Goal: Task Accomplishment & Management: Manage account settings

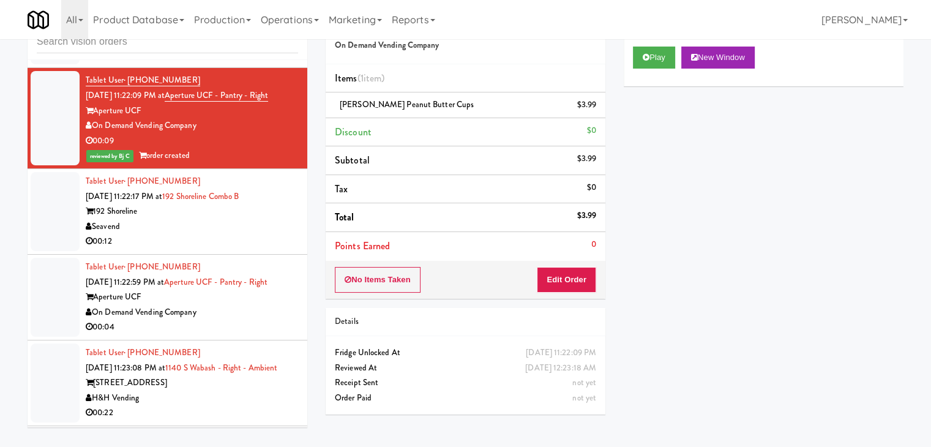
scroll to position [17964, 0]
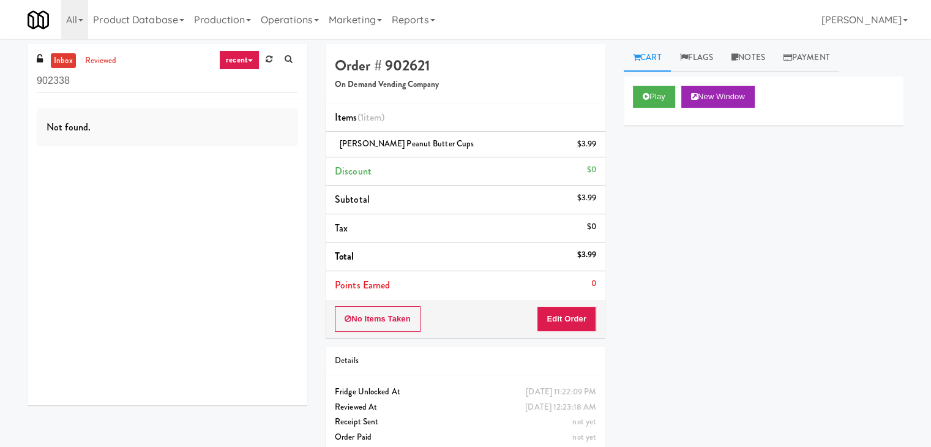
click at [250, 61] on icon at bounding box center [250, 60] width 5 height 2
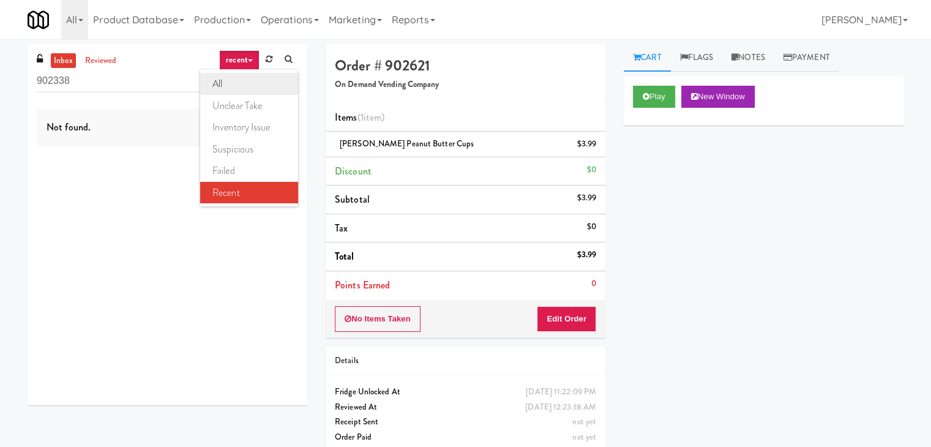
click at [239, 86] on link "all" at bounding box center [249, 84] width 98 height 22
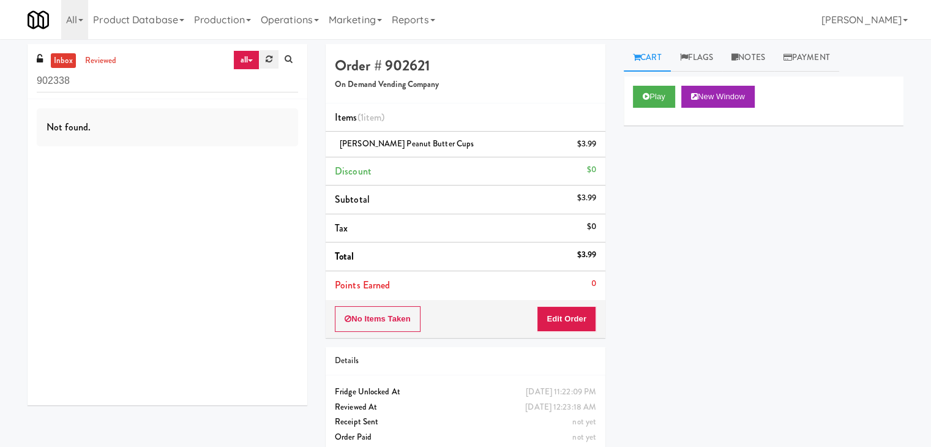
click at [269, 64] on link at bounding box center [268, 59] width 19 height 18
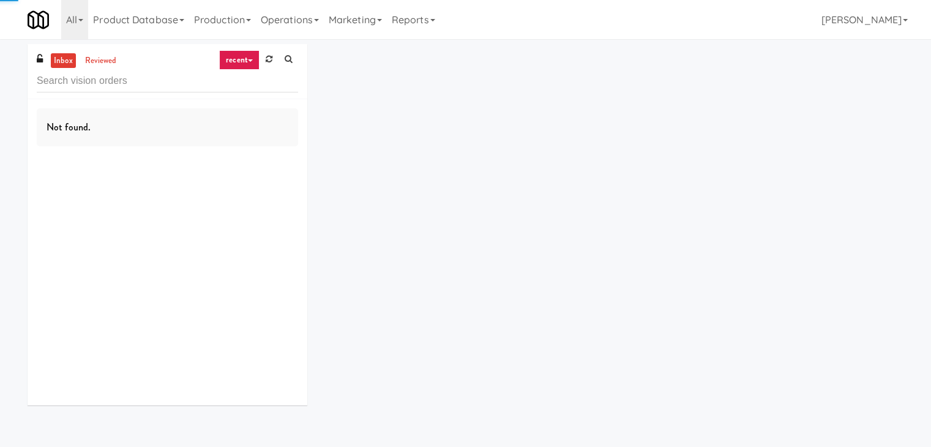
click at [269, 64] on link at bounding box center [268, 59] width 19 height 18
click at [253, 60] on link "recent" at bounding box center [239, 60] width 40 height 20
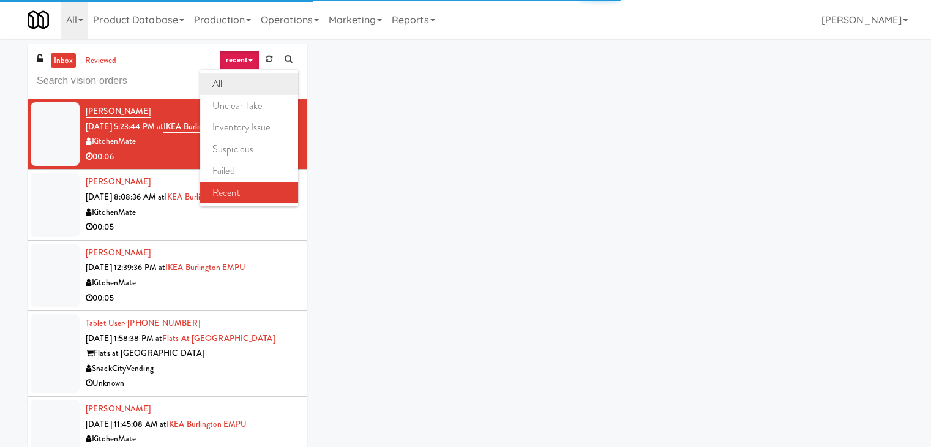
click at [242, 78] on link "all" at bounding box center [249, 84] width 98 height 22
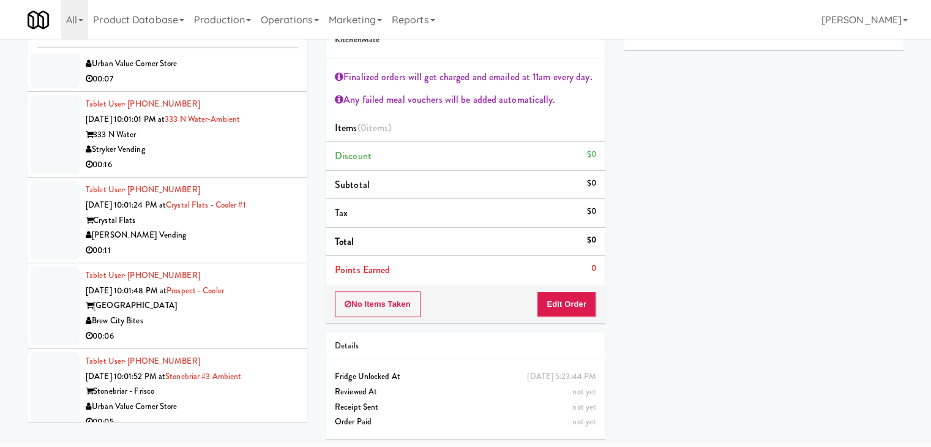
scroll to position [4488, 0]
click at [227, 228] on div "[PERSON_NAME] Vending" at bounding box center [192, 235] width 212 height 15
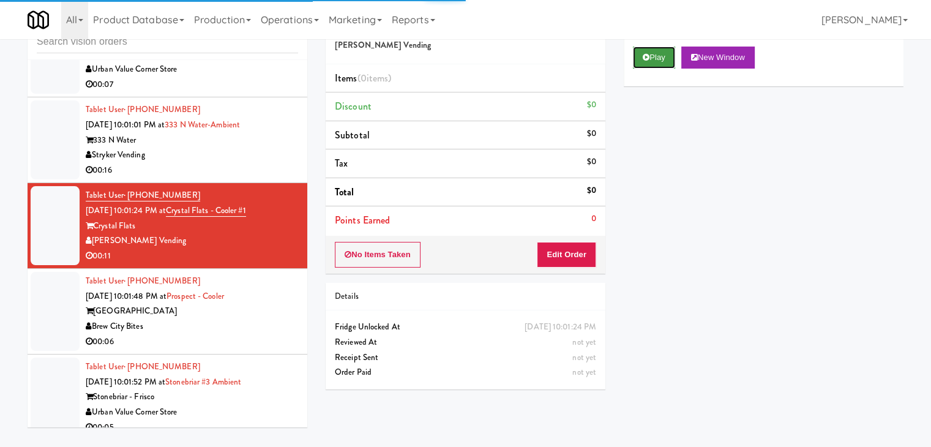
click at [664, 63] on button "Play" at bounding box center [654, 57] width 42 height 22
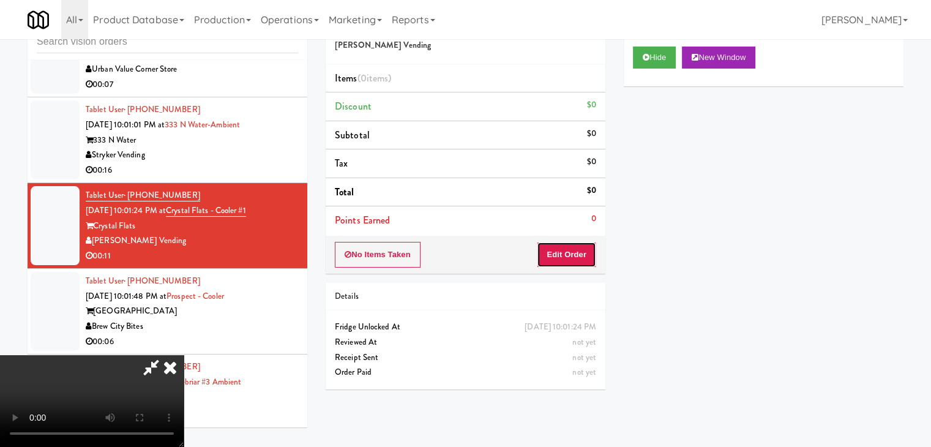
click at [586, 247] on button "Edit Order" at bounding box center [566, 255] width 59 height 26
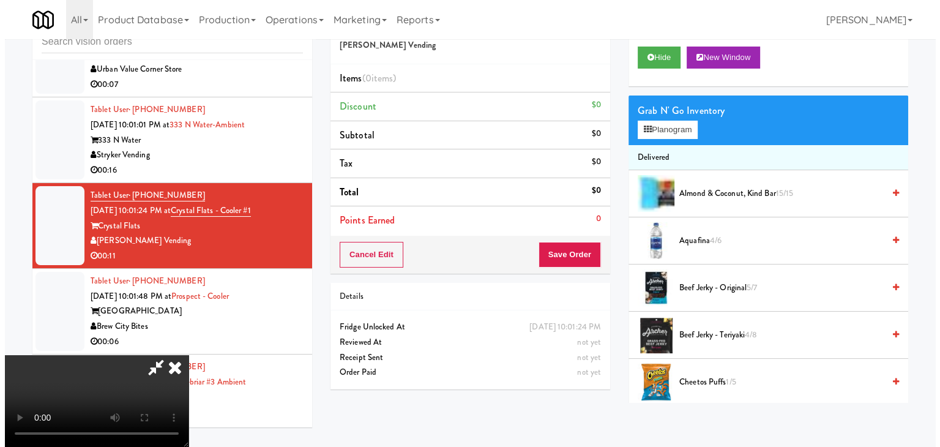
scroll to position [0, 0]
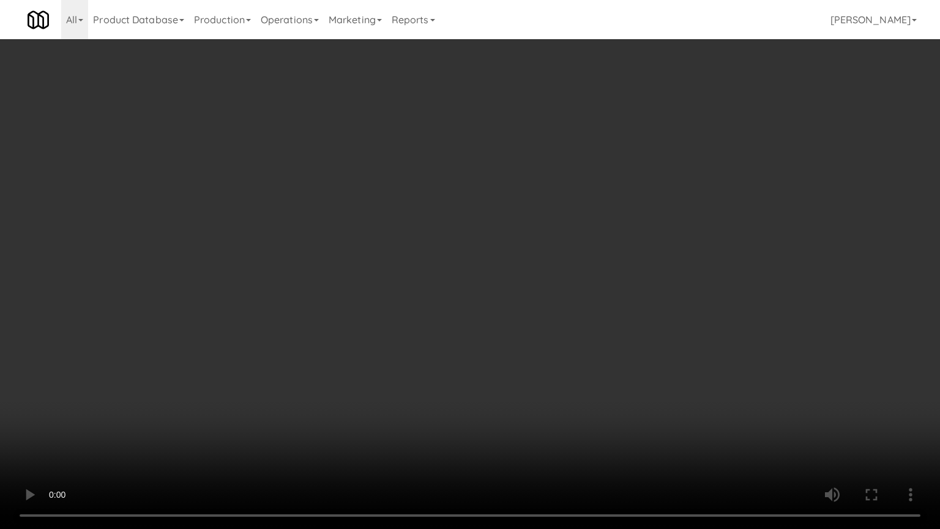
click at [475, 372] on video at bounding box center [470, 264] width 940 height 529
click at [480, 377] on video at bounding box center [470, 264] width 940 height 529
click at [477, 370] on video at bounding box center [470, 264] width 940 height 529
click at [507, 349] on video at bounding box center [470, 264] width 940 height 529
click at [508, 352] on video at bounding box center [470, 264] width 940 height 529
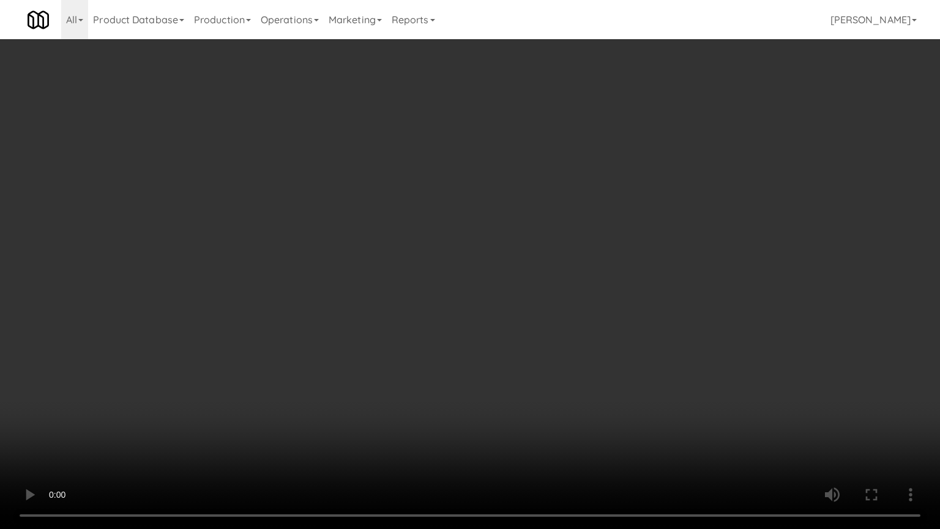
click at [510, 355] on video at bounding box center [470, 264] width 940 height 529
click at [511, 353] on video at bounding box center [470, 264] width 940 height 529
click at [510, 355] on video at bounding box center [470, 264] width 940 height 529
click at [516, 342] on video at bounding box center [470, 264] width 940 height 529
click at [516, 343] on video at bounding box center [470, 264] width 940 height 529
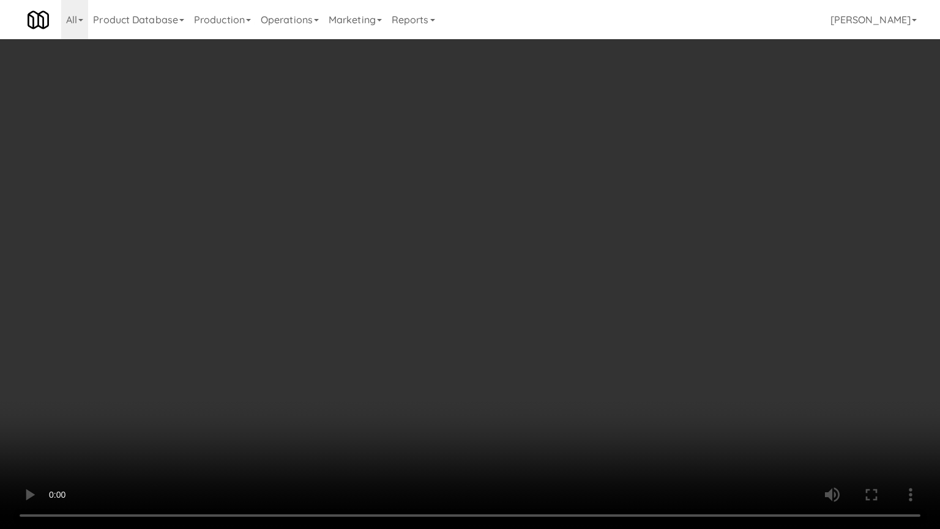
click at [545, 338] on video at bounding box center [470, 264] width 940 height 529
click at [546, 340] on video at bounding box center [470, 264] width 940 height 529
click at [571, 322] on video at bounding box center [470, 264] width 940 height 529
click at [572, 318] on video at bounding box center [470, 264] width 940 height 529
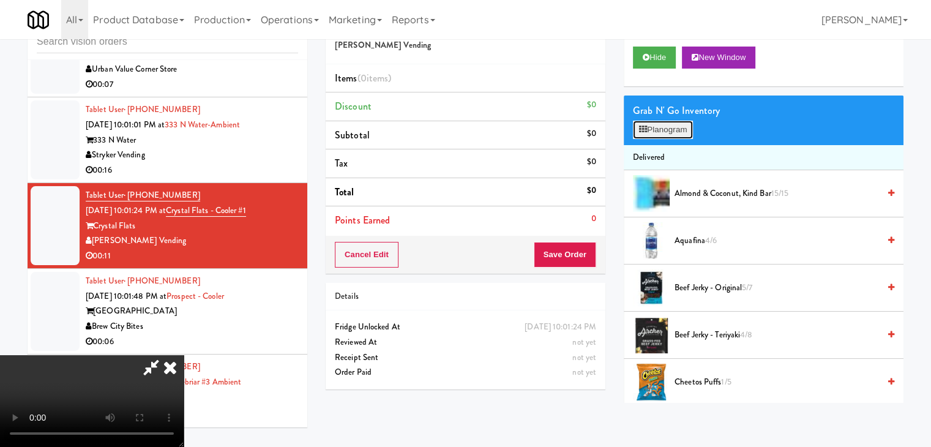
click at [653, 129] on button "Planogram" at bounding box center [663, 130] width 60 height 18
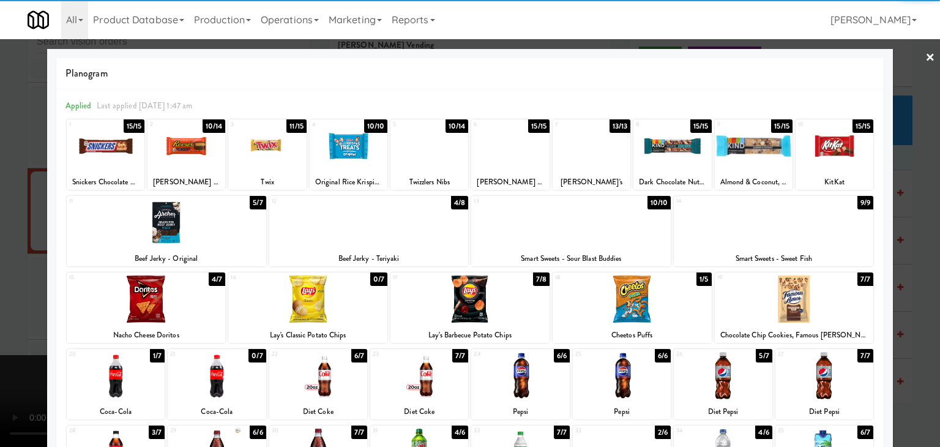
click at [261, 152] on div at bounding box center [267, 145] width 78 height 47
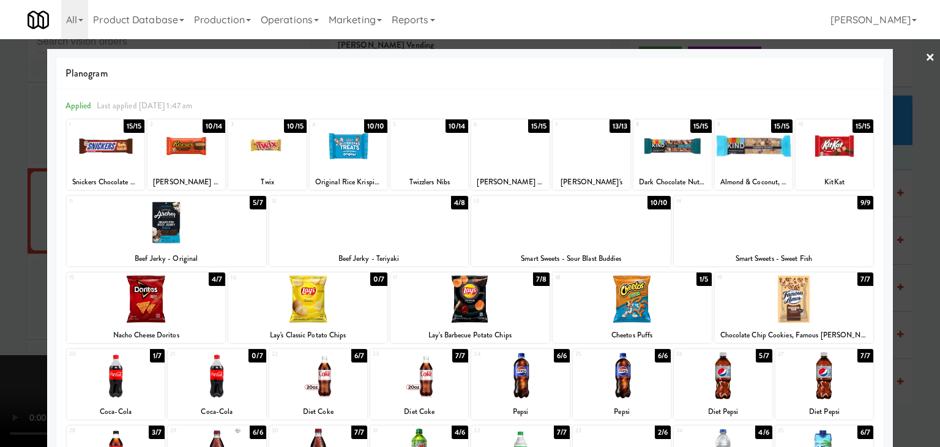
click at [629, 300] on div at bounding box center [631, 298] width 159 height 47
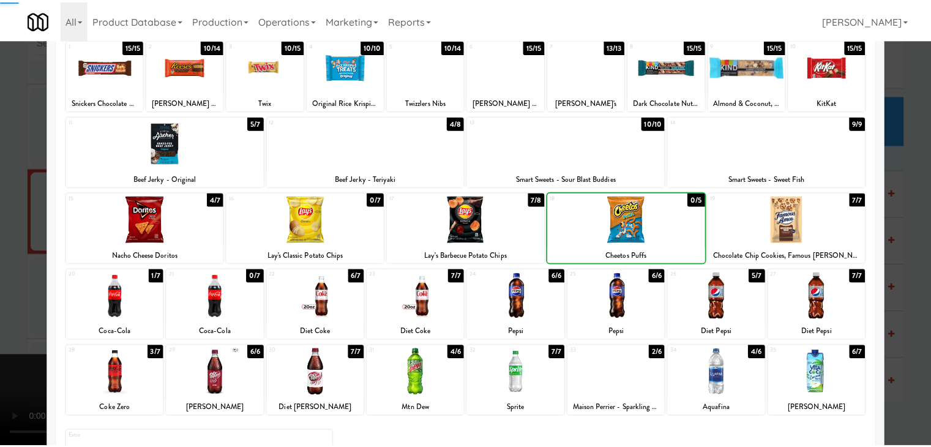
scroll to position [154, 0]
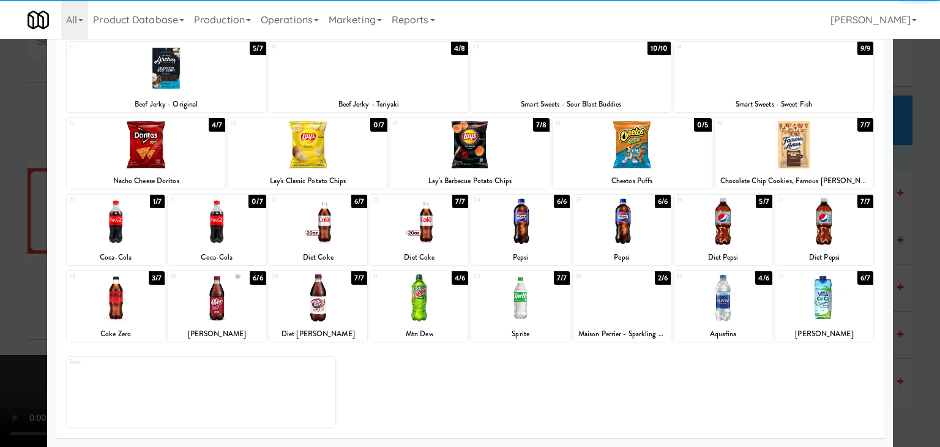
click at [434, 313] on div at bounding box center [419, 297] width 98 height 47
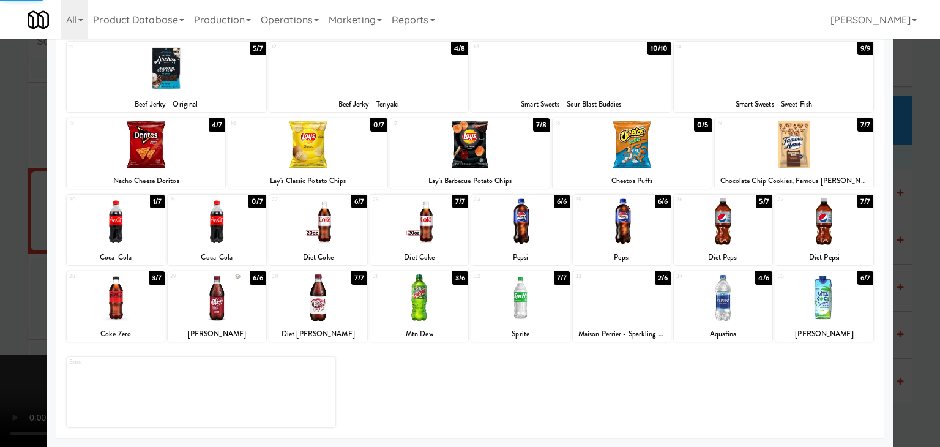
drag, startPoint x: 0, startPoint y: 326, endPoint x: 92, endPoint y: 324, distance: 92.4
click at [4, 326] on div at bounding box center [470, 223] width 940 height 447
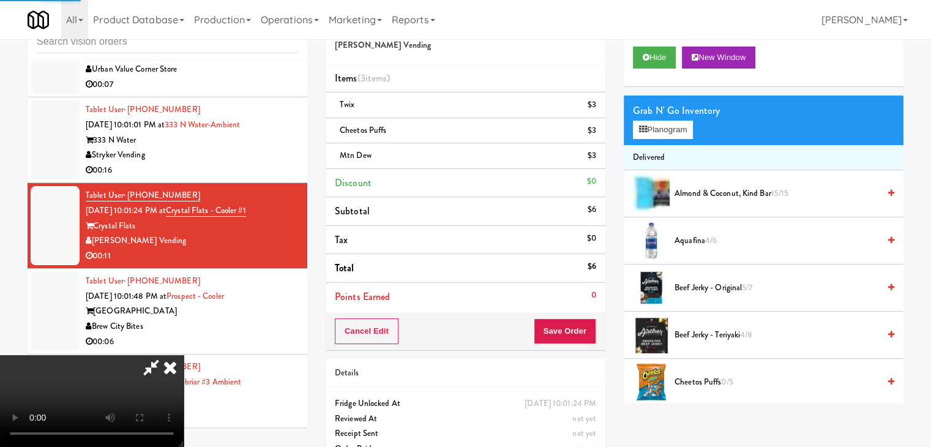
click at [184, 355] on video at bounding box center [92, 401] width 184 height 92
drag, startPoint x: 568, startPoint y: 336, endPoint x: 574, endPoint y: 335, distance: 6.1
click at [574, 336] on button "Save Order" at bounding box center [564, 331] width 62 height 26
click at [574, 335] on button "Save Order" at bounding box center [564, 331] width 62 height 26
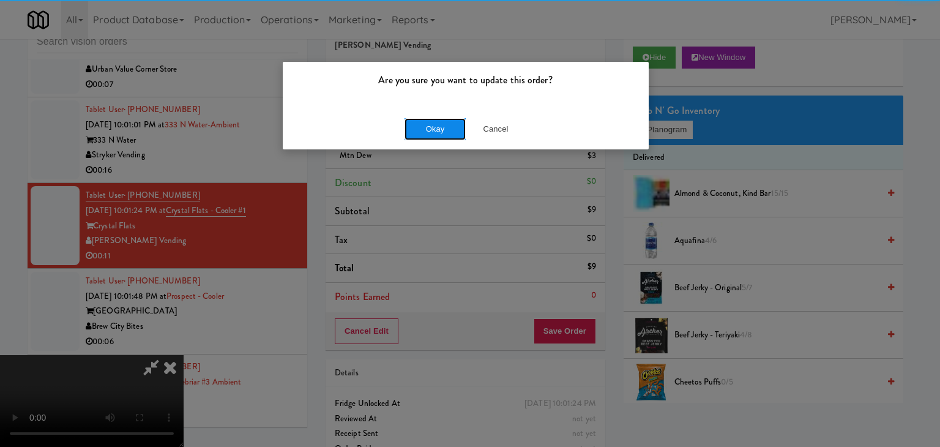
click at [433, 133] on button "Okay" at bounding box center [434, 129] width 61 height 22
click at [435, 133] on div "Okay Cancel" at bounding box center [466, 128] width 366 height 41
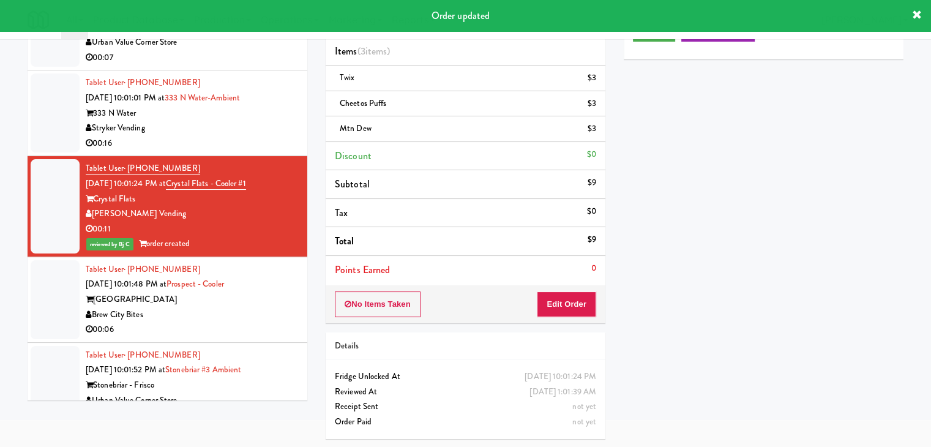
click at [248, 322] on div "00:06" at bounding box center [192, 329] width 212 height 15
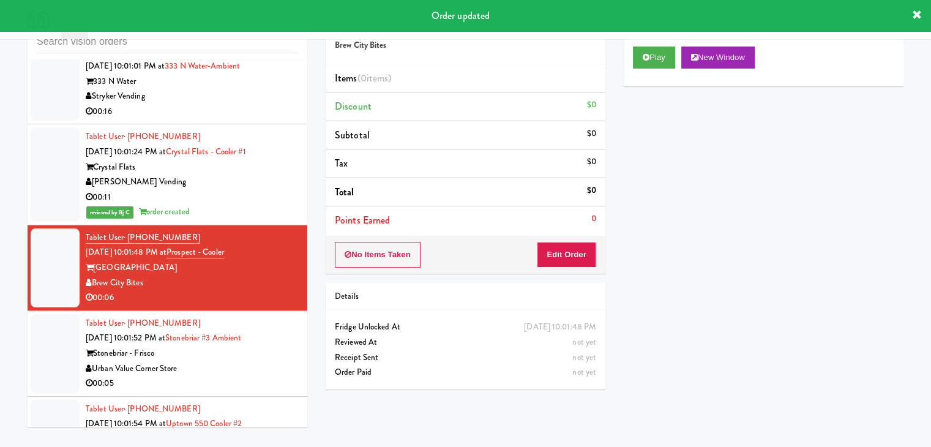
scroll to position [4610, 0]
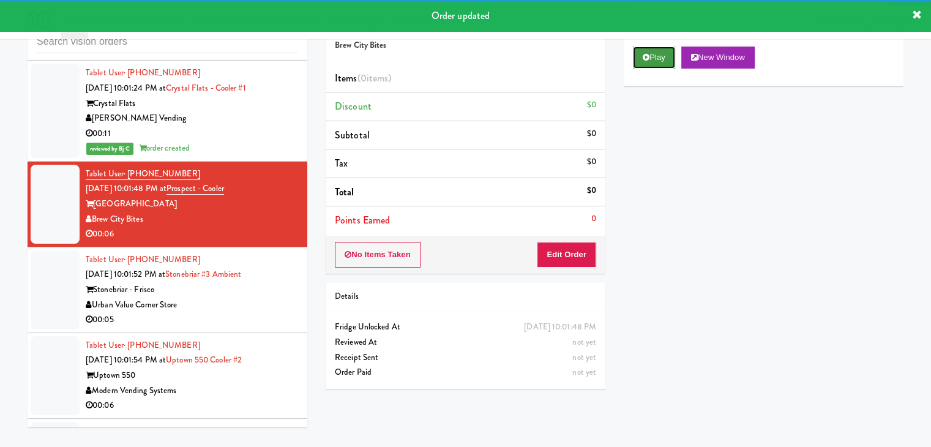
click at [644, 59] on icon at bounding box center [645, 57] width 7 height 8
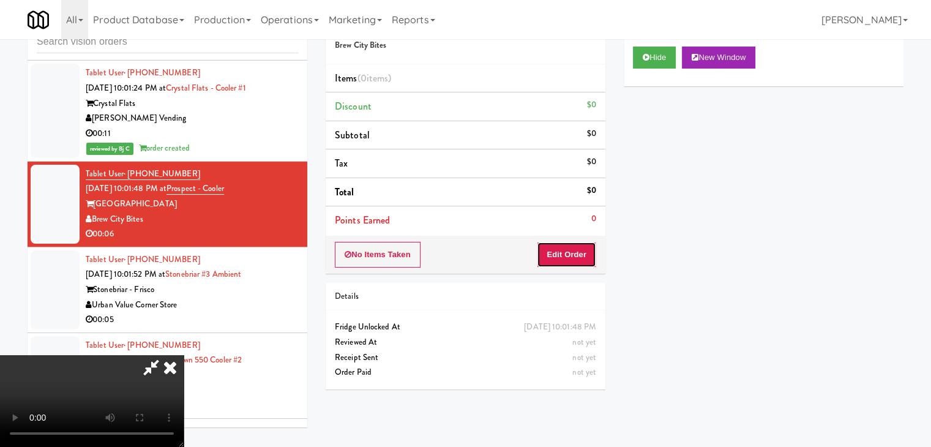
click at [578, 253] on button "Edit Order" at bounding box center [566, 255] width 59 height 26
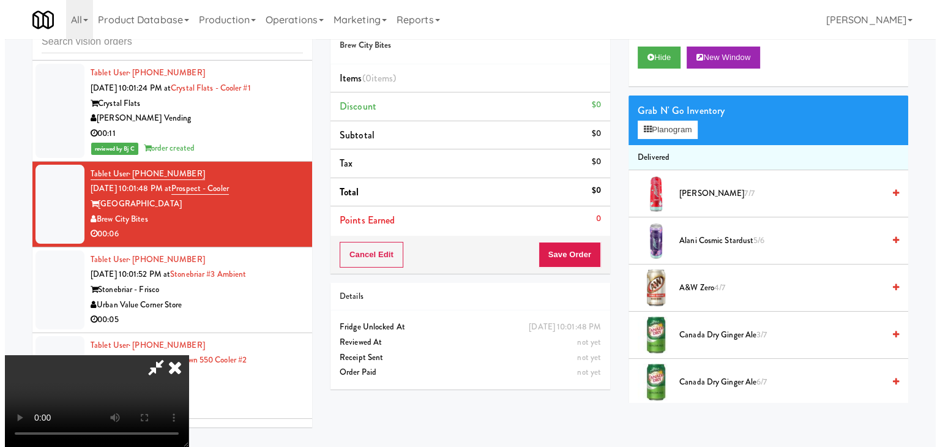
scroll to position [0, 0]
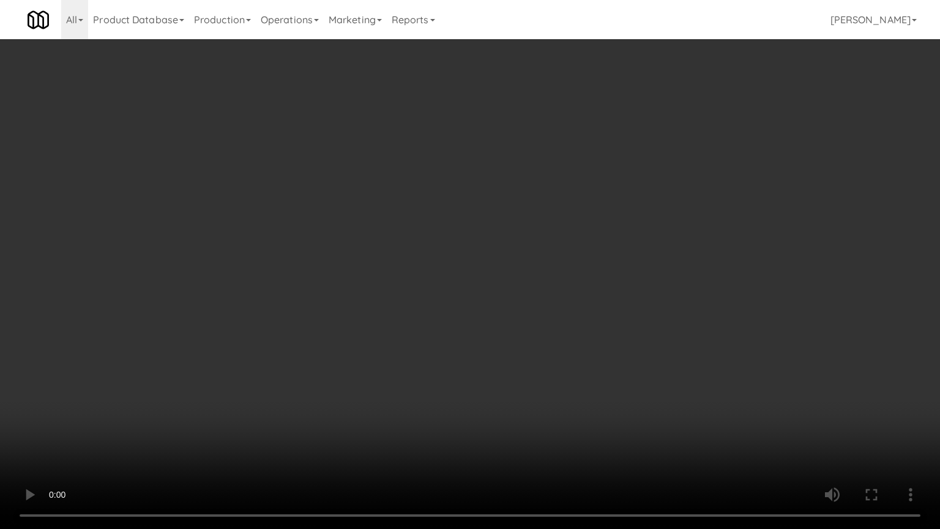
click at [491, 370] on video at bounding box center [470, 264] width 940 height 529
click at [485, 374] on video at bounding box center [470, 264] width 940 height 529
click at [493, 367] on video at bounding box center [470, 264] width 940 height 529
drag, startPoint x: 493, startPoint y: 367, endPoint x: 519, endPoint y: 280, distance: 91.2
click at [493, 366] on video at bounding box center [470, 264] width 940 height 529
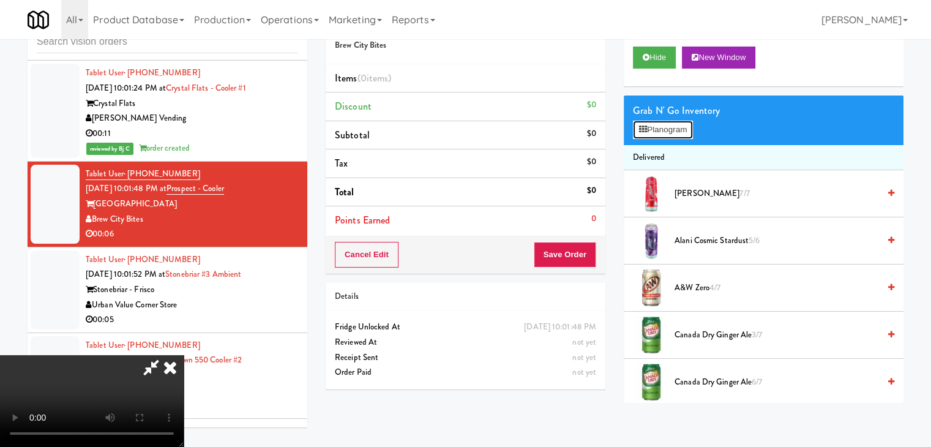
click at [671, 127] on button "Planogram" at bounding box center [663, 130] width 60 height 18
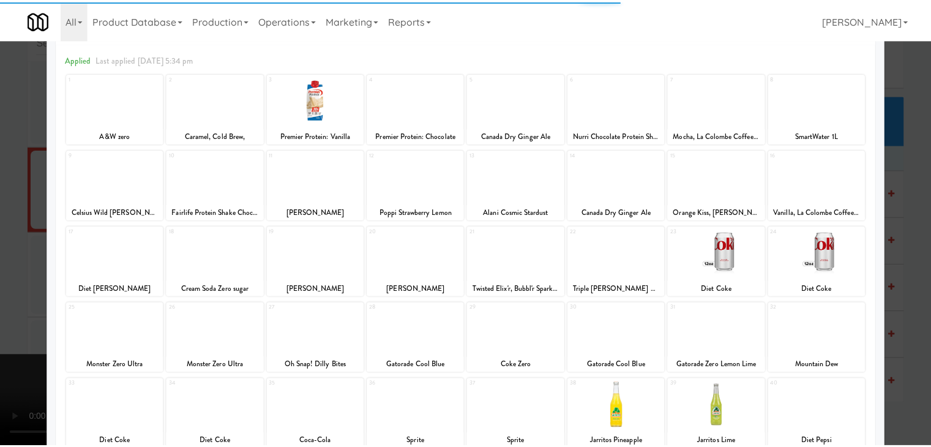
scroll to position [122, 0]
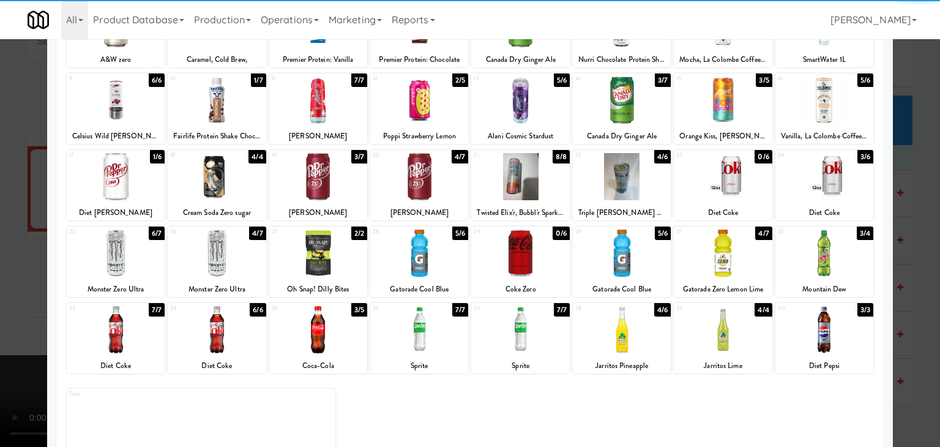
drag, startPoint x: 831, startPoint y: 188, endPoint x: 886, endPoint y: 202, distance: 56.8
click at [834, 188] on div at bounding box center [824, 176] width 98 height 47
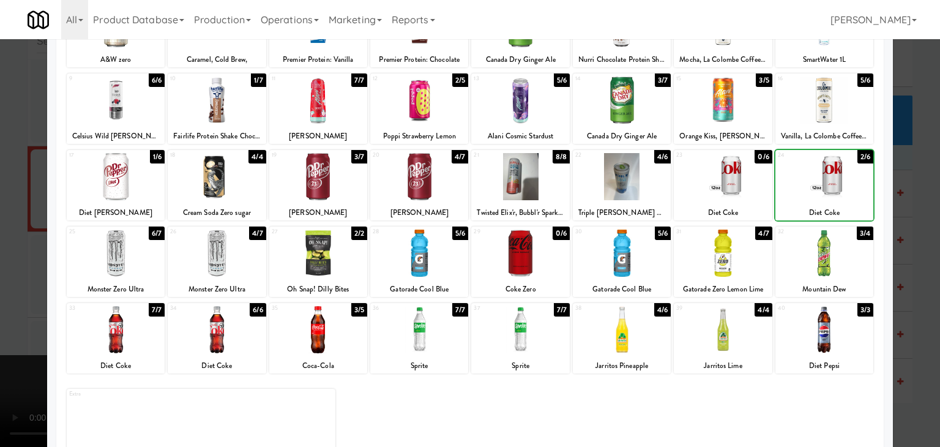
click at [903, 206] on div at bounding box center [470, 223] width 940 height 447
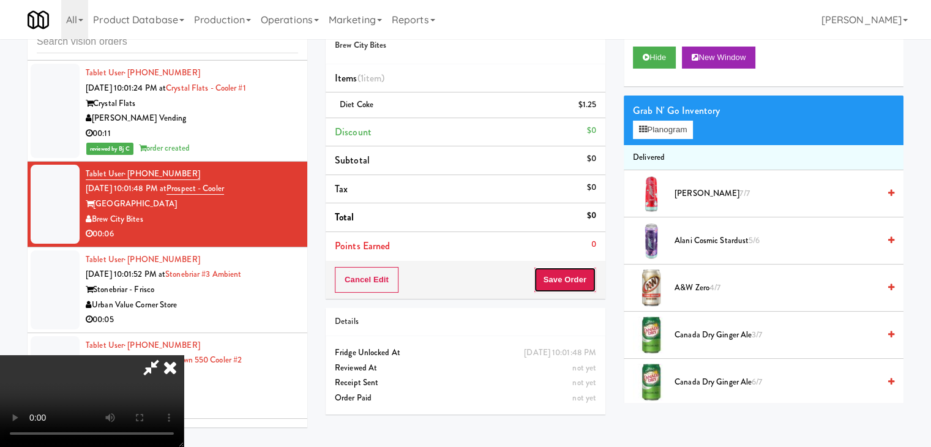
click at [590, 280] on button "Save Order" at bounding box center [564, 280] width 62 height 26
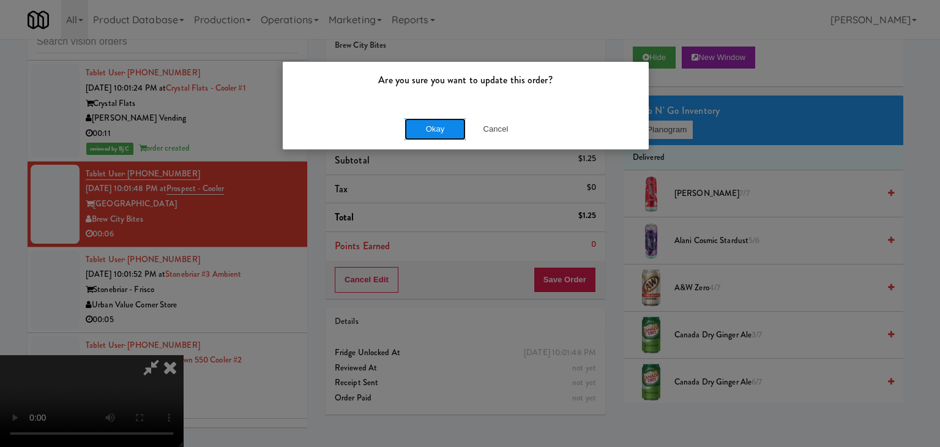
click at [436, 123] on button "Okay" at bounding box center [434, 129] width 61 height 22
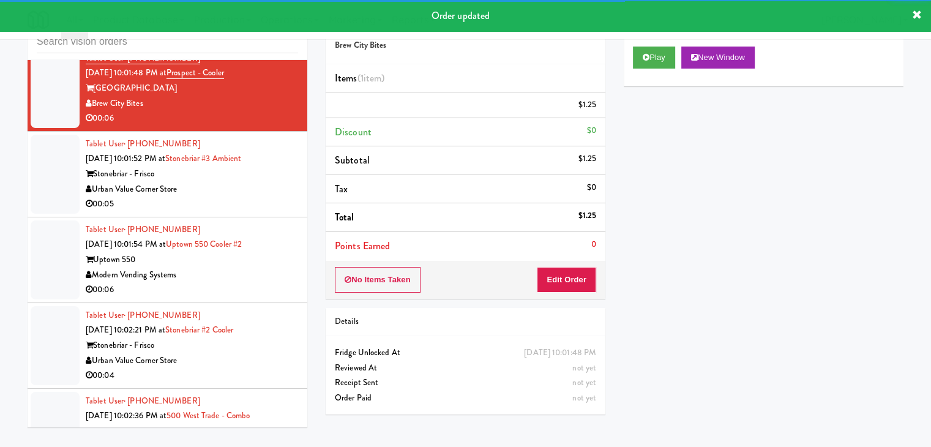
scroll to position [4733, 0]
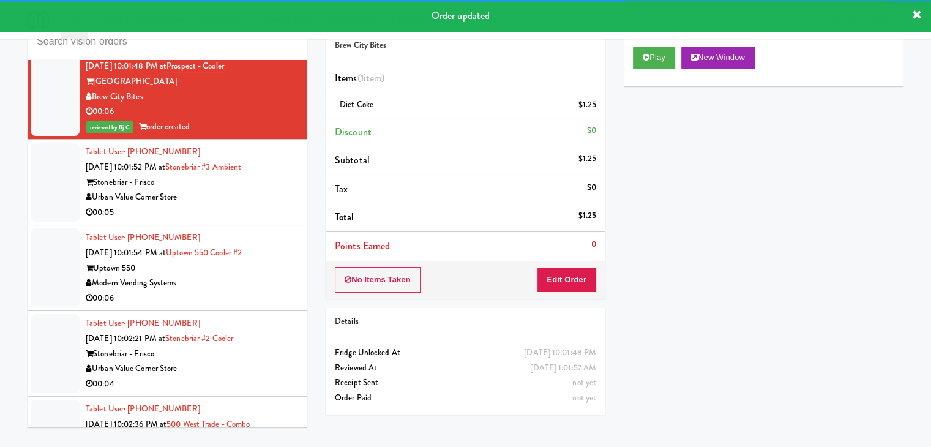
click at [286, 205] on div "00:05" at bounding box center [192, 212] width 212 height 15
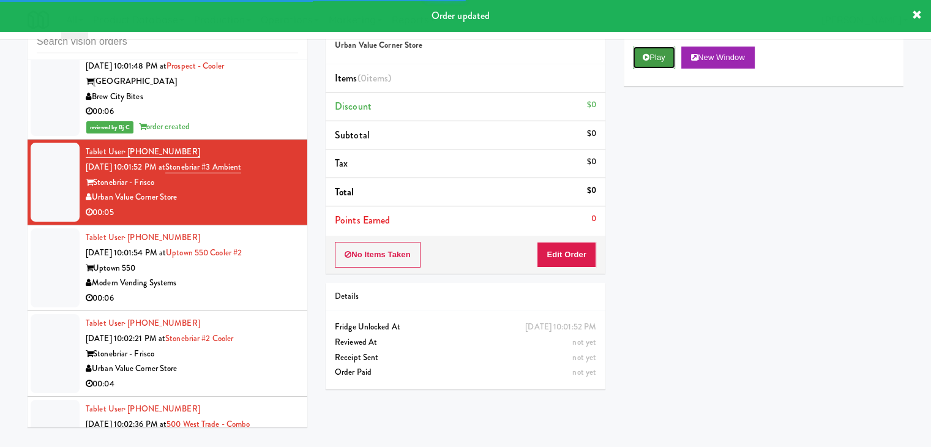
click at [646, 59] on icon at bounding box center [645, 57] width 7 height 8
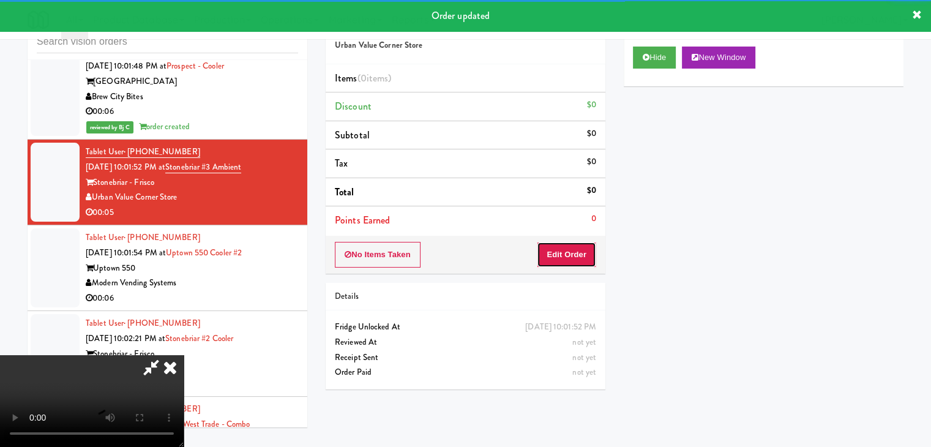
click at [572, 253] on button "Edit Order" at bounding box center [566, 255] width 59 height 26
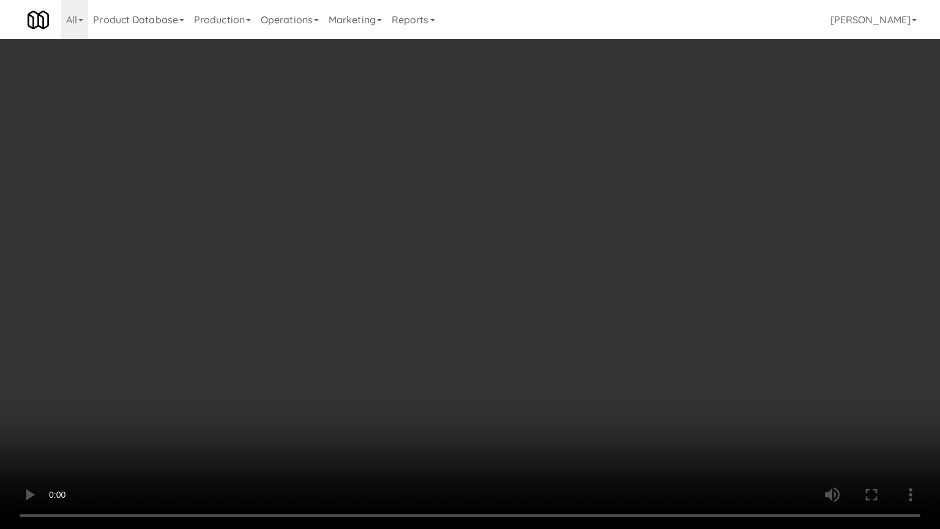
click at [497, 442] on video at bounding box center [470, 264] width 940 height 529
click at [497, 440] on video at bounding box center [470, 264] width 940 height 529
click at [496, 444] on video at bounding box center [470, 264] width 940 height 529
click at [480, 431] on video at bounding box center [470, 264] width 940 height 529
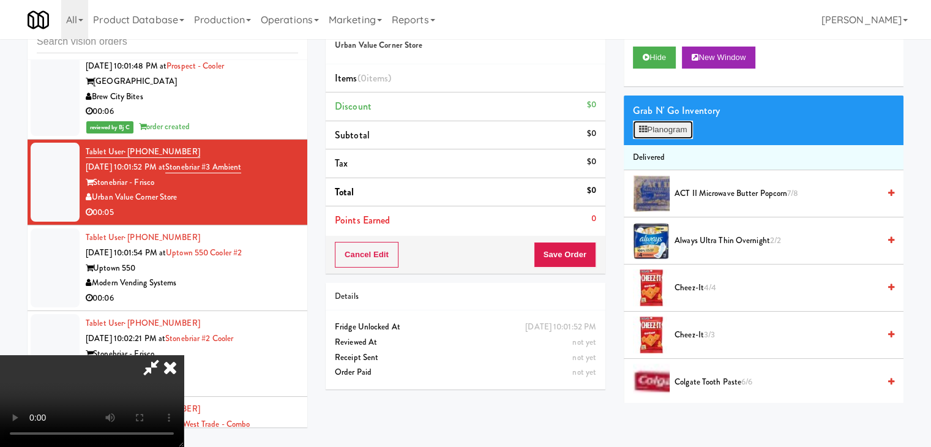
click at [685, 125] on button "Planogram" at bounding box center [663, 130] width 60 height 18
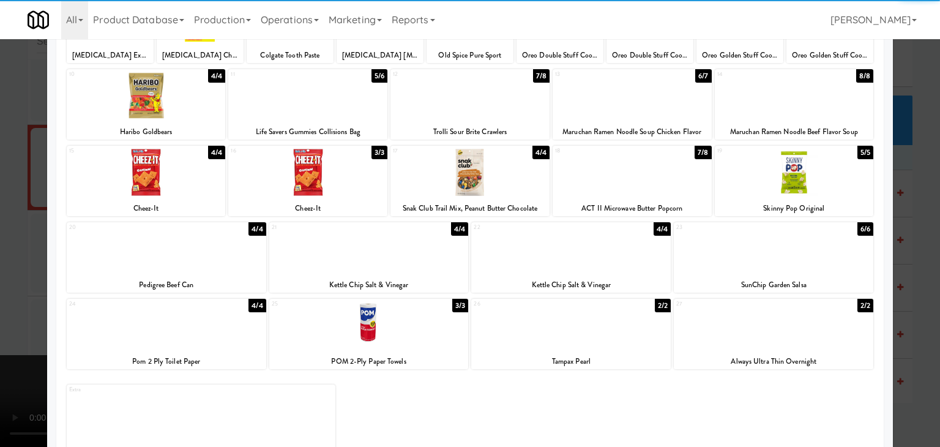
scroll to position [154, 0]
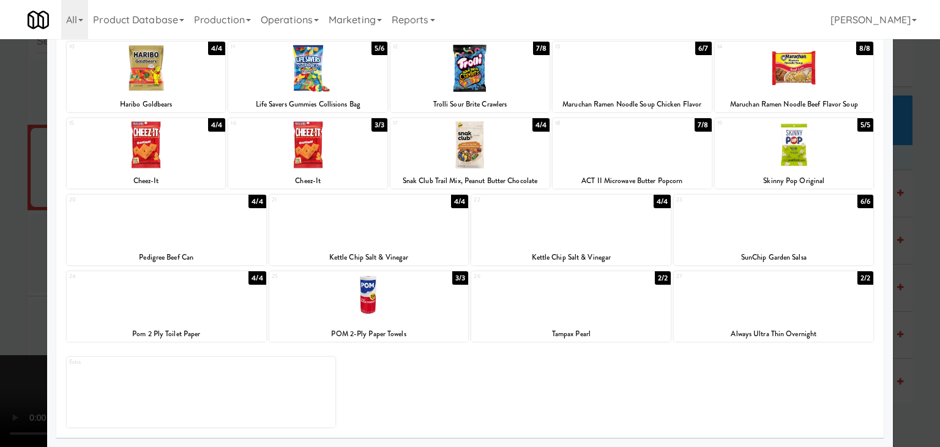
click at [0, 282] on div at bounding box center [470, 223] width 940 height 447
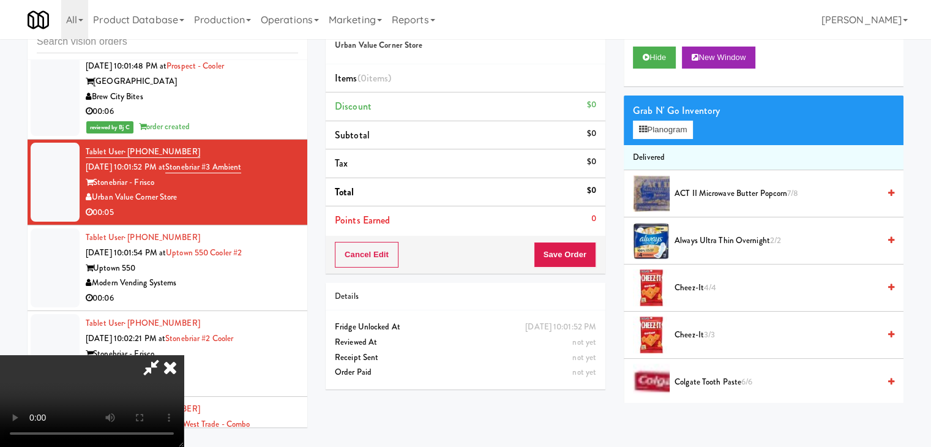
click at [184, 355] on video at bounding box center [92, 401] width 184 height 92
click at [660, 127] on button "Planogram" at bounding box center [663, 130] width 60 height 18
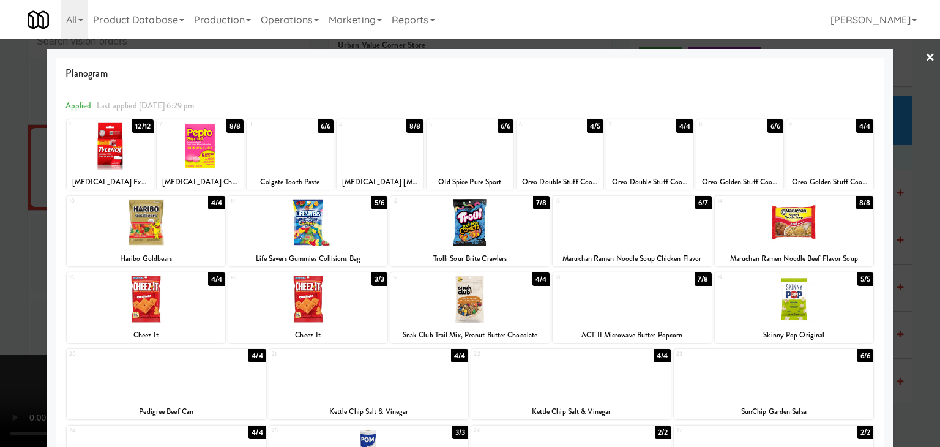
drag, startPoint x: 0, startPoint y: 275, endPoint x: 210, endPoint y: 283, distance: 210.0
click at [13, 277] on div at bounding box center [470, 223] width 940 height 447
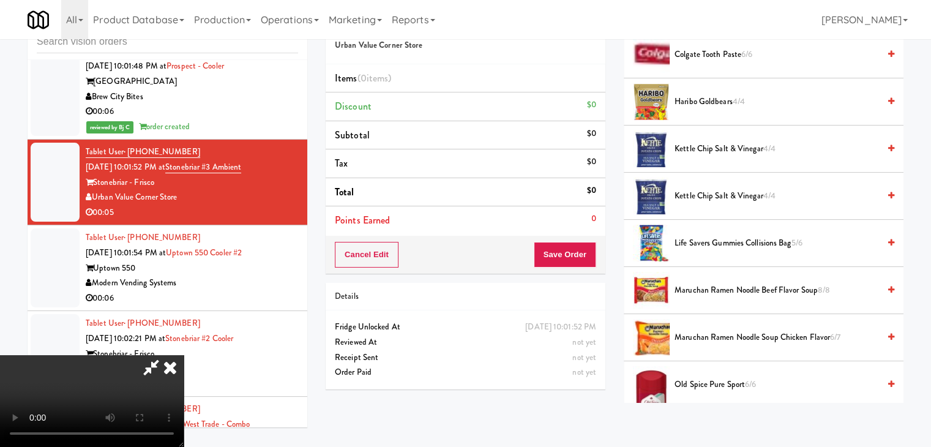
scroll to position [306, 0]
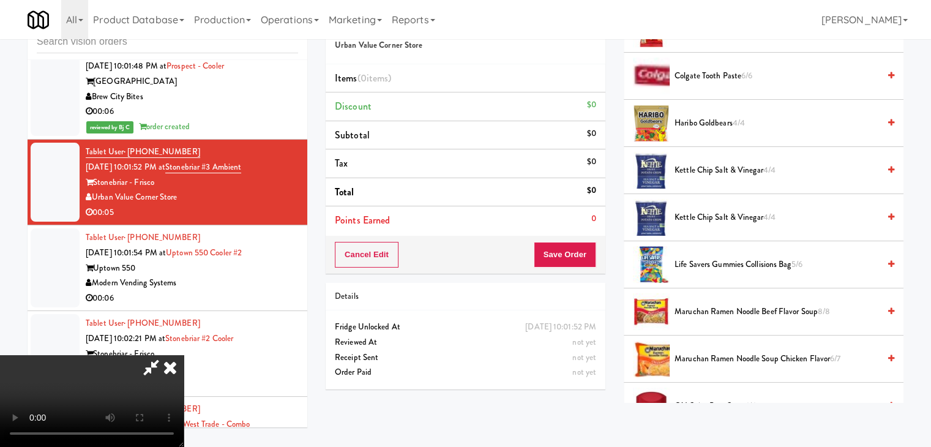
click at [722, 169] on span "Kettle Chip Salt & Vinegar 4/4" at bounding box center [776, 170] width 204 height 15
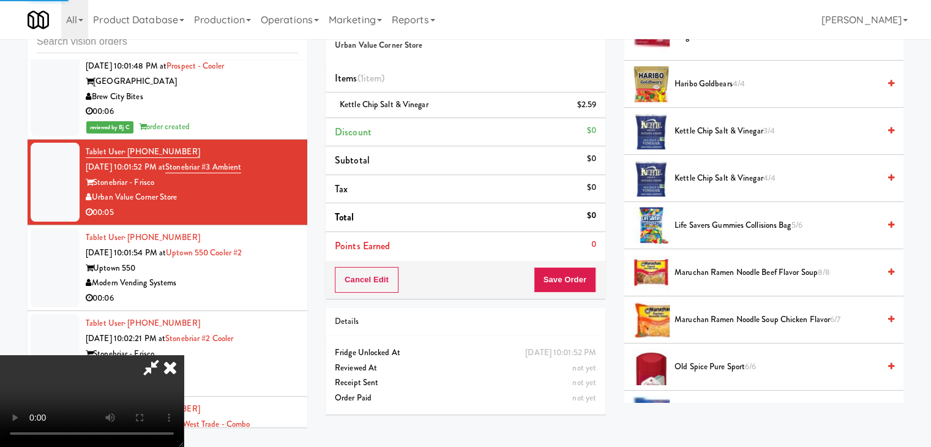
scroll to position [367, 0]
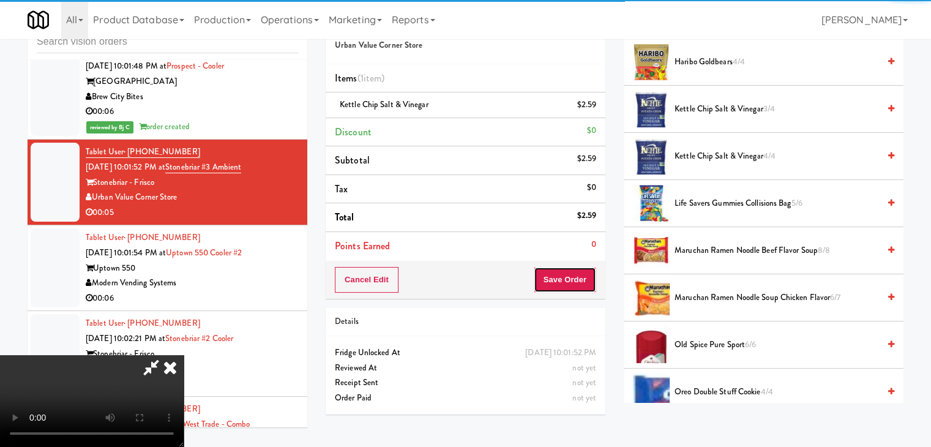
click at [573, 279] on button "Save Order" at bounding box center [564, 280] width 62 height 26
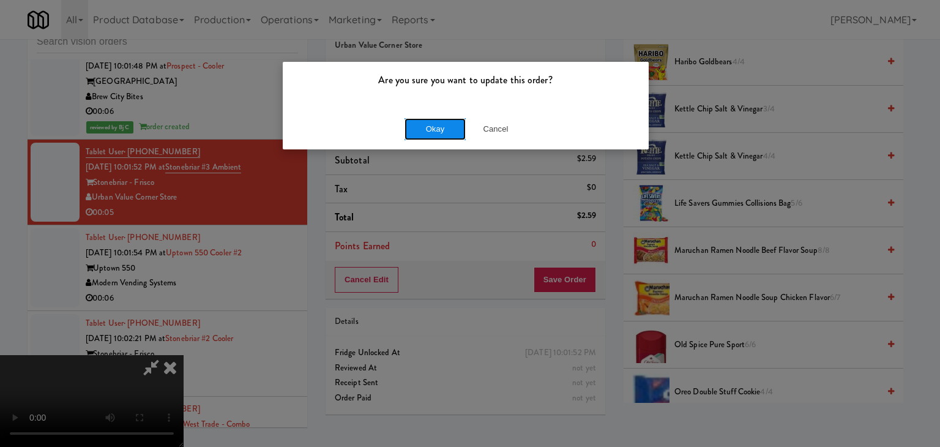
click at [436, 138] on button "Okay" at bounding box center [434, 129] width 61 height 22
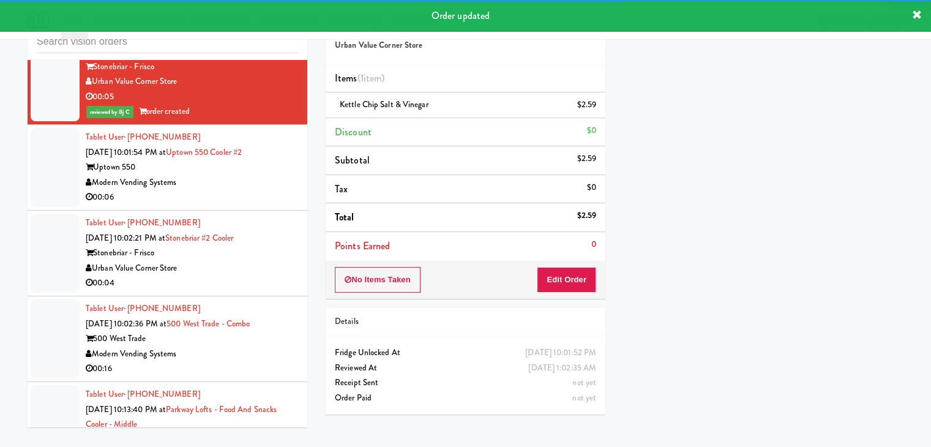
scroll to position [4855, 0]
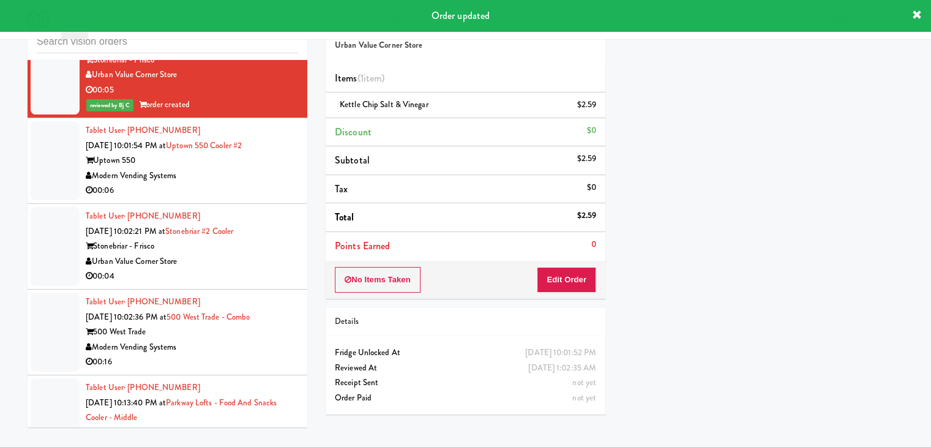
click at [267, 168] on div "Modern Vending Systems" at bounding box center [192, 175] width 212 height 15
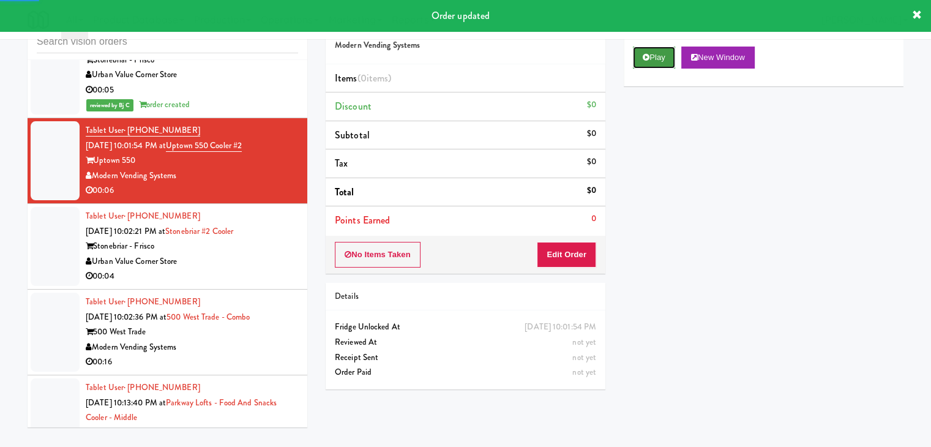
click at [659, 59] on button "Play" at bounding box center [654, 57] width 42 height 22
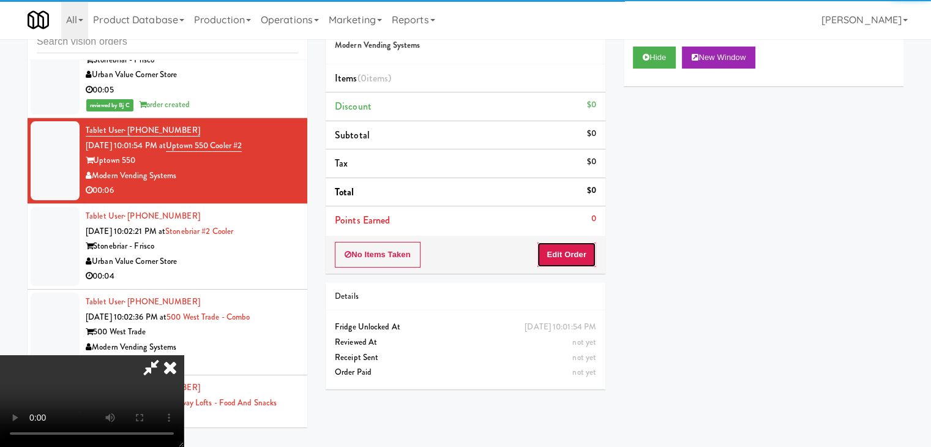
click at [565, 257] on button "Edit Order" at bounding box center [566, 255] width 59 height 26
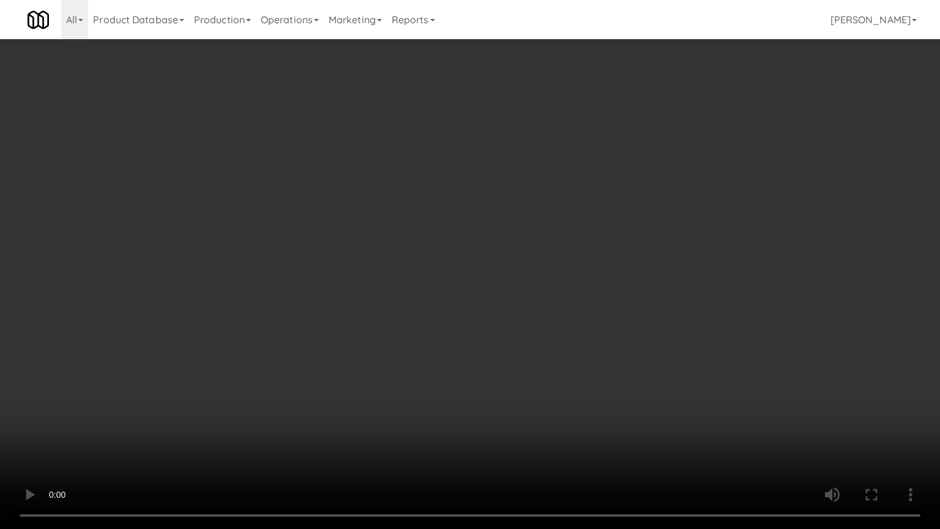
click at [520, 374] on video at bounding box center [470, 264] width 940 height 529
click at [521, 374] on video at bounding box center [470, 264] width 940 height 529
click at [527, 371] on video at bounding box center [470, 264] width 940 height 529
click at [527, 372] on video at bounding box center [470, 264] width 940 height 529
click at [529, 370] on video at bounding box center [470, 264] width 940 height 529
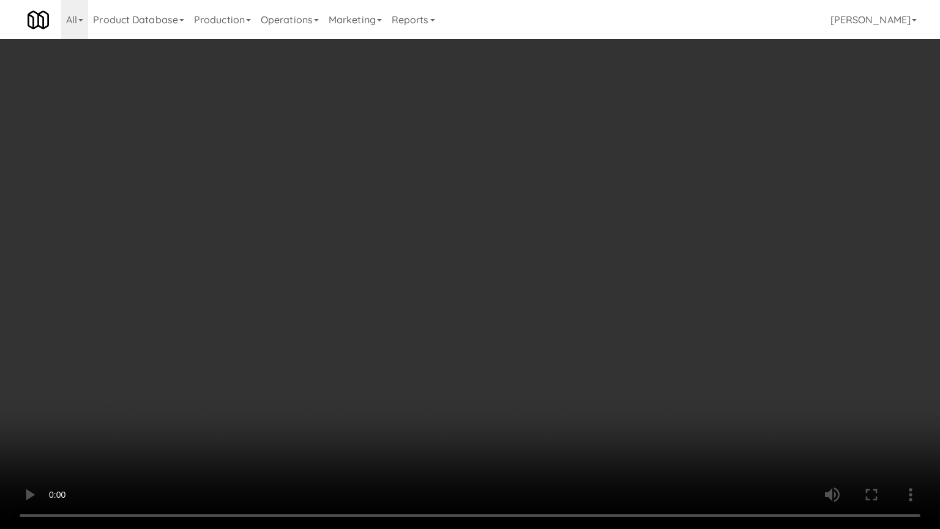
drag, startPoint x: 529, startPoint y: 370, endPoint x: 601, endPoint y: 253, distance: 138.2
click at [532, 365] on video at bounding box center [470, 264] width 940 height 529
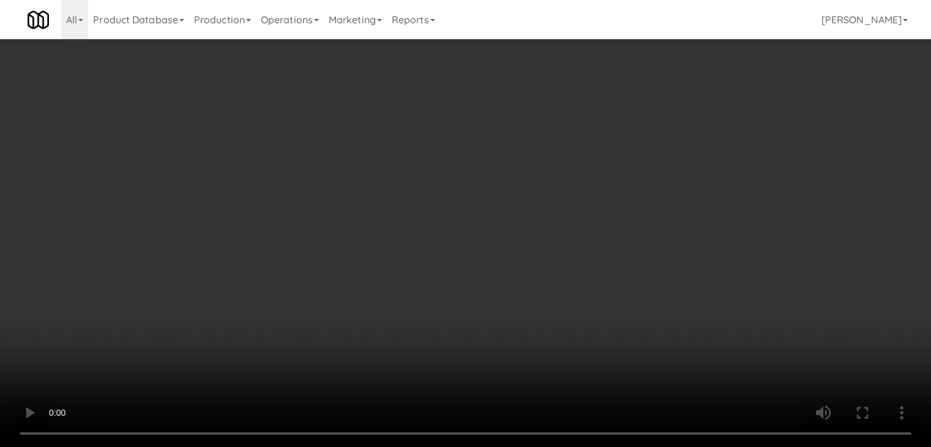
click at [672, 137] on div "Grab N' Go Inventory Planogram" at bounding box center [763, 120] width 280 height 50
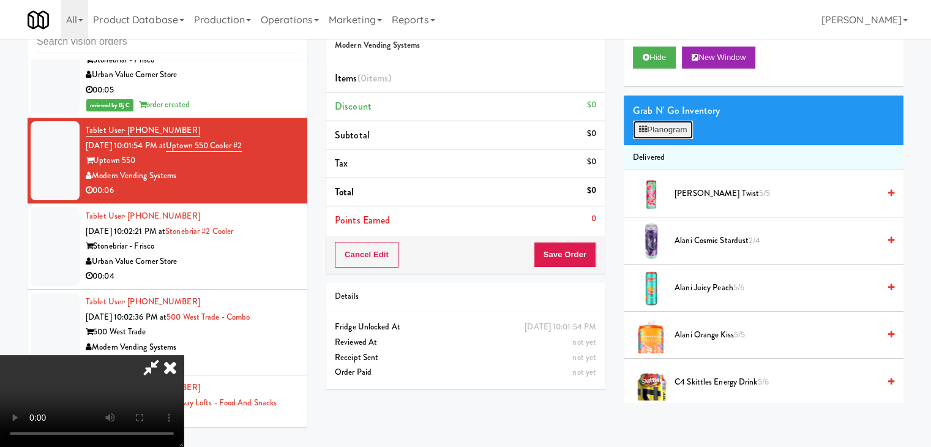
click at [674, 132] on button "Planogram" at bounding box center [663, 130] width 60 height 18
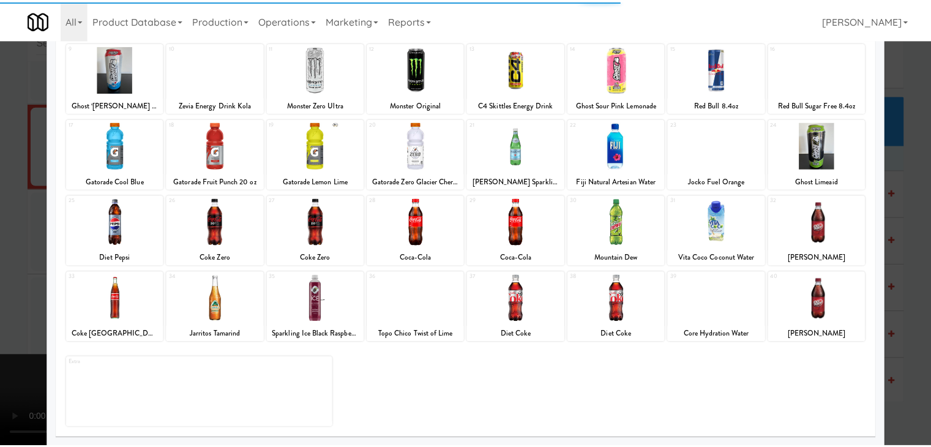
scroll to position [154, 0]
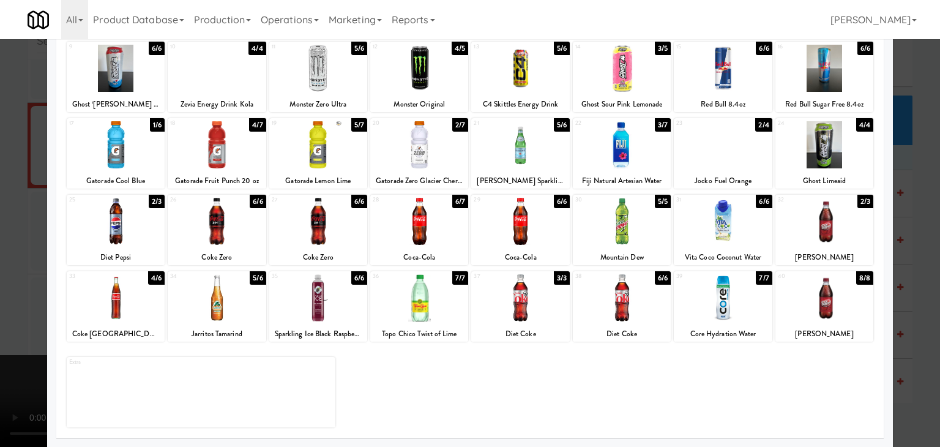
drag, startPoint x: 20, startPoint y: 250, endPoint x: 28, endPoint y: 245, distance: 9.3
click at [20, 250] on div at bounding box center [470, 223] width 940 height 447
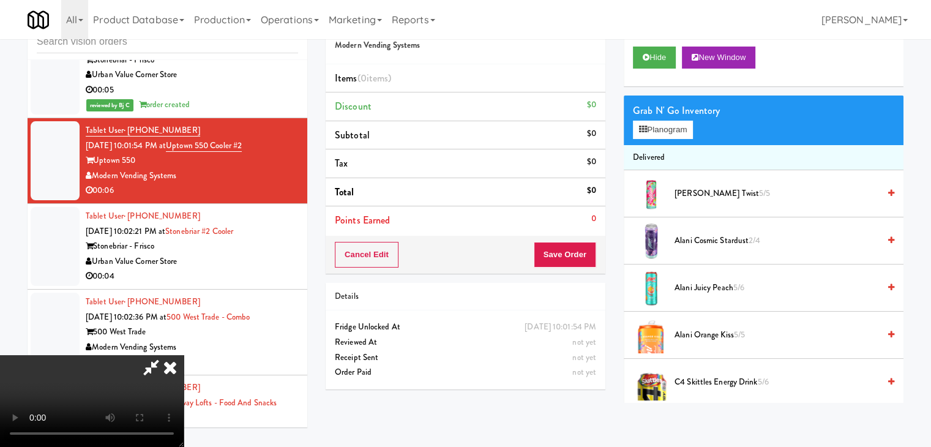
drag, startPoint x: 340, startPoint y: 271, endPoint x: 351, endPoint y: 274, distance: 10.8
click at [184, 355] on video at bounding box center [92, 401] width 184 height 92
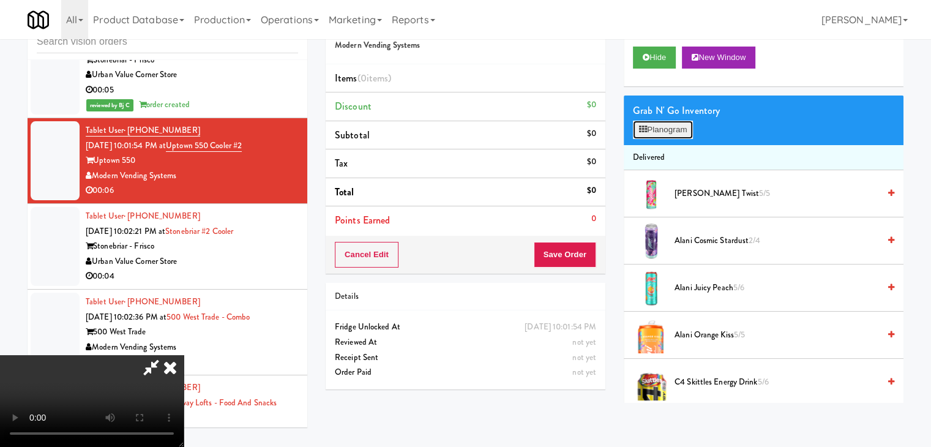
click at [652, 127] on button "Planogram" at bounding box center [663, 130] width 60 height 18
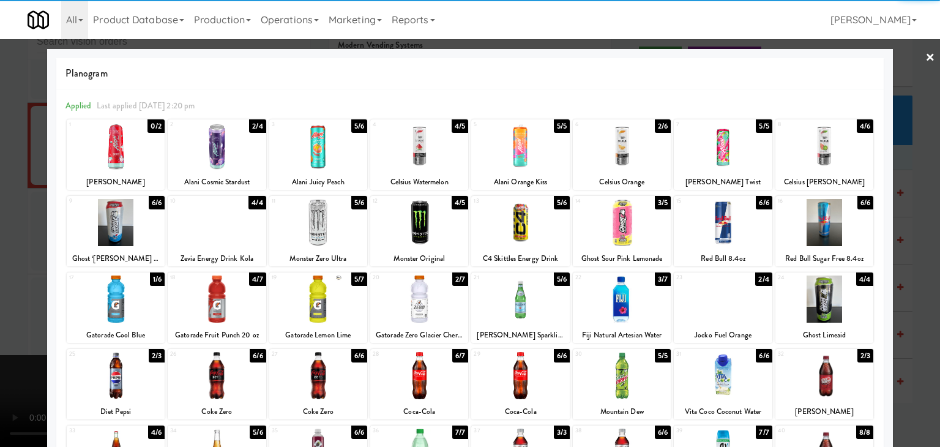
click at [606, 296] on div at bounding box center [622, 298] width 98 height 47
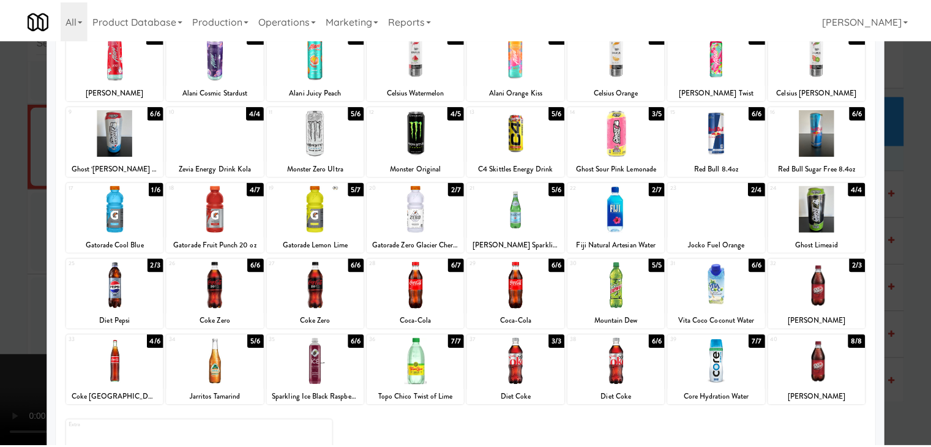
scroll to position [154, 0]
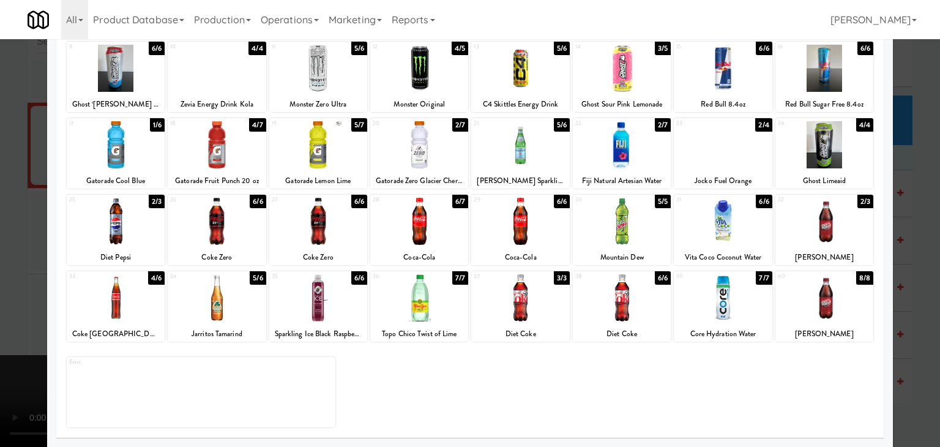
click at [721, 313] on div at bounding box center [723, 297] width 98 height 47
drag, startPoint x: 0, startPoint y: 243, endPoint x: 130, endPoint y: 243, distance: 130.3
click at [2, 242] on div at bounding box center [470, 223] width 940 height 447
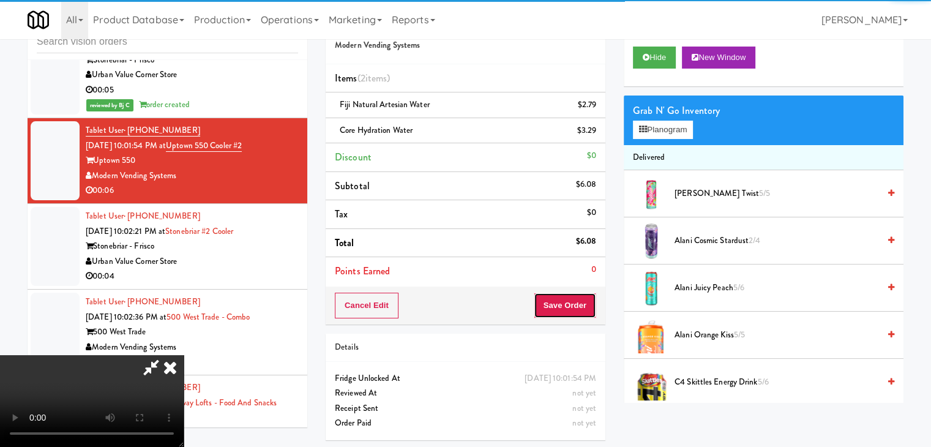
click at [595, 307] on button "Save Order" at bounding box center [564, 305] width 62 height 26
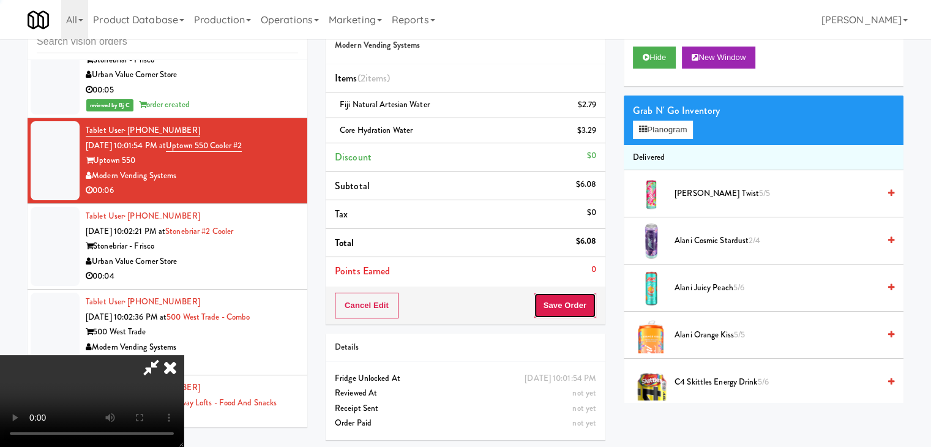
click at [593, 307] on button "Save Order" at bounding box center [564, 305] width 62 height 26
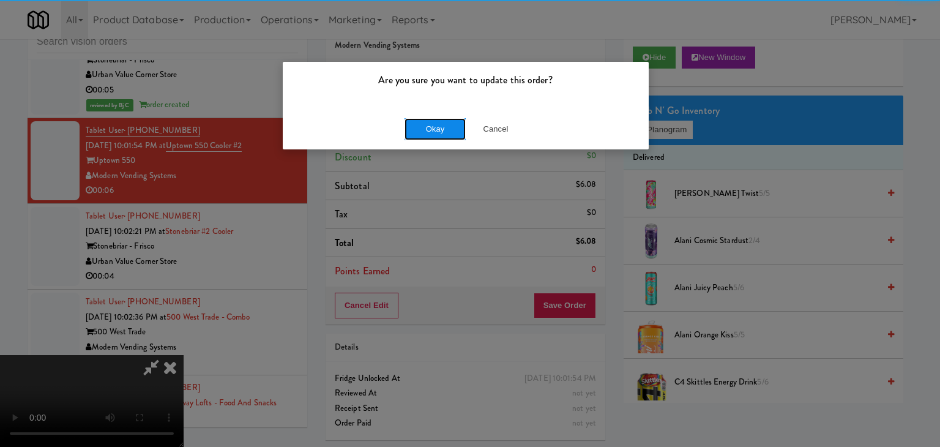
click at [417, 124] on button "Okay" at bounding box center [434, 129] width 61 height 22
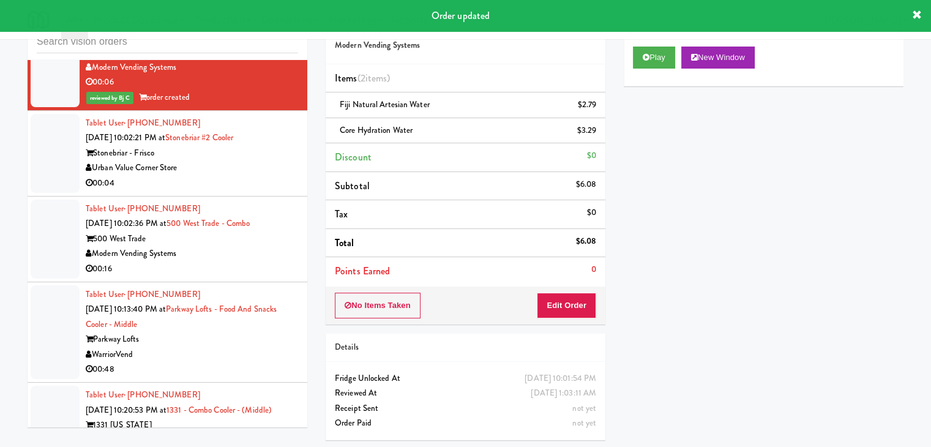
scroll to position [4977, 0]
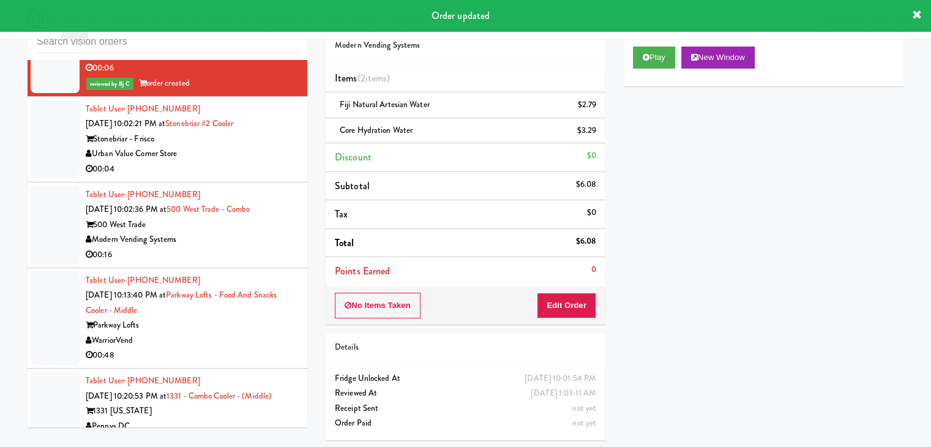
click at [273, 146] on div "Urban Value Corner Store" at bounding box center [192, 153] width 212 height 15
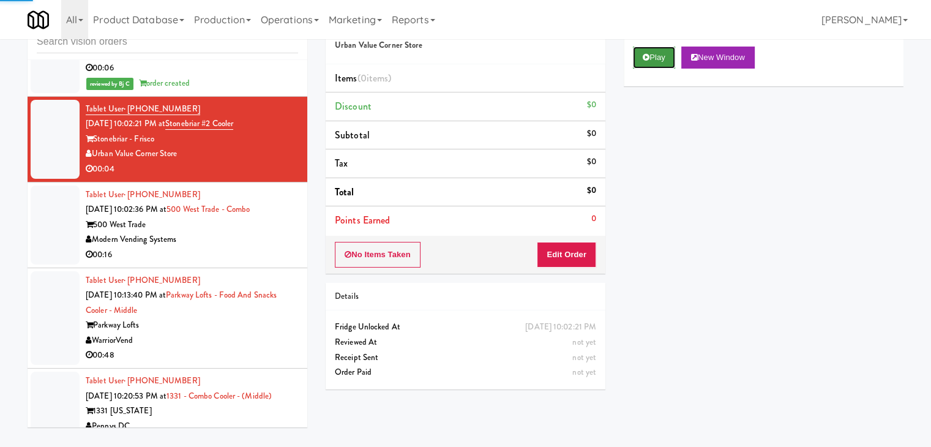
click at [664, 57] on button "Play" at bounding box center [654, 57] width 42 height 22
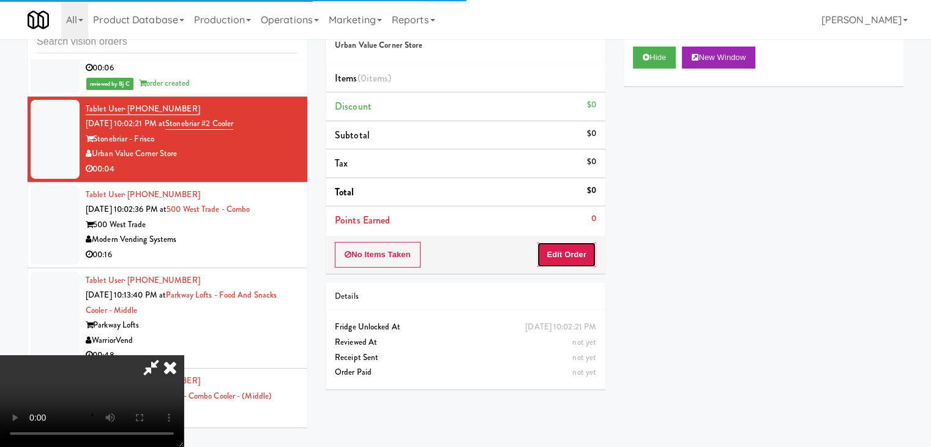
click at [570, 252] on button "Edit Order" at bounding box center [566, 255] width 59 height 26
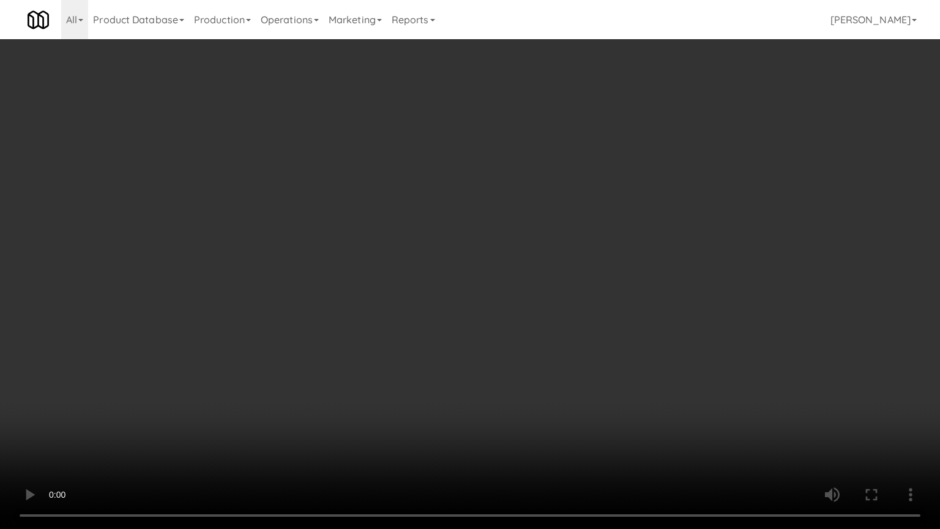
click at [519, 431] on video at bounding box center [470, 264] width 940 height 529
click at [527, 428] on video at bounding box center [470, 264] width 940 height 529
click at [529, 426] on video at bounding box center [470, 264] width 940 height 529
click at [553, 405] on video at bounding box center [470, 264] width 940 height 529
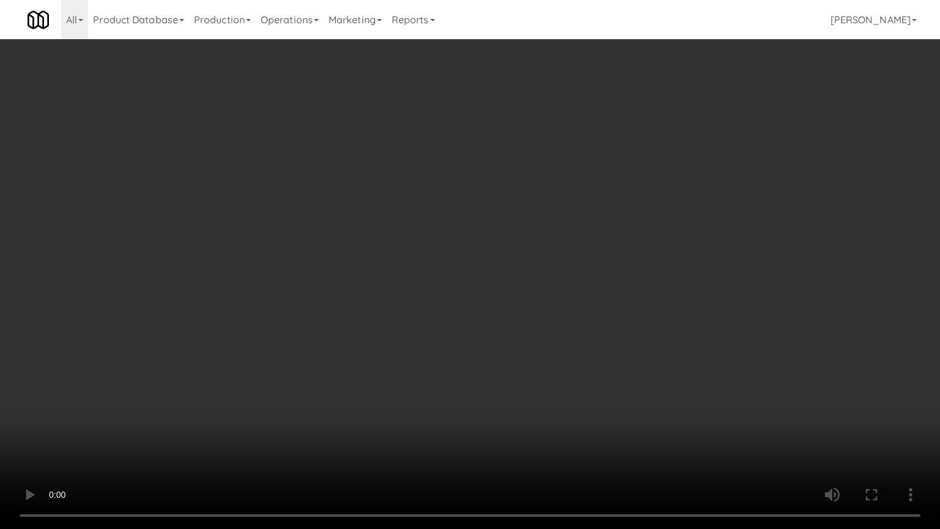
drag, startPoint x: 554, startPoint y: 404, endPoint x: 566, endPoint y: 333, distance: 71.3
click at [555, 403] on video at bounding box center [470, 264] width 940 height 529
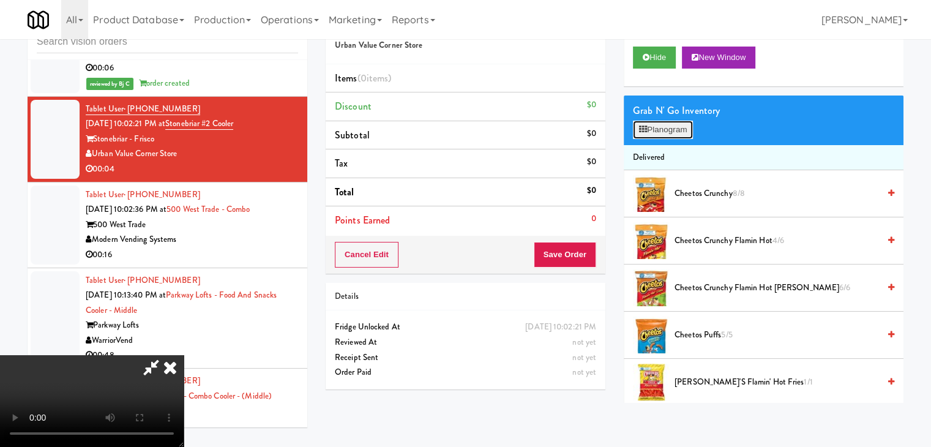
click at [673, 135] on button "Planogram" at bounding box center [663, 130] width 60 height 18
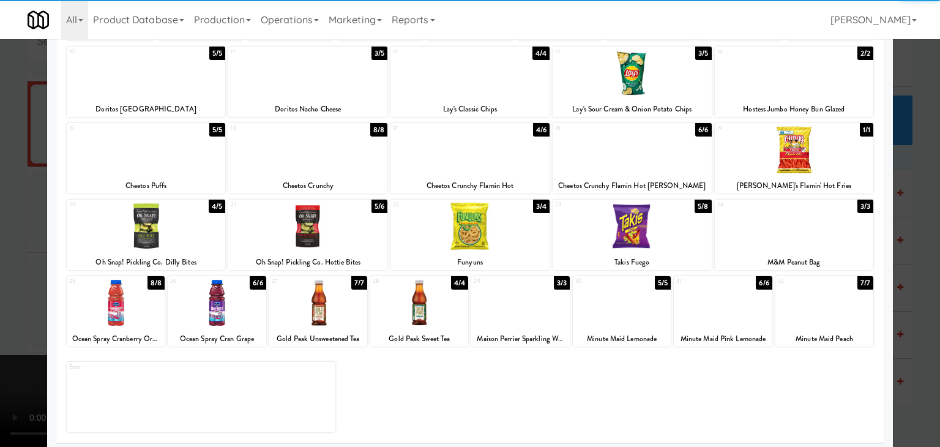
scroll to position [154, 0]
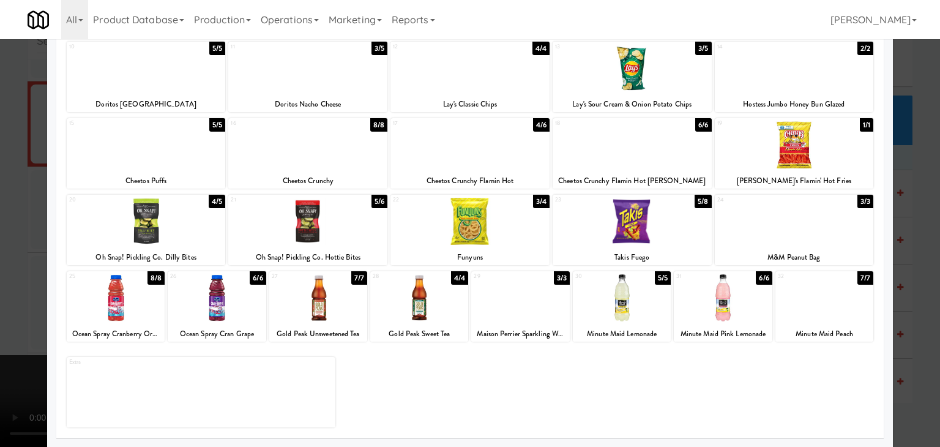
click at [509, 307] on div at bounding box center [520, 297] width 98 height 47
drag, startPoint x: 0, startPoint y: 300, endPoint x: 70, endPoint y: 299, distance: 69.7
click at [4, 300] on div at bounding box center [470, 223] width 940 height 447
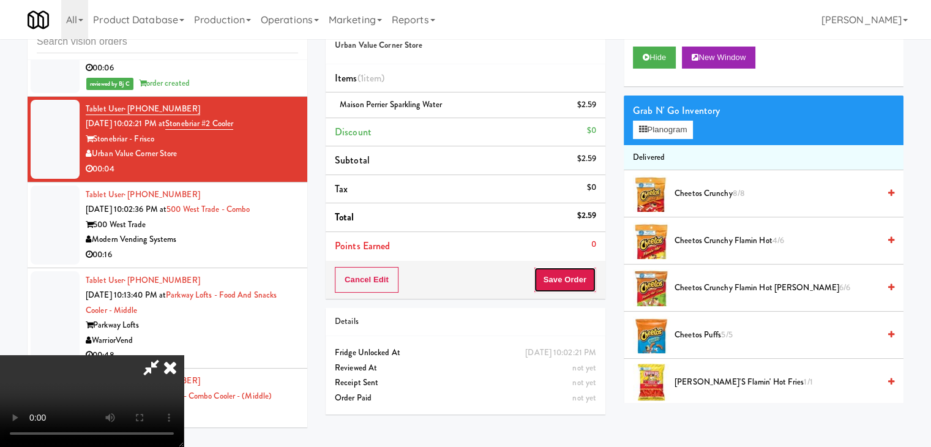
click at [573, 278] on button "Save Order" at bounding box center [564, 280] width 62 height 26
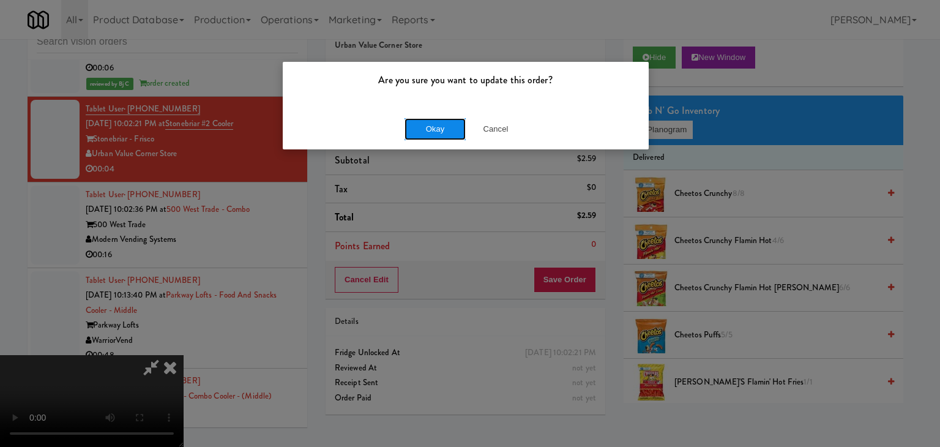
click at [440, 131] on button "Okay" at bounding box center [434, 129] width 61 height 22
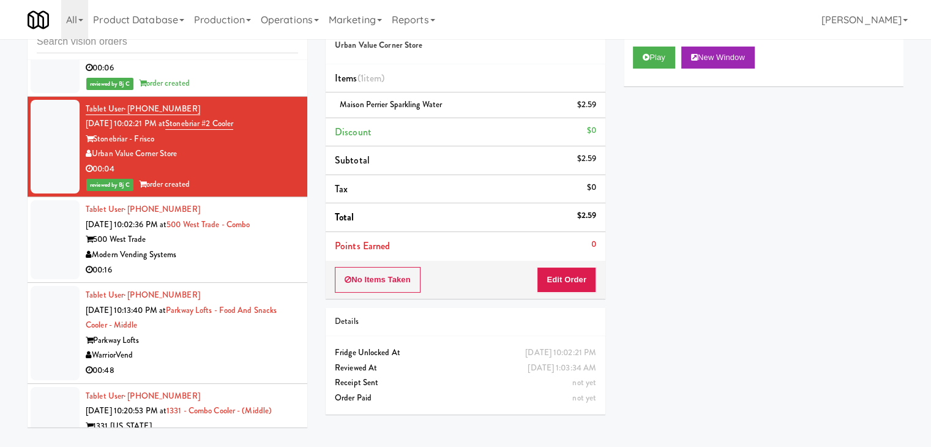
click at [242, 261] on li "Tablet User · (315) 741-2788 Aug 17, 2025 10:02:36 PM at 500 West Trade - Combo…" at bounding box center [168, 240] width 280 height 86
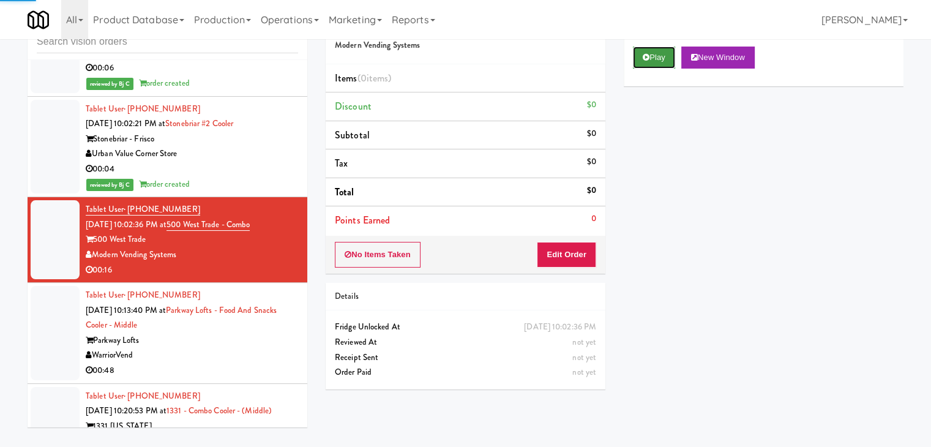
click at [658, 63] on button "Play" at bounding box center [654, 57] width 42 height 22
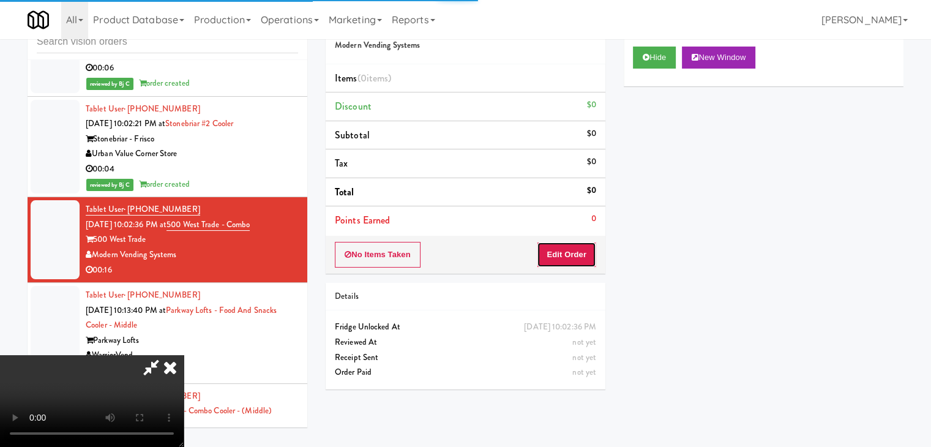
click at [585, 255] on button "Edit Order" at bounding box center [566, 255] width 59 height 26
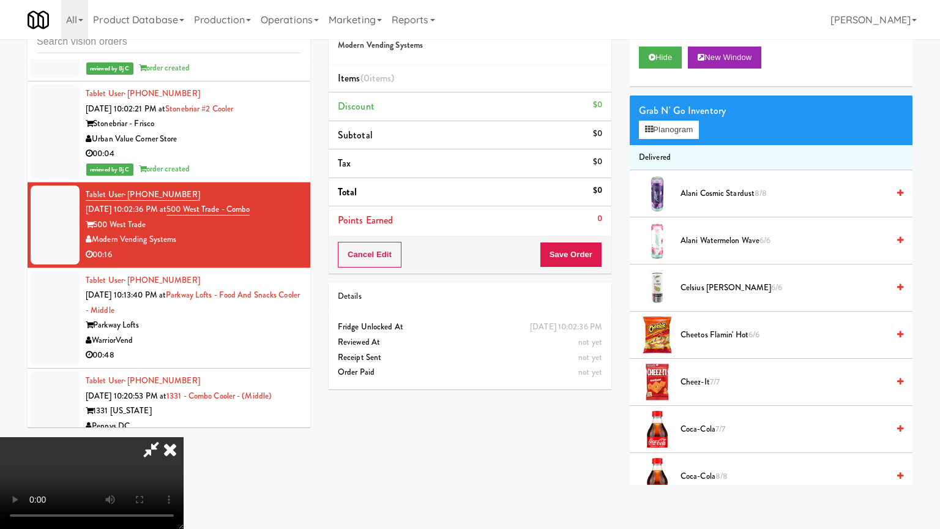
click at [184, 437] on video at bounding box center [92, 483] width 184 height 92
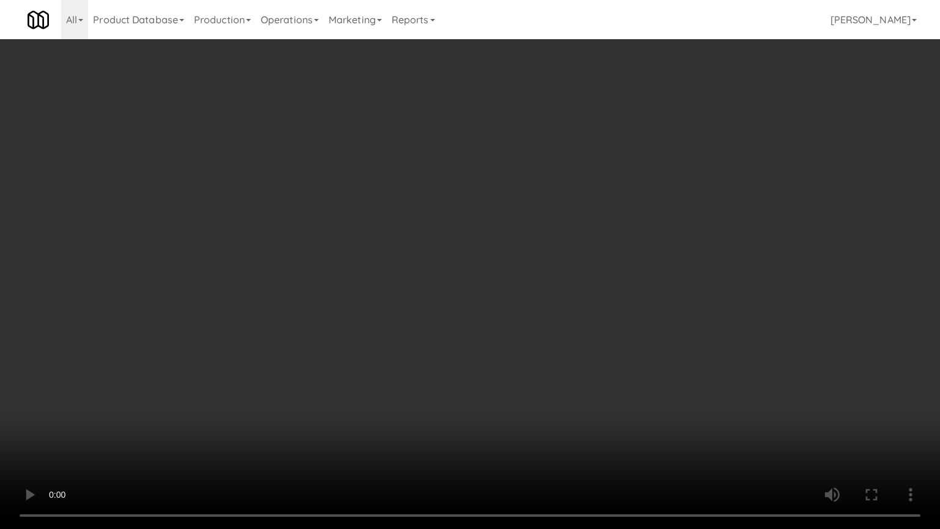
click at [548, 406] on video at bounding box center [470, 264] width 940 height 529
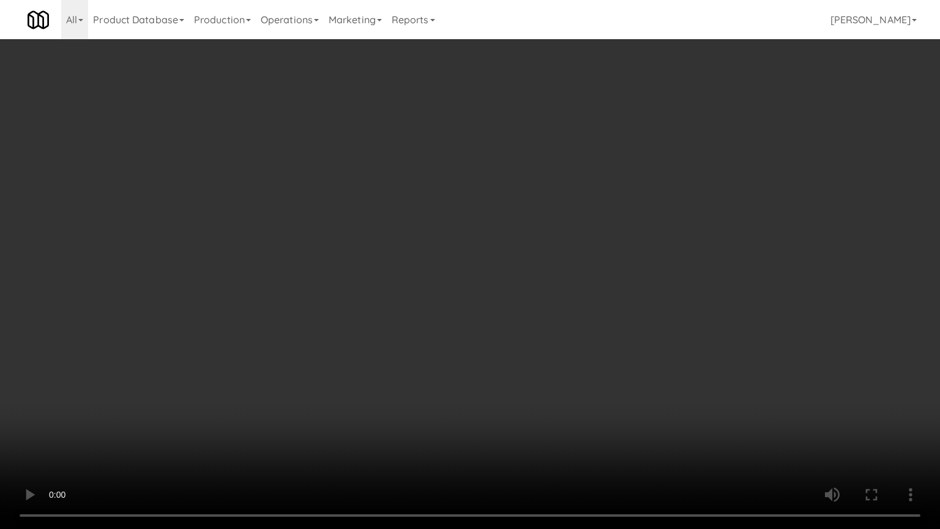
click at [548, 406] on video at bounding box center [470, 264] width 940 height 529
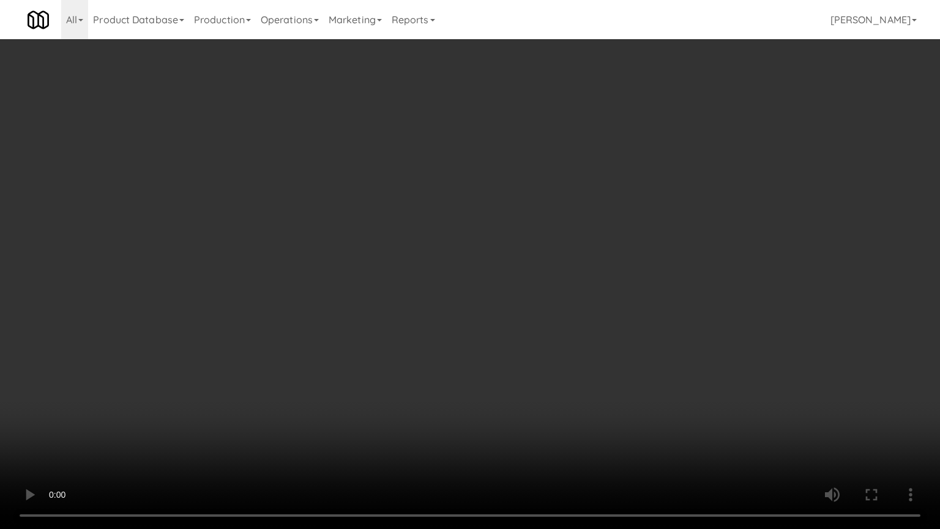
click at [548, 406] on video at bounding box center [470, 264] width 940 height 529
click at [548, 407] on video at bounding box center [470, 264] width 940 height 529
click at [560, 399] on video at bounding box center [470, 264] width 940 height 529
drag, startPoint x: 560, startPoint y: 399, endPoint x: 565, endPoint y: 322, distance: 77.2
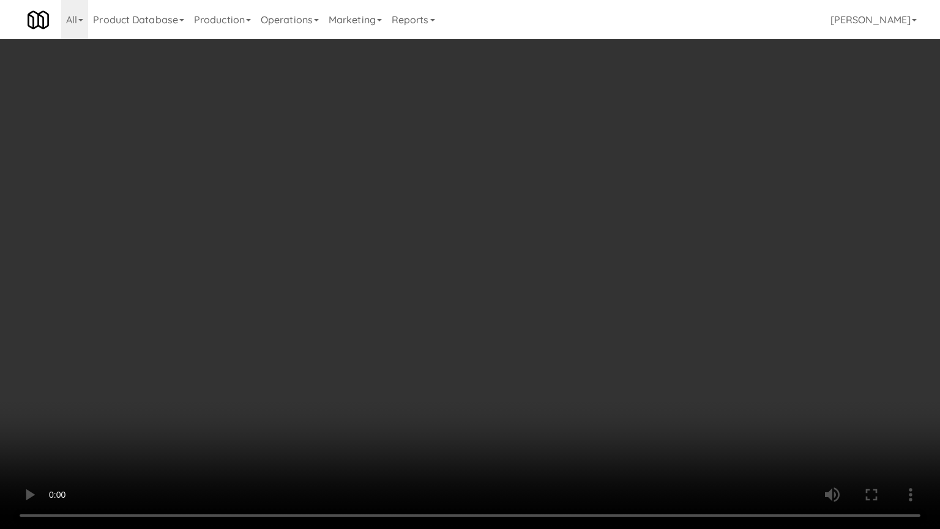
click at [560, 393] on video at bounding box center [470, 264] width 940 height 529
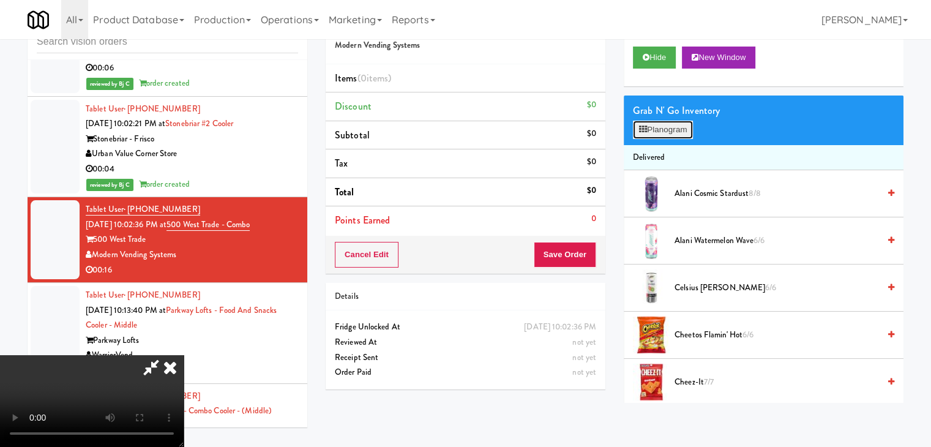
click at [678, 127] on button "Planogram" at bounding box center [663, 130] width 60 height 18
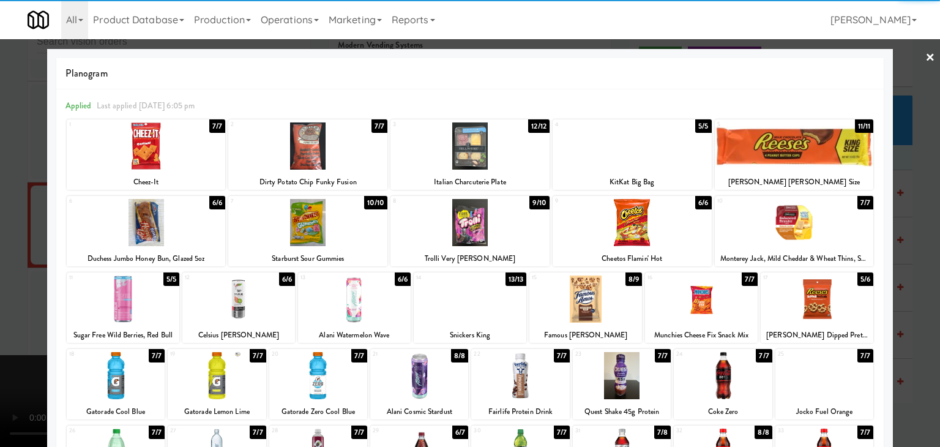
drag, startPoint x: 634, startPoint y: 152, endPoint x: 710, endPoint y: 152, distance: 75.9
click at [636, 152] on div at bounding box center [631, 145] width 159 height 47
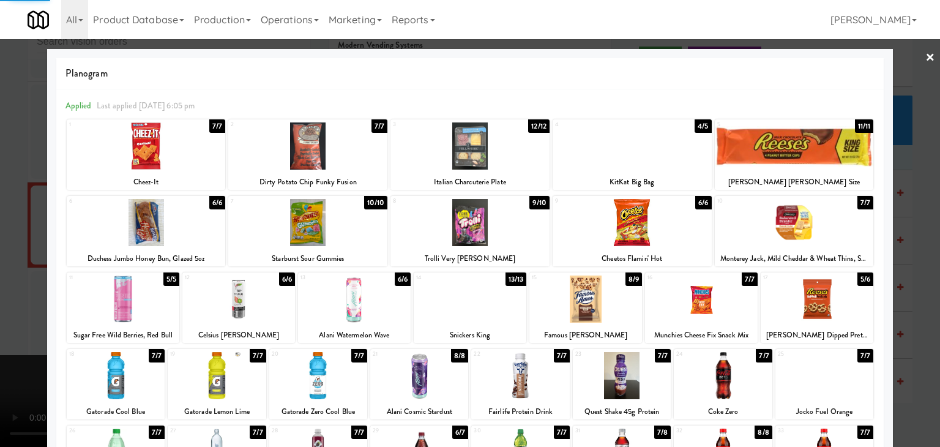
click at [783, 153] on div at bounding box center [794, 145] width 159 height 47
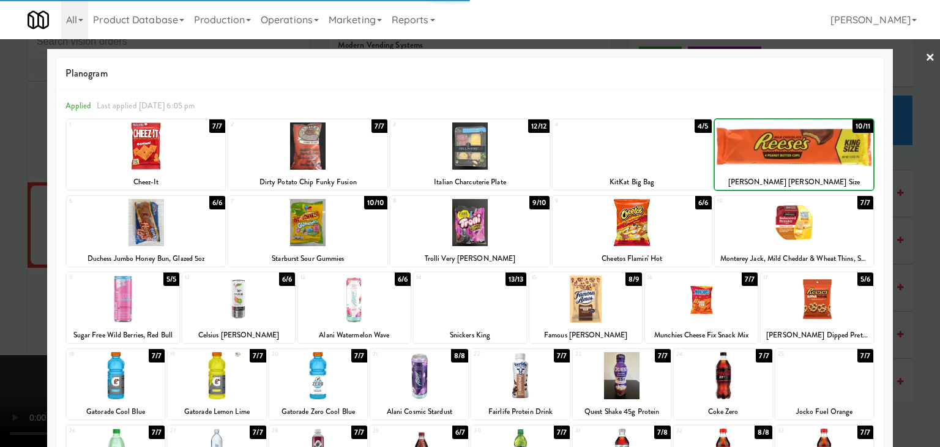
drag, startPoint x: 0, startPoint y: 198, endPoint x: 218, endPoint y: 216, distance: 218.6
click at [50, 199] on div "× Planogram Applied Last applied Sunday 6:05 pm 1 7/7 Cheez-It 2 7/7 Dirty Pota…" at bounding box center [470, 223] width 940 height 447
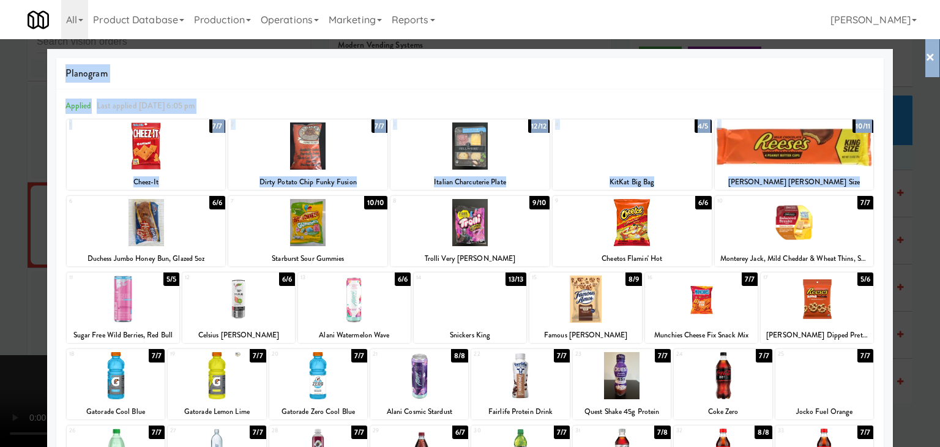
click at [10, 327] on div at bounding box center [470, 223] width 940 height 447
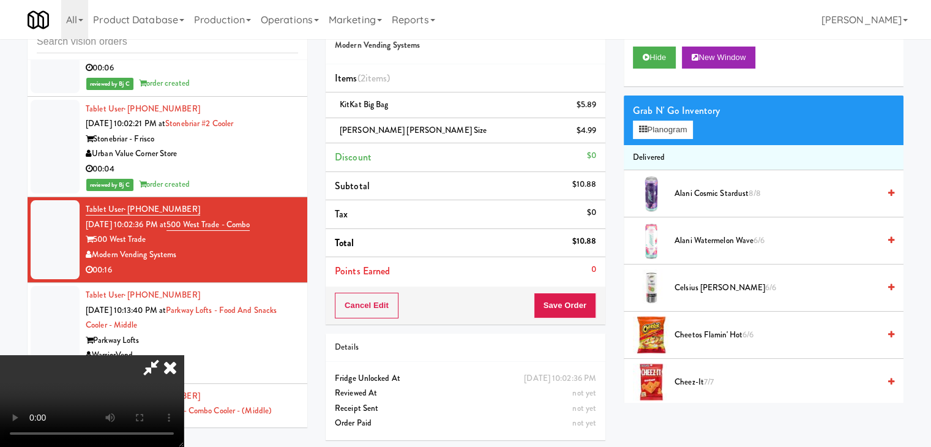
click at [184, 355] on video at bounding box center [92, 401] width 184 height 92
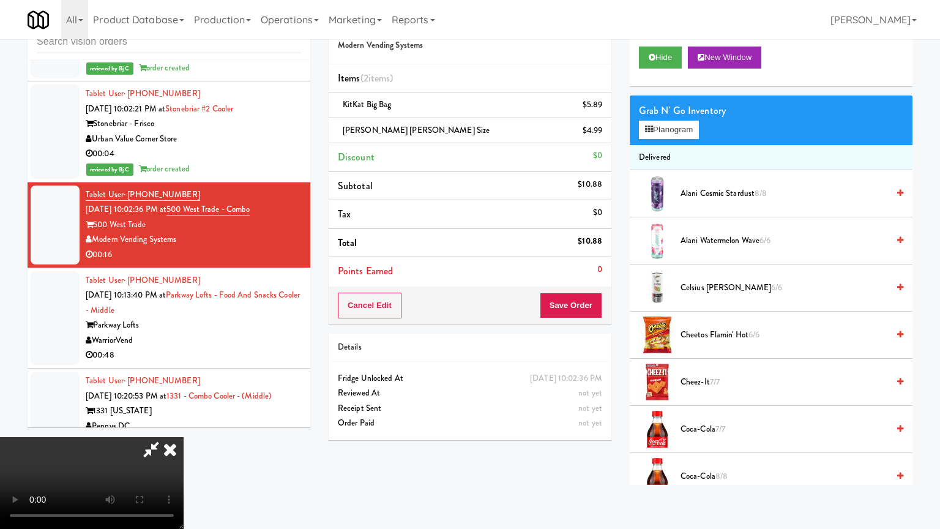
click at [184, 437] on video at bounding box center [92, 483] width 184 height 92
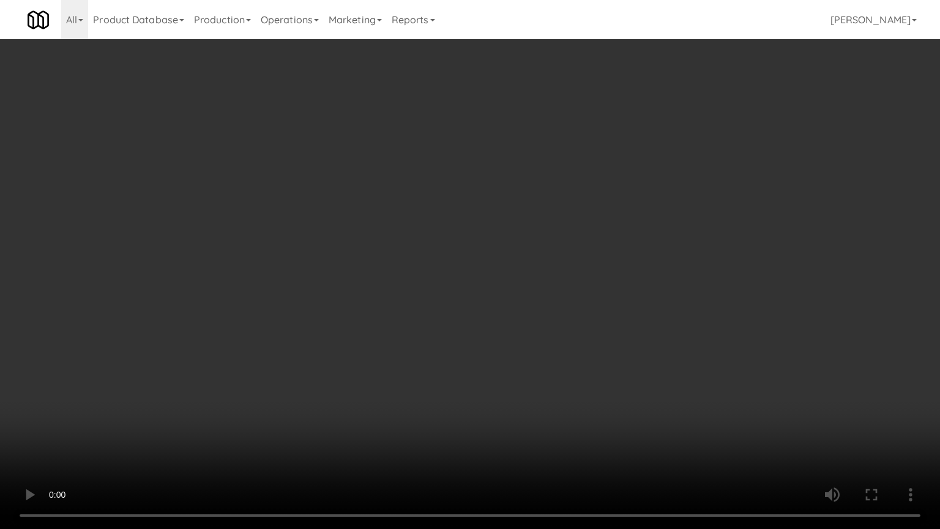
click at [400, 446] on video at bounding box center [470, 264] width 940 height 529
click at [562, 393] on video at bounding box center [470, 264] width 940 height 529
click at [602, 333] on video at bounding box center [470, 264] width 940 height 529
click at [609, 332] on video at bounding box center [470, 264] width 940 height 529
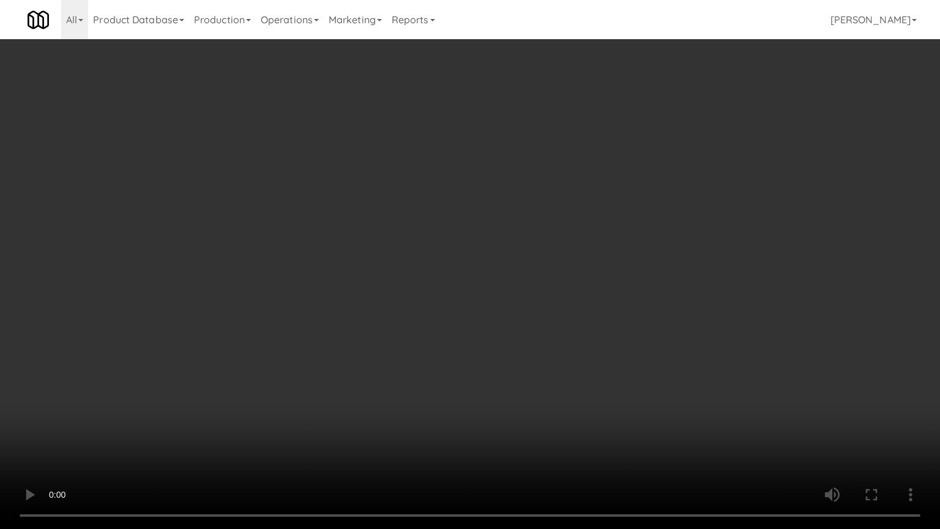
click at [612, 332] on video at bounding box center [470, 264] width 940 height 529
click at [615, 330] on video at bounding box center [470, 264] width 940 height 529
click at [612, 330] on video at bounding box center [470, 264] width 940 height 529
click at [606, 335] on video at bounding box center [470, 264] width 940 height 529
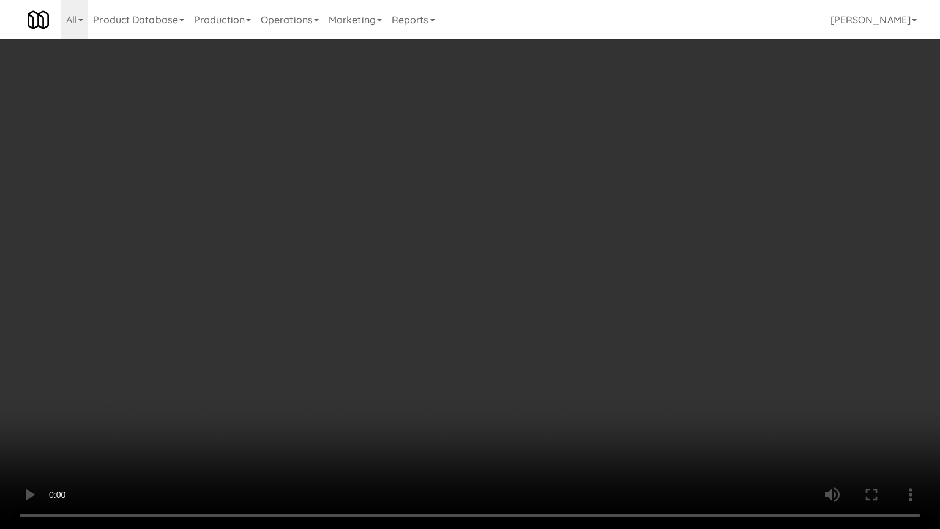
click at [614, 336] on video at bounding box center [470, 264] width 940 height 529
drag, startPoint x: 614, startPoint y: 336, endPoint x: 674, endPoint y: 178, distance: 169.4
click at [616, 325] on video at bounding box center [470, 264] width 940 height 529
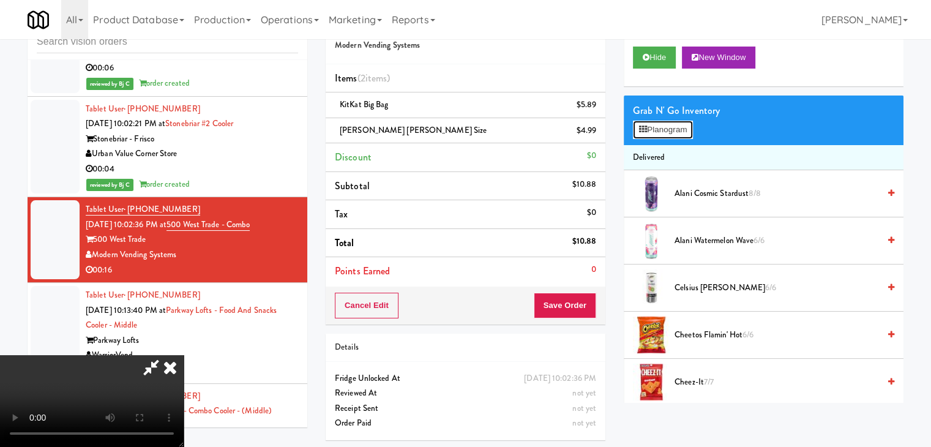
click at [678, 125] on button "Planogram" at bounding box center [663, 130] width 60 height 18
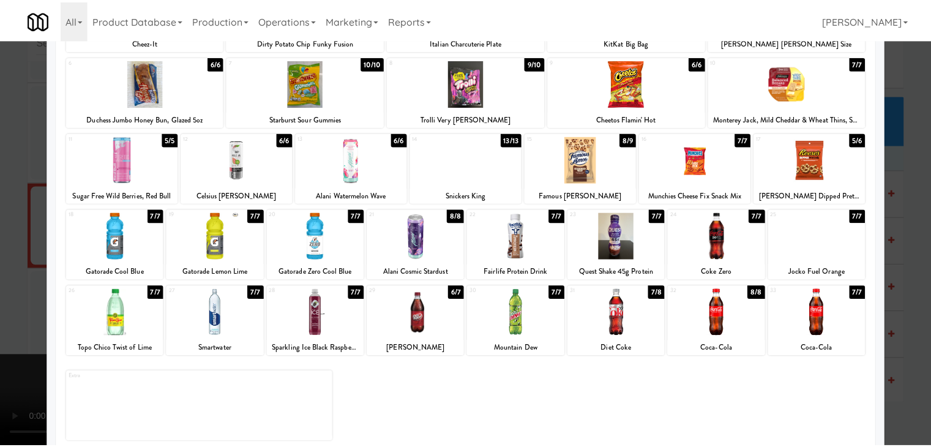
scroll to position [154, 0]
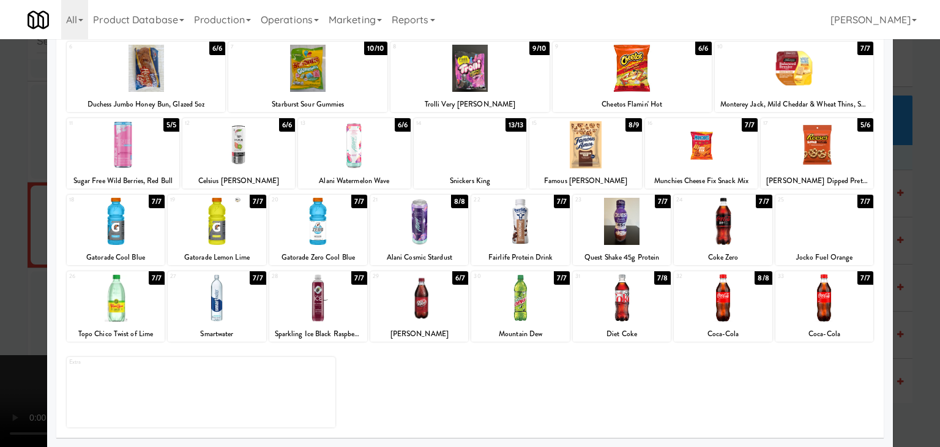
click at [604, 299] on div at bounding box center [622, 297] width 98 height 47
click at [492, 218] on div at bounding box center [520, 221] width 98 height 47
click at [494, 218] on div at bounding box center [520, 221] width 98 height 47
click at [8, 272] on div at bounding box center [470, 223] width 940 height 447
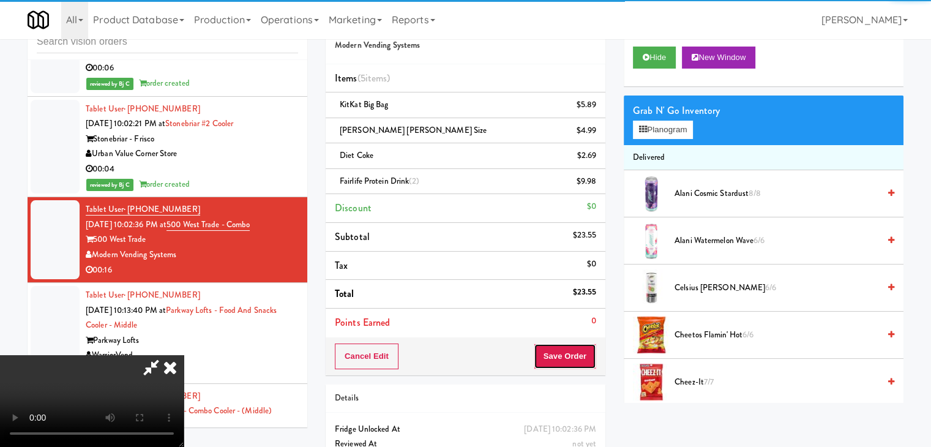
click at [569, 363] on button "Save Order" at bounding box center [564, 356] width 62 height 26
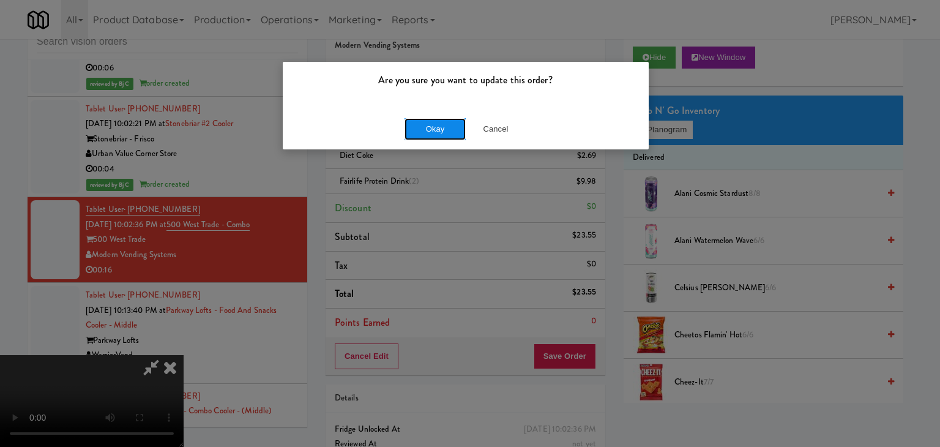
click at [445, 125] on button "Okay" at bounding box center [434, 129] width 61 height 22
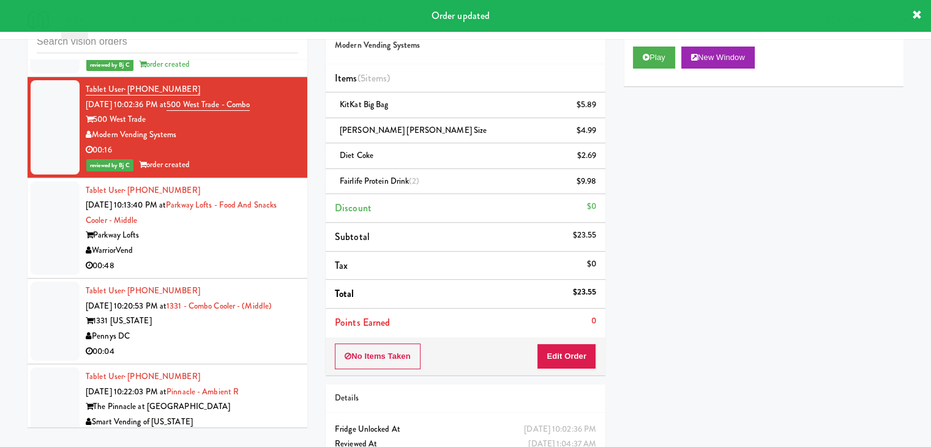
scroll to position [5100, 0]
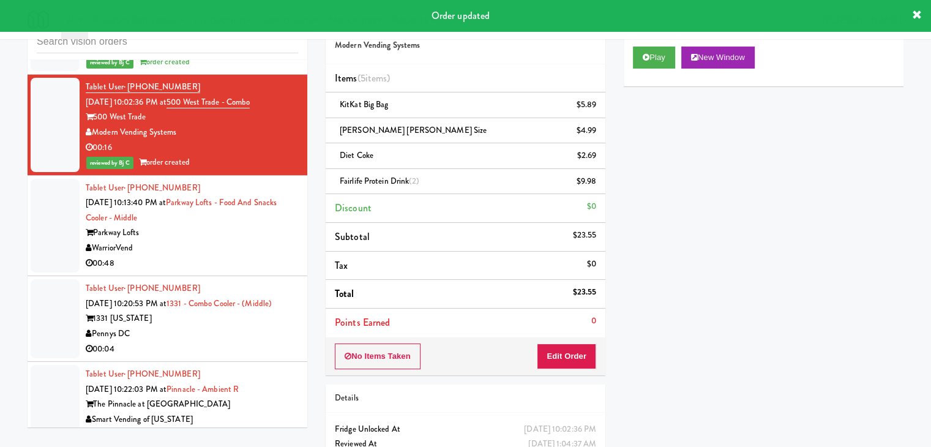
click at [248, 240] on div "WarriorVend" at bounding box center [192, 247] width 212 height 15
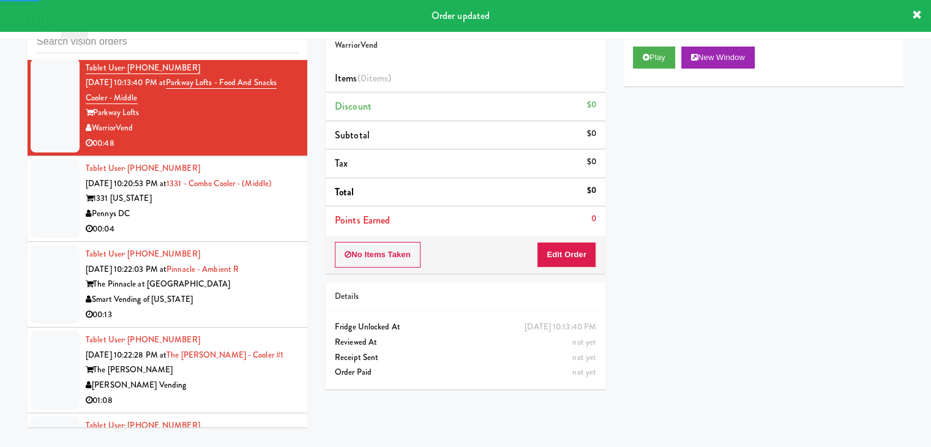
scroll to position [5222, 0]
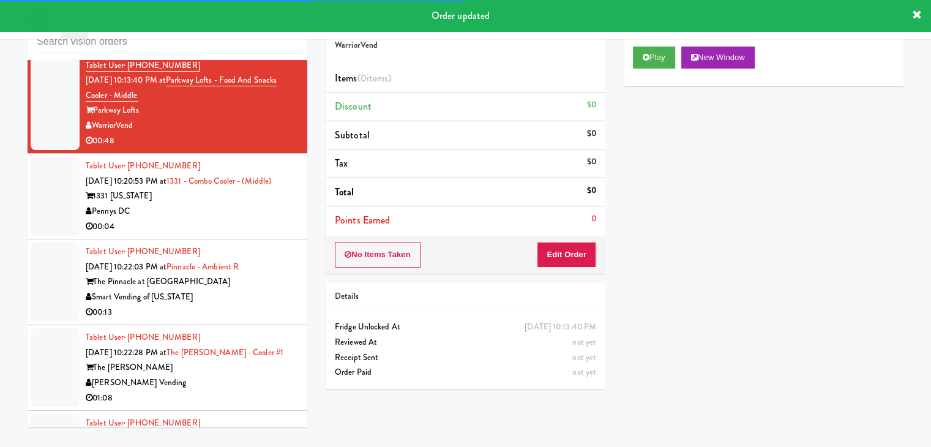
click at [248, 198] on div "Tablet User · (804) 399-0369 Aug 17, 2025 10:20:53 PM at 1331 - Combo Cooler - …" at bounding box center [192, 195] width 212 height 75
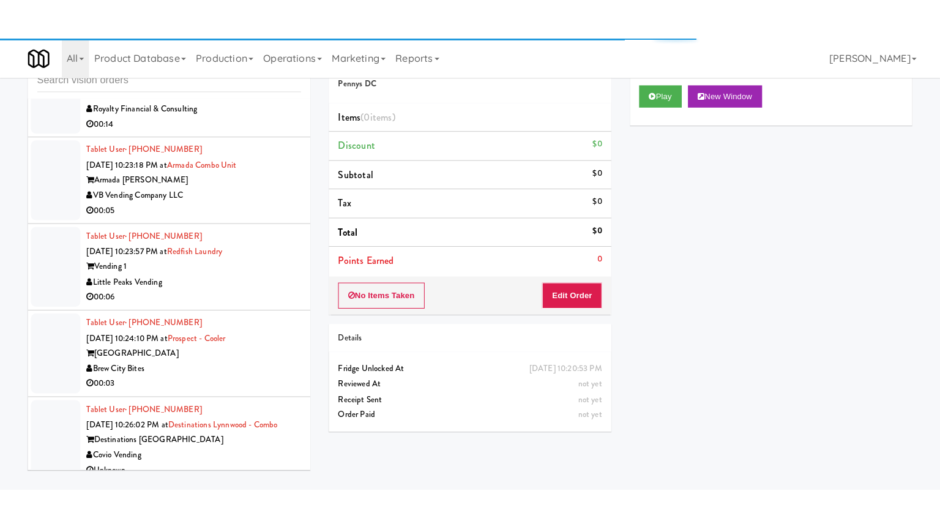
scroll to position [5589, 0]
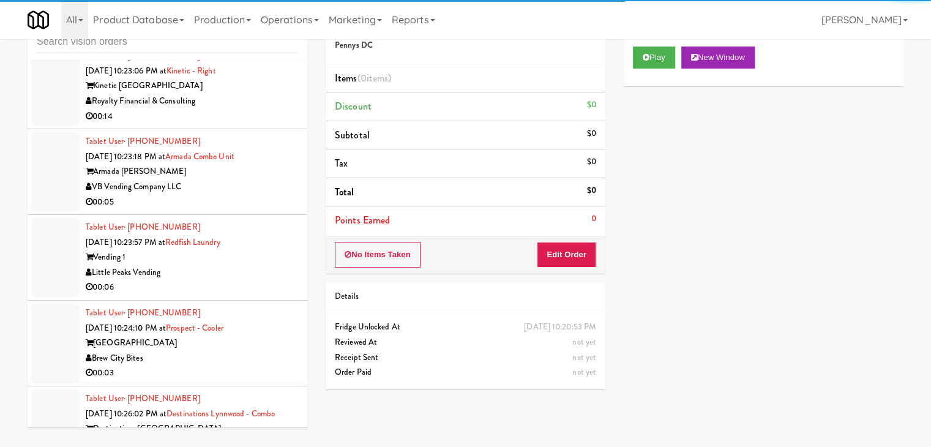
click at [226, 182] on div "VB Vending Company LLC" at bounding box center [192, 186] width 212 height 15
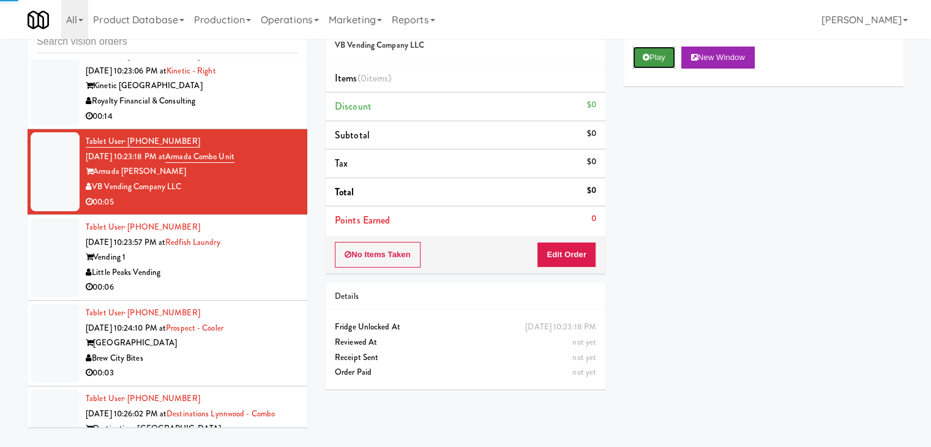
click at [656, 62] on button "Play" at bounding box center [654, 57] width 42 height 22
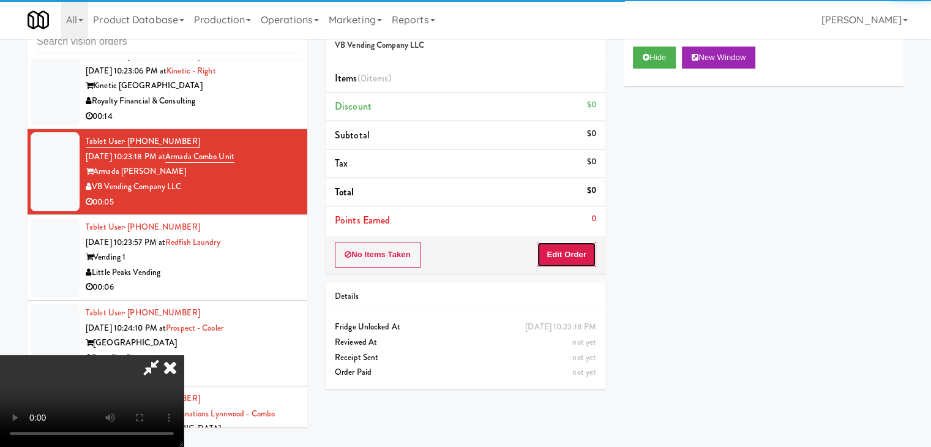
click at [570, 246] on button "Edit Order" at bounding box center [566, 255] width 59 height 26
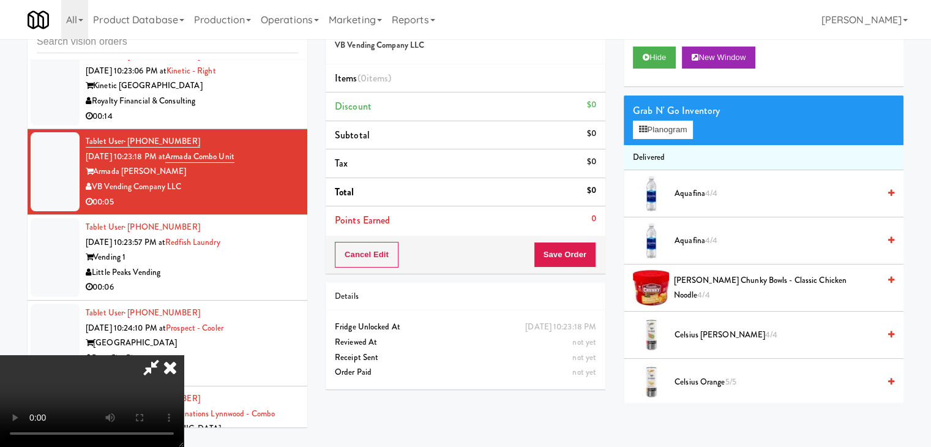
scroll to position [5575, 0]
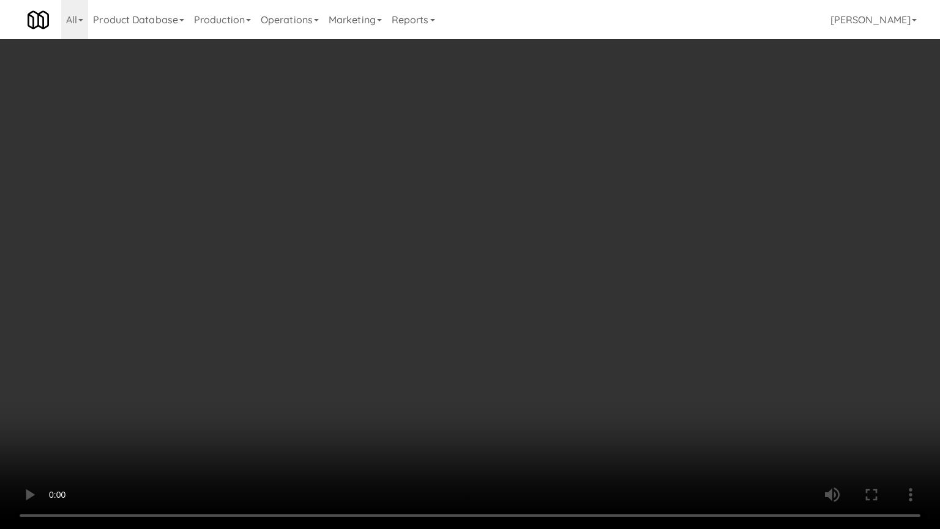
click at [563, 359] on video at bounding box center [470, 264] width 940 height 529
drag, startPoint x: 563, startPoint y: 359, endPoint x: 657, endPoint y: 179, distance: 203.3
click at [564, 352] on video at bounding box center [470, 264] width 940 height 529
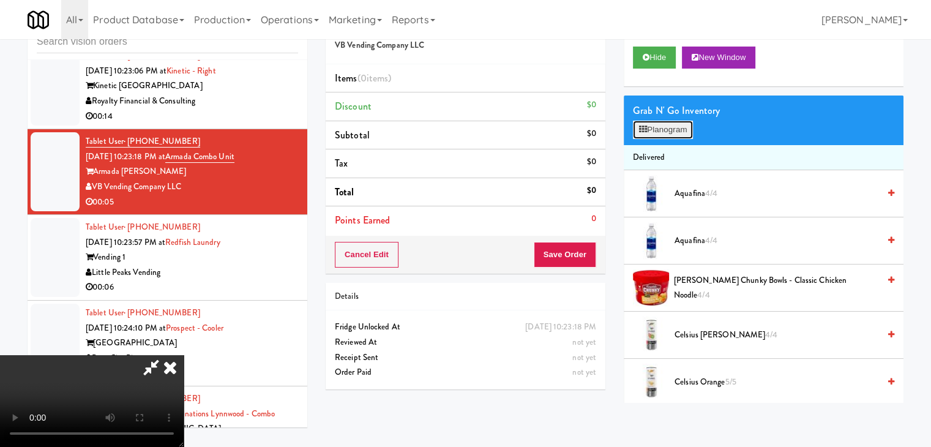
click at [685, 127] on button "Planogram" at bounding box center [663, 130] width 60 height 18
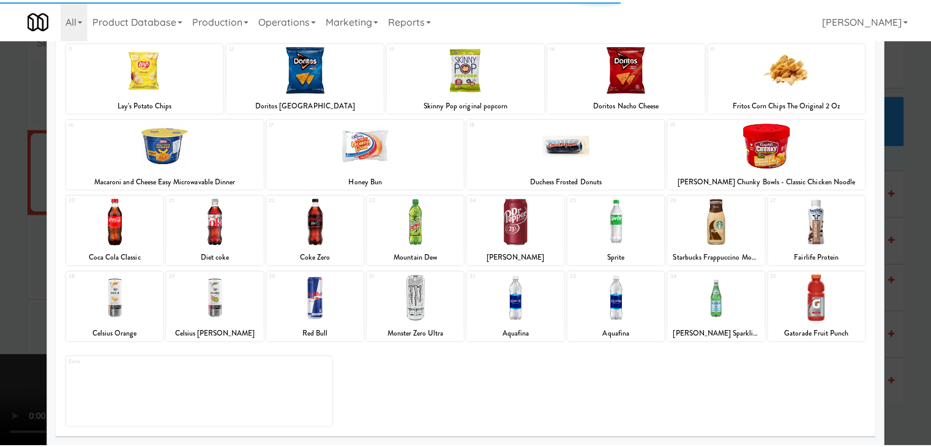
scroll to position [154, 0]
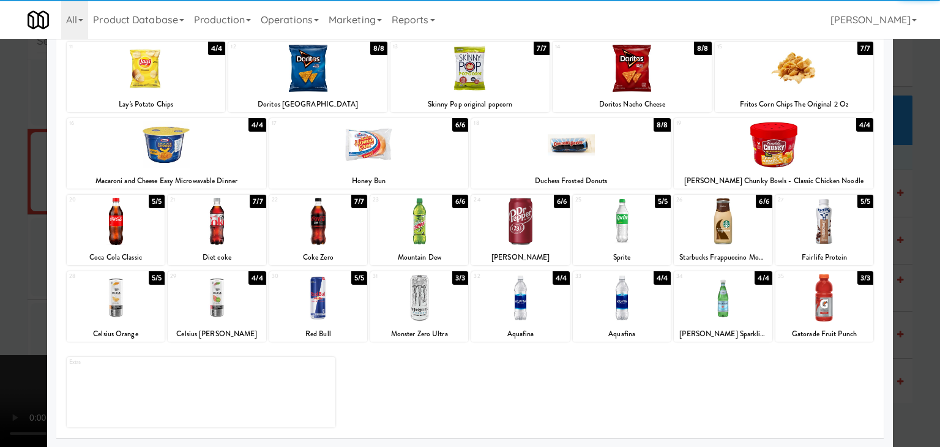
click at [832, 310] on div at bounding box center [824, 297] width 98 height 47
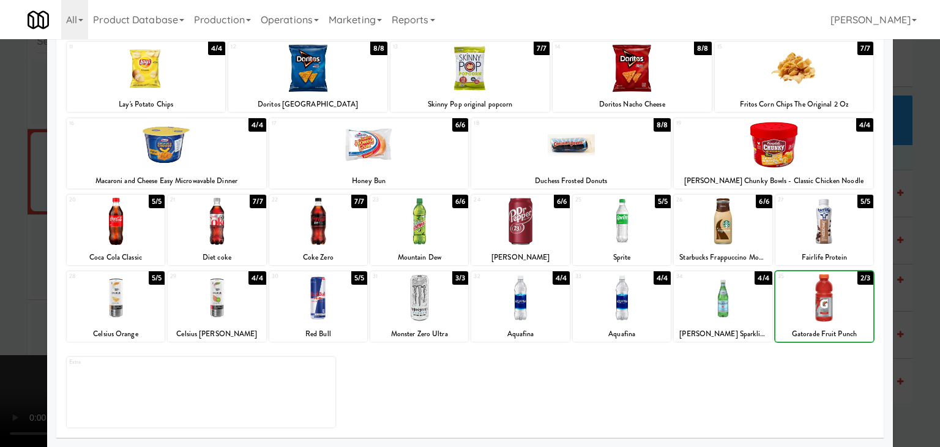
click at [903, 305] on div at bounding box center [470, 223] width 940 height 447
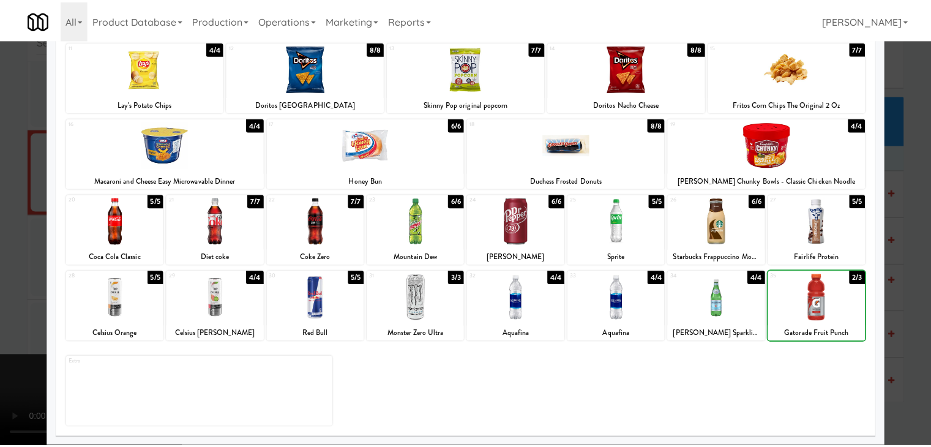
scroll to position [5589, 0]
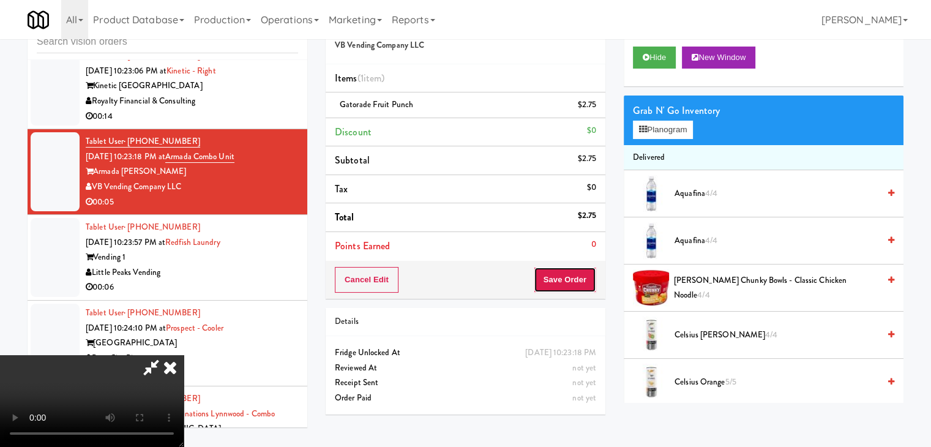
click at [574, 284] on button "Save Order" at bounding box center [564, 280] width 62 height 26
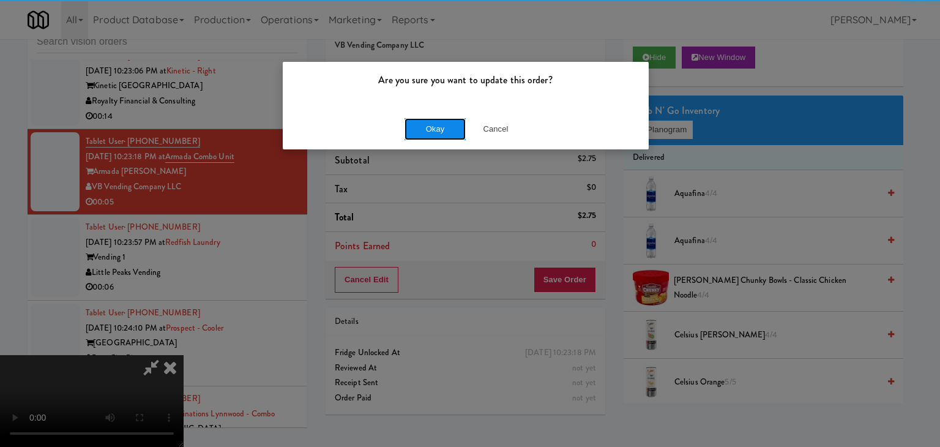
click at [423, 122] on button "Okay" at bounding box center [434, 129] width 61 height 22
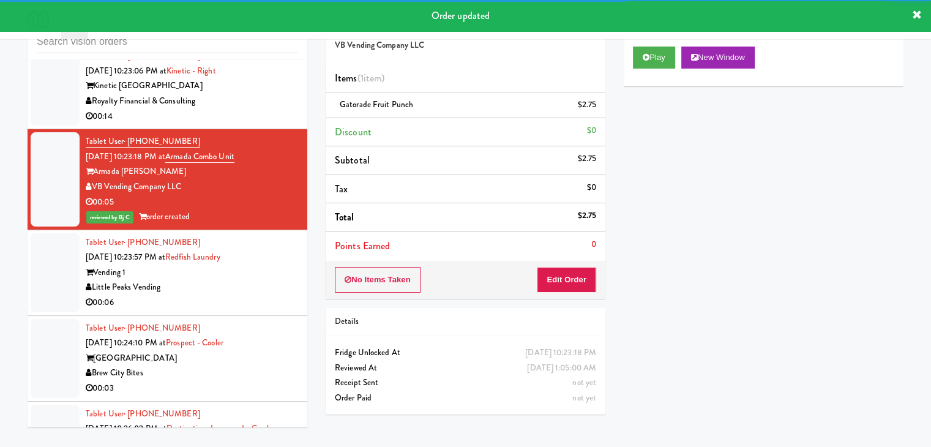
click at [255, 265] on div "Vending 1" at bounding box center [192, 272] width 212 height 15
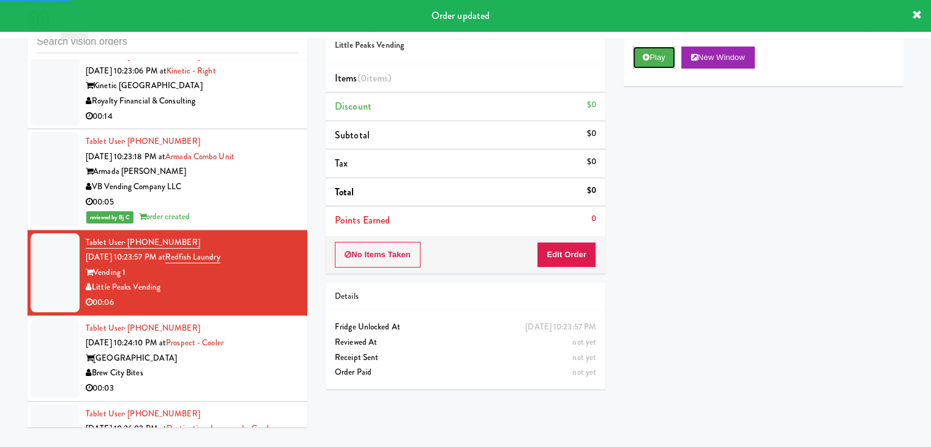
drag, startPoint x: 661, startPoint y: 54, endPoint x: 655, endPoint y: 72, distance: 18.8
click at [661, 54] on button "Play" at bounding box center [654, 57] width 42 height 22
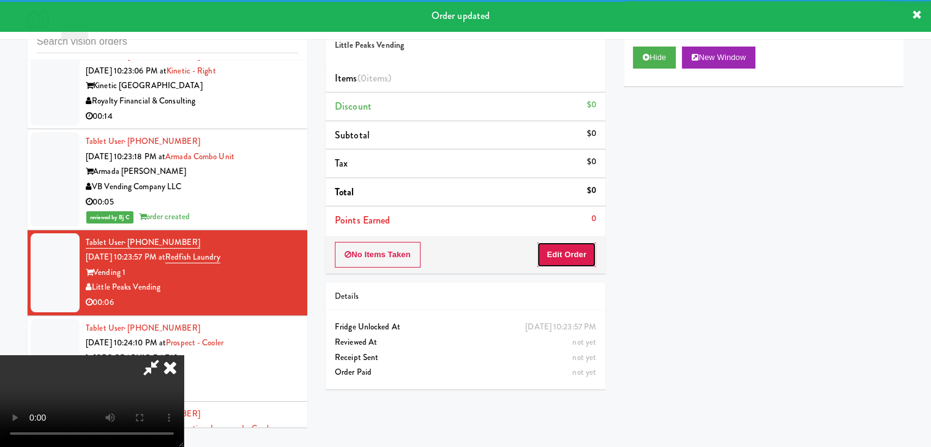
click at [552, 257] on button "Edit Order" at bounding box center [566, 255] width 59 height 26
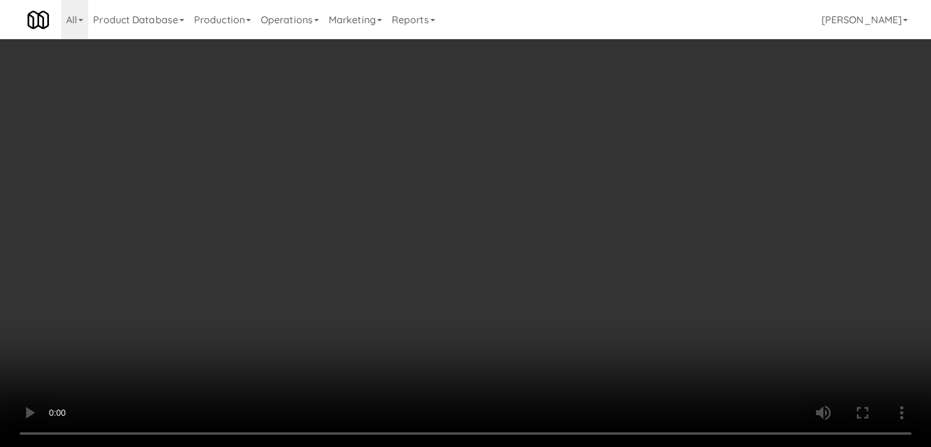
scroll to position [5575, 0]
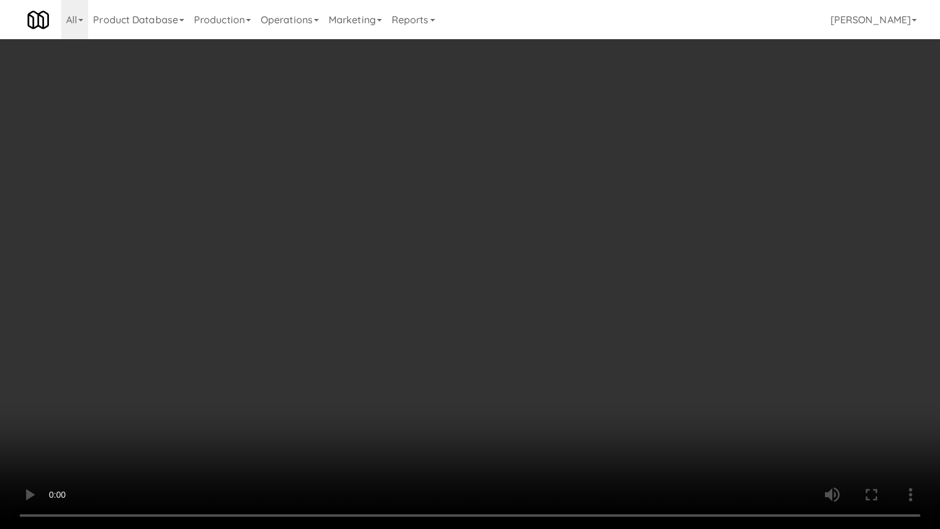
click at [541, 406] on video at bounding box center [470, 264] width 940 height 529
click at [538, 409] on video at bounding box center [470, 264] width 940 height 529
click at [524, 406] on video at bounding box center [470, 264] width 940 height 529
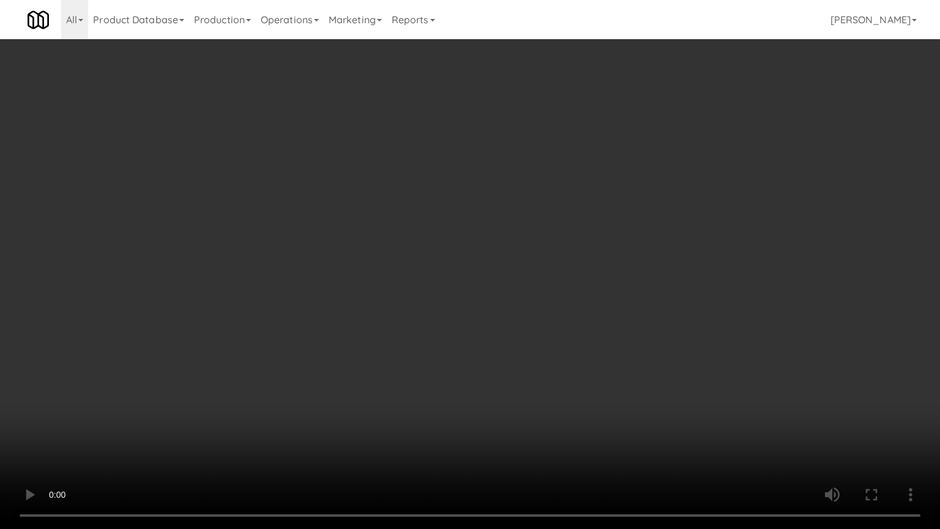
click at [524, 406] on video at bounding box center [470, 264] width 940 height 529
drag, startPoint x: 524, startPoint y: 406, endPoint x: 600, endPoint y: 250, distance: 174.0
click at [525, 403] on video at bounding box center [470, 264] width 940 height 529
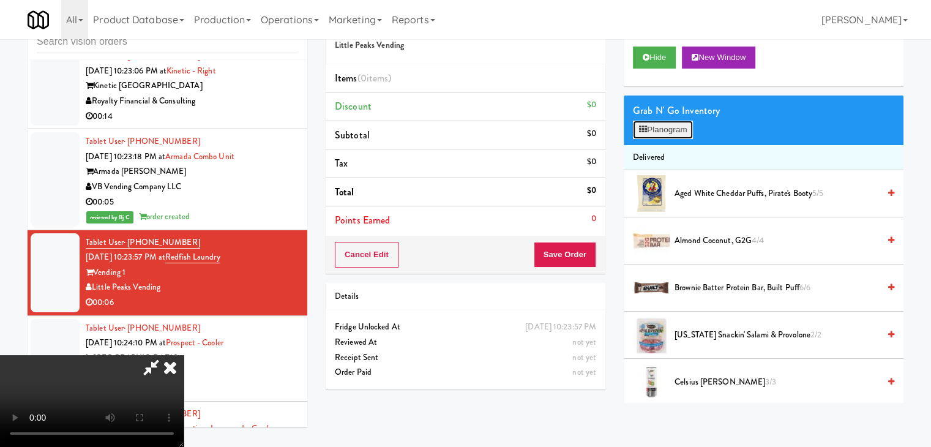
click at [677, 130] on button "Planogram" at bounding box center [663, 130] width 60 height 18
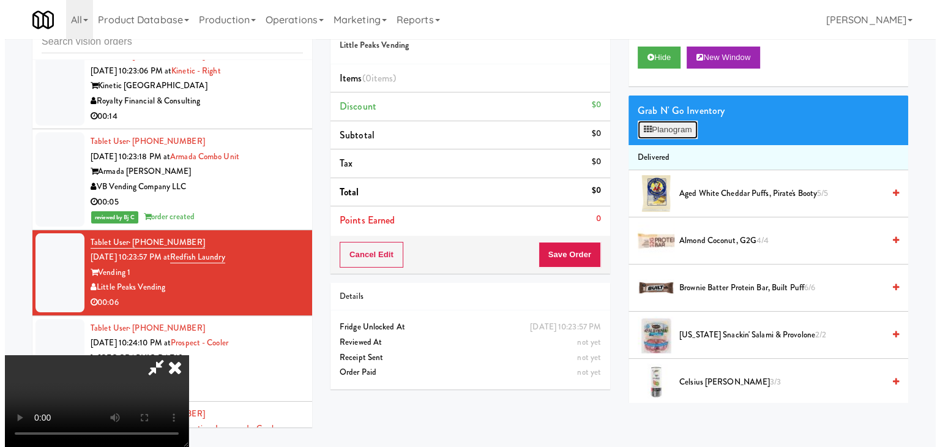
scroll to position [5575, 0]
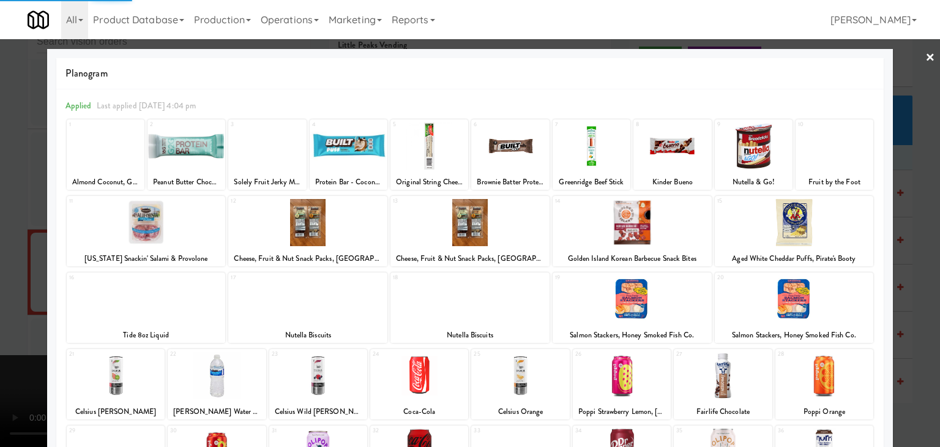
click at [613, 225] on div at bounding box center [631, 222] width 159 height 47
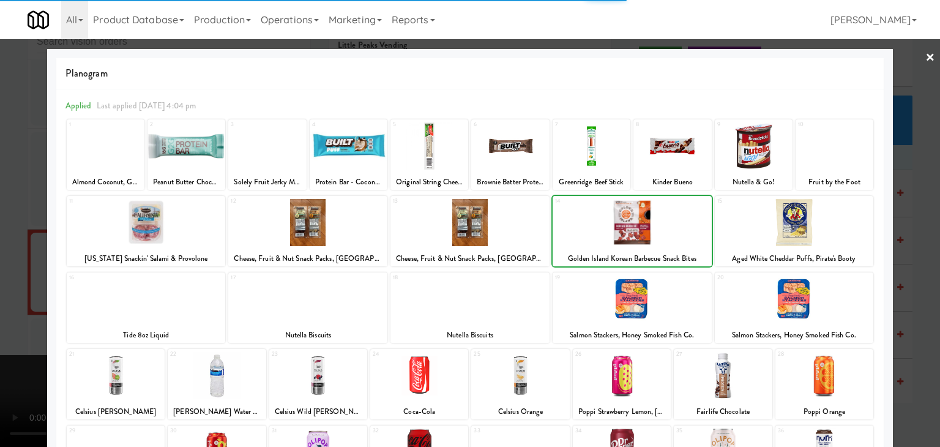
click at [613, 225] on div at bounding box center [631, 222] width 159 height 47
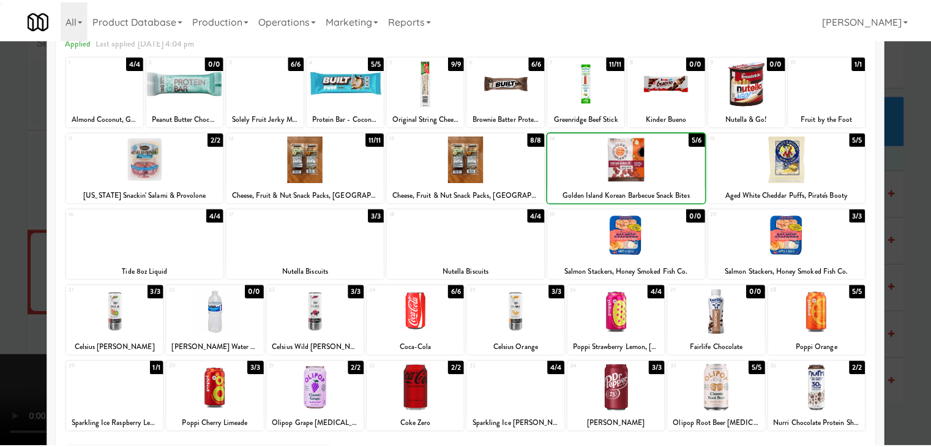
scroll to position [154, 0]
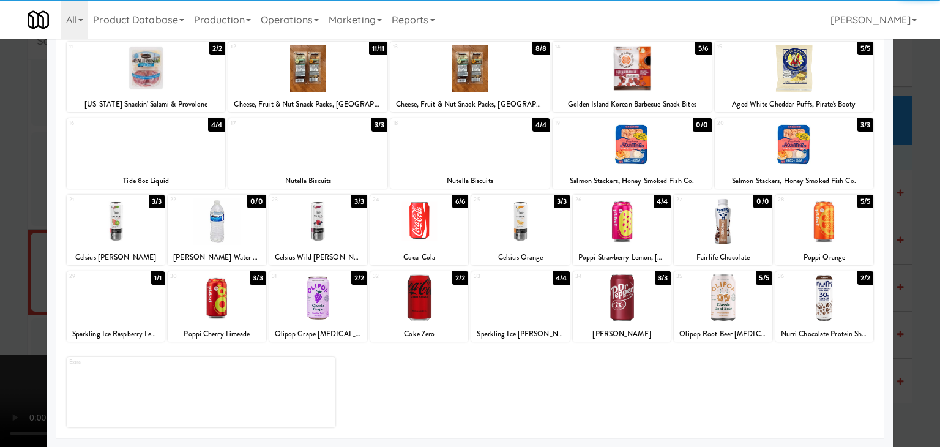
click at [521, 303] on div at bounding box center [520, 297] width 98 height 47
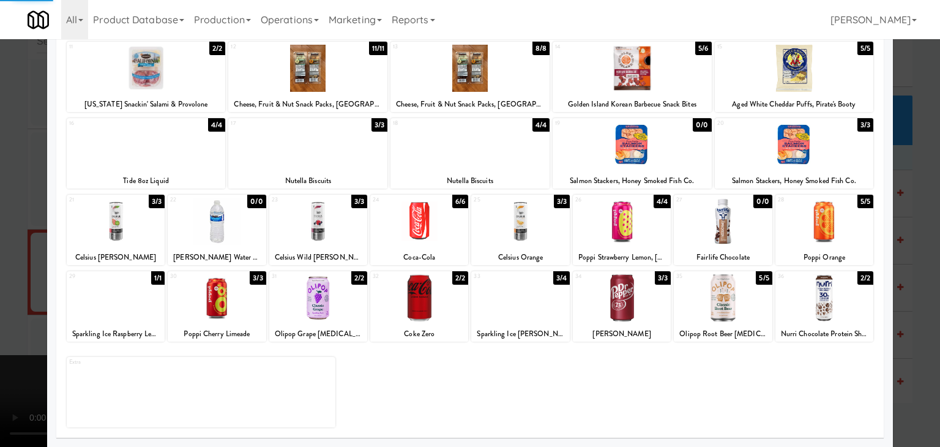
drag, startPoint x: 0, startPoint y: 282, endPoint x: 98, endPoint y: 282, distance: 97.9
click at [2, 282] on div at bounding box center [470, 223] width 940 height 447
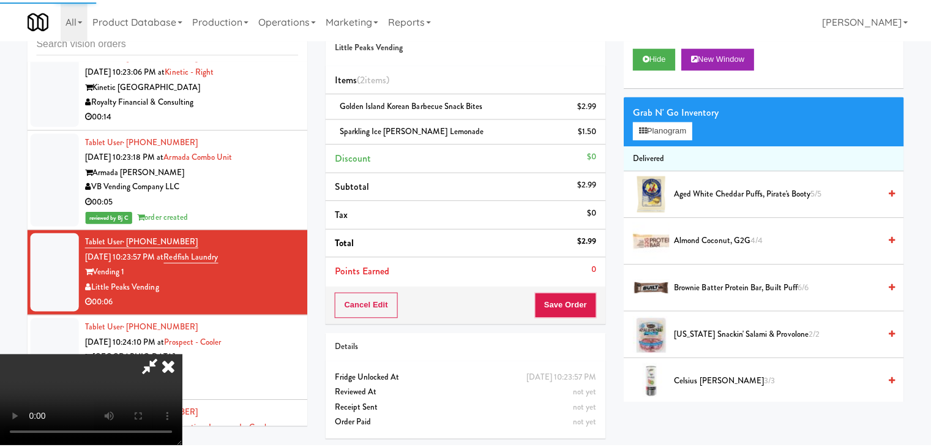
scroll to position [5589, 0]
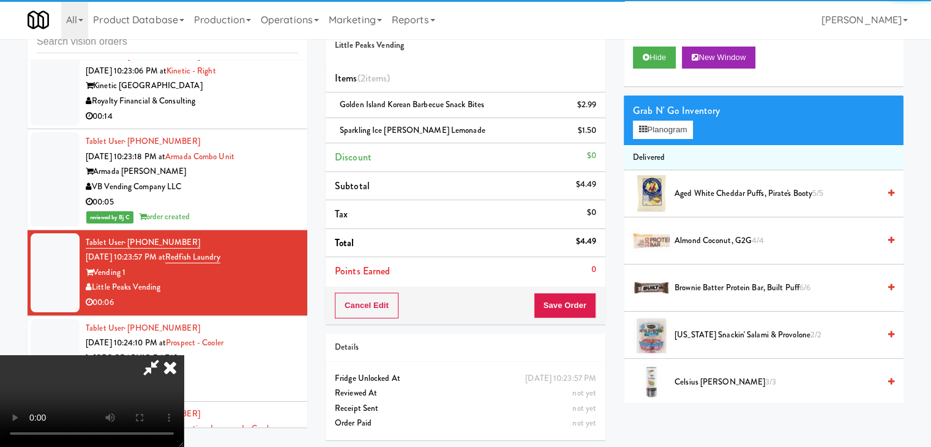
click at [184, 355] on video at bounding box center [92, 401] width 184 height 92
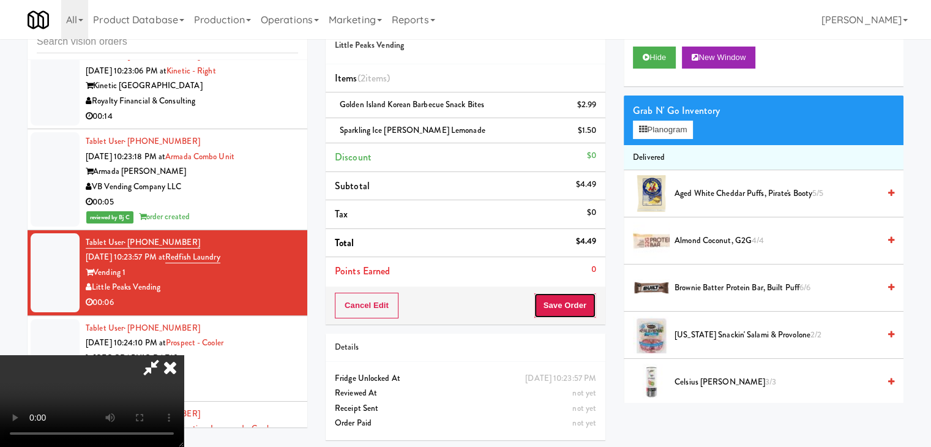
click at [580, 300] on button "Save Order" at bounding box center [564, 305] width 62 height 26
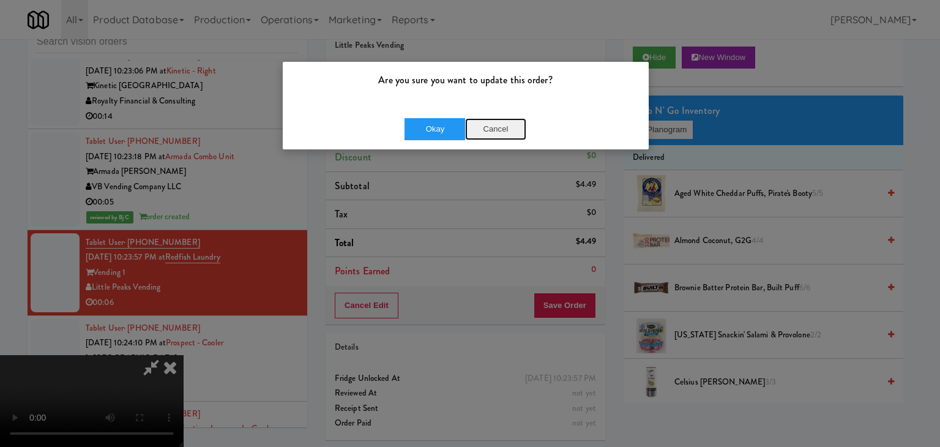
drag, startPoint x: 480, startPoint y: 127, endPoint x: 477, endPoint y: 134, distance: 7.7
click at [477, 134] on button "Cancel" at bounding box center [495, 129] width 61 height 22
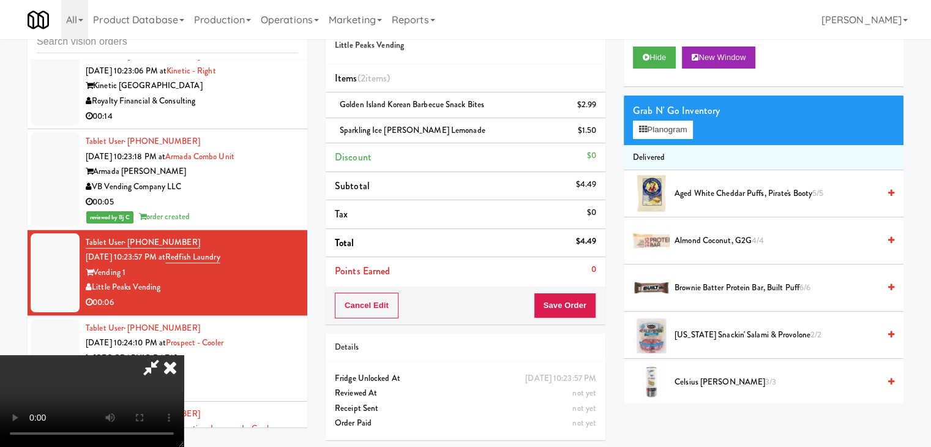
scroll to position [50, 0]
click at [184, 355] on video at bounding box center [92, 401] width 184 height 92
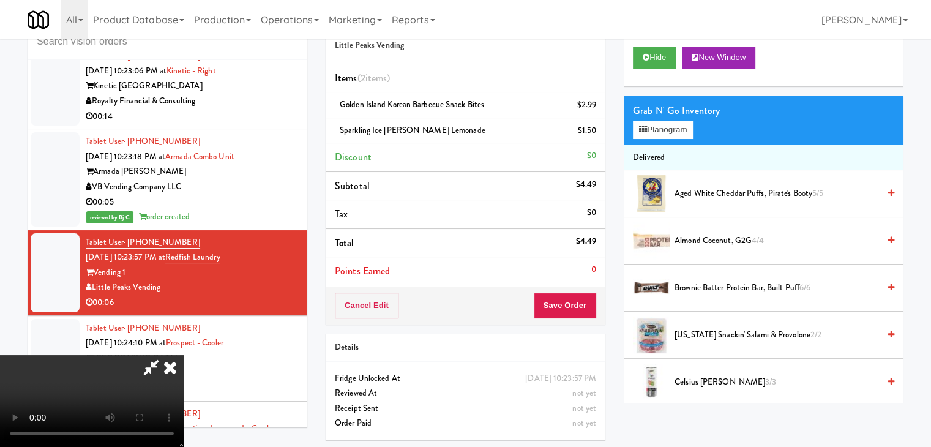
drag, startPoint x: 443, startPoint y: 280, endPoint x: 478, endPoint y: 278, distance: 34.9
click at [184, 355] on video at bounding box center [92, 401] width 184 height 92
click at [589, 304] on button "Save Order" at bounding box center [564, 305] width 62 height 26
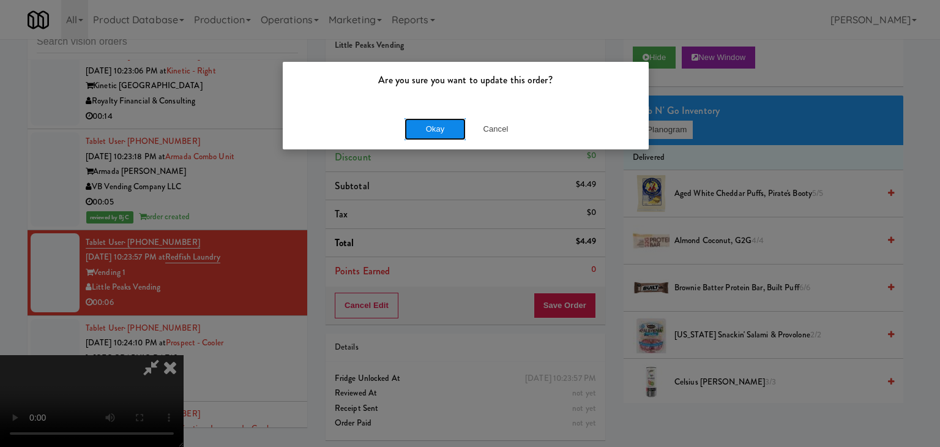
click at [428, 133] on button "Okay" at bounding box center [434, 129] width 61 height 22
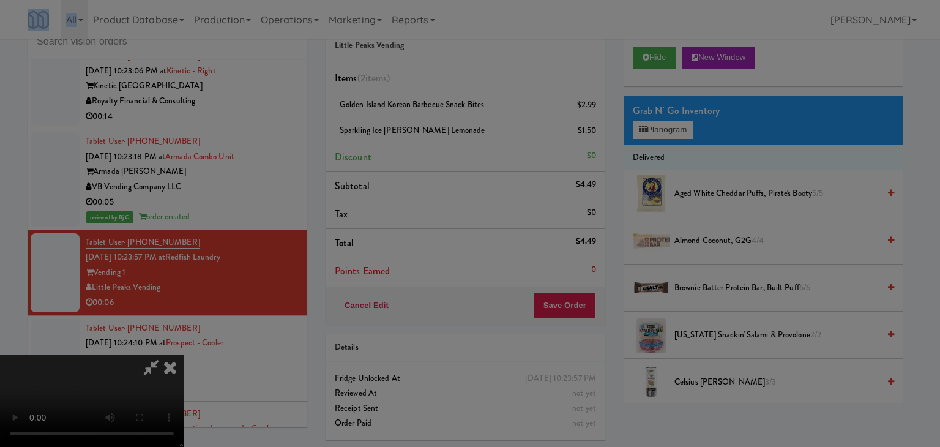
click at [428, 132] on body "Are you sure you want to update this order? Okay Cancel Okay Are you sure you w…" at bounding box center [470, 223] width 940 height 447
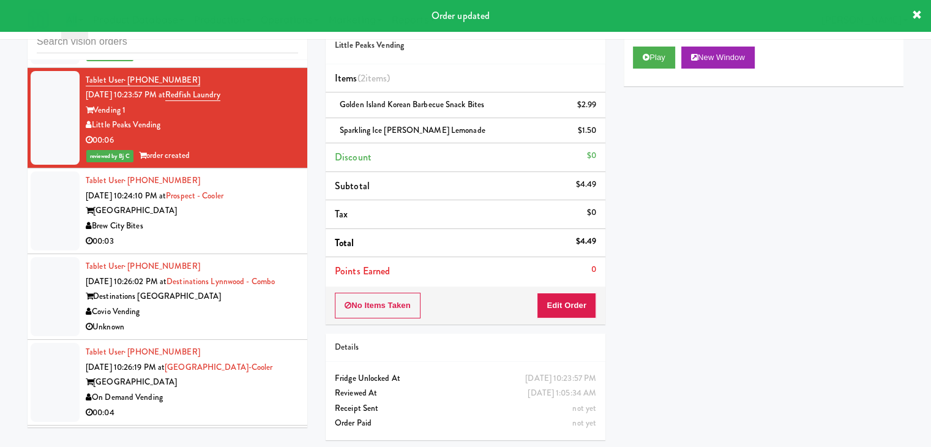
scroll to position [5773, 0]
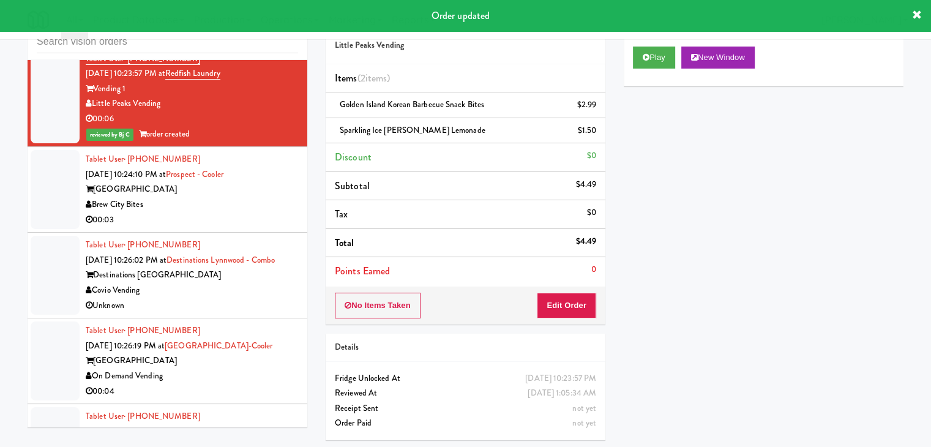
click at [273, 204] on div "Brew City Bites" at bounding box center [192, 204] width 212 height 15
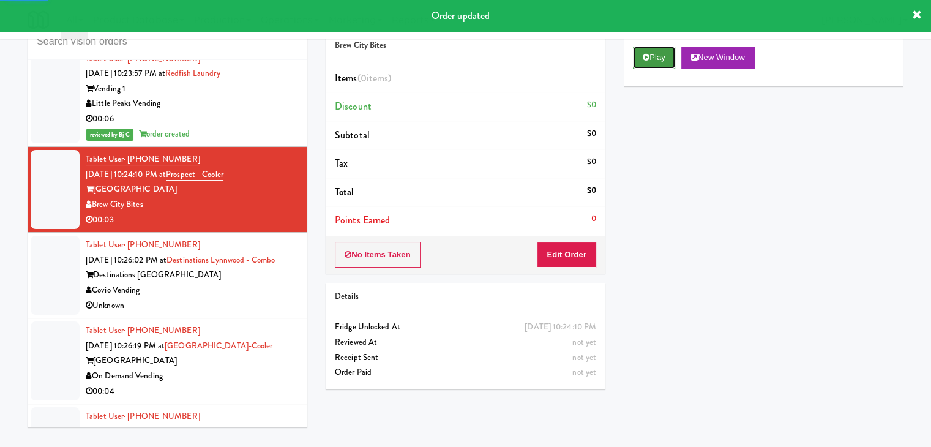
click at [644, 50] on button "Play" at bounding box center [654, 57] width 42 height 22
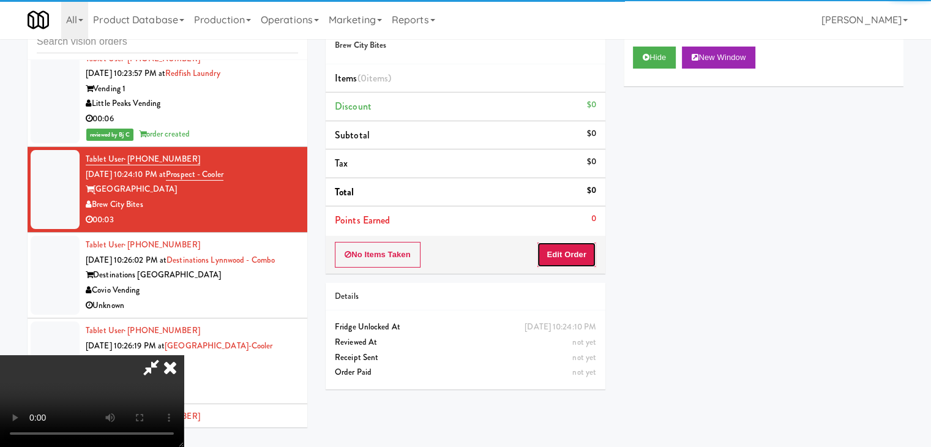
click at [550, 256] on button "Edit Order" at bounding box center [566, 255] width 59 height 26
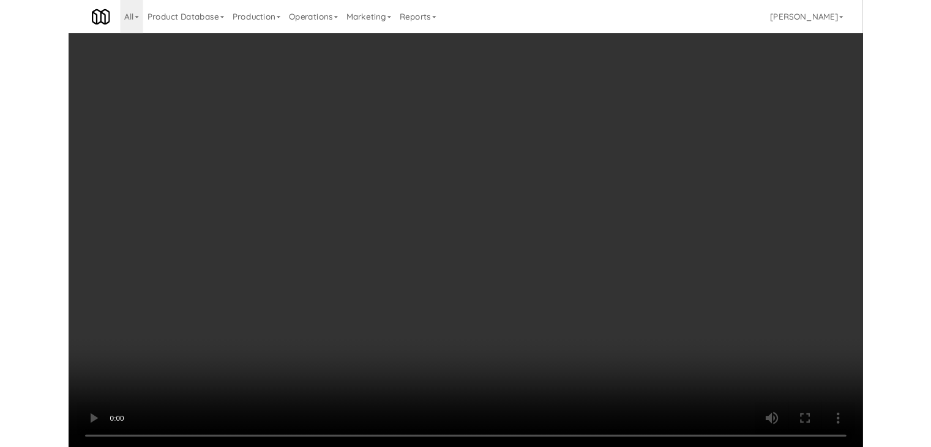
scroll to position [5758, 0]
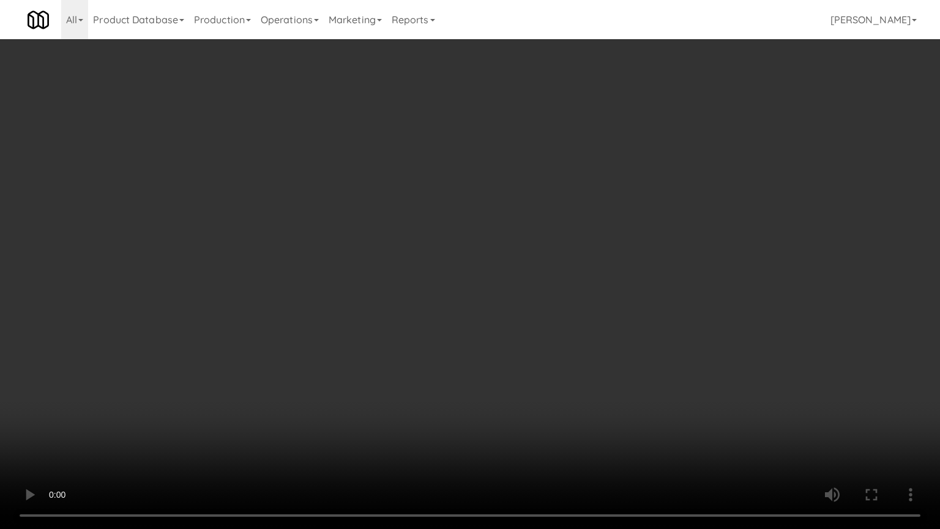
click at [481, 400] on video at bounding box center [470, 264] width 940 height 529
click at [509, 285] on video at bounding box center [470, 264] width 940 height 529
click at [559, 292] on video at bounding box center [470, 264] width 940 height 529
click at [563, 291] on video at bounding box center [470, 264] width 940 height 529
click at [610, 284] on video at bounding box center [470, 264] width 940 height 529
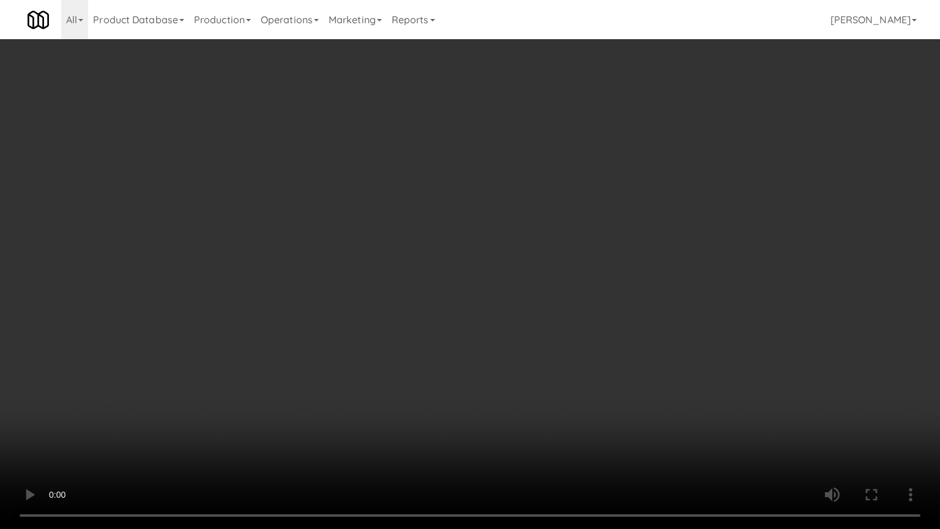
drag, startPoint x: 610, startPoint y: 284, endPoint x: 691, endPoint y: 160, distance: 148.5
click at [613, 281] on video at bounding box center [470, 264] width 940 height 529
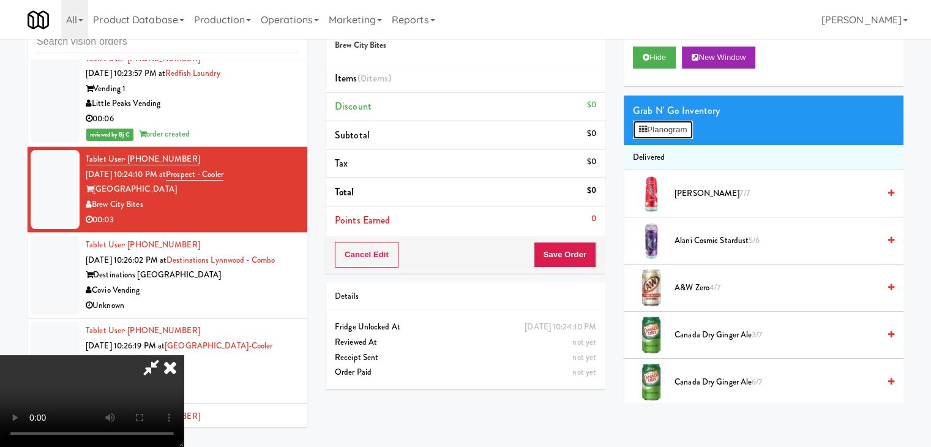
drag, startPoint x: 686, startPoint y: 122, endPoint x: 680, endPoint y: 130, distance: 9.2
click at [685, 125] on button "Planogram" at bounding box center [663, 130] width 60 height 18
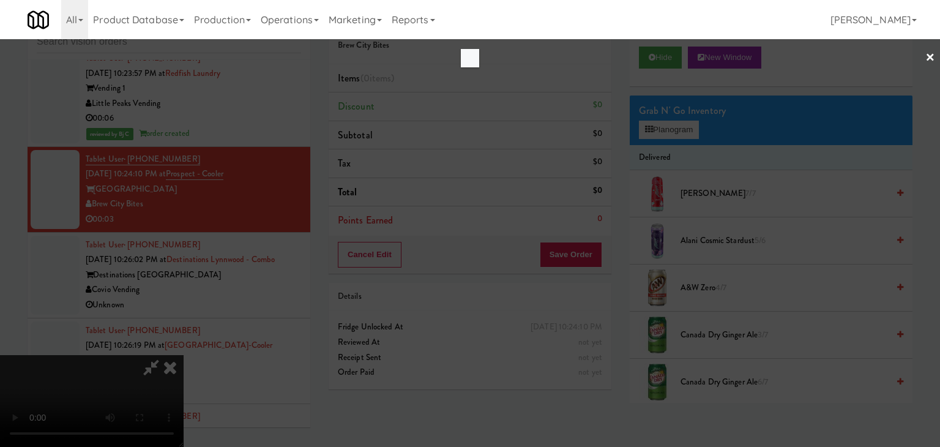
click at [680, 130] on div at bounding box center [470, 223] width 940 height 447
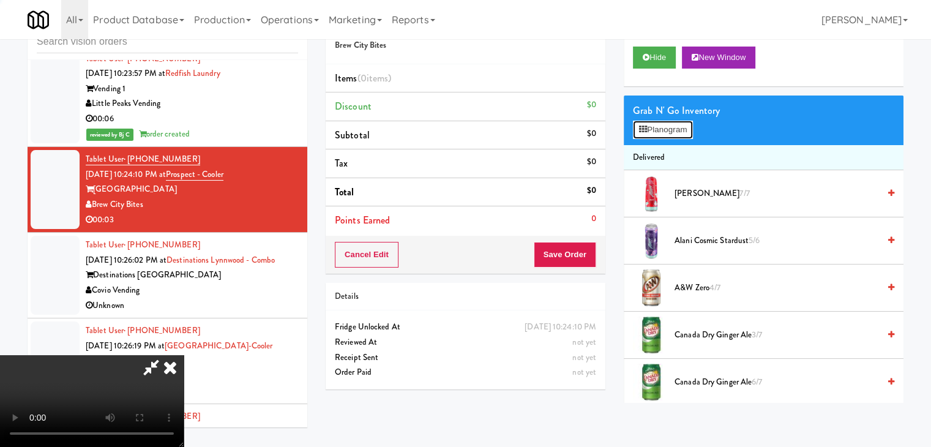
click at [680, 130] on button "Planogram" at bounding box center [663, 130] width 60 height 18
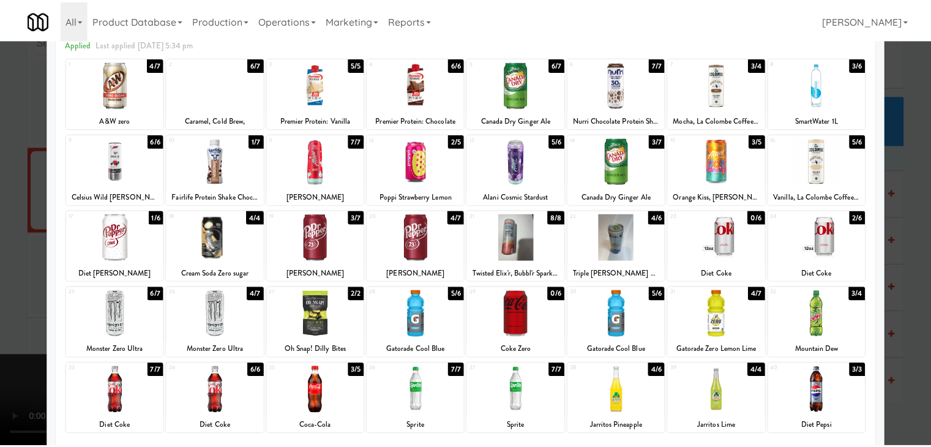
scroll to position [122, 0]
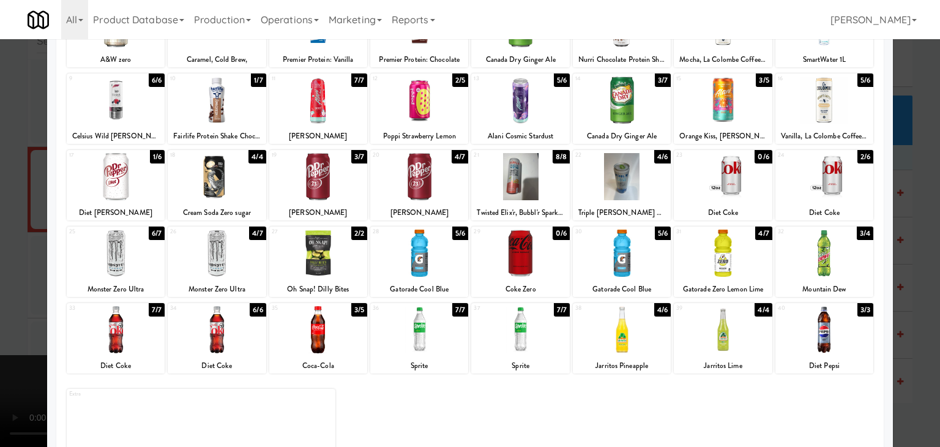
drag, startPoint x: 629, startPoint y: 350, endPoint x: 572, endPoint y: 342, distance: 57.4
click at [628, 346] on div at bounding box center [622, 329] width 98 height 47
drag, startPoint x: 0, startPoint y: 284, endPoint x: 391, endPoint y: 284, distance: 390.9
click at [35, 284] on div at bounding box center [470, 223] width 940 height 447
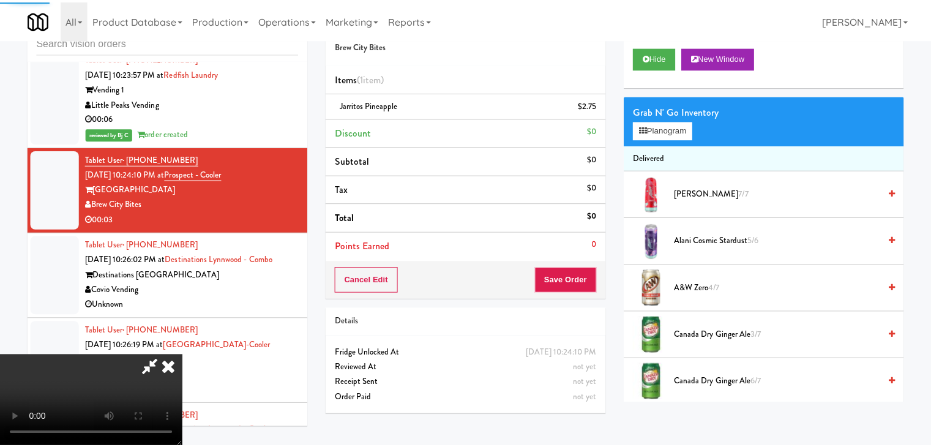
scroll to position [5773, 0]
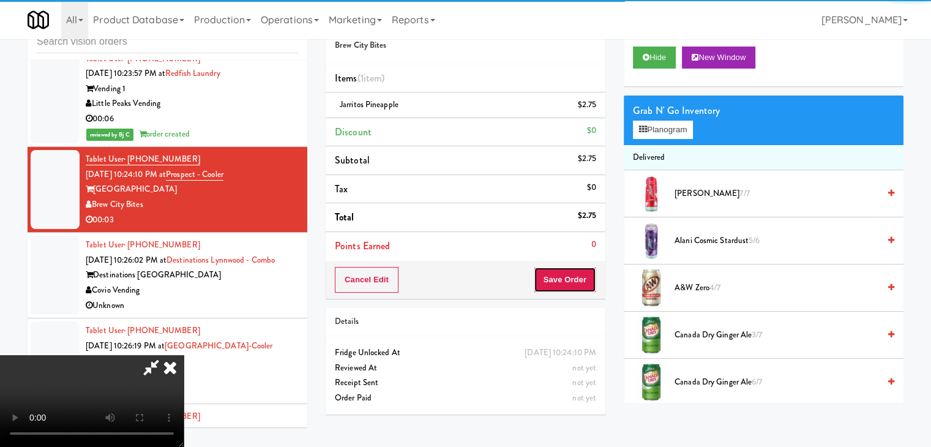
click at [590, 277] on button "Save Order" at bounding box center [564, 280] width 62 height 26
click at [590, 278] on button "Save Order" at bounding box center [564, 280] width 62 height 26
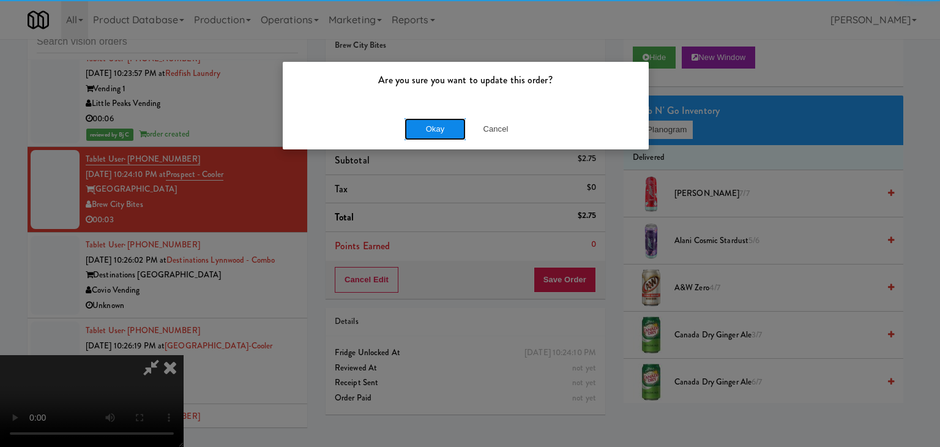
click at [424, 132] on button "Okay" at bounding box center [434, 129] width 61 height 22
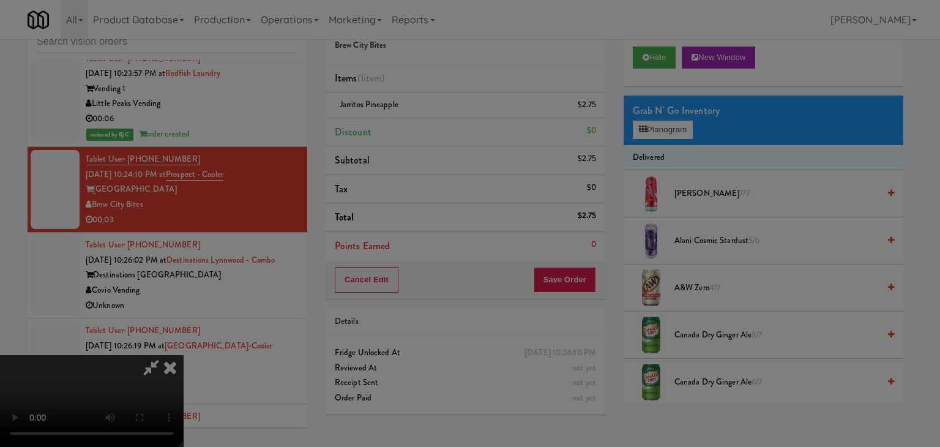
click at [424, 127] on div "Okay Cancel" at bounding box center [466, 106] width 366 height 41
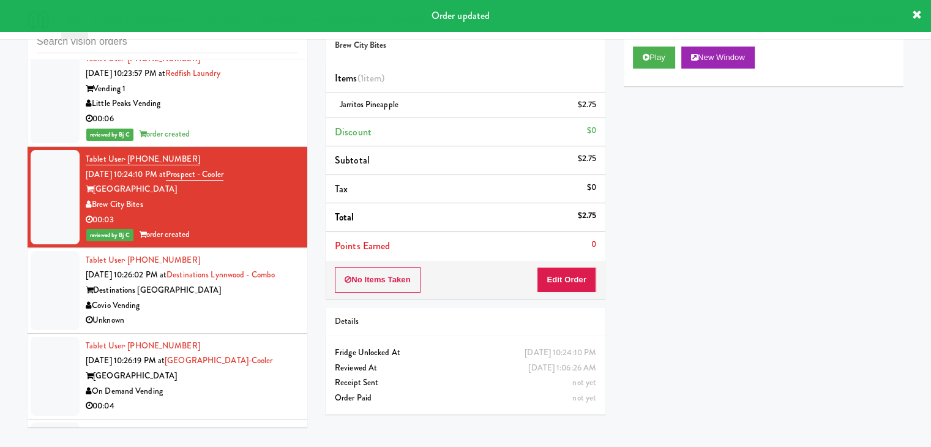
scroll to position [5895, 0]
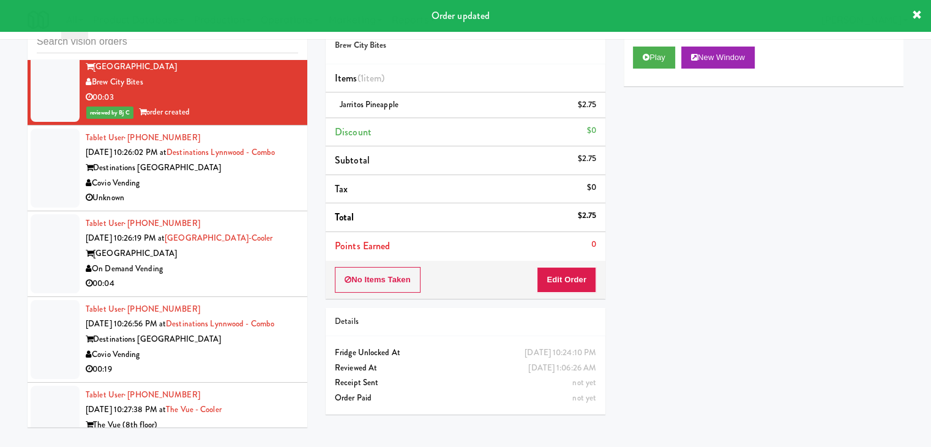
click at [269, 191] on div "Covio Vending" at bounding box center [192, 183] width 212 height 15
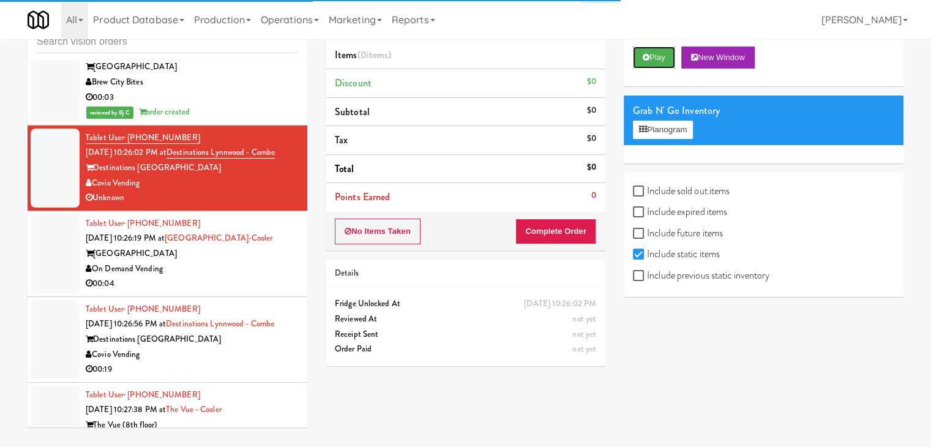
drag, startPoint x: 660, startPoint y: 64, endPoint x: 611, endPoint y: 130, distance: 81.9
click at [660, 64] on button "Play" at bounding box center [654, 57] width 42 height 22
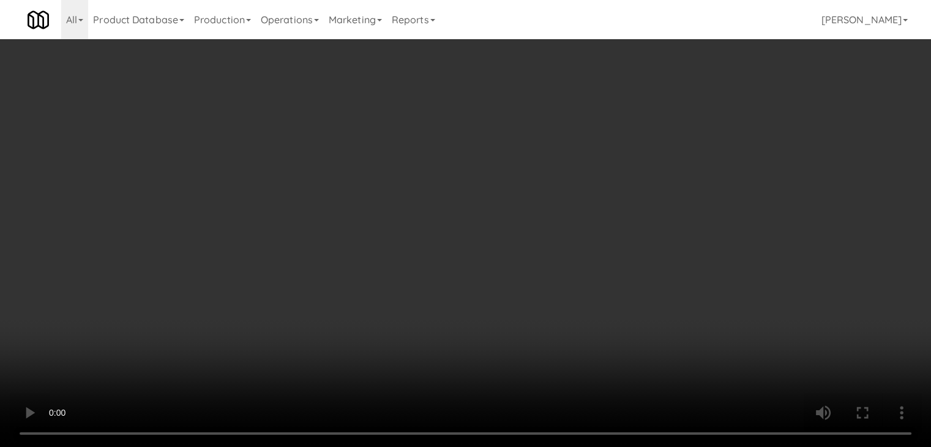
scroll to position [5880, 0]
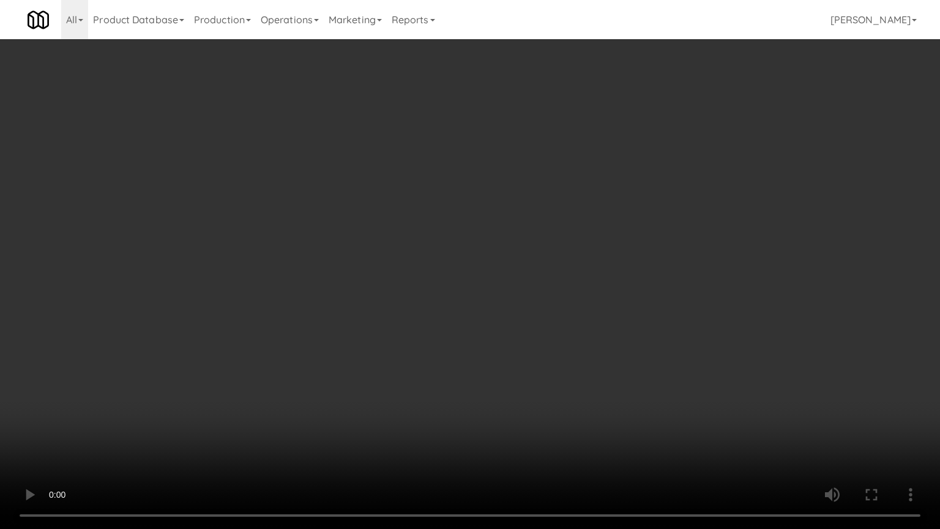
click at [474, 362] on video at bounding box center [470, 264] width 940 height 529
click at [487, 366] on video at bounding box center [470, 264] width 940 height 529
click at [485, 361] on video at bounding box center [470, 264] width 940 height 529
click at [489, 321] on video at bounding box center [470, 264] width 940 height 529
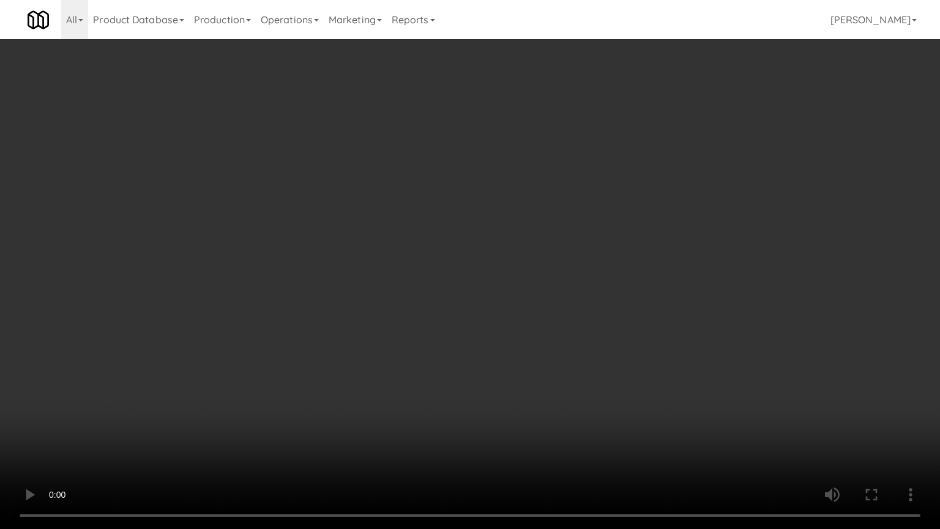
click at [489, 321] on video at bounding box center [470, 264] width 940 height 529
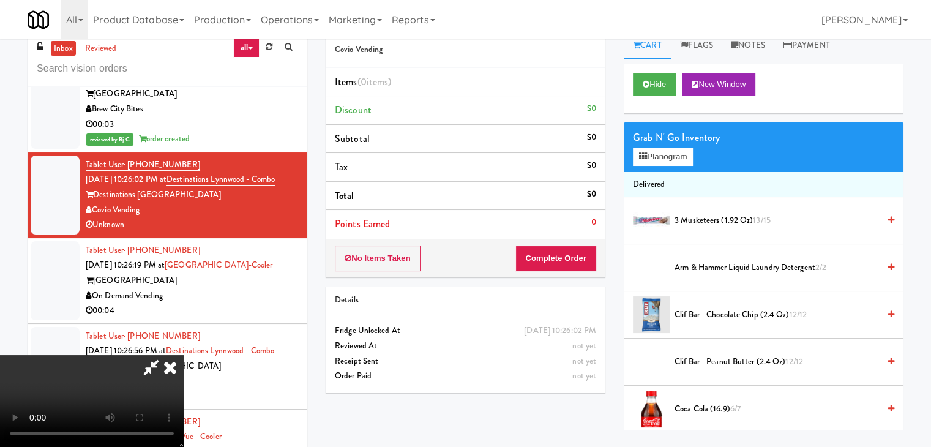
scroll to position [0, 0]
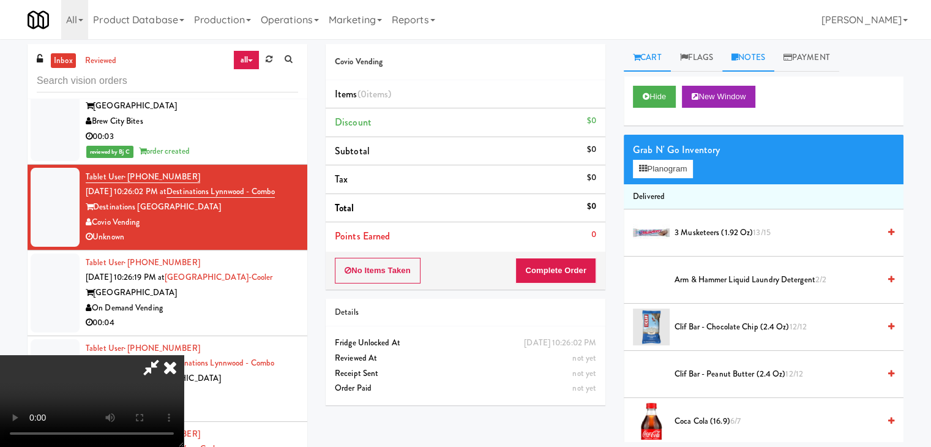
click at [757, 59] on link "Notes" at bounding box center [748, 58] width 52 height 28
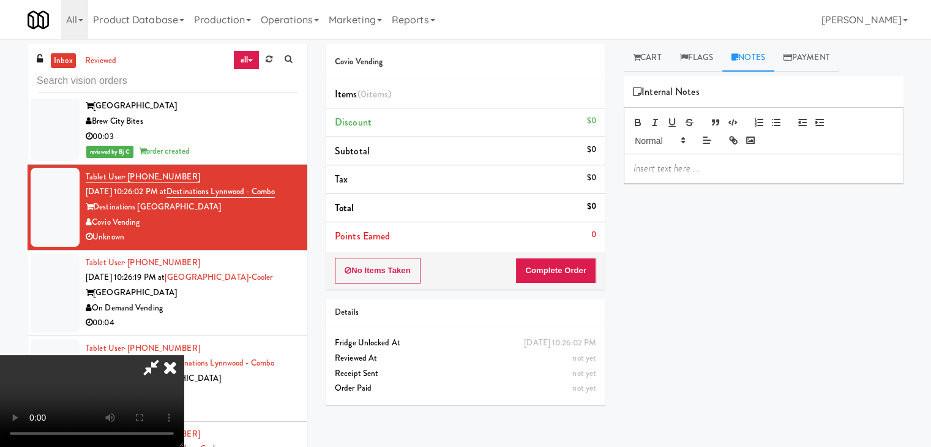
drag, startPoint x: 685, startPoint y: 165, endPoint x: 674, endPoint y: 172, distance: 13.2
click at [685, 164] on p at bounding box center [763, 168] width 260 height 13
click at [580, 266] on button "Complete Order" at bounding box center [555, 271] width 81 height 26
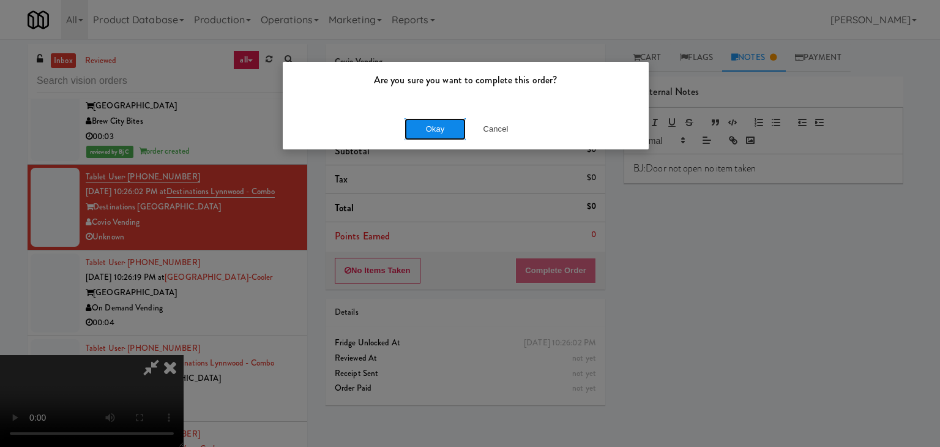
click at [433, 128] on button "Okay" at bounding box center [434, 129] width 61 height 22
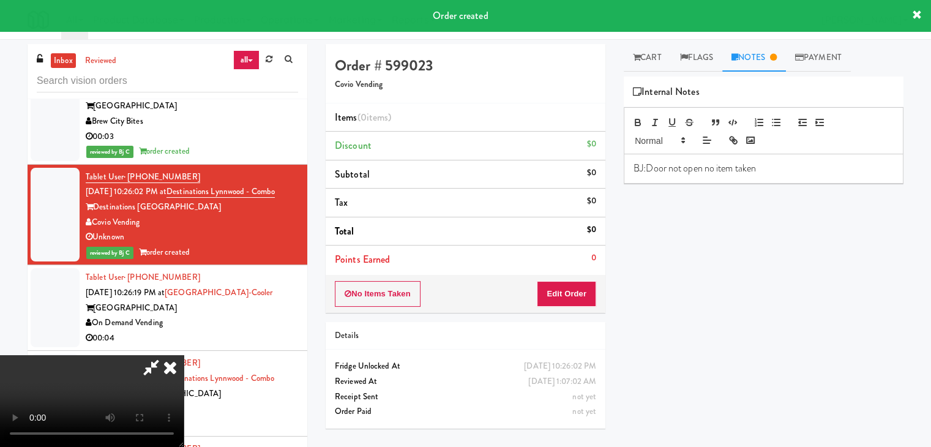
click at [184, 355] on icon at bounding box center [170, 367] width 27 height 24
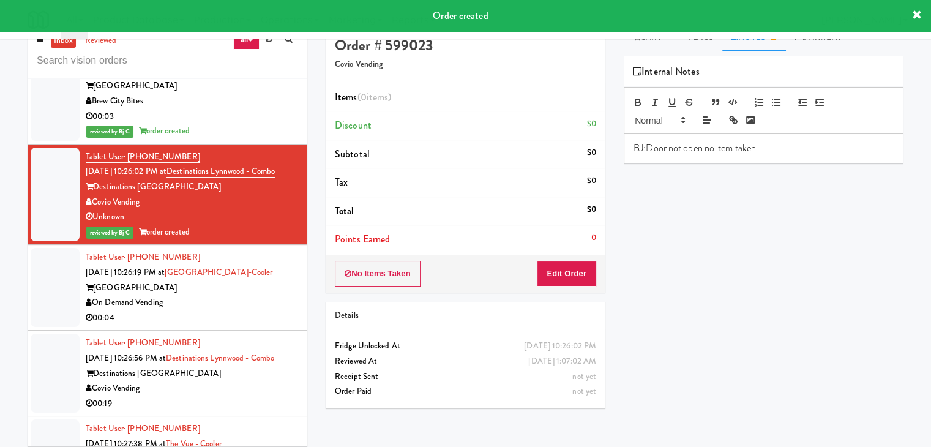
scroll to position [39, 0]
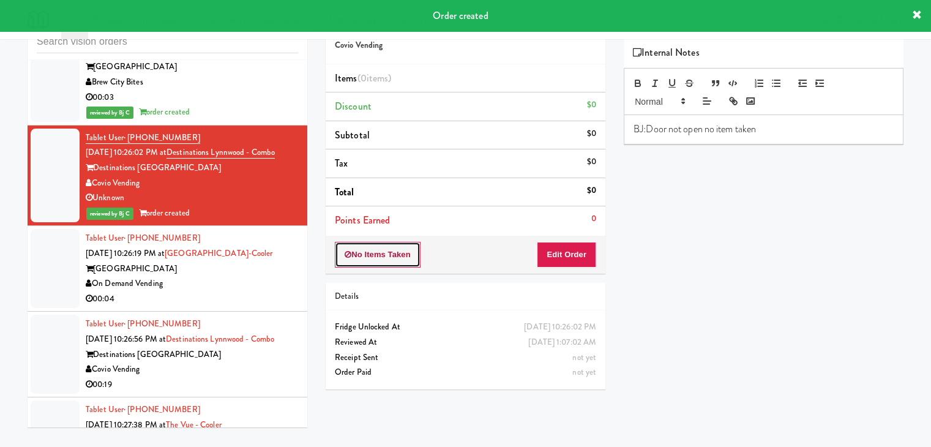
click at [387, 258] on button "No Items Taken" at bounding box center [378, 255] width 86 height 26
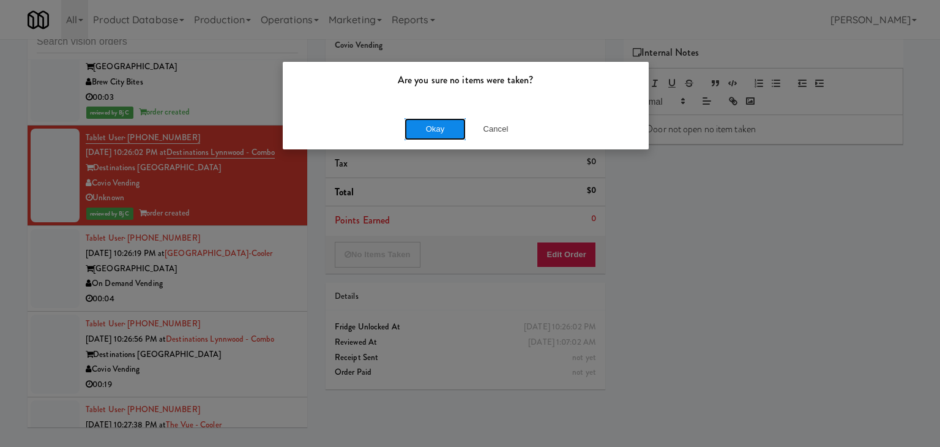
click at [440, 135] on button "Okay" at bounding box center [434, 129] width 61 height 22
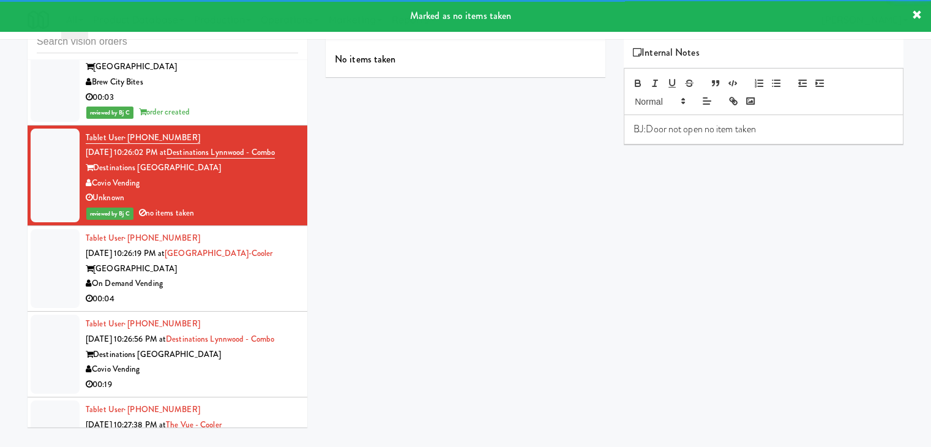
click at [239, 300] on div "00:04" at bounding box center [192, 298] width 212 height 15
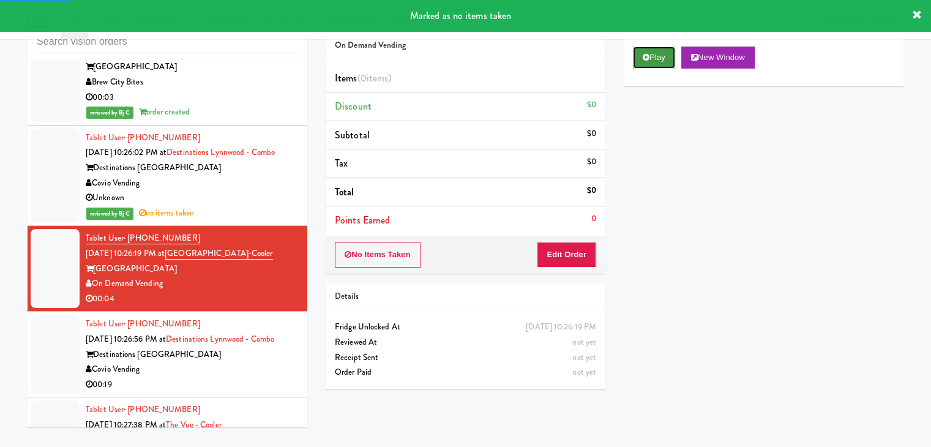
click at [652, 59] on button "Play" at bounding box center [654, 57] width 42 height 22
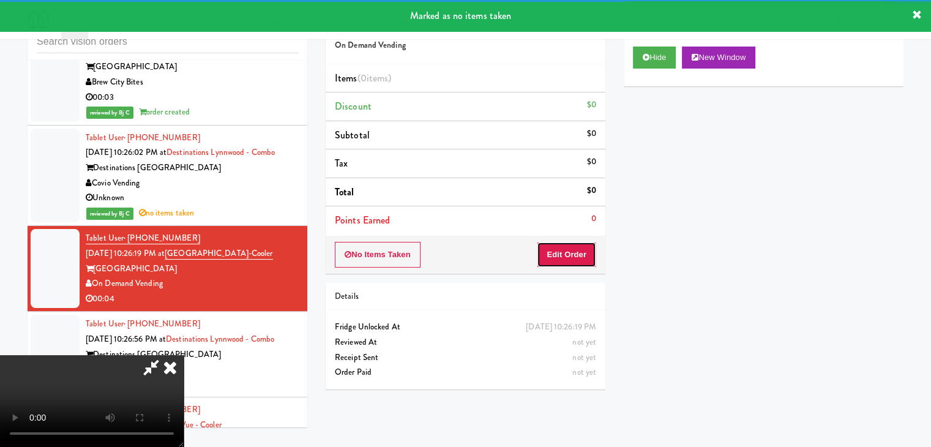
click at [563, 250] on button "Edit Order" at bounding box center [566, 255] width 59 height 26
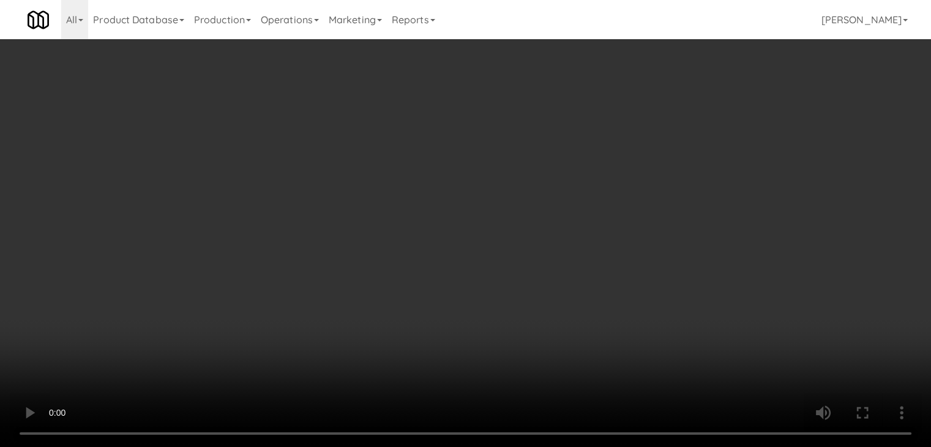
scroll to position [5880, 0]
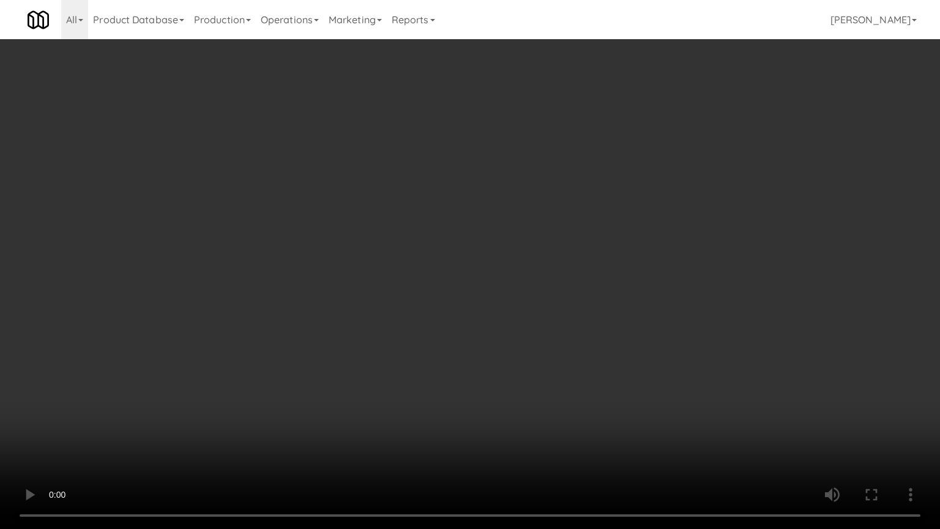
click at [614, 336] on video at bounding box center [470, 264] width 940 height 529
drag, startPoint x: 614, startPoint y: 336, endPoint x: 608, endPoint y: 354, distance: 18.4
click at [614, 341] on video at bounding box center [470, 264] width 940 height 529
click at [615, 334] on video at bounding box center [470, 264] width 940 height 529
drag, startPoint x: 615, startPoint y: 334, endPoint x: 654, endPoint y: 150, distance: 188.3
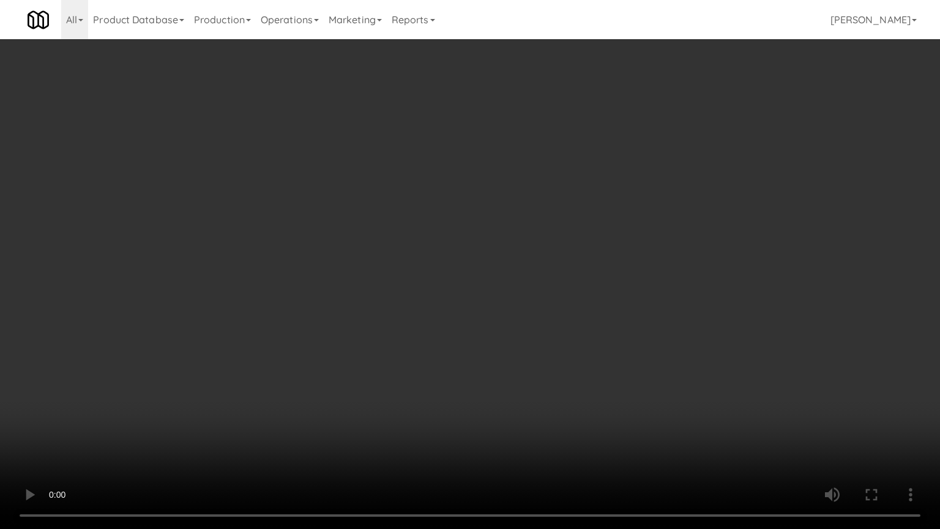
click at [615, 327] on video at bounding box center [470, 264] width 940 height 529
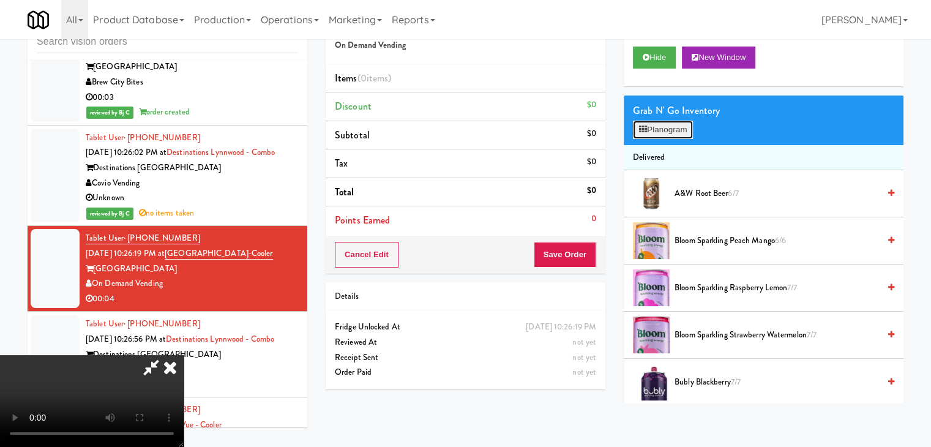
click at [672, 124] on button "Planogram" at bounding box center [663, 130] width 60 height 18
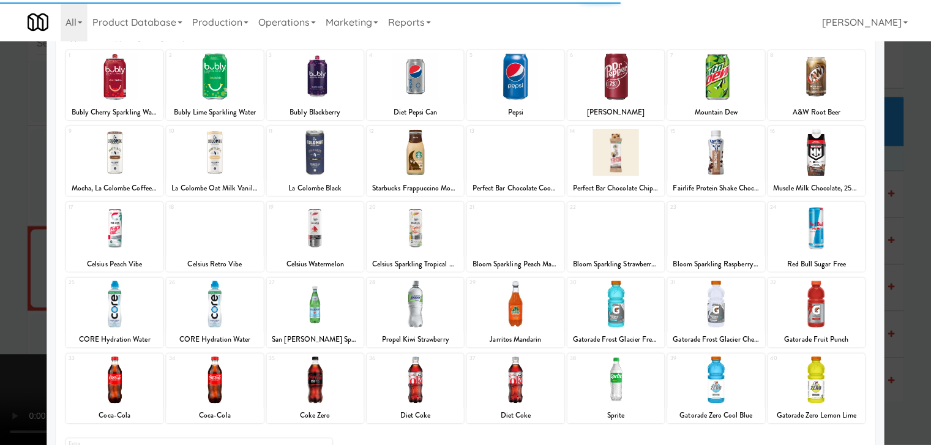
scroll to position [154, 0]
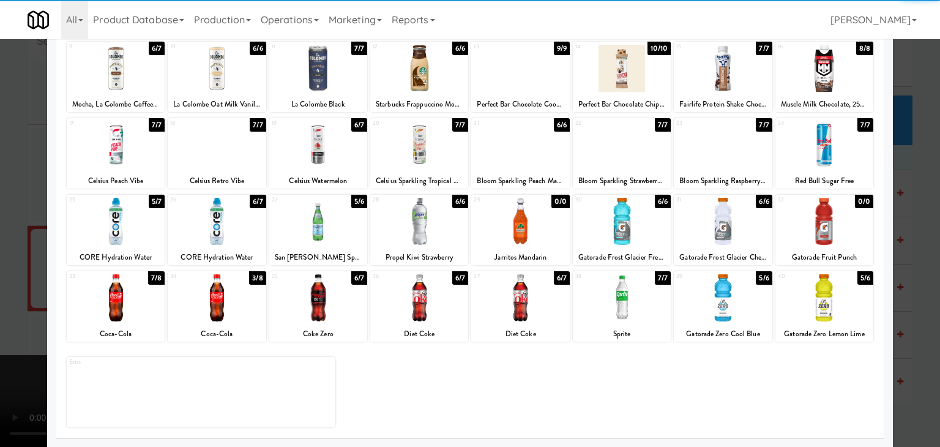
click at [340, 304] on div at bounding box center [318, 297] width 98 height 47
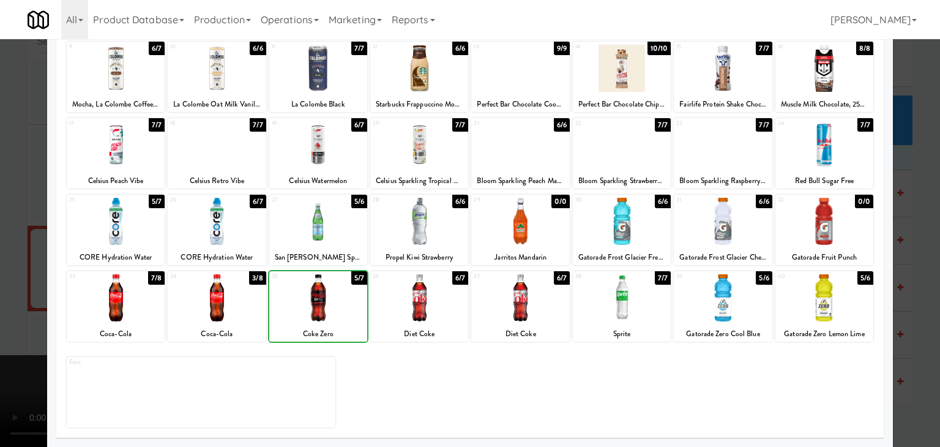
drag, startPoint x: 0, startPoint y: 311, endPoint x: 221, endPoint y: 309, distance: 220.9
click at [24, 309] on div at bounding box center [470, 223] width 940 height 447
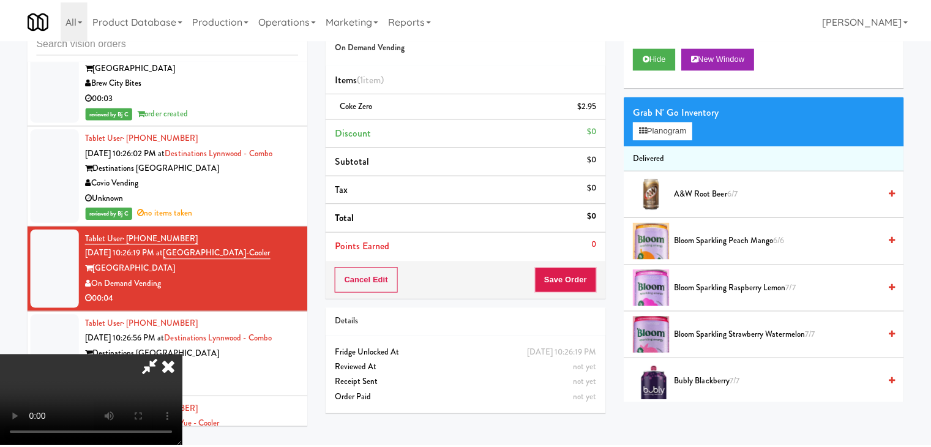
scroll to position [5895, 0]
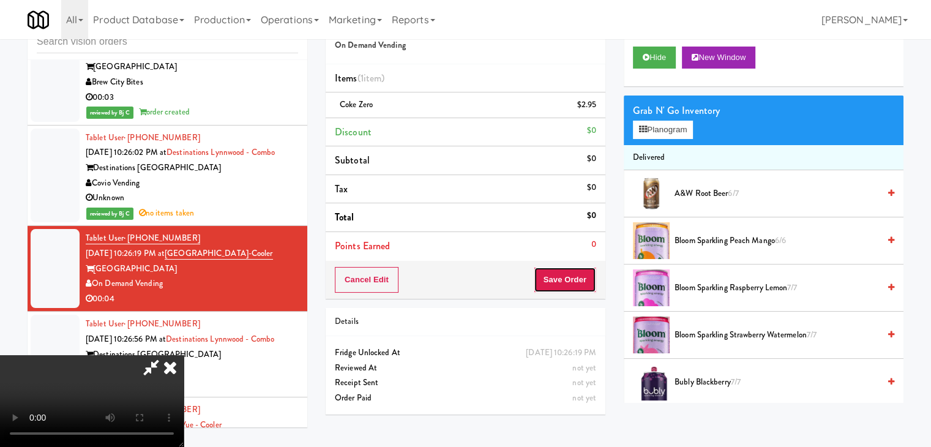
click at [575, 277] on button "Save Order" at bounding box center [564, 280] width 62 height 26
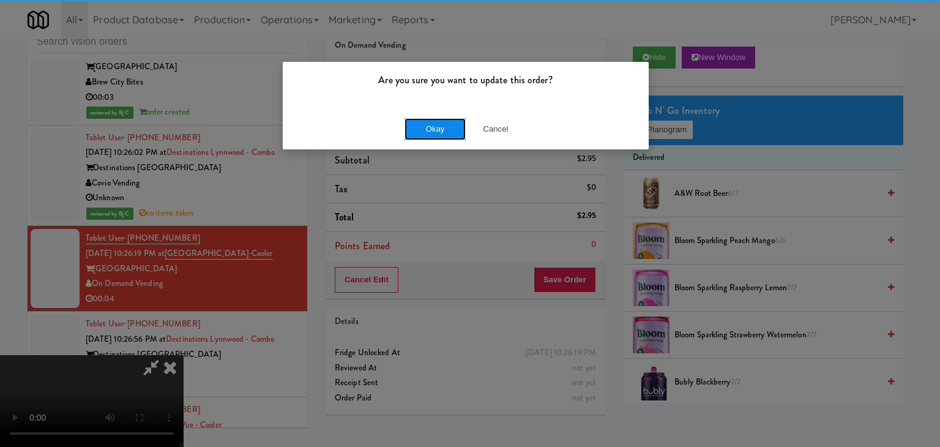
click at [435, 124] on button "Okay" at bounding box center [434, 129] width 61 height 22
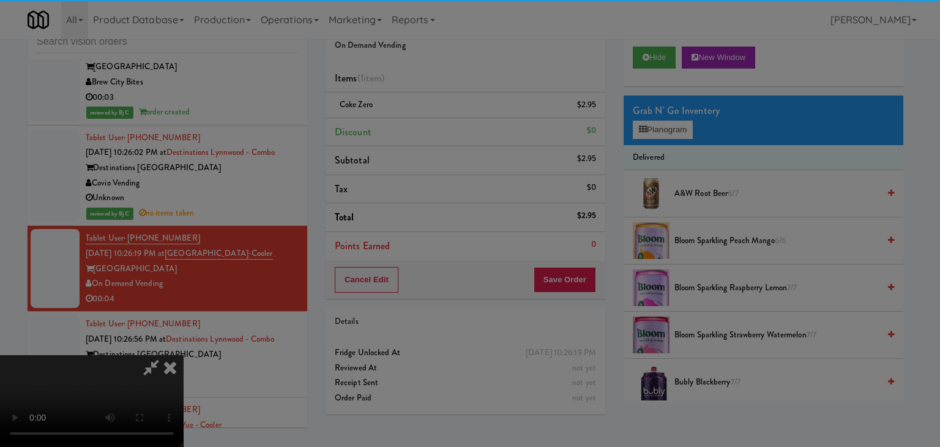
click at [435, 117] on button "Okay" at bounding box center [434, 106] width 61 height 22
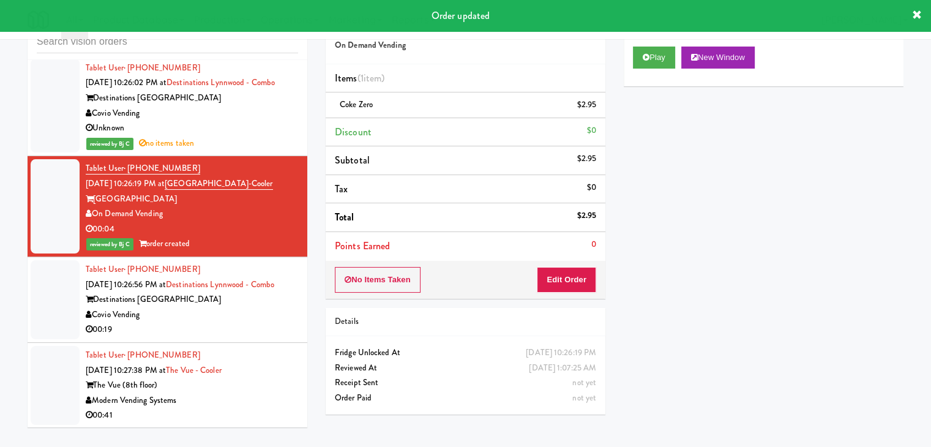
scroll to position [6079, 0]
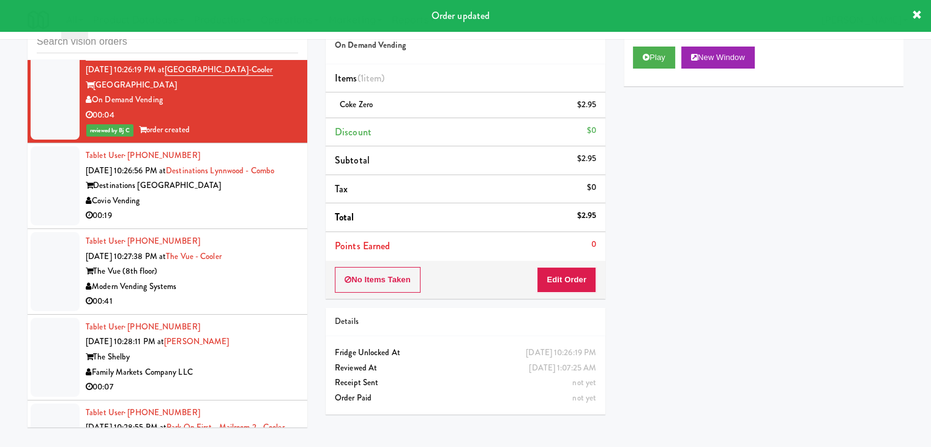
click at [267, 209] on div "Covio Vending" at bounding box center [192, 200] width 212 height 15
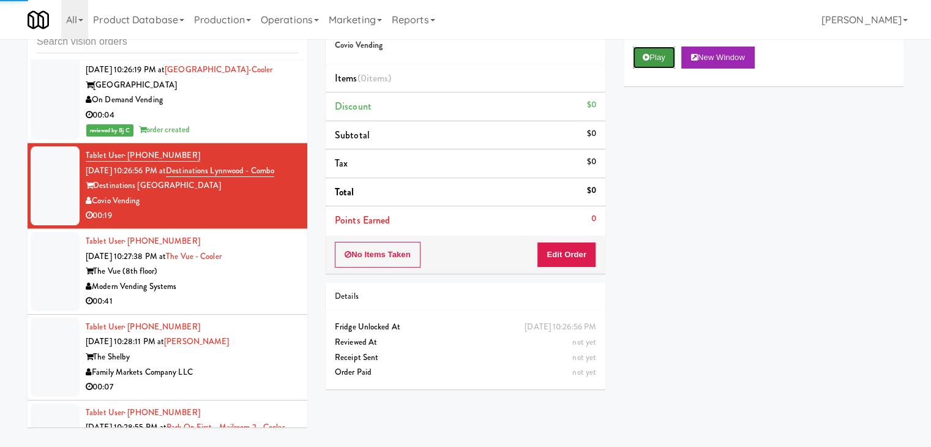
click at [656, 60] on button "Play" at bounding box center [654, 57] width 42 height 22
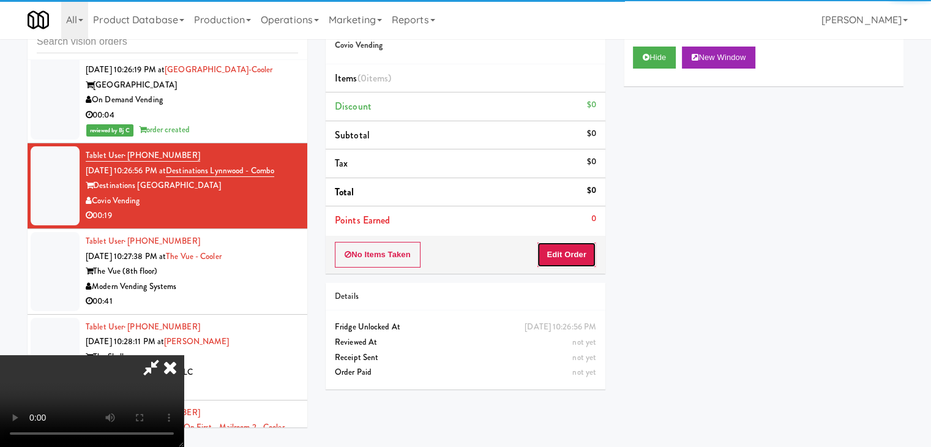
click at [580, 257] on button "Edit Order" at bounding box center [566, 255] width 59 height 26
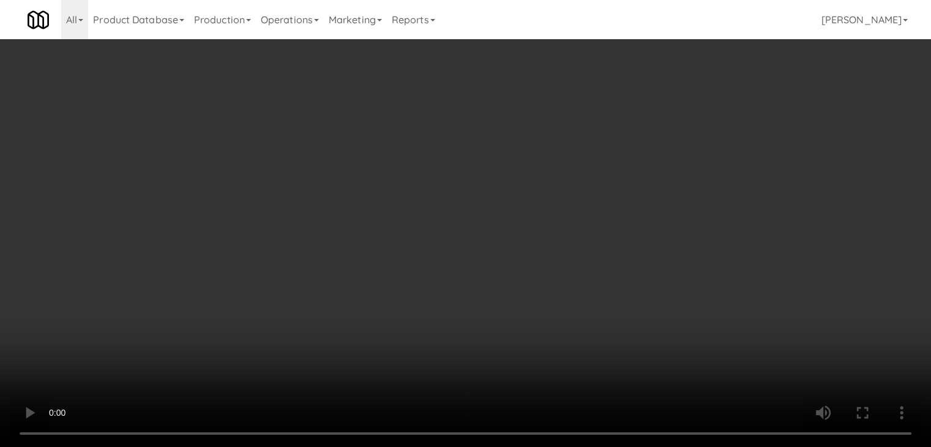
scroll to position [6064, 0]
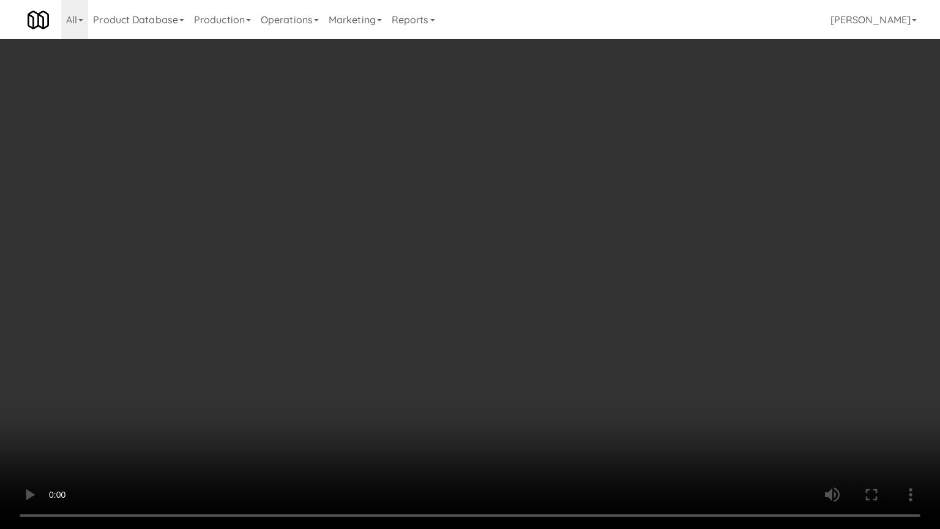
click at [514, 390] on video at bounding box center [470, 264] width 940 height 529
click at [513, 392] on video at bounding box center [470, 264] width 940 height 529
click at [512, 357] on video at bounding box center [470, 264] width 940 height 529
click at [511, 349] on video at bounding box center [470, 264] width 940 height 529
click at [511, 344] on video at bounding box center [470, 264] width 940 height 529
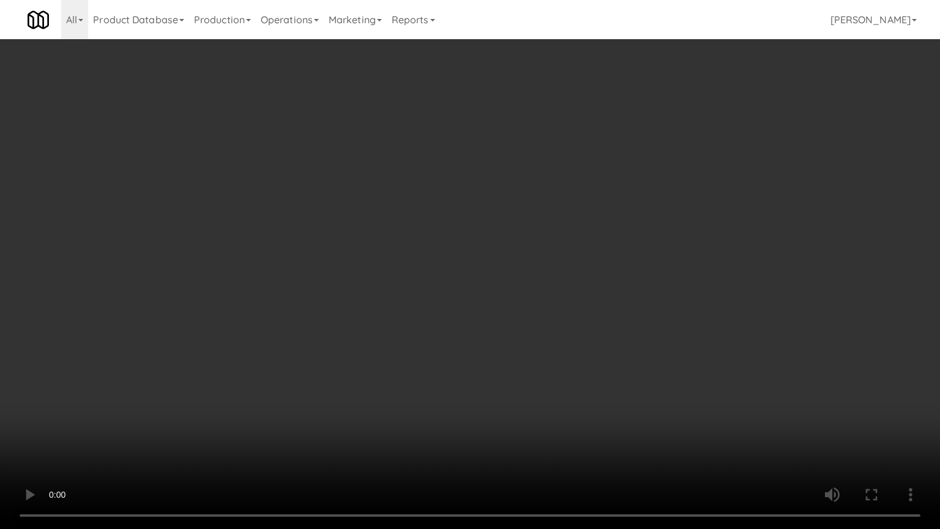
click at [514, 344] on video at bounding box center [470, 264] width 940 height 529
click at [515, 336] on video at bounding box center [470, 264] width 940 height 529
click at [553, 332] on video at bounding box center [470, 264] width 940 height 529
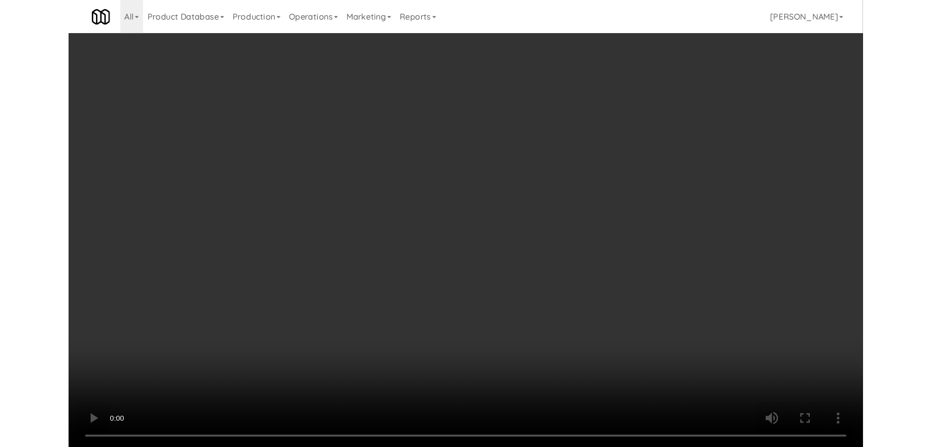
scroll to position [6079, 0]
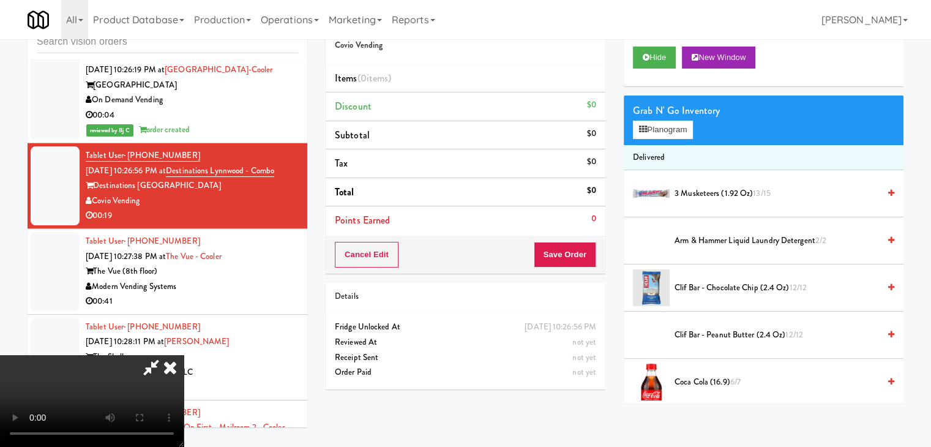
click at [184, 355] on icon at bounding box center [170, 367] width 27 height 24
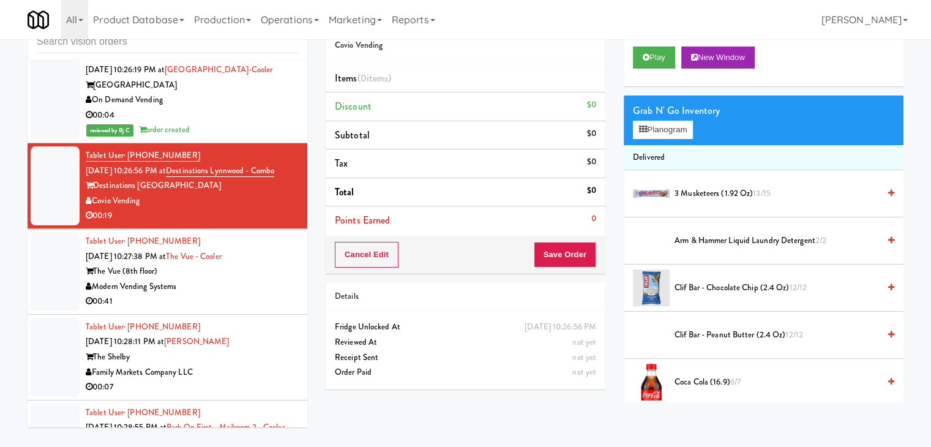
drag, startPoint x: 203, startPoint y: 160, endPoint x: 127, endPoint y: 159, distance: 75.3
click at [127, 159] on div "Tablet User · (206) 755-8574 Aug 17, 2025 10:26:56 PM at Destinations Lynnwood …" at bounding box center [192, 185] width 212 height 75
copy span "(206) 755-8574"
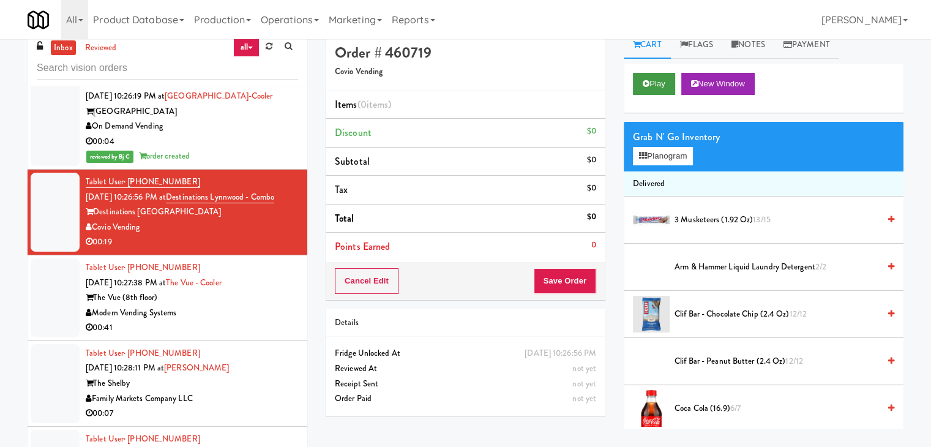
scroll to position [0, 0]
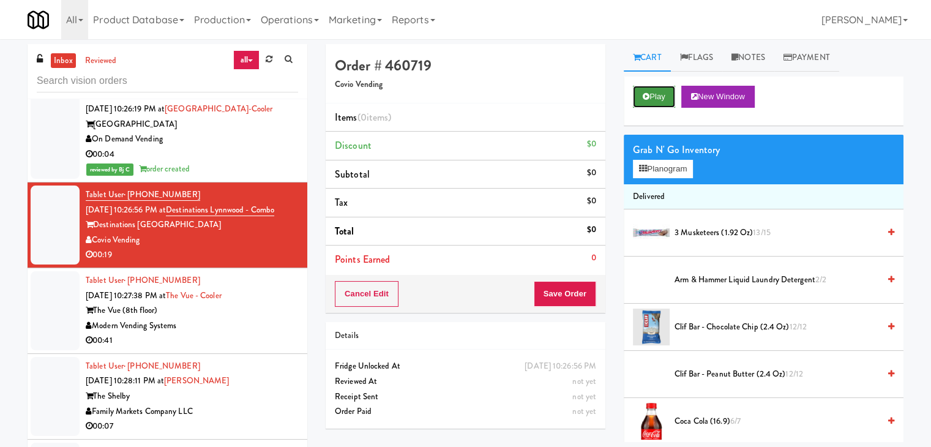
click at [660, 94] on button "Play" at bounding box center [654, 97] width 42 height 22
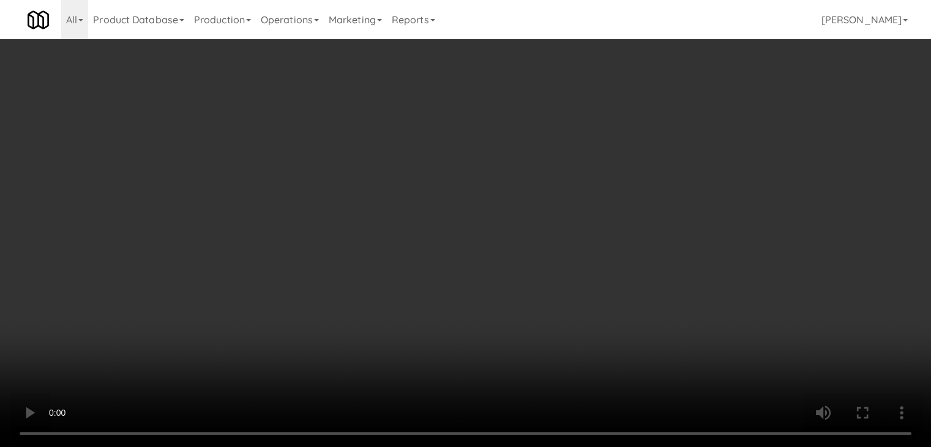
scroll to position [6064, 0]
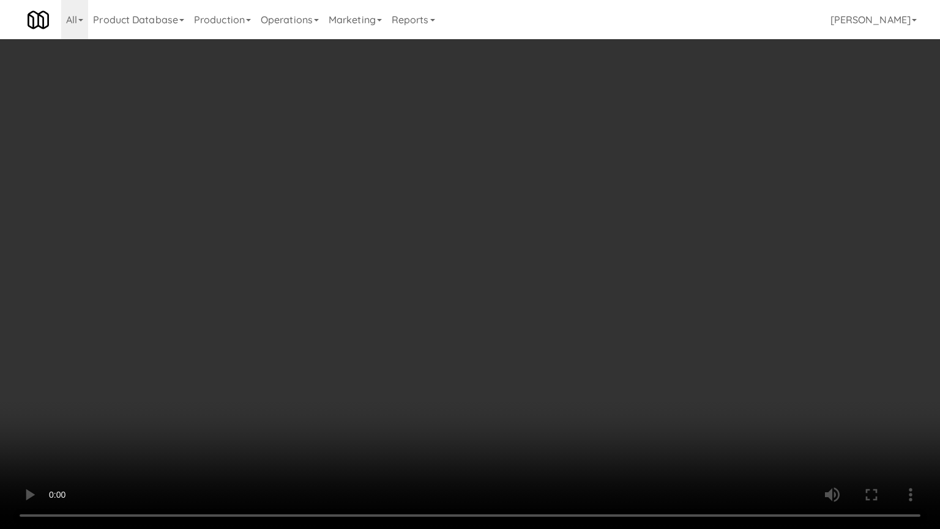
click at [527, 365] on video at bounding box center [470, 264] width 940 height 529
click at [529, 364] on video at bounding box center [470, 264] width 940 height 529
click at [537, 370] on video at bounding box center [470, 264] width 940 height 529
click at [538, 370] on video at bounding box center [470, 264] width 940 height 529
click at [543, 362] on video at bounding box center [470, 264] width 940 height 529
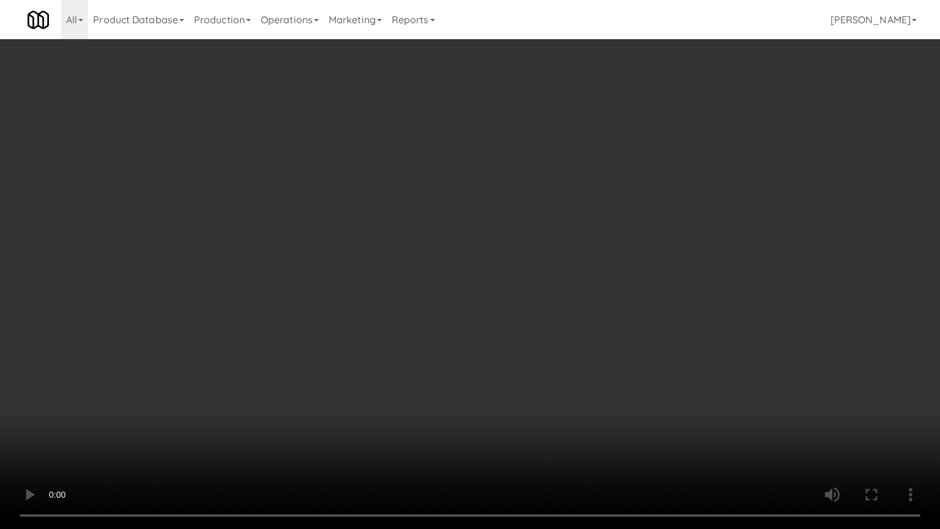
click at [543, 362] on video at bounding box center [470, 264] width 940 height 529
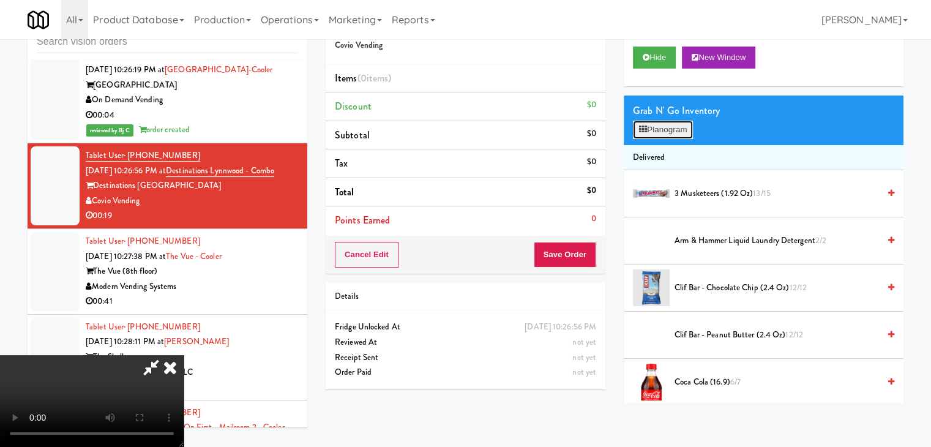
click at [671, 121] on button "Planogram" at bounding box center [663, 130] width 60 height 18
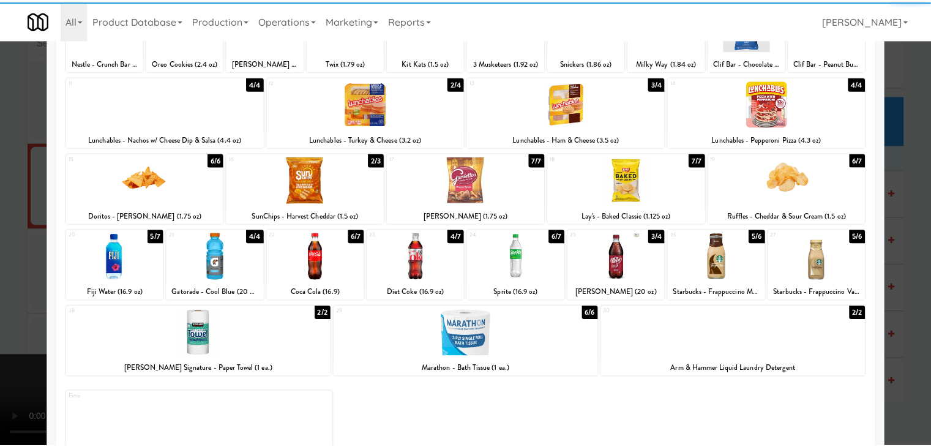
scroll to position [122, 0]
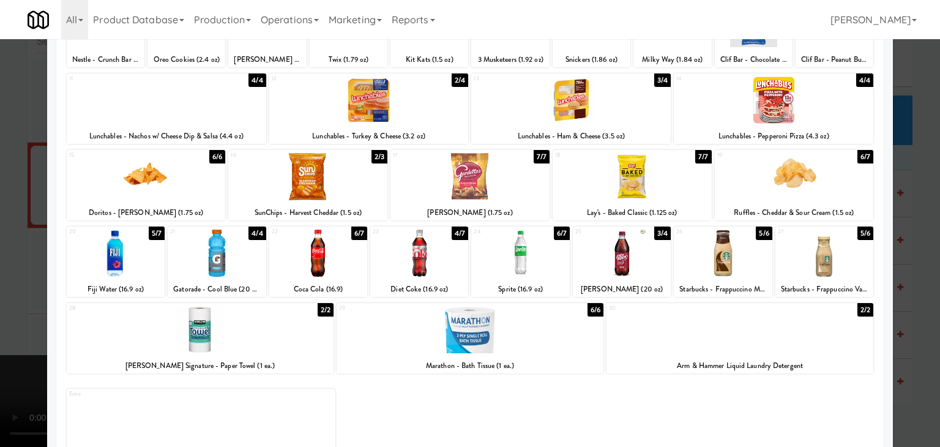
click at [428, 274] on div at bounding box center [419, 252] width 98 height 47
click at [526, 261] on div at bounding box center [520, 252] width 98 height 47
drag, startPoint x: 0, startPoint y: 270, endPoint x: 124, endPoint y: 268, distance: 124.2
click at [2, 270] on div at bounding box center [470, 223] width 940 height 447
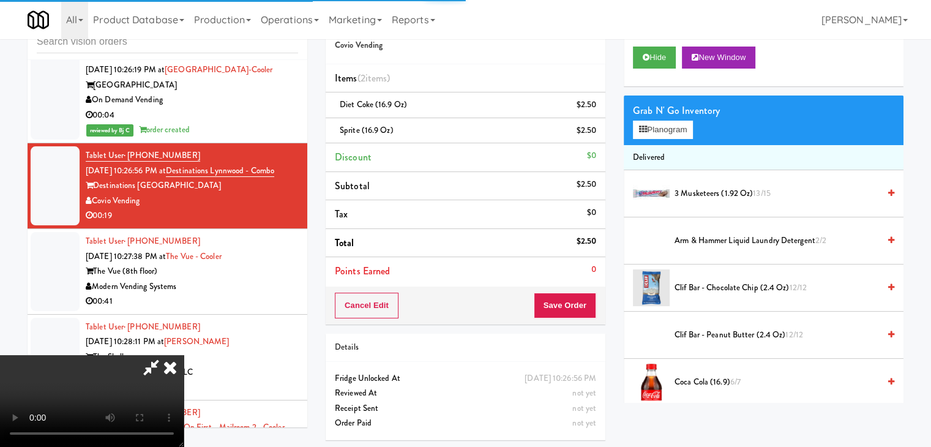
click at [184, 355] on video at bounding box center [92, 401] width 184 height 92
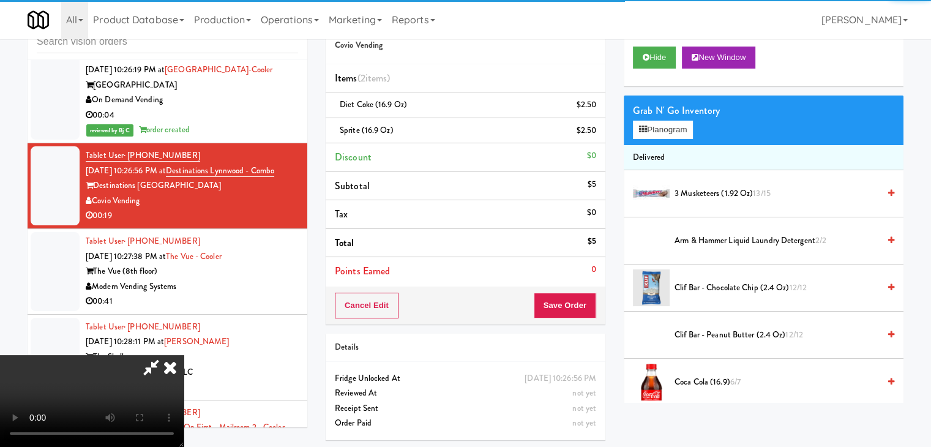
click at [184, 355] on video at bounding box center [92, 401] width 184 height 92
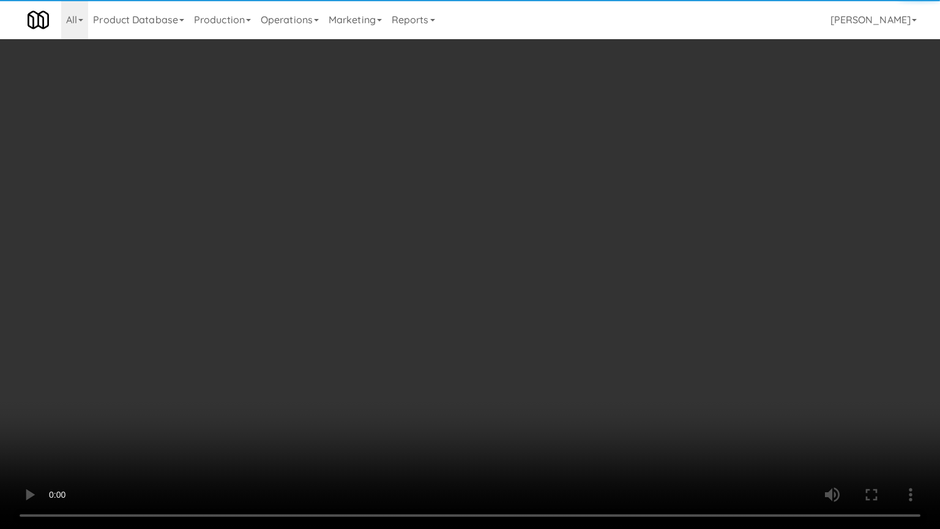
click at [515, 333] on video at bounding box center [470, 264] width 940 height 529
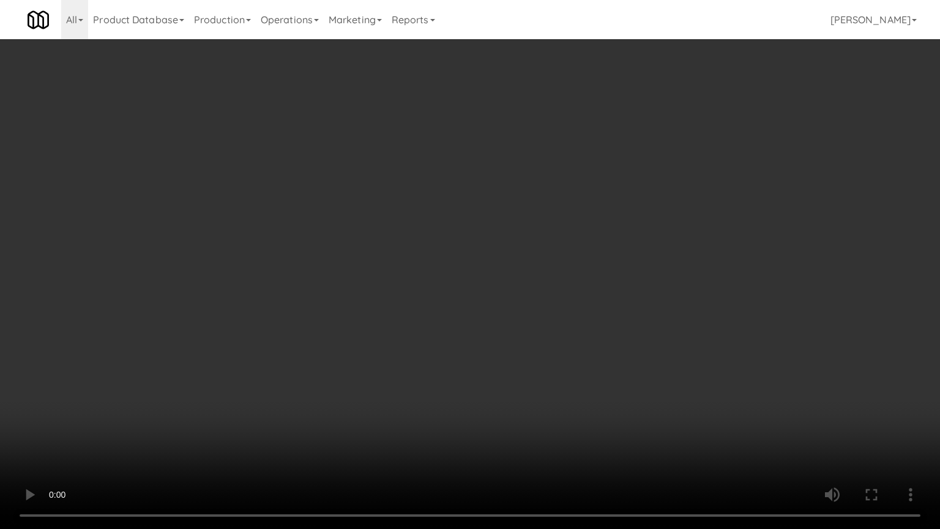
click at [535, 340] on video at bounding box center [470, 264] width 940 height 529
click at [532, 341] on video at bounding box center [470, 264] width 940 height 529
click at [512, 340] on video at bounding box center [470, 264] width 940 height 529
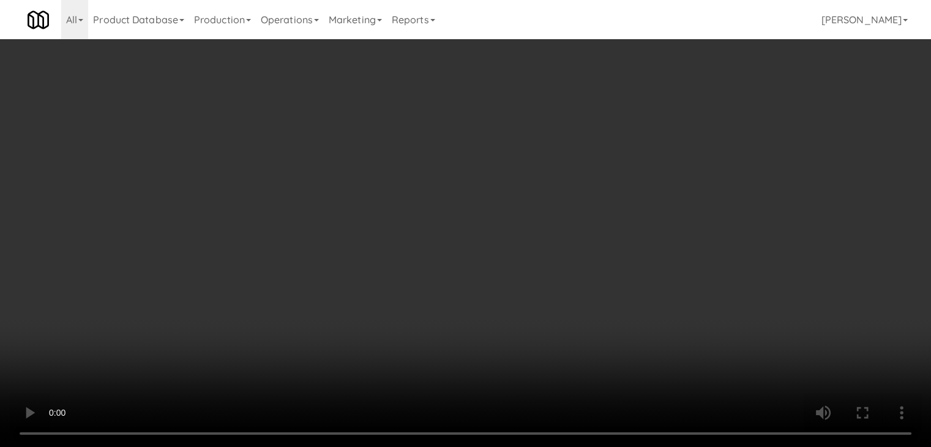
scroll to position [6079, 0]
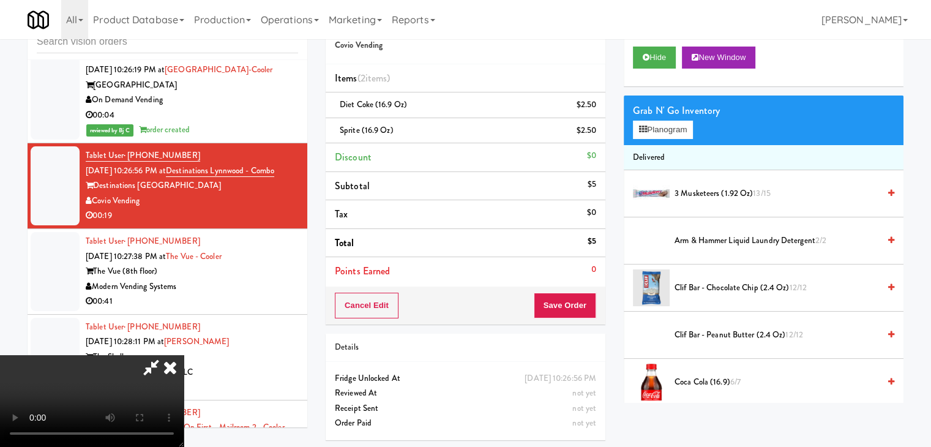
click at [184, 355] on video at bounding box center [92, 401] width 184 height 92
click at [686, 130] on button "Planogram" at bounding box center [663, 130] width 60 height 18
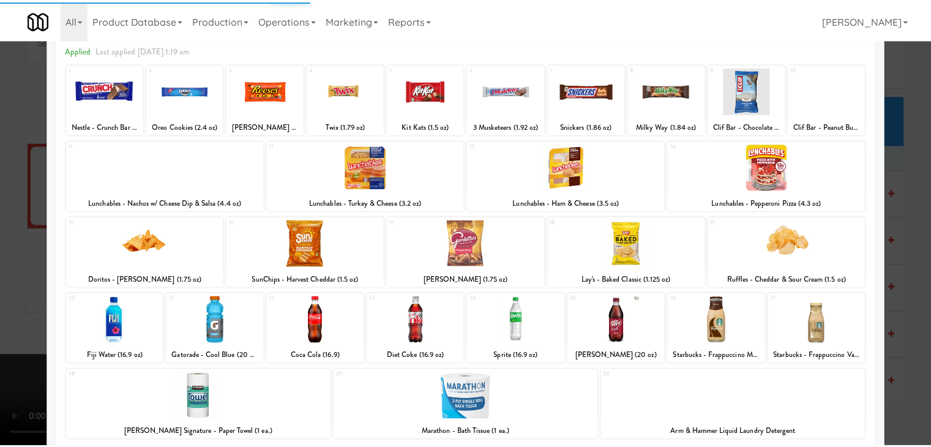
scroll to position [122, 0]
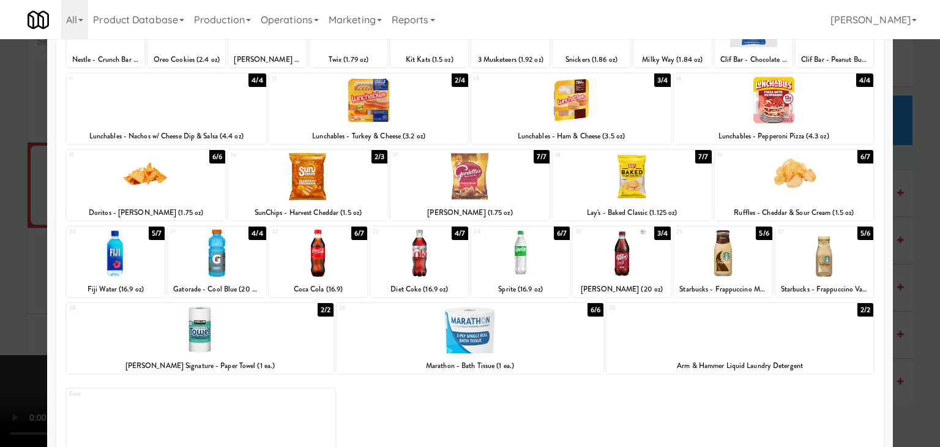
click at [448, 333] on div at bounding box center [469, 329] width 267 height 47
drag, startPoint x: 0, startPoint y: 333, endPoint x: 138, endPoint y: 321, distance: 138.2
click at [4, 332] on div at bounding box center [470, 223] width 940 height 447
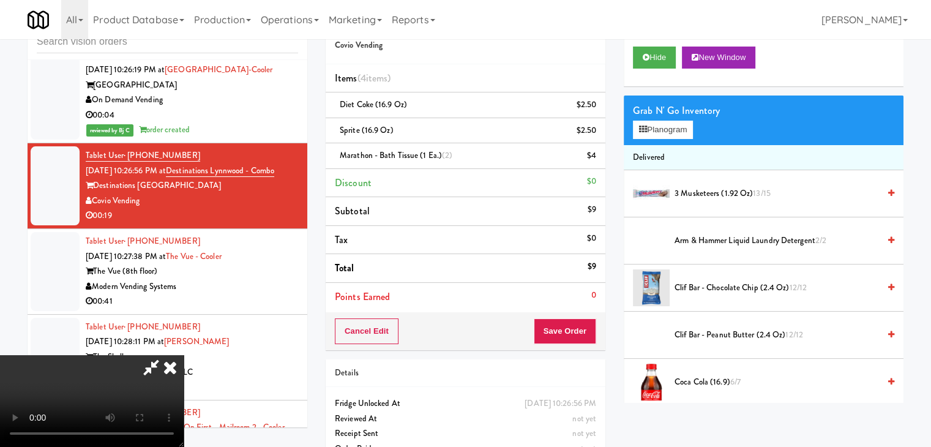
drag, startPoint x: 421, startPoint y: 318, endPoint x: 428, endPoint y: 319, distance: 6.8
click at [184, 355] on video at bounding box center [92, 401] width 184 height 92
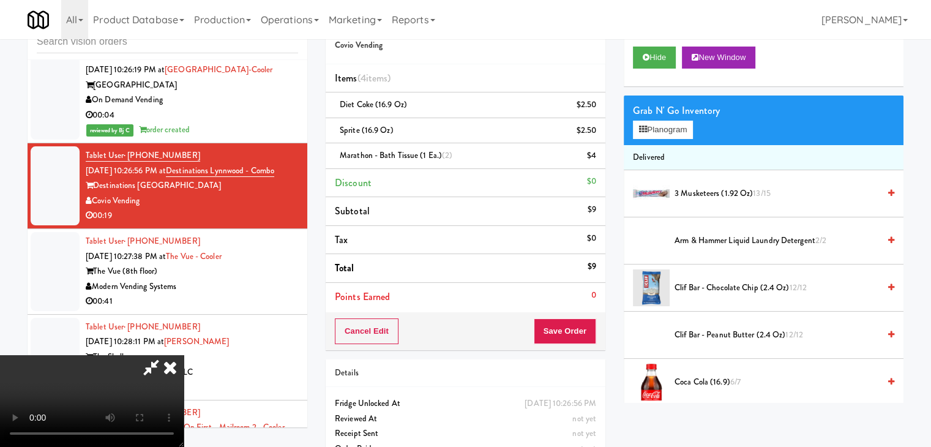
click at [184, 355] on video at bounding box center [92, 401] width 184 height 92
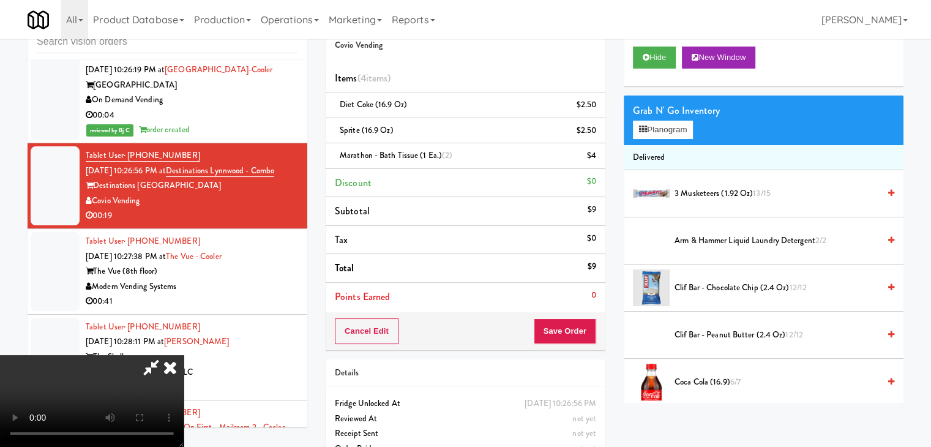
click at [184, 355] on video at bounding box center [92, 401] width 184 height 92
click at [657, 128] on button "Planogram" at bounding box center [663, 130] width 60 height 18
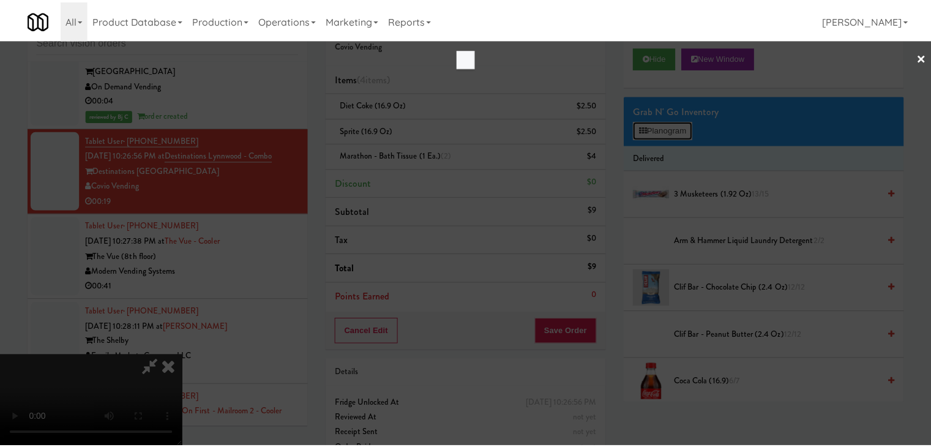
scroll to position [6064, 0]
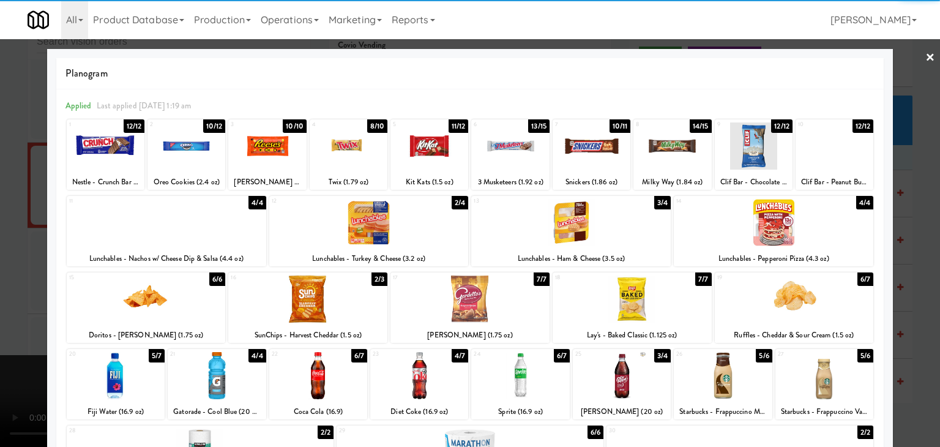
click at [177, 147] on div at bounding box center [186, 145] width 78 height 47
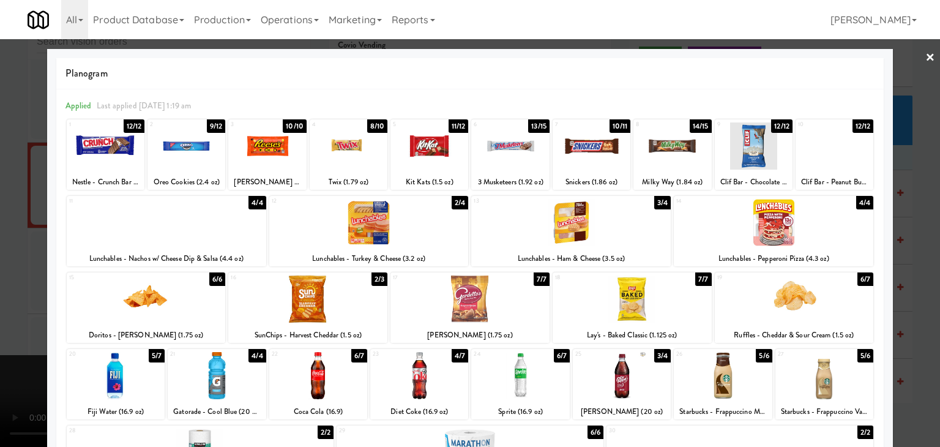
click at [815, 305] on div at bounding box center [794, 298] width 159 height 47
click at [920, 302] on div at bounding box center [470, 223] width 940 height 447
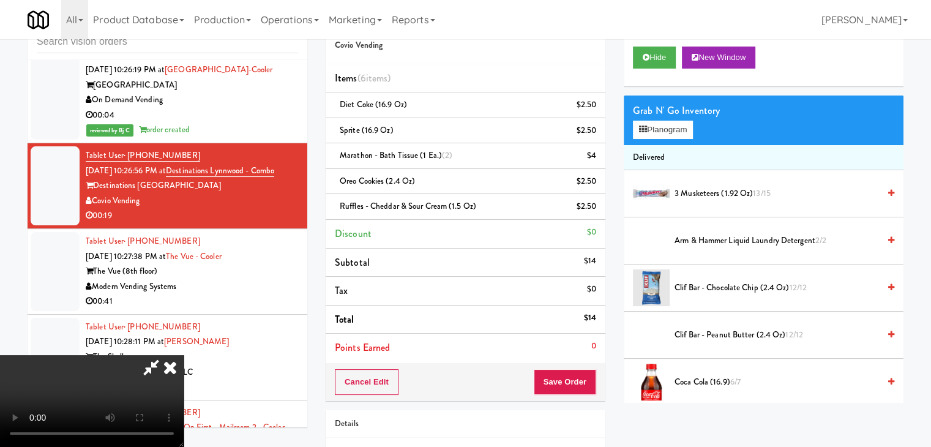
click at [184, 355] on video at bounding box center [92, 401] width 184 height 92
click at [588, 375] on button "Save Order" at bounding box center [564, 382] width 62 height 26
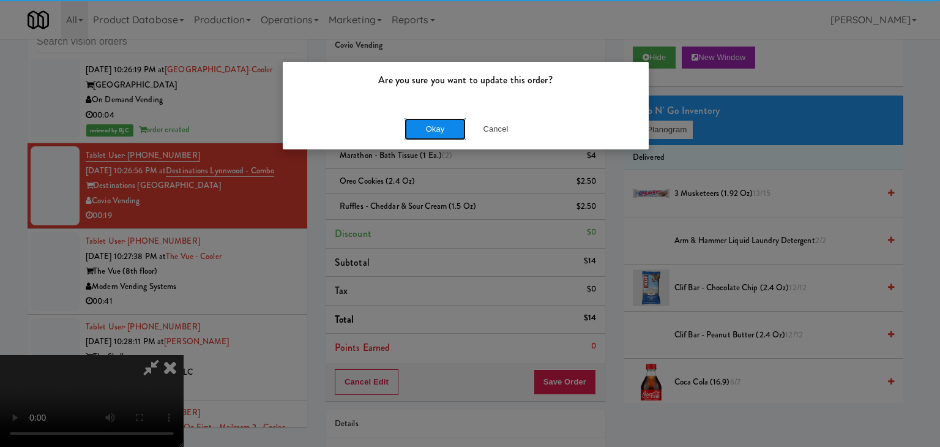
click at [428, 130] on button "Okay" at bounding box center [434, 129] width 61 height 22
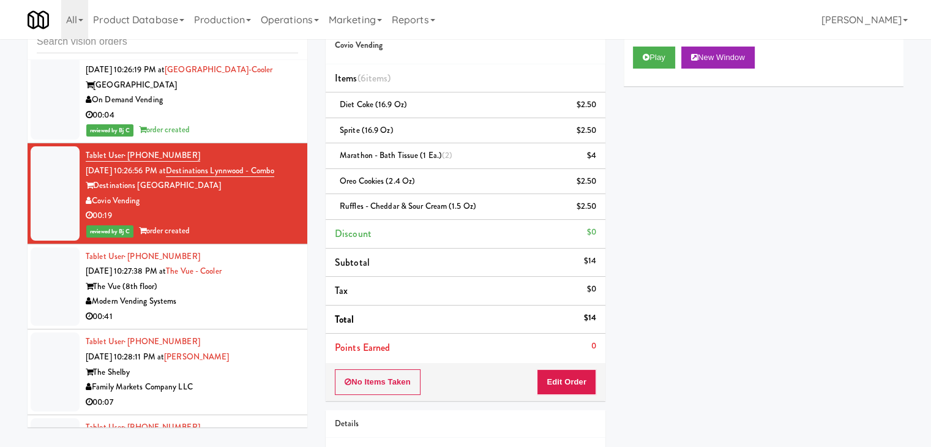
drag, startPoint x: 206, startPoint y: 323, endPoint x: 208, endPoint y: 331, distance: 8.2
click at [208, 309] on div "Modern Vending Systems" at bounding box center [192, 301] width 212 height 15
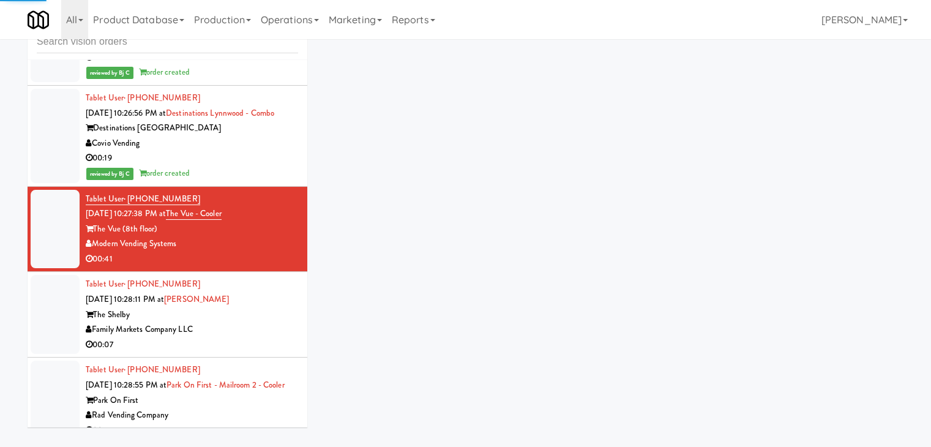
scroll to position [6262, 0]
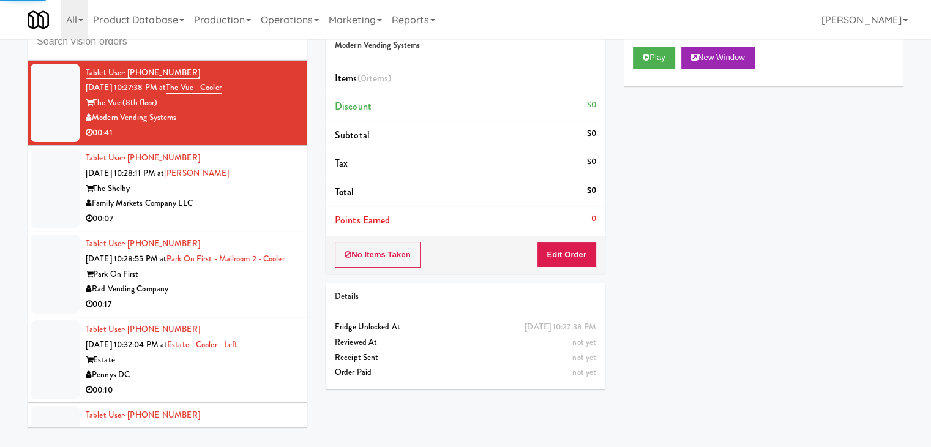
click at [257, 211] on div "Family Markets Company LLC" at bounding box center [192, 203] width 212 height 15
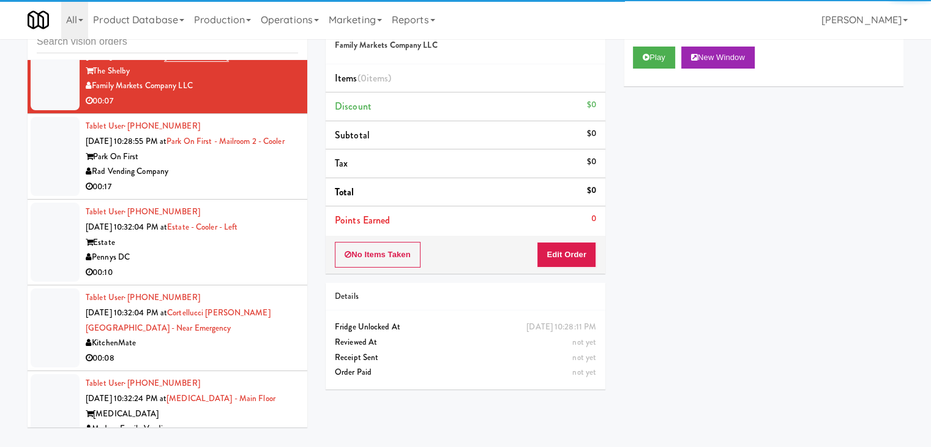
scroll to position [6446, 0]
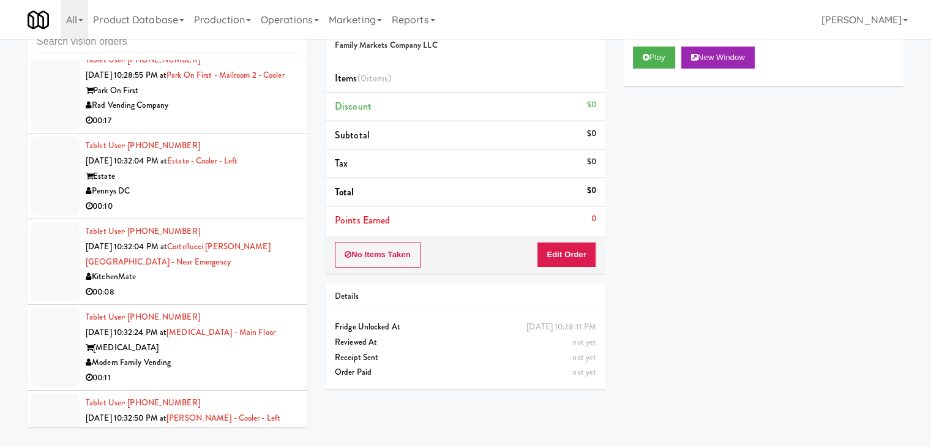
click at [242, 199] on div "Pennys DC" at bounding box center [192, 191] width 212 height 15
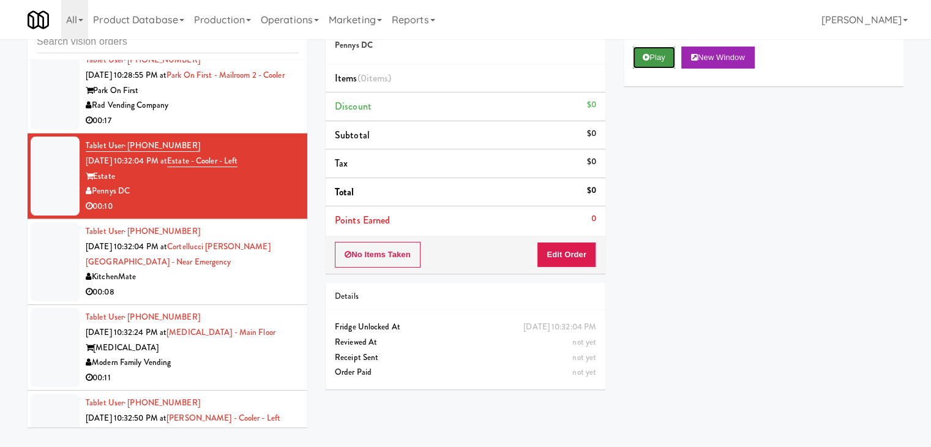
click at [656, 48] on button "Play" at bounding box center [654, 57] width 42 height 22
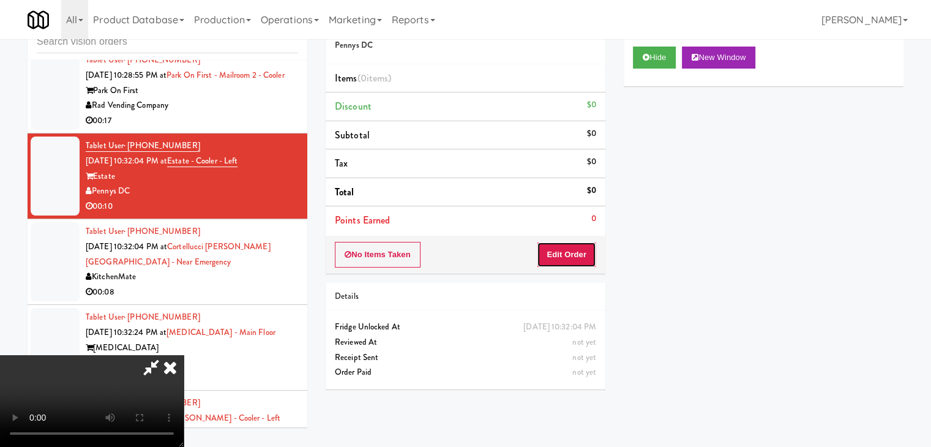
click at [582, 251] on button "Edit Order" at bounding box center [566, 255] width 59 height 26
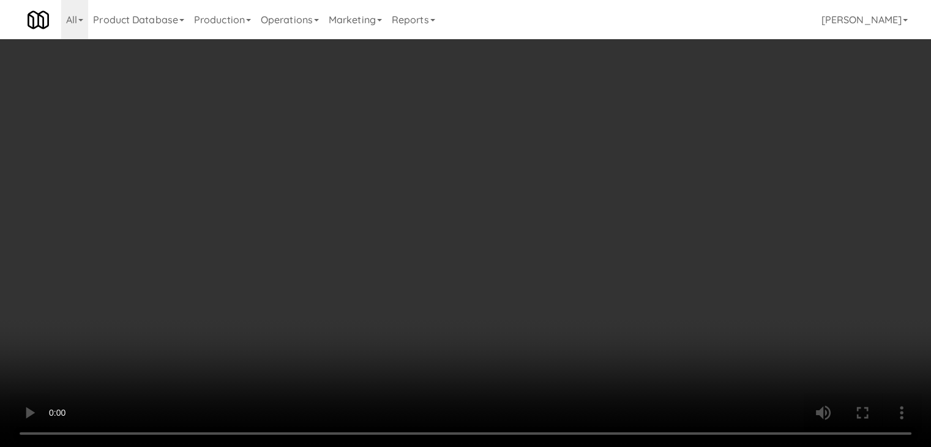
scroll to position [6431, 0]
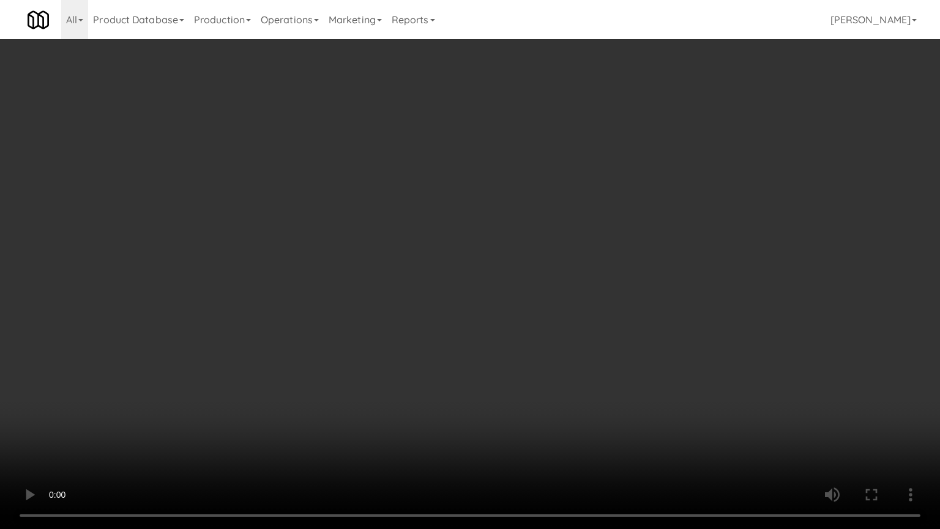
click at [544, 299] on video at bounding box center [470, 264] width 940 height 529
drag, startPoint x: 543, startPoint y: 300, endPoint x: 537, endPoint y: 306, distance: 8.7
click at [543, 300] on video at bounding box center [470, 264] width 940 height 529
click at [556, 306] on video at bounding box center [470, 264] width 940 height 529
click at [553, 300] on video at bounding box center [470, 264] width 940 height 529
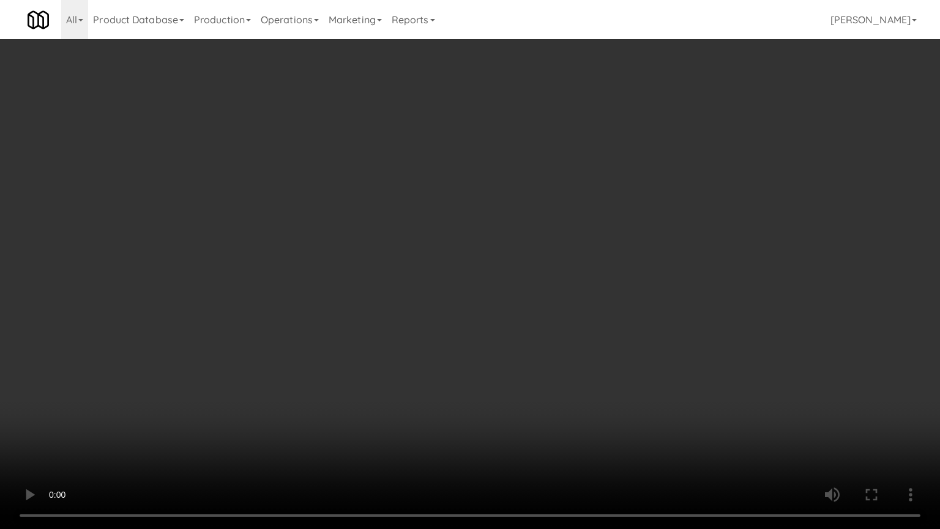
click at [565, 295] on video at bounding box center [470, 264] width 940 height 529
click at [566, 295] on video at bounding box center [470, 264] width 940 height 529
click at [580, 291] on video at bounding box center [470, 264] width 940 height 529
click at [582, 288] on video at bounding box center [470, 264] width 940 height 529
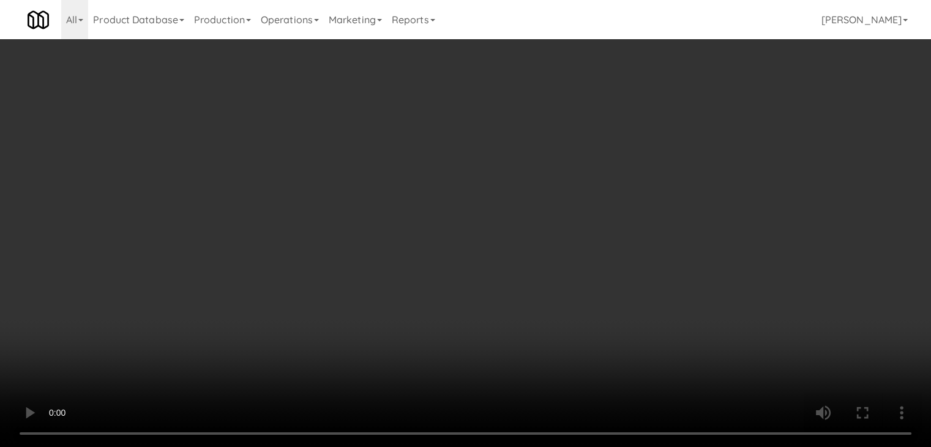
click at [664, 125] on div "Grab N' Go Inventory Planogram" at bounding box center [763, 120] width 280 height 50
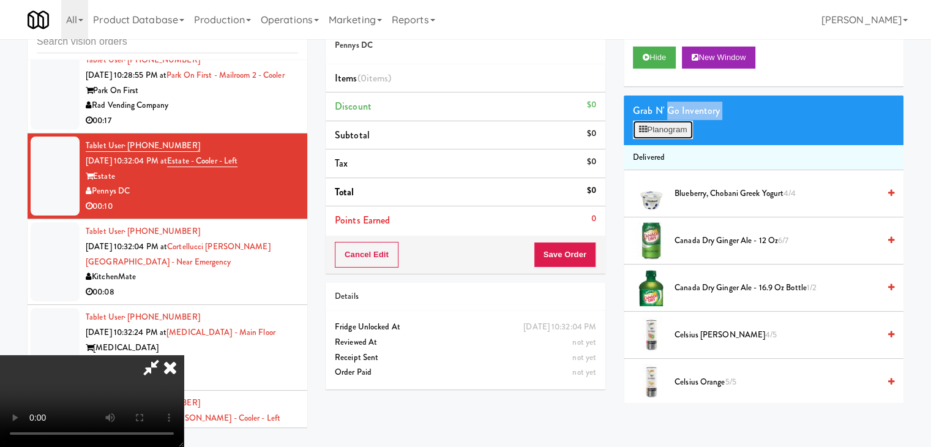
click at [664, 125] on button "Planogram" at bounding box center [663, 130] width 60 height 18
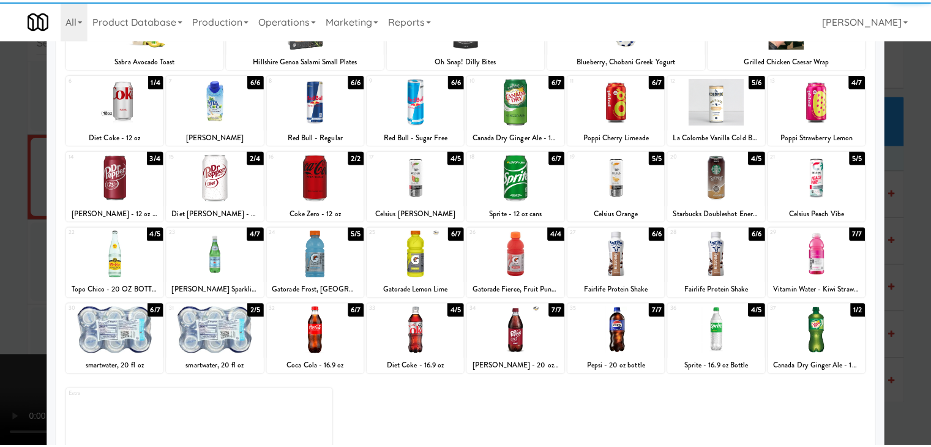
scroll to position [122, 0]
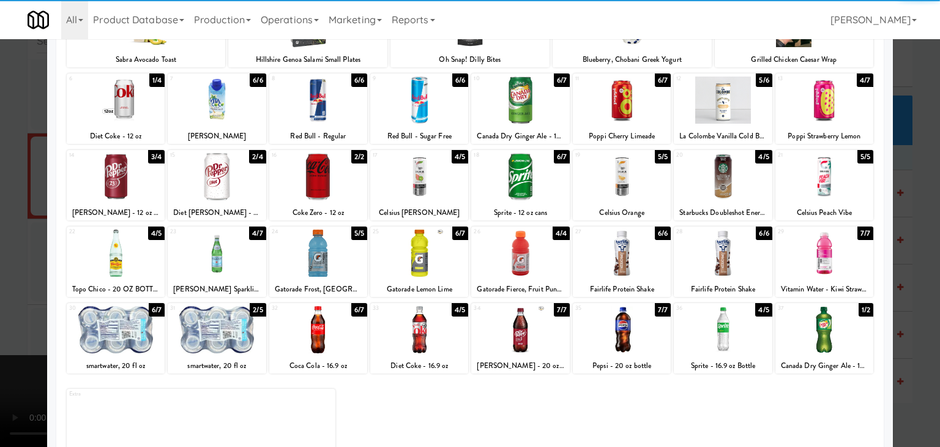
click at [811, 334] on div at bounding box center [824, 329] width 98 height 47
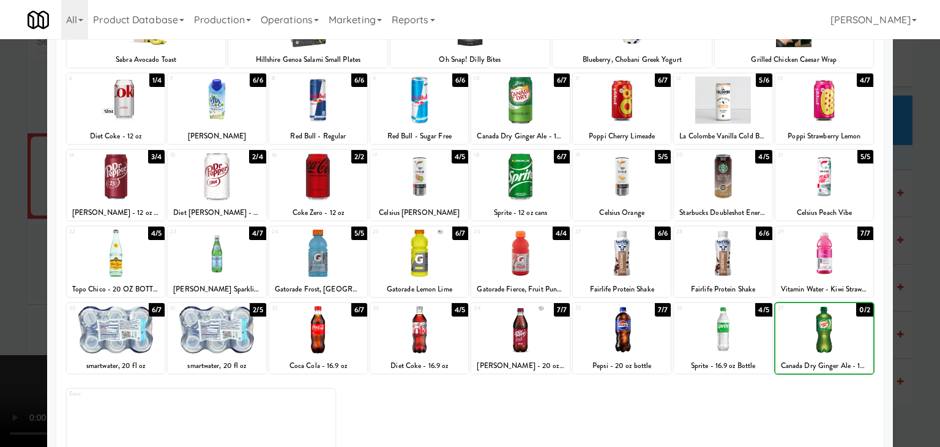
click at [811, 334] on div at bounding box center [824, 329] width 98 height 47
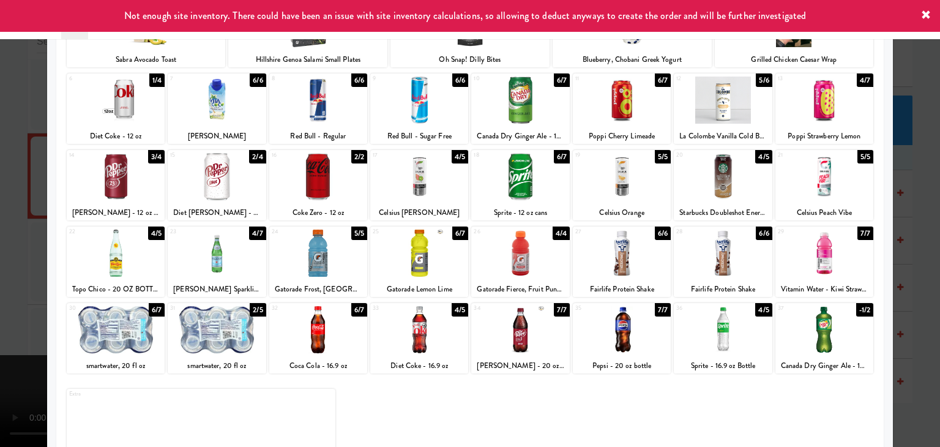
click at [536, 269] on div at bounding box center [520, 252] width 98 height 47
drag, startPoint x: 536, startPoint y: 269, endPoint x: 483, endPoint y: 272, distance: 53.4
click at [535, 269] on div at bounding box center [520, 252] width 98 height 47
click at [21, 264] on div at bounding box center [470, 223] width 940 height 447
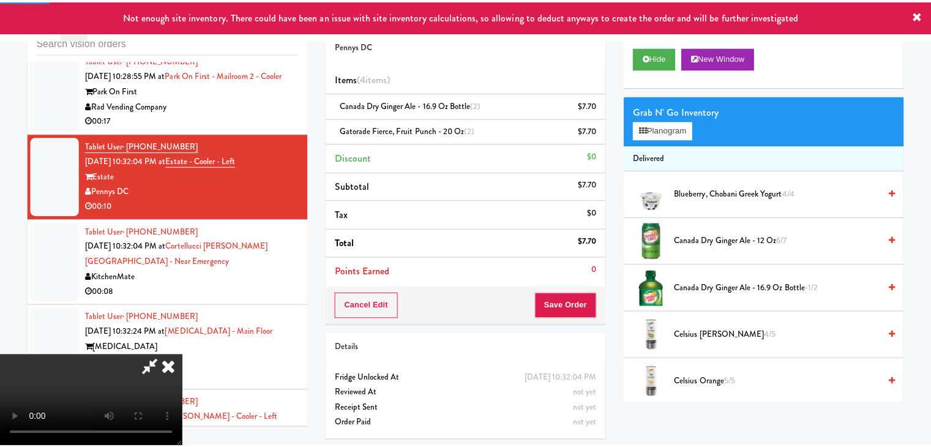
scroll to position [6446, 0]
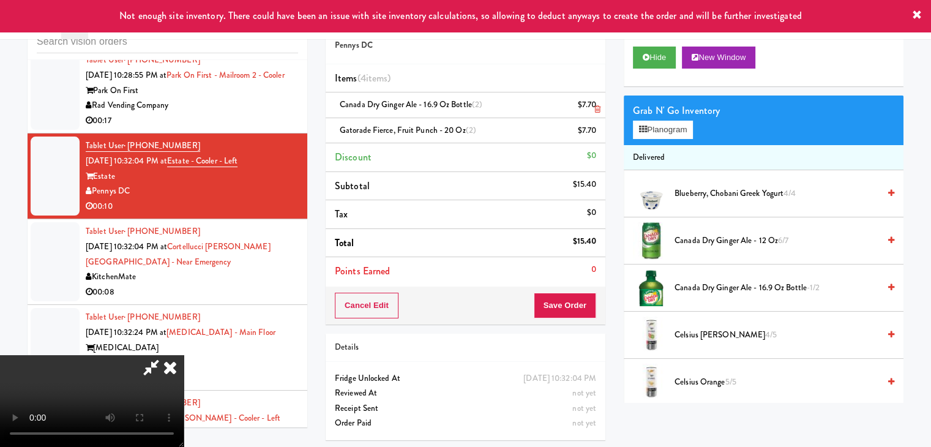
click at [596, 106] on icon at bounding box center [597, 109] width 6 height 8
click at [589, 306] on button "Save Order" at bounding box center [564, 305] width 62 height 26
click at [588, 306] on button "Save Order" at bounding box center [564, 305] width 62 height 26
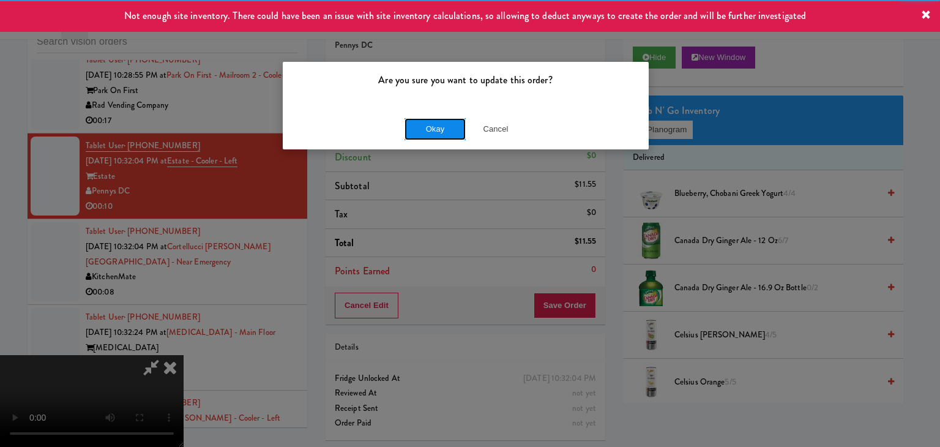
click at [432, 119] on button "Okay" at bounding box center [434, 129] width 61 height 22
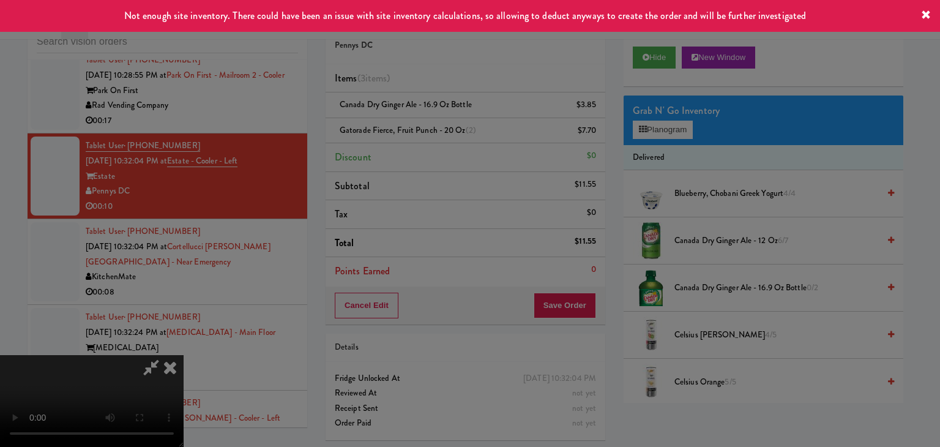
click at [432, 119] on body "Not enough site inventory. There could have been an issue with site inventory c…" at bounding box center [470, 223] width 940 height 447
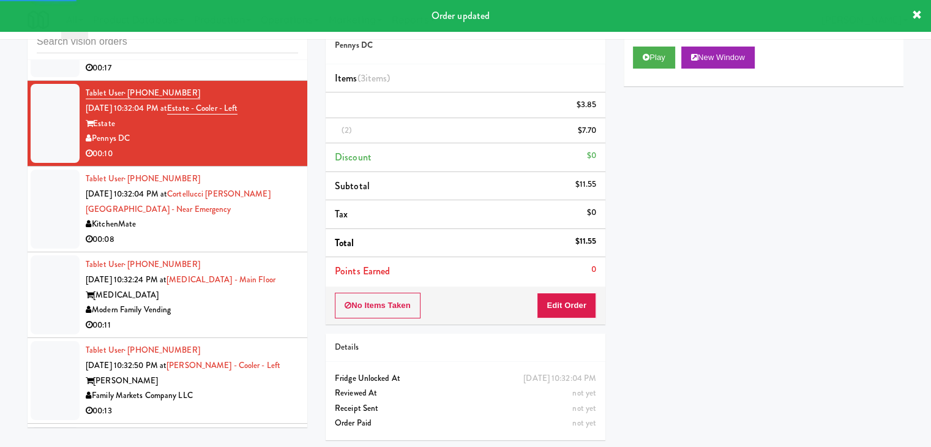
scroll to position [6568, 0]
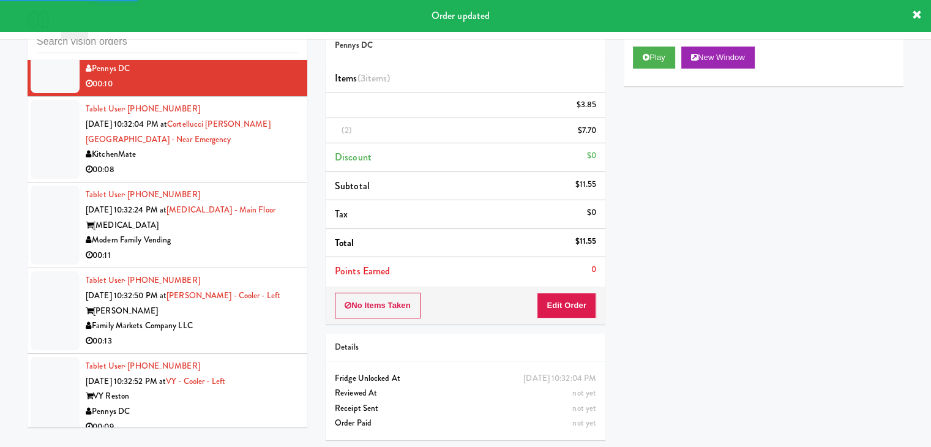
click at [255, 177] on div "Tablet User · (416) 854-9309 Aug 17, 2025 10:32:04 PM at Cortellucci Vaughan Ho…" at bounding box center [192, 139] width 212 height 75
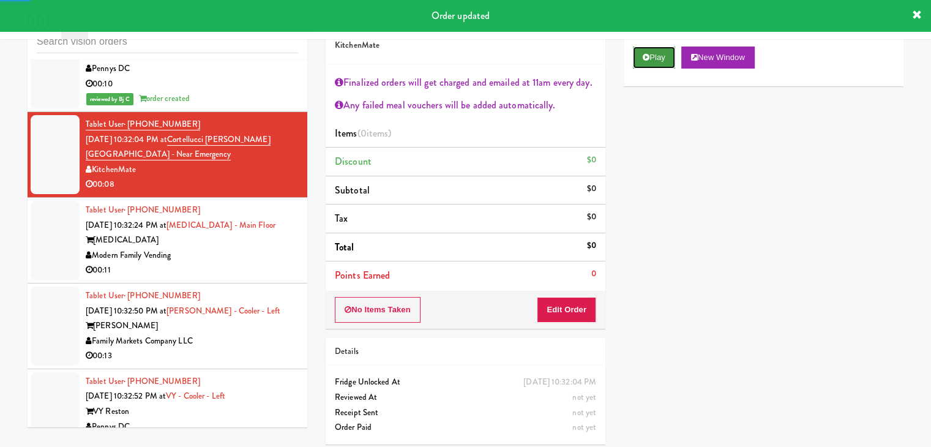
click at [648, 65] on button "Play" at bounding box center [654, 57] width 42 height 22
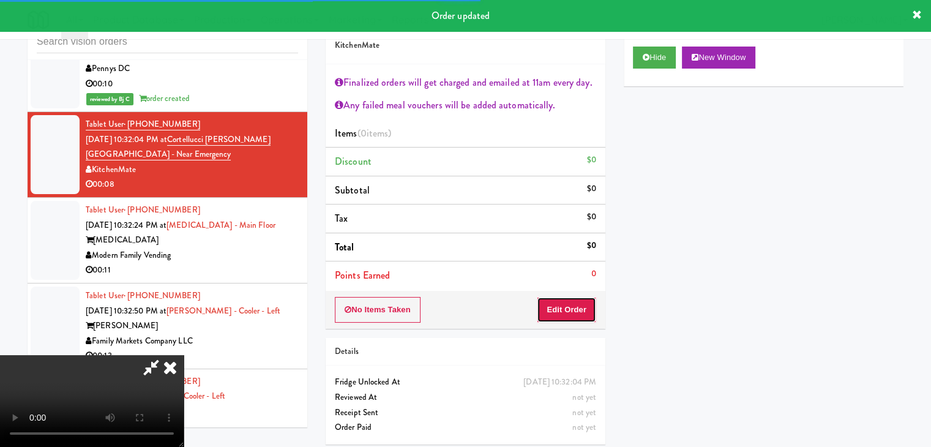
click at [551, 307] on button "Edit Order" at bounding box center [566, 310] width 59 height 26
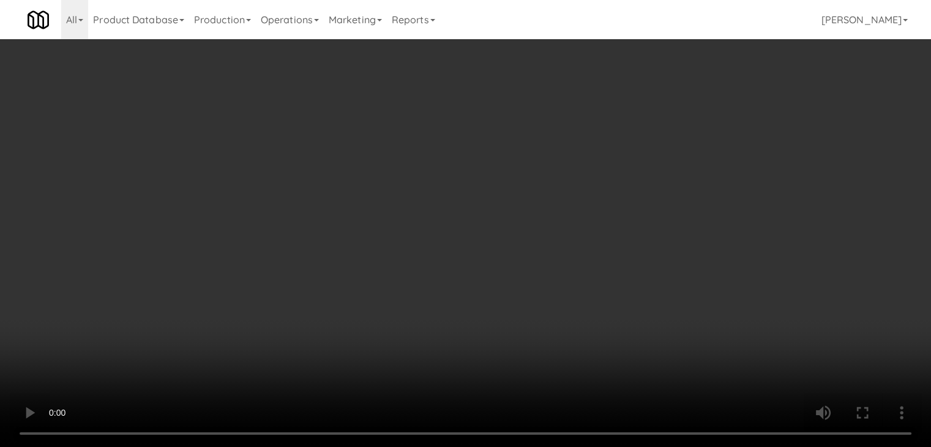
scroll to position [6553, 0]
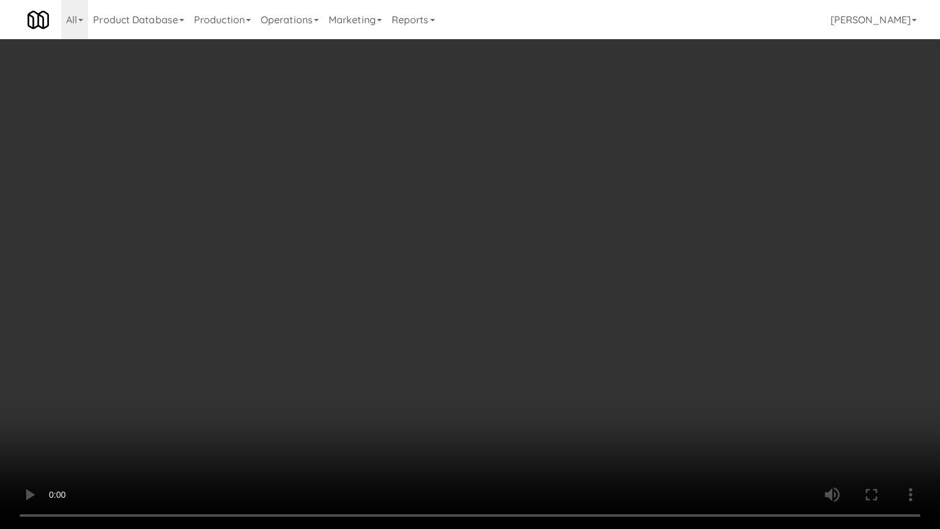
click at [515, 426] on video at bounding box center [470, 264] width 940 height 529
click at [574, 438] on video at bounding box center [470, 264] width 940 height 529
click at [595, 440] on video at bounding box center [470, 264] width 940 height 529
click at [596, 441] on video at bounding box center [470, 264] width 940 height 529
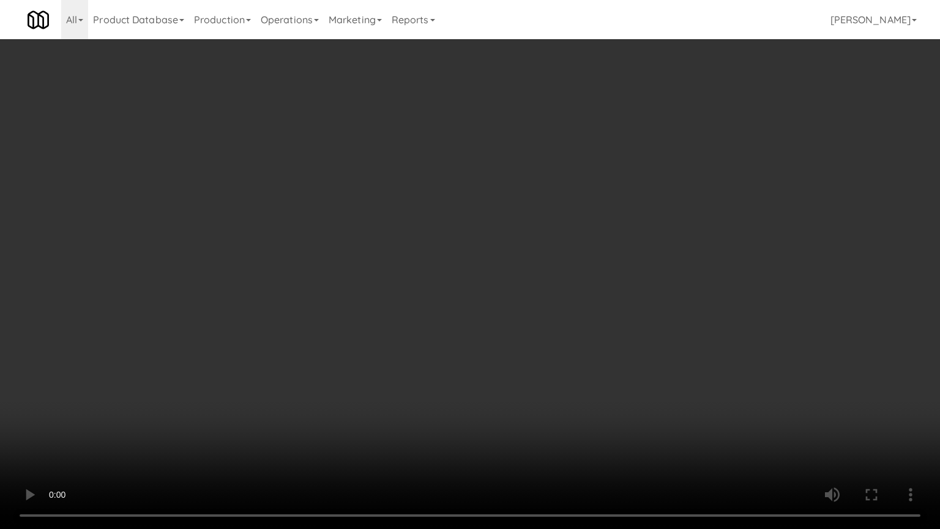
click at [596, 441] on video at bounding box center [470, 264] width 940 height 529
click at [593, 442] on video at bounding box center [470, 264] width 940 height 529
click at [584, 440] on video at bounding box center [470, 264] width 940 height 529
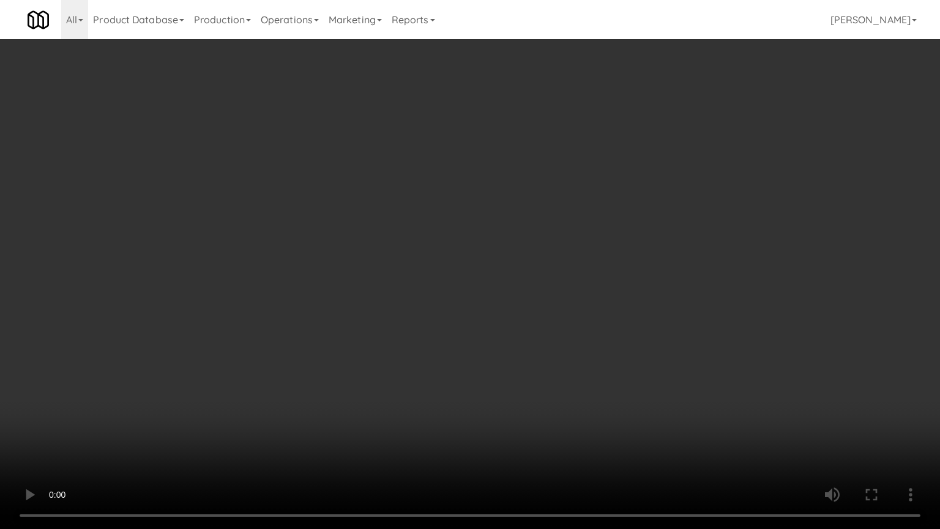
click at [583, 434] on video at bounding box center [470, 264] width 940 height 529
click at [584, 434] on video at bounding box center [470, 264] width 940 height 529
click at [592, 421] on video at bounding box center [470, 264] width 940 height 529
drag, startPoint x: 593, startPoint y: 420, endPoint x: 594, endPoint y: 355, distance: 64.2
click at [594, 416] on video at bounding box center [470, 264] width 940 height 529
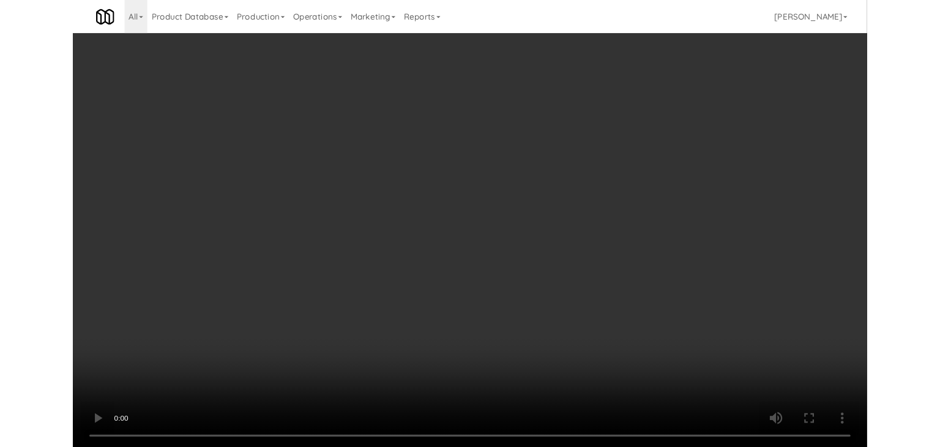
scroll to position [6568, 0]
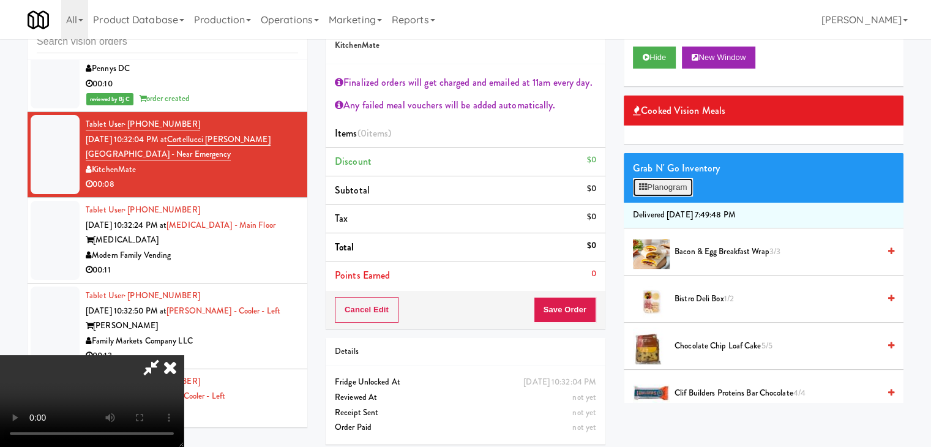
click at [660, 187] on button "Planogram" at bounding box center [663, 187] width 60 height 18
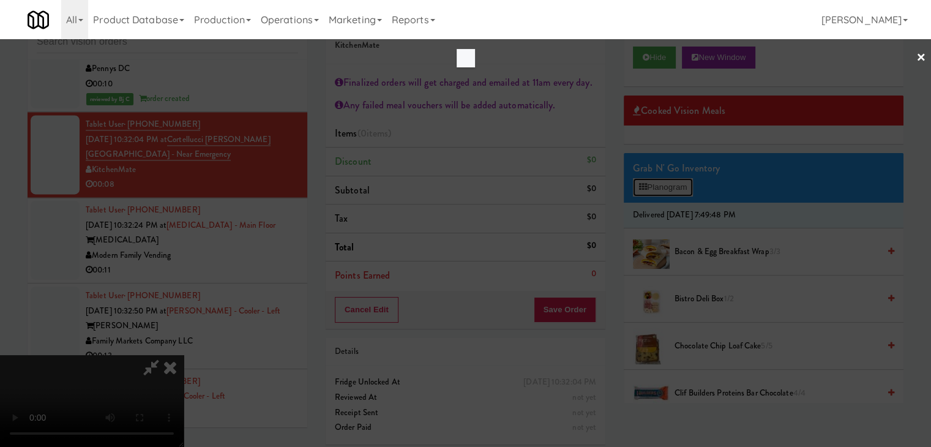
scroll to position [6553, 0]
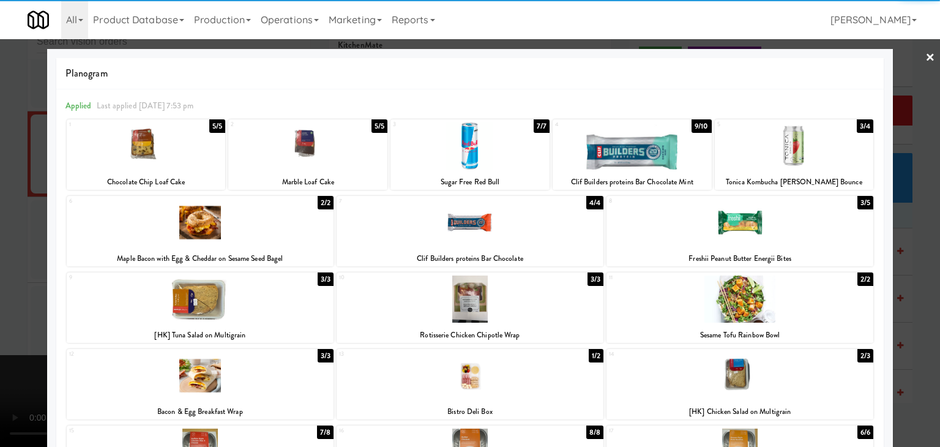
click at [459, 303] on div at bounding box center [469, 298] width 267 height 47
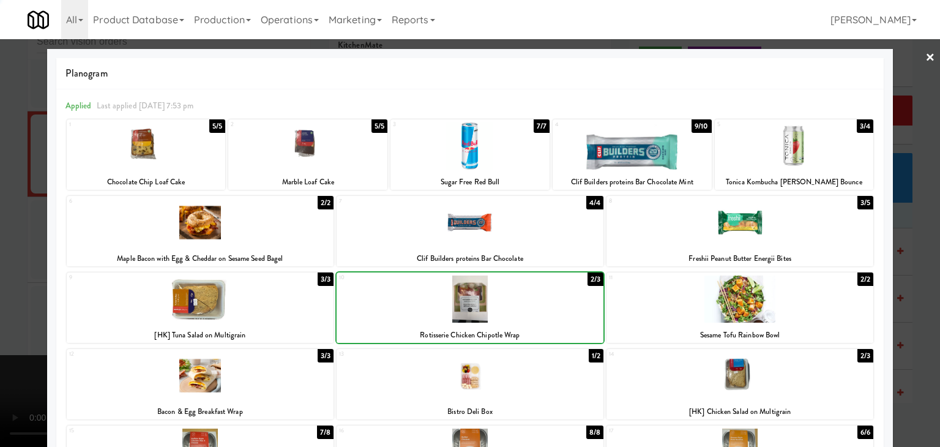
click at [2, 296] on div at bounding box center [470, 223] width 940 height 447
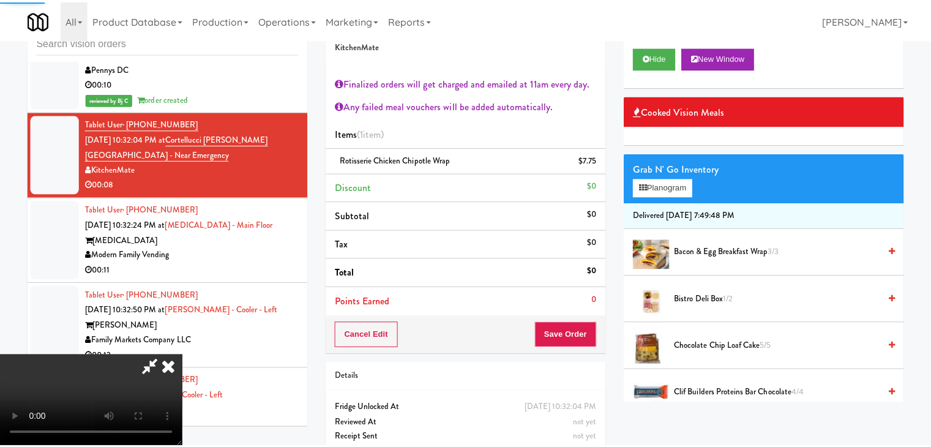
scroll to position [6568, 0]
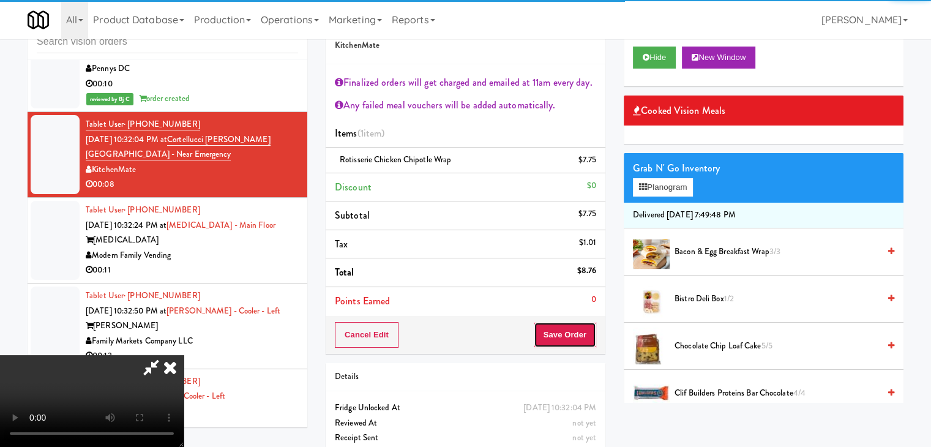
click at [589, 326] on button "Save Order" at bounding box center [564, 335] width 62 height 26
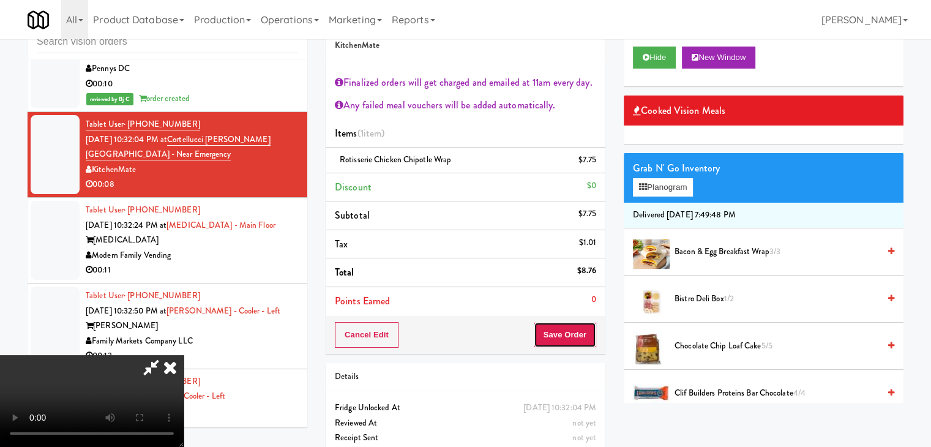
click at [589, 326] on button "Save Order" at bounding box center [564, 335] width 62 height 26
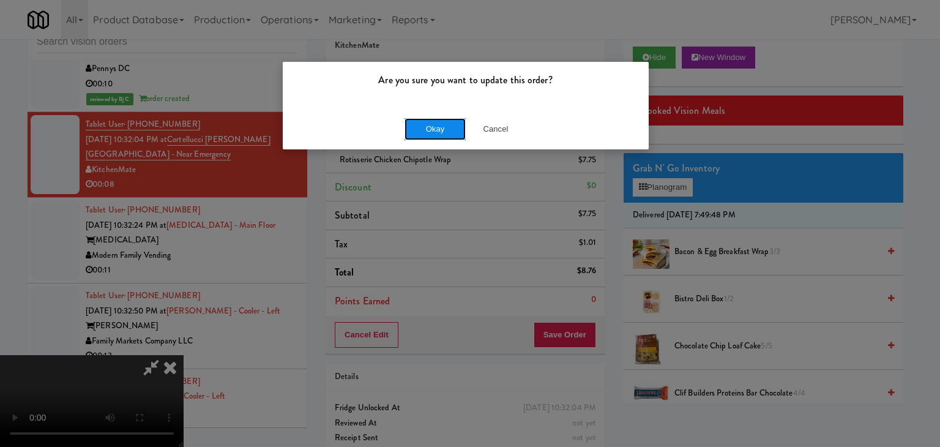
click at [436, 133] on button "Okay" at bounding box center [434, 129] width 61 height 22
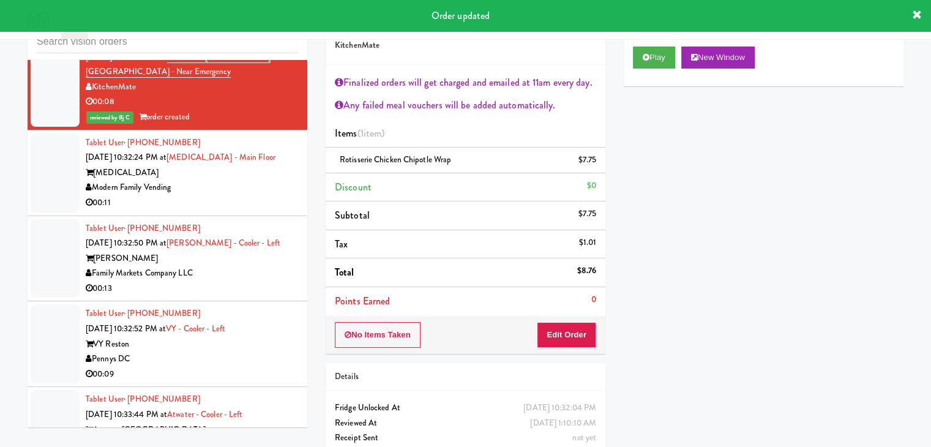
scroll to position [6690, 0]
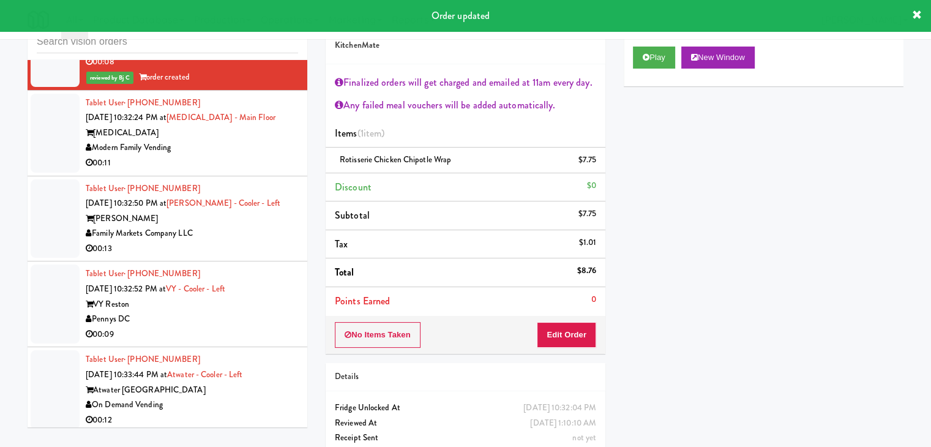
click at [273, 171] on div "00:11" at bounding box center [192, 162] width 212 height 15
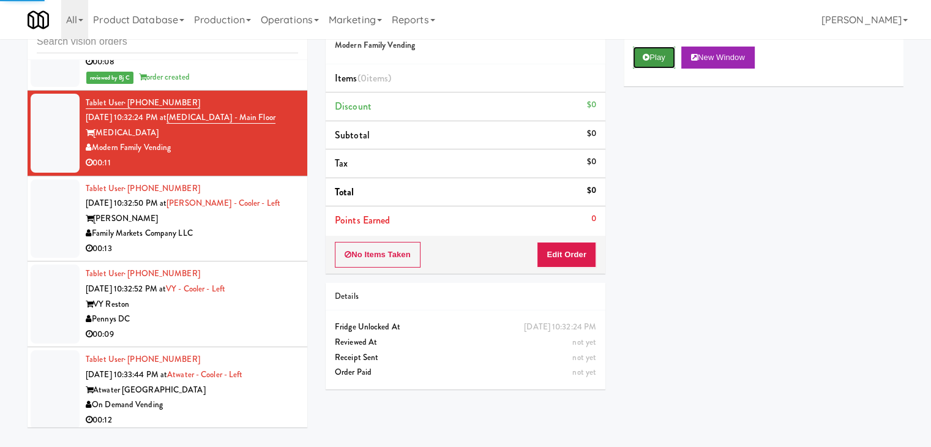
click at [662, 59] on button "Play" at bounding box center [654, 57] width 42 height 22
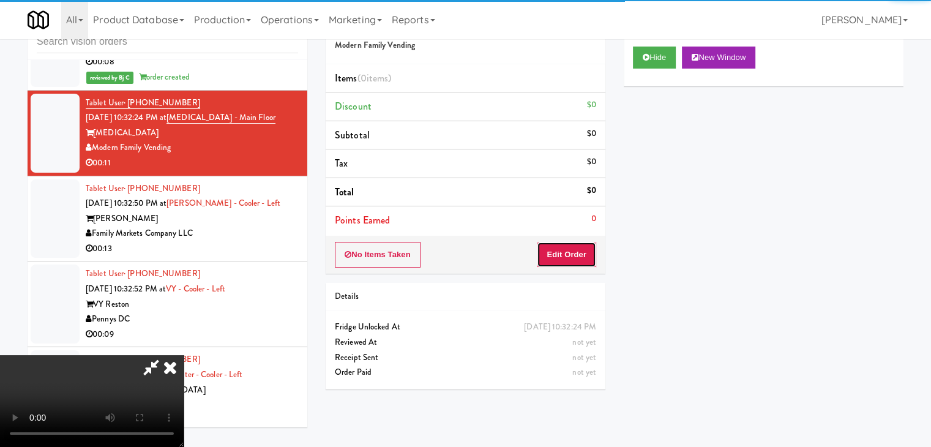
click at [579, 258] on button "Edit Order" at bounding box center [566, 255] width 59 height 26
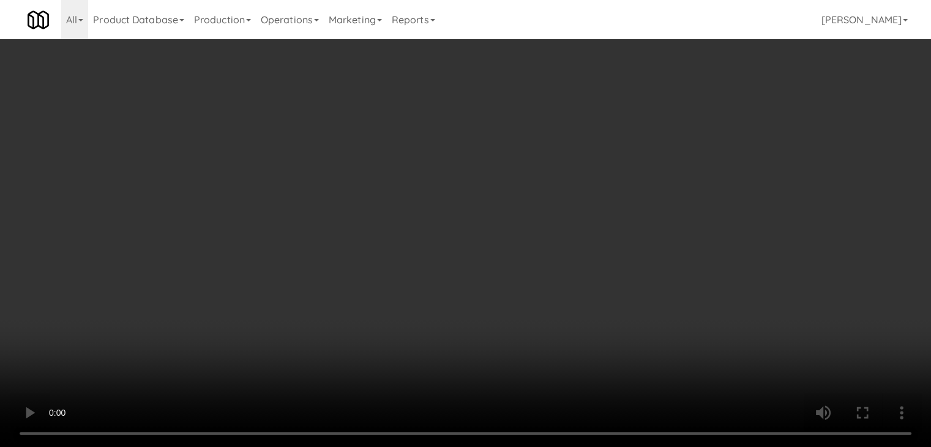
scroll to position [6676, 0]
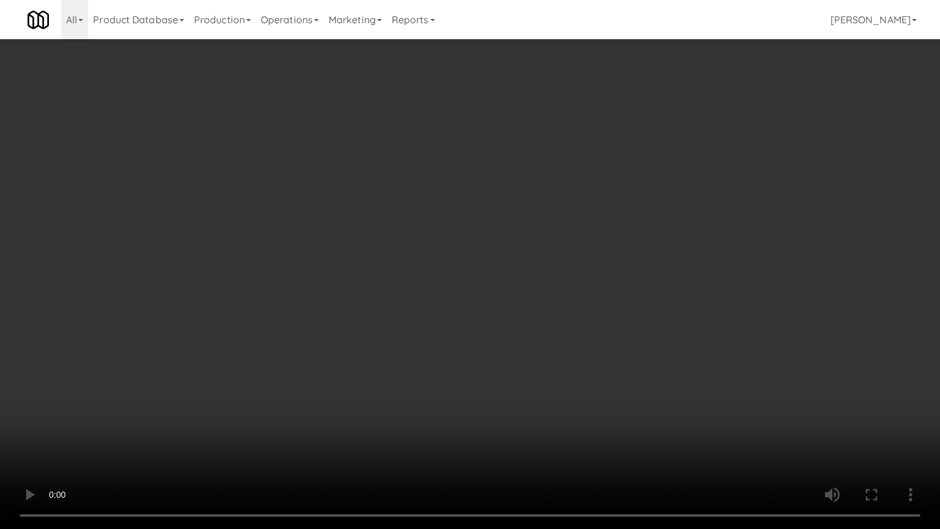
click at [485, 393] on video at bounding box center [470, 264] width 940 height 529
click at [488, 392] on video at bounding box center [470, 264] width 940 height 529
click at [490, 389] on video at bounding box center [470, 264] width 940 height 529
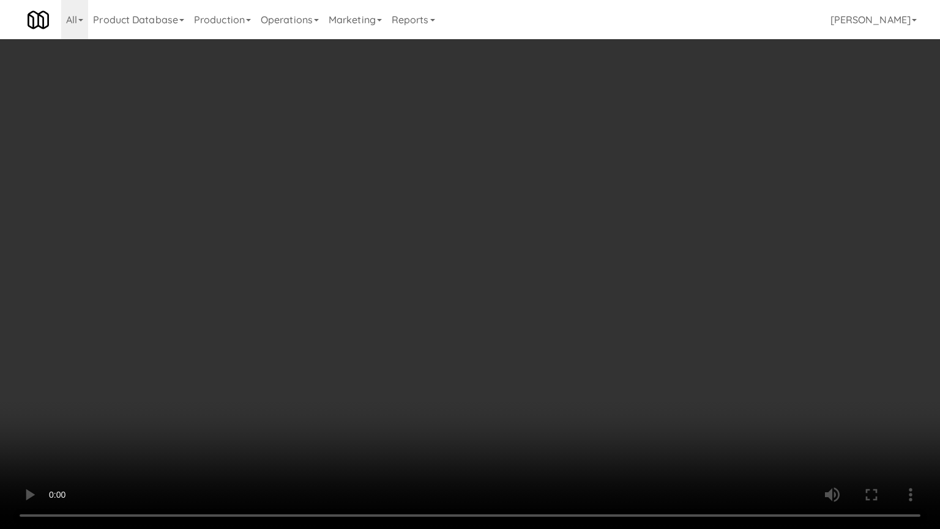
click at [490, 389] on video at bounding box center [470, 264] width 940 height 529
click at [489, 388] on video at bounding box center [470, 264] width 940 height 529
click at [500, 390] on video at bounding box center [470, 264] width 940 height 529
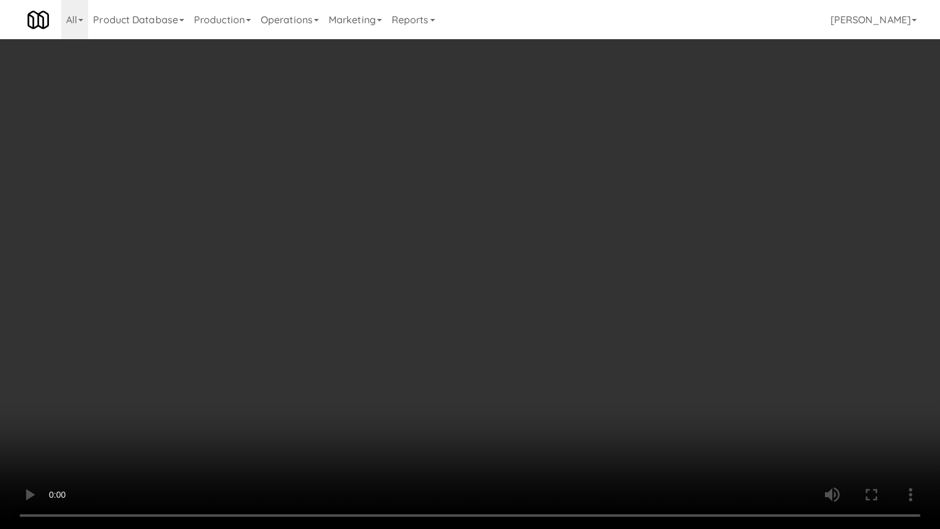
click at [509, 390] on video at bounding box center [470, 264] width 940 height 529
click at [511, 391] on video at bounding box center [470, 264] width 940 height 529
click at [514, 391] on video at bounding box center [470, 264] width 940 height 529
click at [514, 389] on video at bounding box center [470, 264] width 940 height 529
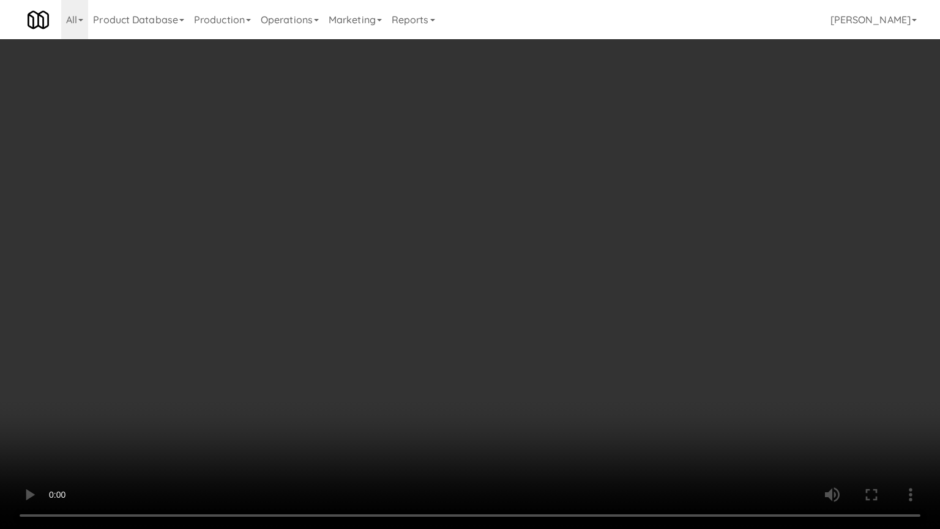
click at [519, 395] on video at bounding box center [470, 264] width 940 height 529
click at [521, 393] on video at bounding box center [470, 264] width 940 height 529
click at [513, 389] on video at bounding box center [470, 264] width 940 height 529
click at [509, 387] on video at bounding box center [470, 264] width 940 height 529
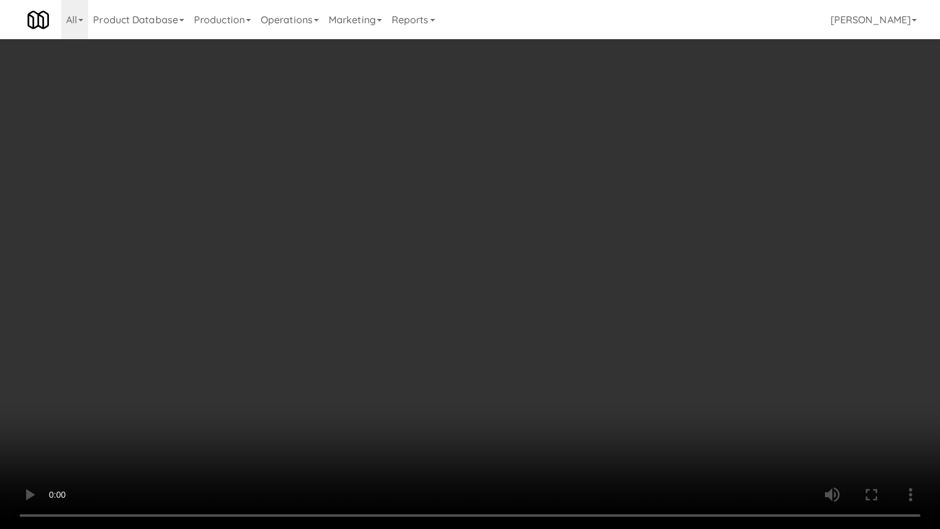
click at [515, 386] on video at bounding box center [470, 264] width 940 height 529
click at [517, 386] on video at bounding box center [470, 264] width 940 height 529
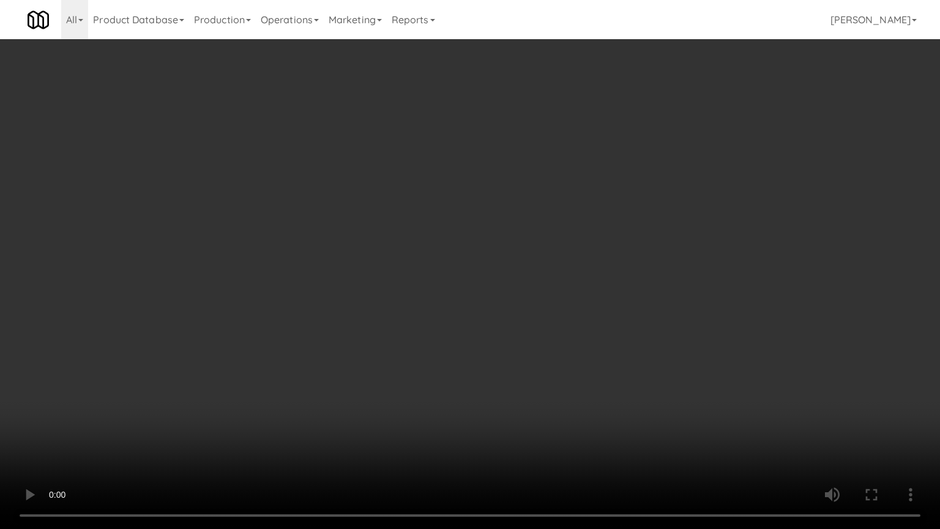
click at [517, 386] on video at bounding box center [470, 264] width 940 height 529
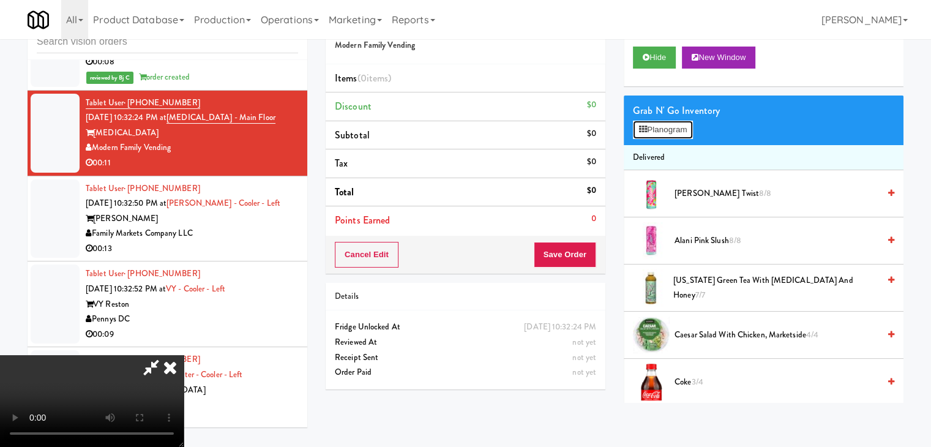
click at [666, 132] on button "Planogram" at bounding box center [663, 130] width 60 height 18
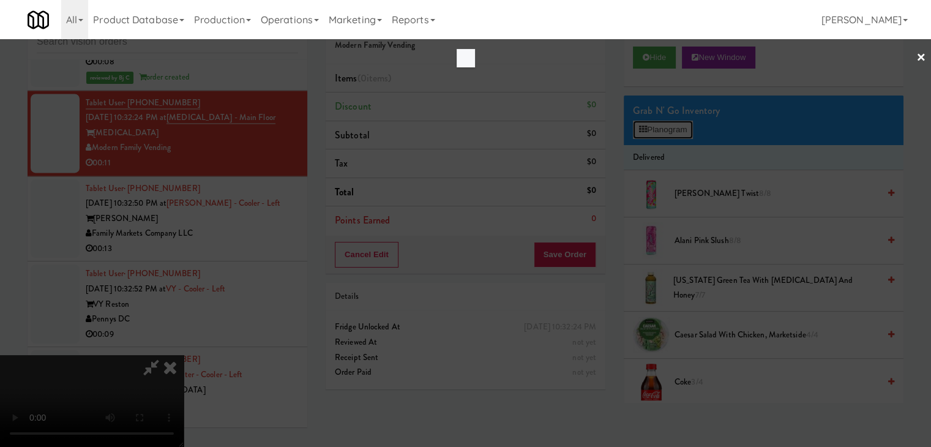
scroll to position [6676, 0]
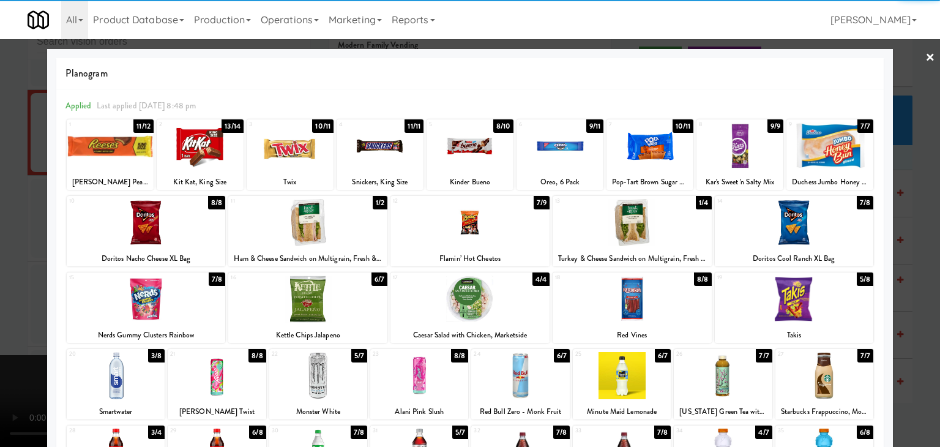
click at [817, 134] on div at bounding box center [829, 145] width 87 height 47
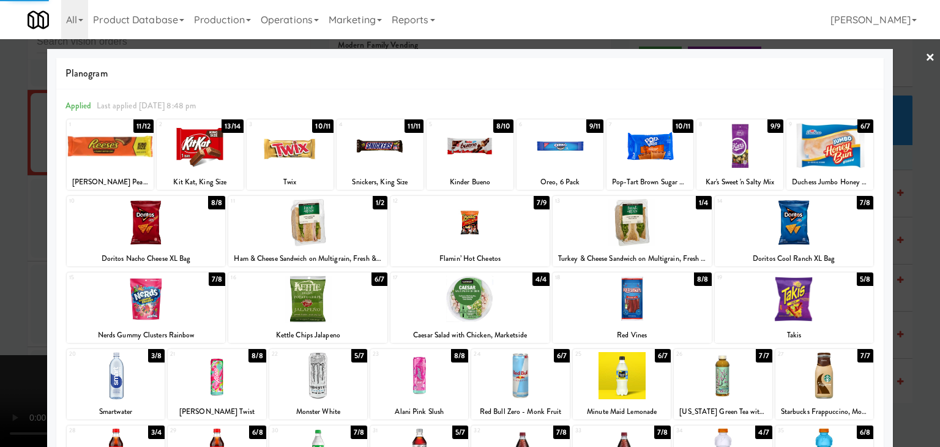
click at [816, 292] on div at bounding box center [794, 298] width 159 height 47
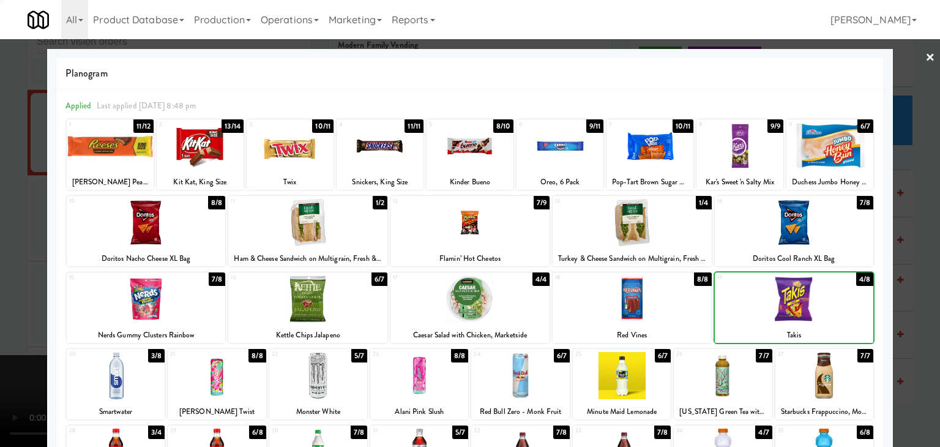
click at [929, 290] on div at bounding box center [470, 223] width 940 height 447
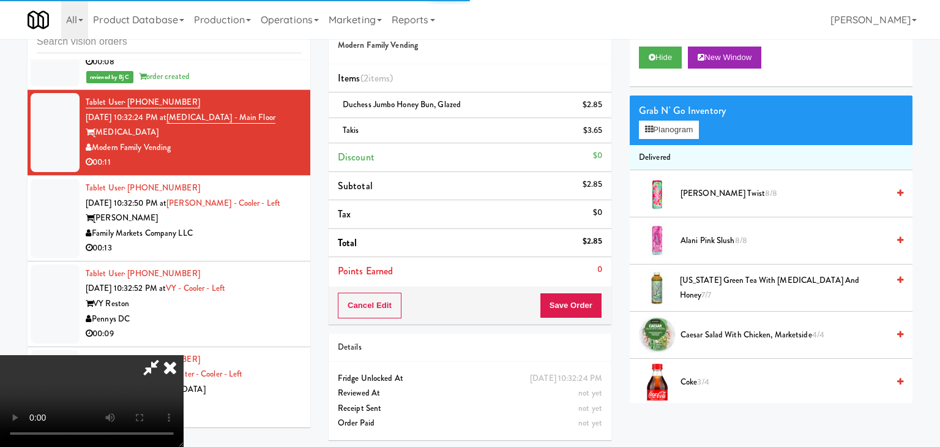
scroll to position [6690, 0]
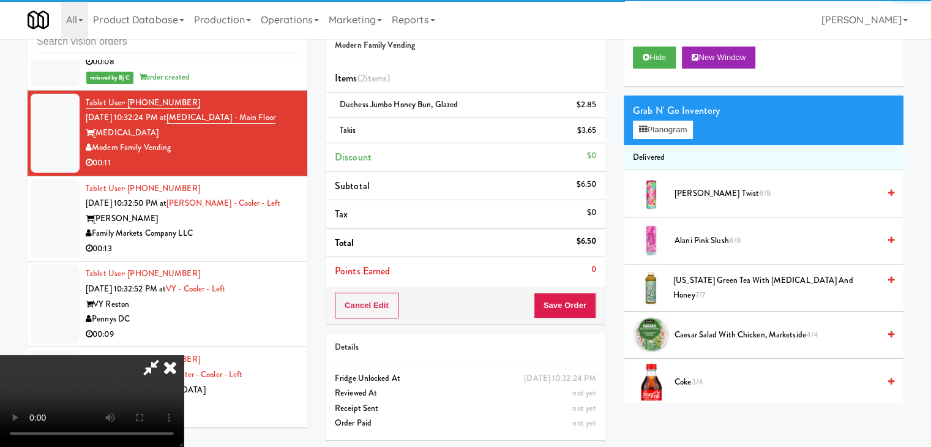
drag, startPoint x: 448, startPoint y: 321, endPoint x: 455, endPoint y: 316, distance: 8.7
click at [184, 355] on video at bounding box center [92, 401] width 184 height 92
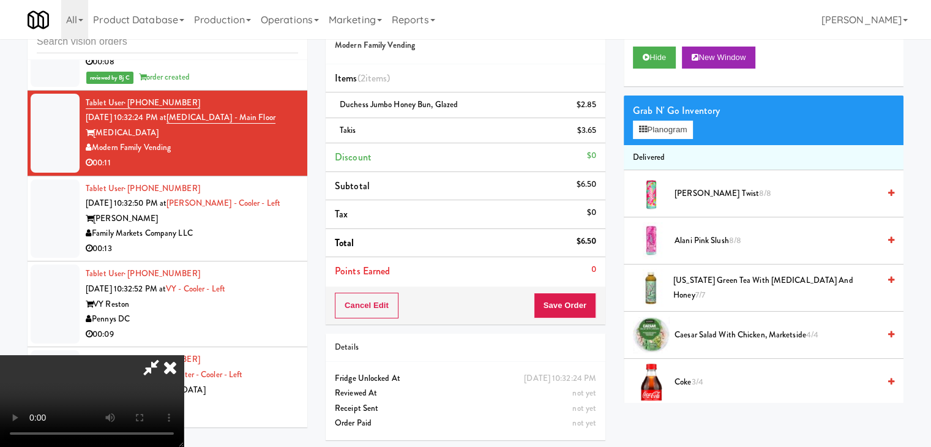
click at [184, 355] on video at bounding box center [92, 401] width 184 height 92
click at [667, 128] on button "Planogram" at bounding box center [663, 130] width 60 height 18
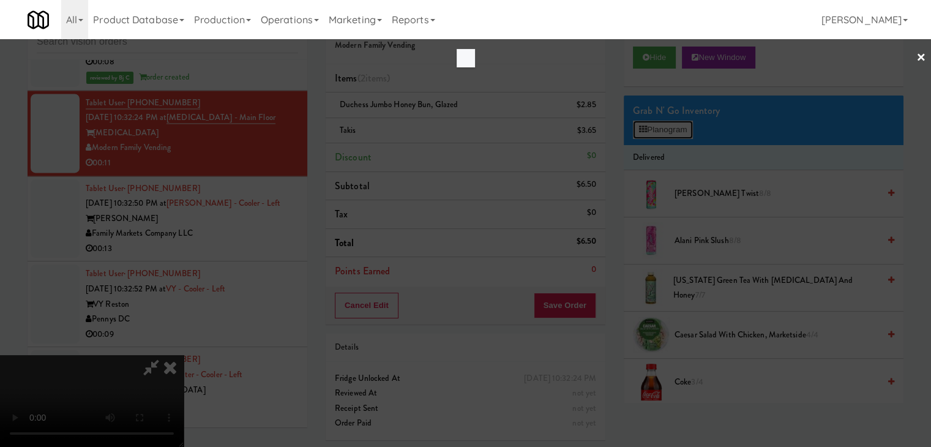
scroll to position [6676, 0]
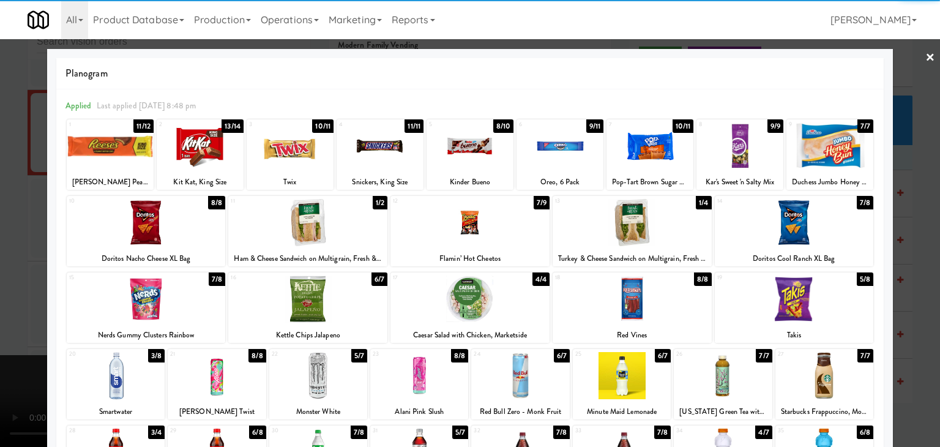
click at [128, 160] on div at bounding box center [110, 145] width 87 height 47
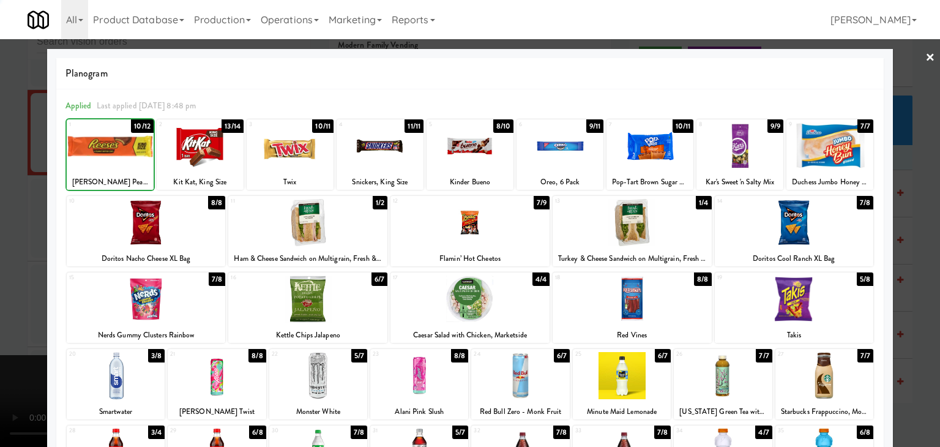
drag, startPoint x: 0, startPoint y: 194, endPoint x: 259, endPoint y: 202, distance: 259.5
click at [17, 195] on div at bounding box center [470, 223] width 940 height 447
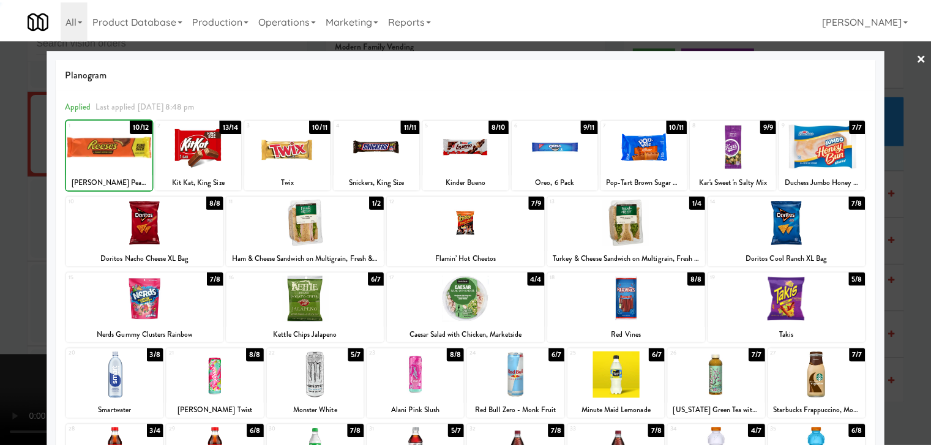
scroll to position [6690, 0]
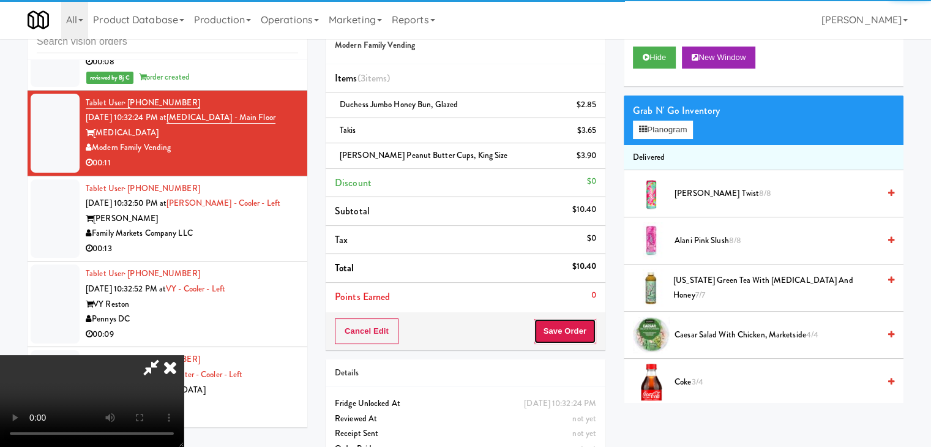
drag, startPoint x: 565, startPoint y: 324, endPoint x: 571, endPoint y: 335, distance: 12.9
click at [569, 330] on button "Save Order" at bounding box center [564, 331] width 62 height 26
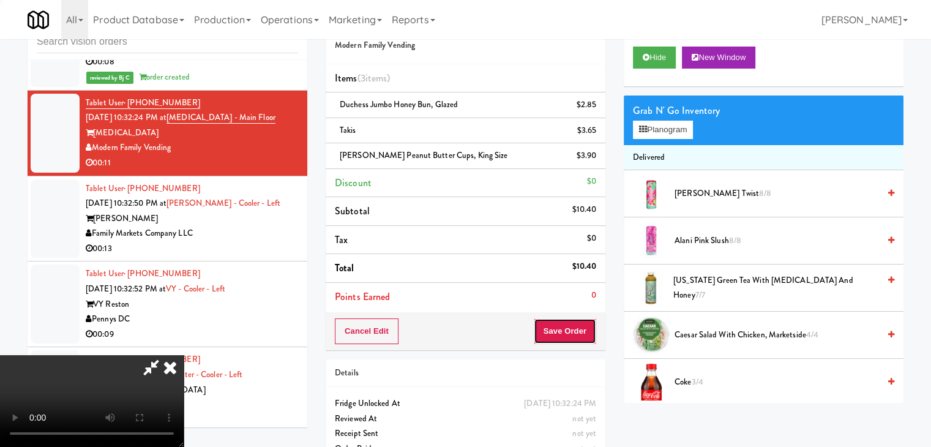
click at [571, 335] on button "Save Order" at bounding box center [564, 331] width 62 height 26
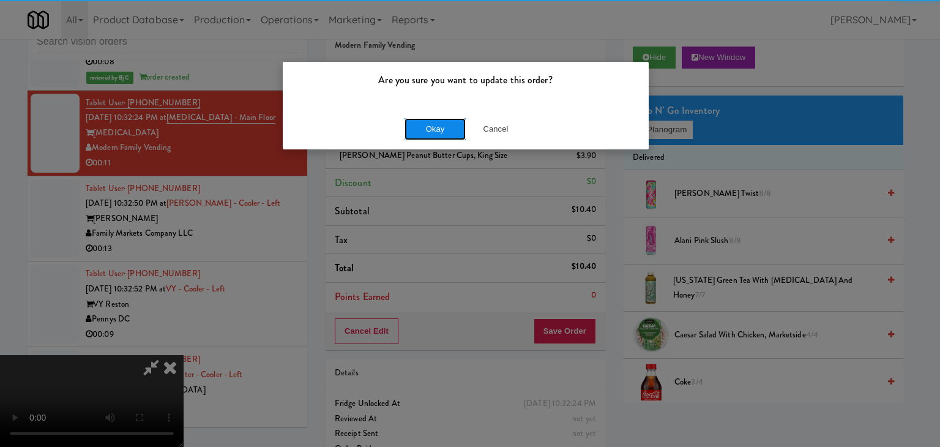
click at [431, 124] on button "Okay" at bounding box center [434, 129] width 61 height 22
click at [432, 124] on body "Are you sure you want to update this order? Okay Cancel Okay Are you sure you w…" at bounding box center [470, 223] width 940 height 447
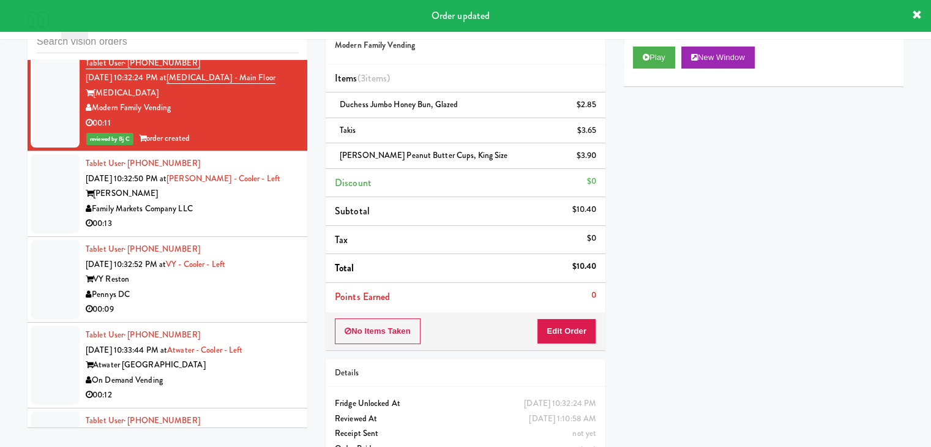
scroll to position [6813, 0]
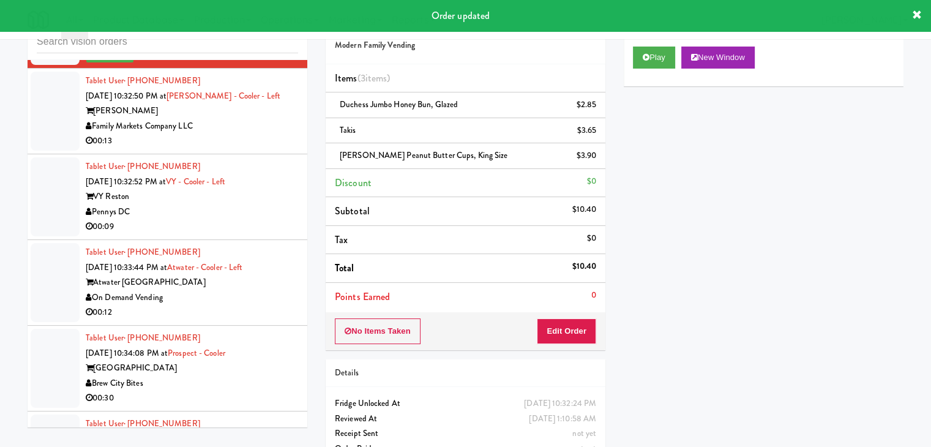
click at [274, 149] on div "00:13" at bounding box center [192, 140] width 212 height 15
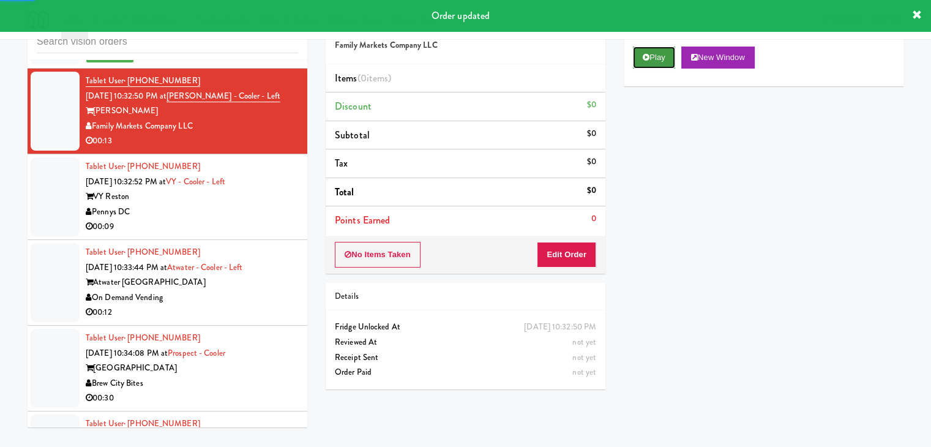
click at [660, 56] on button "Play" at bounding box center [654, 57] width 42 height 22
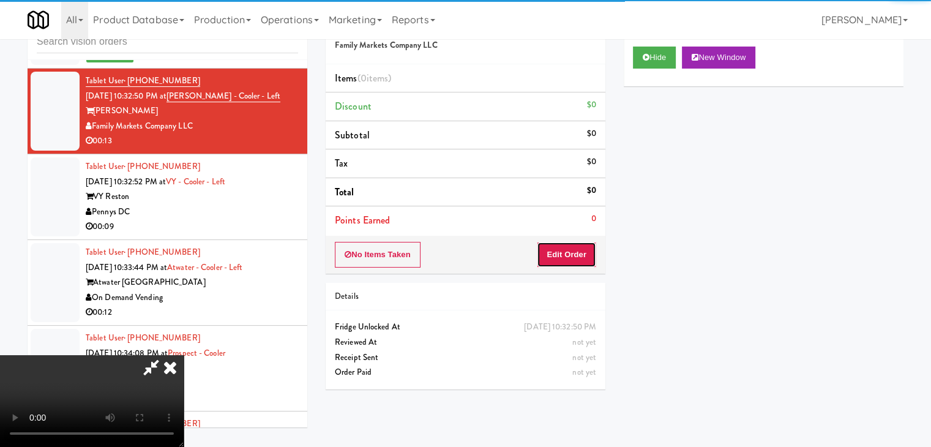
click at [578, 250] on button "Edit Order" at bounding box center [566, 255] width 59 height 26
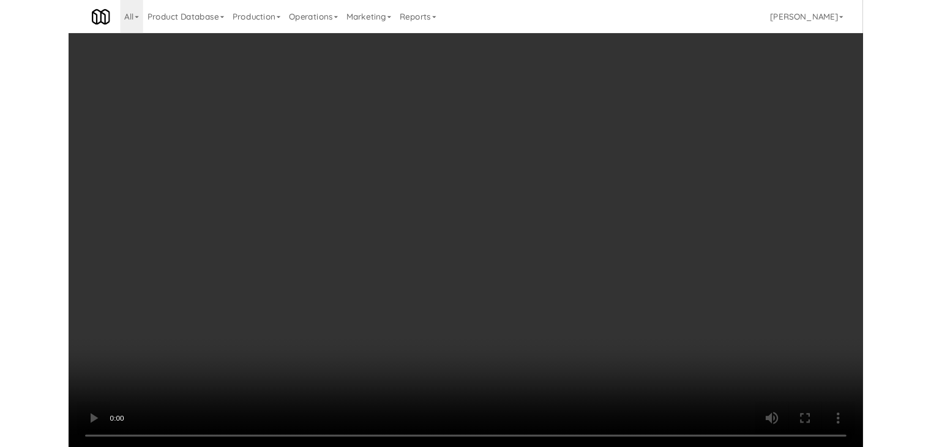
scroll to position [6798, 0]
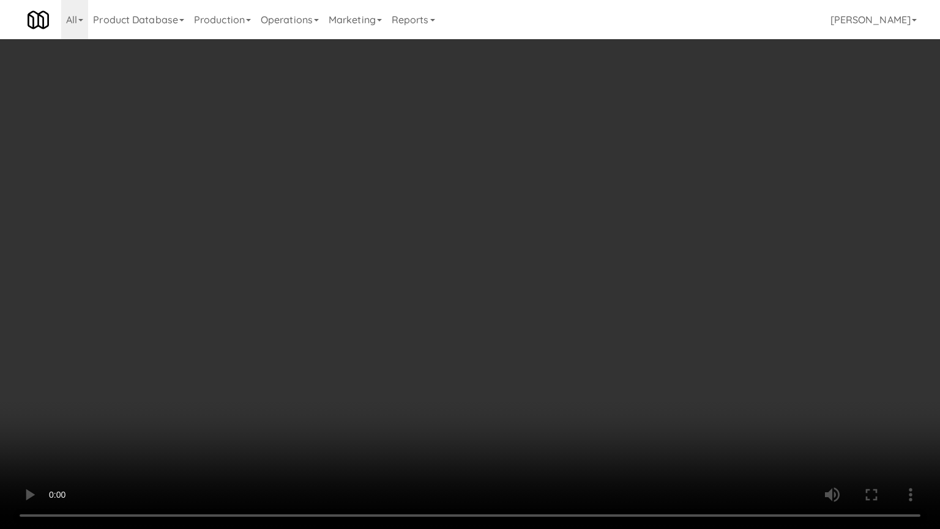
click at [548, 362] on video at bounding box center [470, 264] width 940 height 529
click at [516, 354] on video at bounding box center [470, 264] width 940 height 529
drag, startPoint x: 516, startPoint y: 353, endPoint x: 594, endPoint y: 237, distance: 139.3
click at [516, 352] on video at bounding box center [470, 264] width 940 height 529
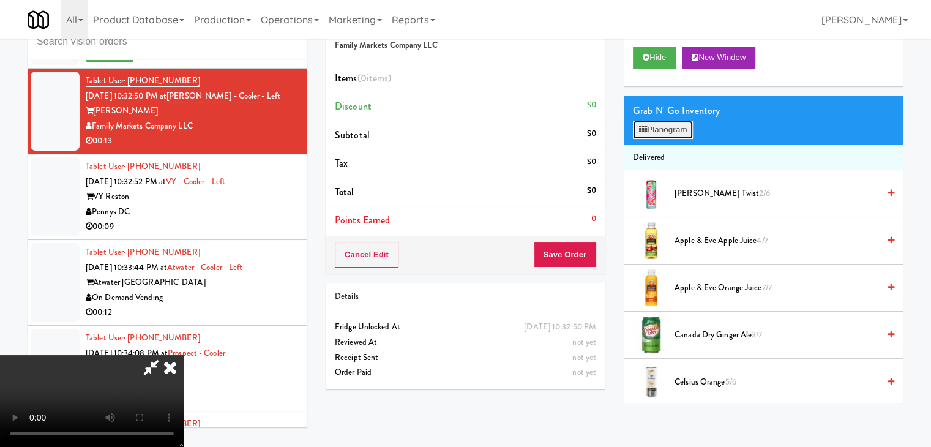
click at [672, 133] on button "Planogram" at bounding box center [663, 130] width 60 height 18
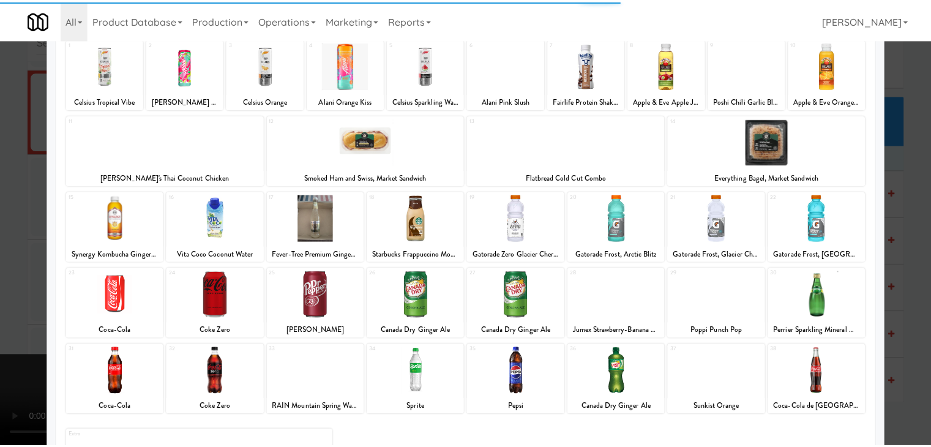
scroll to position [154, 0]
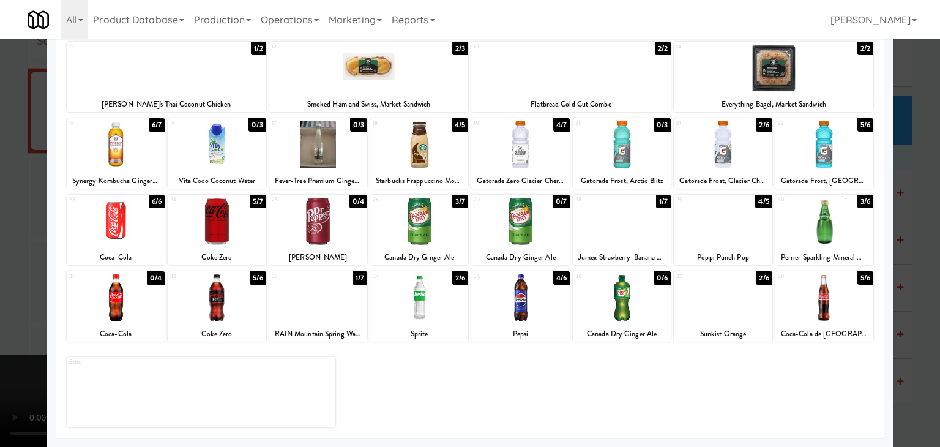
click at [804, 156] on div at bounding box center [824, 144] width 98 height 47
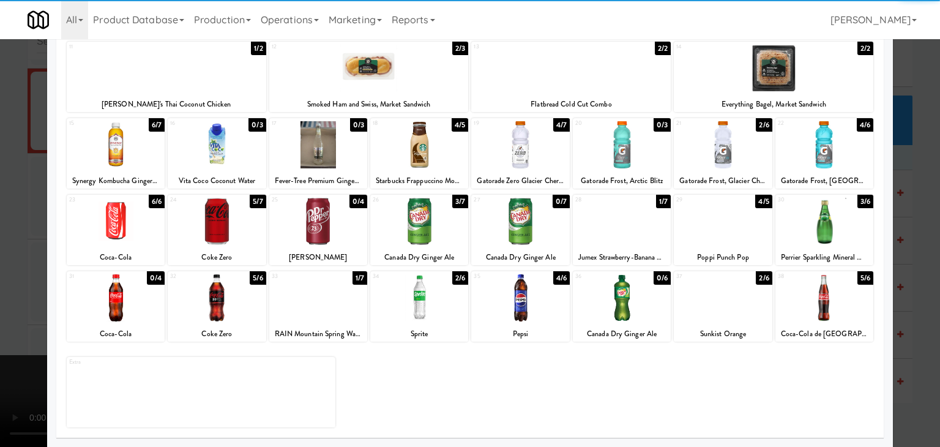
click at [308, 297] on div at bounding box center [318, 297] width 98 height 47
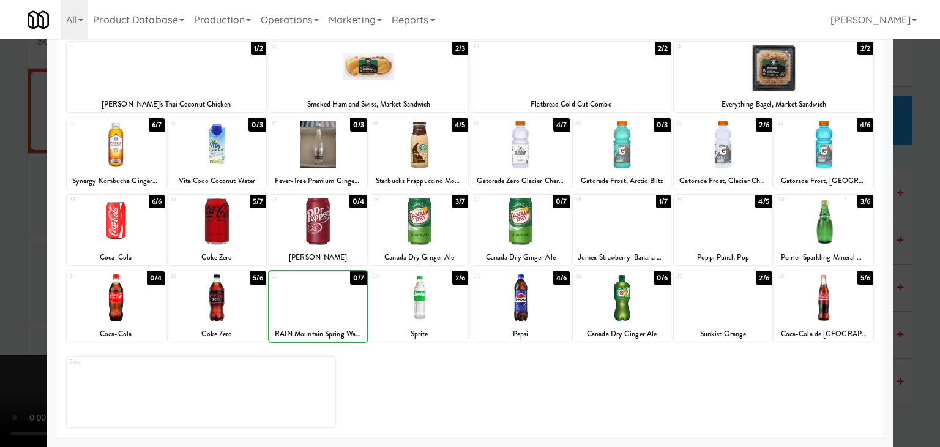
click at [28, 341] on div at bounding box center [470, 223] width 940 height 447
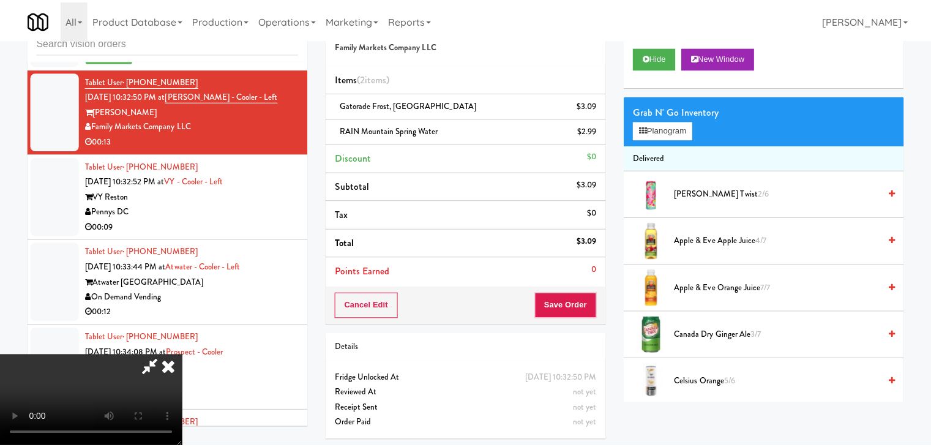
scroll to position [6813, 0]
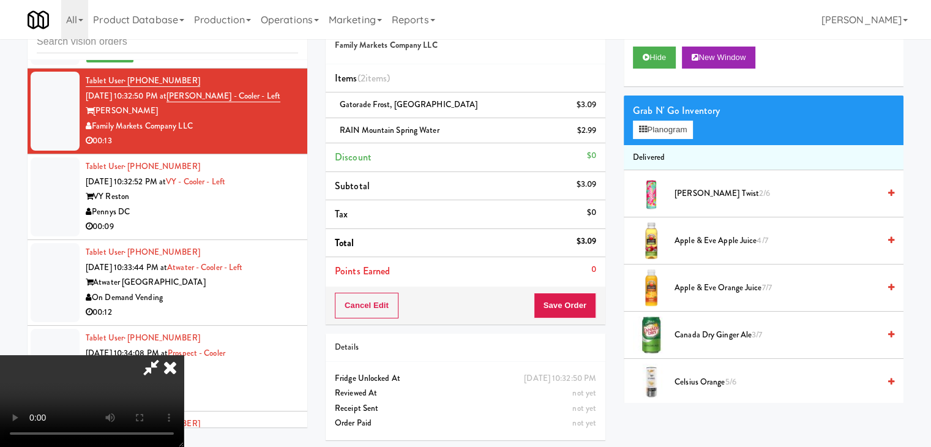
click at [184, 355] on video at bounding box center [92, 401] width 184 height 92
click at [586, 302] on button "Save Order" at bounding box center [564, 305] width 62 height 26
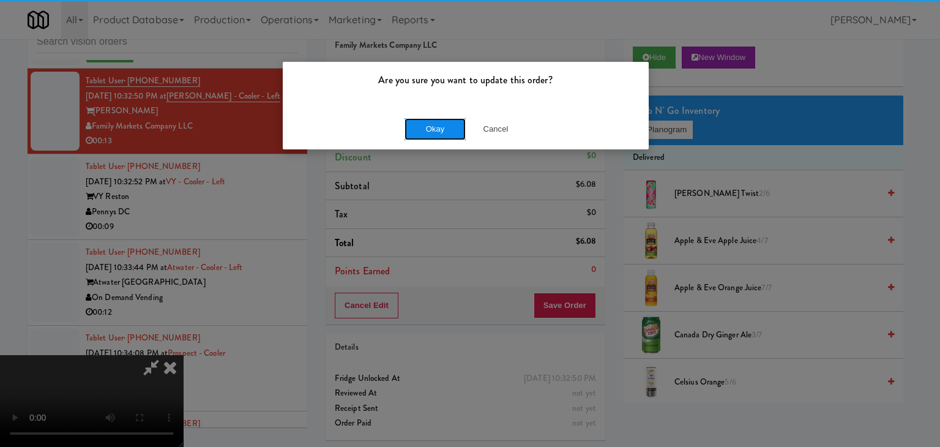
click at [453, 127] on button "Okay" at bounding box center [434, 129] width 61 height 22
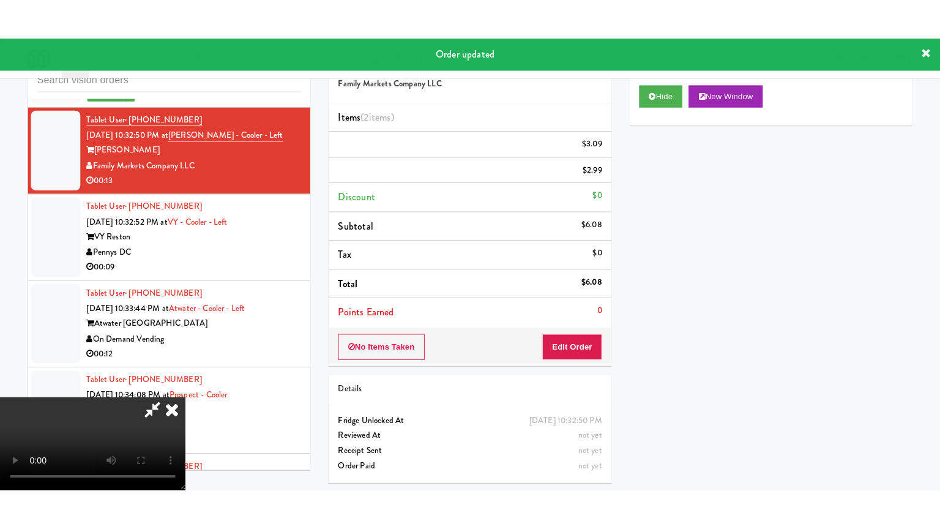
scroll to position [0, 0]
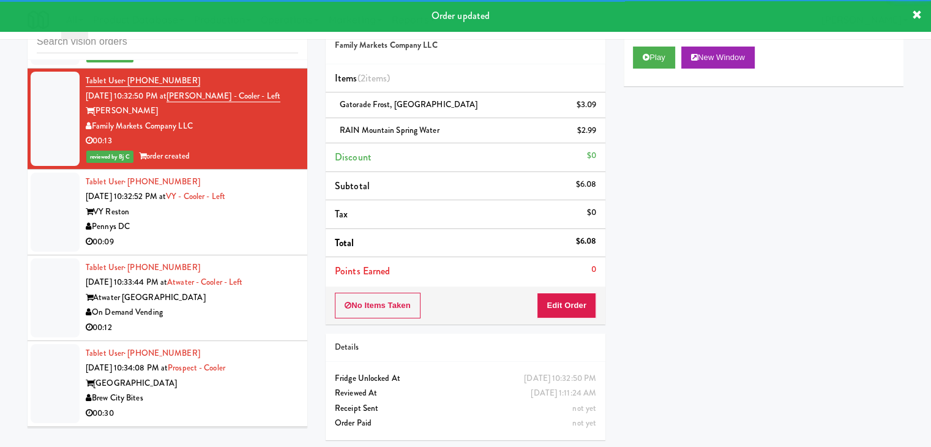
click at [230, 234] on div "Pennys DC" at bounding box center [192, 226] width 212 height 15
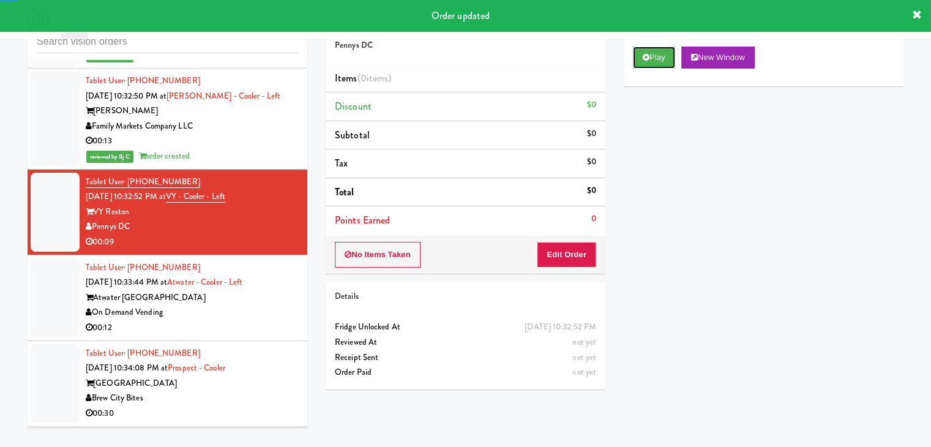
drag, startPoint x: 651, startPoint y: 54, endPoint x: 604, endPoint y: 143, distance: 99.6
click at [651, 54] on button "Play" at bounding box center [654, 57] width 42 height 22
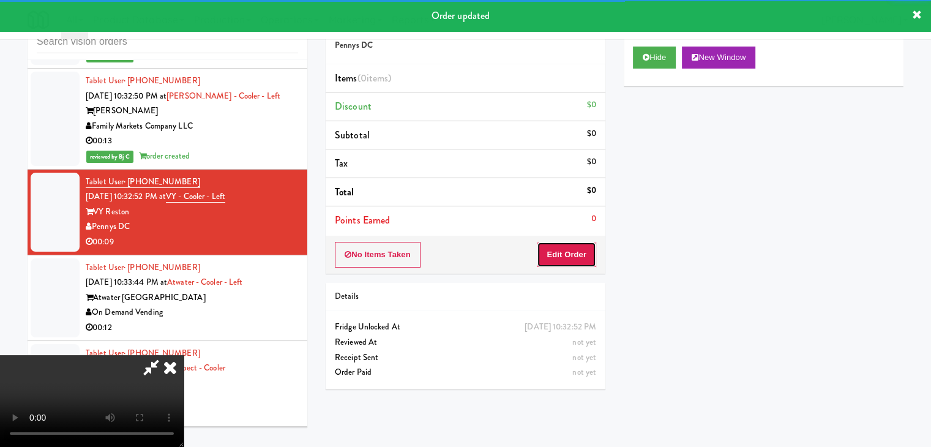
click at [571, 248] on button "Edit Order" at bounding box center [566, 255] width 59 height 26
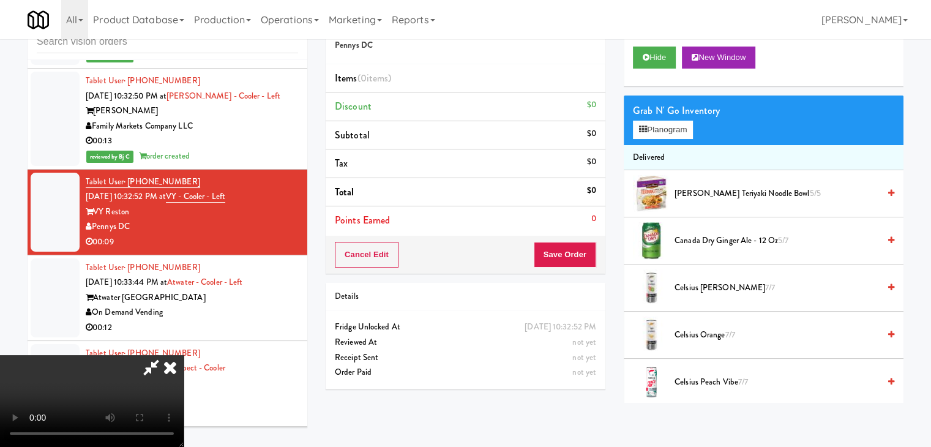
scroll to position [6798, 0]
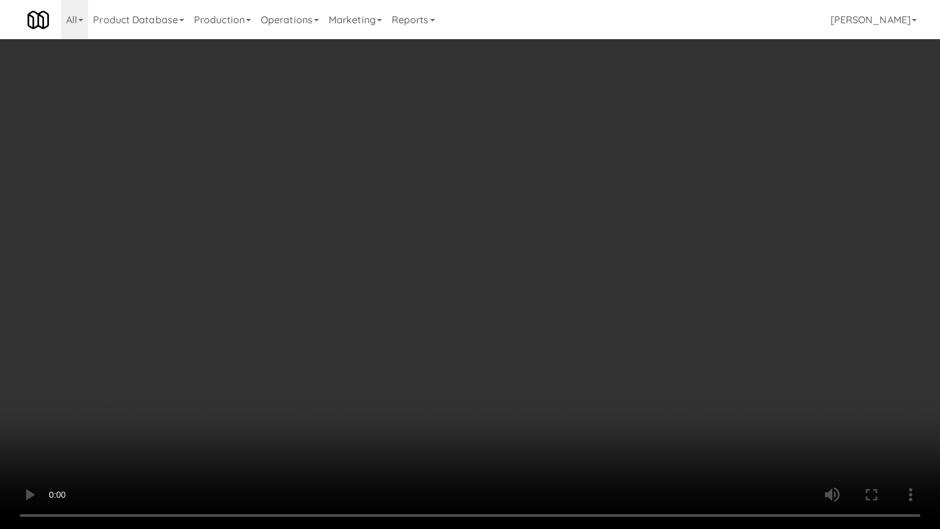
click at [535, 338] on video at bounding box center [470, 264] width 940 height 529
drag, startPoint x: 535, startPoint y: 338, endPoint x: 568, endPoint y: 231, distance: 111.9
click at [535, 338] on video at bounding box center [470, 264] width 940 height 529
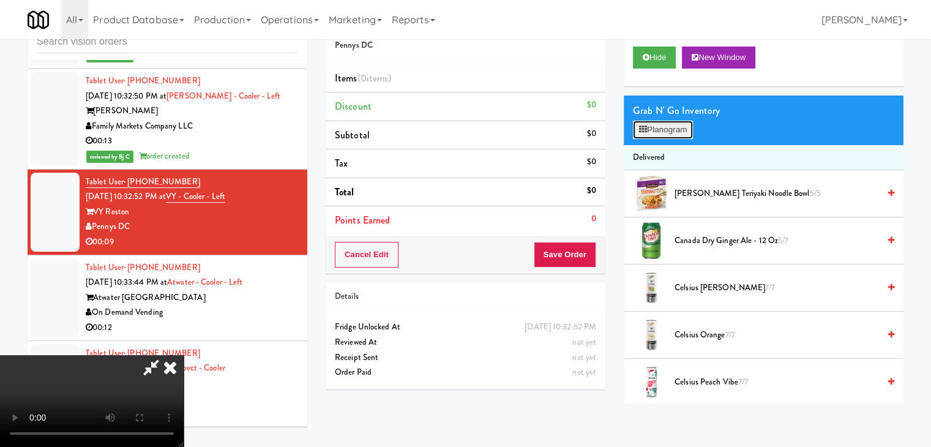
click at [662, 133] on button "Planogram" at bounding box center [663, 130] width 60 height 18
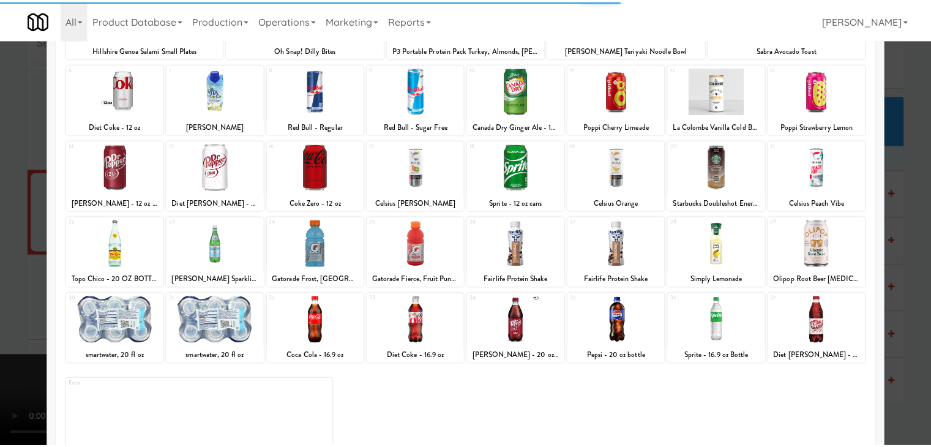
scroll to position [154, 0]
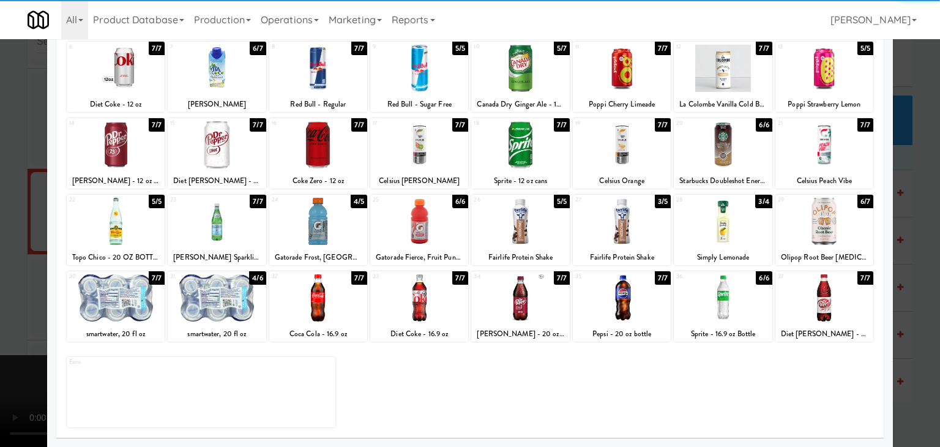
click at [416, 311] on div at bounding box center [419, 297] width 98 height 47
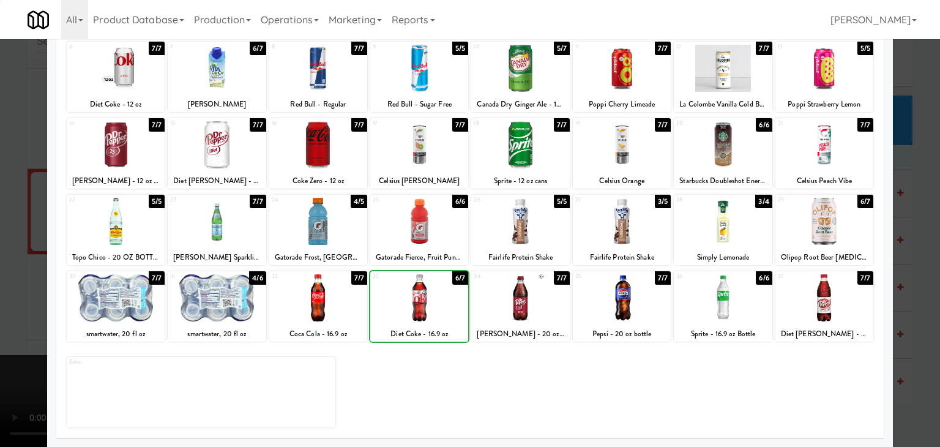
click at [30, 317] on div at bounding box center [470, 223] width 940 height 447
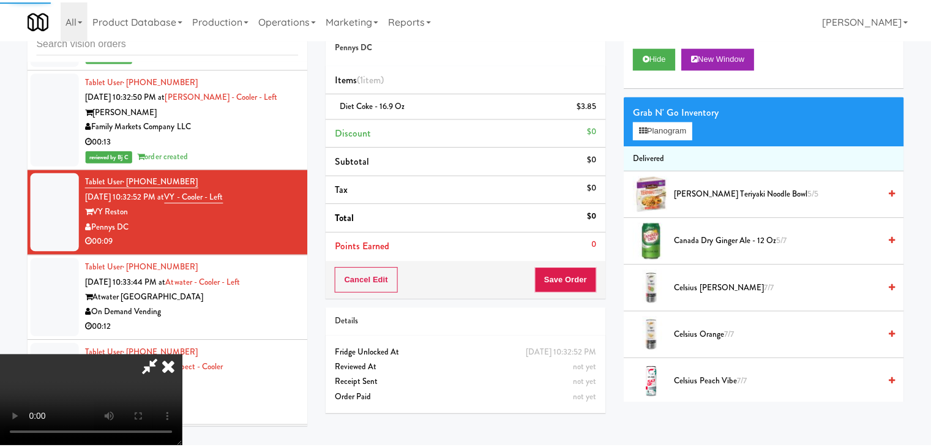
scroll to position [6813, 0]
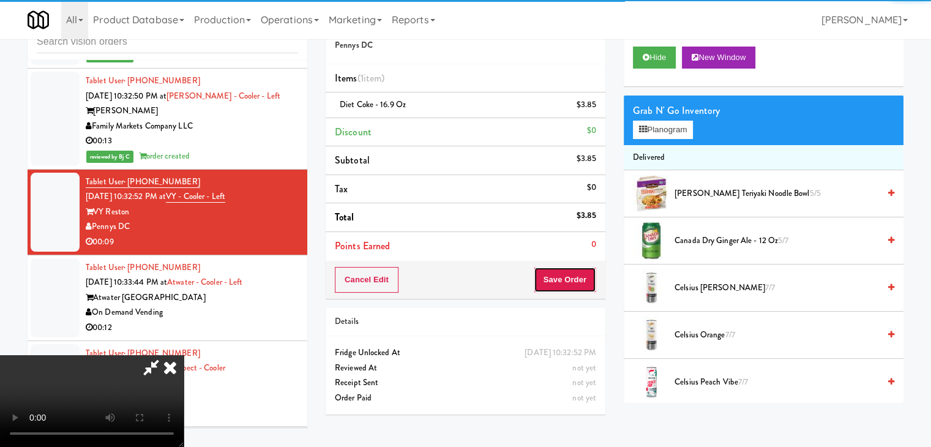
click at [571, 284] on button "Save Order" at bounding box center [564, 280] width 62 height 26
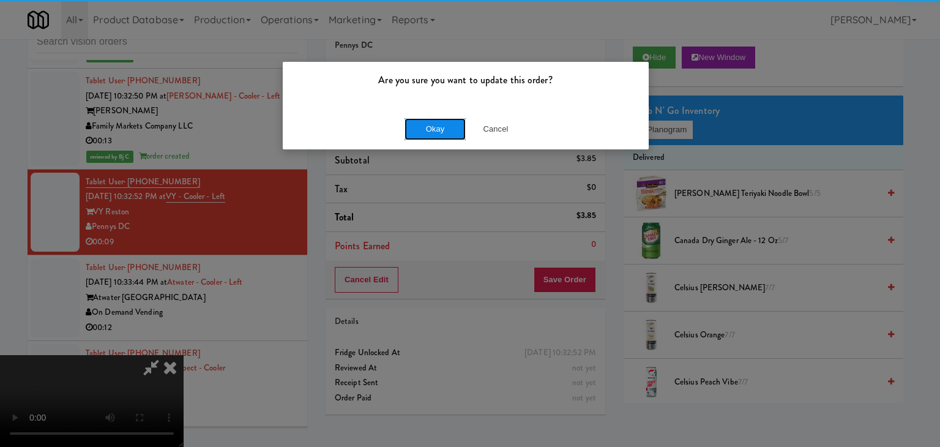
click at [433, 127] on button "Okay" at bounding box center [434, 129] width 61 height 22
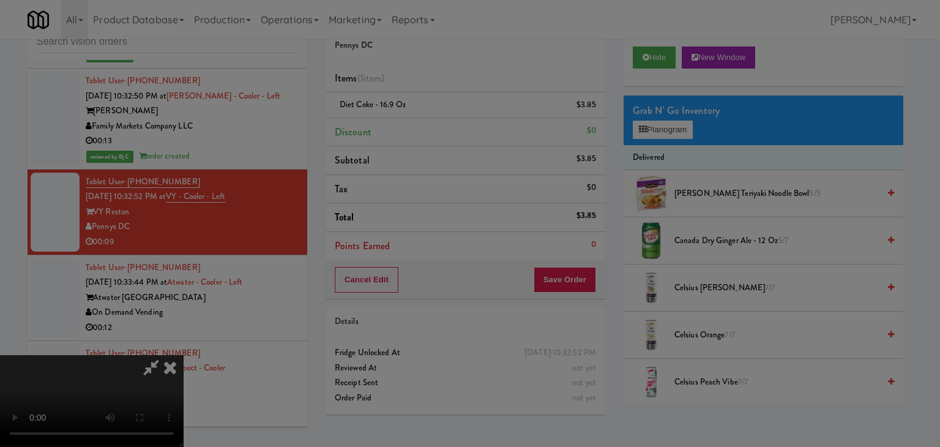
click at [433, 127] on div "Okay Cancel" at bounding box center [466, 106] width 366 height 41
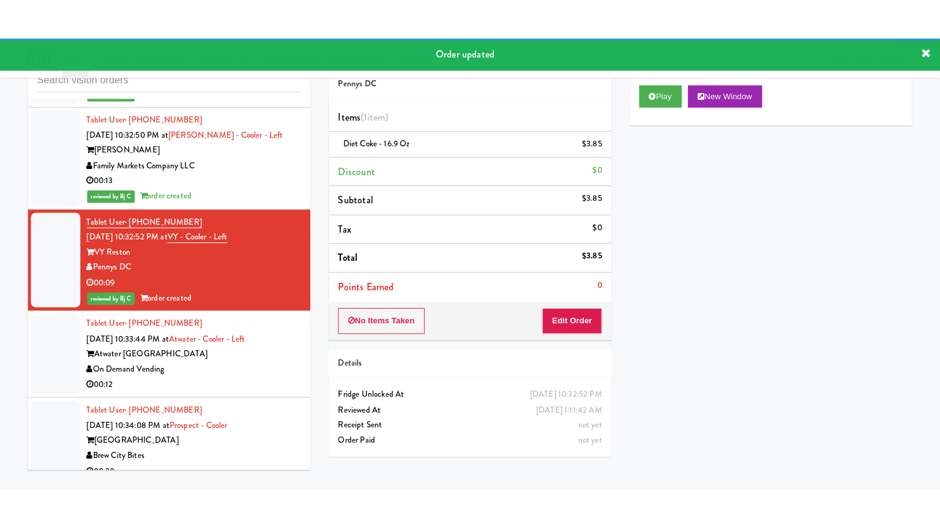
scroll to position [6935, 0]
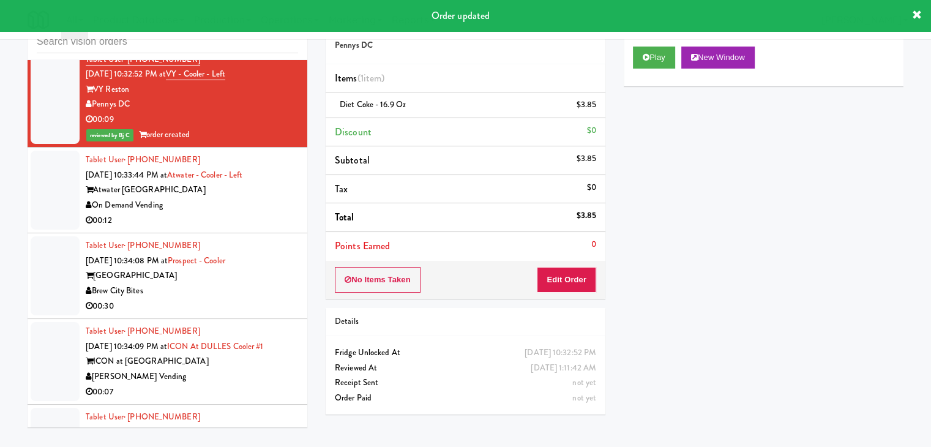
click at [255, 213] on div "On Demand Vending" at bounding box center [192, 205] width 212 height 15
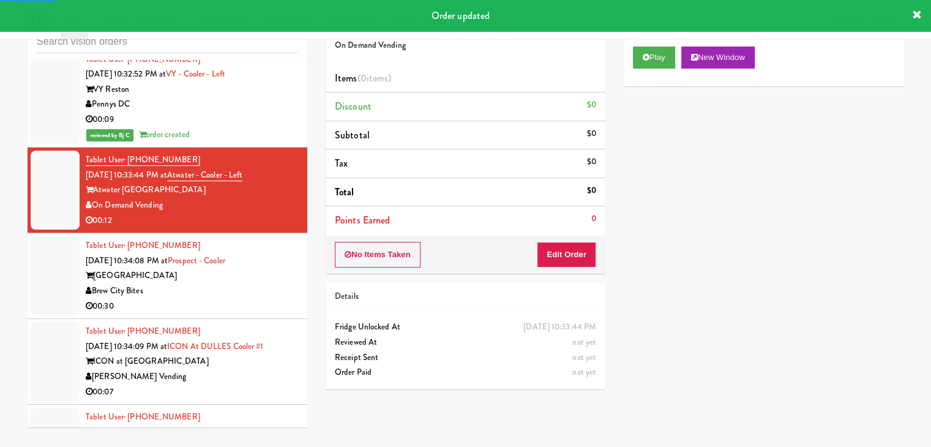
click at [658, 70] on div "Play New Window" at bounding box center [763, 61] width 280 height 49
click at [661, 65] on button "Play" at bounding box center [654, 57] width 42 height 22
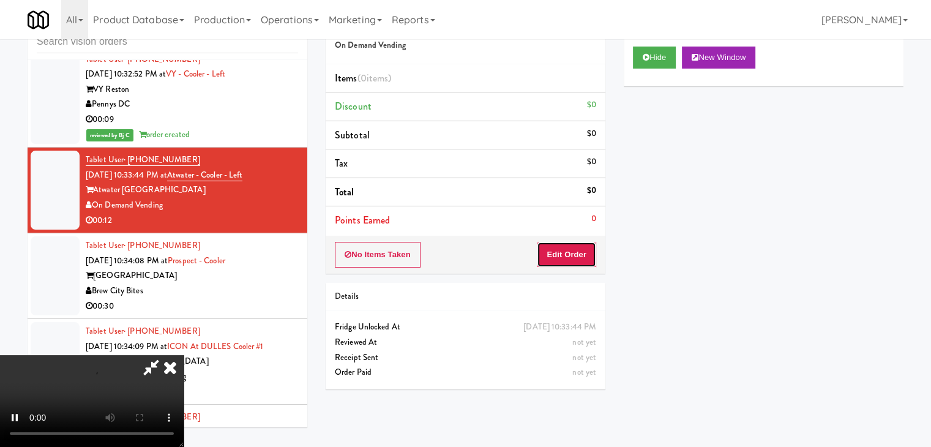
click at [562, 257] on button "Edit Order" at bounding box center [566, 255] width 59 height 26
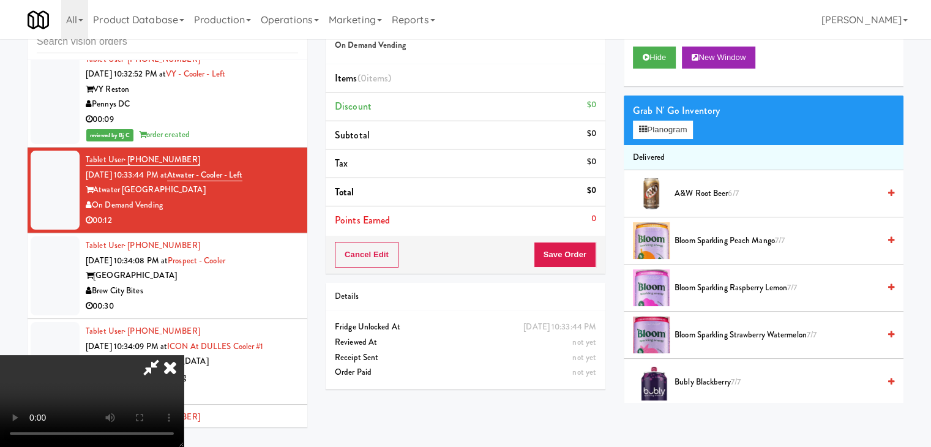
scroll to position [6921, 0]
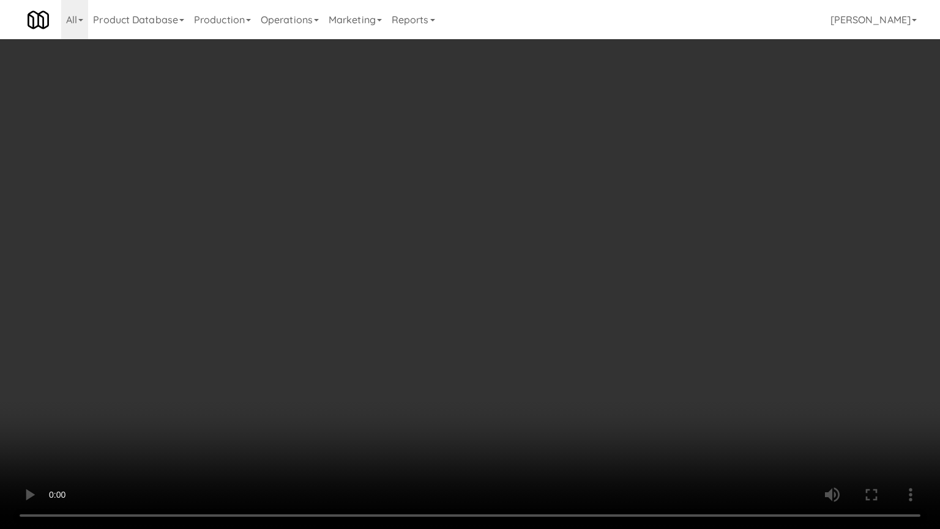
click at [481, 420] on video at bounding box center [470, 264] width 940 height 529
click at [483, 420] on video at bounding box center [470, 264] width 940 height 529
click at [485, 420] on video at bounding box center [470, 264] width 940 height 529
click at [467, 419] on video at bounding box center [470, 264] width 940 height 529
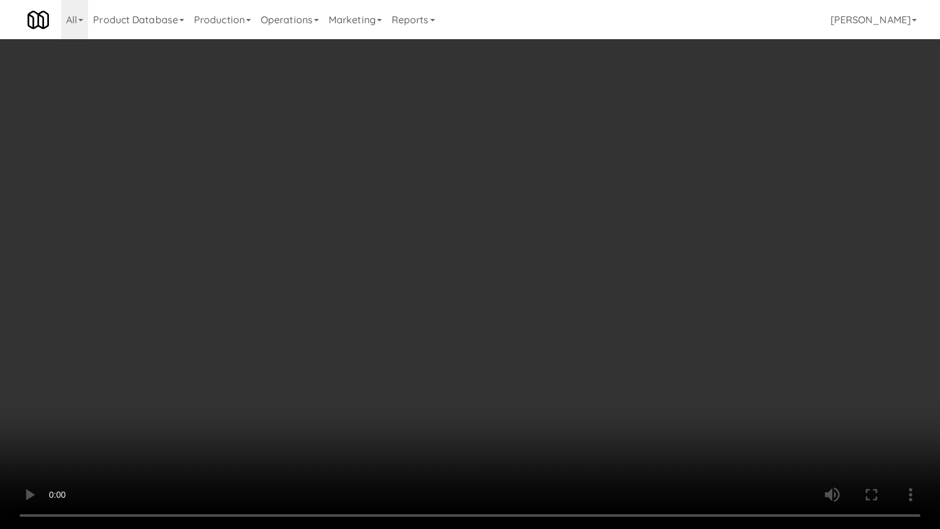
click at [470, 419] on video at bounding box center [470, 264] width 940 height 529
click at [472, 420] on video at bounding box center [470, 264] width 940 height 529
drag, startPoint x: 472, startPoint y: 420, endPoint x: 527, endPoint y: 287, distance: 144.3
click at [472, 419] on video at bounding box center [470, 264] width 940 height 529
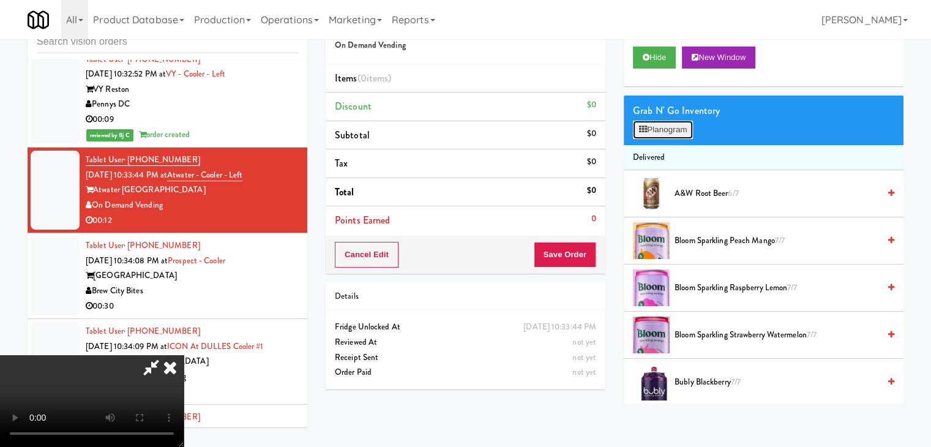
click at [660, 133] on button "Planogram" at bounding box center [663, 130] width 60 height 18
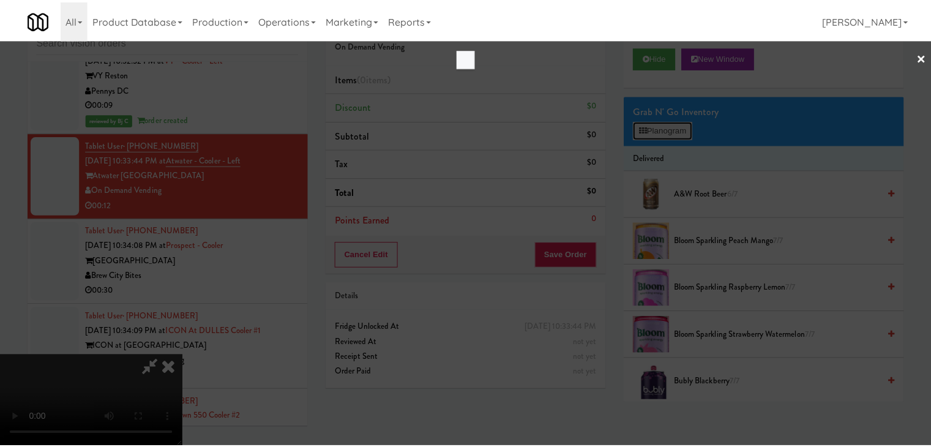
scroll to position [6921, 0]
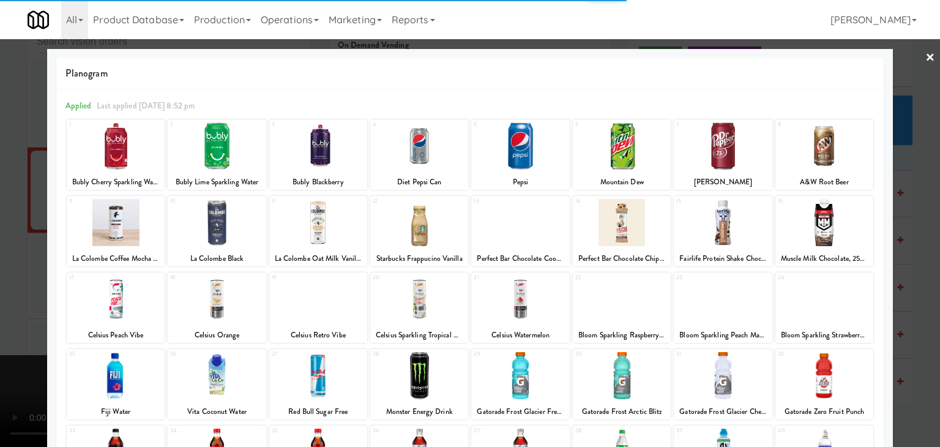
click at [716, 143] on div at bounding box center [723, 145] width 98 height 47
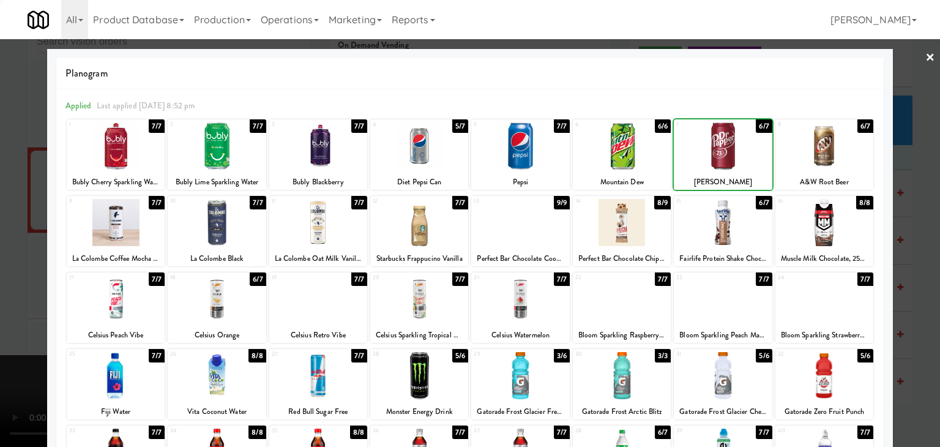
click at [716, 143] on div at bounding box center [723, 145] width 98 height 47
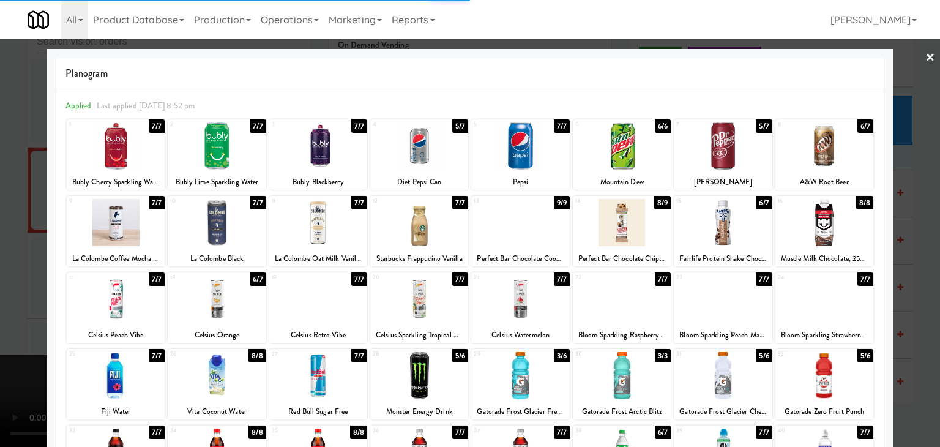
drag, startPoint x: 0, startPoint y: 270, endPoint x: 282, endPoint y: 284, distance: 282.4
click at [14, 270] on div at bounding box center [470, 223] width 940 height 447
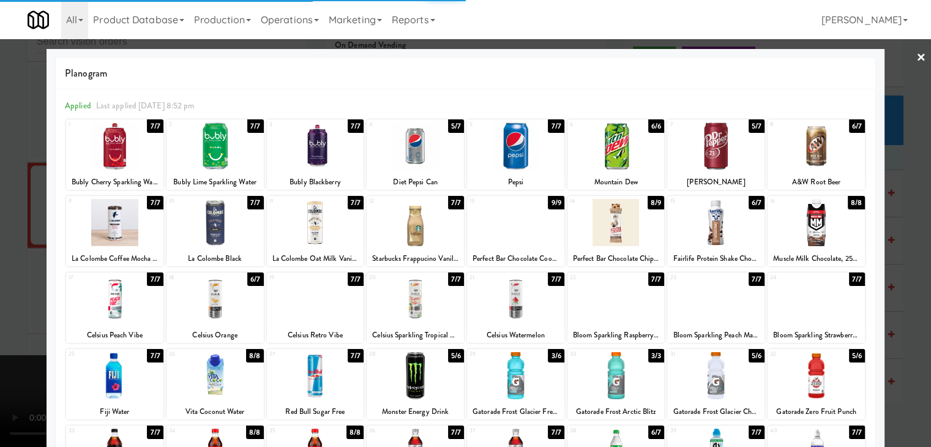
scroll to position [6935, 0]
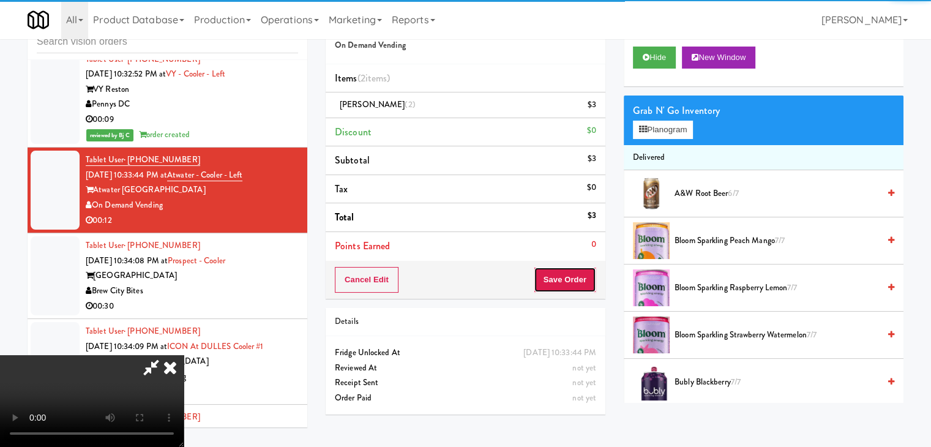
click at [575, 283] on button "Save Order" at bounding box center [564, 280] width 62 height 26
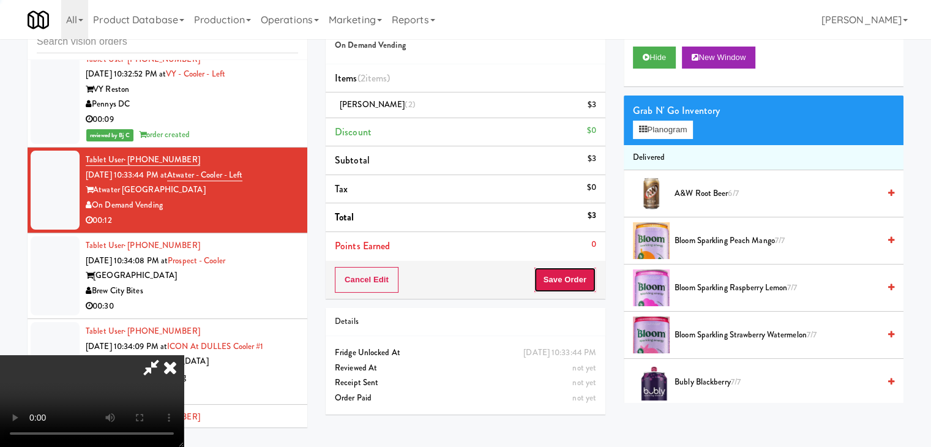
click at [575, 283] on button "Save Order" at bounding box center [564, 280] width 62 height 26
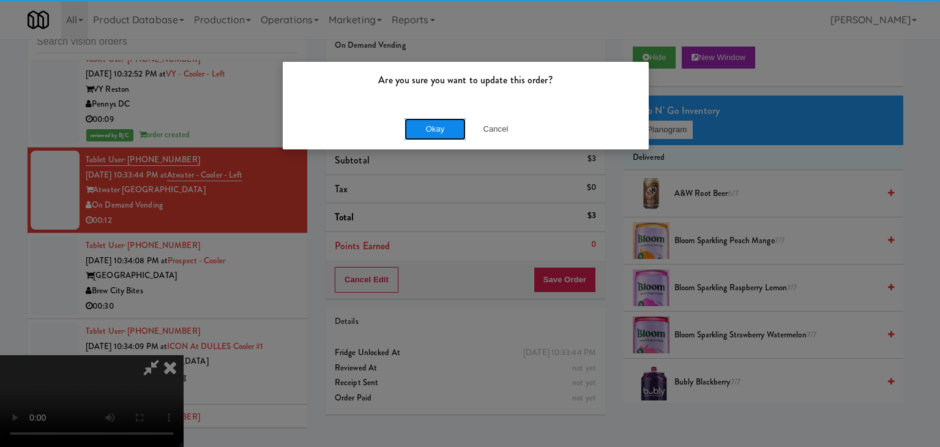
click at [438, 135] on button "Okay" at bounding box center [434, 129] width 61 height 22
click at [438, 135] on div "Are you sure you want to update this order? Okay Cancel" at bounding box center [470, 223] width 940 height 447
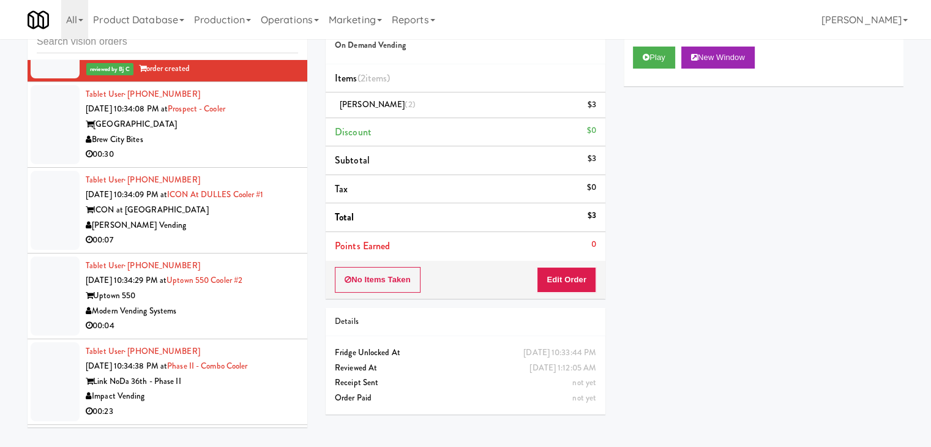
scroll to position [7119, 0]
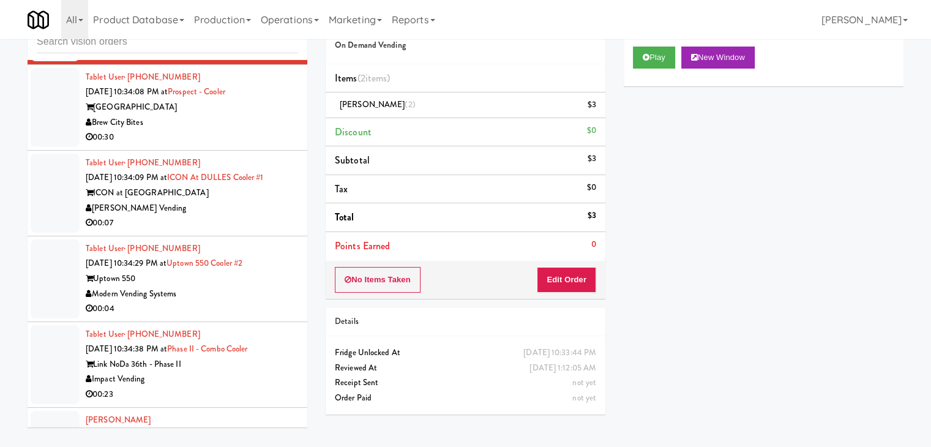
click at [259, 145] on div "00:30" at bounding box center [192, 137] width 212 height 15
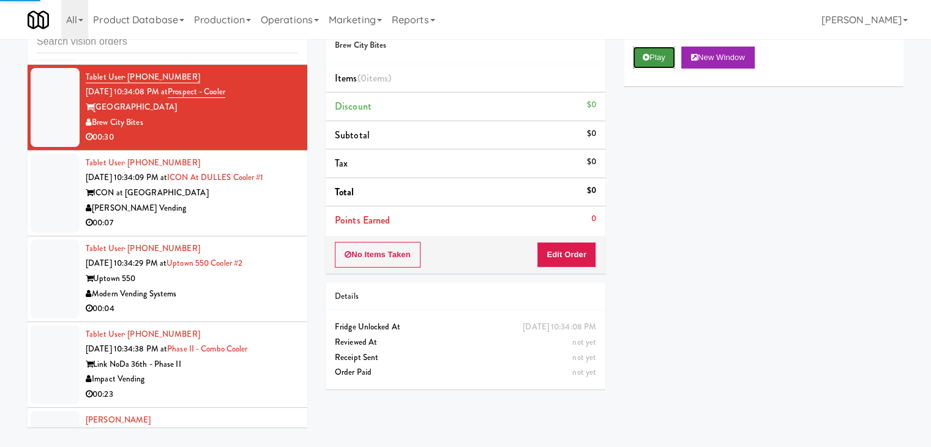
click at [651, 63] on button "Play" at bounding box center [654, 57] width 42 height 22
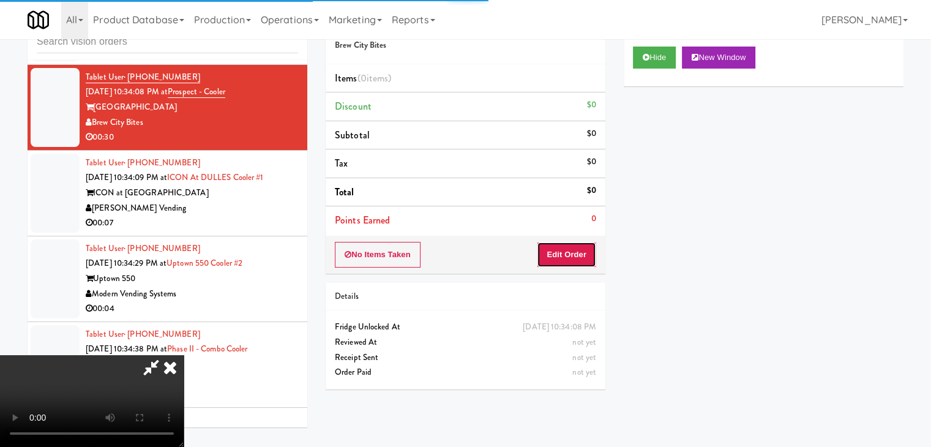
click at [576, 253] on button "Edit Order" at bounding box center [566, 255] width 59 height 26
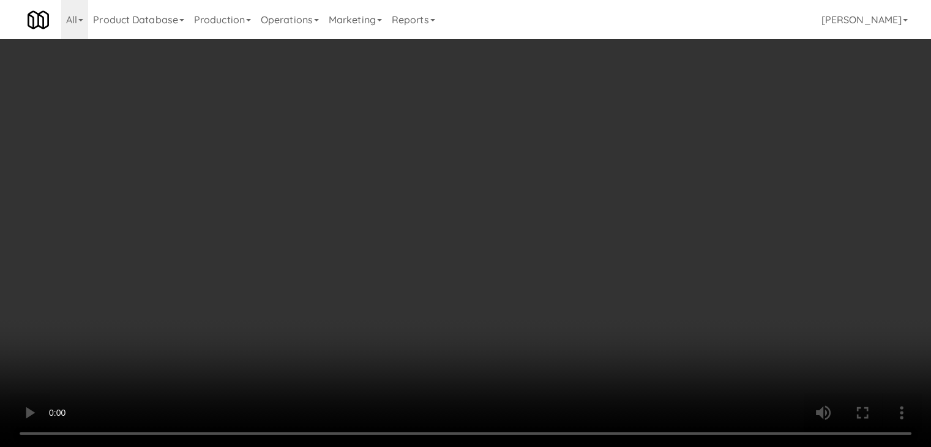
scroll to position [7104, 0]
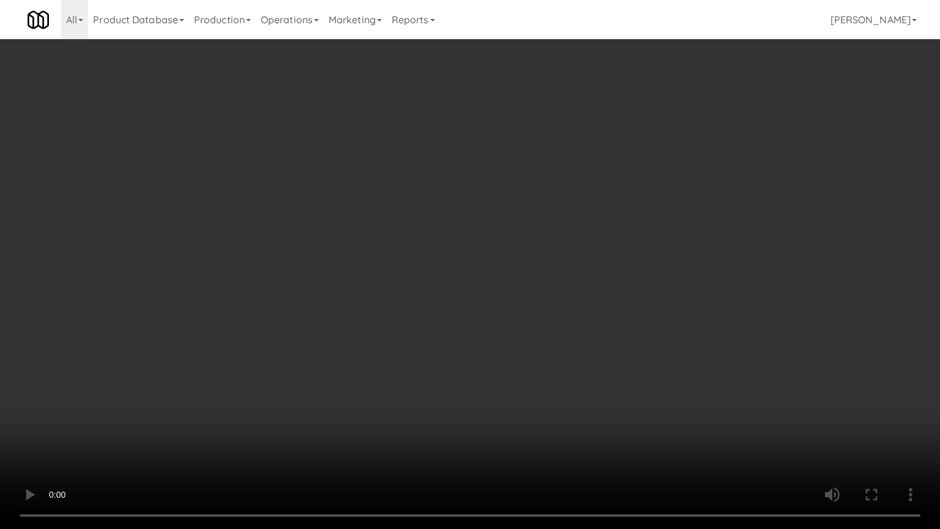
click at [540, 354] on video at bounding box center [470, 264] width 940 height 529
click at [592, 359] on video at bounding box center [470, 264] width 940 height 529
click at [589, 360] on video at bounding box center [470, 264] width 940 height 529
click at [496, 440] on video at bounding box center [470, 264] width 940 height 529
click at [499, 438] on video at bounding box center [470, 264] width 940 height 529
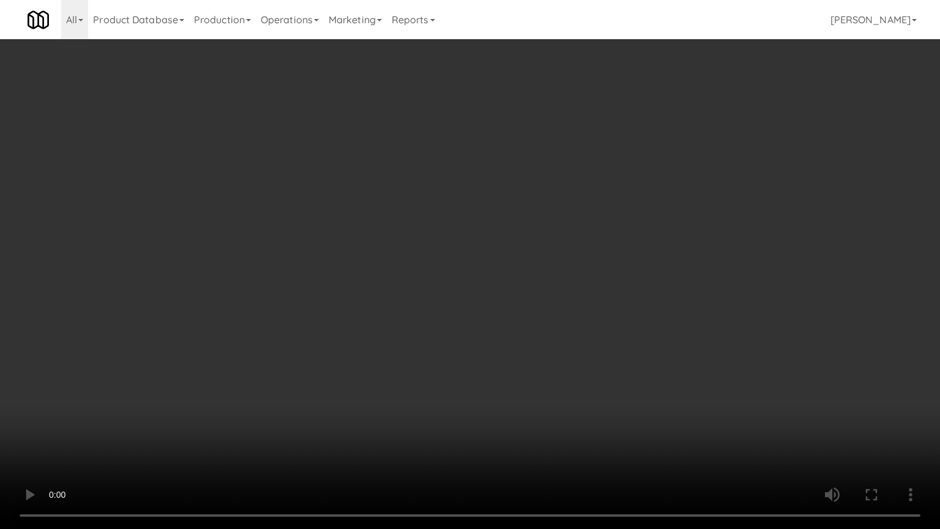
click at [499, 438] on video at bounding box center [470, 264] width 940 height 529
click at [507, 422] on video at bounding box center [470, 264] width 940 height 529
click at [503, 420] on video at bounding box center [470, 264] width 940 height 529
click at [503, 419] on video at bounding box center [470, 264] width 940 height 529
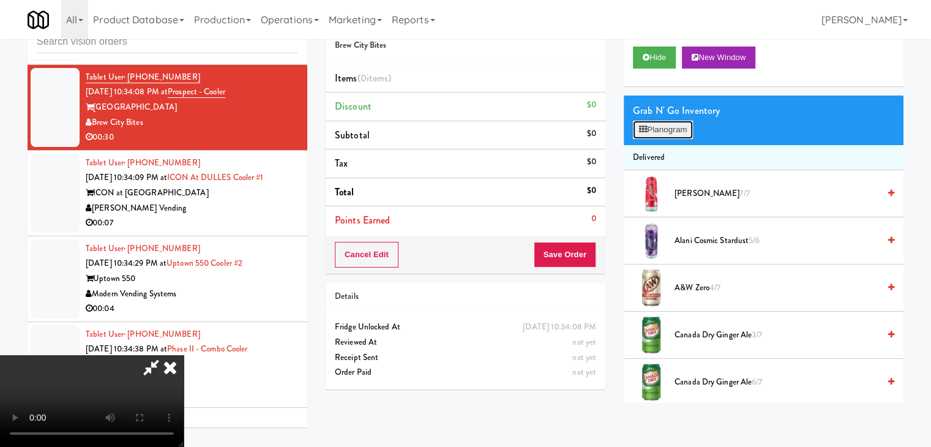
click at [685, 128] on button "Planogram" at bounding box center [663, 130] width 60 height 18
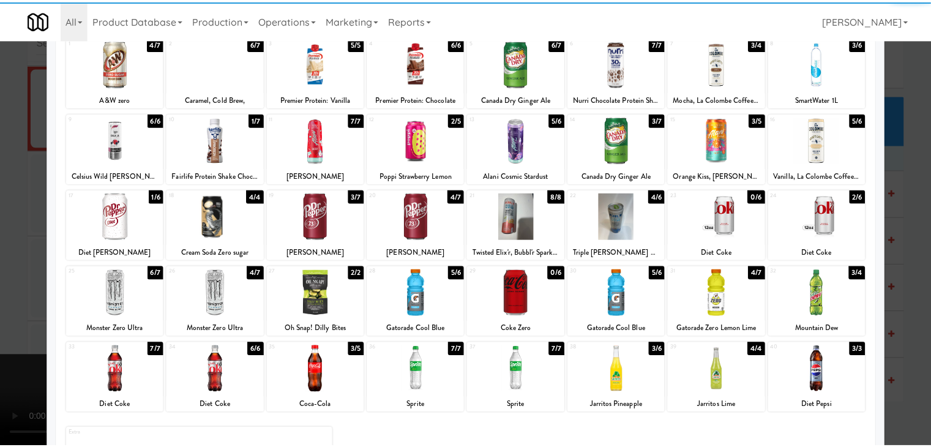
scroll to position [154, 0]
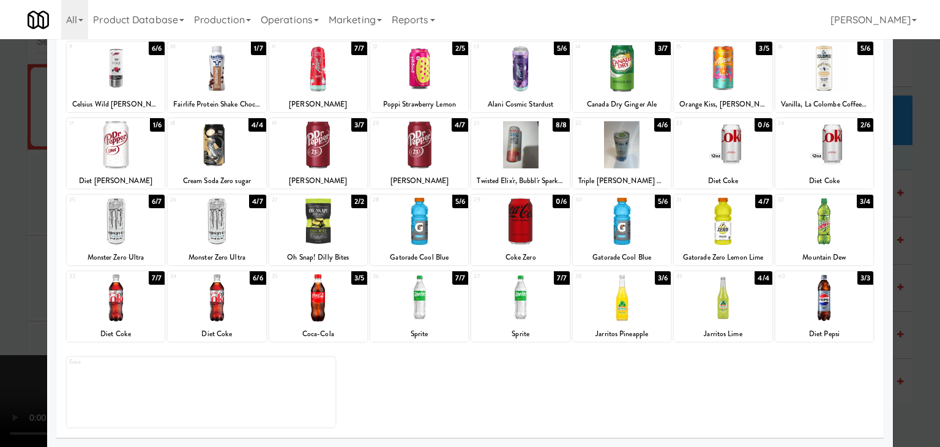
click at [325, 321] on div at bounding box center [318, 297] width 98 height 47
click at [428, 237] on div at bounding box center [419, 221] width 98 height 47
drag, startPoint x: 1, startPoint y: 314, endPoint x: 214, endPoint y: 307, distance: 213.7
click at [11, 313] on div at bounding box center [470, 223] width 940 height 447
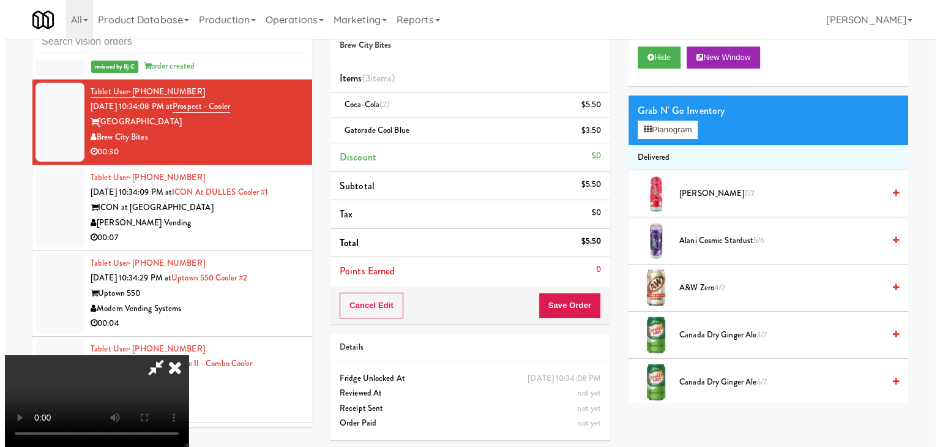
scroll to position [7119, 0]
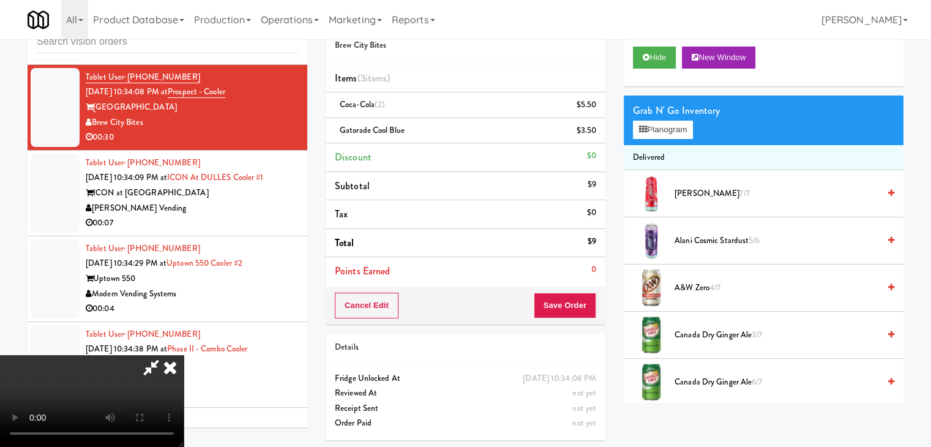
click at [184, 355] on video at bounding box center [92, 401] width 184 height 92
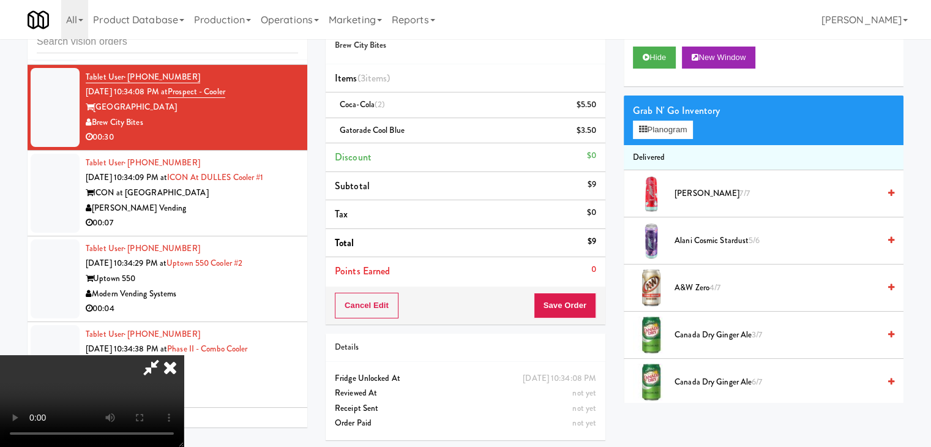
click at [184, 355] on video at bounding box center [92, 401] width 184 height 92
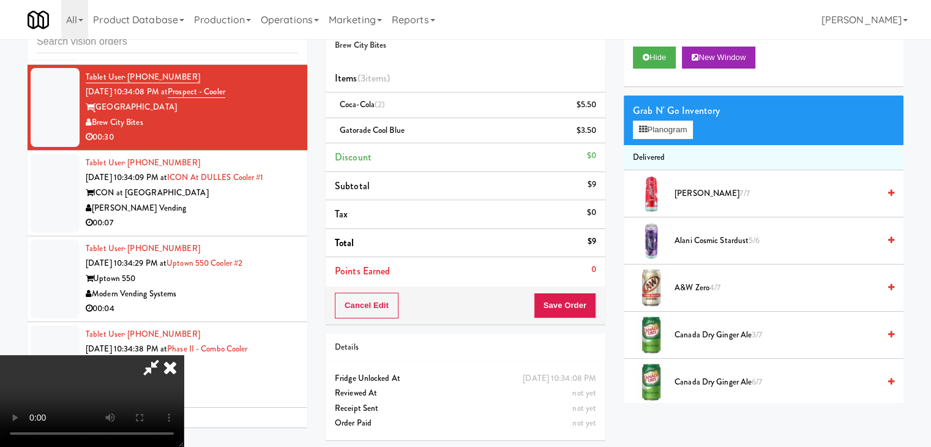
click at [184, 355] on video at bounding box center [92, 401] width 184 height 92
click at [671, 132] on button "Planogram" at bounding box center [663, 130] width 60 height 18
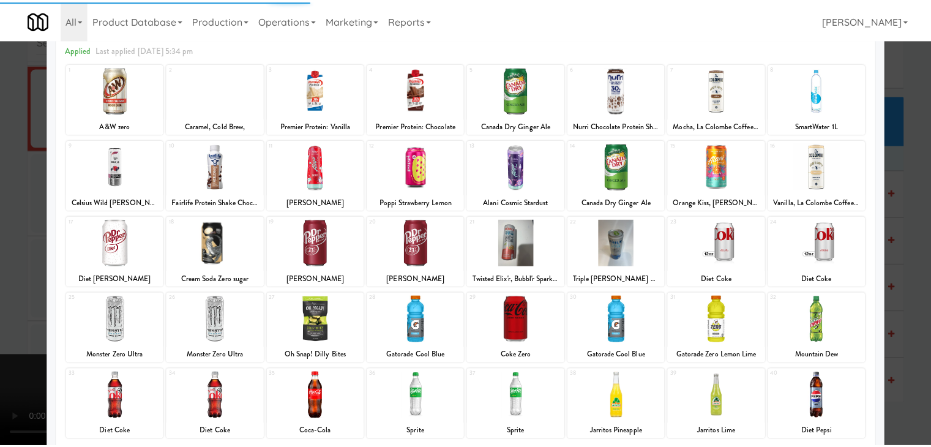
scroll to position [154, 0]
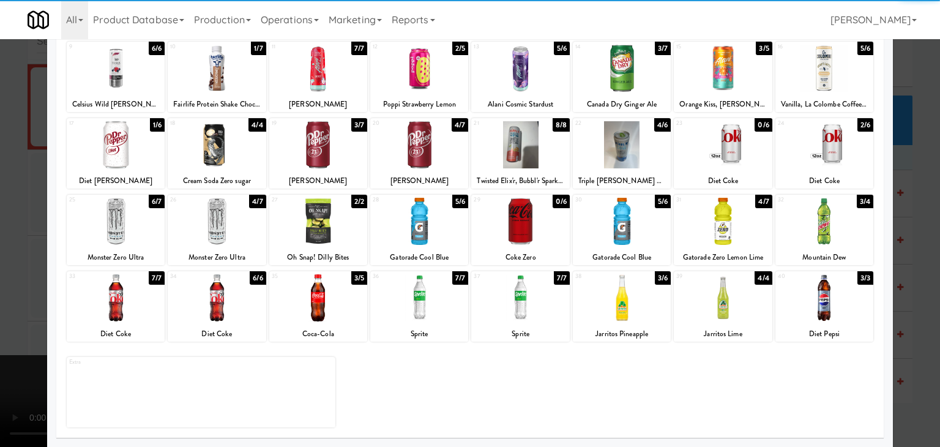
click at [639, 304] on div at bounding box center [622, 297] width 98 height 47
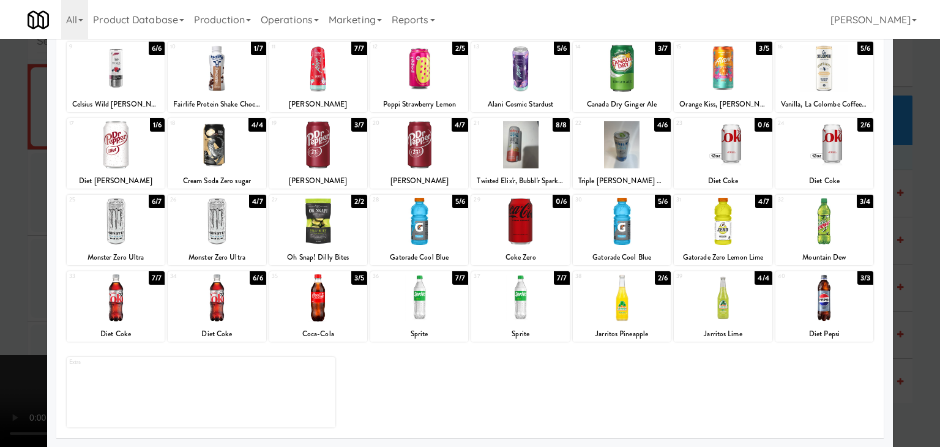
drag, startPoint x: 0, startPoint y: 313, endPoint x: 300, endPoint y: 297, distance: 300.8
click at [22, 309] on div at bounding box center [470, 223] width 940 height 447
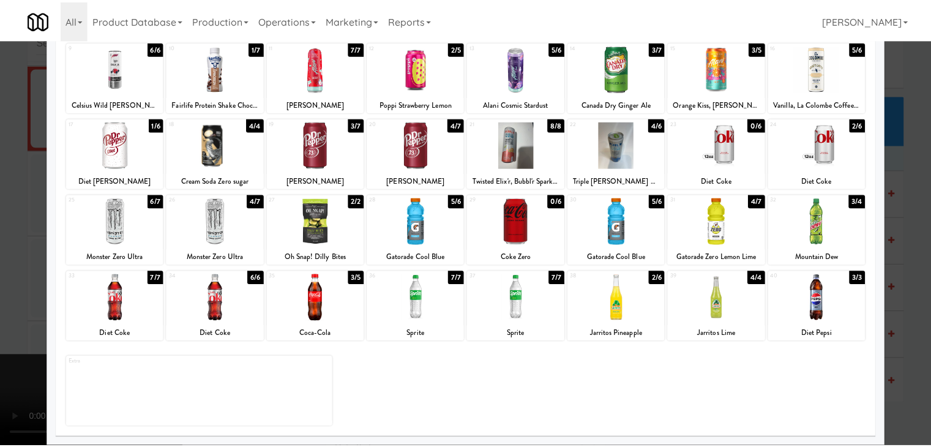
scroll to position [7119, 0]
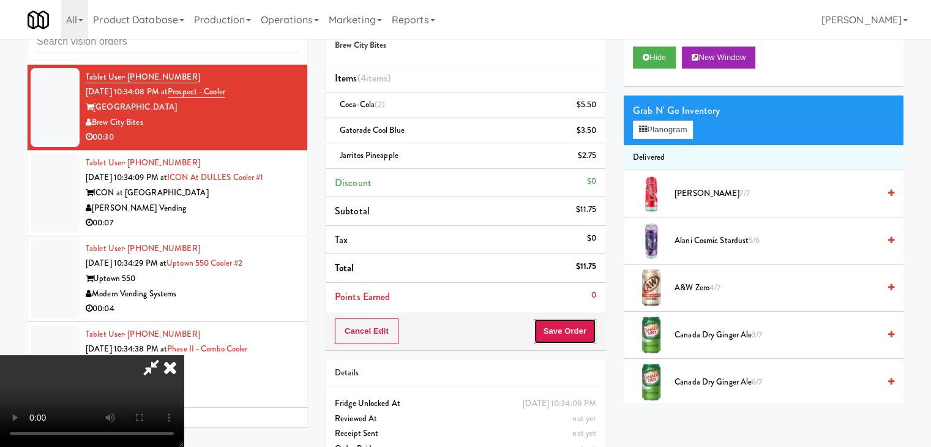
click at [570, 331] on button "Save Order" at bounding box center [564, 331] width 62 height 26
drag, startPoint x: 577, startPoint y: 329, endPoint x: 570, endPoint y: 331, distance: 7.2
click at [576, 329] on button "Save Order" at bounding box center [564, 331] width 62 height 26
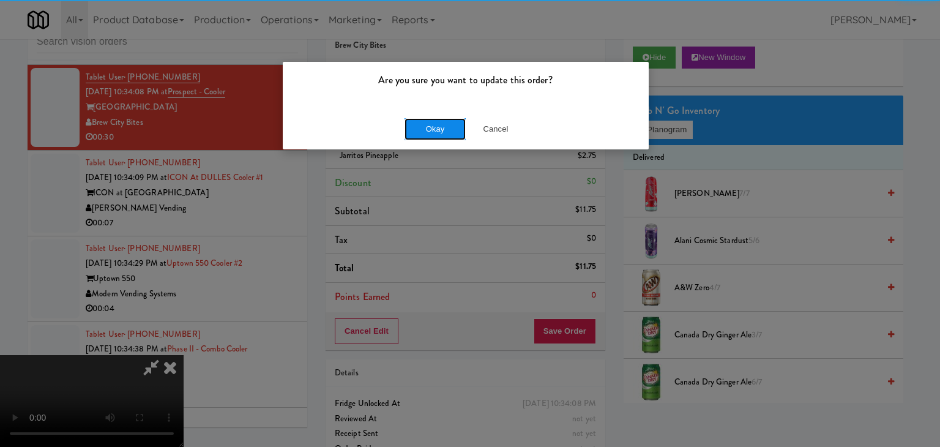
click at [432, 123] on button "Okay" at bounding box center [434, 129] width 61 height 22
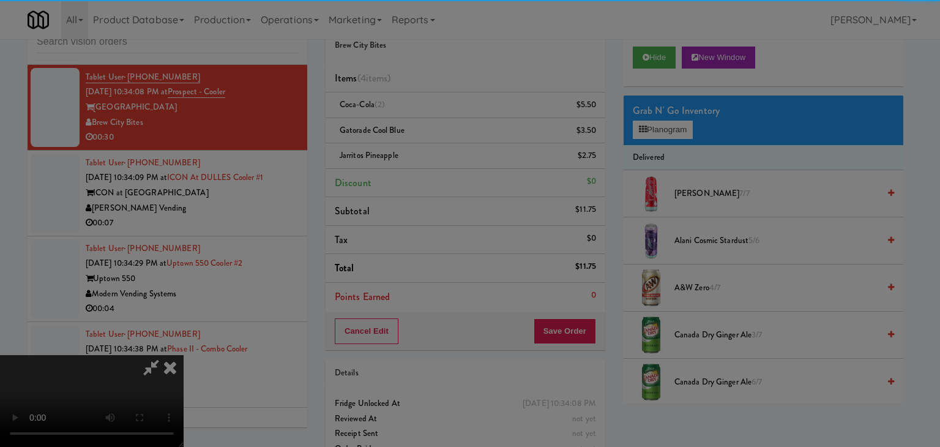
click at [432, 117] on button "Okay" at bounding box center [434, 106] width 61 height 22
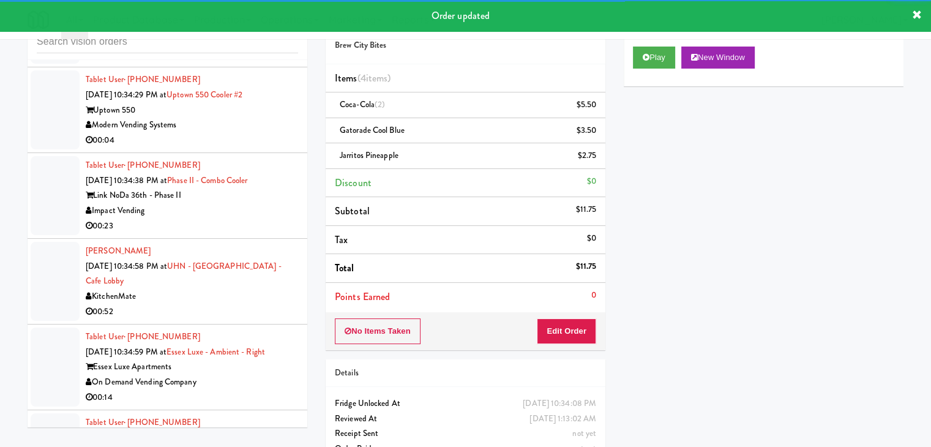
scroll to position [7318, 0]
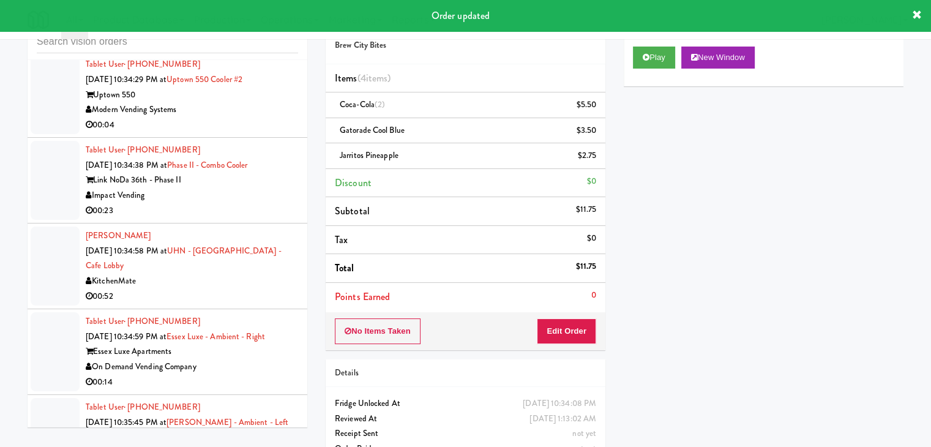
click at [248, 47] on div "00:07" at bounding box center [192, 39] width 212 height 15
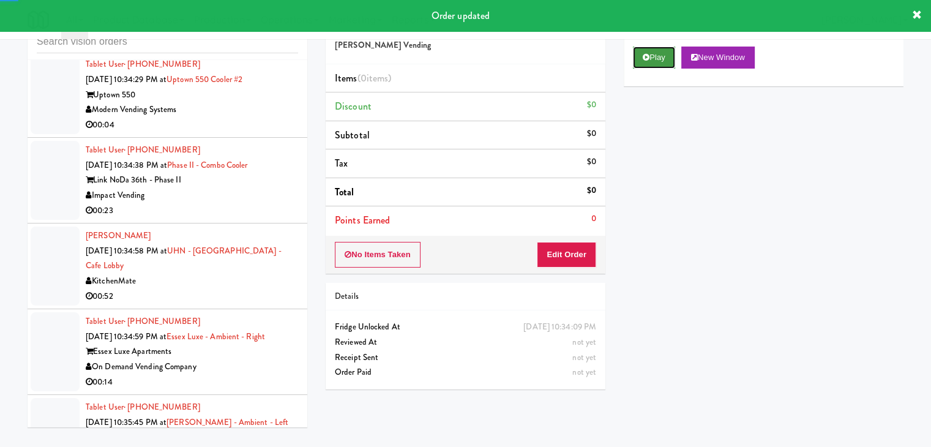
click at [661, 62] on button "Play" at bounding box center [654, 57] width 42 height 22
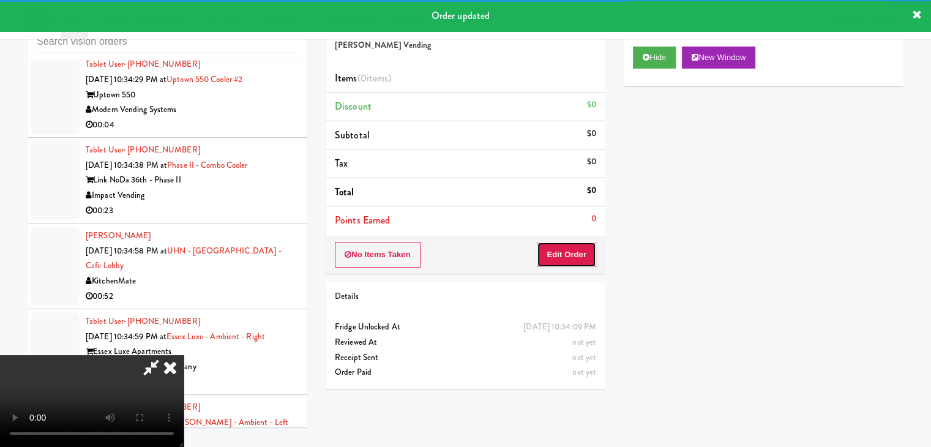
click at [585, 244] on button "Edit Order" at bounding box center [566, 255] width 59 height 26
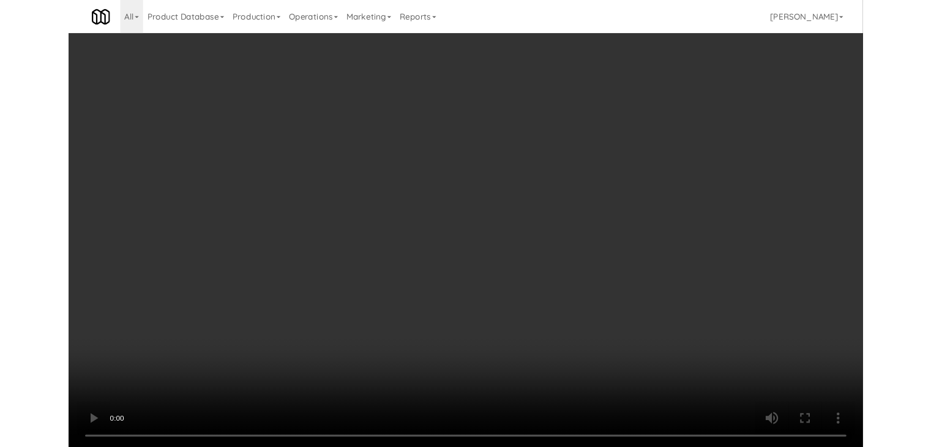
scroll to position [7302, 0]
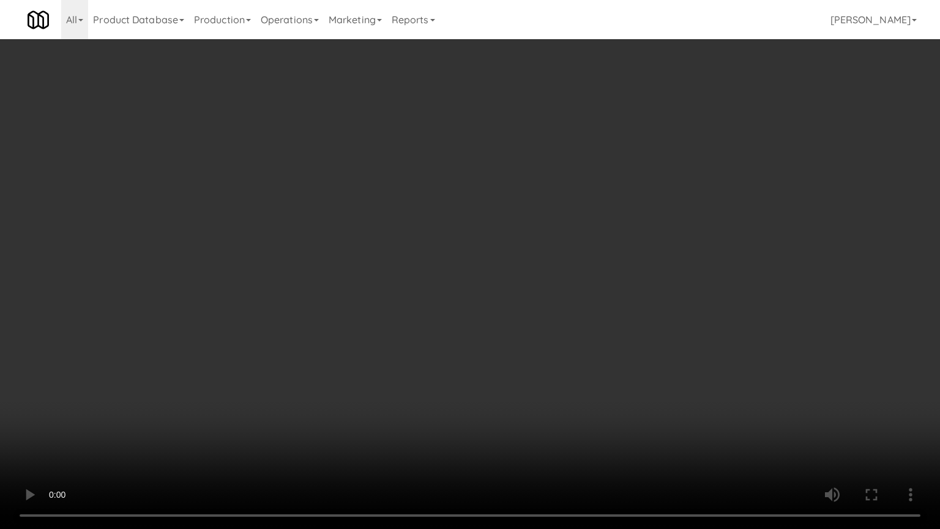
click at [523, 387] on video at bounding box center [470, 264] width 940 height 529
click at [523, 388] on video at bounding box center [470, 264] width 940 height 529
click at [528, 389] on video at bounding box center [470, 264] width 940 height 529
click at [533, 392] on video at bounding box center [470, 264] width 940 height 529
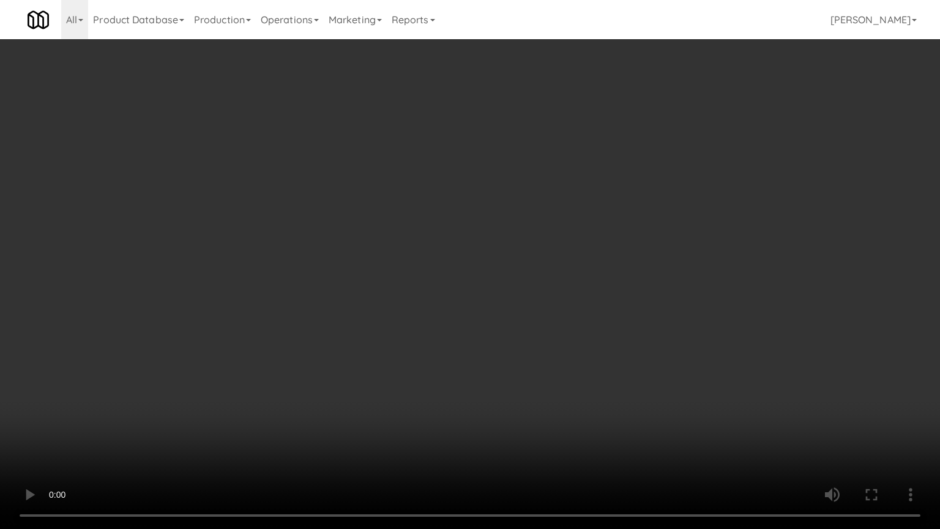
click at [508, 389] on video at bounding box center [470, 264] width 940 height 529
click at [505, 387] on video at bounding box center [470, 264] width 940 height 529
click at [507, 387] on video at bounding box center [470, 264] width 940 height 529
click at [505, 384] on video at bounding box center [470, 264] width 940 height 529
click at [511, 377] on video at bounding box center [470, 264] width 940 height 529
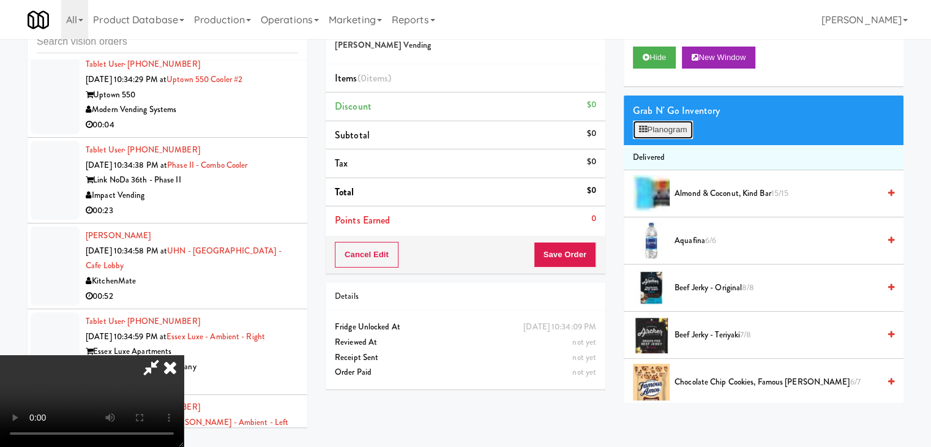
click at [658, 124] on button "Planogram" at bounding box center [663, 130] width 60 height 18
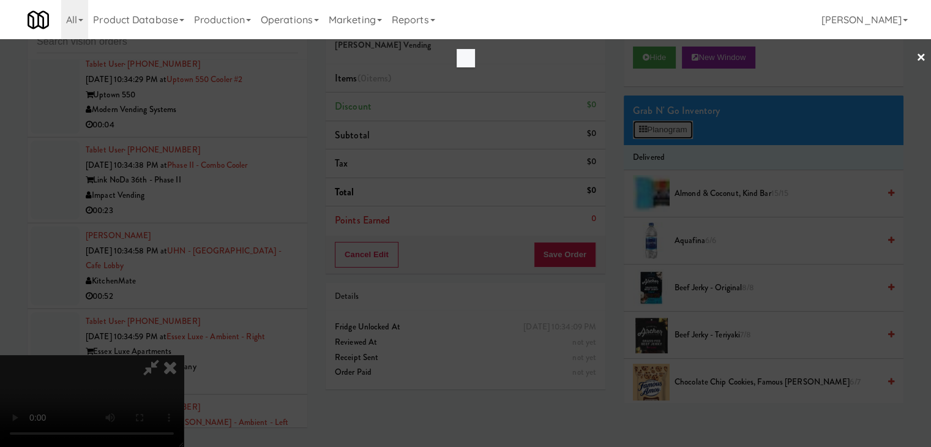
scroll to position [7302, 0]
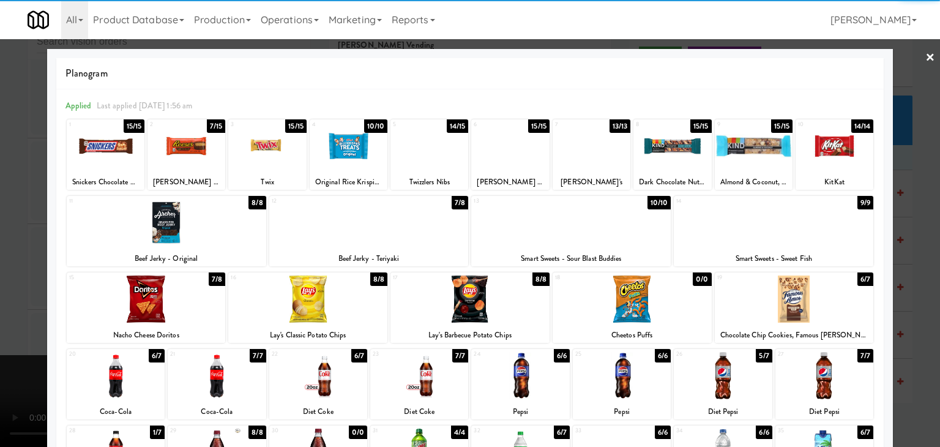
click at [208, 160] on div at bounding box center [186, 145] width 78 height 47
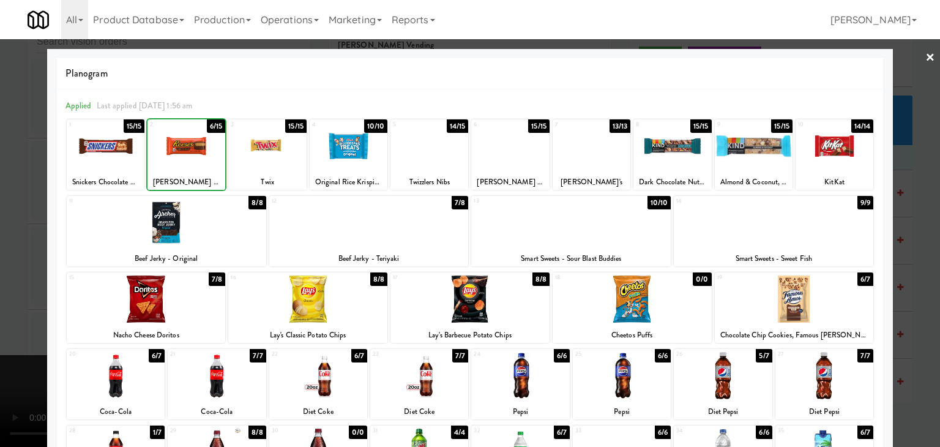
click at [208, 160] on div at bounding box center [186, 145] width 78 height 47
drag, startPoint x: 5, startPoint y: 231, endPoint x: 186, endPoint y: 240, distance: 181.3
click at [9, 231] on div at bounding box center [470, 223] width 940 height 447
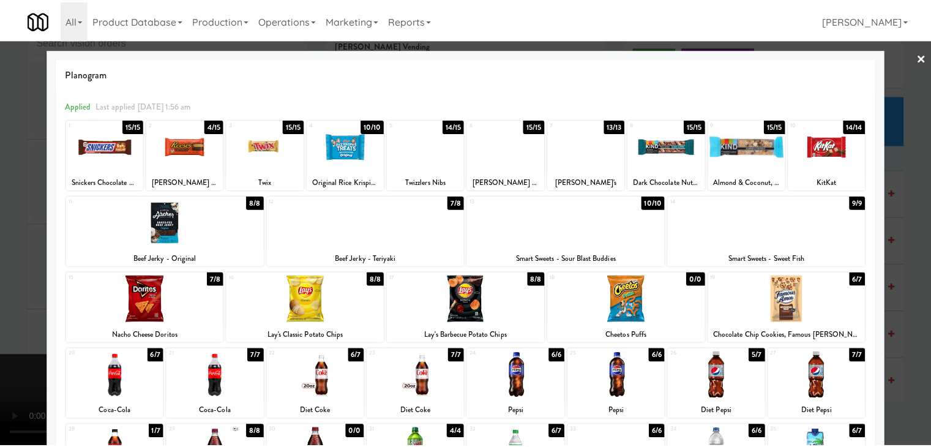
scroll to position [7318, 0]
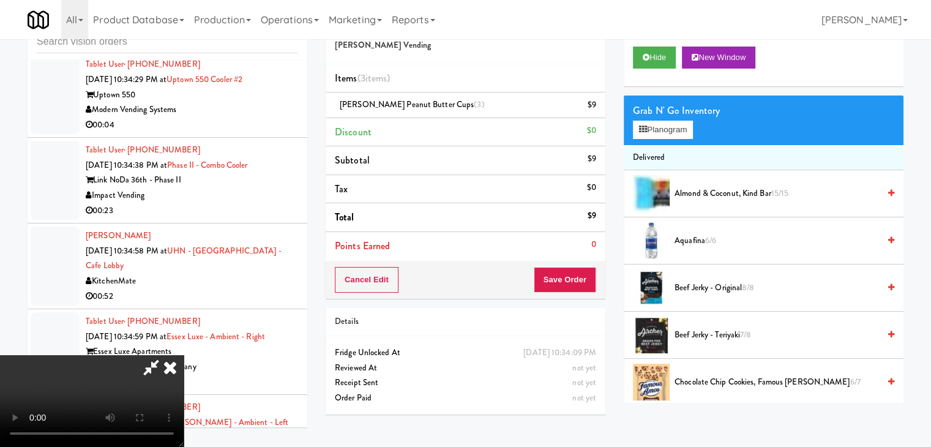
click at [576, 292] on div "Cancel Edit Save Order" at bounding box center [465, 280] width 280 height 38
click at [576, 289] on button "Save Order" at bounding box center [564, 280] width 62 height 26
click at [576, 288] on button "Save Order" at bounding box center [564, 280] width 62 height 26
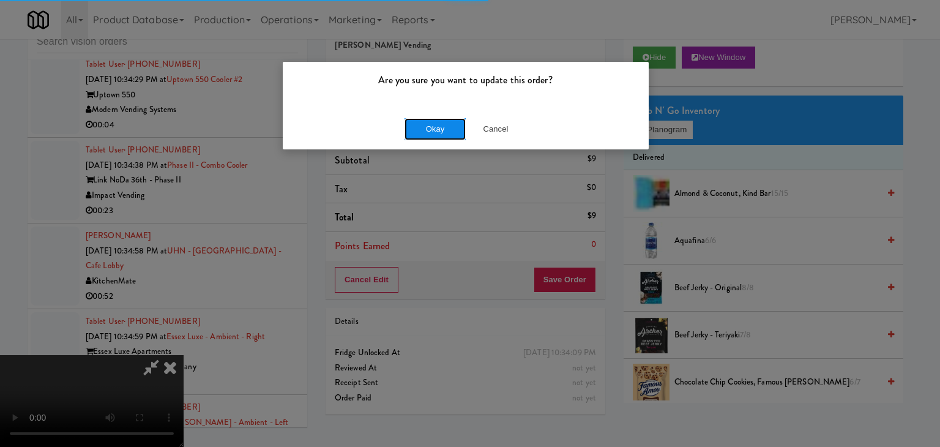
click at [447, 125] on button "Okay" at bounding box center [434, 129] width 61 height 22
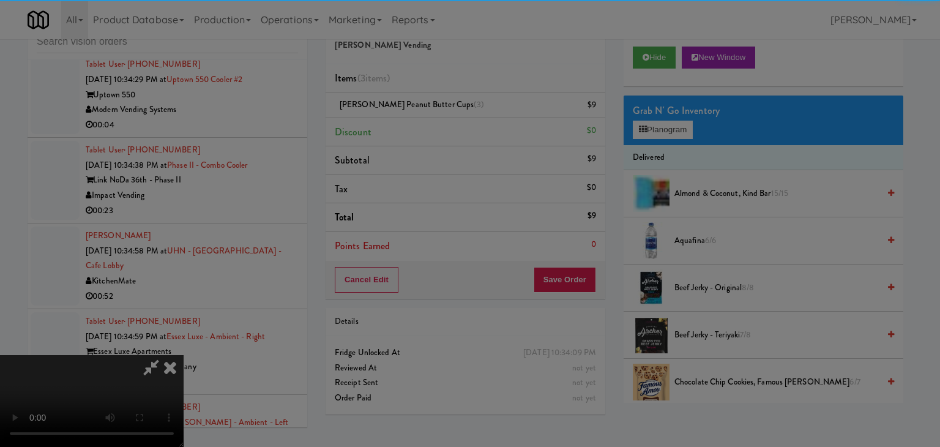
click at [447, 117] on button "Okay" at bounding box center [434, 106] width 61 height 22
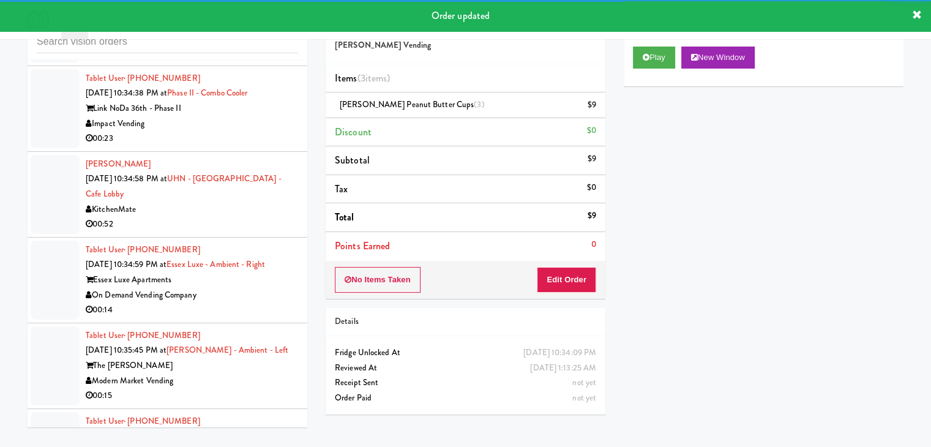
scroll to position [7271, 0]
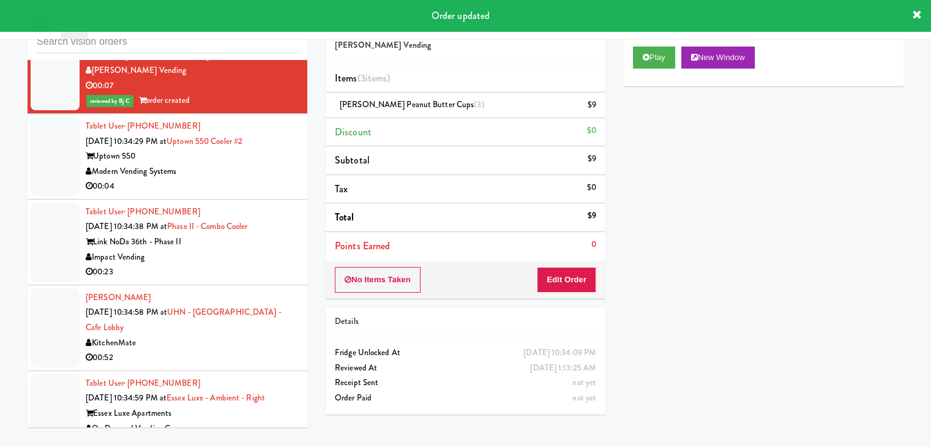
click at [262, 194] on div "00:04" at bounding box center [192, 186] width 212 height 15
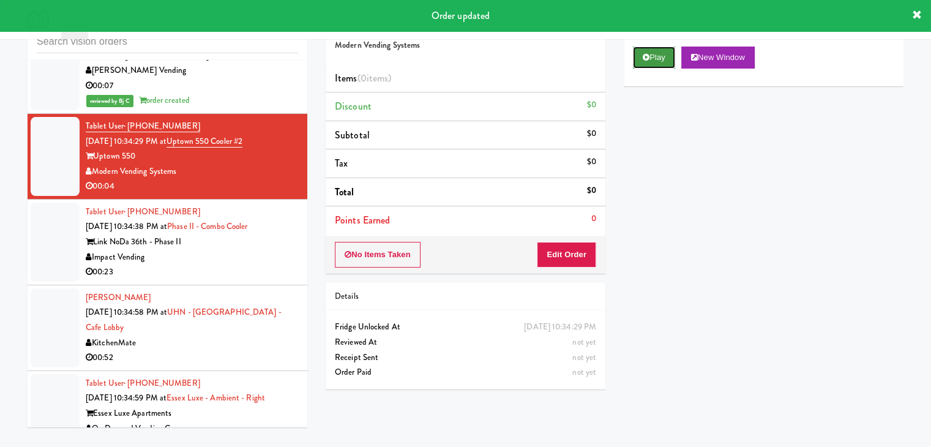
click at [647, 62] on button "Play" at bounding box center [654, 57] width 42 height 22
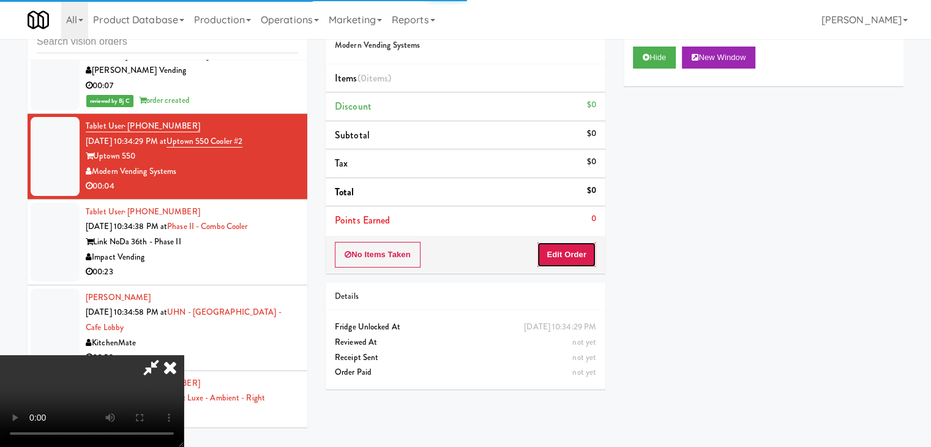
click at [571, 246] on button "Edit Order" at bounding box center [566, 255] width 59 height 26
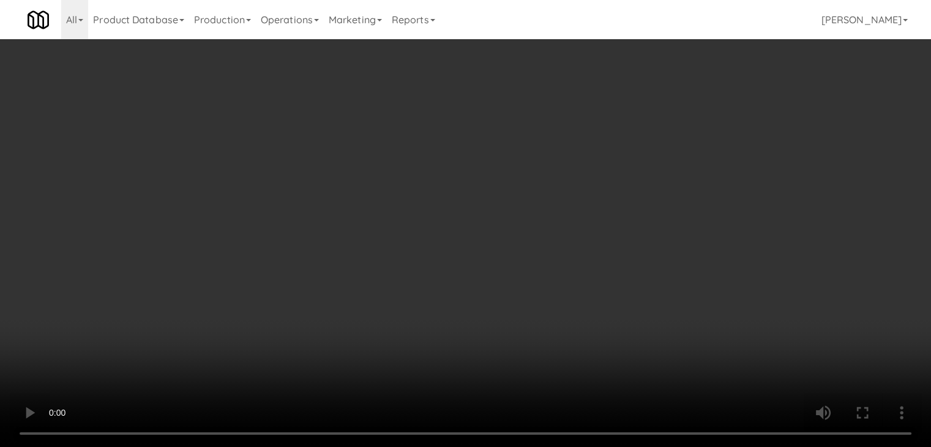
scroll to position [7256, 0]
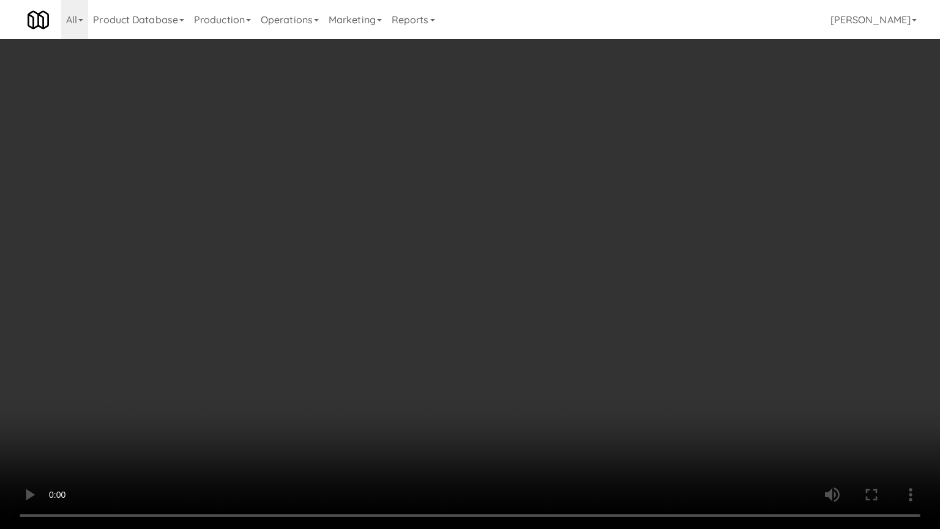
click at [470, 367] on video at bounding box center [470, 264] width 940 height 529
click at [477, 409] on video at bounding box center [470, 264] width 940 height 529
click at [469, 396] on video at bounding box center [470, 264] width 940 height 529
drag, startPoint x: 469, startPoint y: 395, endPoint x: 472, endPoint y: 402, distance: 7.7
click at [473, 398] on video at bounding box center [470, 264] width 940 height 529
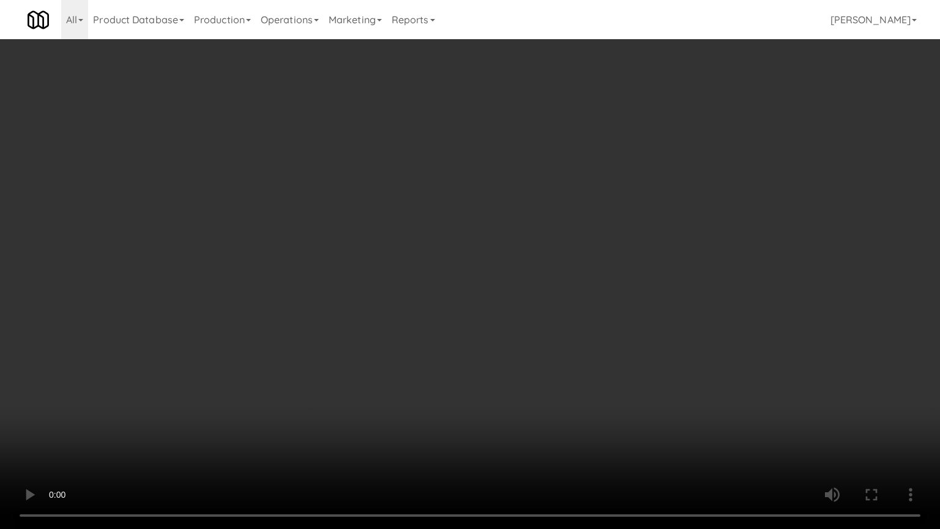
click at [519, 384] on video at bounding box center [470, 264] width 940 height 529
click at [521, 369] on video at bounding box center [470, 264] width 940 height 529
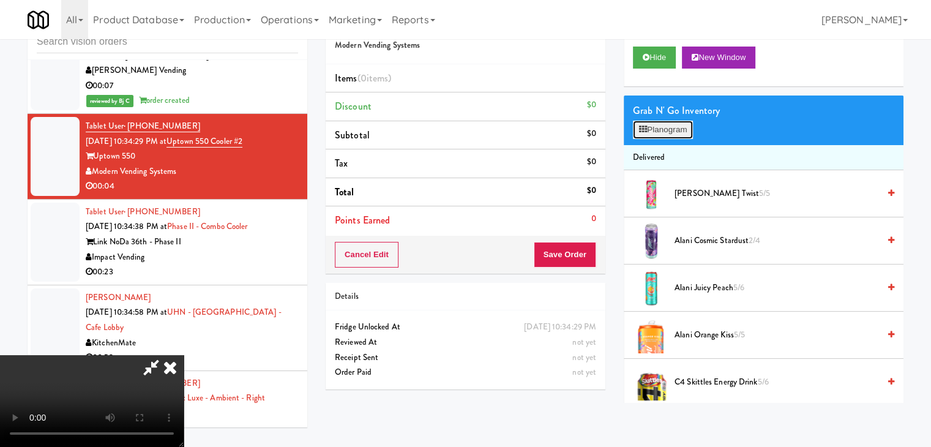
click at [671, 128] on button "Planogram" at bounding box center [663, 130] width 60 height 18
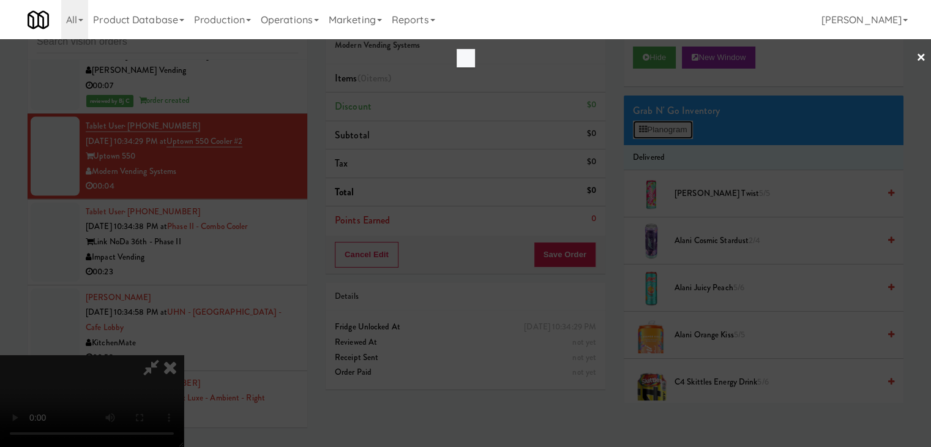
scroll to position [7256, 0]
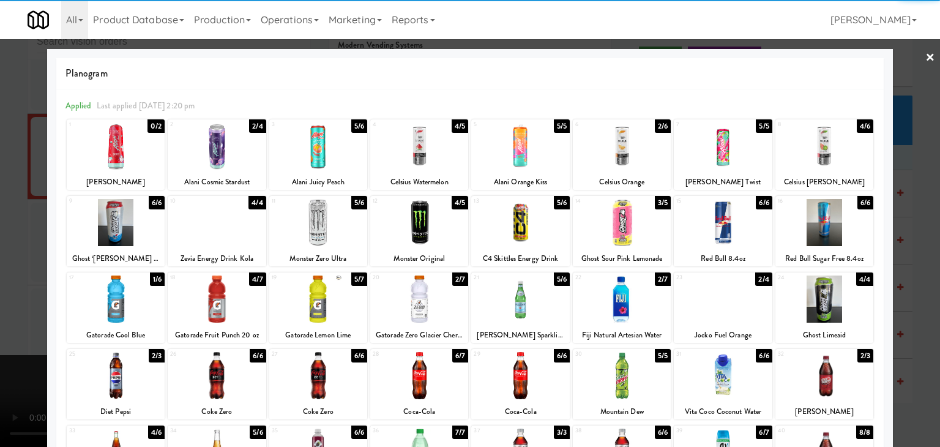
click at [611, 157] on div at bounding box center [622, 145] width 98 height 47
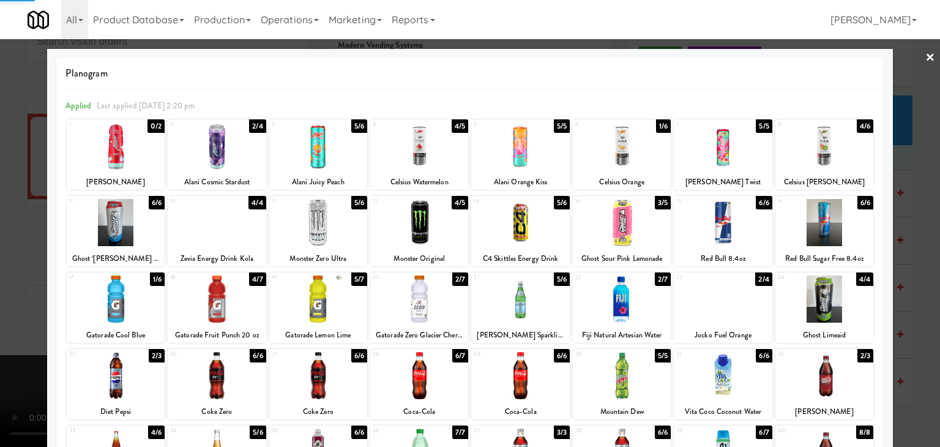
drag, startPoint x: 0, startPoint y: 316, endPoint x: 71, endPoint y: 322, distance: 71.2
click at [1, 316] on div at bounding box center [470, 223] width 940 height 447
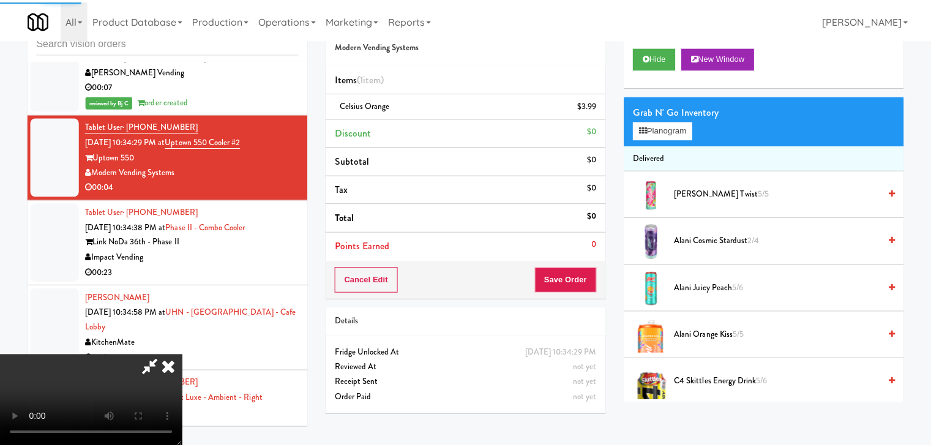
scroll to position [7271, 0]
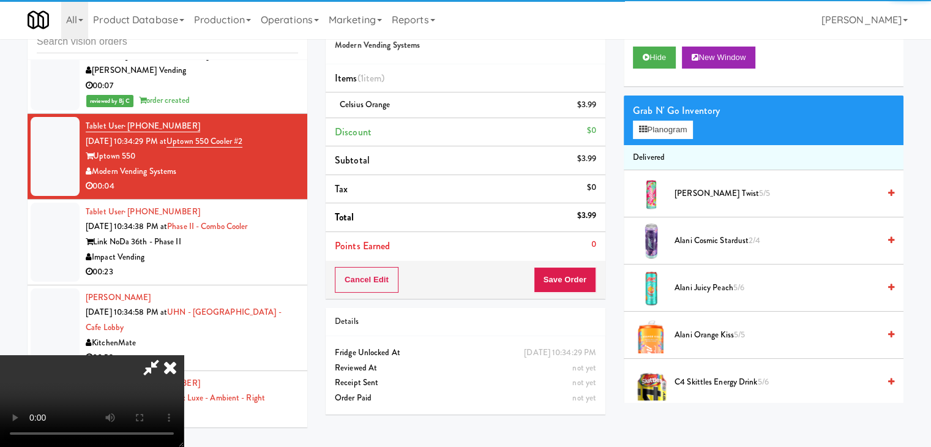
click at [583, 289] on div "Cancel Edit Save Order" at bounding box center [465, 280] width 280 height 38
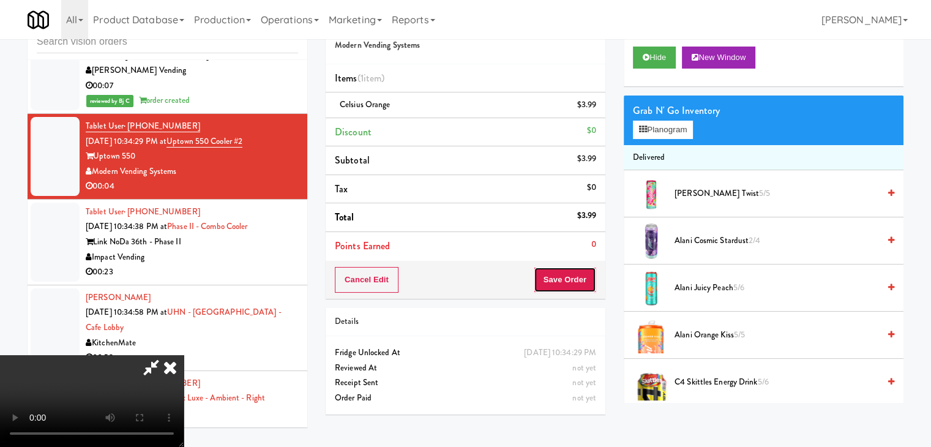
click at [593, 280] on button "Save Order" at bounding box center [564, 280] width 62 height 26
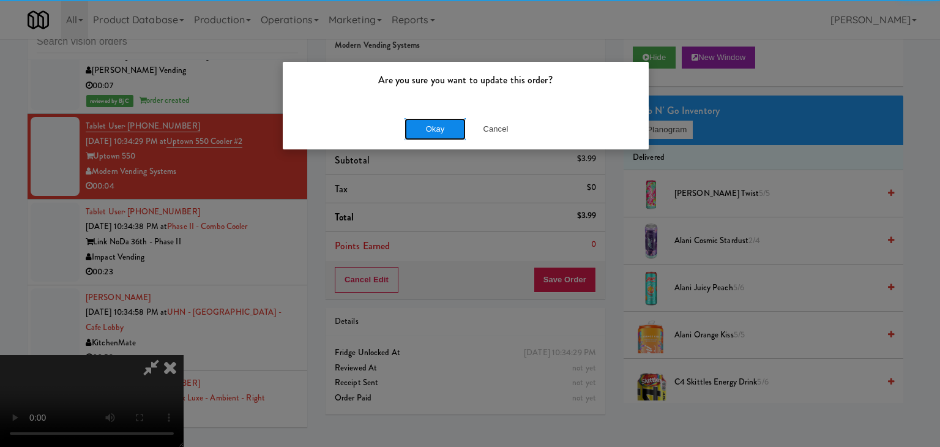
click at [439, 121] on button "Okay" at bounding box center [434, 129] width 61 height 22
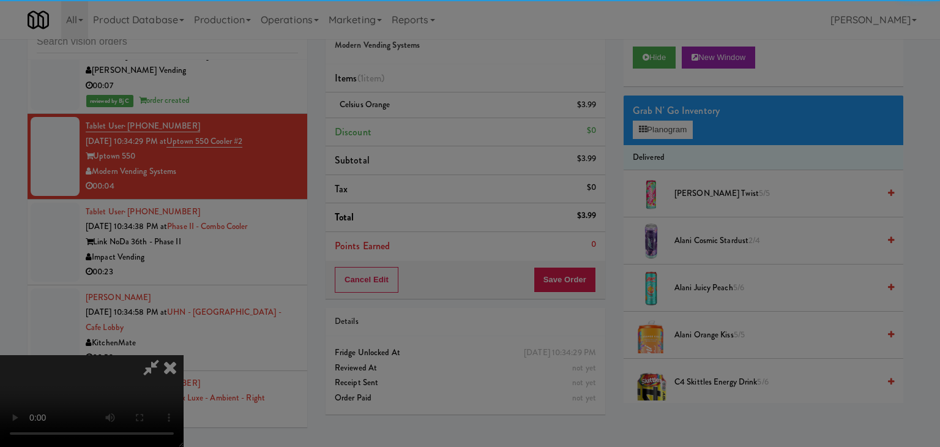
click at [439, 121] on body "Are you sure you want to update this order? Okay Cancel Okay Are you sure you w…" at bounding box center [470, 223] width 940 height 447
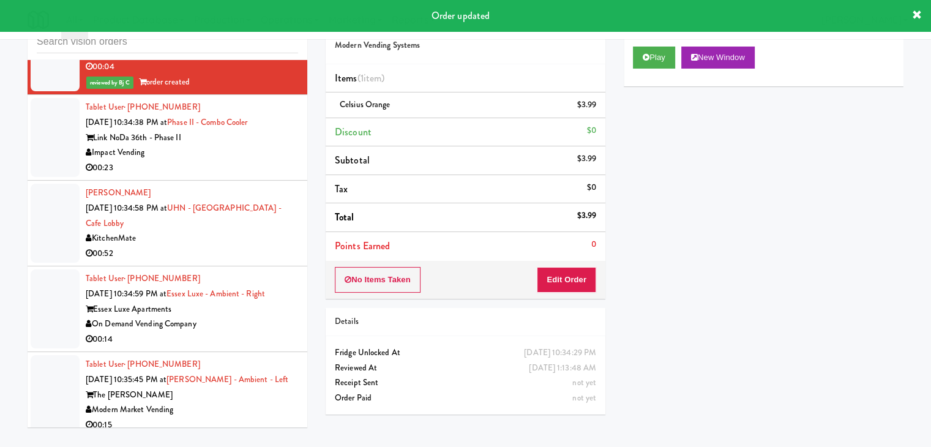
scroll to position [7393, 0]
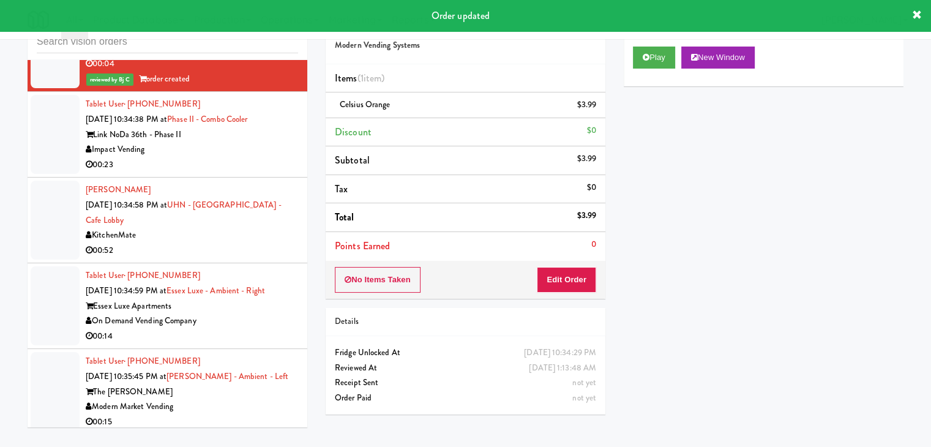
drag, startPoint x: 270, startPoint y: 195, endPoint x: 272, endPoint y: 201, distance: 6.2
click at [272, 173] on div "00:23" at bounding box center [192, 164] width 212 height 15
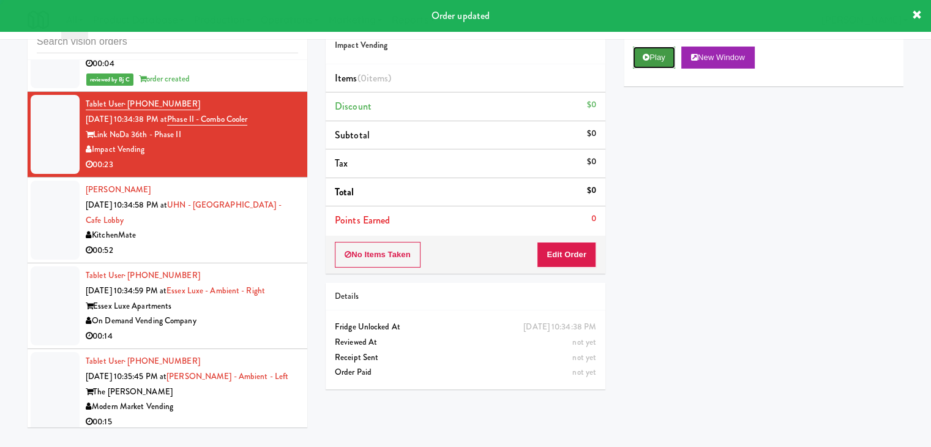
click at [655, 65] on button "Play" at bounding box center [654, 57] width 42 height 22
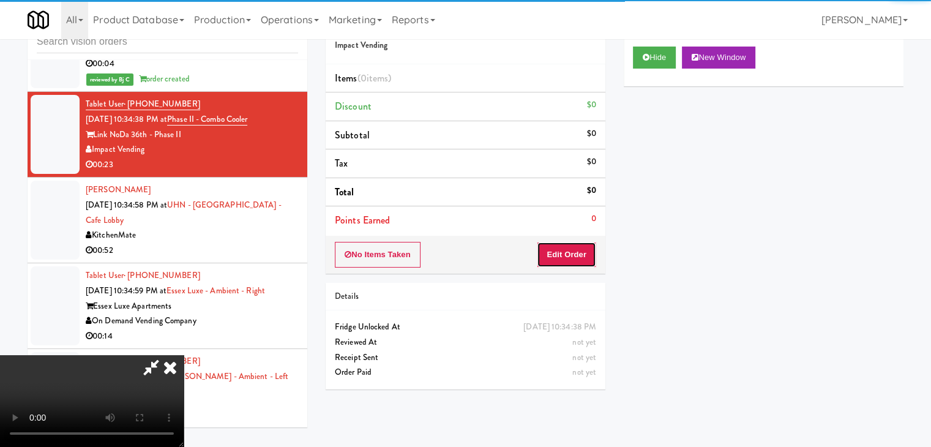
click at [587, 248] on button "Edit Order" at bounding box center [566, 255] width 59 height 26
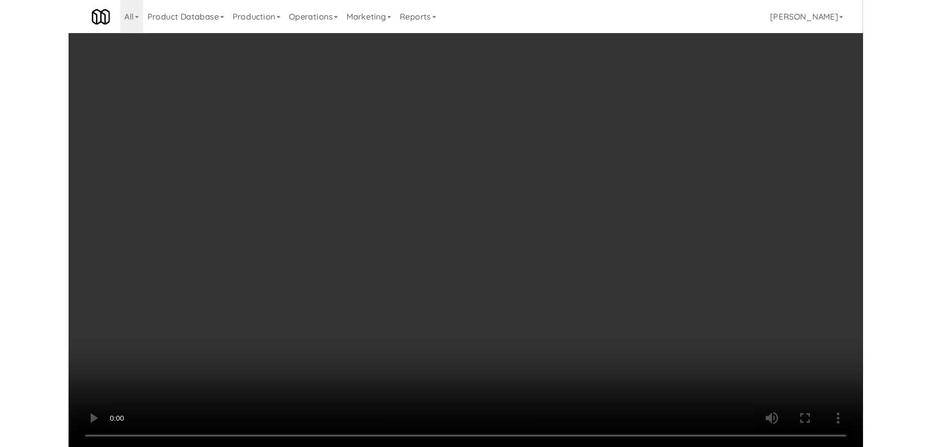
scroll to position [7378, 0]
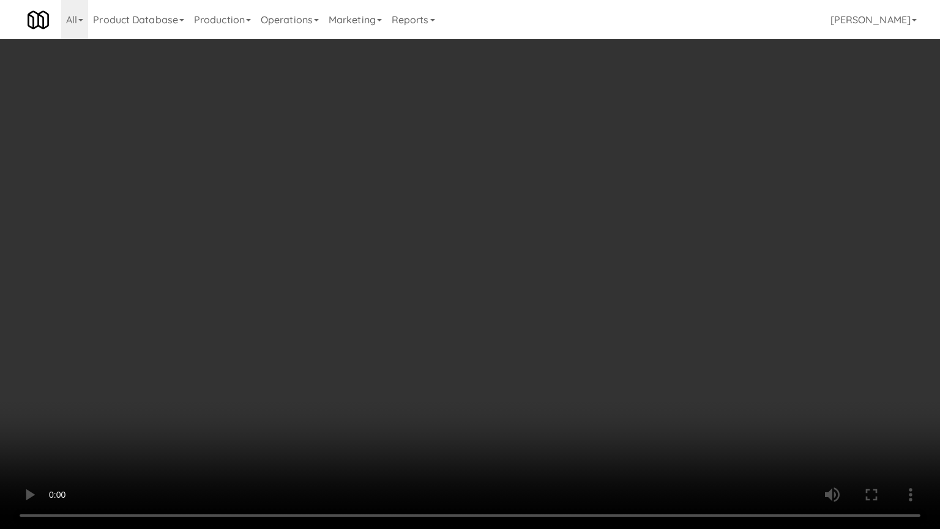
click at [495, 394] on video at bounding box center [470, 264] width 940 height 529
click at [531, 390] on video at bounding box center [470, 264] width 940 height 529
click at [539, 388] on video at bounding box center [470, 264] width 940 height 529
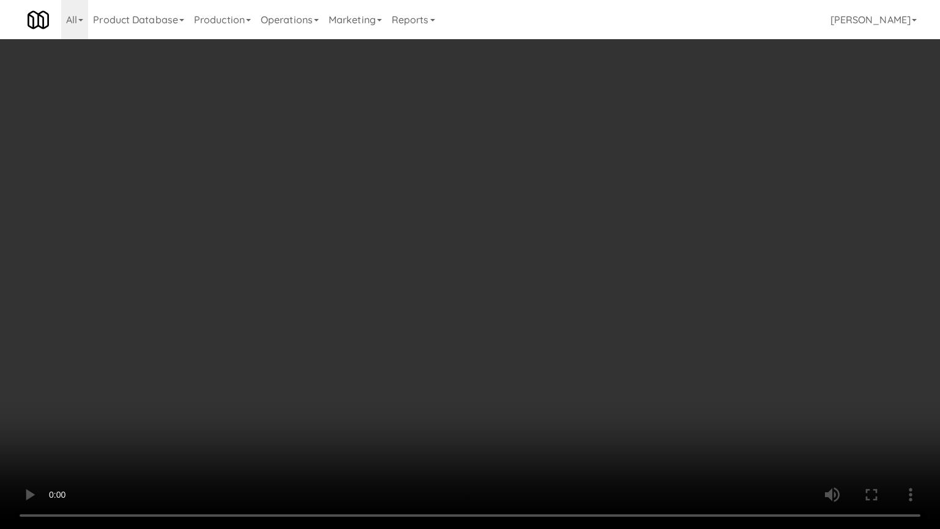
click at [608, 414] on video at bounding box center [470, 264] width 940 height 529
click at [609, 415] on video at bounding box center [470, 264] width 940 height 529
click at [606, 415] on video at bounding box center [470, 264] width 940 height 529
drag, startPoint x: 606, startPoint y: 415, endPoint x: 678, endPoint y: 216, distance: 211.9
click at [607, 414] on video at bounding box center [470, 264] width 940 height 529
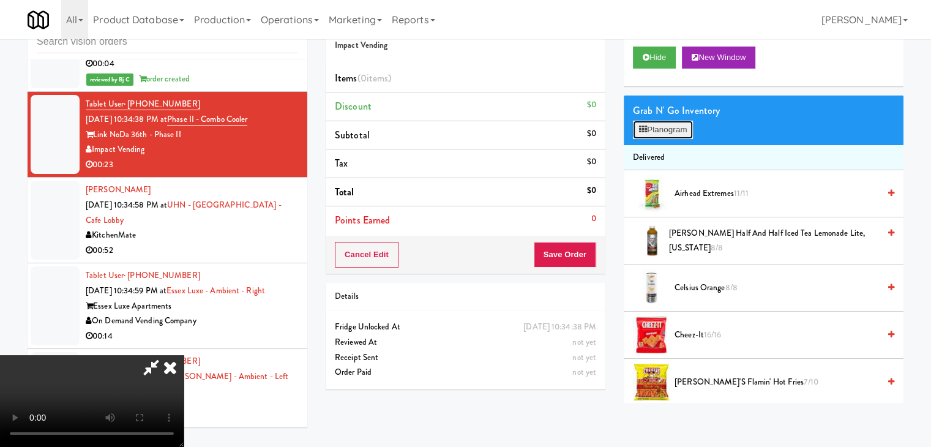
click at [678, 125] on button "Planogram" at bounding box center [663, 130] width 60 height 18
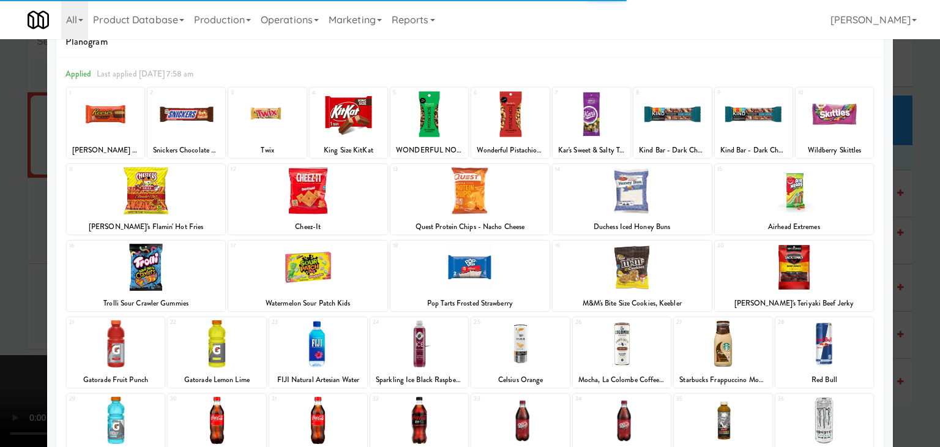
scroll to position [122, 0]
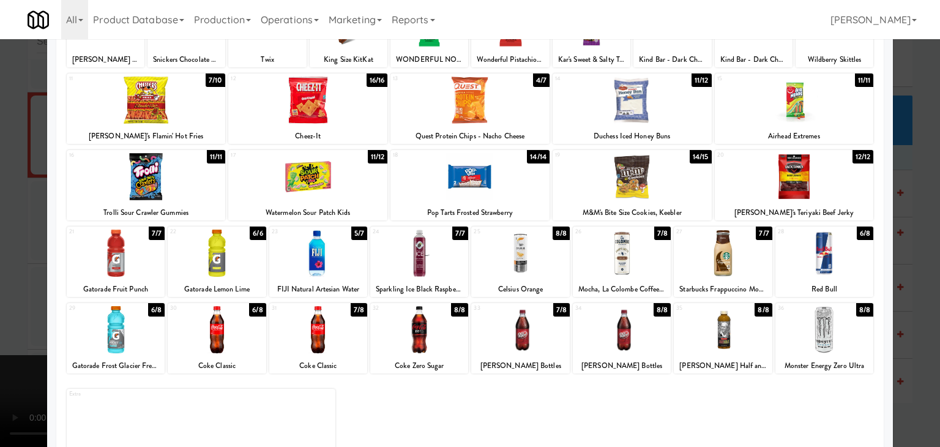
click at [604, 330] on div at bounding box center [622, 329] width 98 height 47
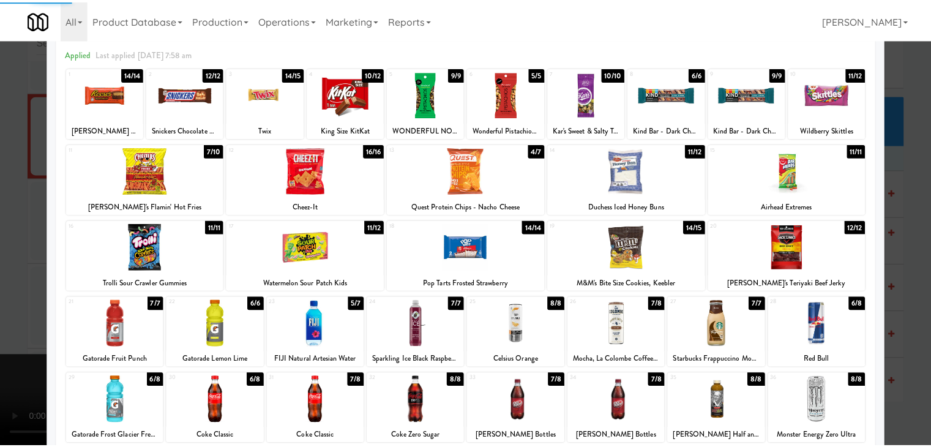
scroll to position [0, 0]
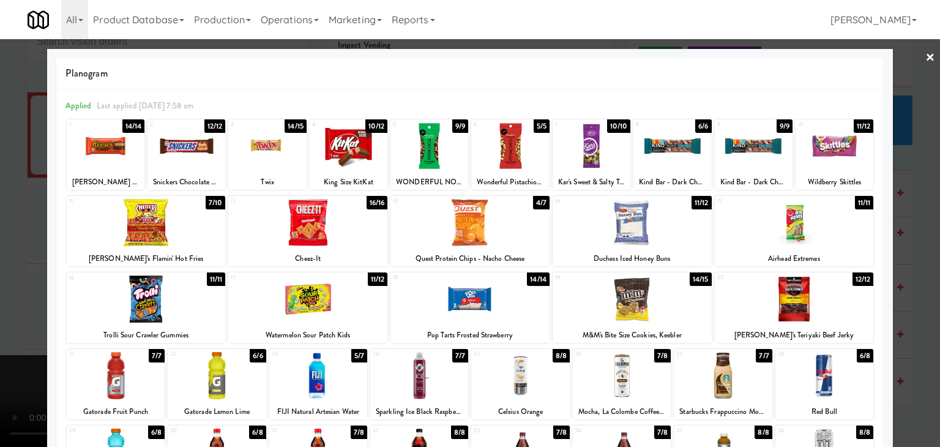
drag, startPoint x: 0, startPoint y: 335, endPoint x: 89, endPoint y: 336, distance: 89.3
click at [4, 336] on div at bounding box center [470, 223] width 940 height 447
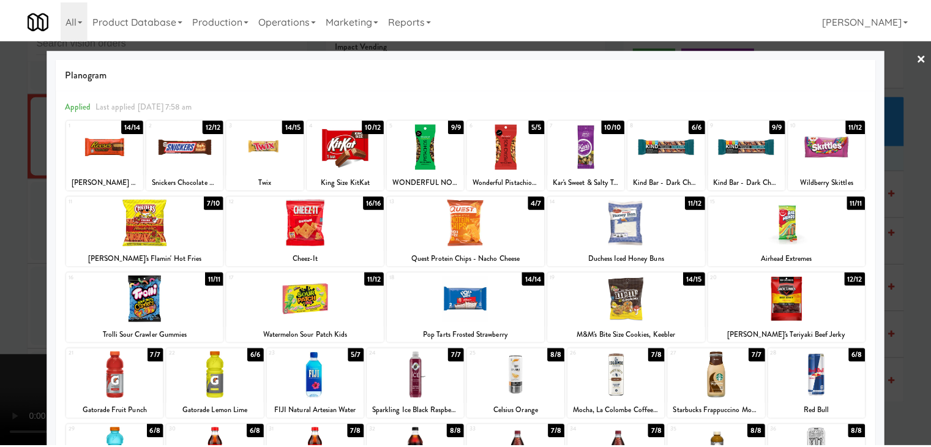
scroll to position [7393, 0]
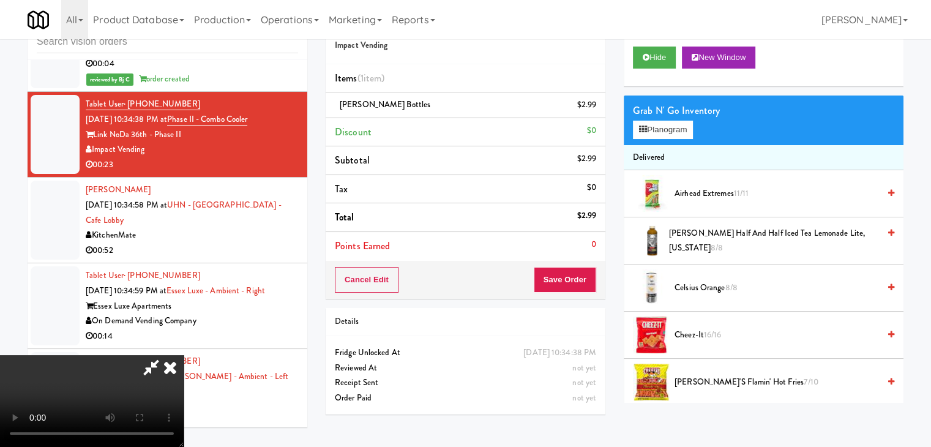
click at [184, 355] on video at bounding box center [92, 401] width 184 height 92
click at [184, 389] on video at bounding box center [92, 401] width 184 height 92
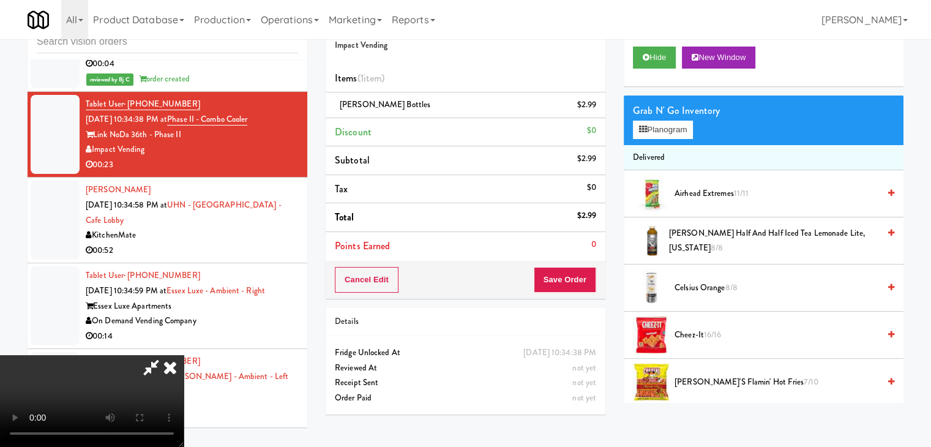
click at [184, 355] on video at bounding box center [92, 401] width 184 height 92
click at [682, 118] on div "Grab N' Go Inventory" at bounding box center [763, 111] width 261 height 18
click at [678, 122] on button "Planogram" at bounding box center [663, 130] width 60 height 18
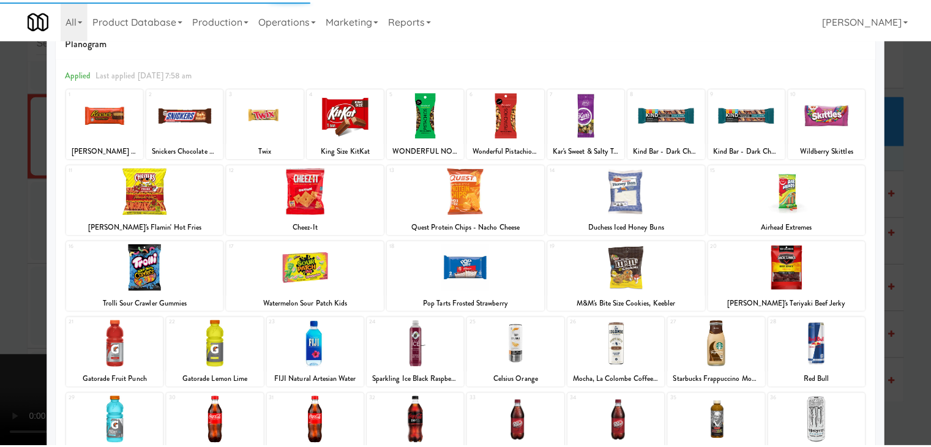
scroll to position [61, 0]
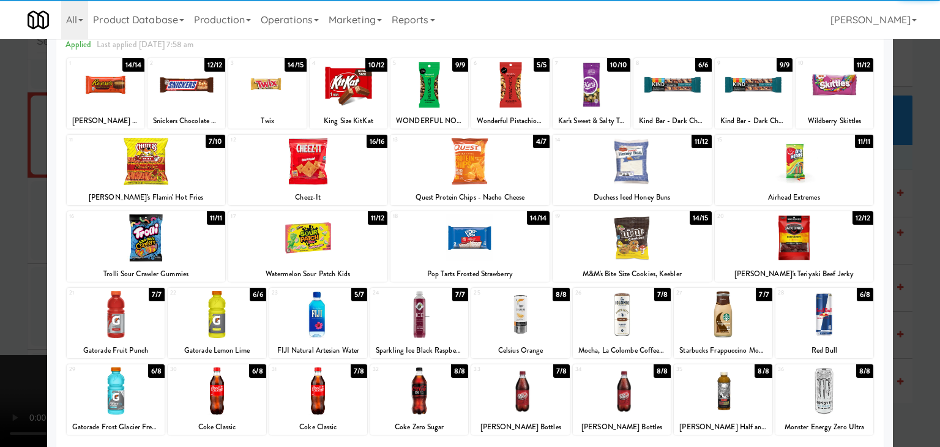
click at [615, 230] on div at bounding box center [631, 237] width 159 height 47
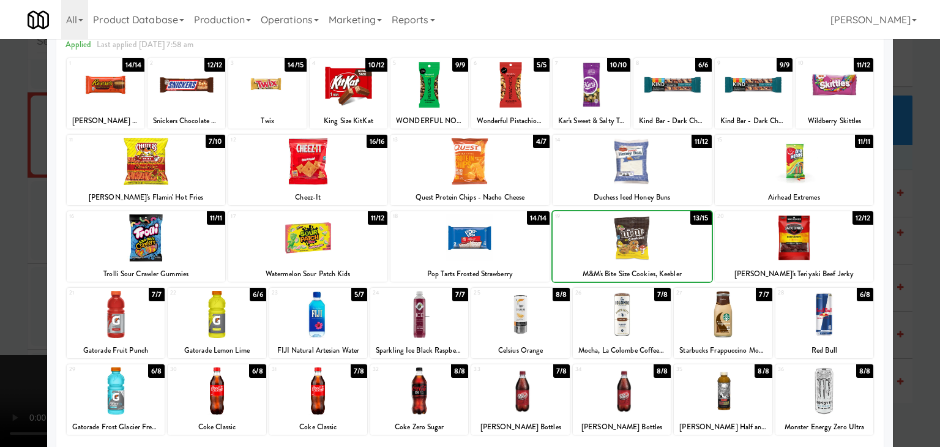
drag, startPoint x: 0, startPoint y: 284, endPoint x: 210, endPoint y: 281, distance: 210.5
click at [12, 282] on div at bounding box center [470, 223] width 940 height 447
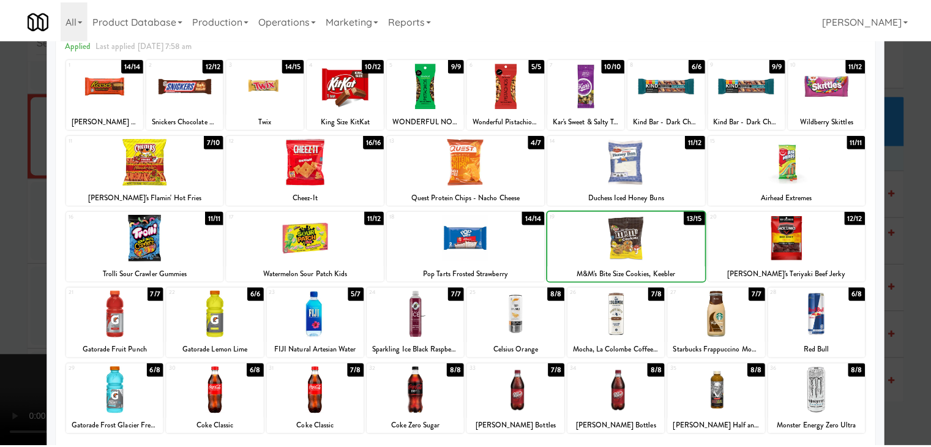
scroll to position [7393, 0]
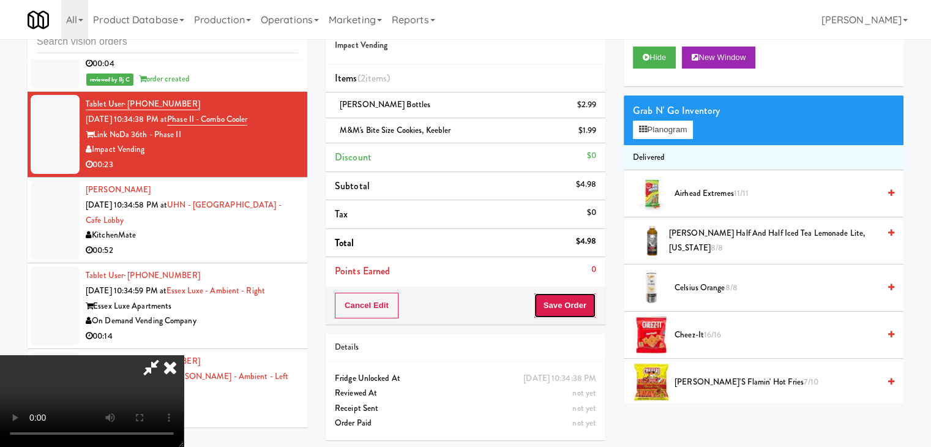
click at [587, 313] on button "Save Order" at bounding box center [564, 305] width 62 height 26
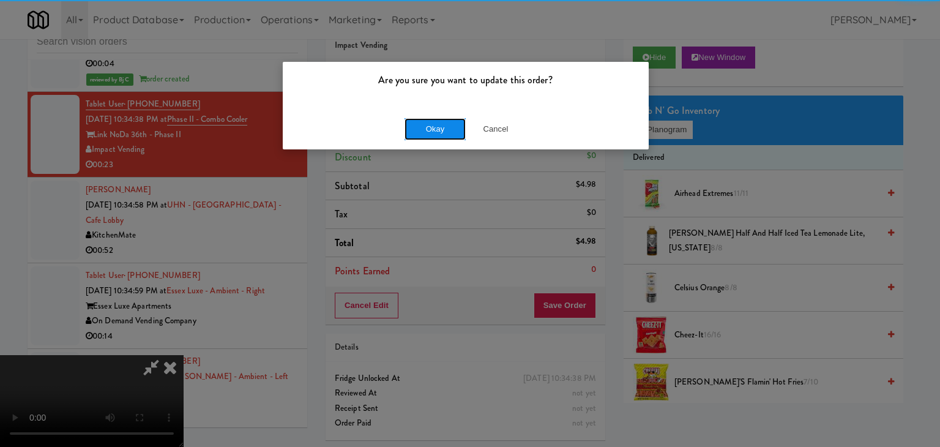
click at [419, 123] on button "Okay" at bounding box center [434, 129] width 61 height 22
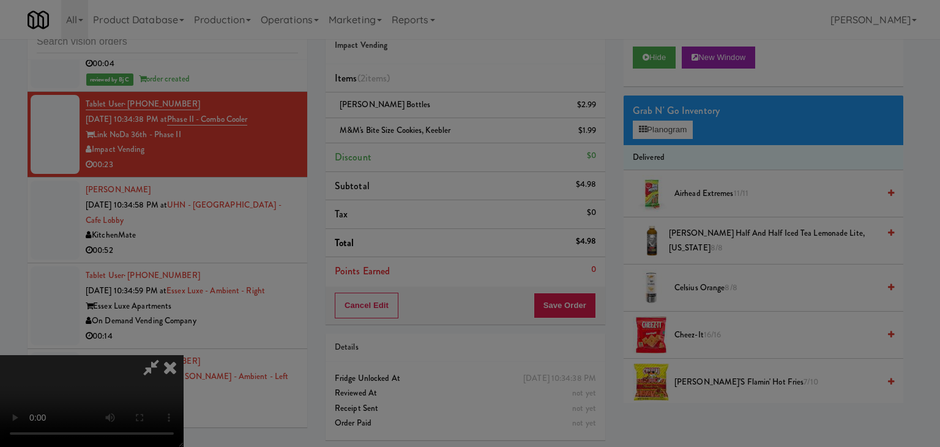
click at [419, 117] on button "Okay" at bounding box center [434, 106] width 61 height 22
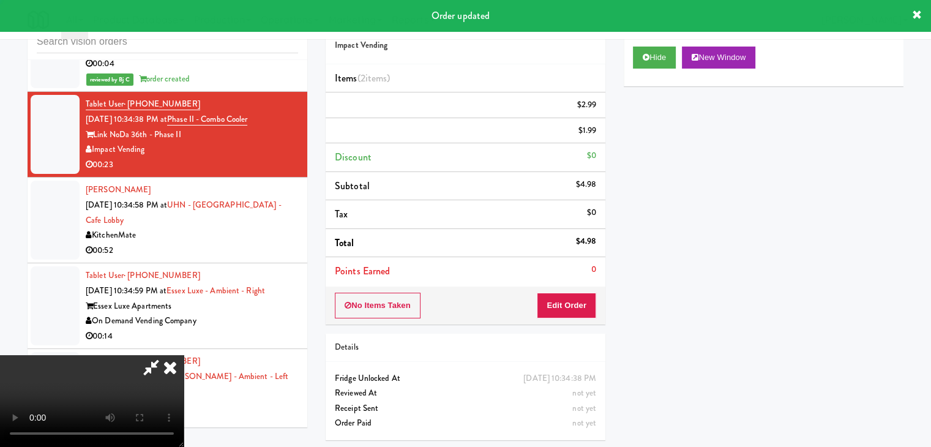
scroll to position [0, 0]
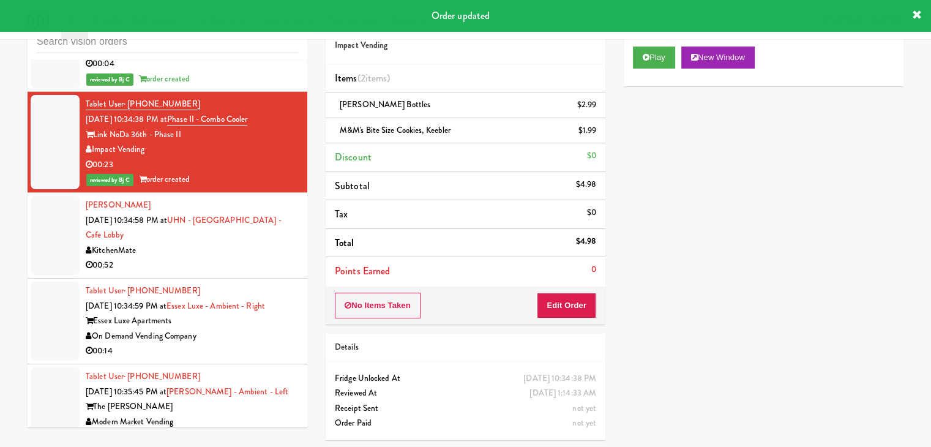
click at [228, 258] on div "KitchenMate" at bounding box center [192, 250] width 212 height 15
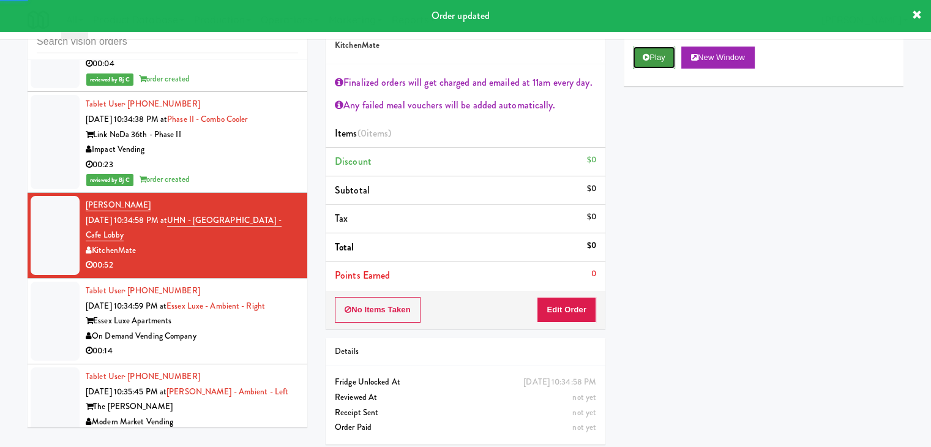
click at [652, 54] on button "Play" at bounding box center [654, 57] width 42 height 22
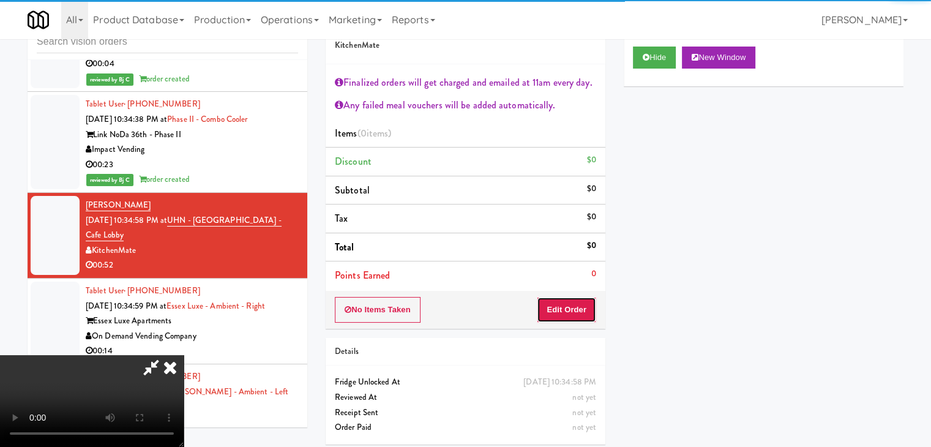
click at [570, 306] on button "Edit Order" at bounding box center [566, 310] width 59 height 26
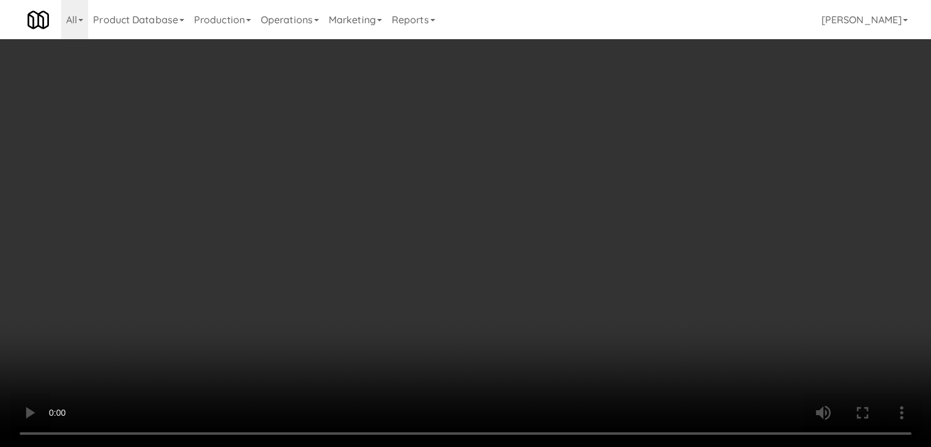
scroll to position [7378, 0]
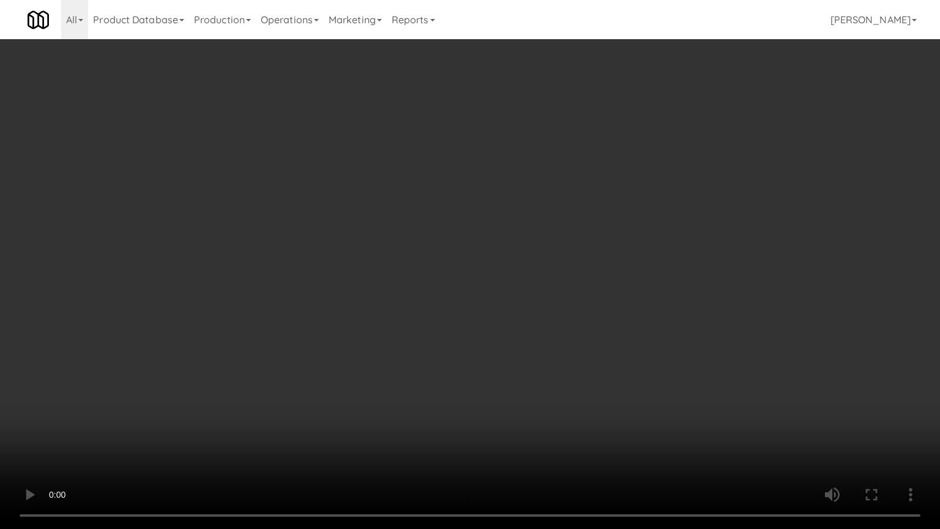
click at [516, 374] on video at bounding box center [470, 264] width 940 height 529
click at [517, 374] on video at bounding box center [470, 264] width 940 height 529
click at [525, 371] on video at bounding box center [470, 264] width 940 height 529
click at [525, 370] on video at bounding box center [470, 264] width 940 height 529
click at [526, 368] on video at bounding box center [470, 264] width 940 height 529
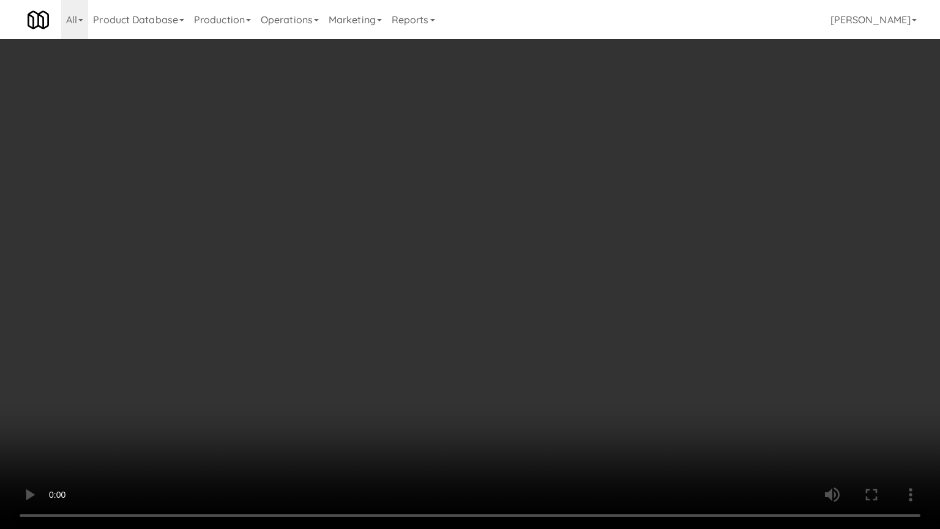
click at [526, 367] on video at bounding box center [470, 264] width 940 height 529
click at [527, 367] on video at bounding box center [470, 264] width 940 height 529
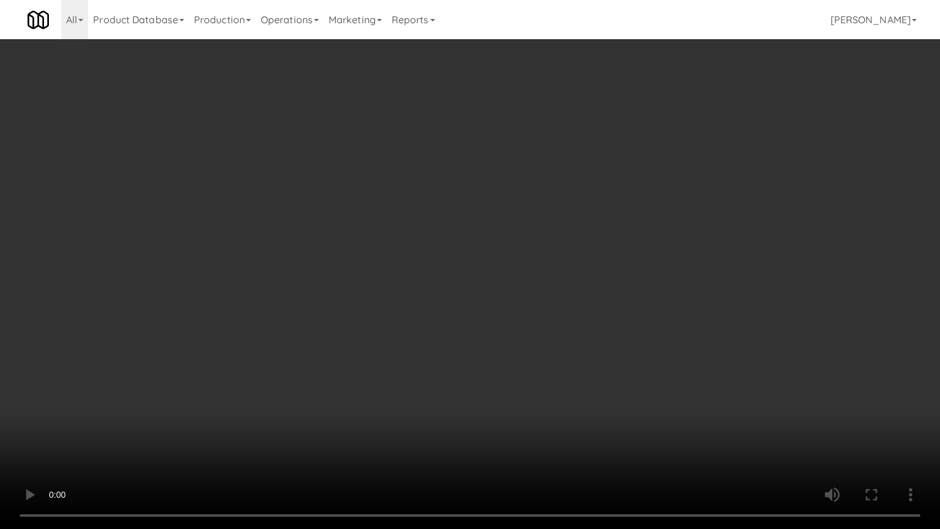
click at [533, 348] on video at bounding box center [470, 264] width 940 height 529
click at [537, 348] on video at bounding box center [470, 264] width 940 height 529
click at [591, 312] on video at bounding box center [470, 264] width 940 height 529
click at [566, 406] on video at bounding box center [470, 264] width 940 height 529
click at [570, 406] on video at bounding box center [470, 264] width 940 height 529
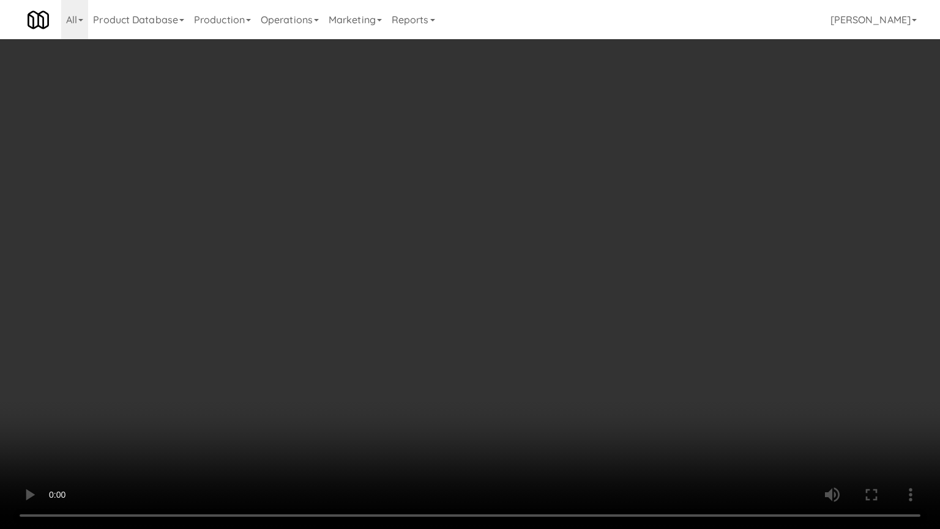
click at [526, 425] on video at bounding box center [470, 264] width 940 height 529
click at [532, 422] on video at bounding box center [470, 264] width 940 height 529
click at [533, 421] on video at bounding box center [470, 264] width 940 height 529
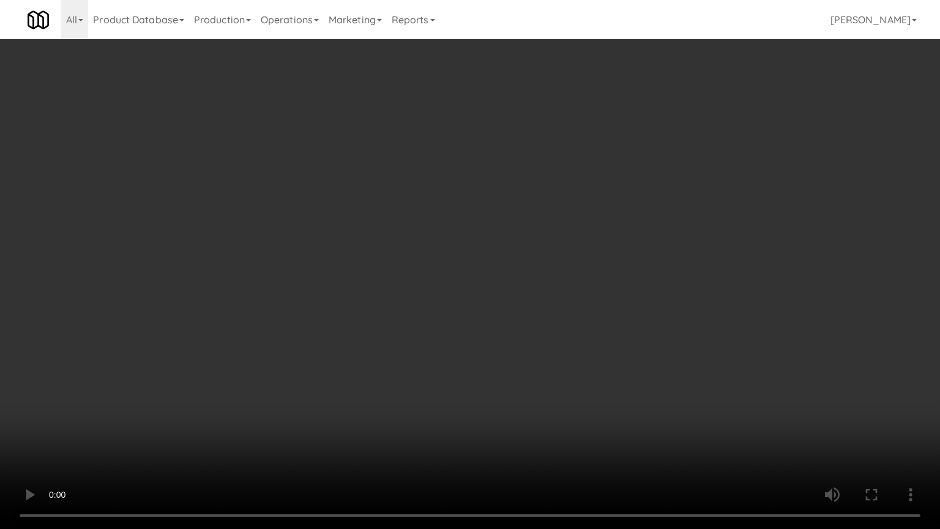
click at [533, 421] on video at bounding box center [470, 264] width 940 height 529
click at [534, 421] on video at bounding box center [470, 264] width 940 height 529
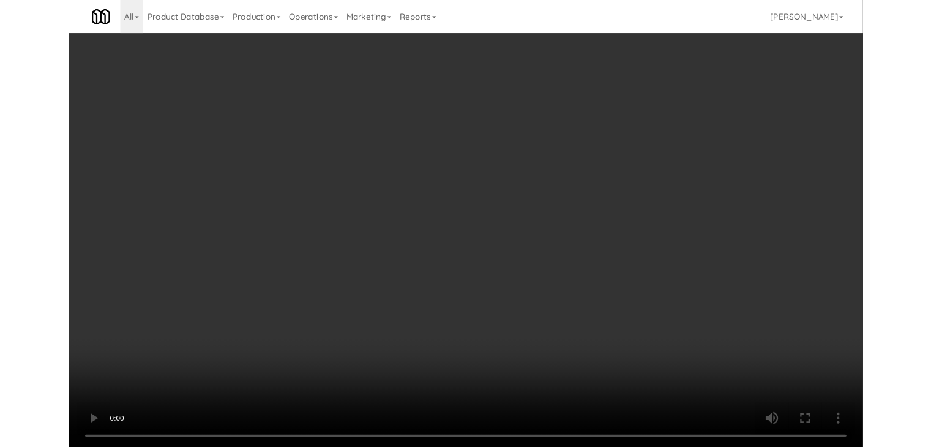
scroll to position [7393, 0]
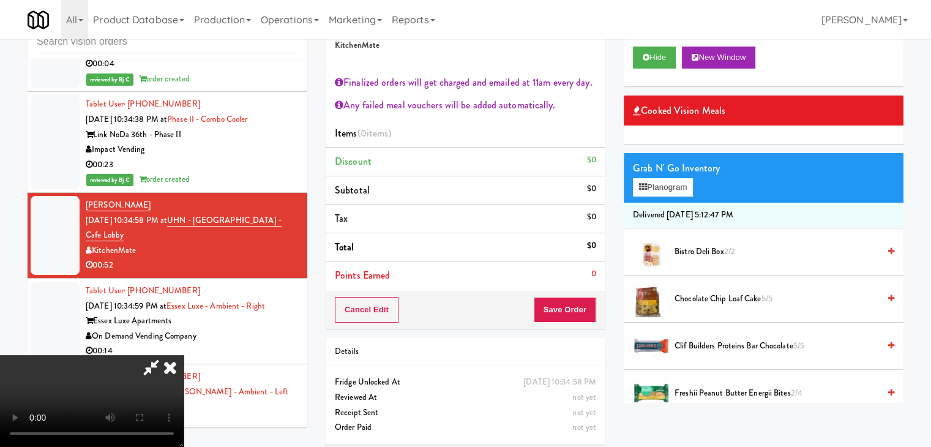
drag, startPoint x: 534, startPoint y: 368, endPoint x: 488, endPoint y: 362, distance: 46.2
click at [184, 368] on video at bounding box center [92, 401] width 184 height 92
click at [184, 388] on video at bounding box center [92, 401] width 184 height 92
click at [184, 387] on video at bounding box center [92, 401] width 184 height 92
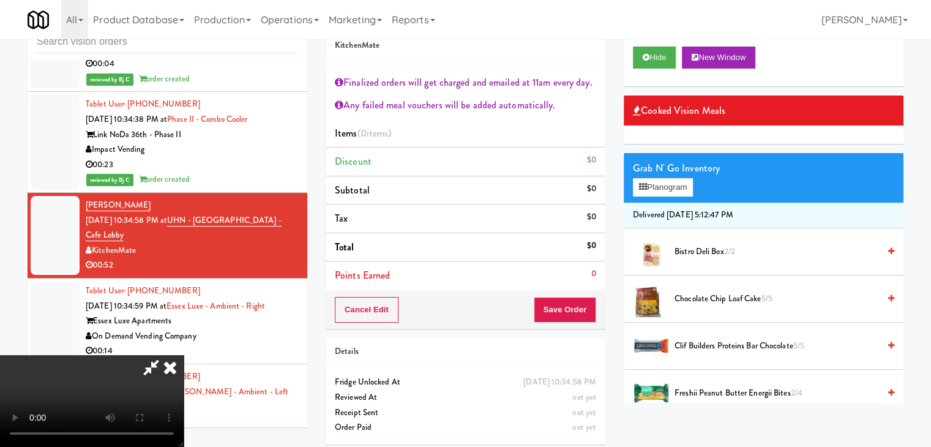
click at [184, 387] on video at bounding box center [92, 401] width 184 height 92
click at [184, 385] on video at bounding box center [92, 401] width 184 height 92
click at [184, 384] on video at bounding box center [92, 401] width 184 height 92
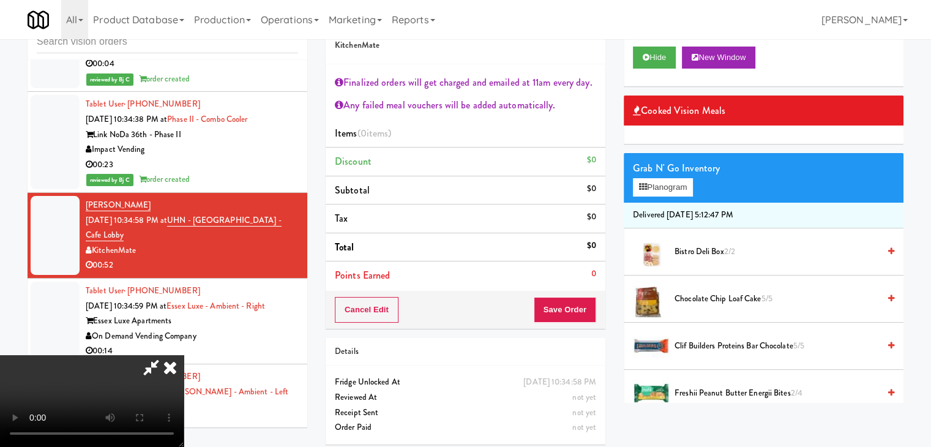
click at [184, 384] on video at bounding box center [92, 401] width 184 height 92
click at [184, 355] on video at bounding box center [92, 401] width 184 height 92
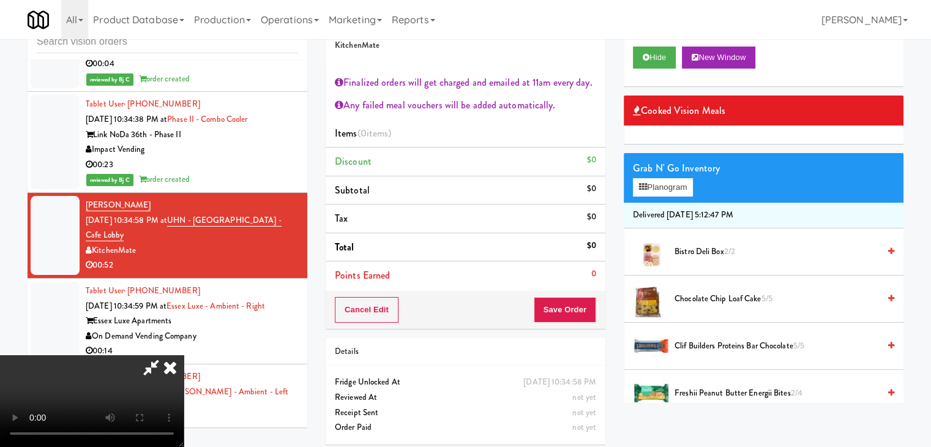
click at [184, 355] on video at bounding box center [92, 401] width 184 height 92
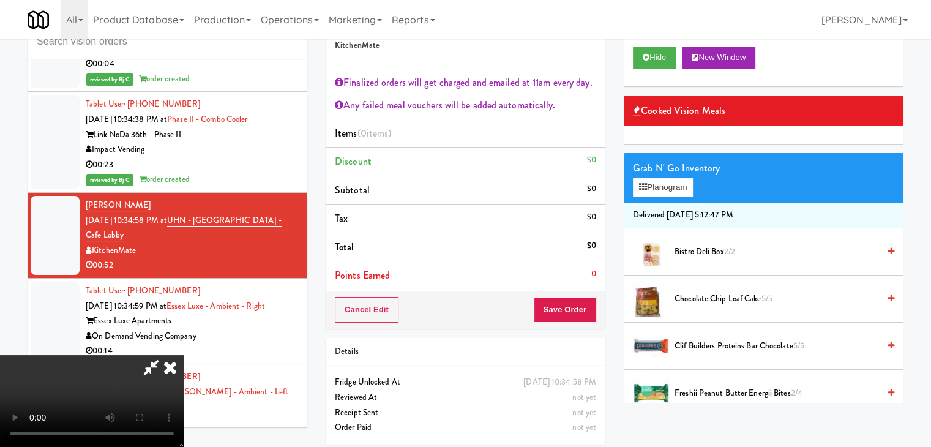
click at [184, 355] on video at bounding box center [92, 401] width 184 height 92
drag, startPoint x: 354, startPoint y: 363, endPoint x: 360, endPoint y: 361, distance: 6.4
click at [184, 363] on video at bounding box center [92, 401] width 184 height 92
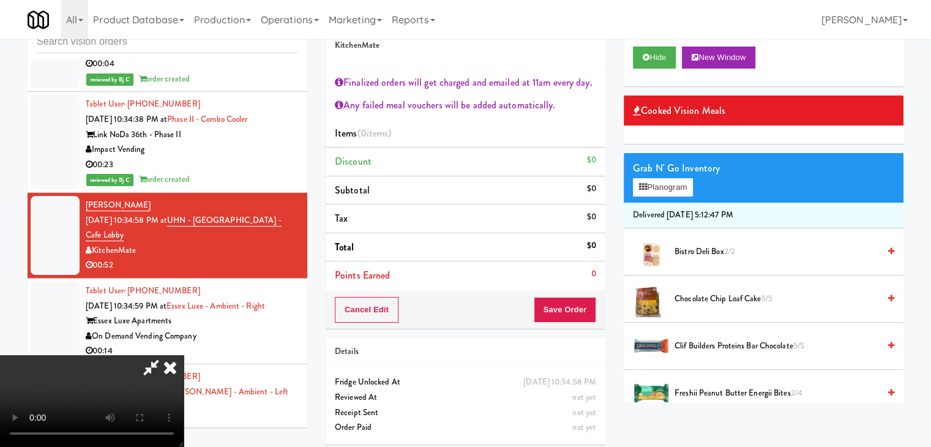
click at [184, 361] on video at bounding box center [92, 401] width 184 height 92
click at [184, 360] on video at bounding box center [92, 401] width 184 height 92
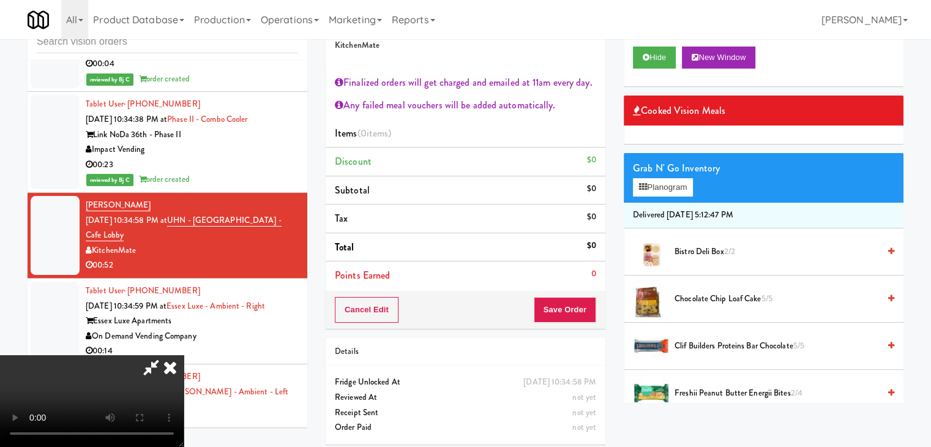
click at [184, 360] on video at bounding box center [92, 401] width 184 height 92
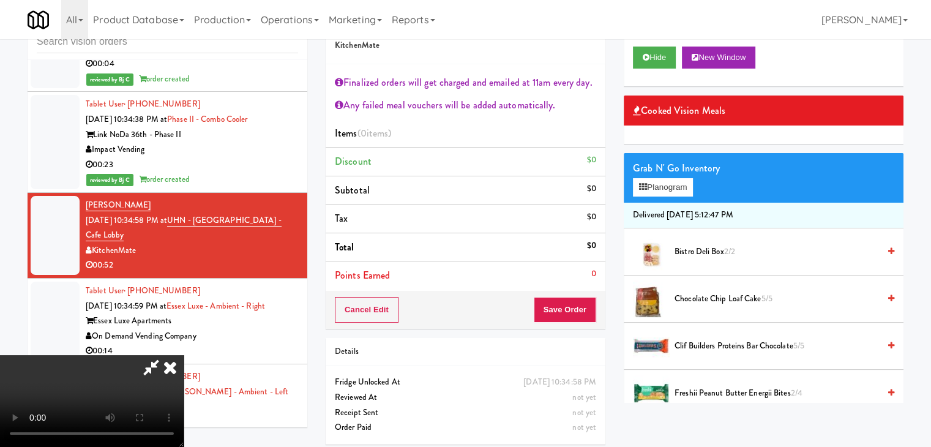
click at [184, 360] on video at bounding box center [92, 401] width 184 height 92
drag, startPoint x: 418, startPoint y: 360, endPoint x: 424, endPoint y: 365, distance: 7.5
click at [184, 360] on video at bounding box center [92, 401] width 184 height 92
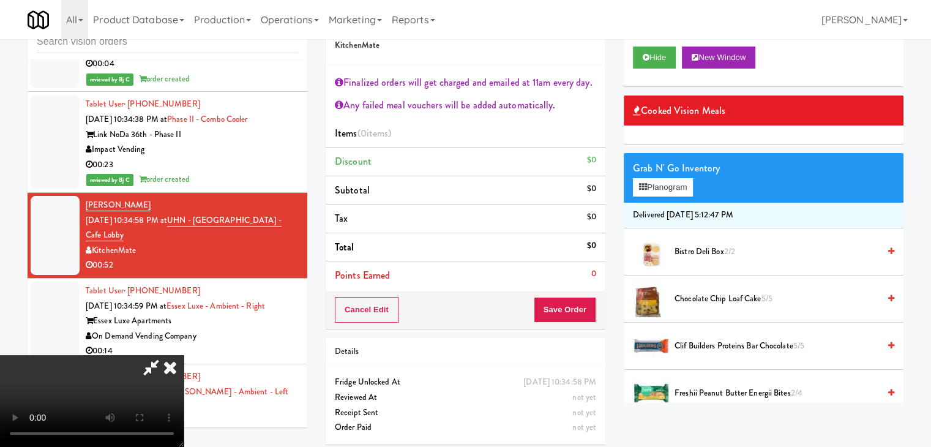
click at [678, 397] on span "Freshii Peanut Butter Energii Bites 2/4" at bounding box center [776, 392] width 204 height 15
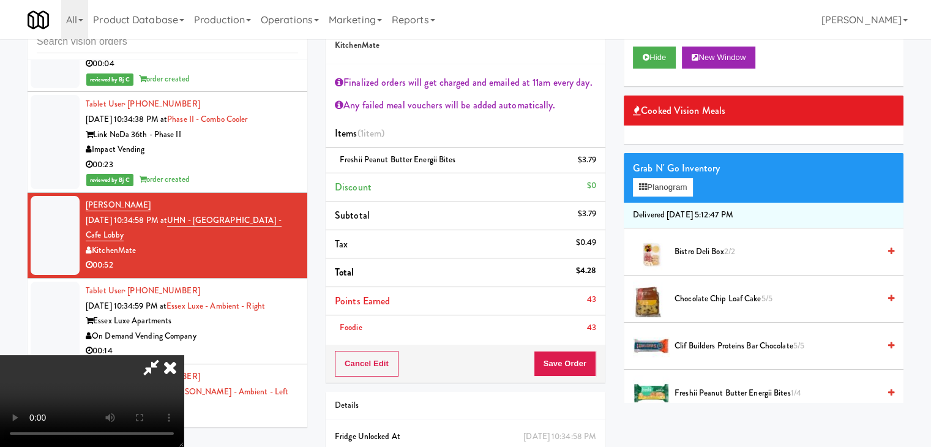
drag, startPoint x: 685, startPoint y: 397, endPoint x: 634, endPoint y: 386, distance: 52.0
click at [686, 397] on span "Freshii Peanut Butter Energii Bites 1/4" at bounding box center [776, 392] width 204 height 15
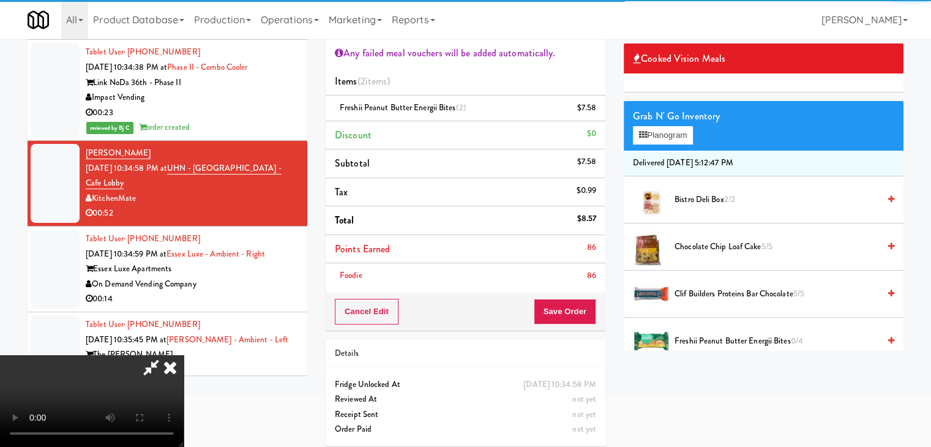
scroll to position [98, 0]
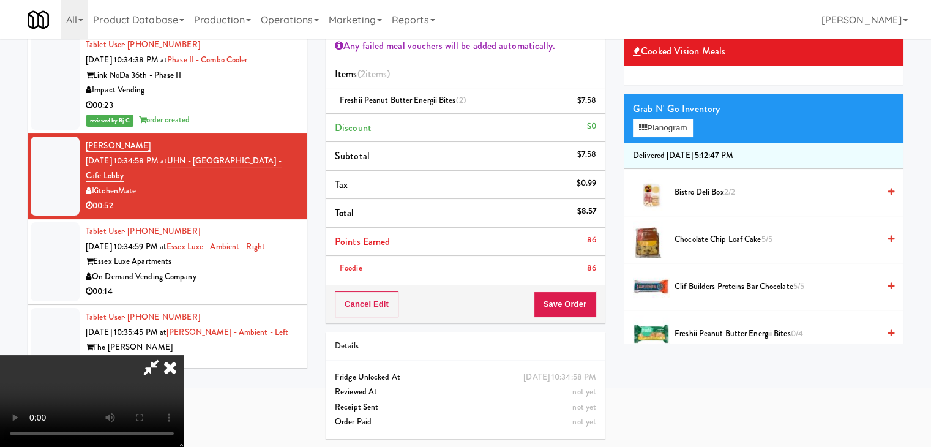
click at [184, 370] on video at bounding box center [92, 401] width 184 height 92
click at [184, 381] on video at bounding box center [92, 401] width 184 height 92
click at [184, 377] on video at bounding box center [92, 401] width 184 height 92
click at [184, 355] on video at bounding box center [92, 401] width 184 height 92
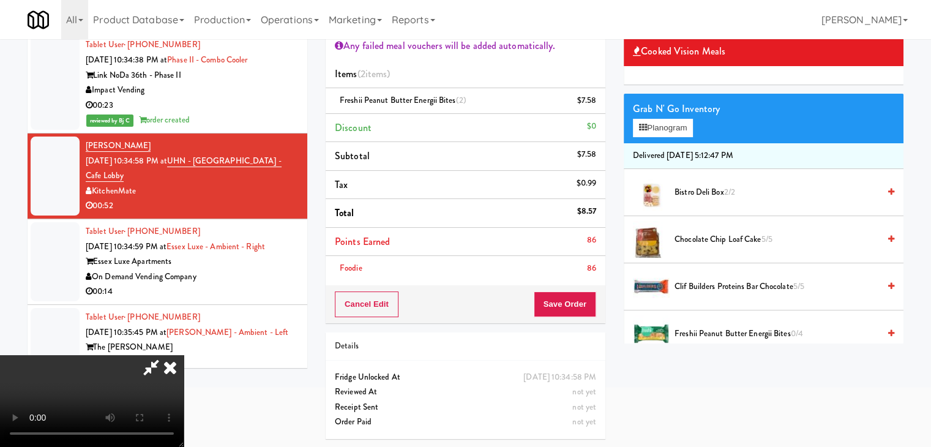
click at [184, 355] on video at bounding box center [92, 401] width 184 height 92
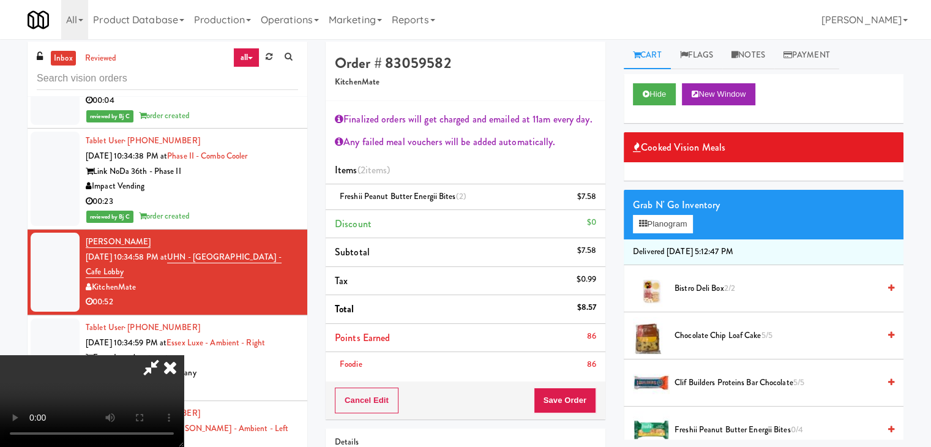
scroll to position [0, 0]
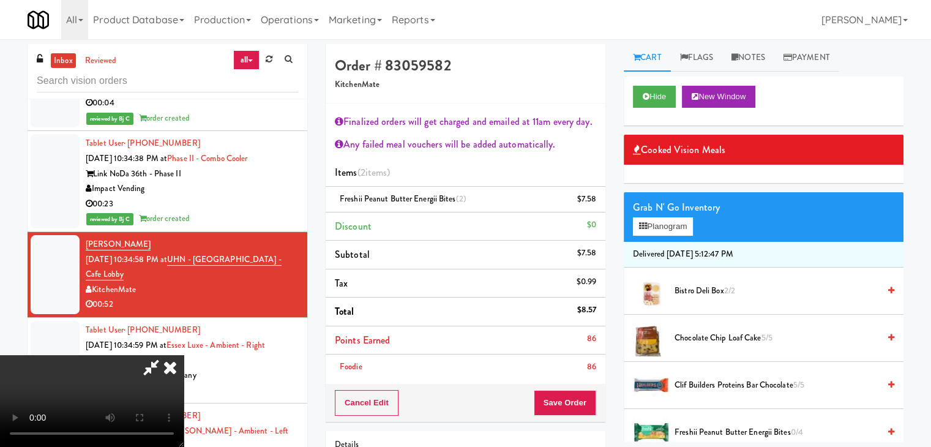
click at [184, 355] on video at bounding box center [92, 401] width 184 height 92
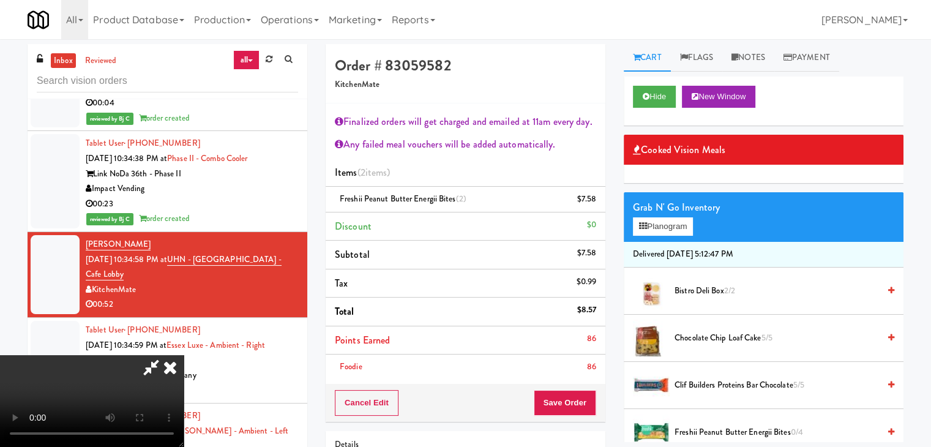
click at [184, 355] on video at bounding box center [92, 401] width 184 height 92
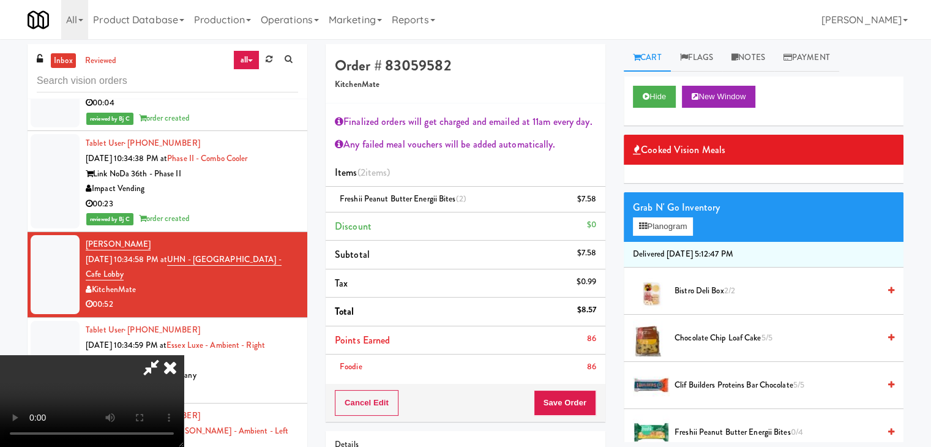
click at [184, 355] on video at bounding box center [92, 401] width 184 height 92
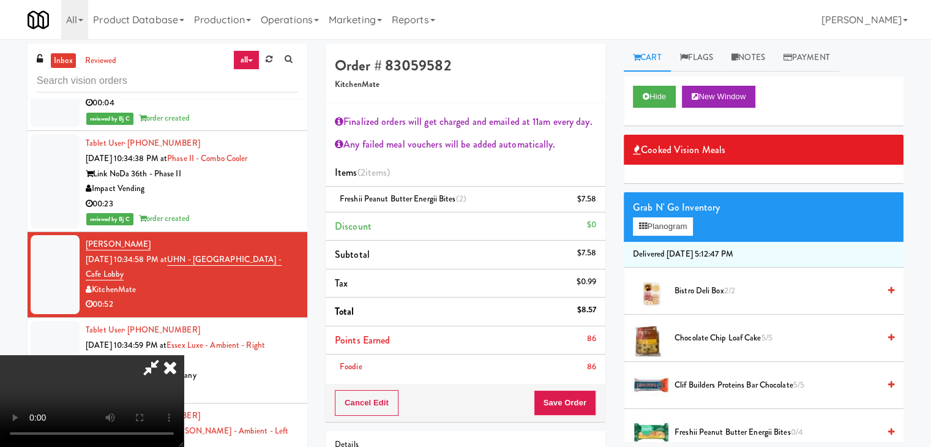
click at [184, 355] on video at bounding box center [92, 401] width 184 height 92
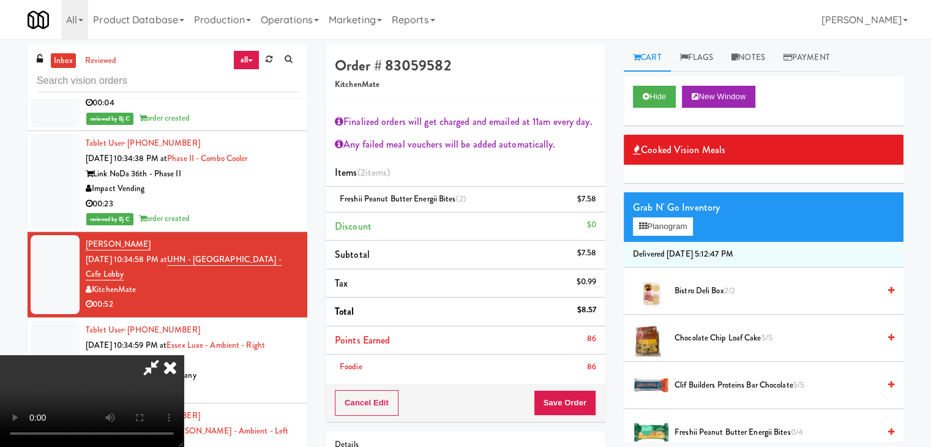
click at [184, 355] on video at bounding box center [92, 401] width 184 height 92
drag, startPoint x: 478, startPoint y: 194, endPoint x: 488, endPoint y: 199, distance: 10.9
click at [184, 355] on video at bounding box center [92, 401] width 184 height 92
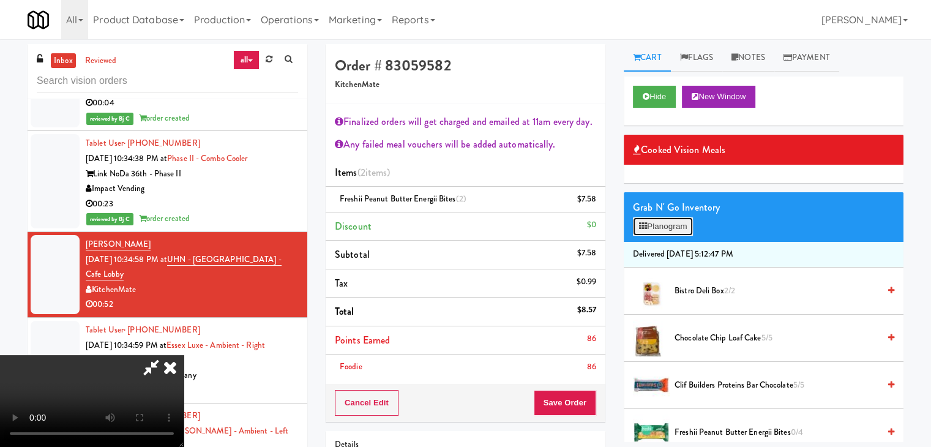
click at [667, 225] on button "Planogram" at bounding box center [663, 226] width 60 height 18
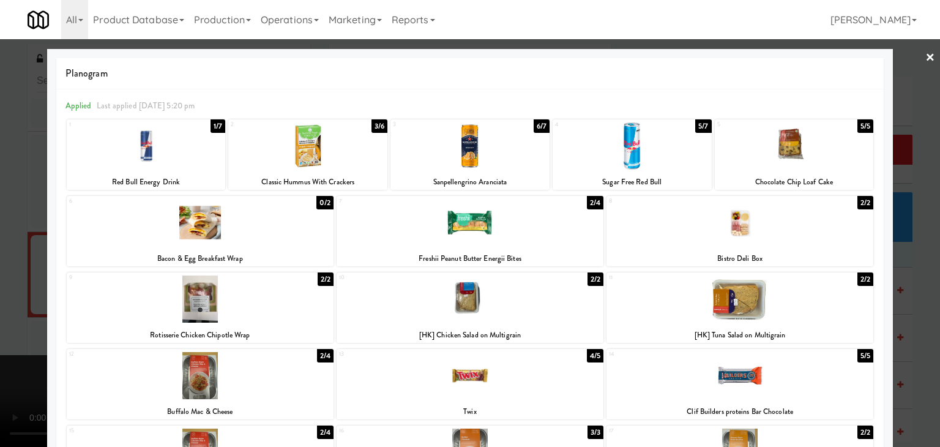
click at [176, 157] on div at bounding box center [146, 145] width 159 height 47
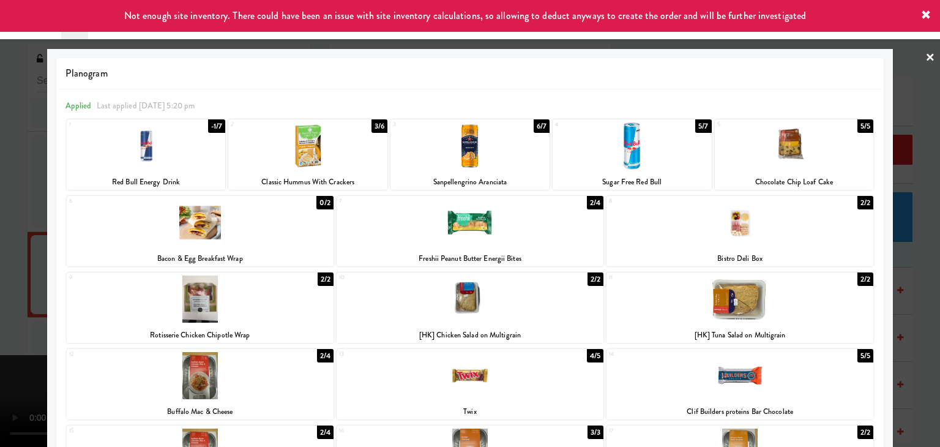
click at [176, 157] on div at bounding box center [146, 145] width 159 height 47
click at [784, 147] on div at bounding box center [794, 145] width 159 height 47
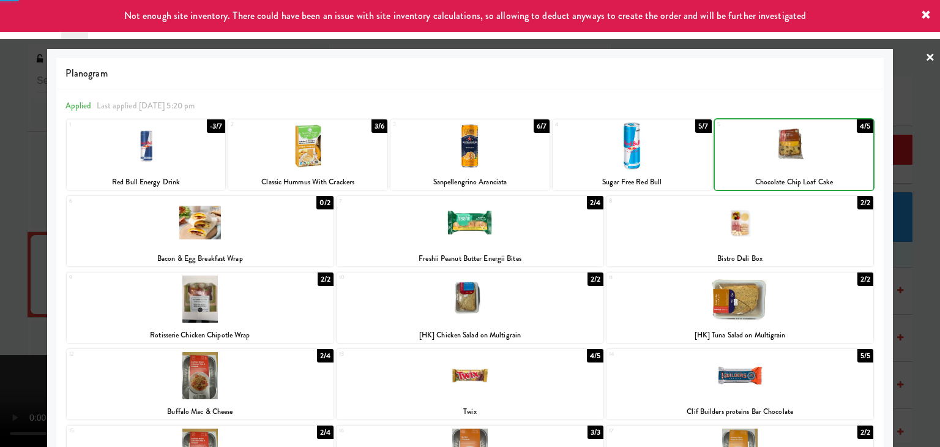
click at [783, 147] on div at bounding box center [794, 145] width 159 height 47
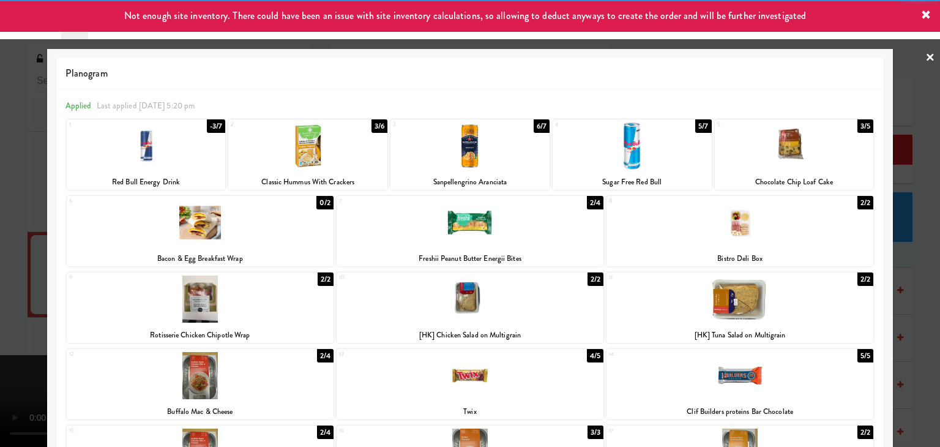
click at [223, 316] on div at bounding box center [200, 298] width 267 height 47
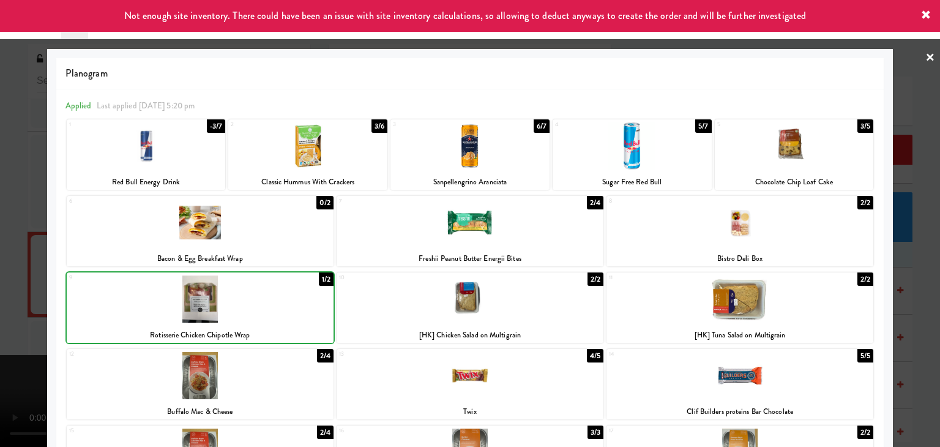
click at [223, 316] on div at bounding box center [200, 298] width 267 height 47
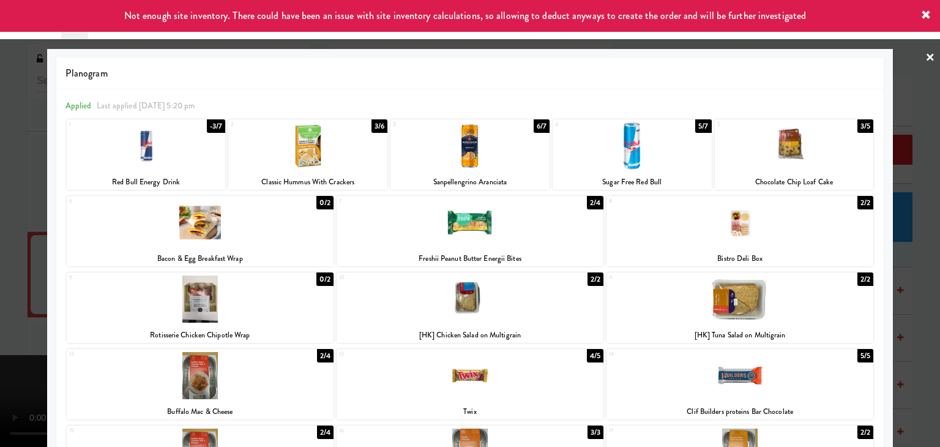
click at [0, 313] on div at bounding box center [470, 223] width 940 height 447
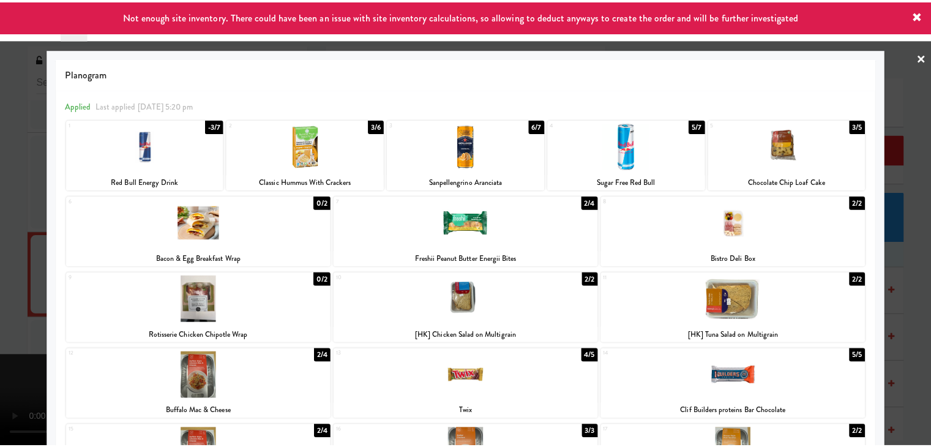
scroll to position [7393, 0]
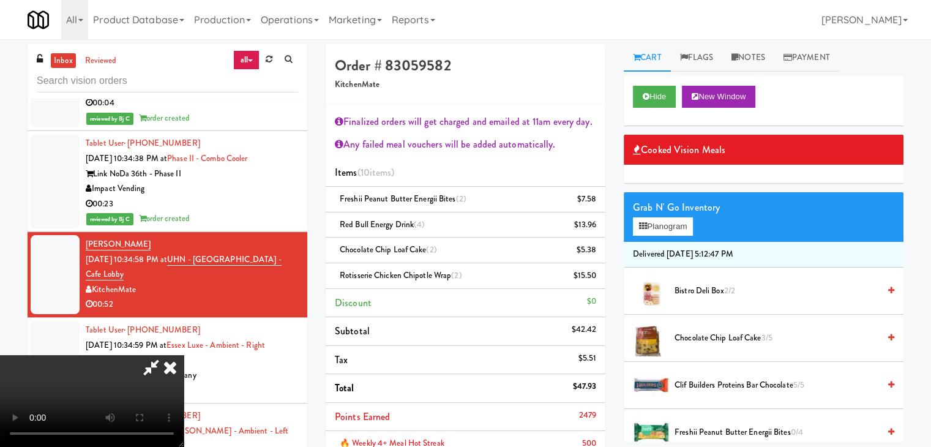
click at [184, 355] on video at bounding box center [92, 401] width 184 height 92
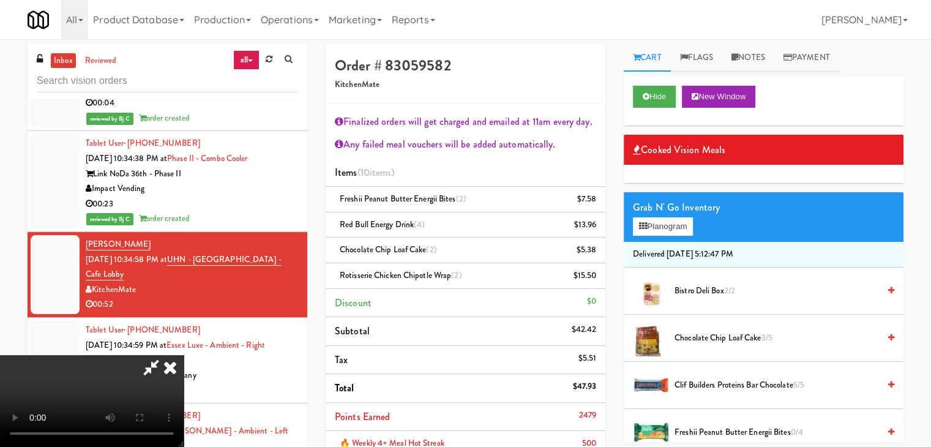
click at [184, 355] on video at bounding box center [92, 401] width 184 height 92
click at [184, 355] on icon at bounding box center [170, 367] width 27 height 24
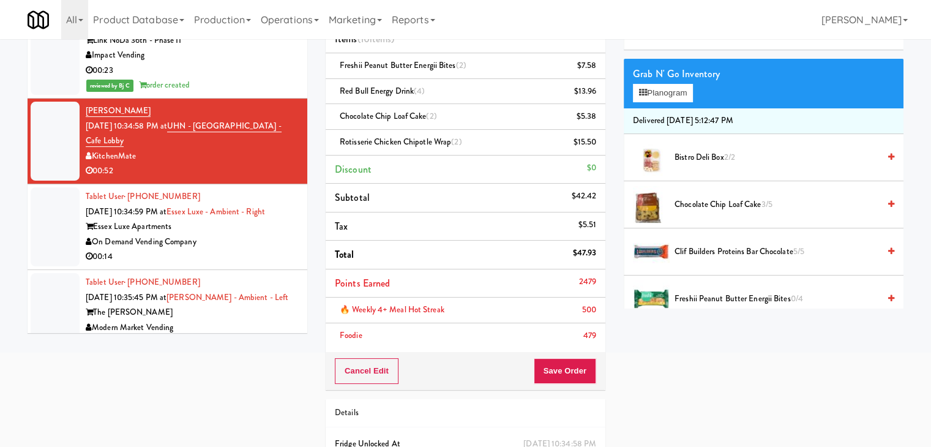
scroll to position [200, 0]
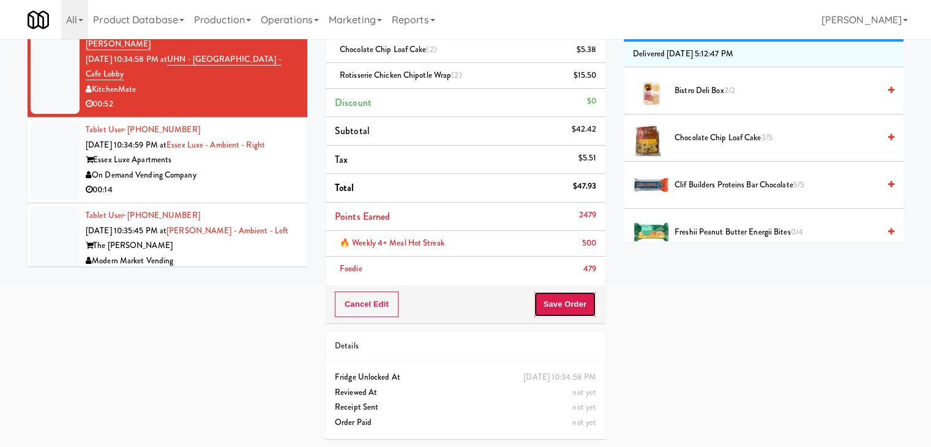
click at [551, 304] on button "Save Order" at bounding box center [564, 304] width 62 height 26
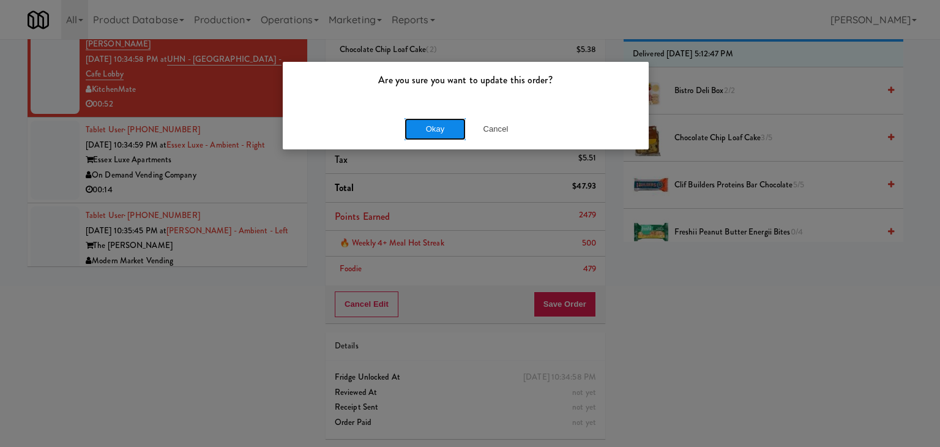
click at [432, 125] on button "Okay" at bounding box center [434, 129] width 61 height 22
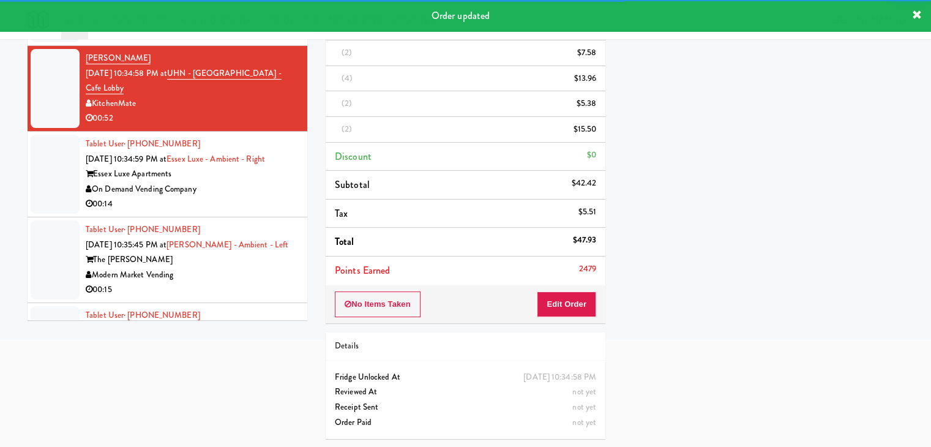
scroll to position [7455, 0]
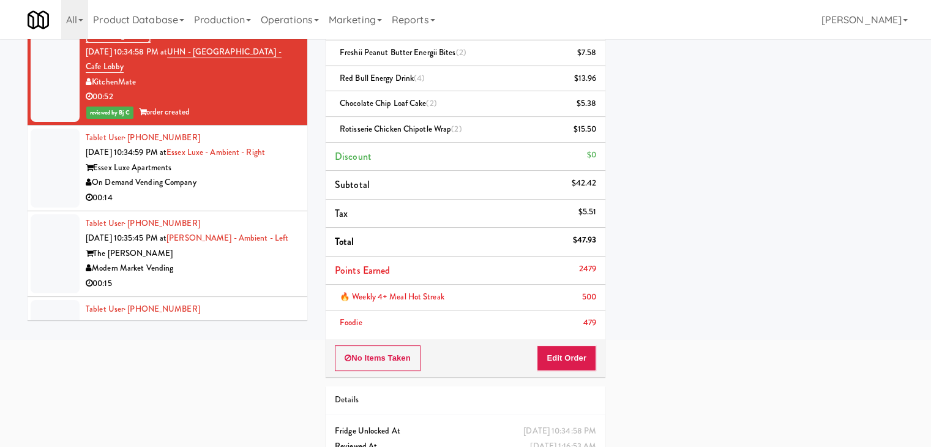
click at [247, 206] on div "00:14" at bounding box center [192, 197] width 212 height 15
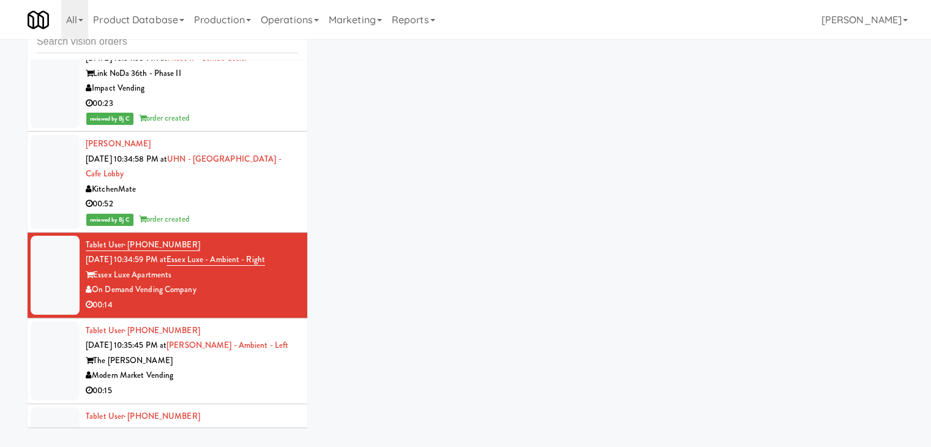
scroll to position [39, 0]
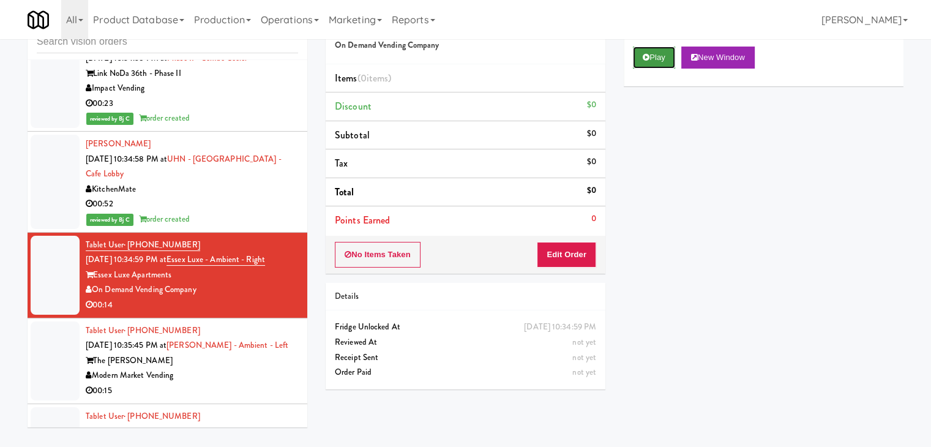
click at [652, 56] on button "Play" at bounding box center [654, 57] width 42 height 22
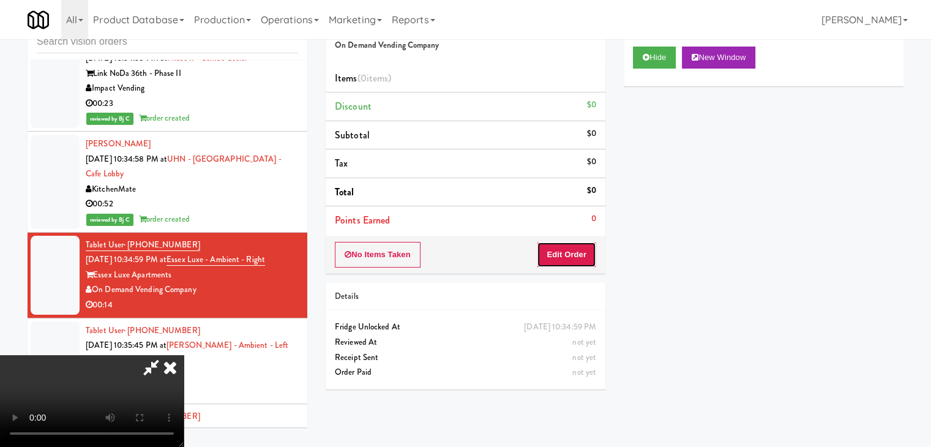
click at [557, 252] on button "Edit Order" at bounding box center [566, 255] width 59 height 26
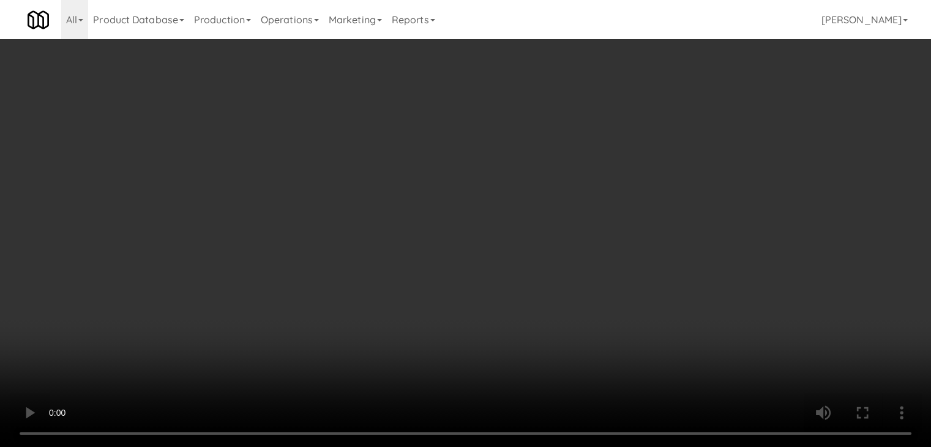
scroll to position [7440, 0]
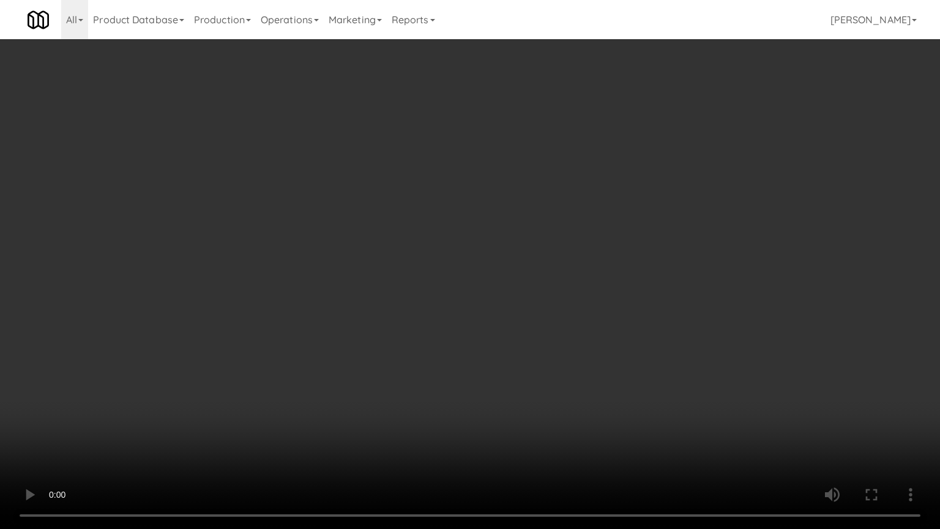
click at [561, 396] on video at bounding box center [470, 264] width 940 height 529
click at [560, 393] on video at bounding box center [470, 264] width 940 height 529
drag, startPoint x: 567, startPoint y: 394, endPoint x: 570, endPoint y: 388, distance: 6.6
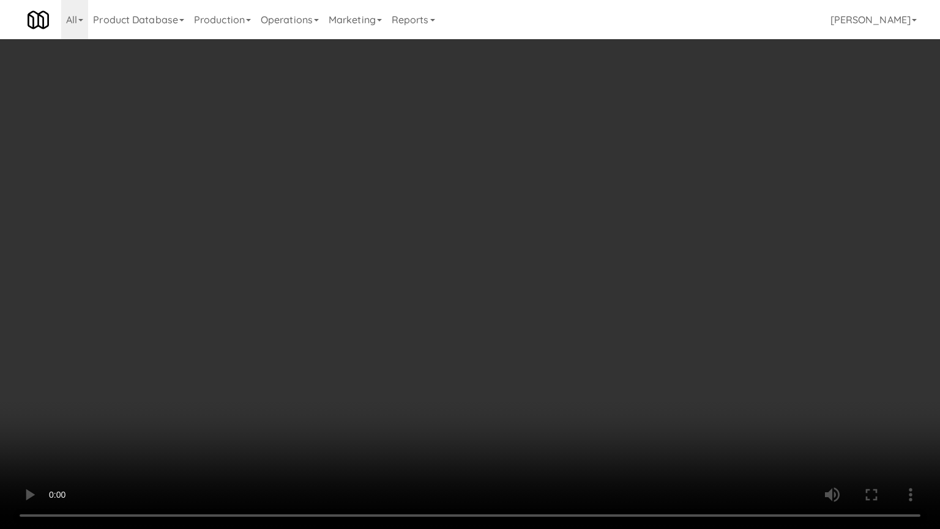
click at [570, 390] on video at bounding box center [470, 264] width 940 height 529
click at [575, 385] on video at bounding box center [470, 264] width 940 height 529
click at [587, 385] on video at bounding box center [470, 264] width 940 height 529
click at [589, 384] on video at bounding box center [470, 264] width 940 height 529
click at [627, 361] on video at bounding box center [470, 264] width 940 height 529
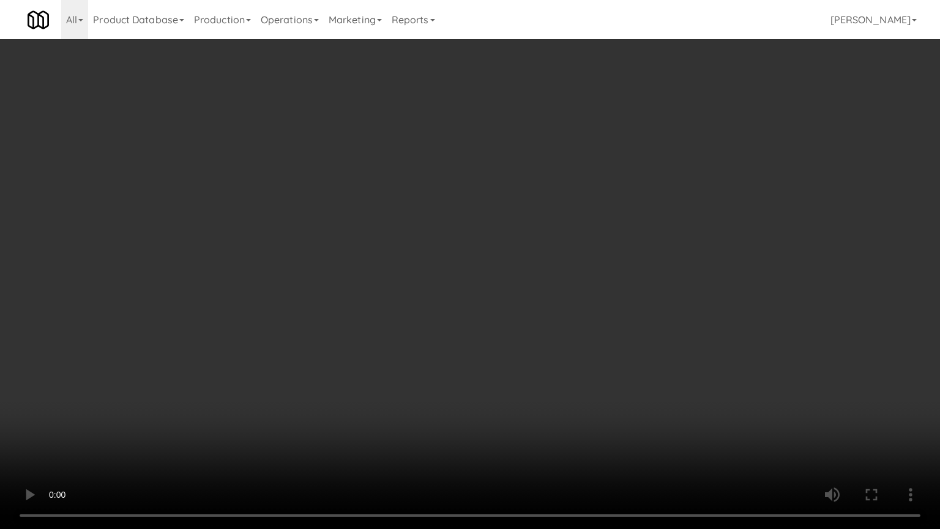
click at [626, 355] on video at bounding box center [470, 264] width 940 height 529
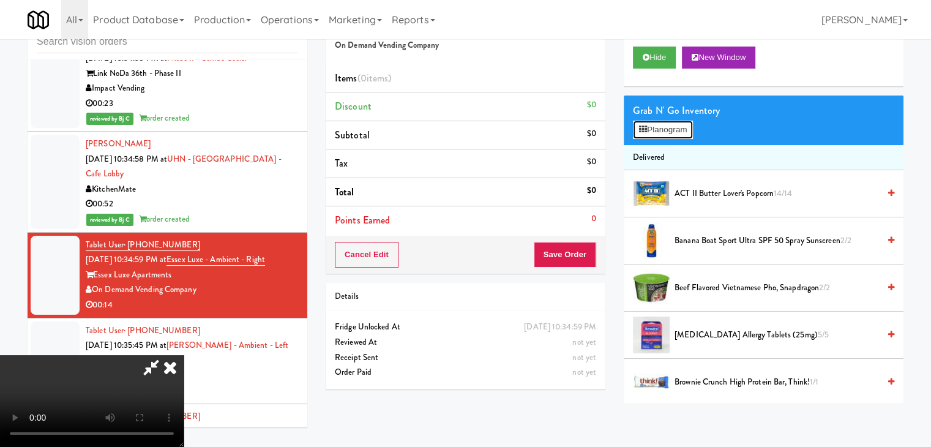
click at [684, 135] on button "Planogram" at bounding box center [663, 130] width 60 height 18
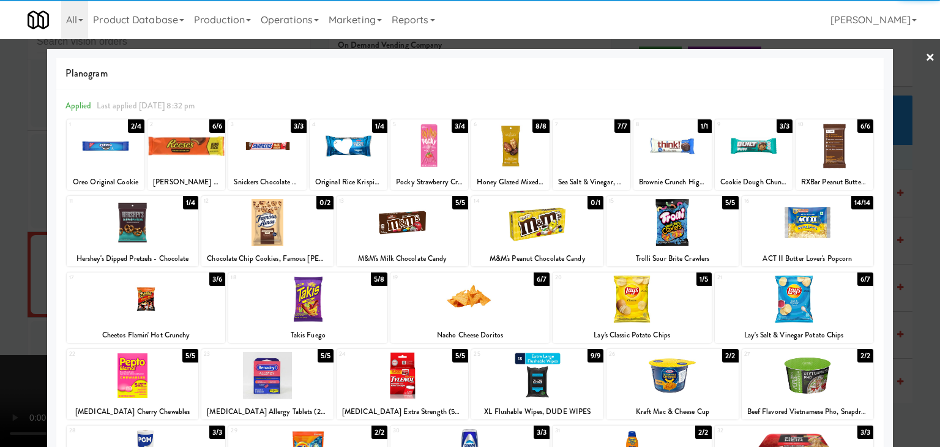
click at [661, 226] on div at bounding box center [672, 222] width 132 height 47
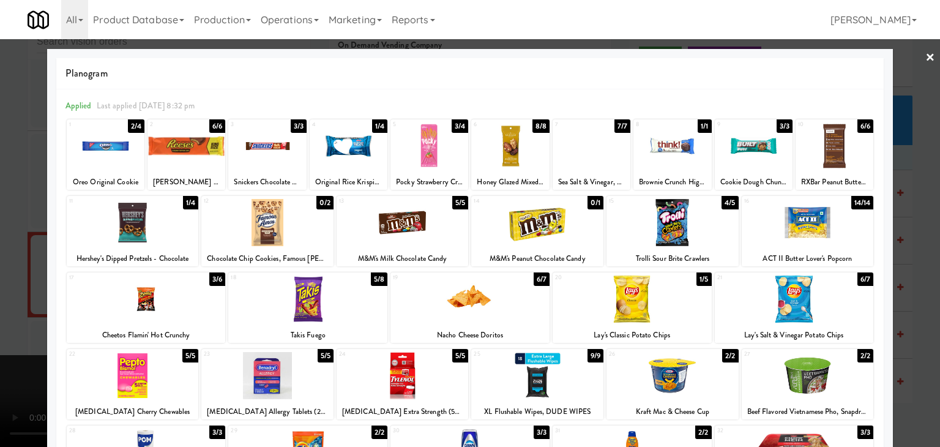
click at [255, 136] on div at bounding box center [267, 145] width 78 height 47
drag, startPoint x: 0, startPoint y: 207, endPoint x: 104, endPoint y: 208, distance: 104.0
click at [0, 208] on div at bounding box center [470, 223] width 940 height 447
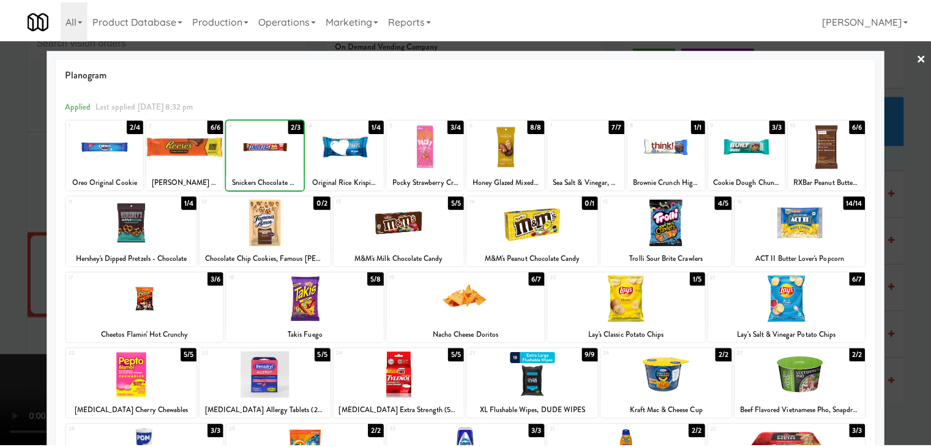
scroll to position [7455, 0]
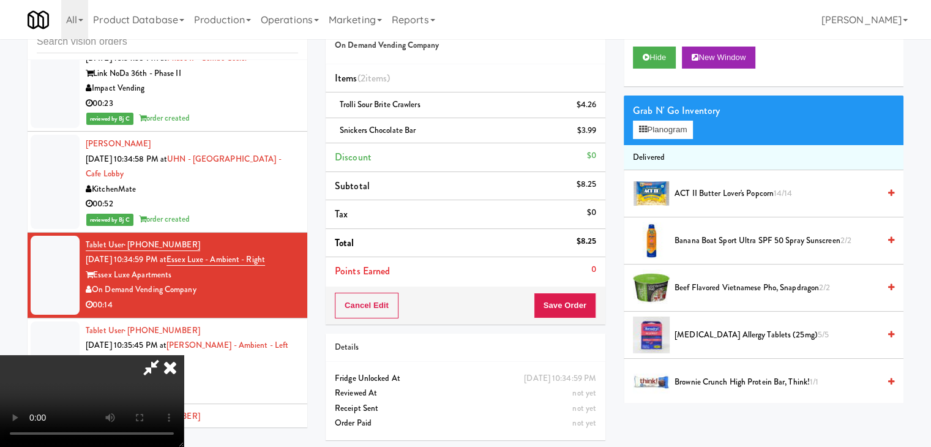
click at [184, 355] on video at bounding box center [92, 401] width 184 height 92
click at [644, 306] on li "Beef Flavored Vietnamese Pho, Snapdragon 2/2" at bounding box center [763, 287] width 280 height 47
click at [588, 302] on button "Save Order" at bounding box center [564, 305] width 62 height 26
click at [587, 303] on button "Save Order" at bounding box center [564, 305] width 62 height 26
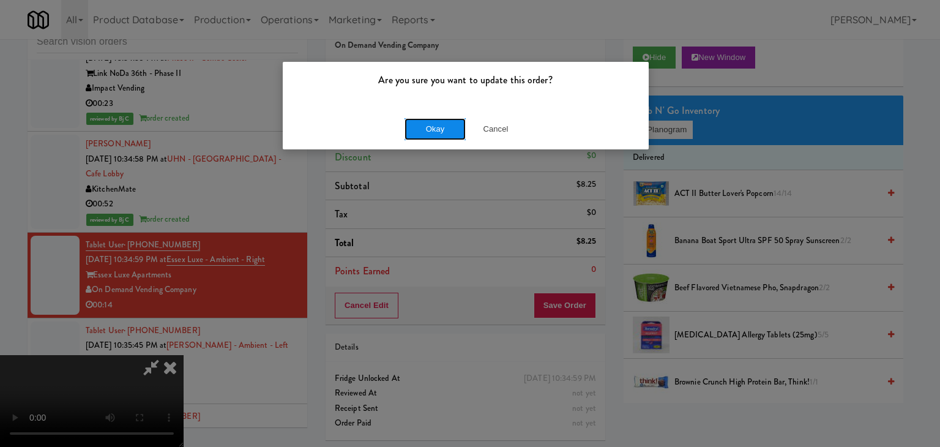
click at [436, 128] on button "Okay" at bounding box center [434, 129] width 61 height 22
click at [436, 128] on div "Okay Cancel" at bounding box center [466, 128] width 366 height 41
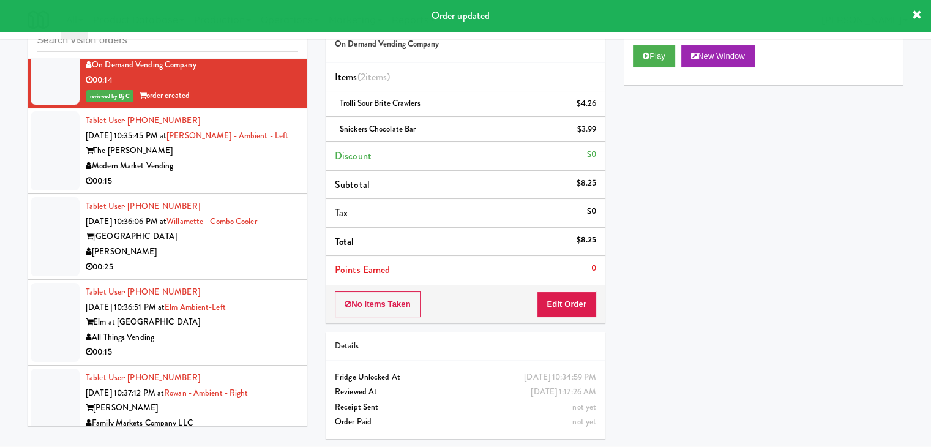
scroll to position [7699, 0]
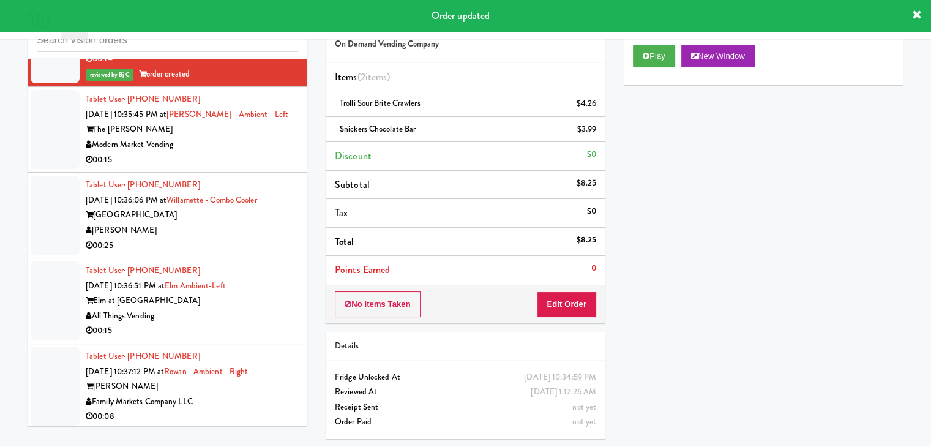
click at [264, 168] on div "00:15" at bounding box center [192, 159] width 212 height 15
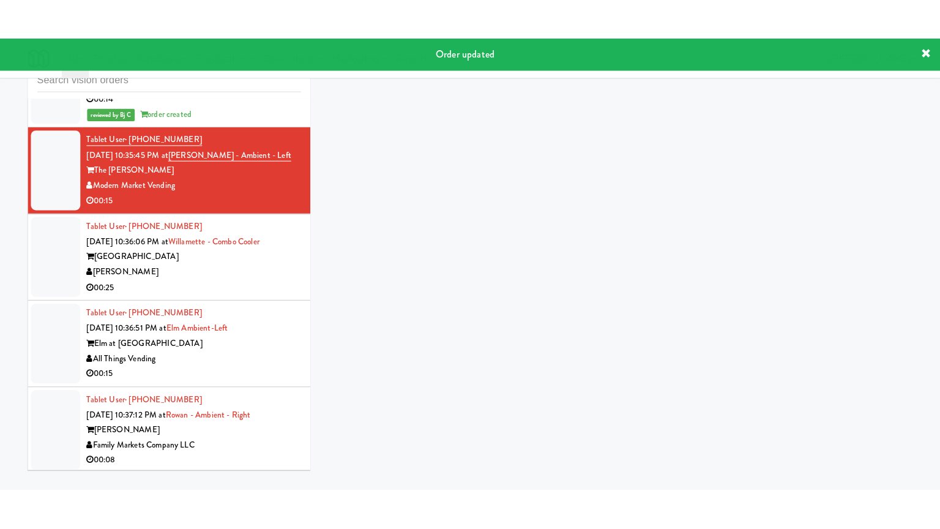
scroll to position [39, 0]
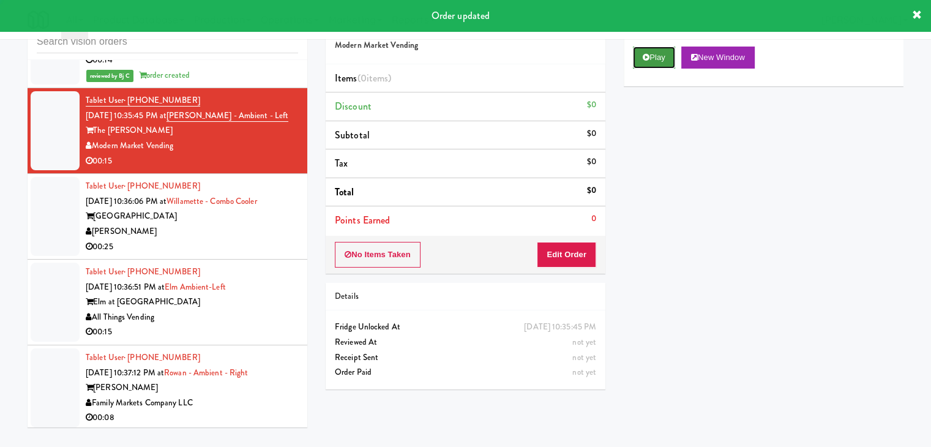
click at [647, 53] on icon at bounding box center [645, 57] width 7 height 8
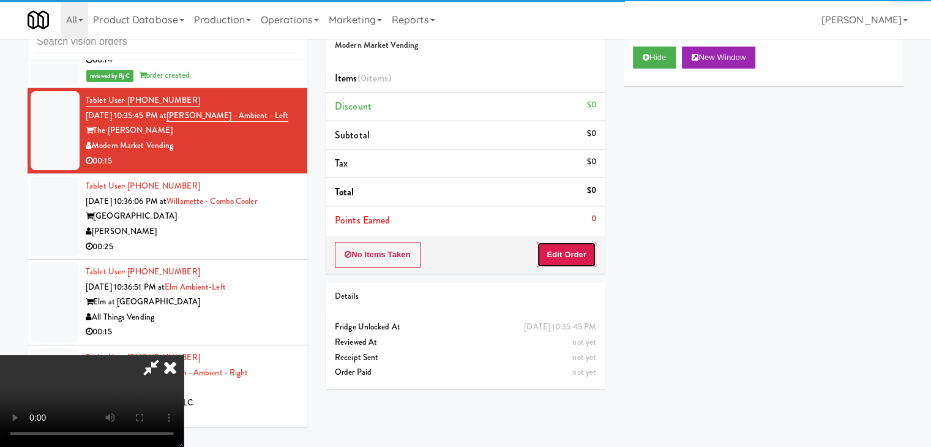
click at [559, 253] on button "Edit Order" at bounding box center [566, 255] width 59 height 26
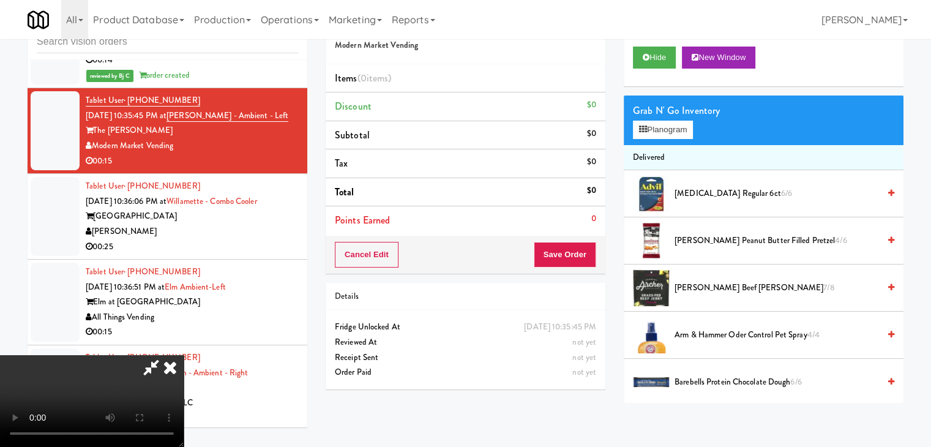
scroll to position [7684, 0]
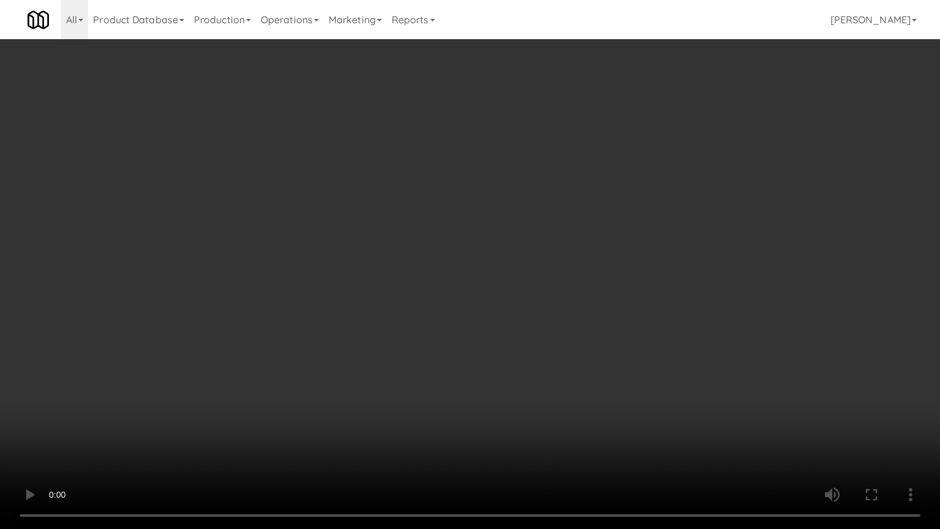
click at [543, 394] on video at bounding box center [470, 264] width 940 height 529
click at [633, 303] on video at bounding box center [470, 264] width 940 height 529
click at [641, 302] on video at bounding box center [470, 264] width 940 height 529
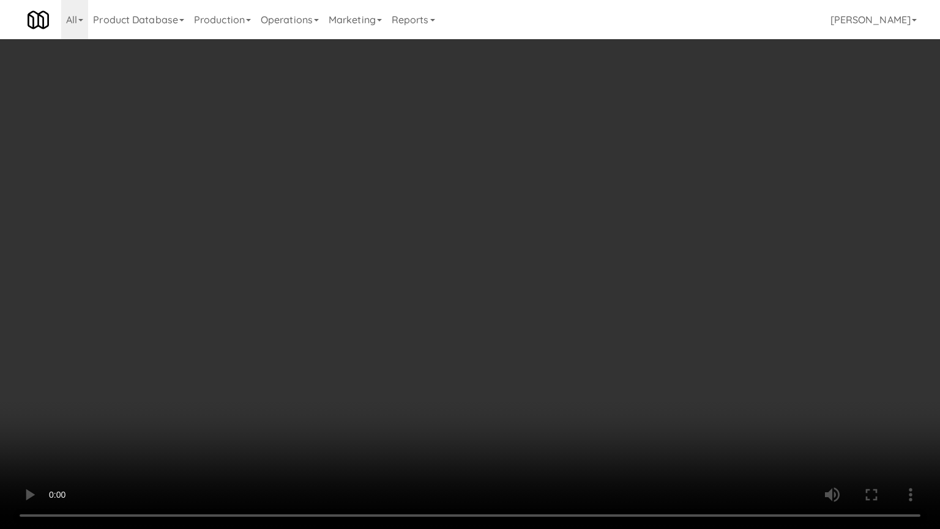
drag, startPoint x: 641, startPoint y: 302, endPoint x: 722, endPoint y: 145, distance: 176.2
click at [644, 299] on video at bounding box center [470, 264] width 940 height 529
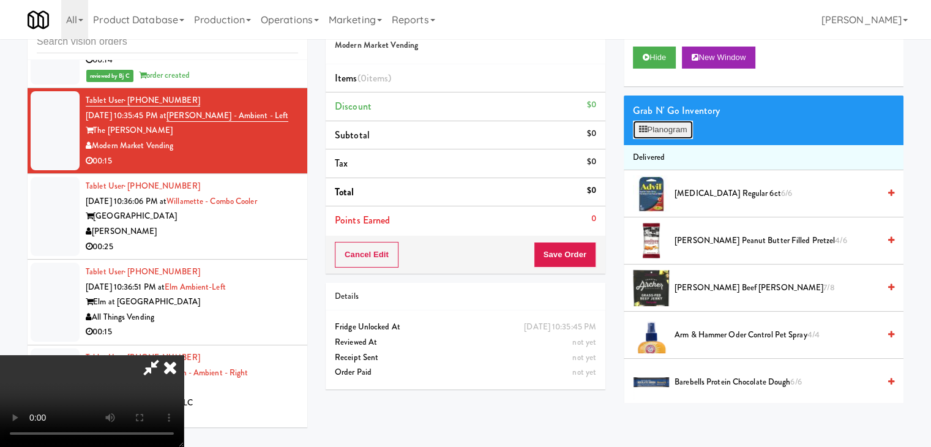
click at [665, 131] on button "Planogram" at bounding box center [663, 130] width 60 height 18
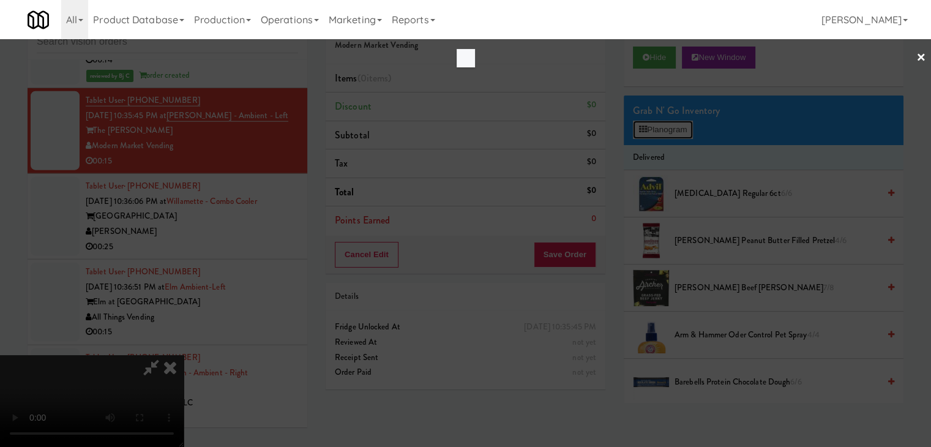
scroll to position [7684, 0]
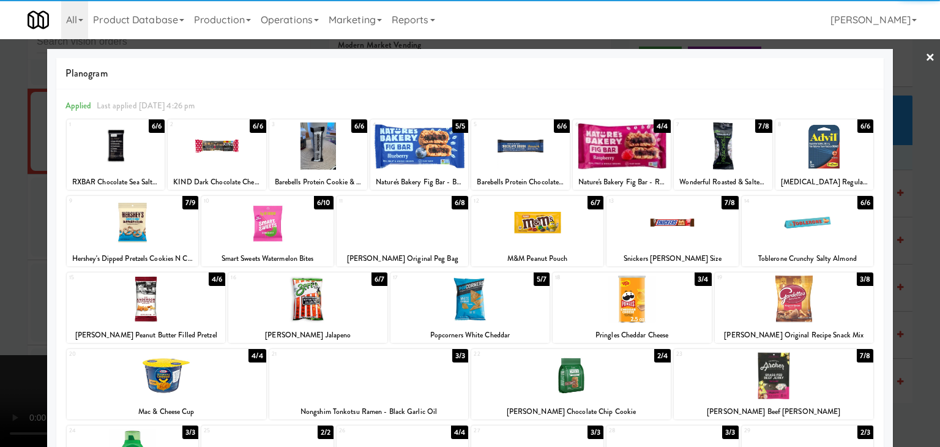
click at [128, 219] on div at bounding box center [133, 222] width 132 height 47
click at [530, 225] on div at bounding box center [537, 222] width 132 height 47
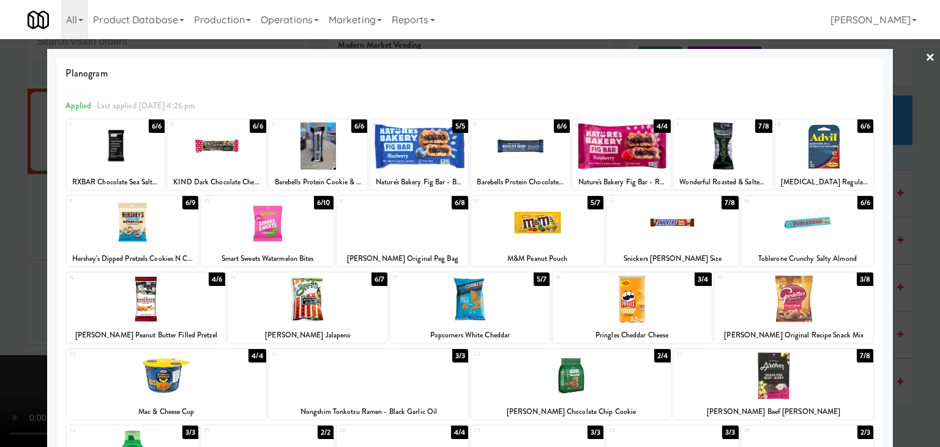
click at [0, 266] on div at bounding box center [470, 223] width 940 height 447
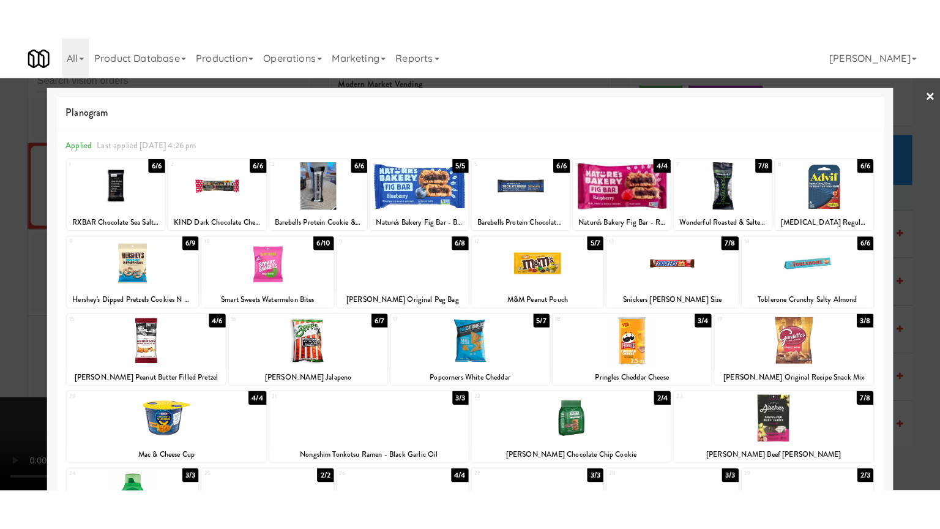
scroll to position [7699, 0]
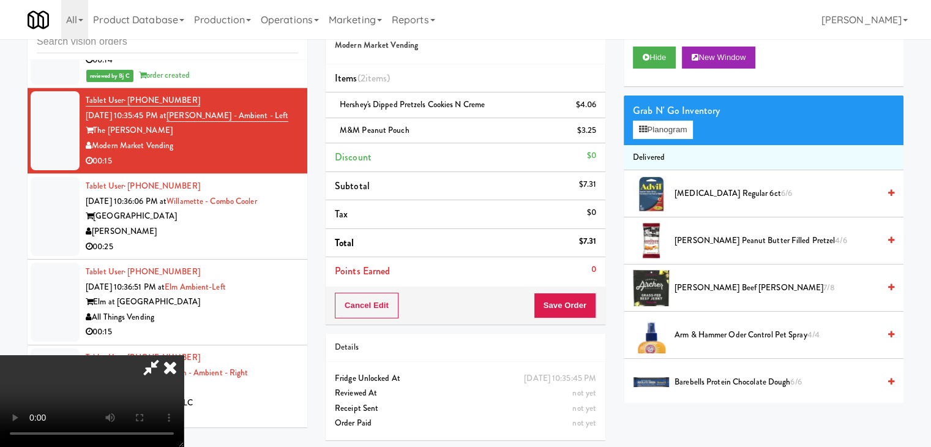
click at [574, 318] on div "Cancel Edit Save Order" at bounding box center [465, 305] width 280 height 38
click at [577, 309] on button "Save Order" at bounding box center [564, 305] width 62 height 26
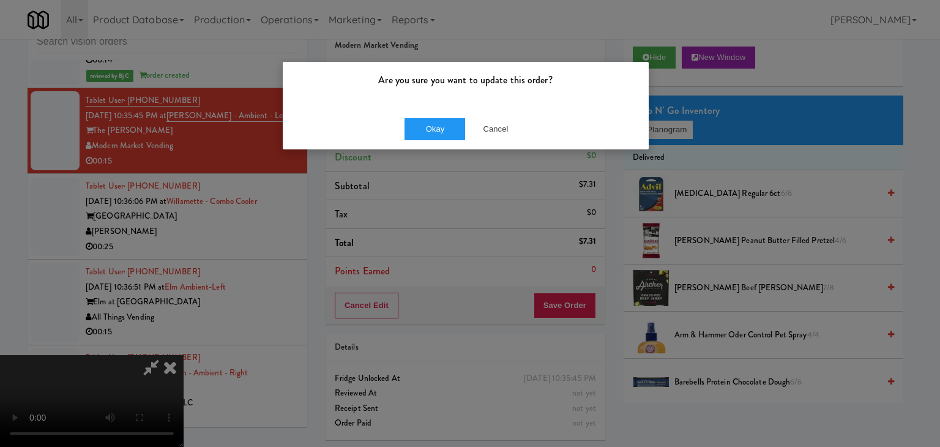
click at [446, 114] on div "Okay Cancel" at bounding box center [466, 128] width 366 height 41
click at [442, 123] on button "Okay" at bounding box center [434, 129] width 61 height 22
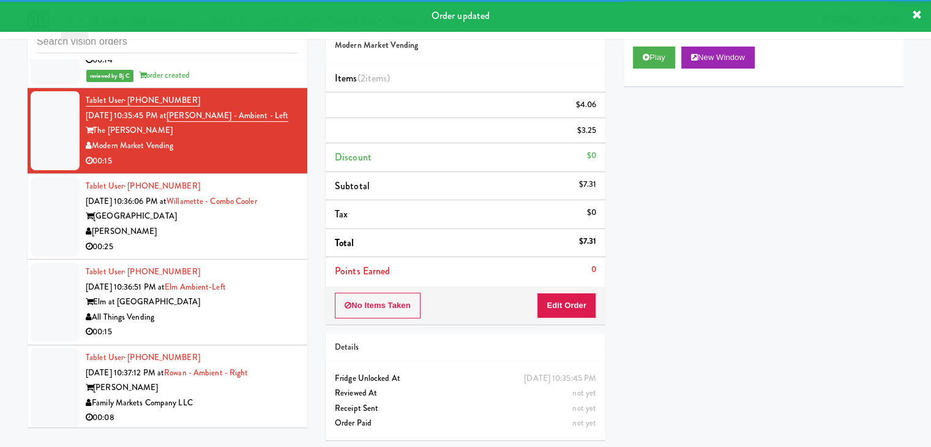
click at [237, 254] on div "Tablet User · (425) 359-5279 Aug 17, 2025 10:36:06 PM at Willamette - Combo Coo…" at bounding box center [192, 216] width 212 height 75
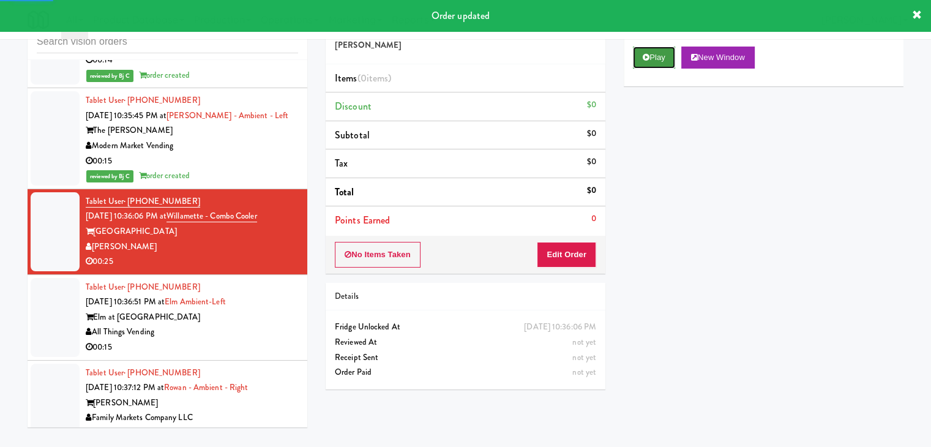
click at [652, 54] on button "Play" at bounding box center [654, 57] width 42 height 22
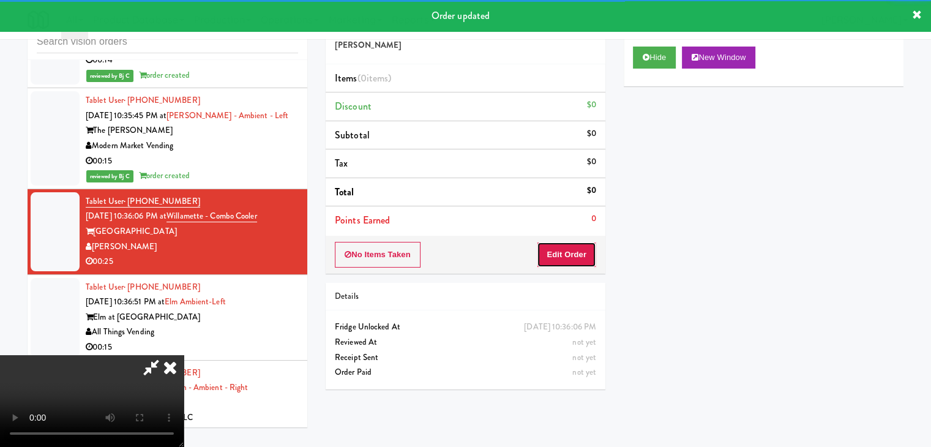
click at [560, 260] on button "Edit Order" at bounding box center [566, 255] width 59 height 26
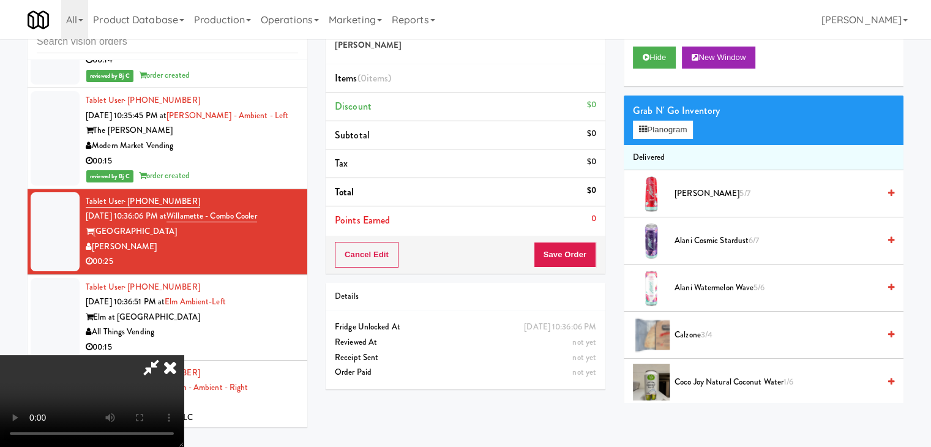
scroll to position [7684, 0]
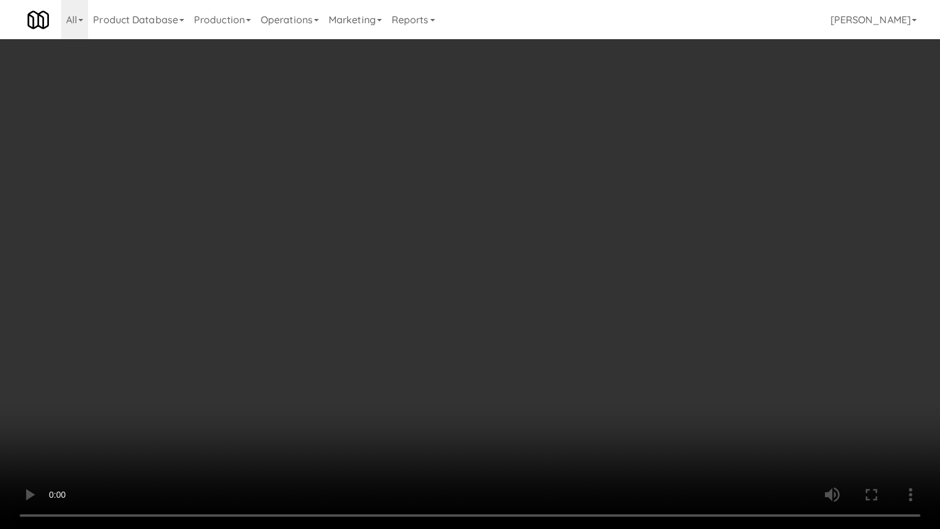
click at [492, 398] on video at bounding box center [470, 264] width 940 height 529
click at [492, 392] on video at bounding box center [470, 264] width 940 height 529
click at [491, 390] on video at bounding box center [470, 264] width 940 height 529
click at [499, 382] on video at bounding box center [470, 264] width 940 height 529
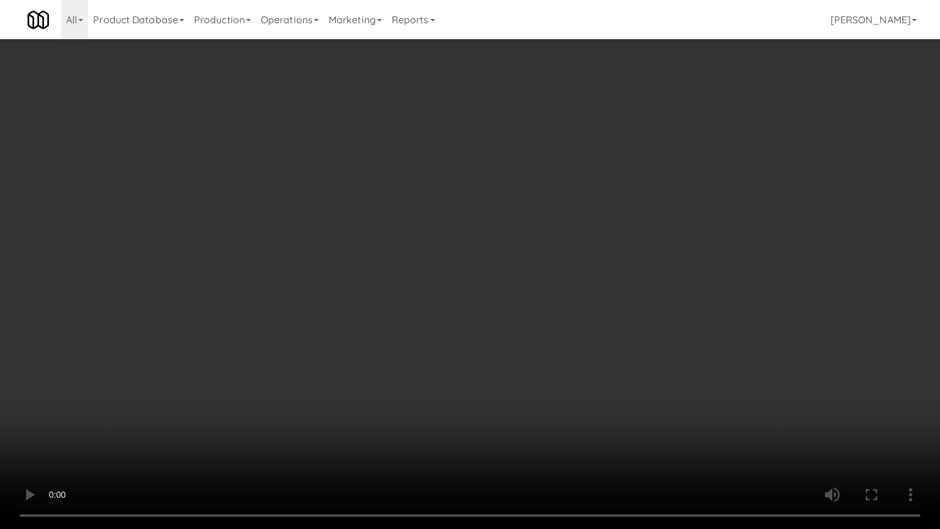
click at [499, 382] on video at bounding box center [470, 264] width 940 height 529
click at [499, 381] on video at bounding box center [470, 264] width 940 height 529
click at [505, 382] on video at bounding box center [470, 264] width 940 height 529
click at [507, 381] on video at bounding box center [470, 264] width 940 height 529
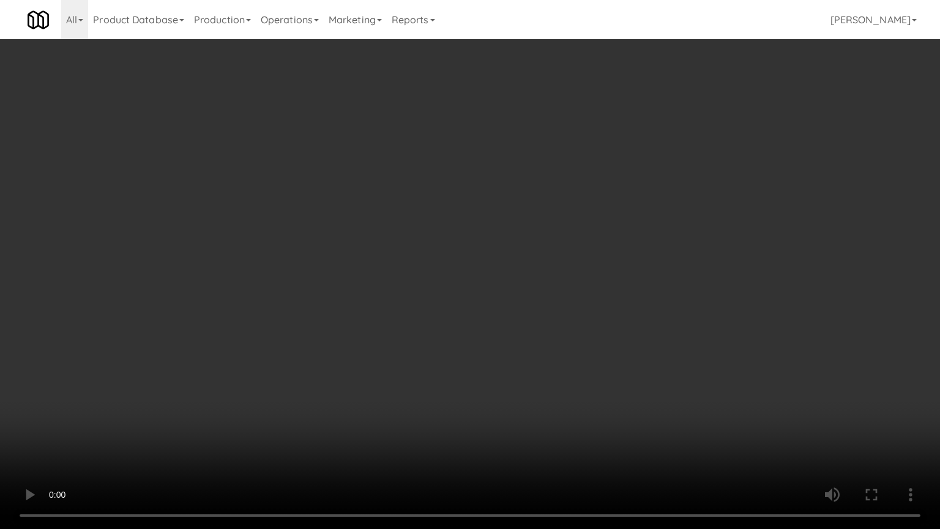
click at [512, 382] on video at bounding box center [470, 264] width 940 height 529
click at [513, 381] on video at bounding box center [470, 264] width 940 height 529
click at [515, 379] on video at bounding box center [470, 264] width 940 height 529
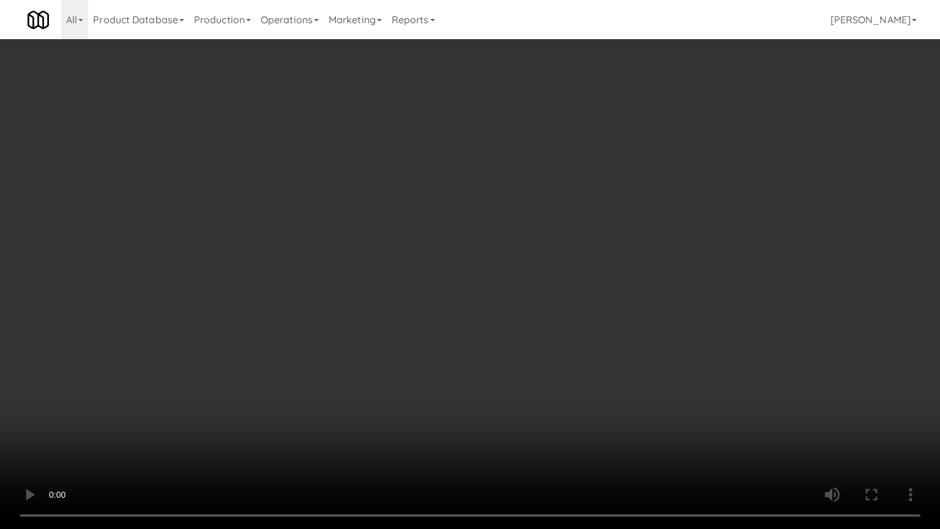
click at [514, 379] on video at bounding box center [470, 264] width 940 height 529
click at [498, 372] on video at bounding box center [470, 264] width 940 height 529
drag, startPoint x: 498, startPoint y: 372, endPoint x: 539, endPoint y: 248, distance: 130.8
click at [498, 371] on video at bounding box center [470, 264] width 940 height 529
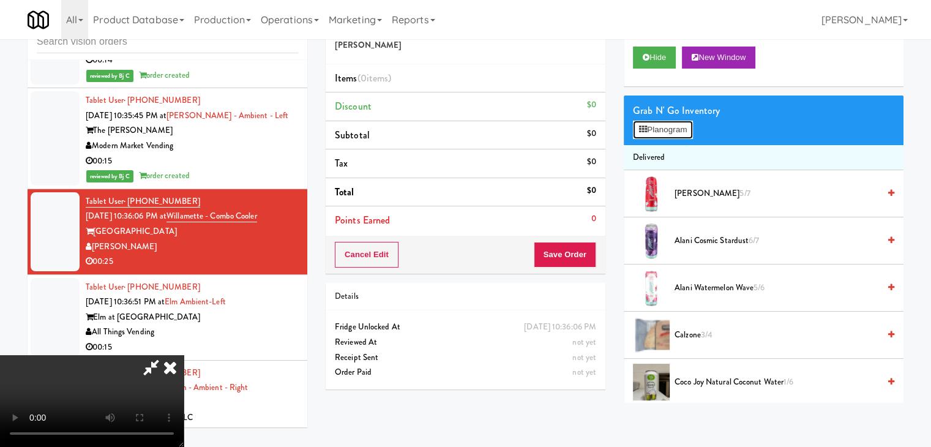
click at [660, 125] on button "Planogram" at bounding box center [663, 130] width 60 height 18
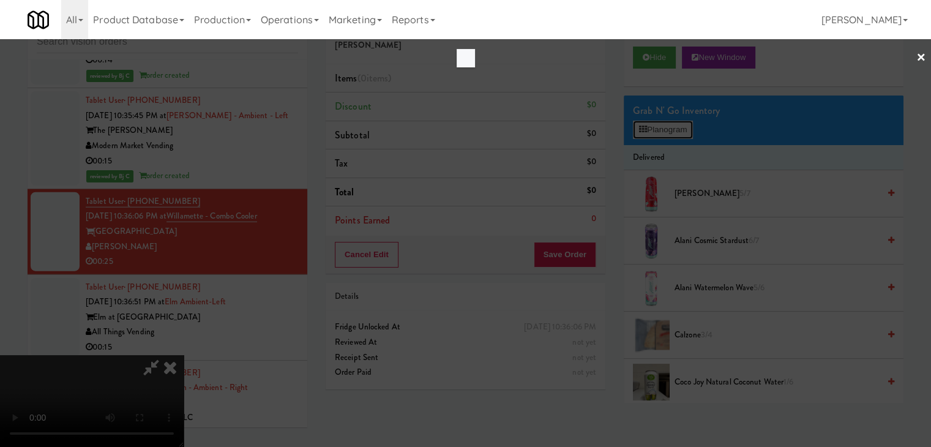
scroll to position [7684, 0]
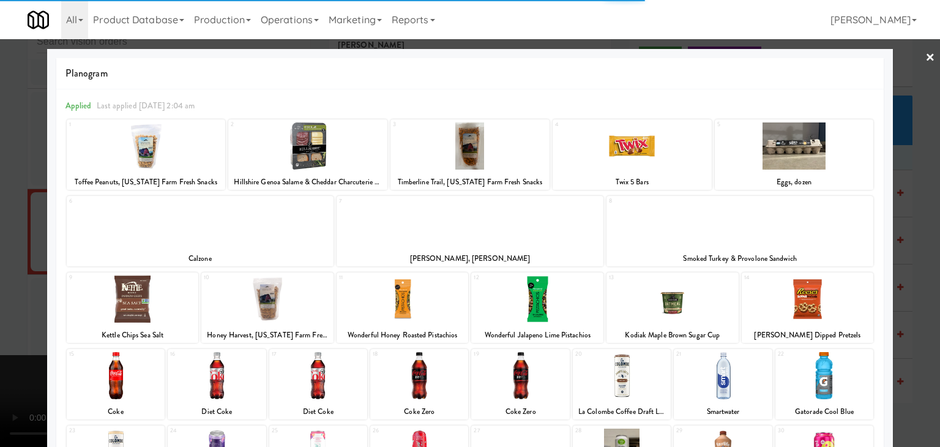
click at [647, 155] on div at bounding box center [631, 145] width 159 height 47
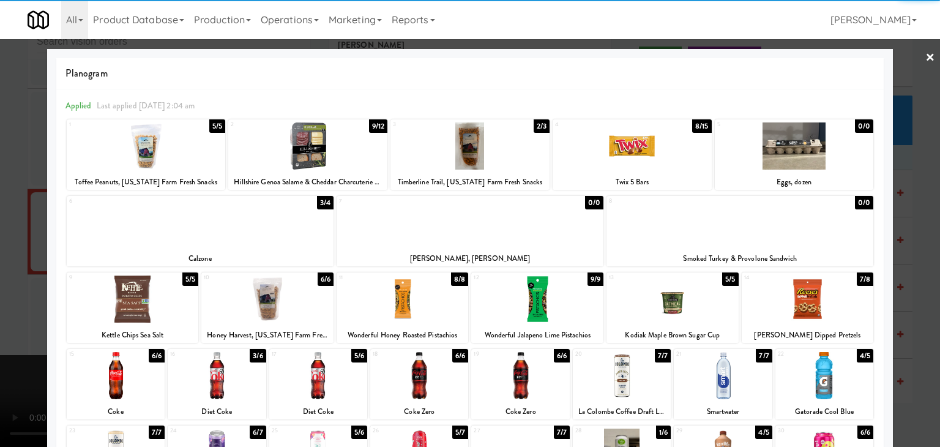
click at [700, 377] on div at bounding box center [723, 375] width 98 height 47
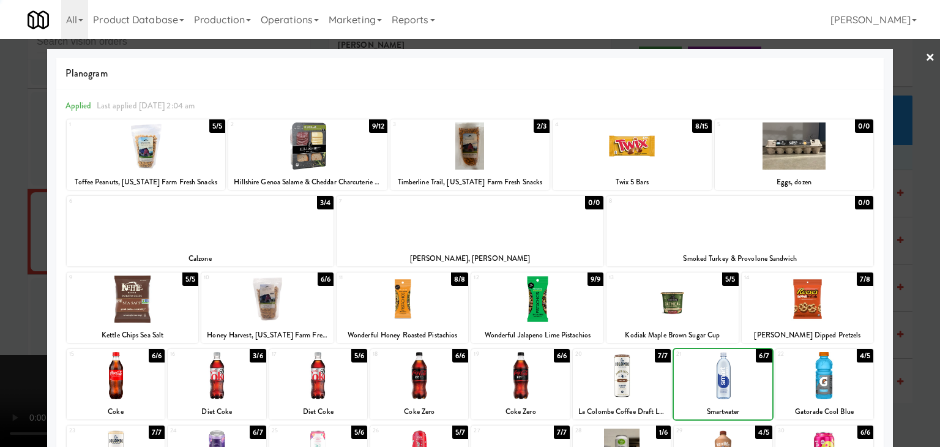
click at [0, 319] on div at bounding box center [470, 223] width 940 height 447
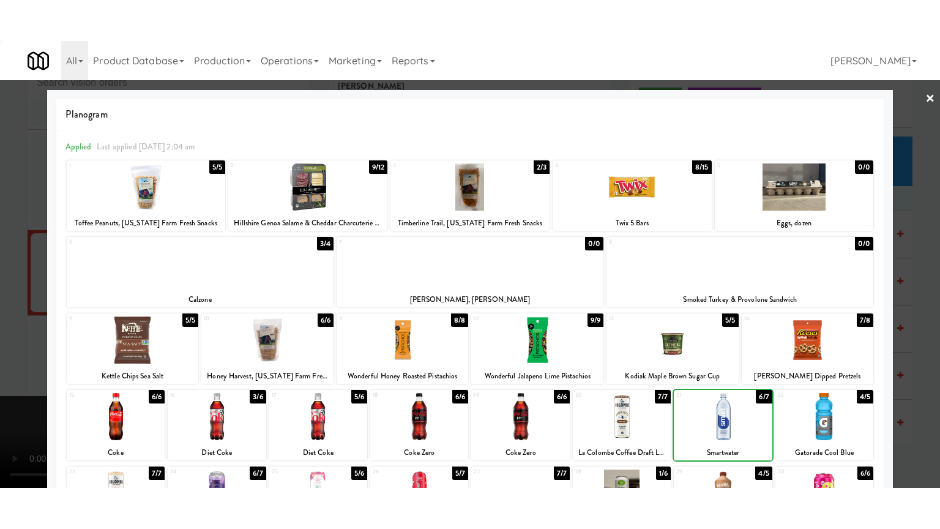
scroll to position [7699, 0]
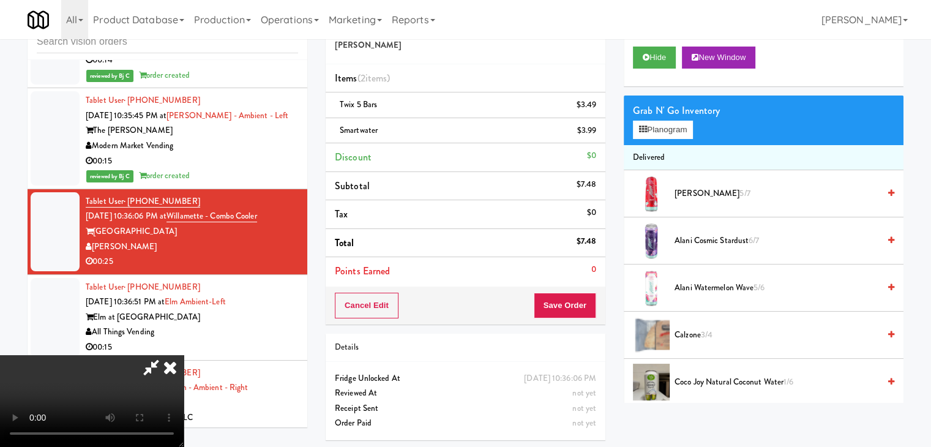
click at [184, 355] on video at bounding box center [92, 401] width 184 height 92
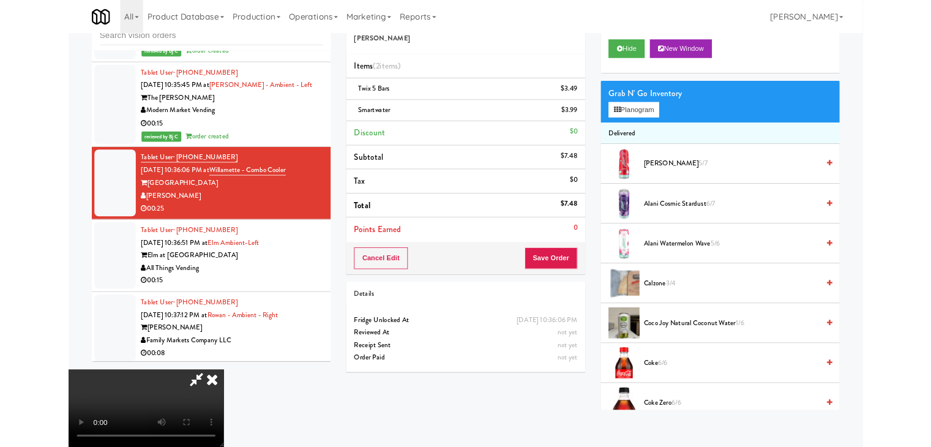
scroll to position [7684, 0]
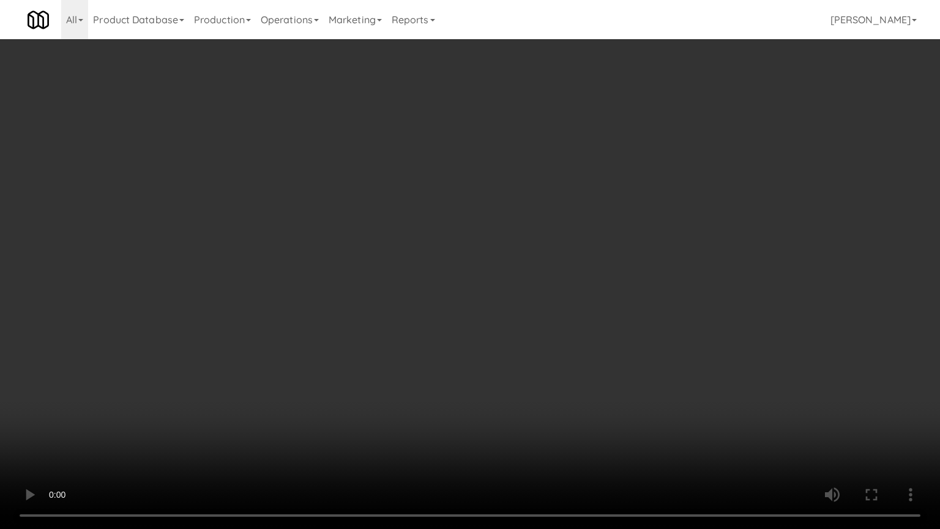
click at [477, 382] on video at bounding box center [470, 264] width 940 height 529
click at [481, 381] on video at bounding box center [470, 264] width 940 height 529
click at [472, 377] on video at bounding box center [470, 264] width 940 height 529
click at [480, 379] on video at bounding box center [470, 264] width 940 height 529
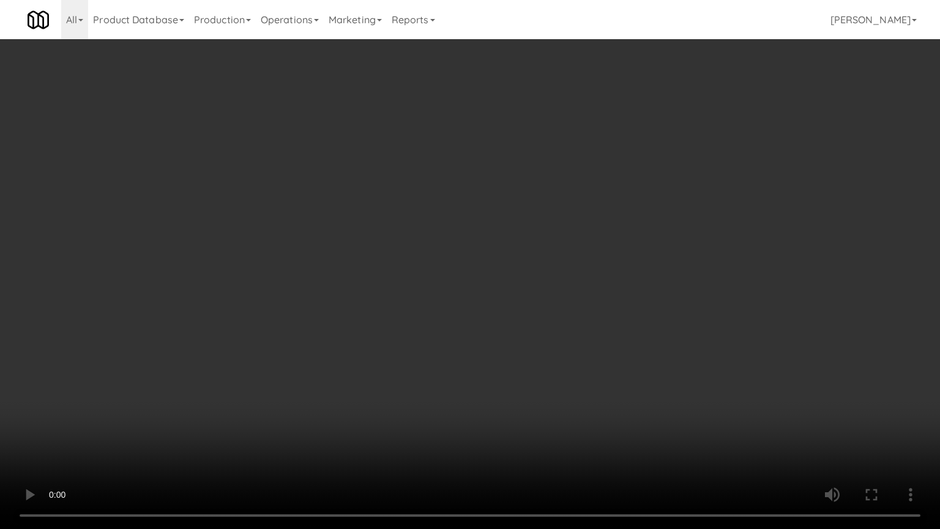
click at [486, 379] on video at bounding box center [470, 264] width 940 height 529
click at [501, 381] on video at bounding box center [470, 264] width 940 height 529
click at [502, 383] on video at bounding box center [470, 264] width 940 height 529
click at [504, 373] on video at bounding box center [470, 264] width 940 height 529
drag, startPoint x: 506, startPoint y: 372, endPoint x: 511, endPoint y: 367, distance: 7.4
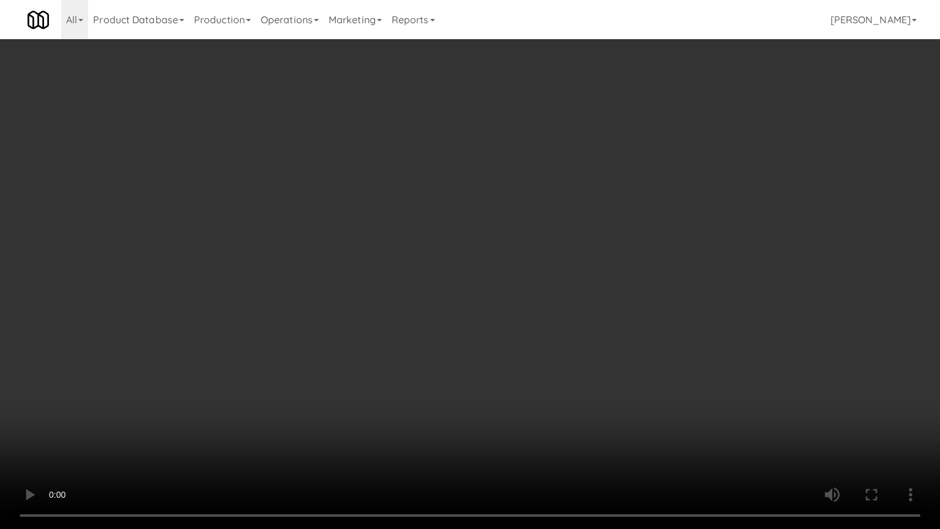
click at [510, 367] on video at bounding box center [470, 264] width 940 height 529
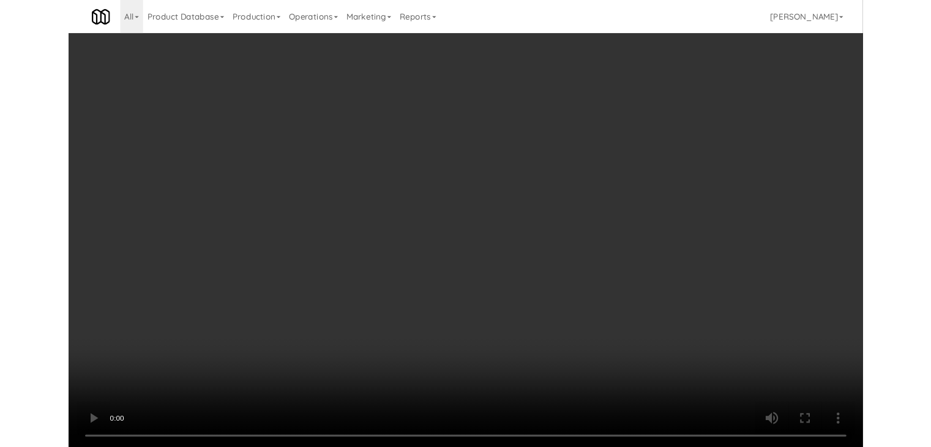
scroll to position [7699, 0]
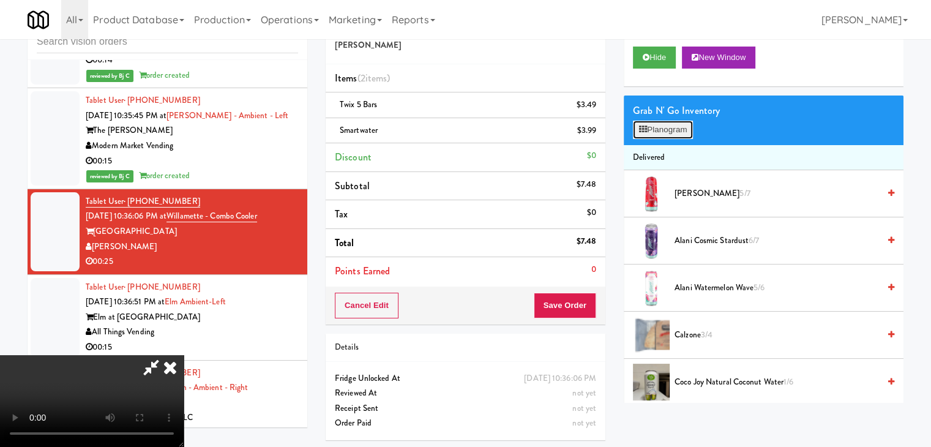
click at [668, 132] on button "Planogram" at bounding box center [663, 130] width 60 height 18
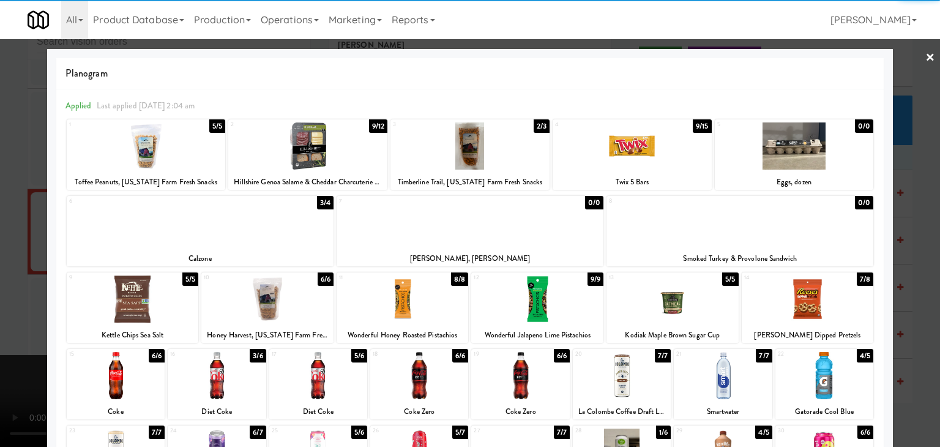
click at [836, 297] on div at bounding box center [807, 298] width 132 height 47
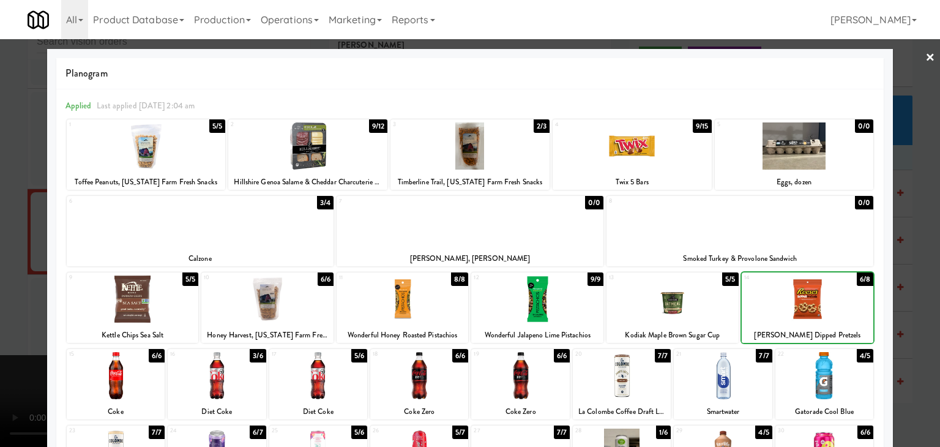
drag, startPoint x: 896, startPoint y: 294, endPoint x: 687, endPoint y: 295, distance: 209.2
click at [890, 294] on div at bounding box center [470, 223] width 940 height 447
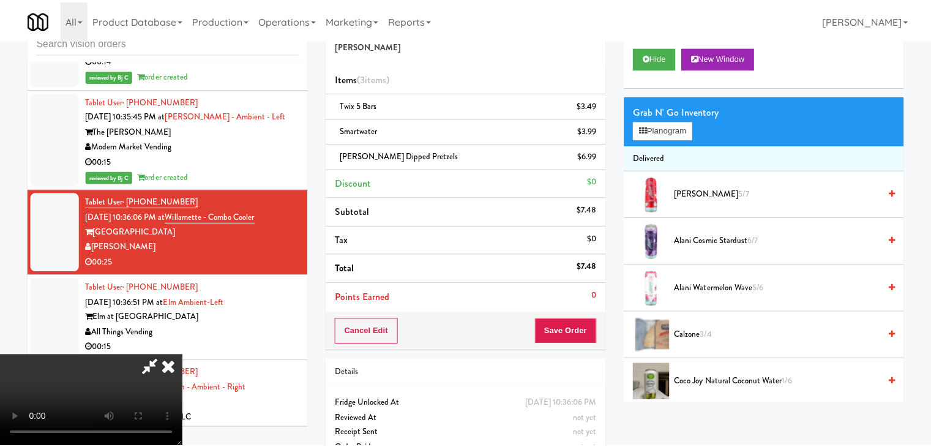
scroll to position [7699, 0]
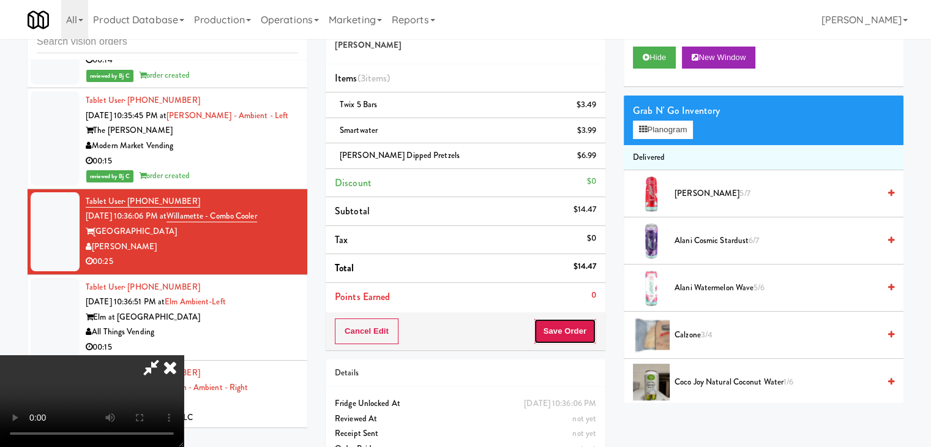
click at [577, 323] on button "Save Order" at bounding box center [564, 331] width 62 height 26
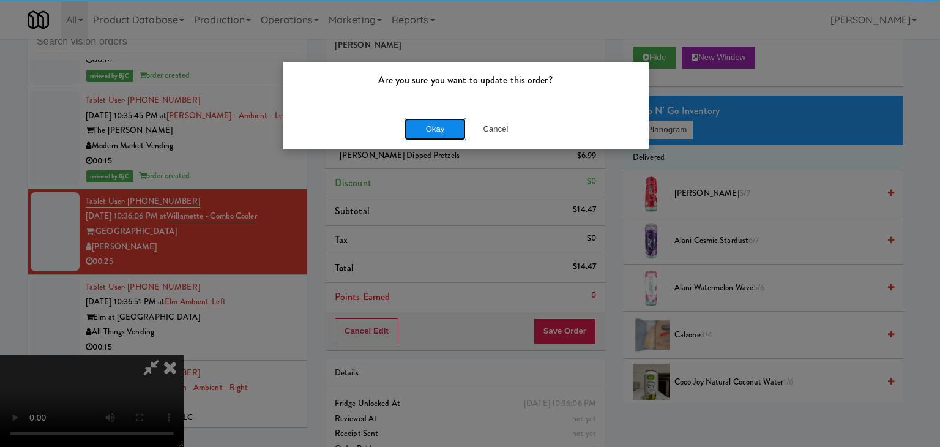
click at [442, 134] on button "Okay" at bounding box center [434, 129] width 61 height 22
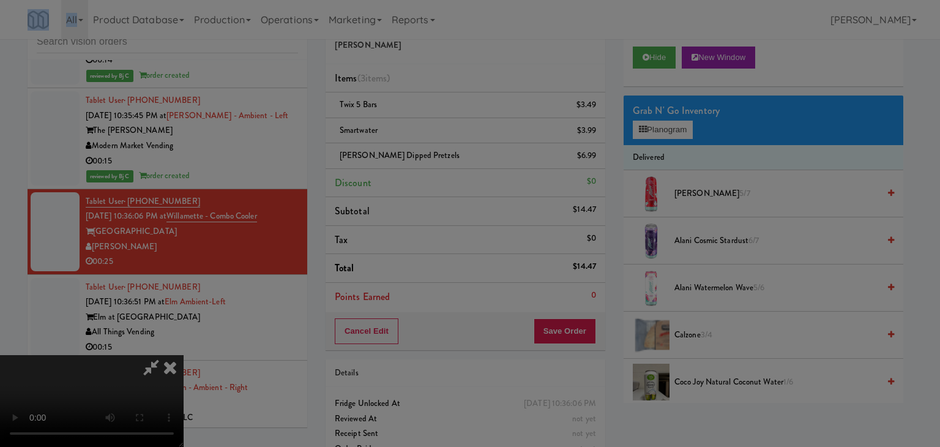
click at [442, 134] on div "Are you sure you want to update this order? Okay Cancel" at bounding box center [470, 223] width 940 height 447
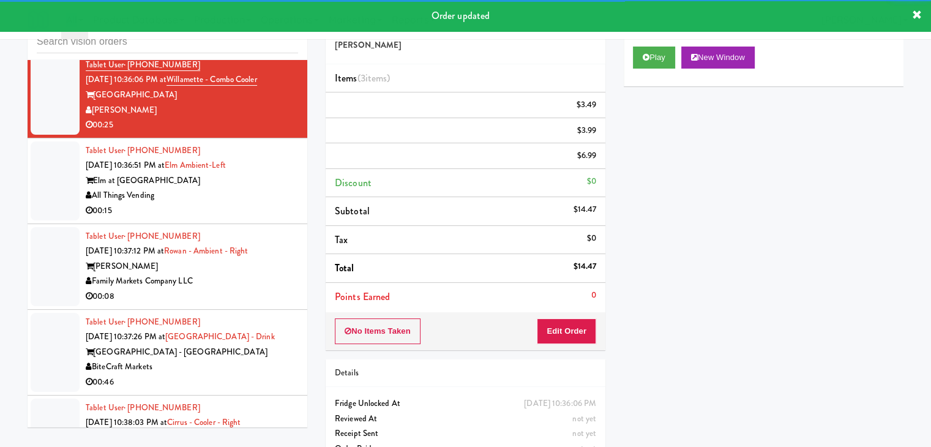
scroll to position [7883, 0]
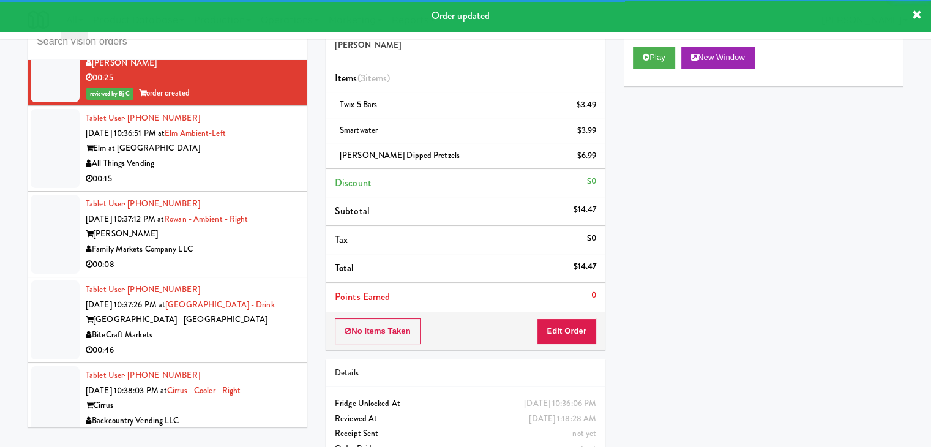
click at [279, 171] on div "All Things Vending" at bounding box center [192, 163] width 212 height 15
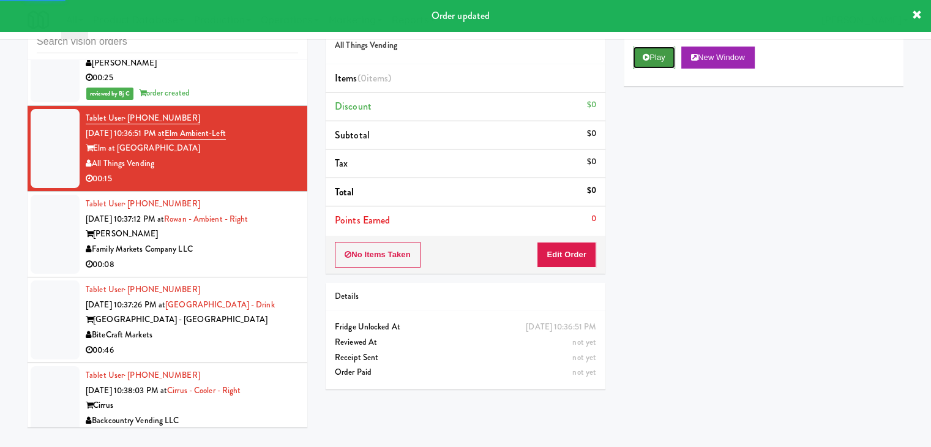
click at [656, 54] on button "Play" at bounding box center [654, 57] width 42 height 22
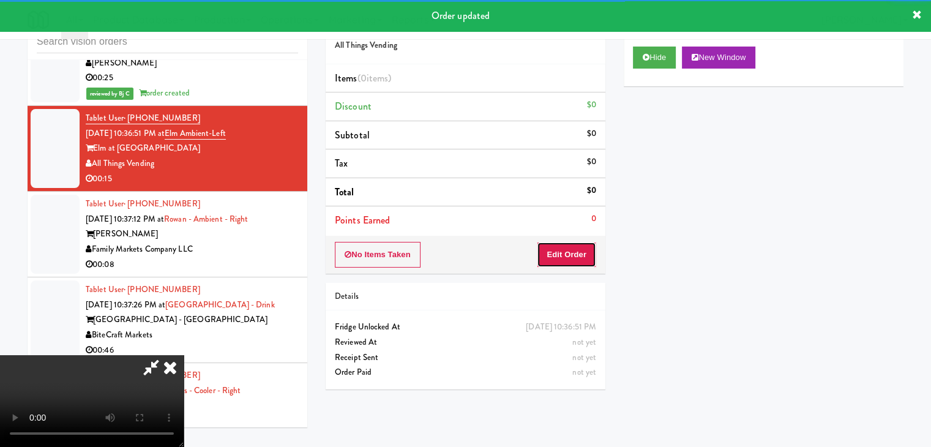
click at [571, 260] on button "Edit Order" at bounding box center [566, 255] width 59 height 26
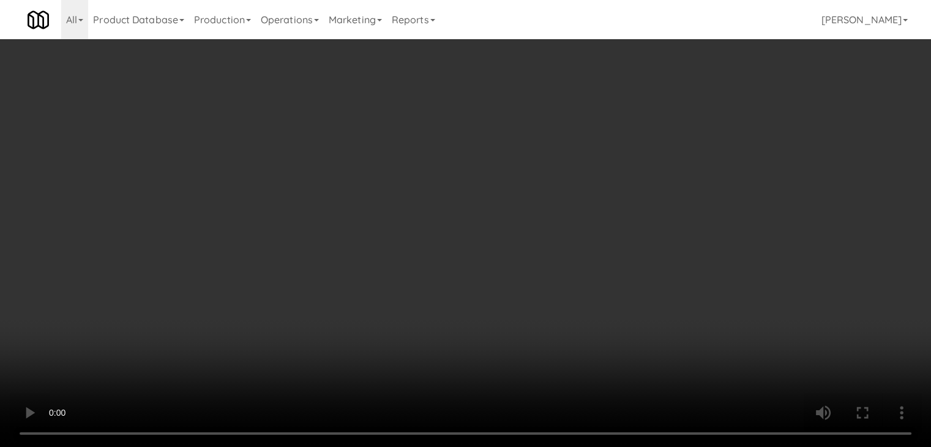
scroll to position [7868, 0]
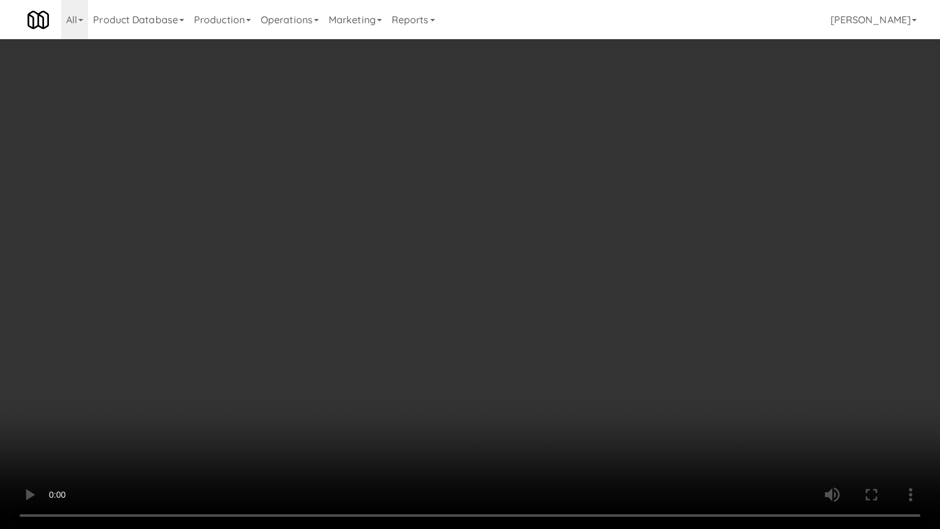
click at [549, 352] on video at bounding box center [470, 264] width 940 height 529
drag, startPoint x: 549, startPoint y: 352, endPoint x: 544, endPoint y: 360, distance: 8.8
click at [549, 352] on video at bounding box center [470, 264] width 940 height 529
click at [556, 351] on video at bounding box center [470, 264] width 940 height 529
click at [551, 391] on video at bounding box center [470, 264] width 940 height 529
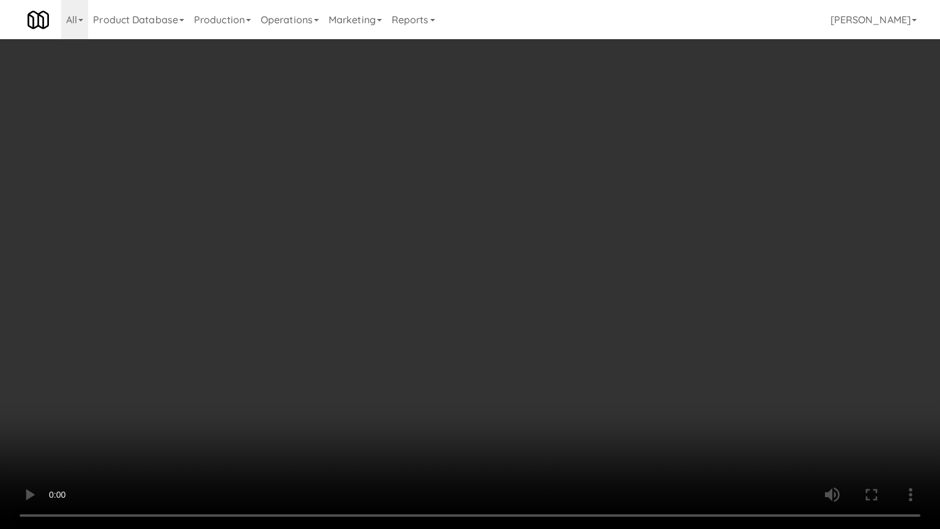
click at [546, 394] on video at bounding box center [470, 264] width 940 height 529
click at [587, 365] on video at bounding box center [470, 264] width 940 height 529
click at [568, 369] on video at bounding box center [470, 264] width 940 height 529
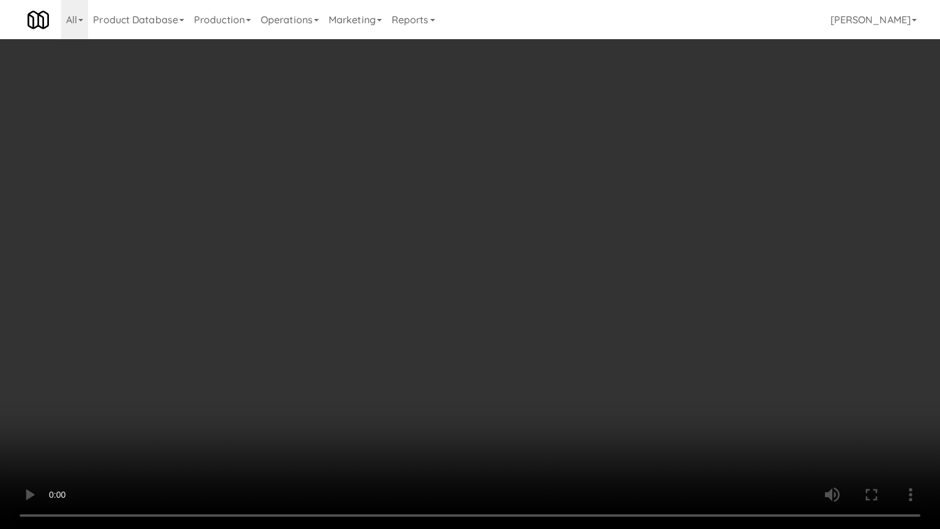
click at [568, 369] on video at bounding box center [470, 264] width 940 height 529
click at [553, 373] on video at bounding box center [470, 264] width 940 height 529
click at [556, 373] on video at bounding box center [470, 264] width 940 height 529
click at [559, 371] on video at bounding box center [470, 264] width 940 height 529
click at [560, 370] on video at bounding box center [470, 264] width 940 height 529
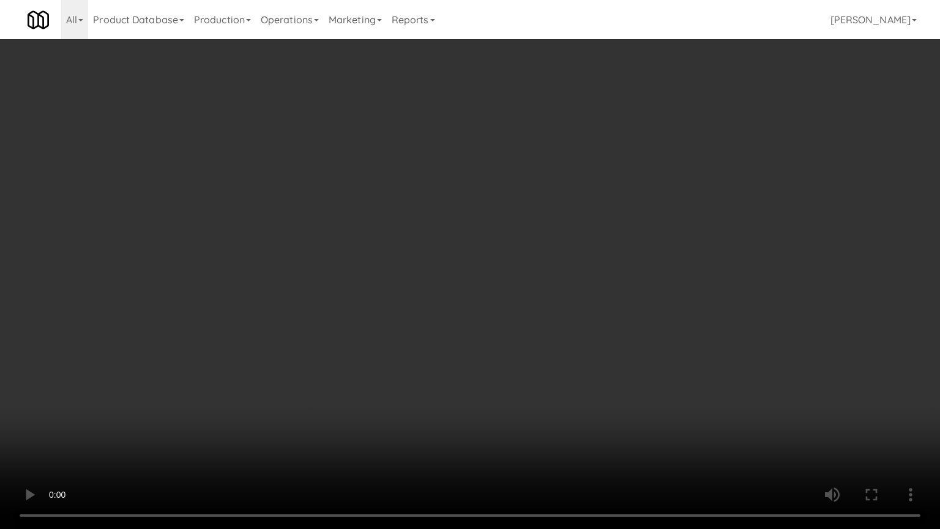
drag, startPoint x: 541, startPoint y: 357, endPoint x: 537, endPoint y: 352, distance: 6.5
click at [541, 357] on video at bounding box center [470, 264] width 940 height 529
click at [519, 346] on video at bounding box center [470, 264] width 940 height 529
click at [528, 346] on video at bounding box center [470, 264] width 940 height 529
click at [526, 344] on video at bounding box center [470, 264] width 940 height 529
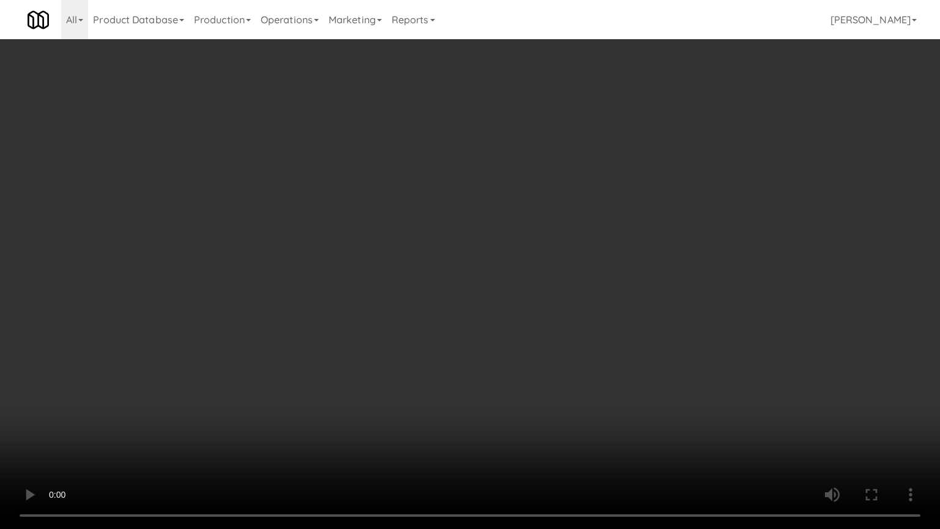
click at [526, 344] on video at bounding box center [470, 264] width 940 height 529
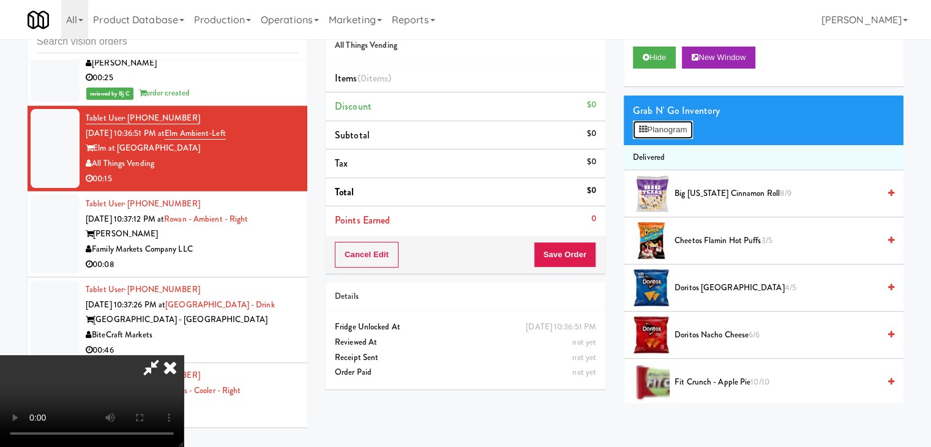
click at [655, 126] on button "Planogram" at bounding box center [663, 130] width 60 height 18
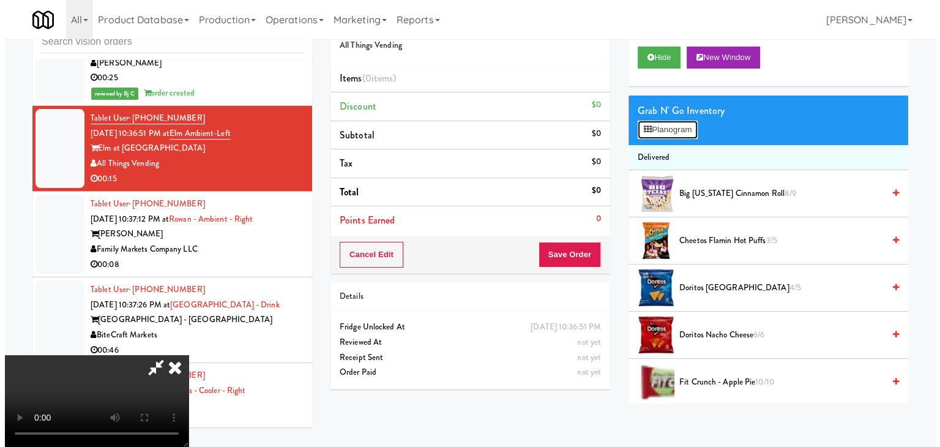
scroll to position [7868, 0]
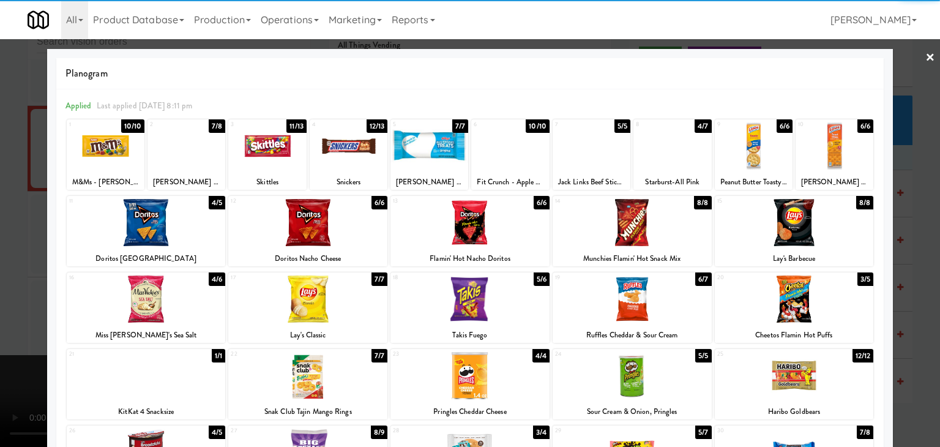
click at [459, 297] on div at bounding box center [469, 298] width 159 height 47
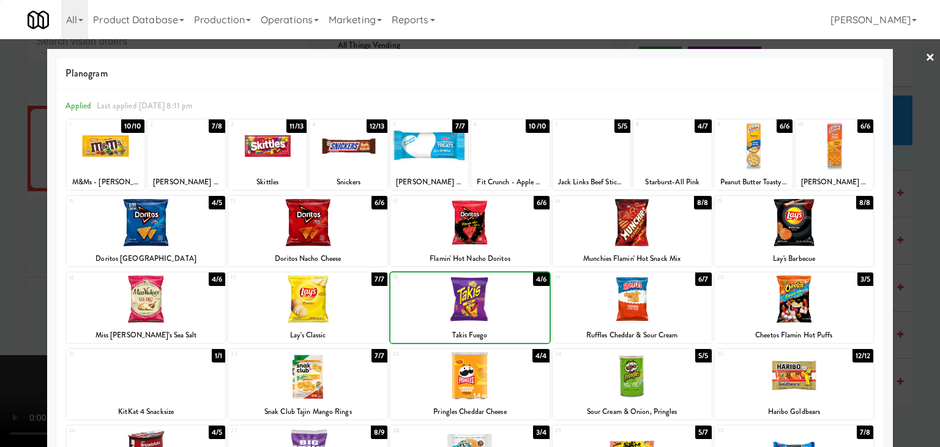
click at [336, 299] on div at bounding box center [307, 298] width 159 height 47
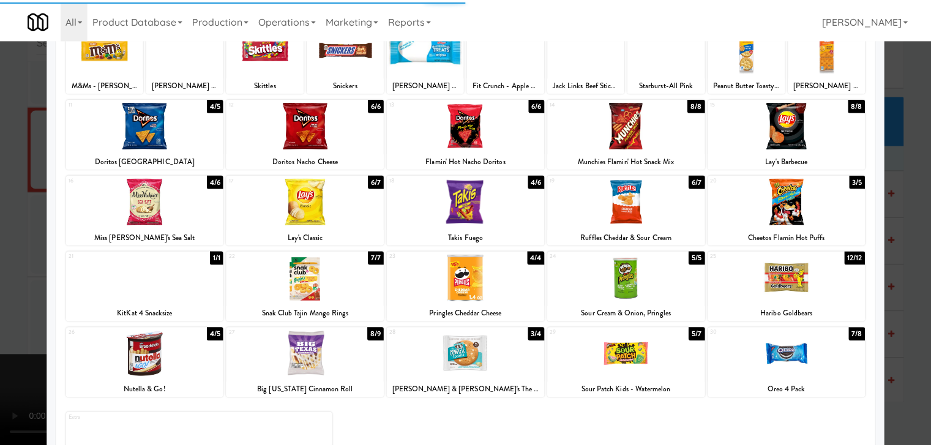
scroll to position [154, 0]
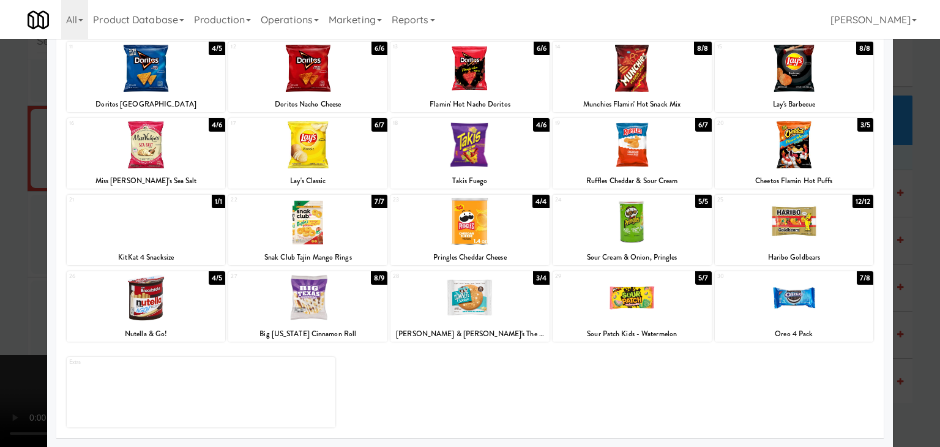
drag, startPoint x: 128, startPoint y: 319, endPoint x: 59, endPoint y: 319, distance: 69.1
click at [129, 319] on div at bounding box center [146, 297] width 159 height 47
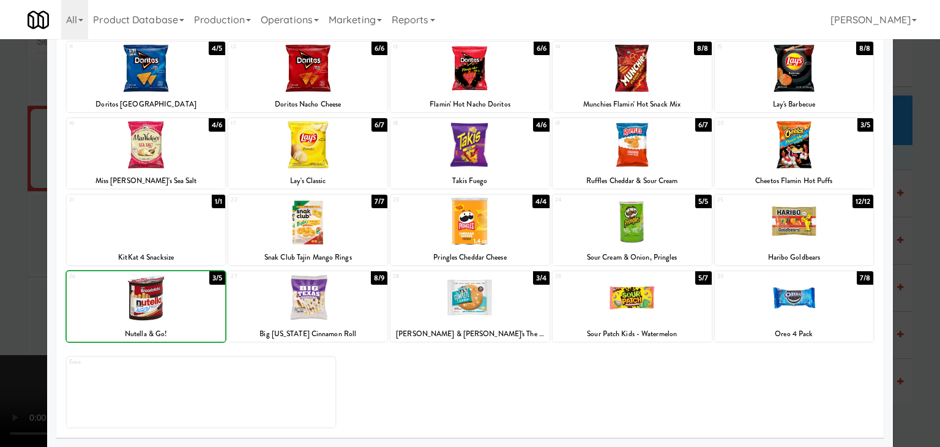
drag, startPoint x: 7, startPoint y: 319, endPoint x: 259, endPoint y: 330, distance: 252.9
click at [17, 319] on div at bounding box center [470, 223] width 940 height 447
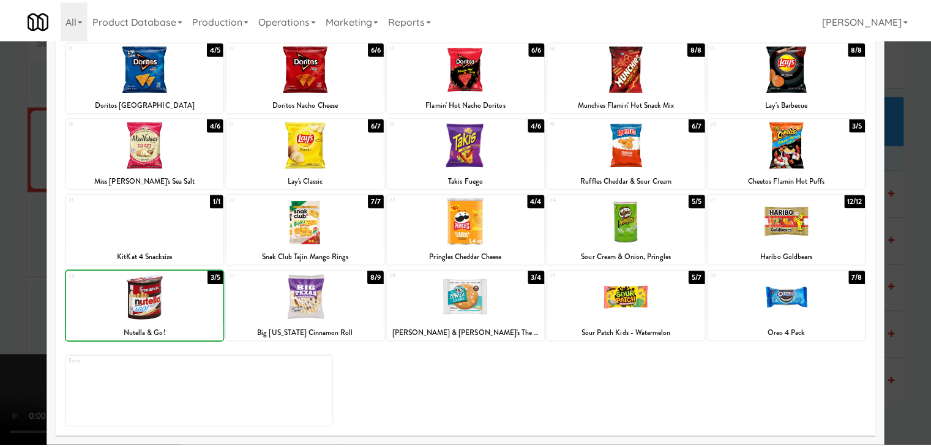
scroll to position [7883, 0]
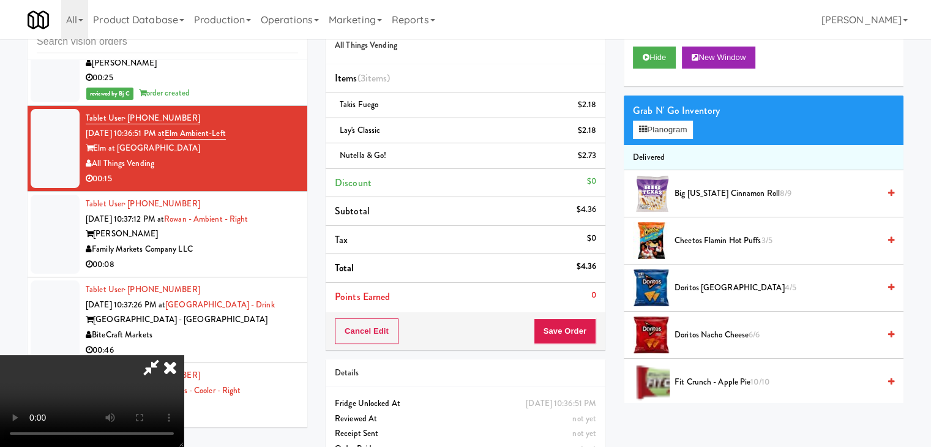
click at [184, 355] on video at bounding box center [92, 401] width 184 height 92
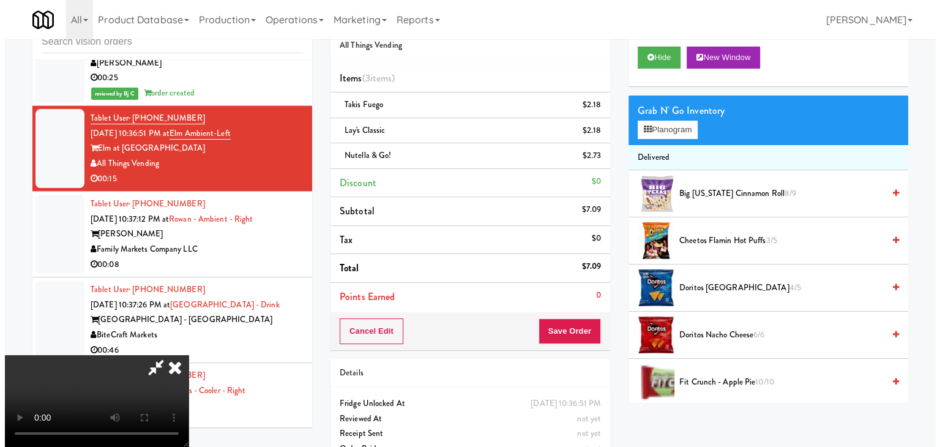
click
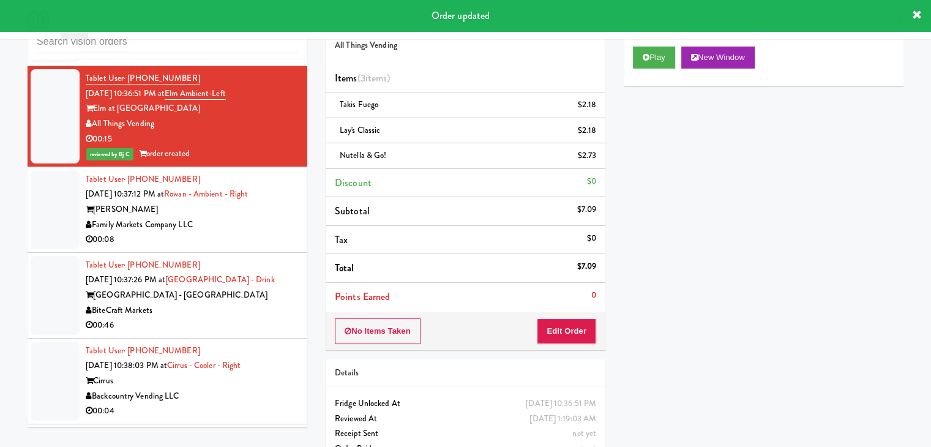
scroll to position [7944, 0]
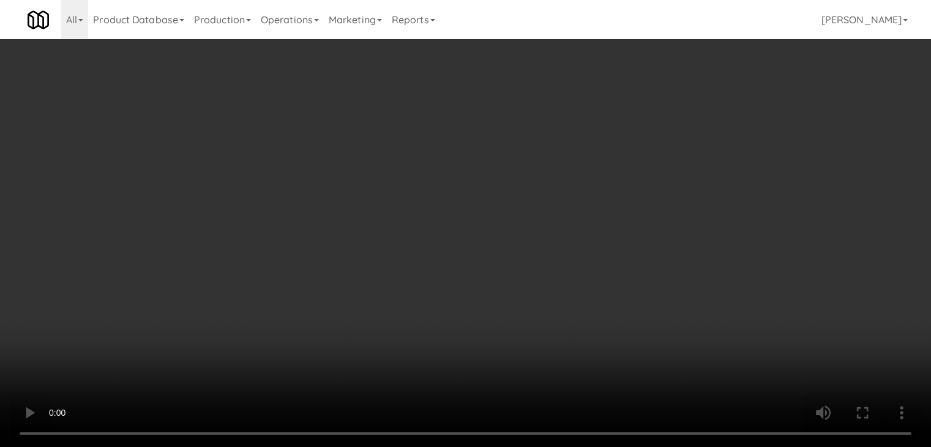
scroll to position [7929, 0]
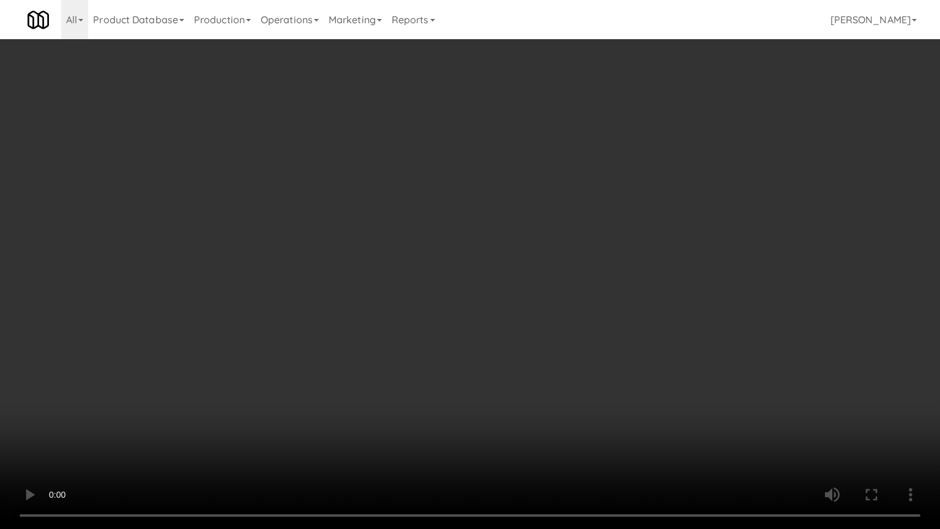
drag, startPoint x: 608, startPoint y: 381, endPoint x: 640, endPoint y: 278, distance: 107.0
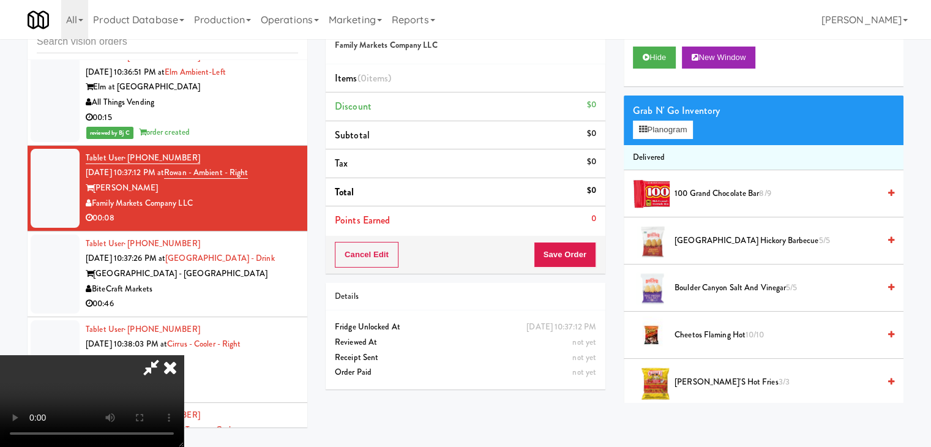
drag, startPoint x: 455, startPoint y: 299, endPoint x: 458, endPoint y: 357, distance: 58.2
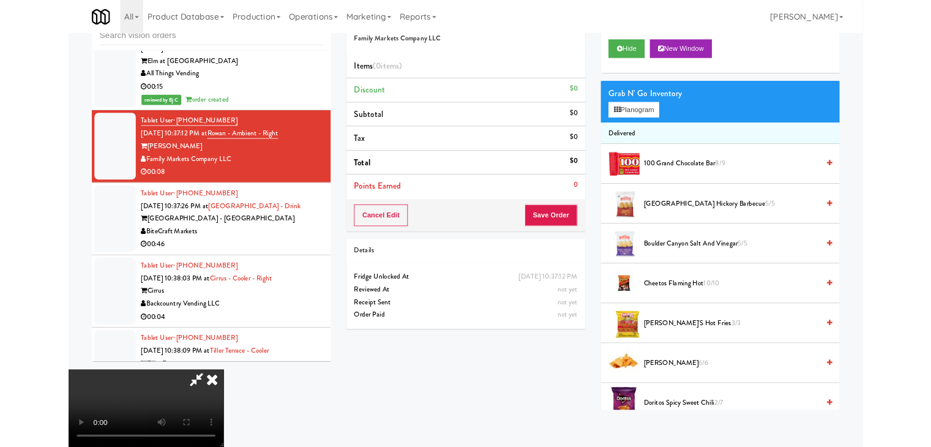
scroll to position [7929, 0]
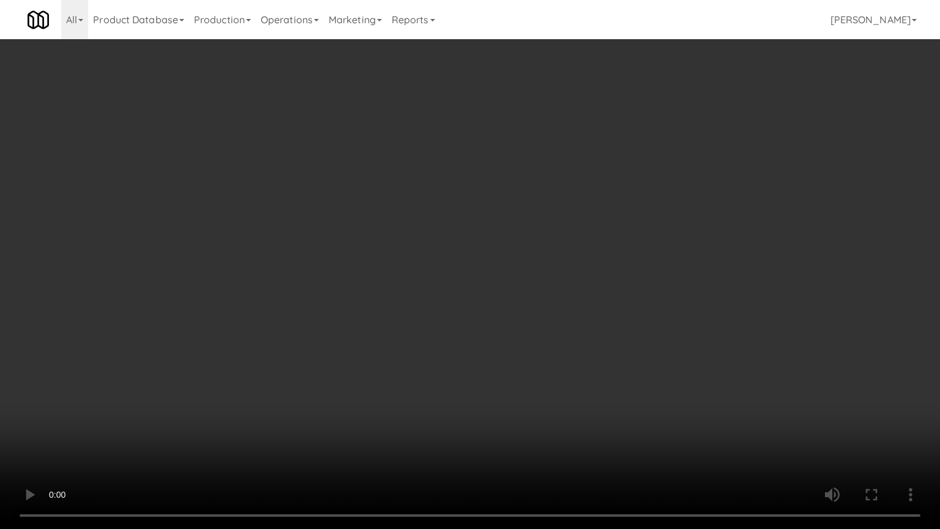
drag, startPoint x: 540, startPoint y: 414, endPoint x: 559, endPoint y: 242, distance: 173.0
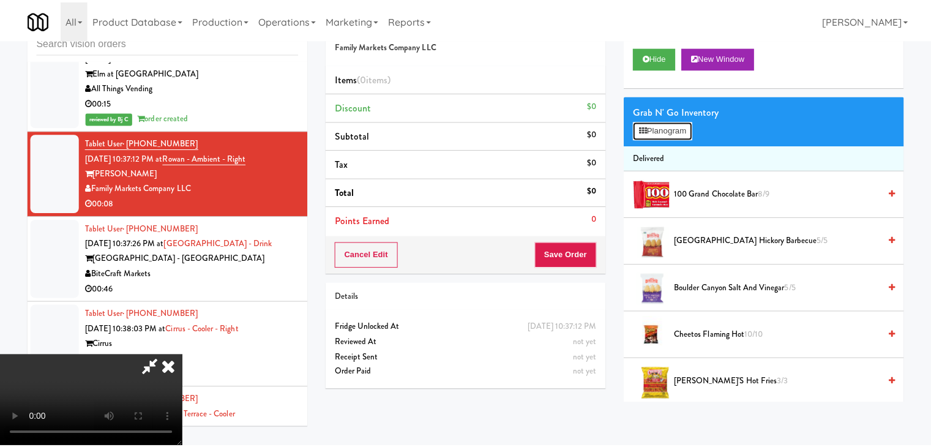
scroll to position [7929, 0]
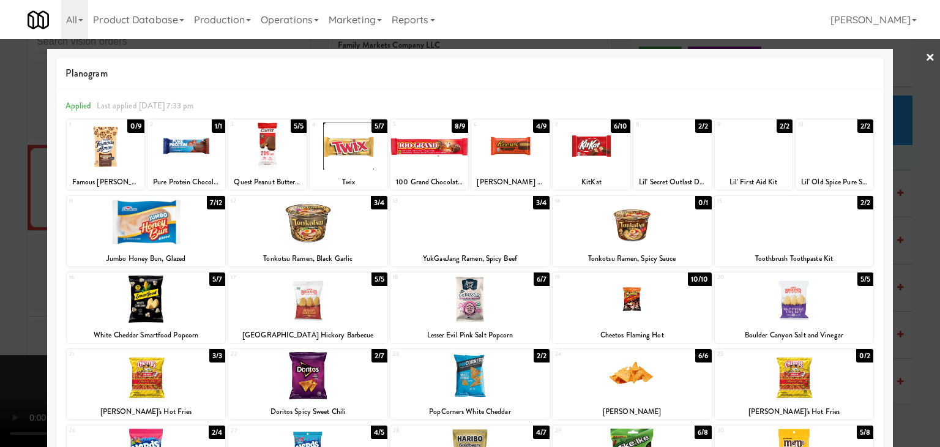
drag, startPoint x: 0, startPoint y: 198, endPoint x: 22, endPoint y: 200, distance: 22.2
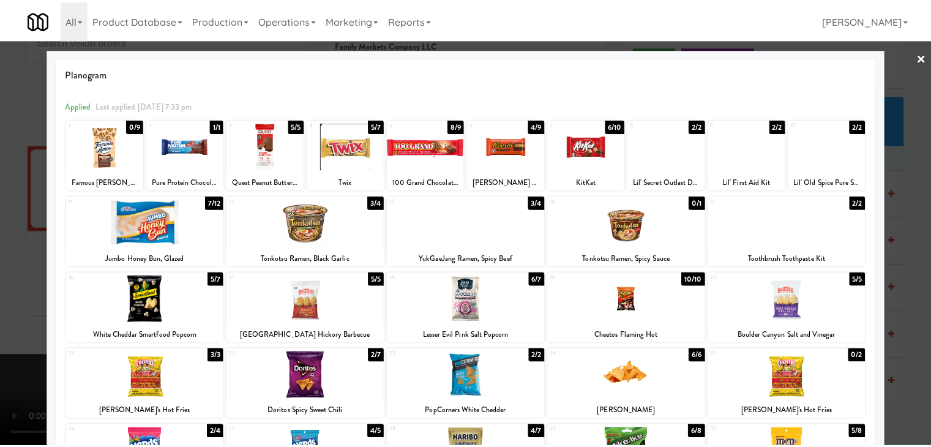
scroll to position [7944, 0]
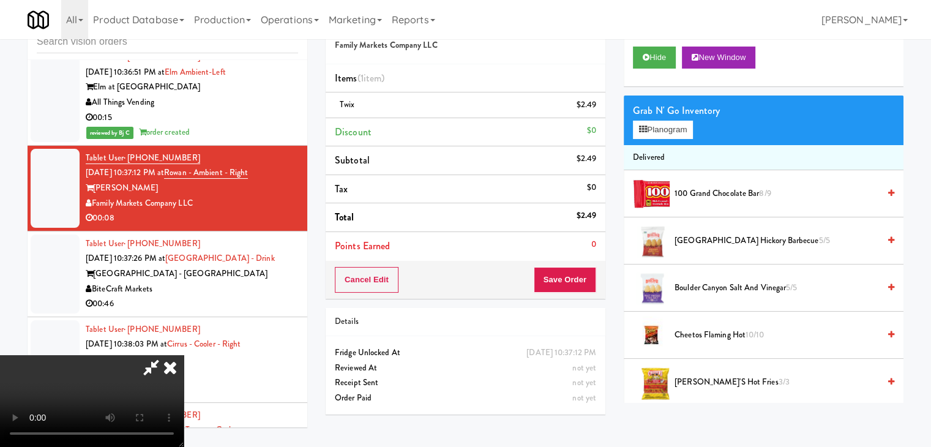
drag, startPoint x: 396, startPoint y: 289, endPoint x: 409, endPoint y: 307, distance: 21.6
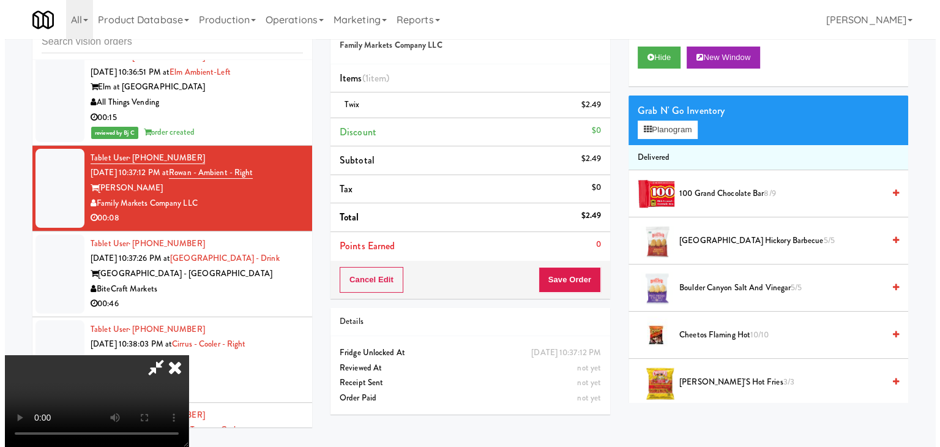
scroll to position [0, 0]
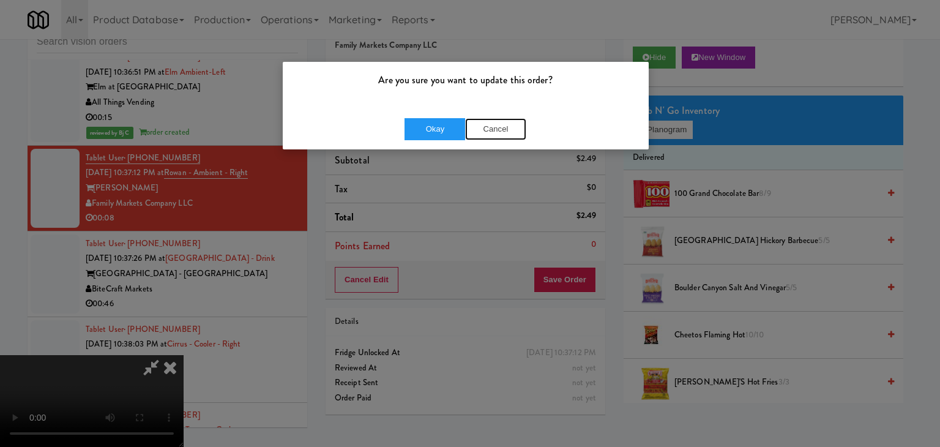
drag, startPoint x: 490, startPoint y: 119, endPoint x: 590, endPoint y: 113, distance: 100.5
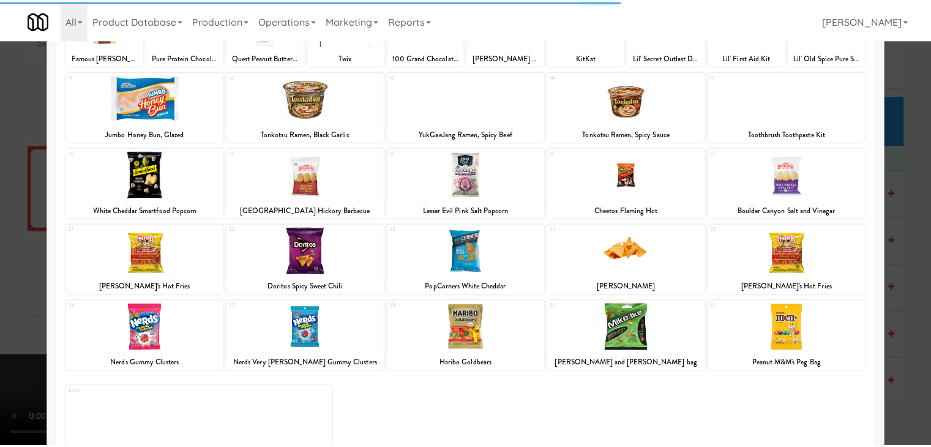
scroll to position [154, 0]
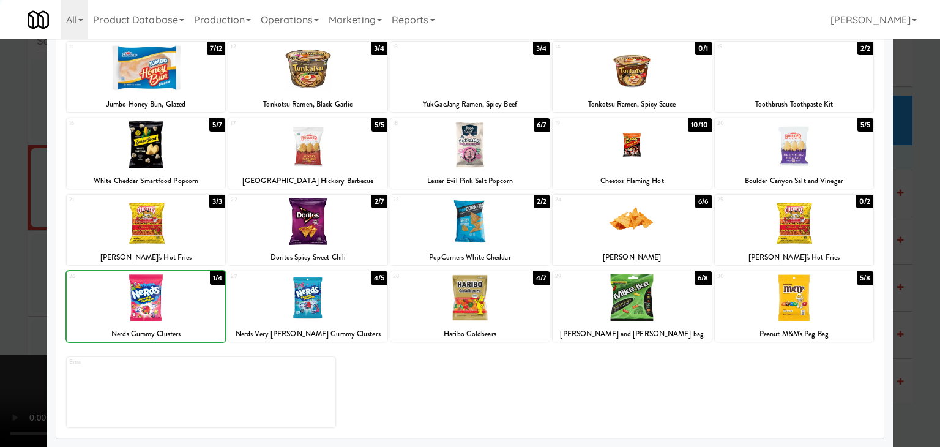
drag, startPoint x: 29, startPoint y: 294, endPoint x: 177, endPoint y: 280, distance: 148.7
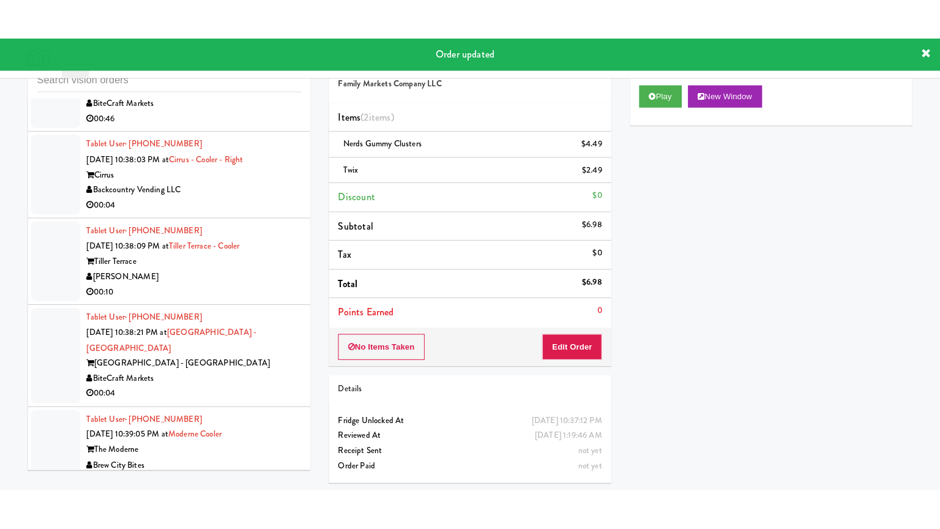
scroll to position [8189, 0]
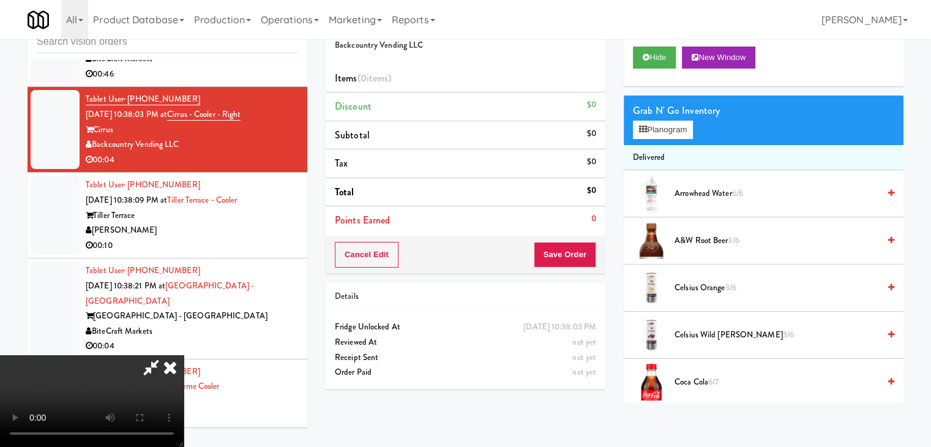
scroll to position [8173, 0]
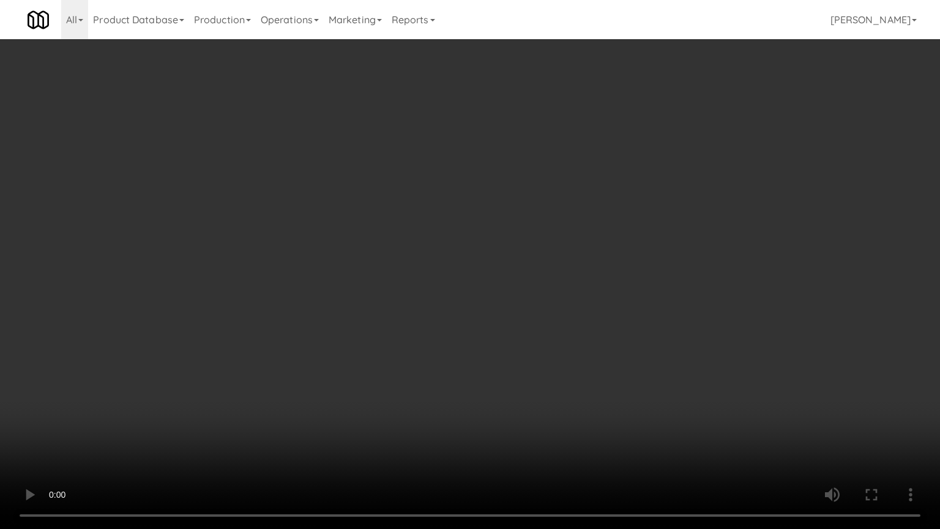
drag, startPoint x: 522, startPoint y: 352, endPoint x: 568, endPoint y: 168, distance: 189.6
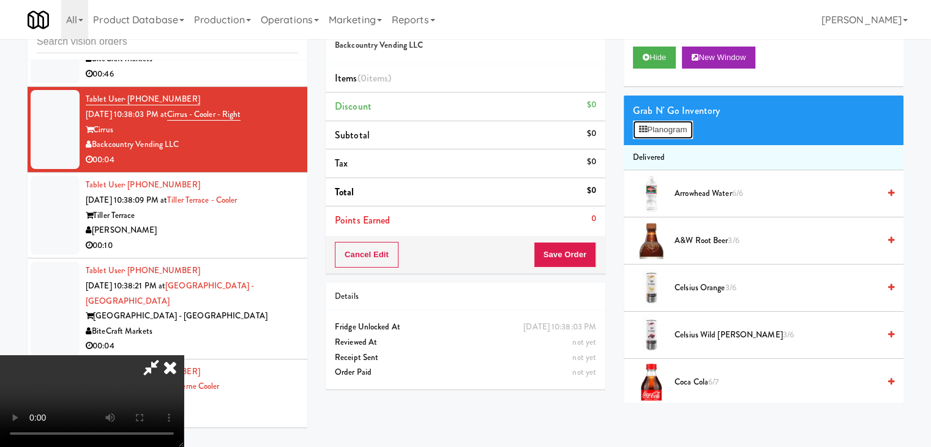
scroll to position [8173, 0]
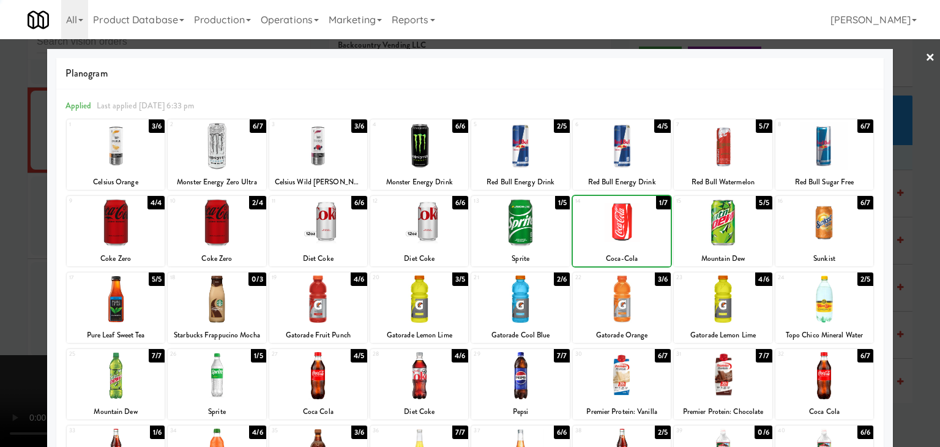
drag, startPoint x: 0, startPoint y: 247, endPoint x: 345, endPoint y: 254, distance: 345.1
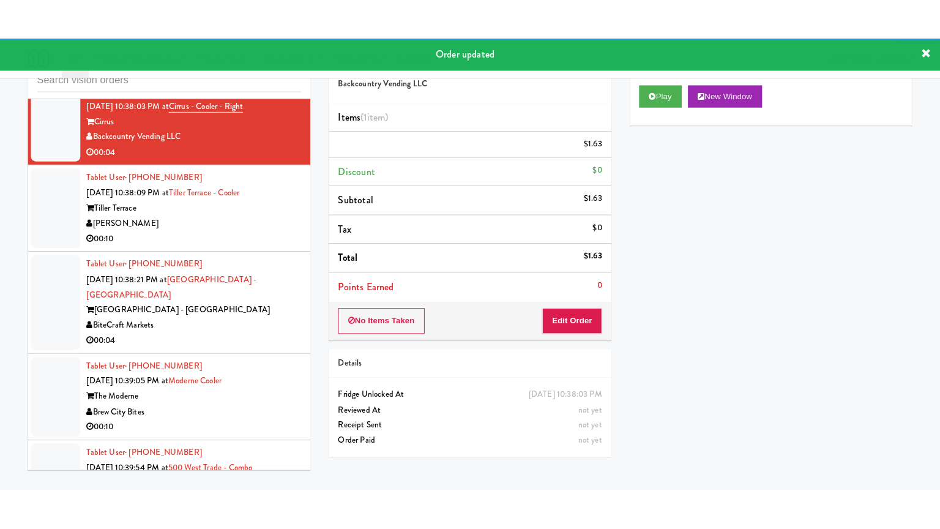
scroll to position [8311, 0]
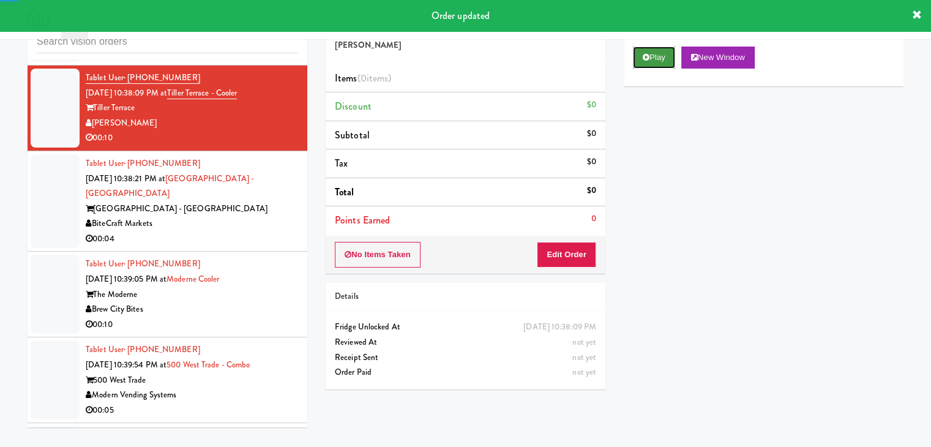
drag, startPoint x: 634, startPoint y: 51, endPoint x: 632, endPoint y: 64, distance: 13.6
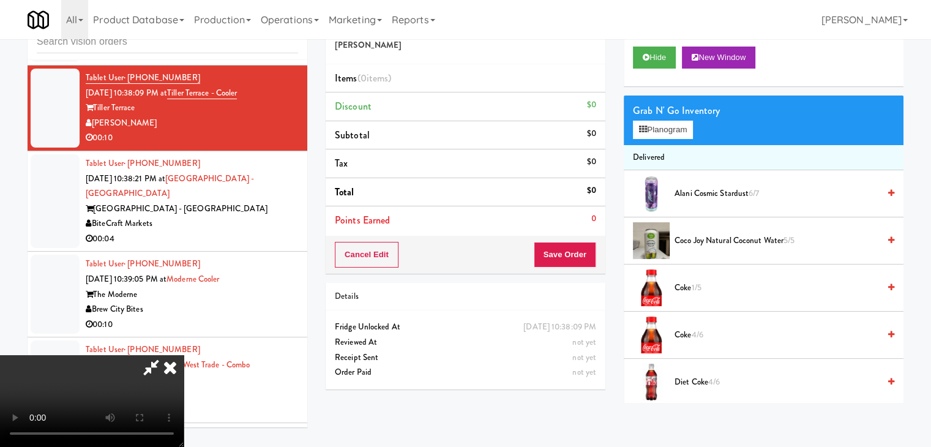
scroll to position [8296, 0]
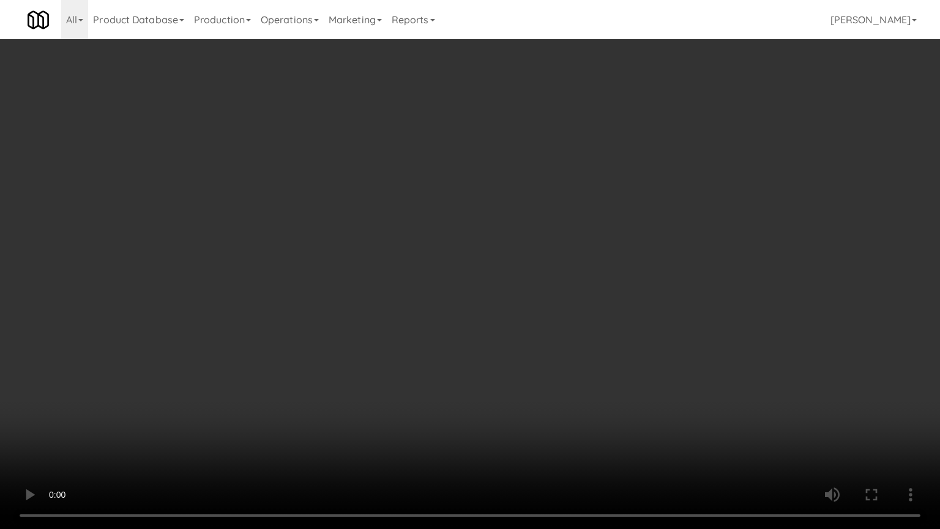
drag, startPoint x: 515, startPoint y: 377, endPoint x: 507, endPoint y: 384, distance: 11.3
drag, startPoint x: 524, startPoint y: 362, endPoint x: 602, endPoint y: 191, distance: 187.5
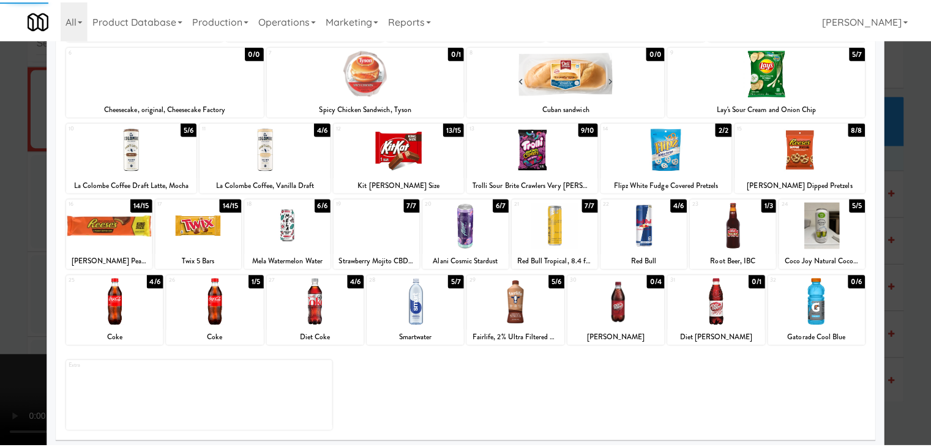
scroll to position [154, 0]
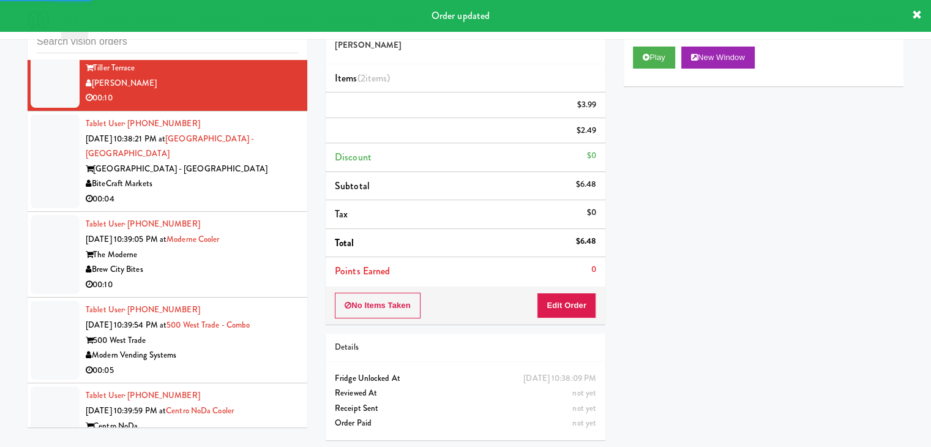
scroll to position [8372, 0]
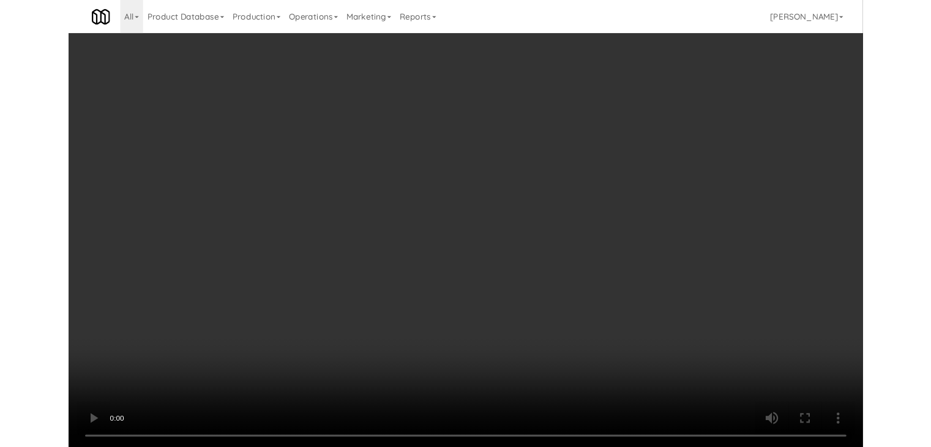
scroll to position [8357, 0]
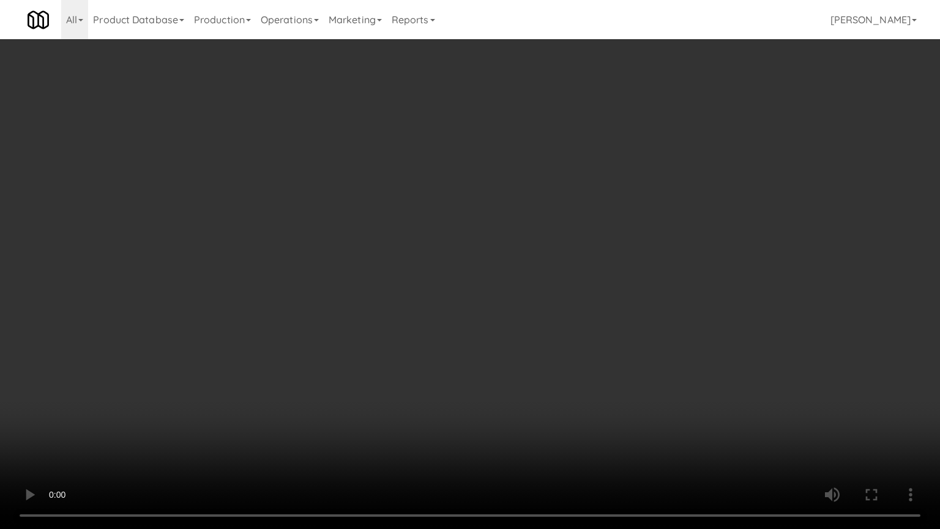
drag, startPoint x: 478, startPoint y: 382, endPoint x: 479, endPoint y: 389, distance: 7.4
drag, startPoint x: 518, startPoint y: 373, endPoint x: 613, endPoint y: 203, distance: 195.6
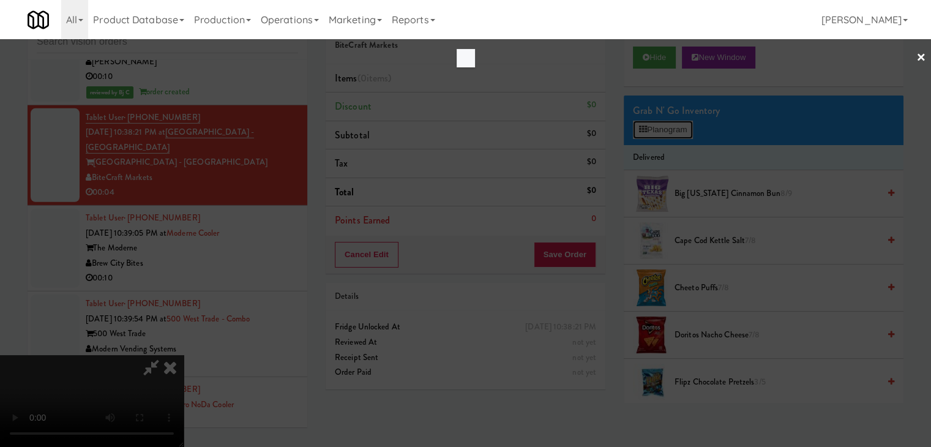
scroll to position [8357, 0]
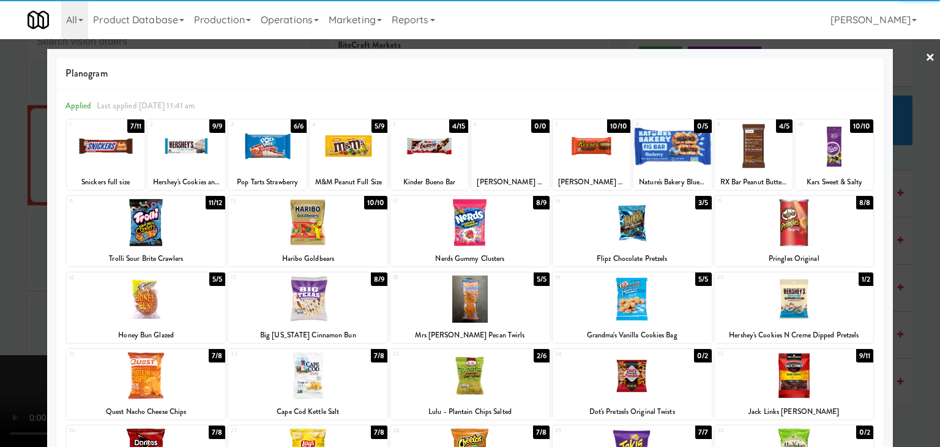
drag, startPoint x: 121, startPoint y: 144, endPoint x: 24, endPoint y: 169, distance: 99.4
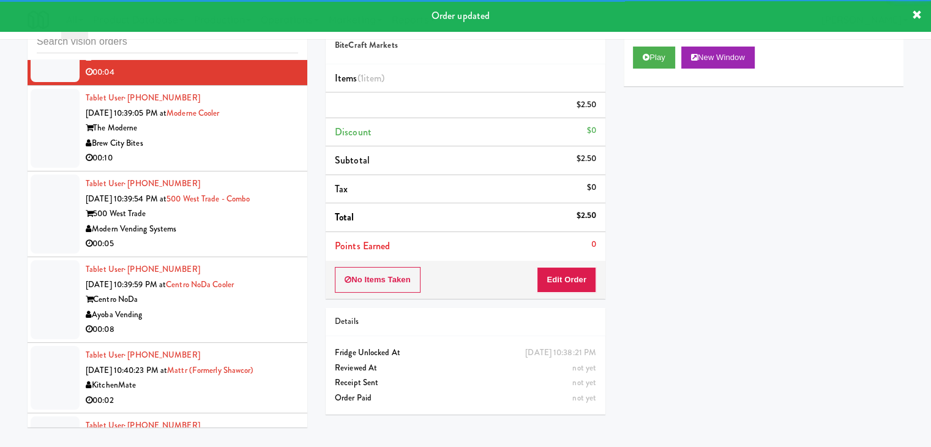
scroll to position [8495, 0]
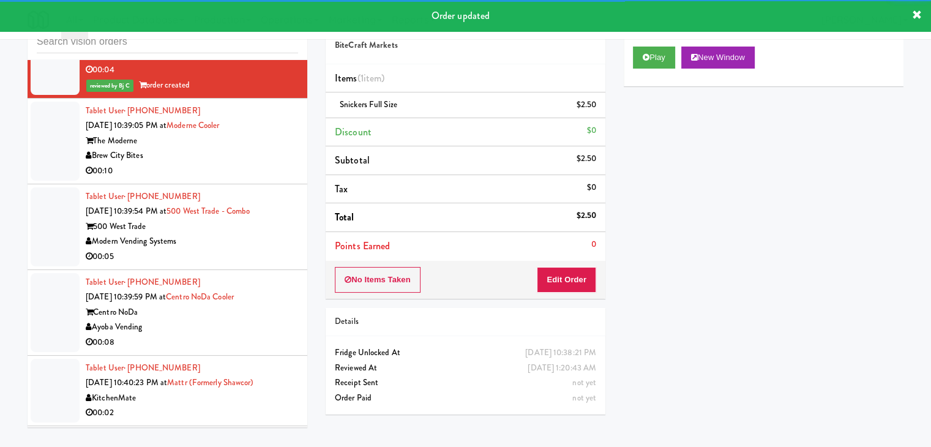
drag, startPoint x: 277, startPoint y: 168, endPoint x: 267, endPoint y: 180, distance: 16.5
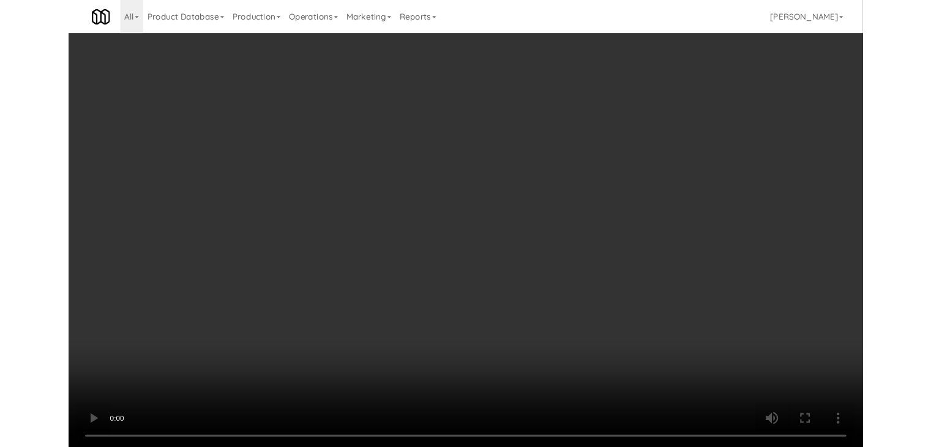
scroll to position [8479, 0]
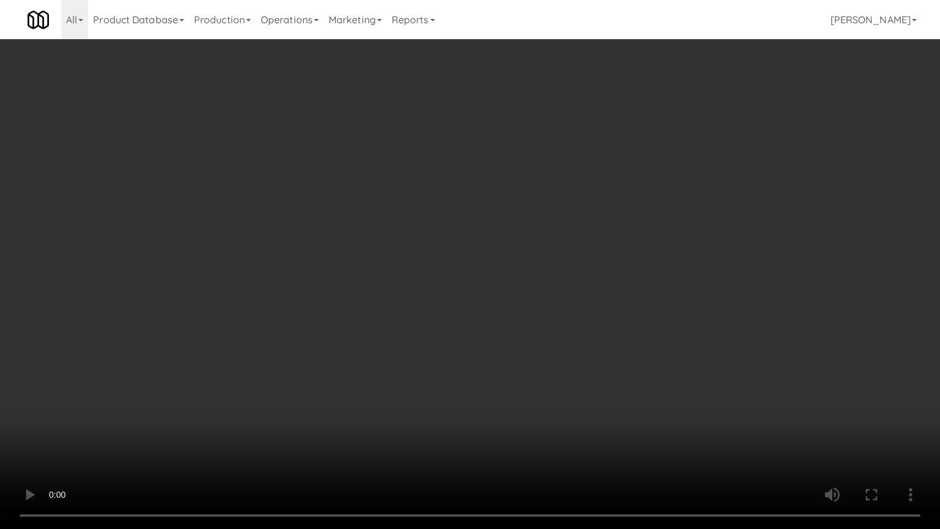
drag, startPoint x: 521, startPoint y: 379, endPoint x: 516, endPoint y: 384, distance: 6.5
drag, startPoint x: 543, startPoint y: 368, endPoint x: 620, endPoint y: 210, distance: 176.5
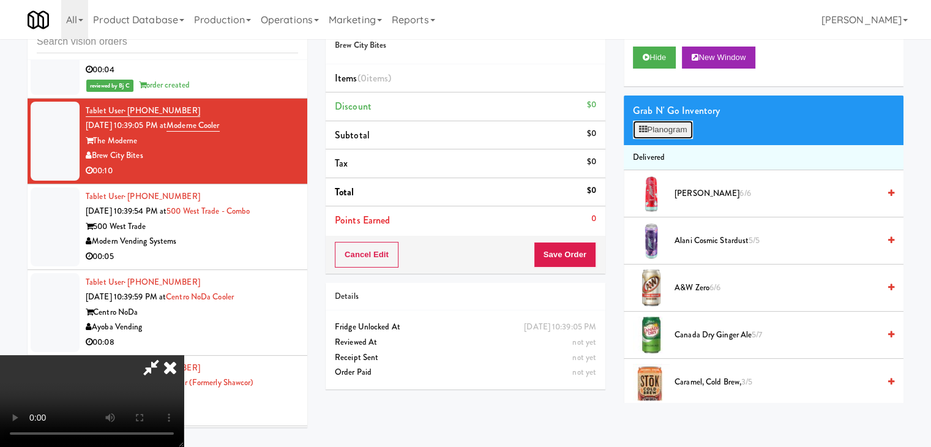
scroll to position [8479, 0]
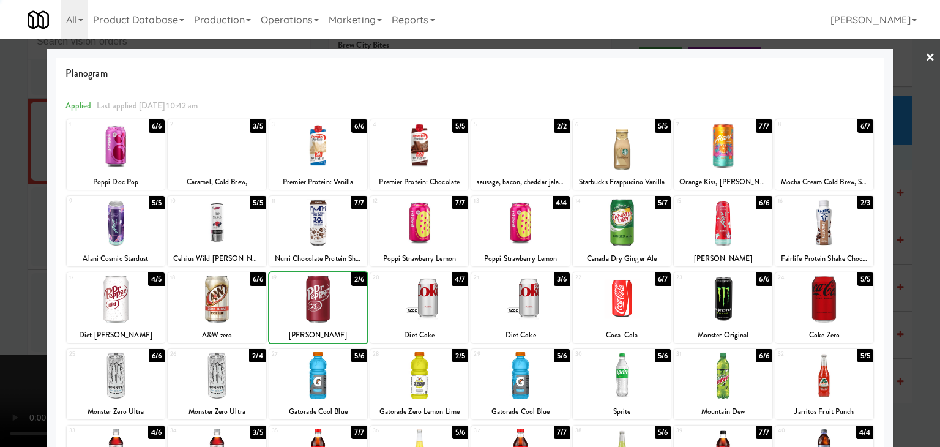
drag, startPoint x: 0, startPoint y: 304, endPoint x: 257, endPoint y: 300, distance: 257.0
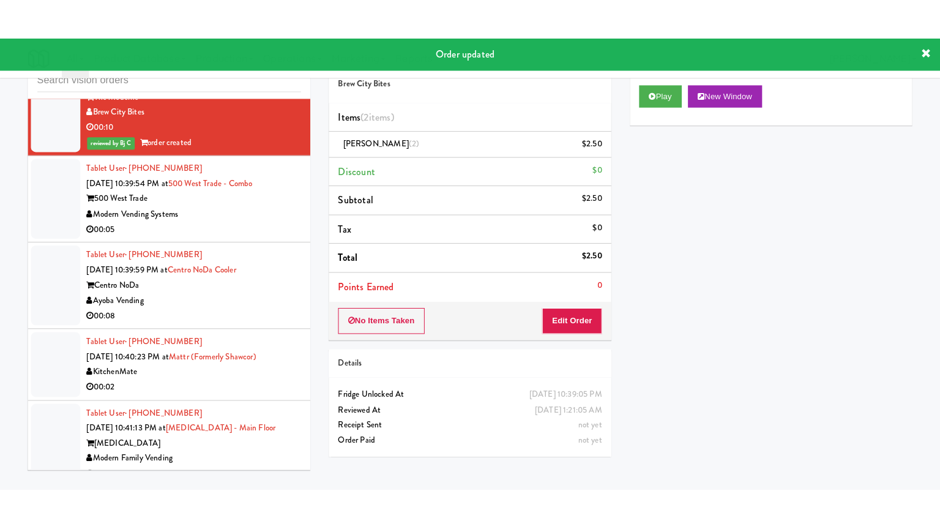
scroll to position [8617, 0]
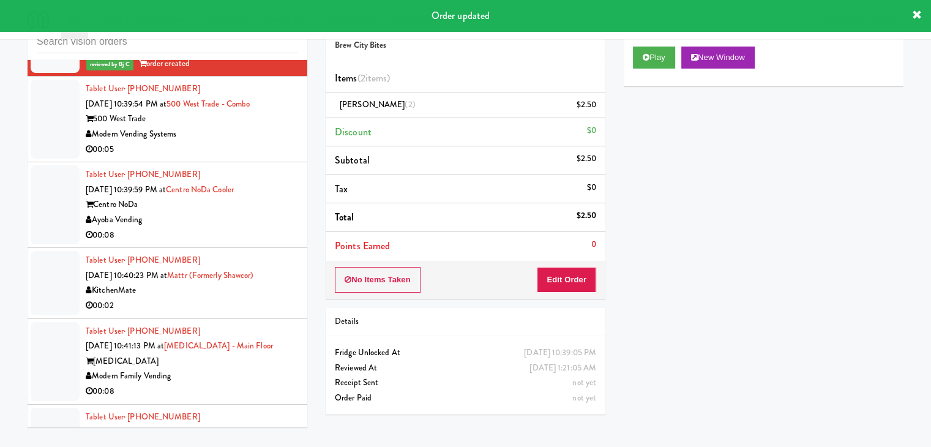
drag, startPoint x: 264, startPoint y: 176, endPoint x: 272, endPoint y: 182, distance: 10.4
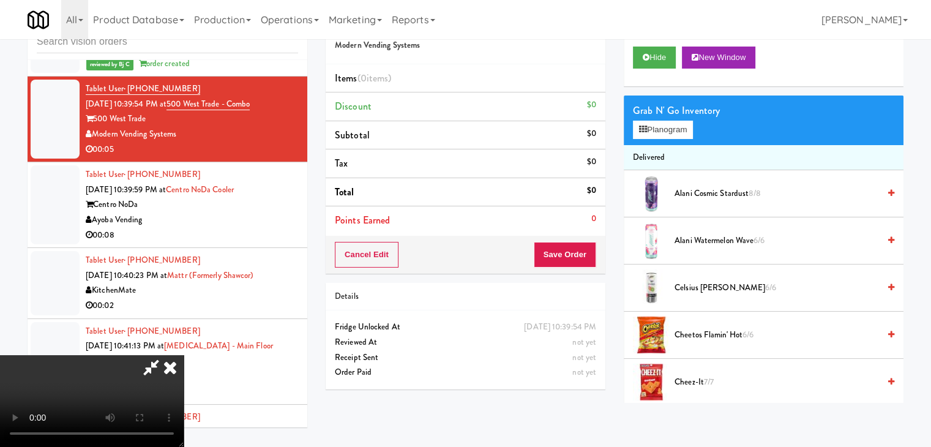
scroll to position [8602, 0]
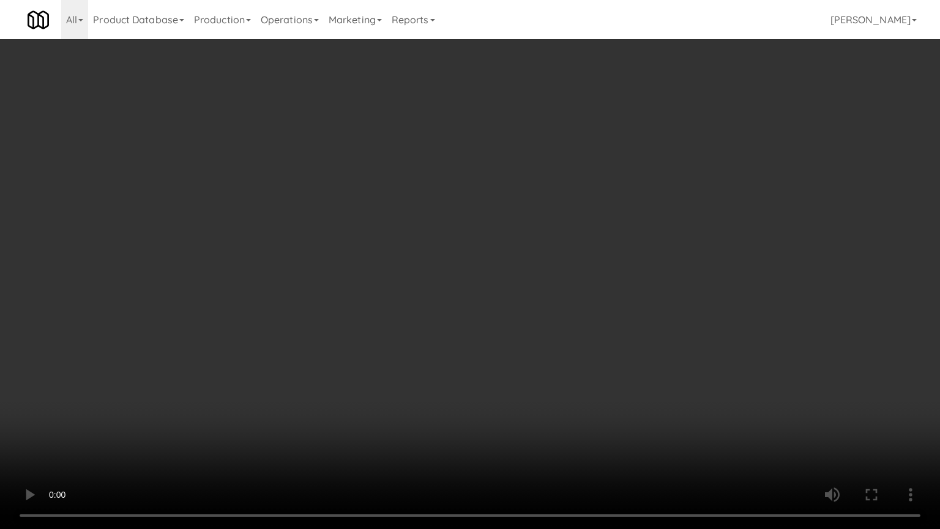
drag, startPoint x: 576, startPoint y: 375, endPoint x: 561, endPoint y: 388, distance: 19.9
drag, startPoint x: 563, startPoint y: 385, endPoint x: 554, endPoint y: 390, distance: 10.4
drag, startPoint x: 570, startPoint y: 382, endPoint x: 639, endPoint y: 240, distance: 157.6
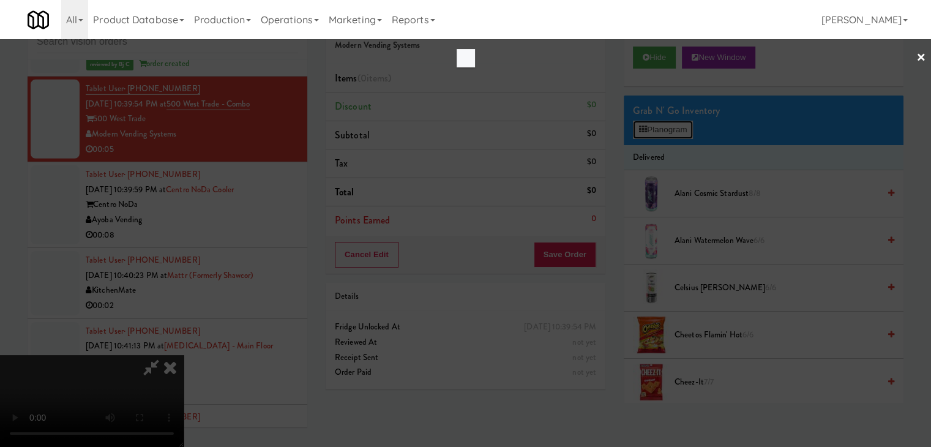
scroll to position [8602, 0]
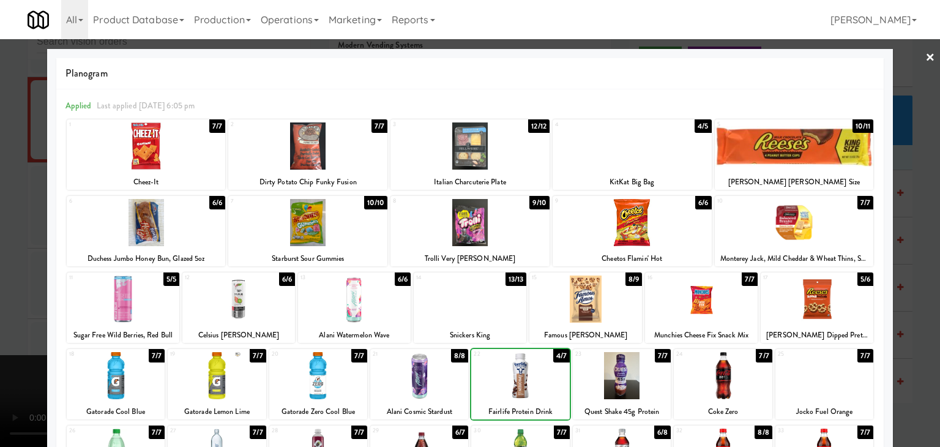
drag, startPoint x: 0, startPoint y: 346, endPoint x: 90, endPoint y: 346, distance: 89.9
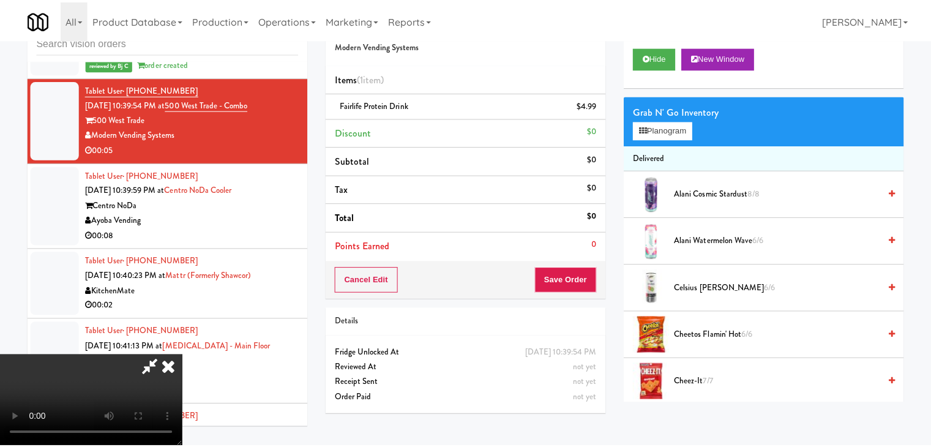
scroll to position [8617, 0]
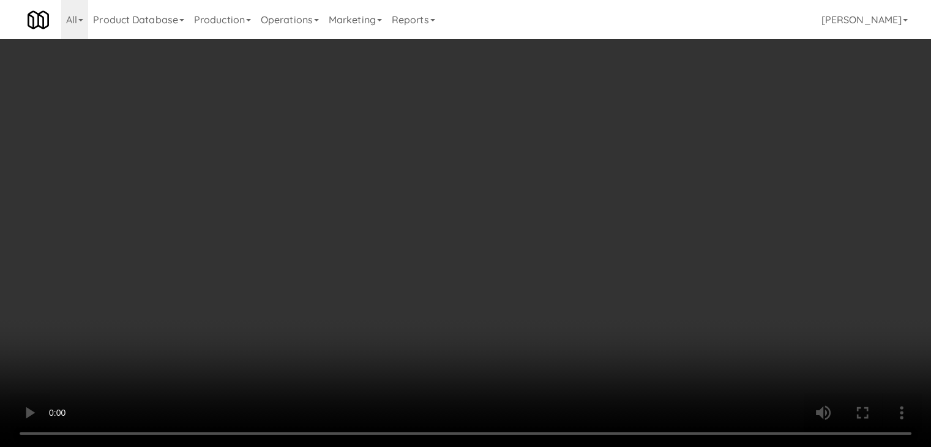
scroll to position [8602, 0]
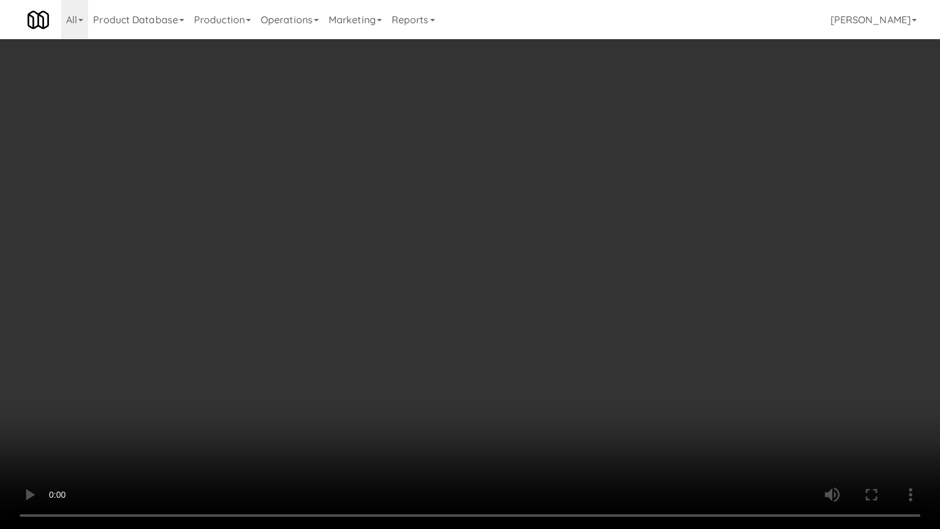
drag, startPoint x: 549, startPoint y: 376, endPoint x: 550, endPoint y: 384, distance: 7.4
drag, startPoint x: 625, startPoint y: 388, endPoint x: 658, endPoint y: 217, distance: 173.9
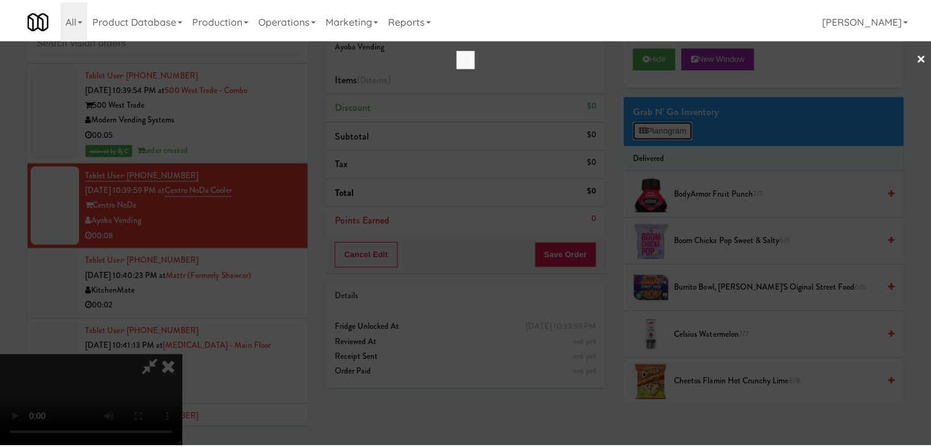
scroll to position [8602, 0]
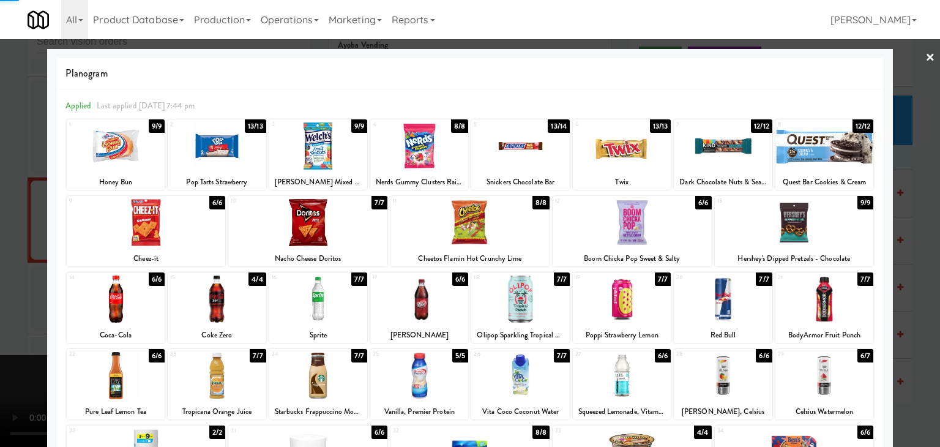
drag, startPoint x: 0, startPoint y: 275, endPoint x: 228, endPoint y: 294, distance: 229.0
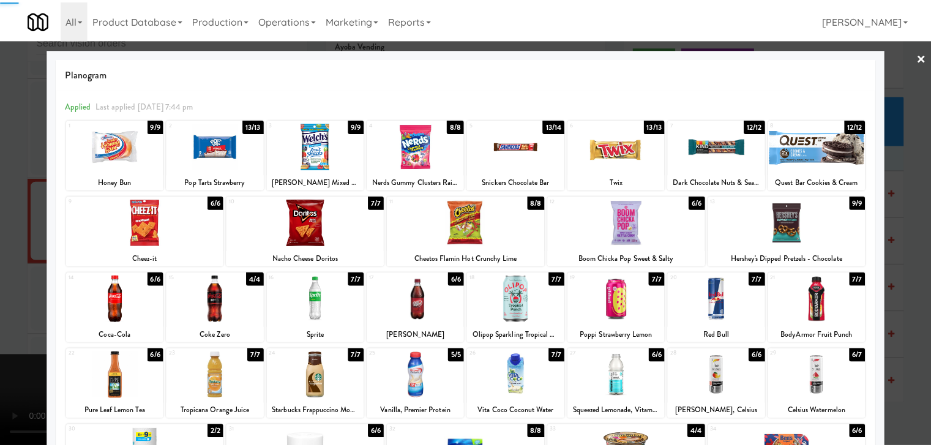
scroll to position [8617, 0]
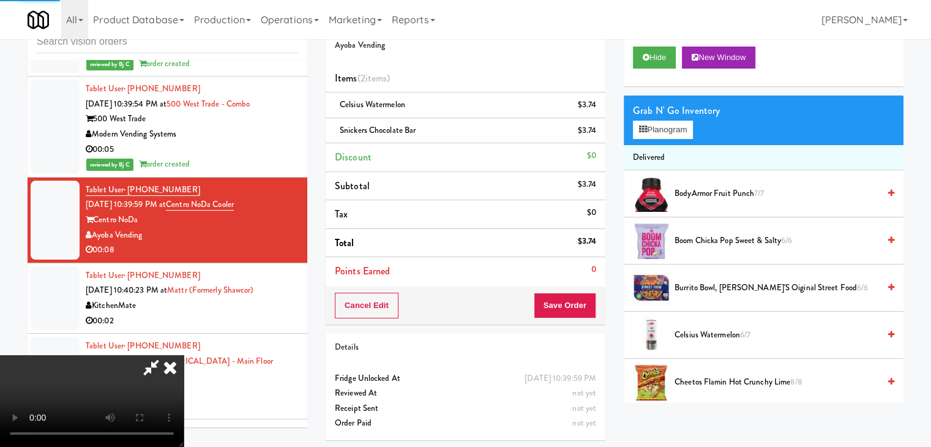
drag, startPoint x: 421, startPoint y: 313, endPoint x: 428, endPoint y: 316, distance: 8.0
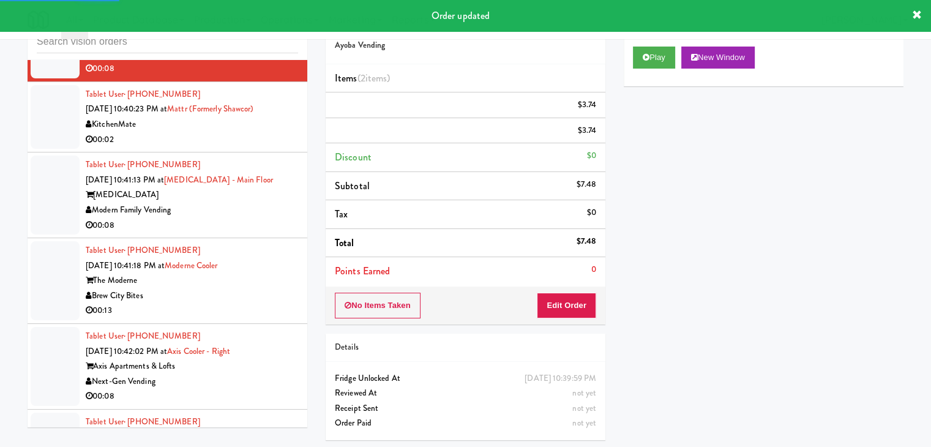
scroll to position [8801, 0]
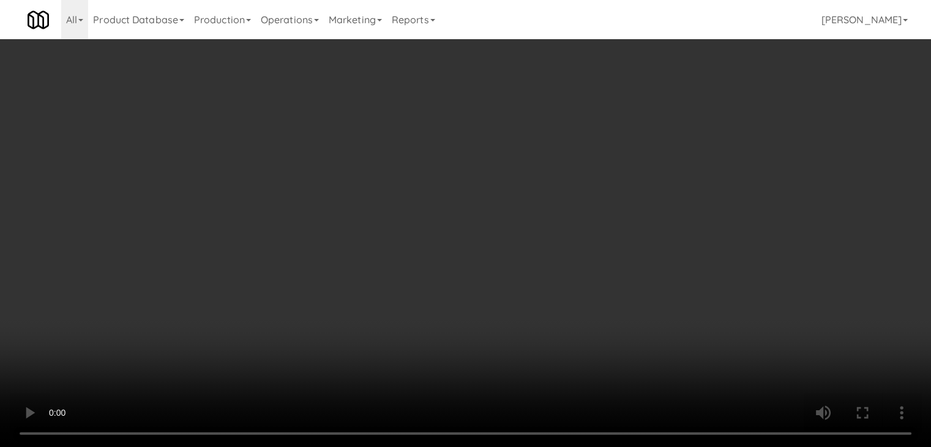
scroll to position [8785, 0]
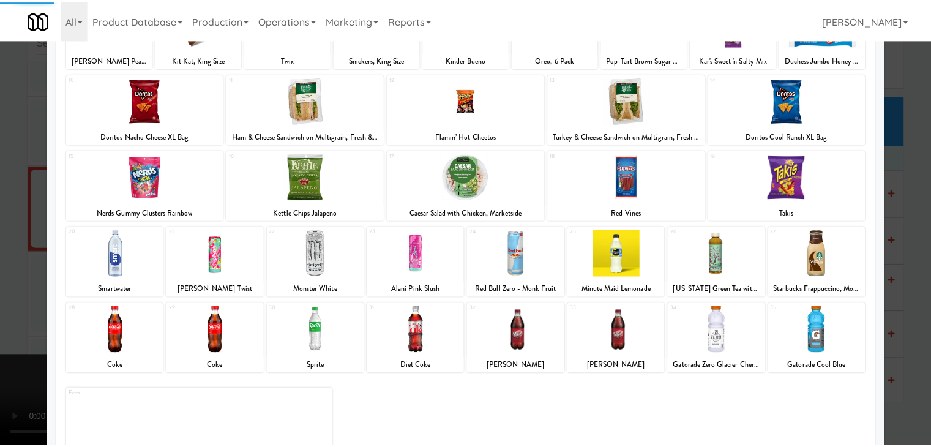
scroll to position [154, 0]
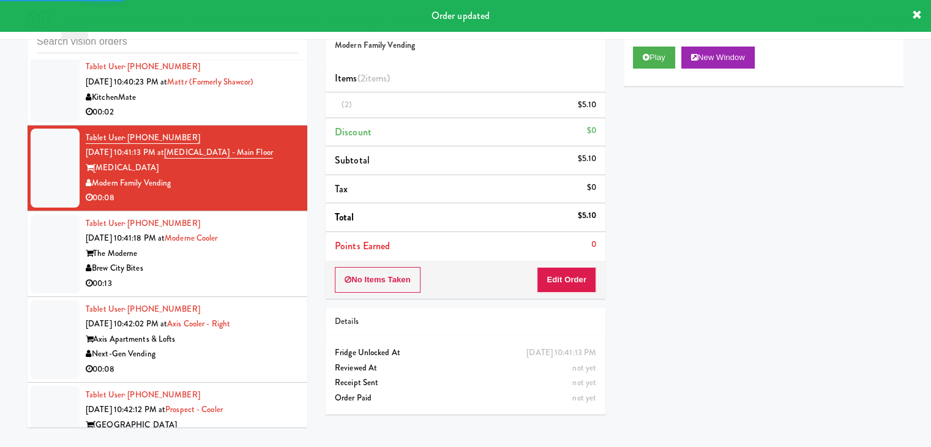
scroll to position [8923, 0]
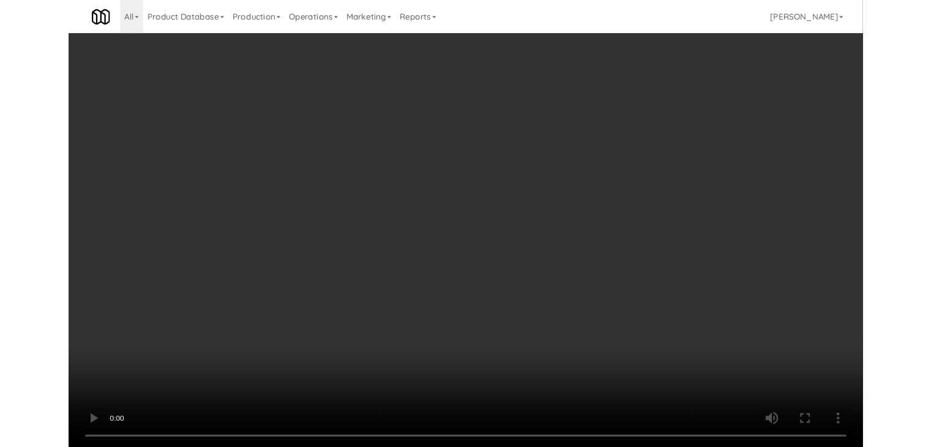
scroll to position [8908, 0]
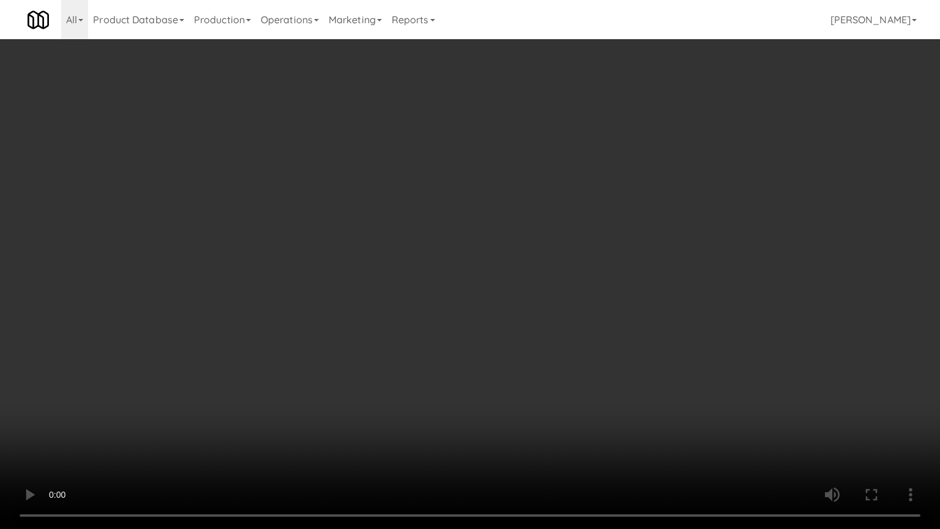
drag, startPoint x: 514, startPoint y: 404, endPoint x: 560, endPoint y: 281, distance: 131.3
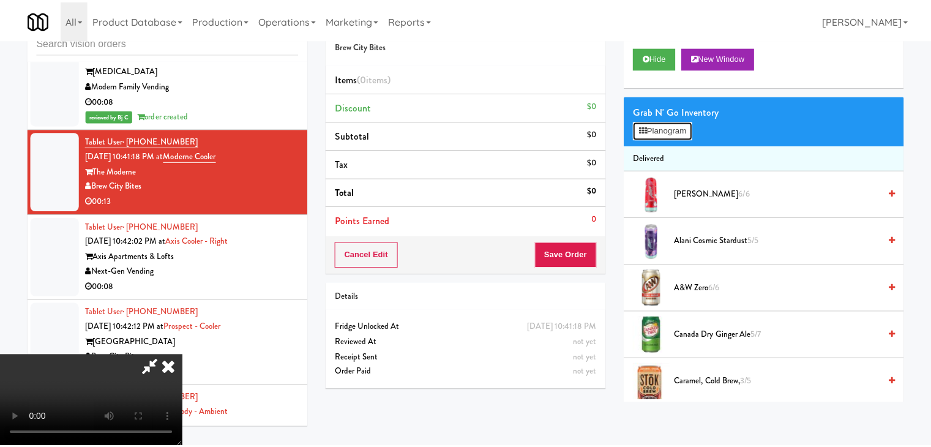
scroll to position [8908, 0]
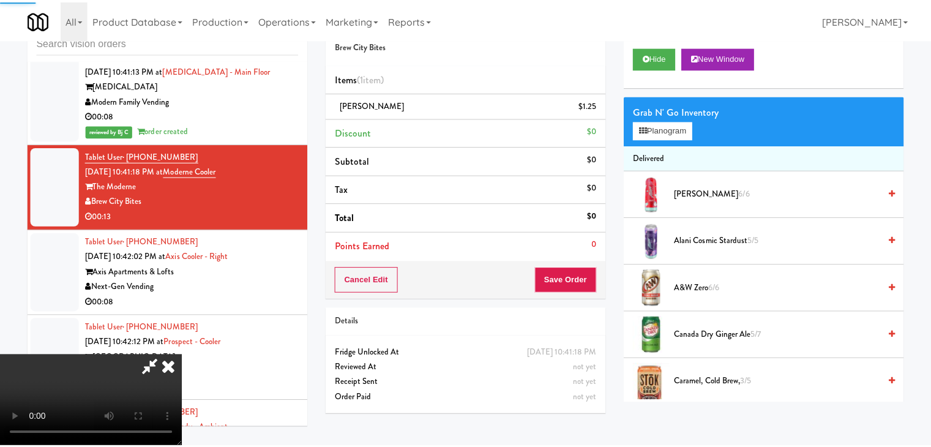
scroll to position [8923, 0]
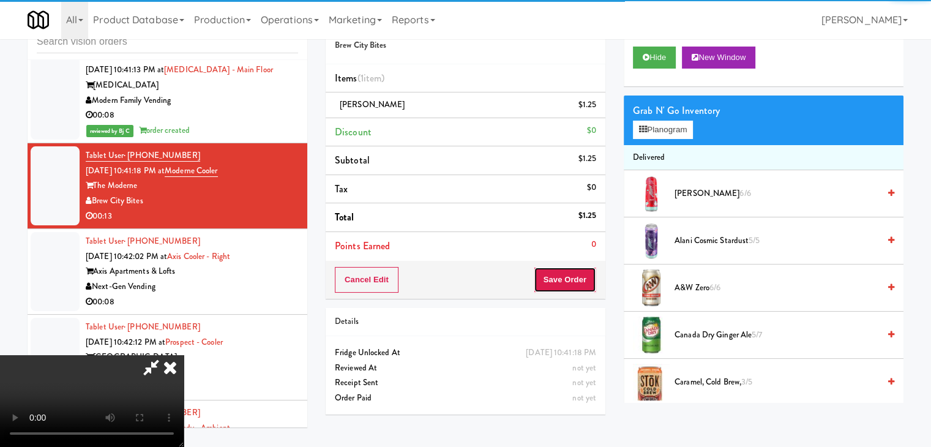
drag, startPoint x: 569, startPoint y: 280, endPoint x: 572, endPoint y: 287, distance: 8.0
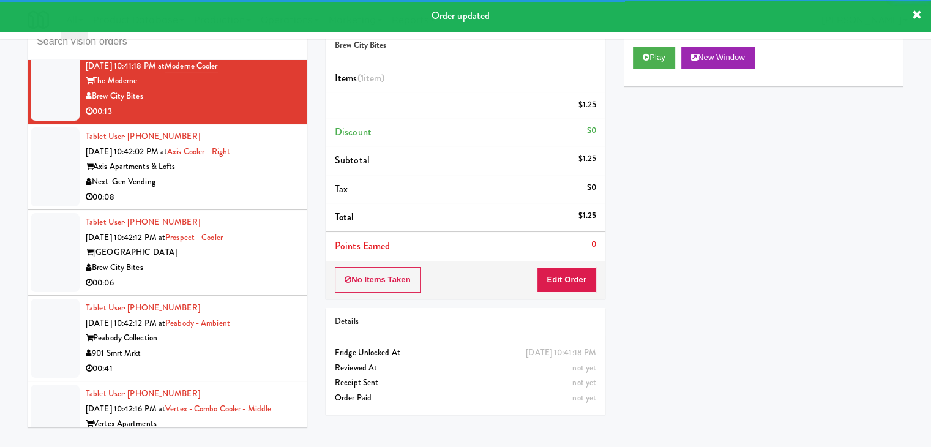
scroll to position [9045, 0]
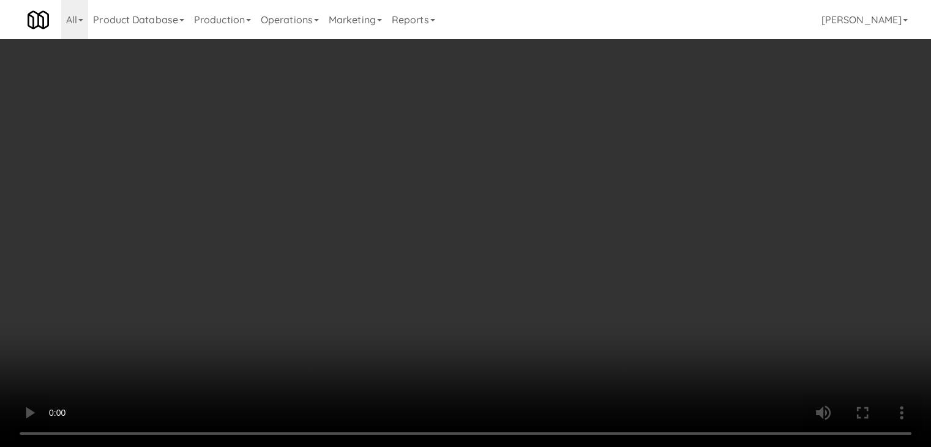
scroll to position [9030, 0]
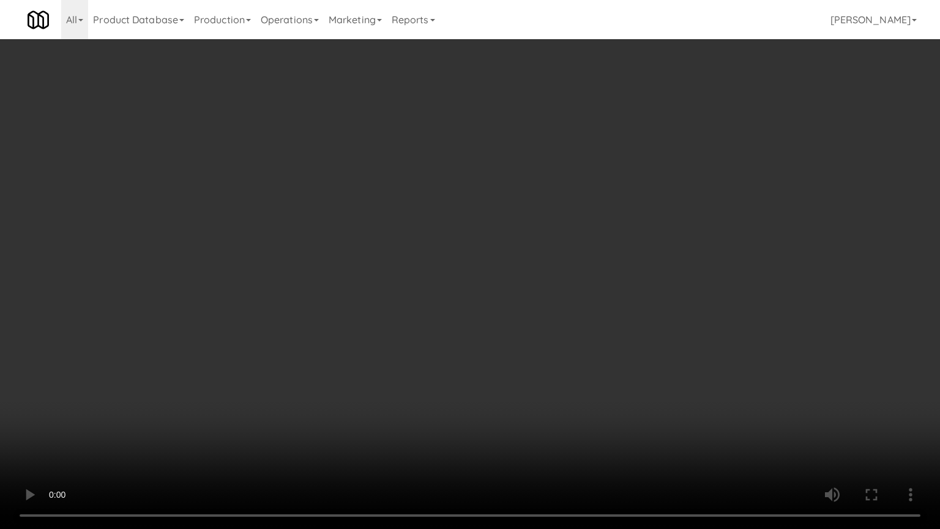
drag, startPoint x: 514, startPoint y: 377, endPoint x: 494, endPoint y: 396, distance: 27.7
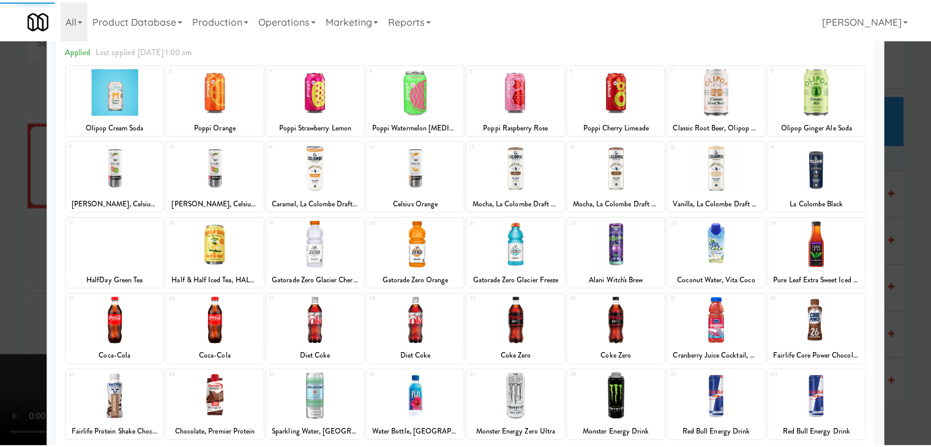
scroll to position [154, 0]
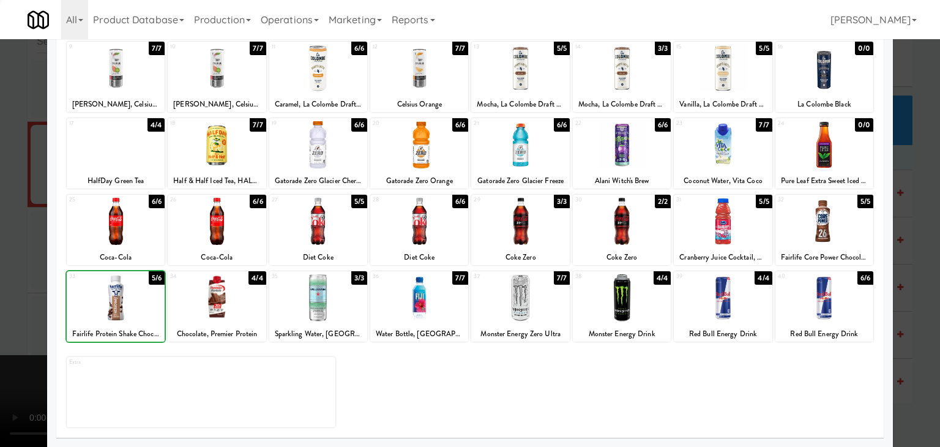
drag, startPoint x: 6, startPoint y: 292, endPoint x: 113, endPoint y: 285, distance: 107.3
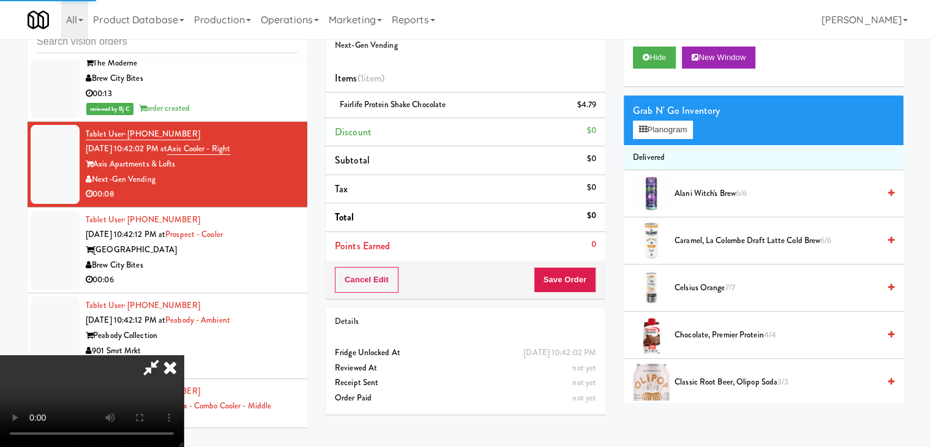
drag, startPoint x: 595, startPoint y: 293, endPoint x: 587, endPoint y: 293, distance: 8.0
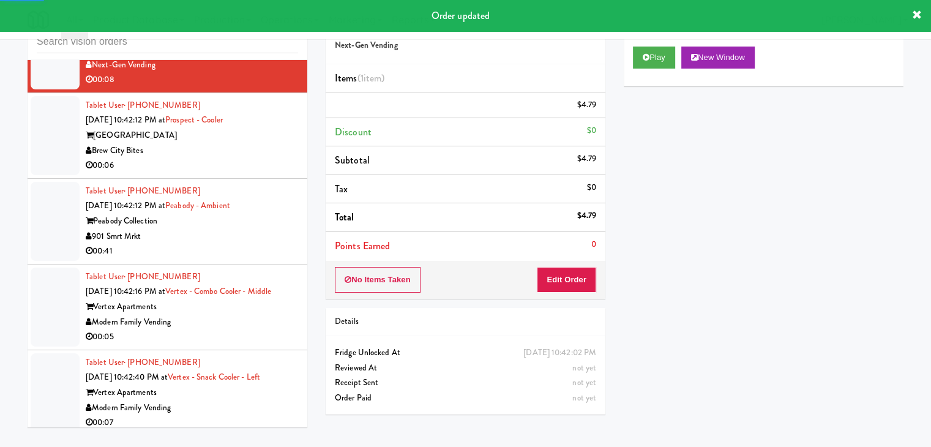
scroll to position [9168, 0]
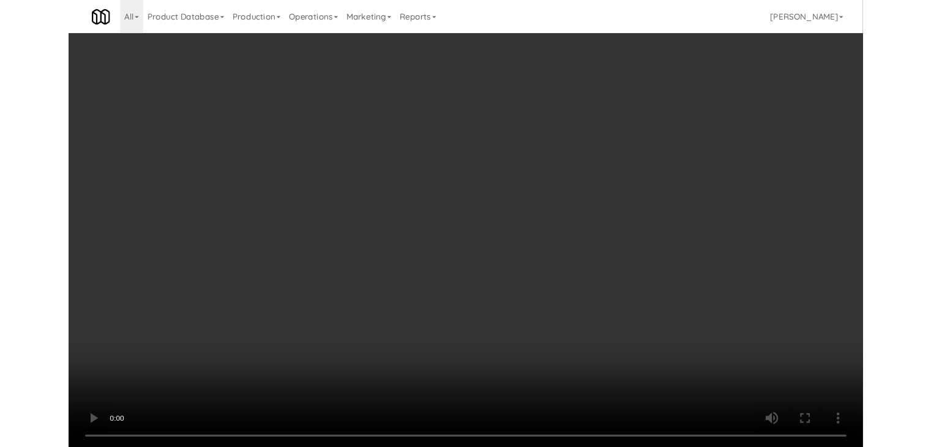
scroll to position [9153, 0]
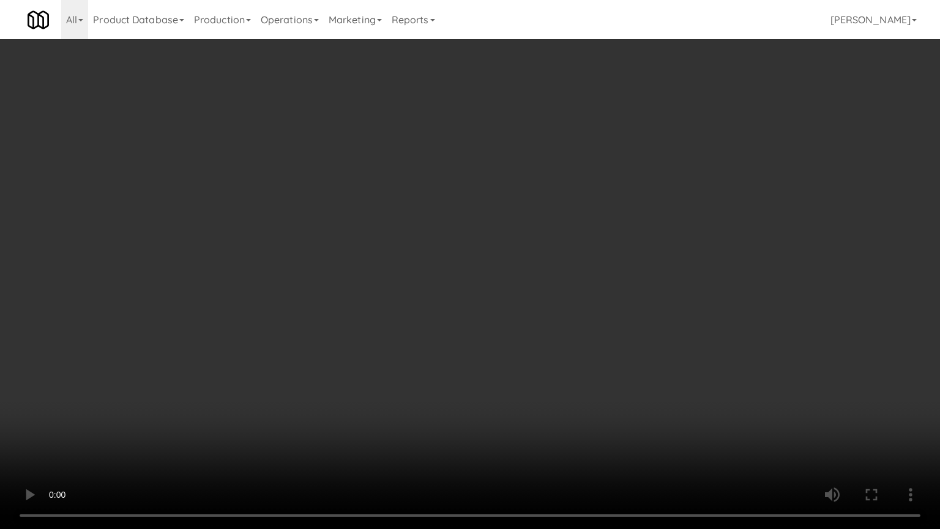
drag, startPoint x: 455, startPoint y: 440, endPoint x: 462, endPoint y: 439, distance: 7.6
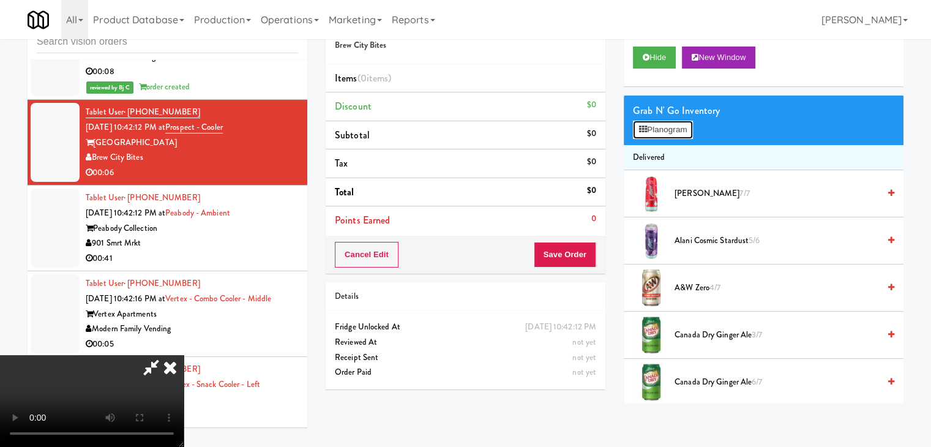
scroll to position [9153, 0]
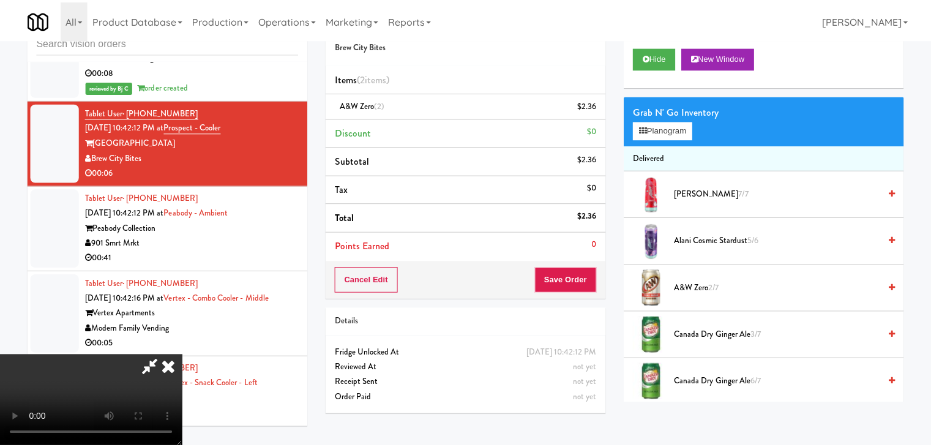
scroll to position [9168, 0]
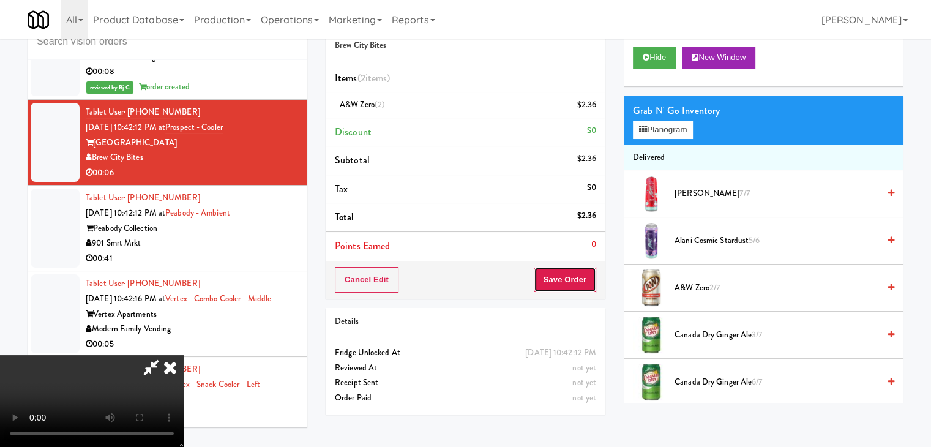
drag, startPoint x: 576, startPoint y: 281, endPoint x: 586, endPoint y: 284, distance: 11.0
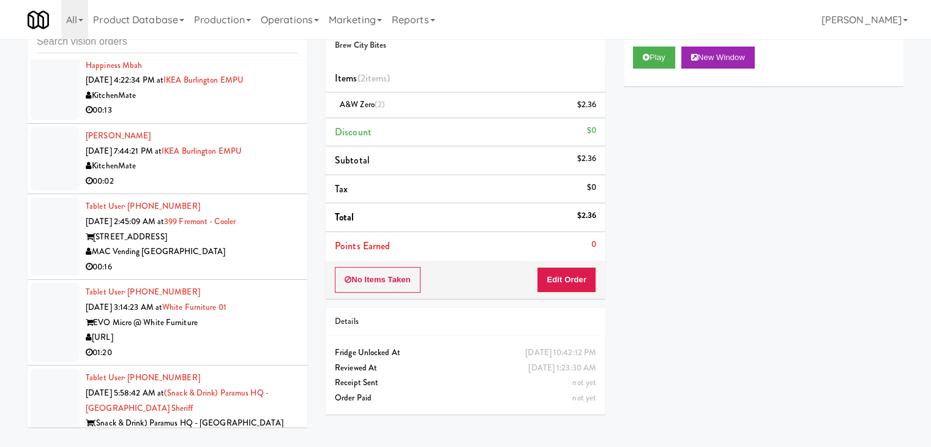
scroll to position [2989, 0]
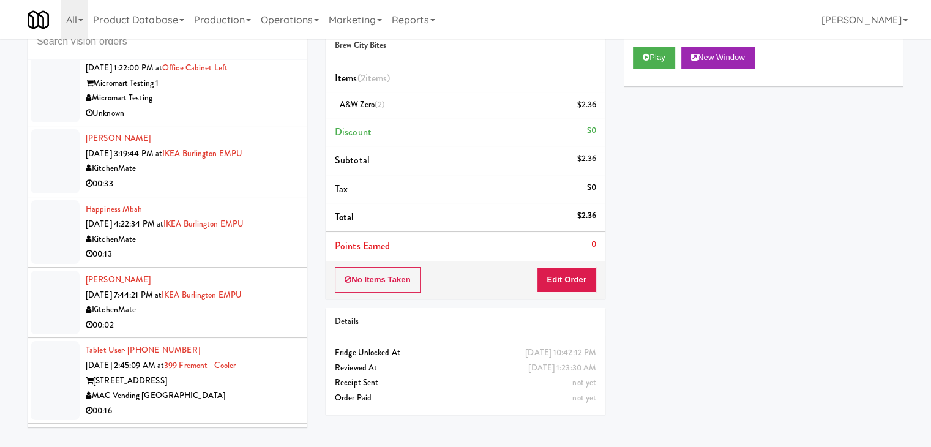
drag, startPoint x: 307, startPoint y: 178, endPoint x: 313, endPoint y: 151, distance: 27.5
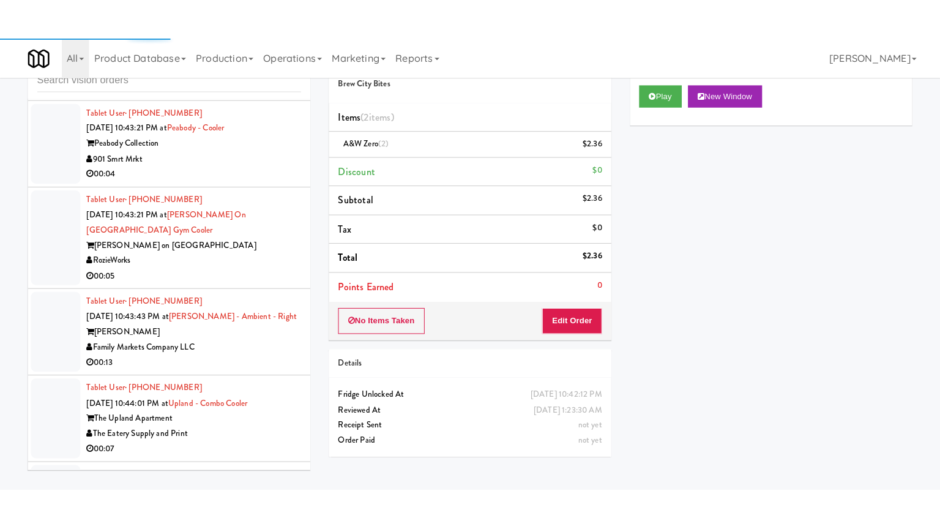
scroll to position [9791, 0]
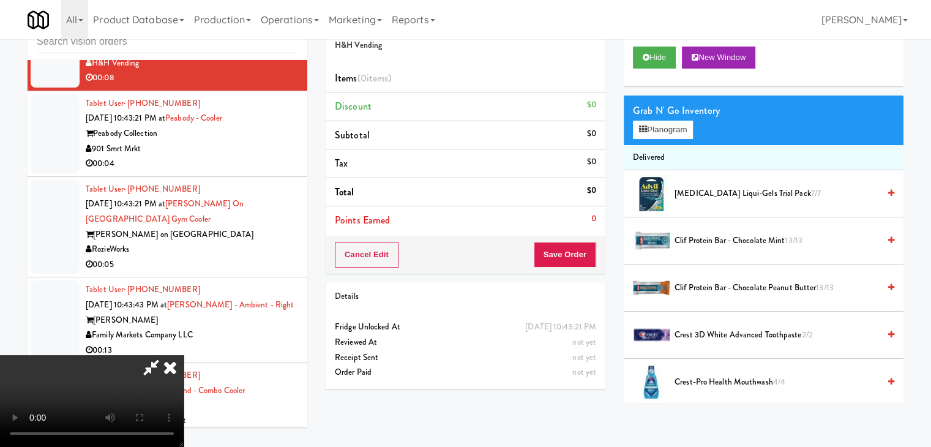
scroll to position [9760, 0]
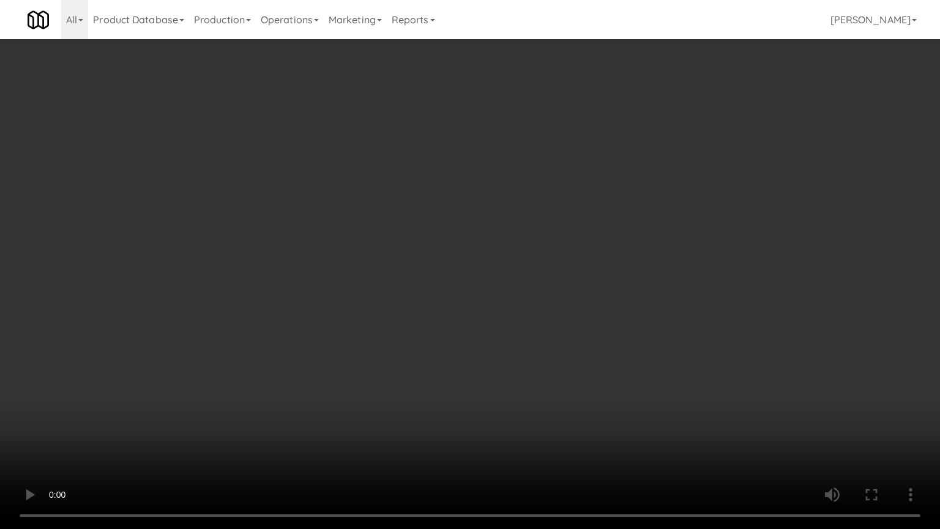
drag, startPoint x: 541, startPoint y: 395, endPoint x: 606, endPoint y: 189, distance: 215.5
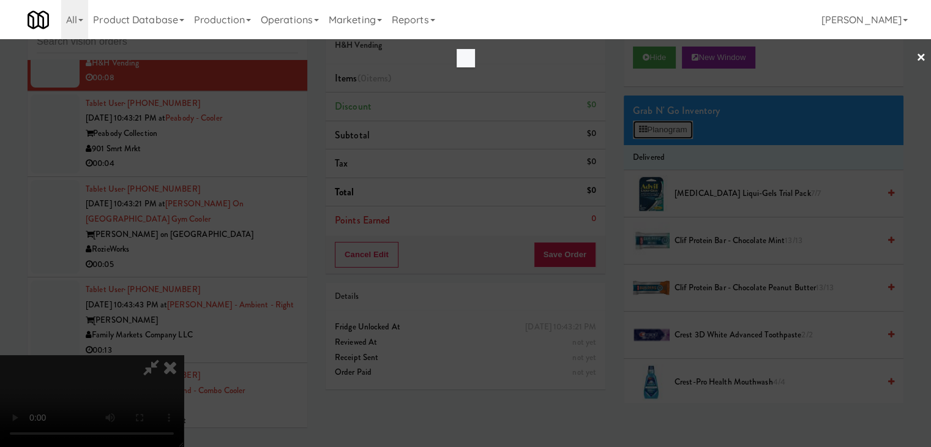
scroll to position [9760, 0]
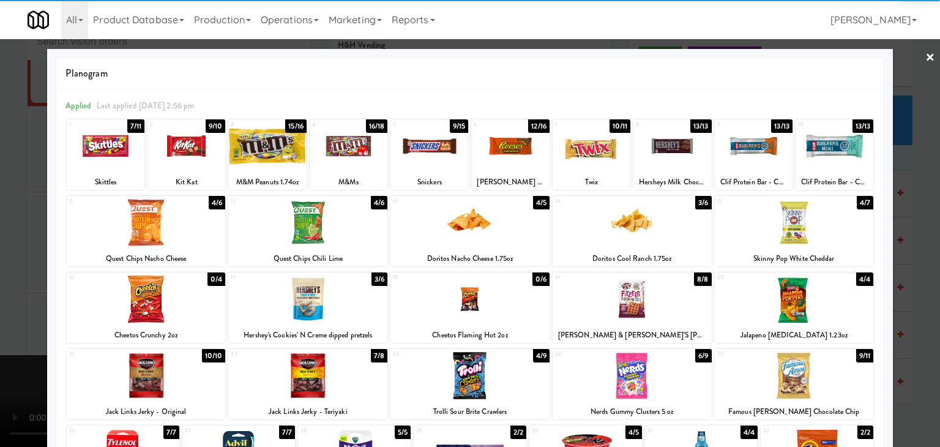
drag, startPoint x: 446, startPoint y: 140, endPoint x: 646, endPoint y: 226, distance: 217.6
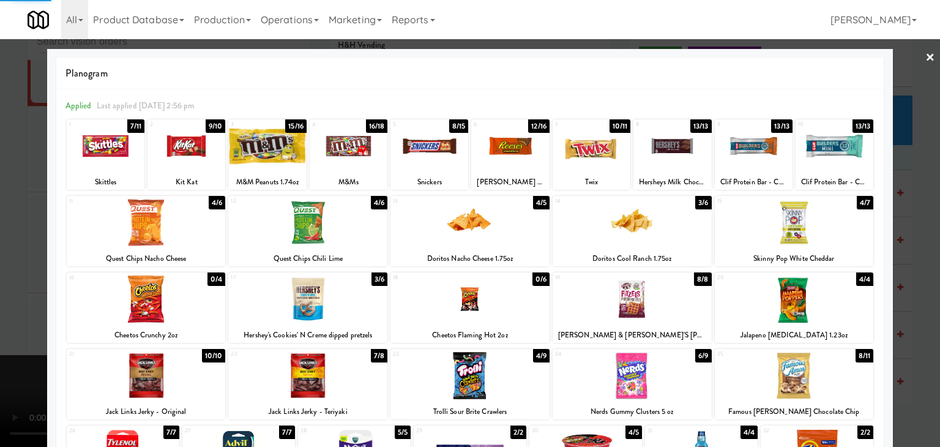
drag, startPoint x: 891, startPoint y: 355, endPoint x: 912, endPoint y: 356, distance: 20.8
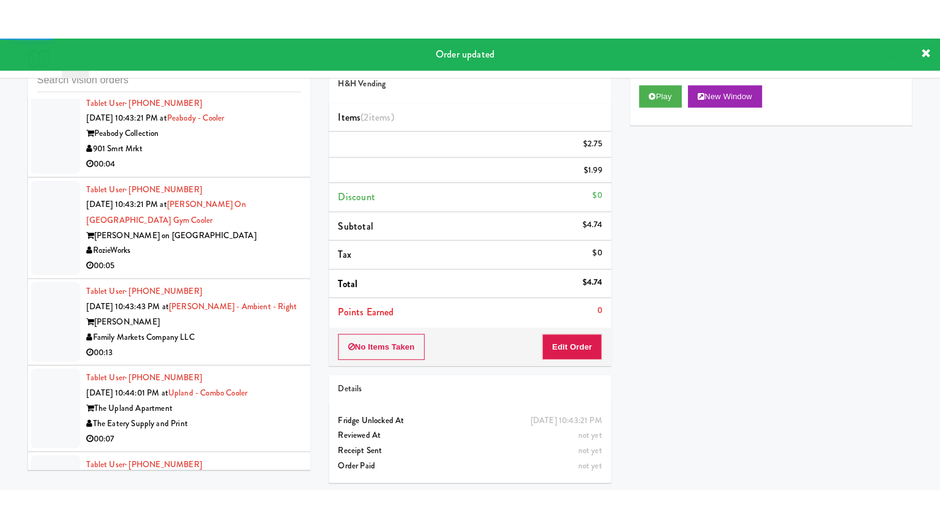
scroll to position [9852, 0]
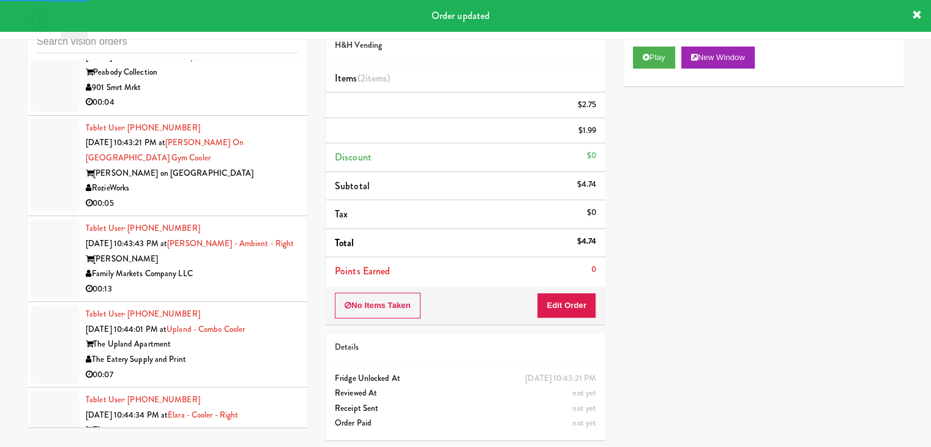
drag, startPoint x: 257, startPoint y: 123, endPoint x: 269, endPoint y: 130, distance: 14.3
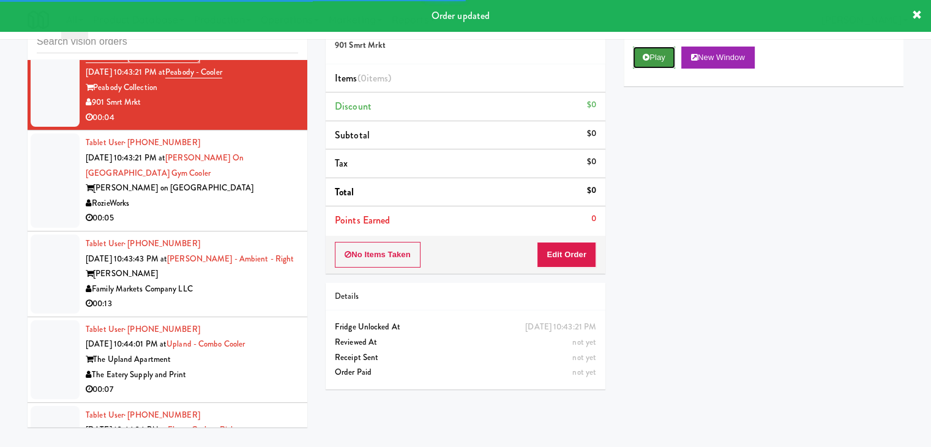
drag, startPoint x: 675, startPoint y: 59, endPoint x: 666, endPoint y: 59, distance: 9.8
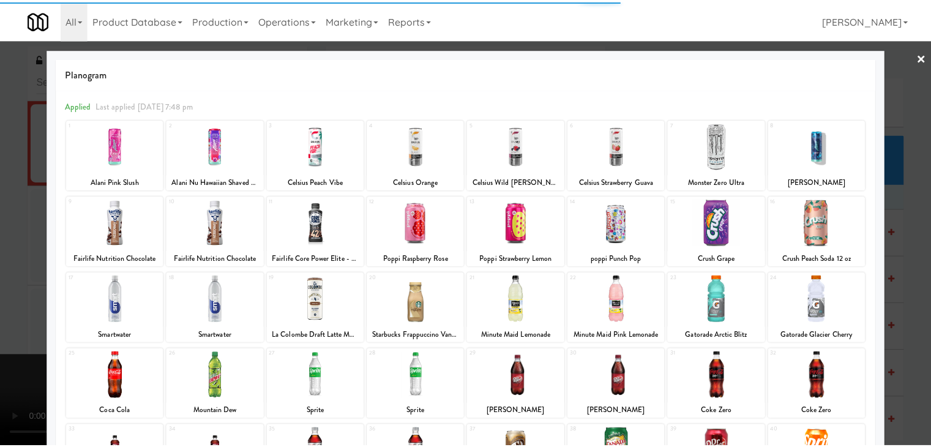
scroll to position [154, 0]
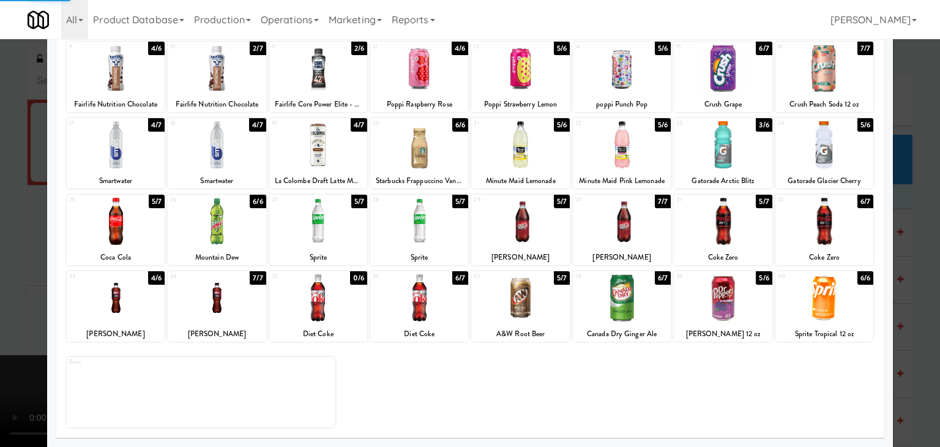
drag, startPoint x: 0, startPoint y: 307, endPoint x: 332, endPoint y: 305, distance: 331.6
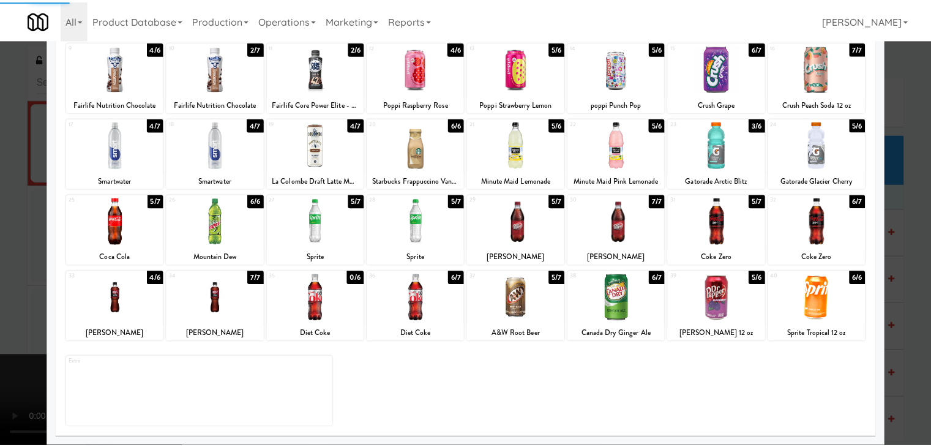
scroll to position [9852, 0]
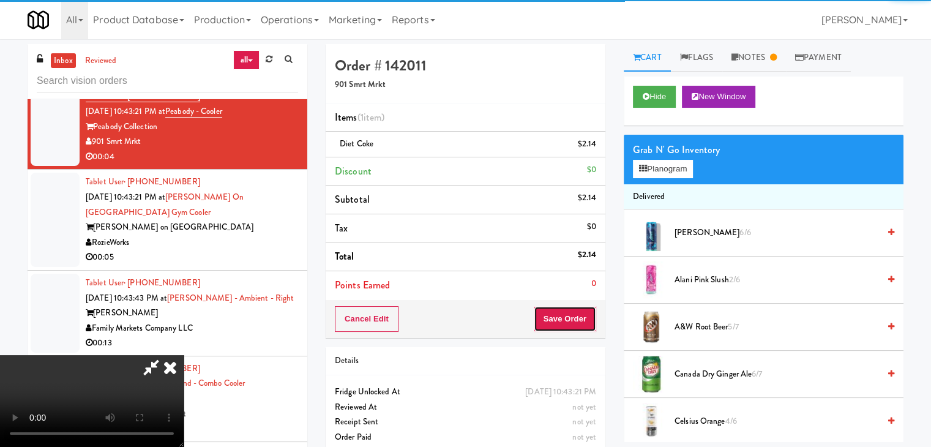
drag, startPoint x: 583, startPoint y: 320, endPoint x: 580, endPoint y: 313, distance: 8.0
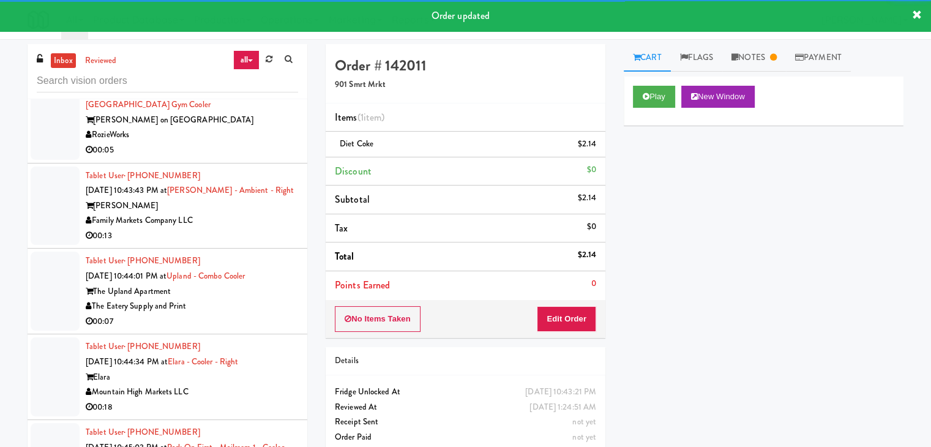
scroll to position [9989, 0]
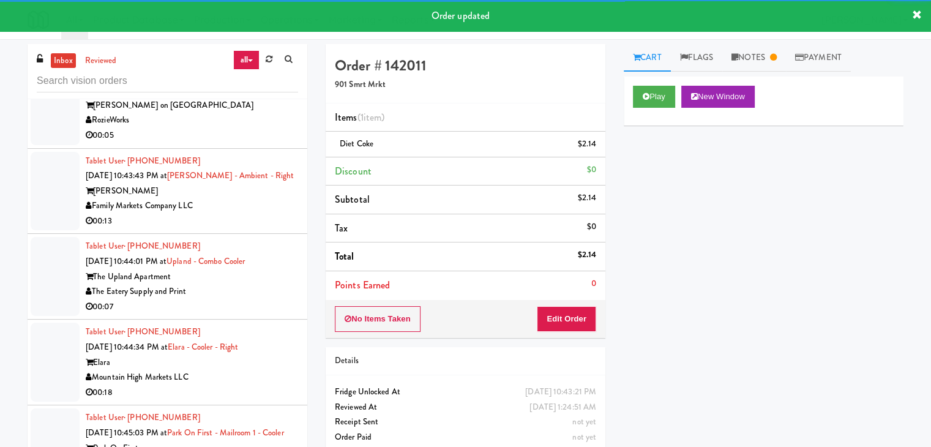
drag, startPoint x: 264, startPoint y: 157, endPoint x: 266, endPoint y: 168, distance: 11.2
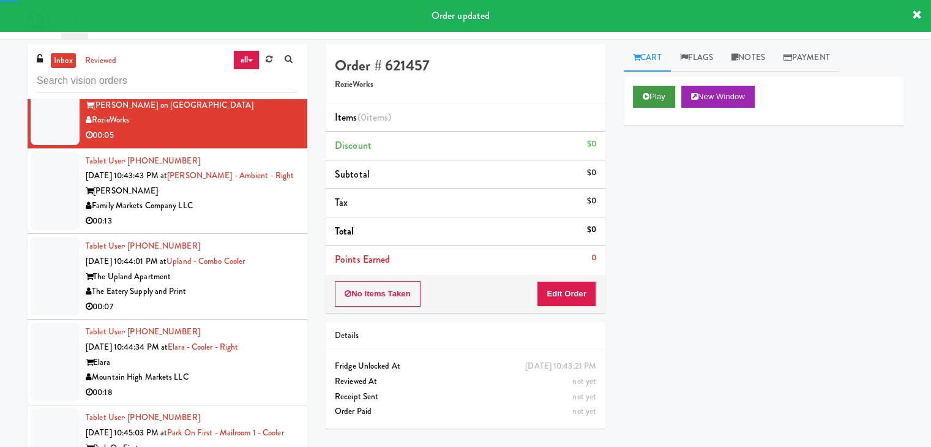
drag, startPoint x: 655, startPoint y: 78, endPoint x: 660, endPoint y: 94, distance: 15.9
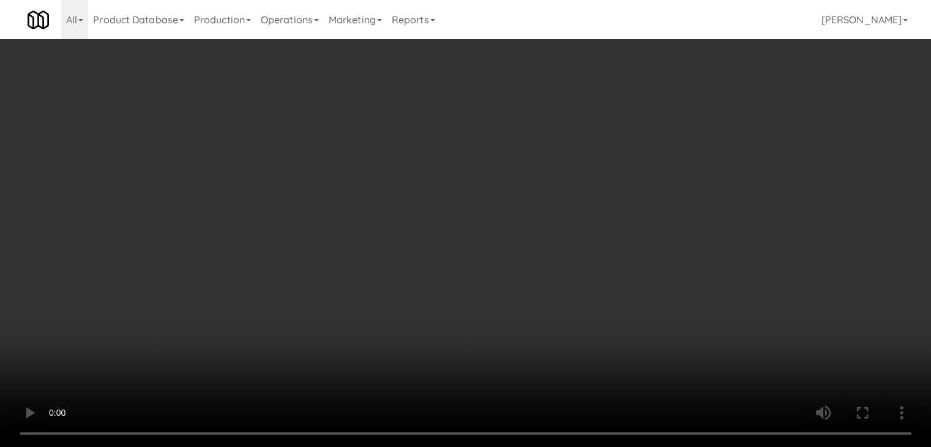
scroll to position [9960, 0]
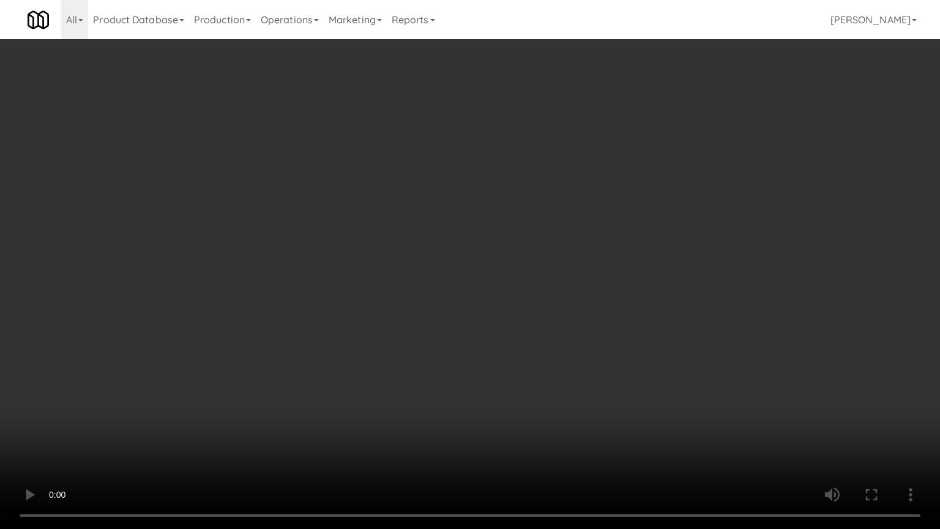
drag, startPoint x: 526, startPoint y: 361, endPoint x: 622, endPoint y: 201, distance: 186.5
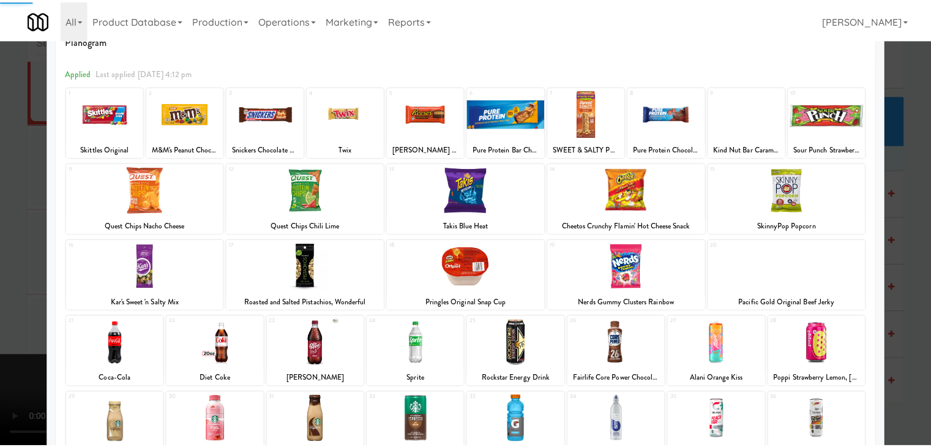
scroll to position [154, 0]
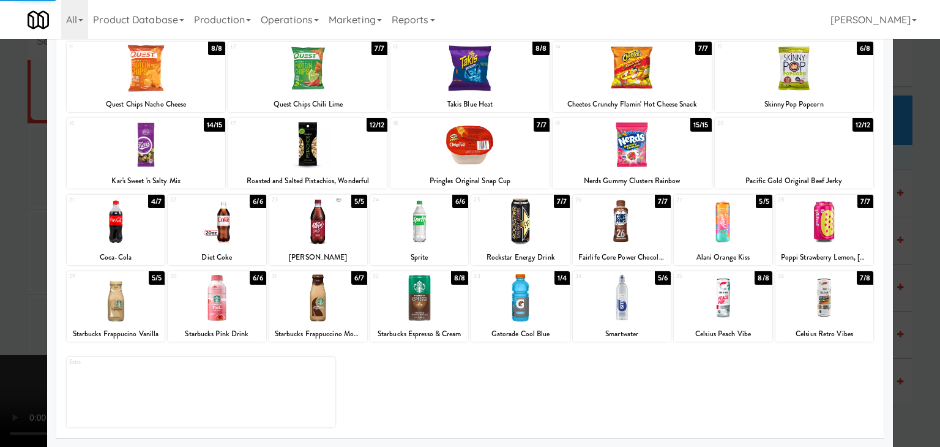
drag, startPoint x: 0, startPoint y: 305, endPoint x: 306, endPoint y: 303, distance: 305.9
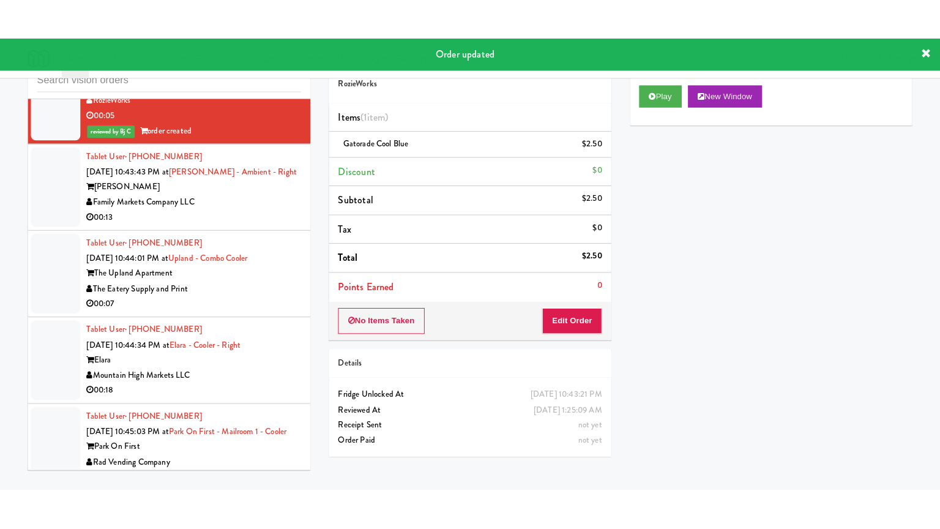
scroll to position [10005, 0]
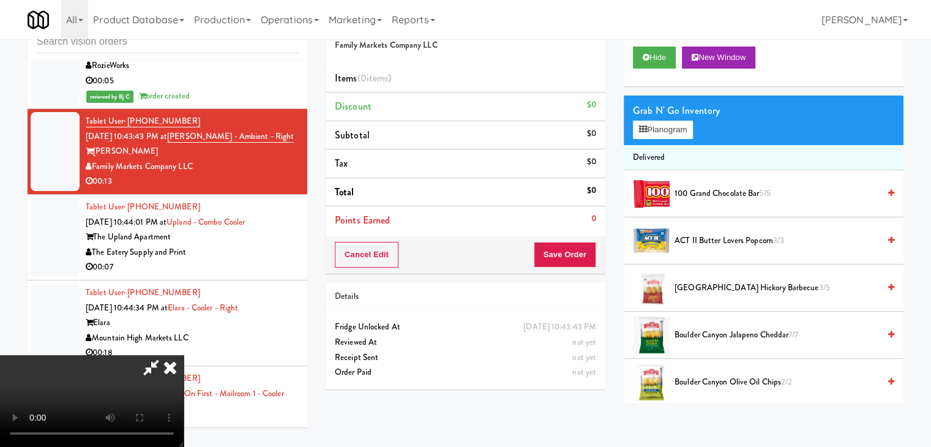
scroll to position [9975, 0]
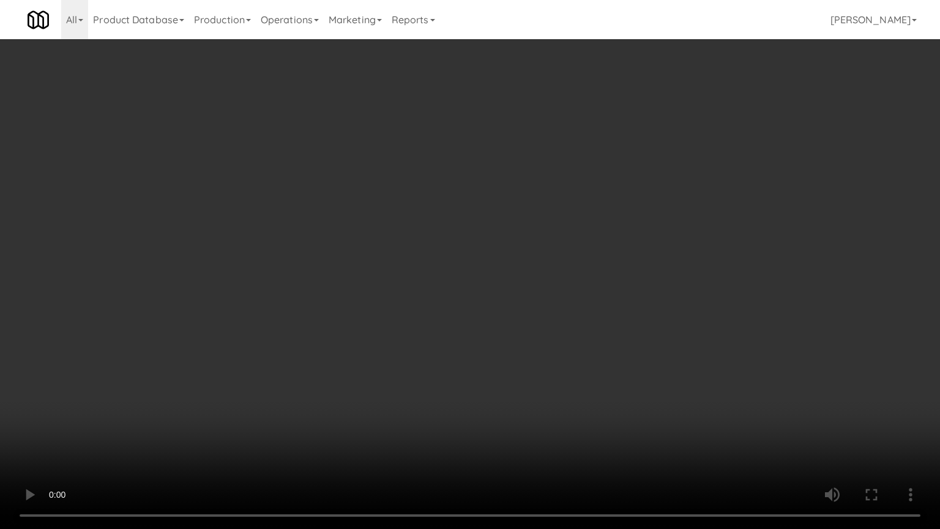
drag, startPoint x: 547, startPoint y: 404, endPoint x: 672, endPoint y: 149, distance: 284.0
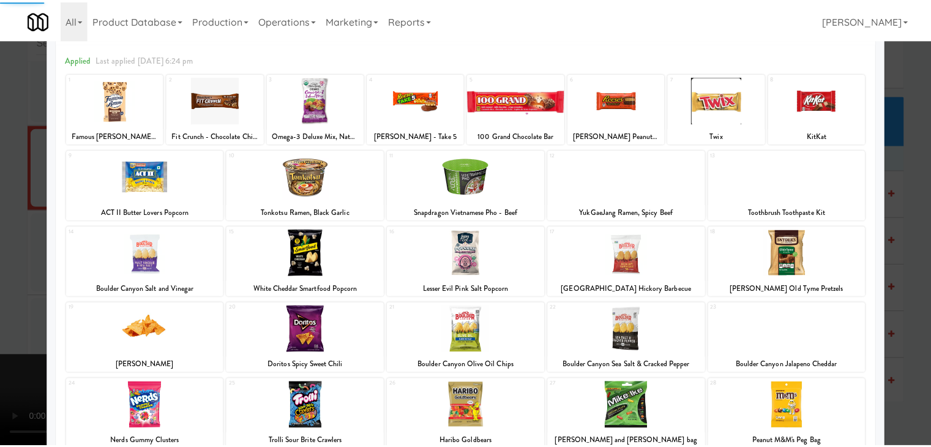
scroll to position [122, 0]
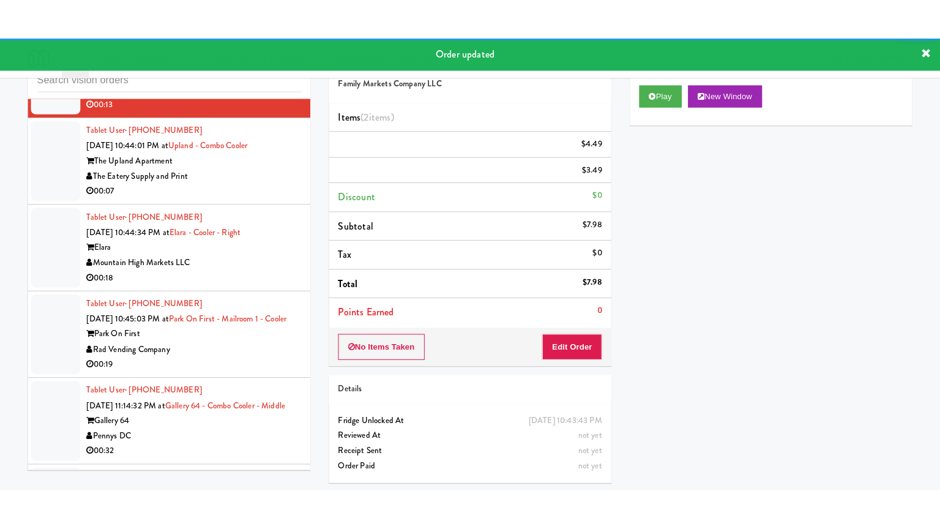
scroll to position [10127, 0]
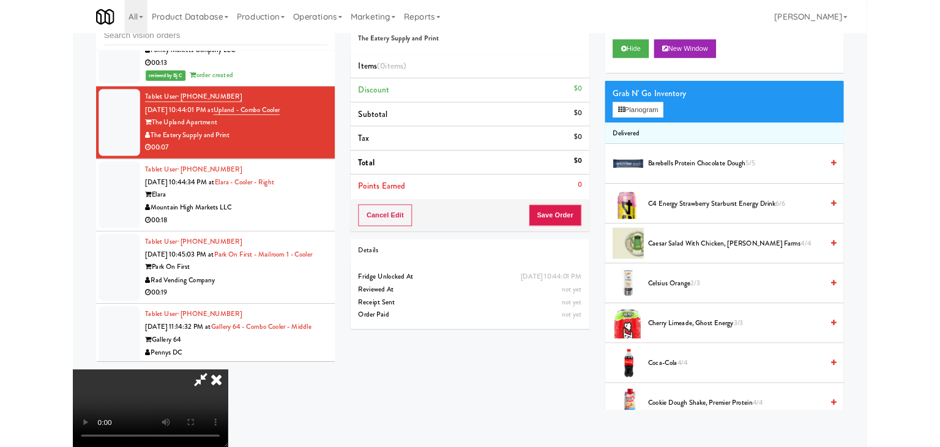
scroll to position [10127, 0]
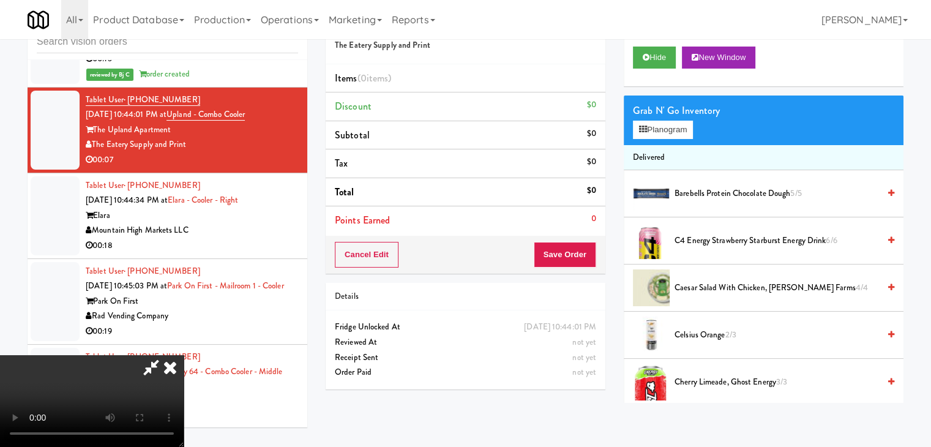
drag, startPoint x: 486, startPoint y: 302, endPoint x: 503, endPoint y: 287, distance: 22.1
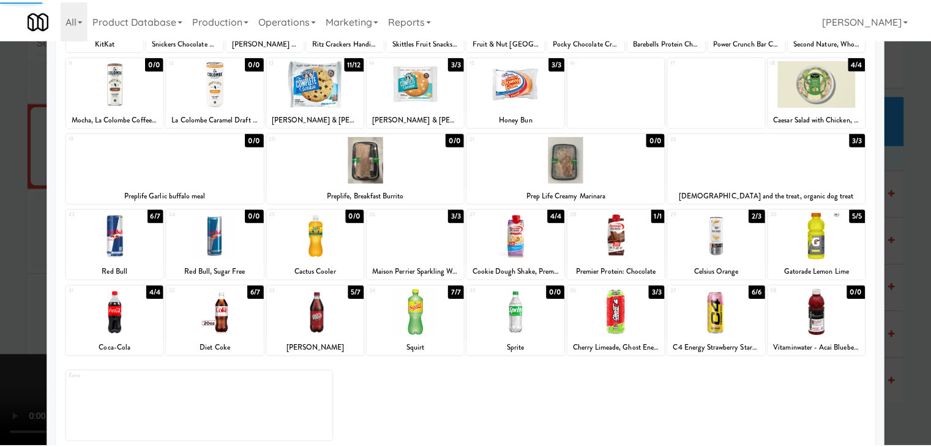
scroll to position [154, 0]
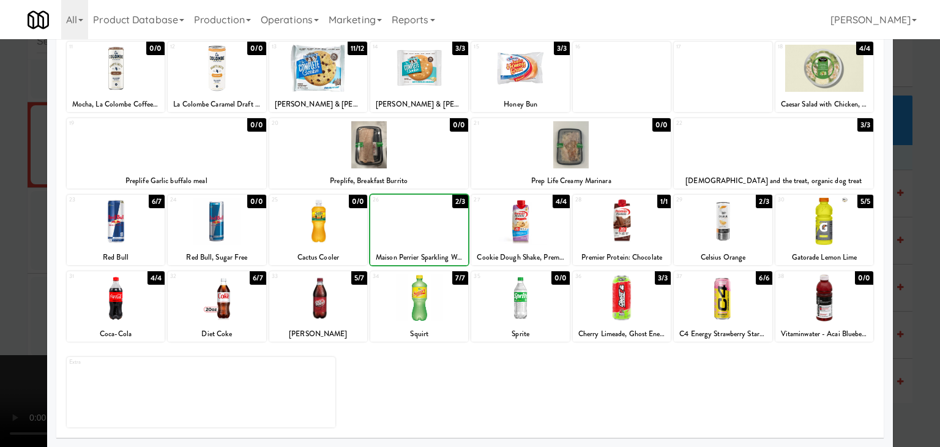
drag, startPoint x: 0, startPoint y: 249, endPoint x: 318, endPoint y: 253, distance: 318.2
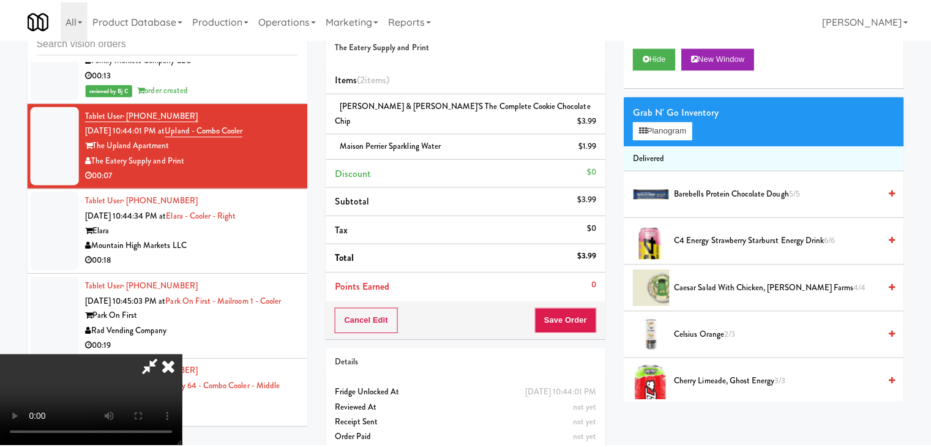
scroll to position [10127, 0]
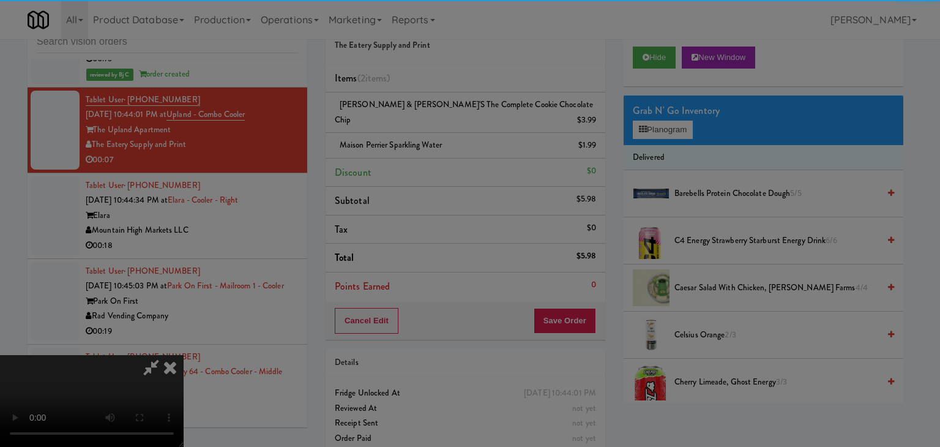
drag, startPoint x: 437, startPoint y: 124, endPoint x: 439, endPoint y: 138, distance: 13.6
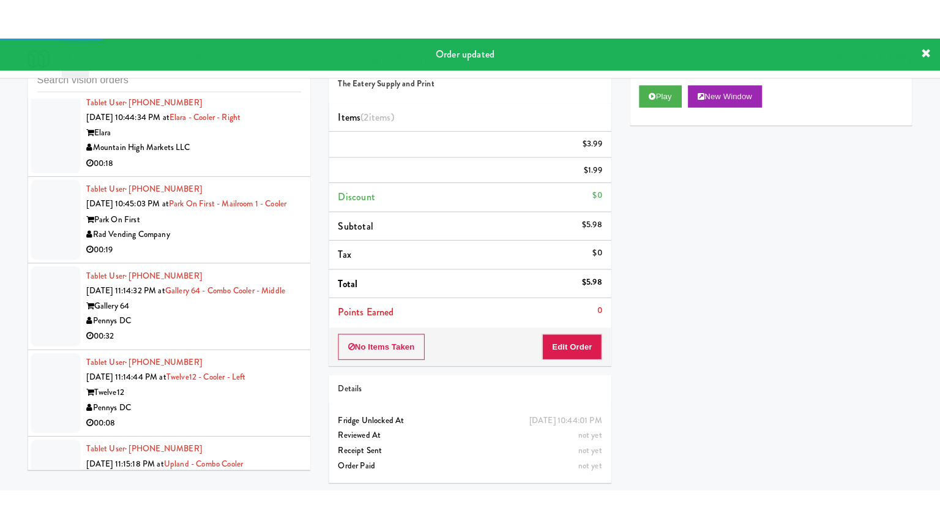
scroll to position [10249, 0]
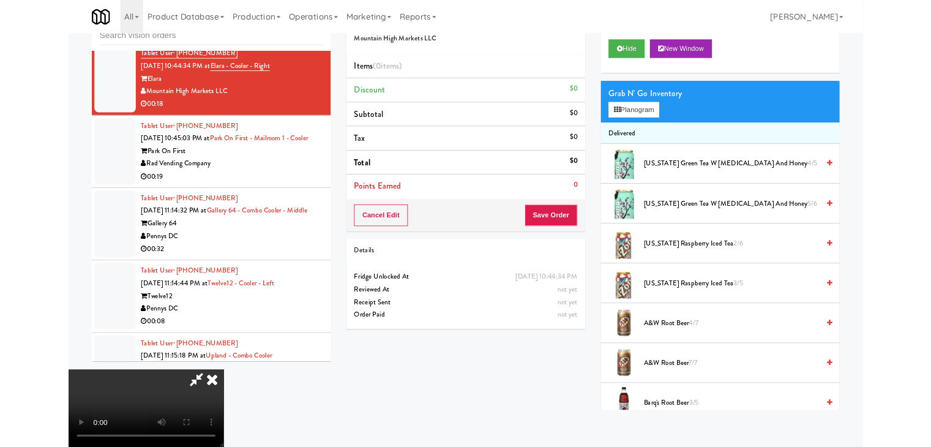
scroll to position [10219, 0]
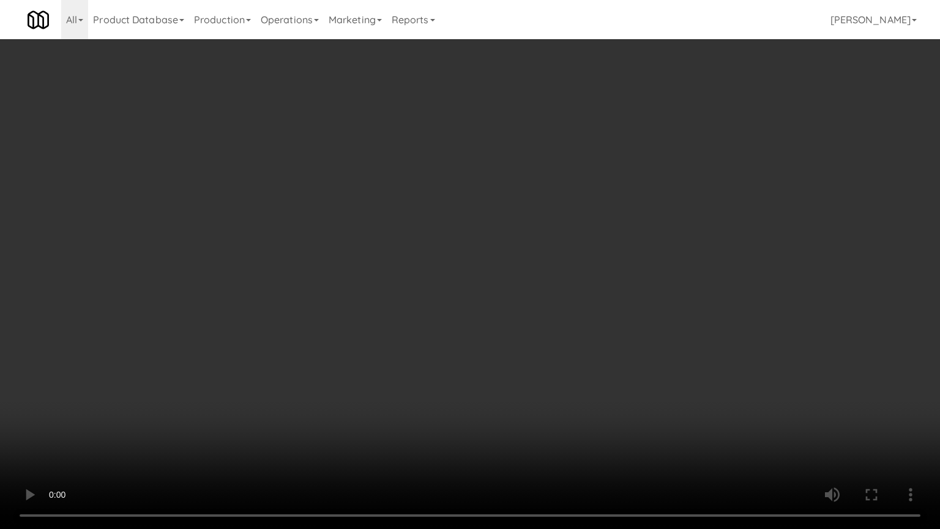
drag, startPoint x: 527, startPoint y: 372, endPoint x: 518, endPoint y: 376, distance: 10.1
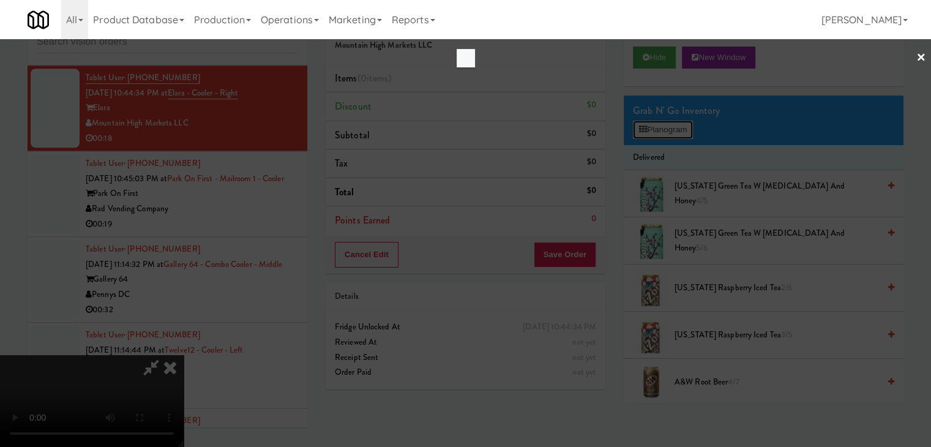
scroll to position [10219, 0]
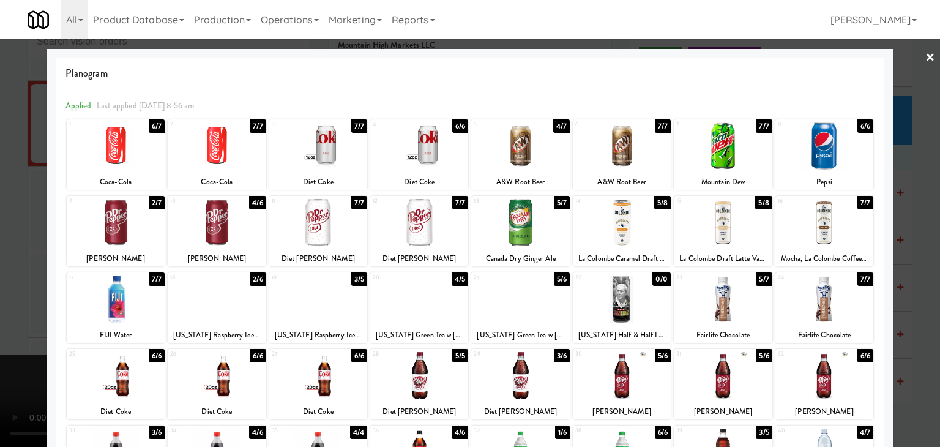
drag, startPoint x: 526, startPoint y: 225, endPoint x: 511, endPoint y: 227, distance: 14.3
drag, startPoint x: 0, startPoint y: 258, endPoint x: 622, endPoint y: 297, distance: 622.8
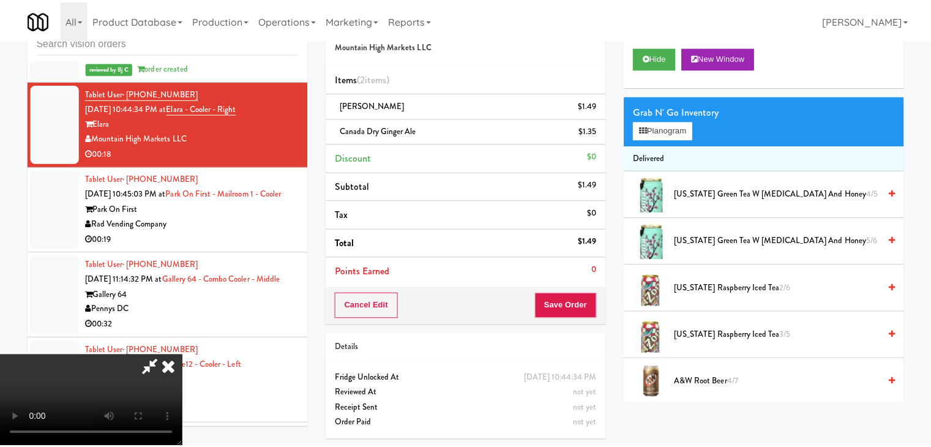
scroll to position [10249, 0]
